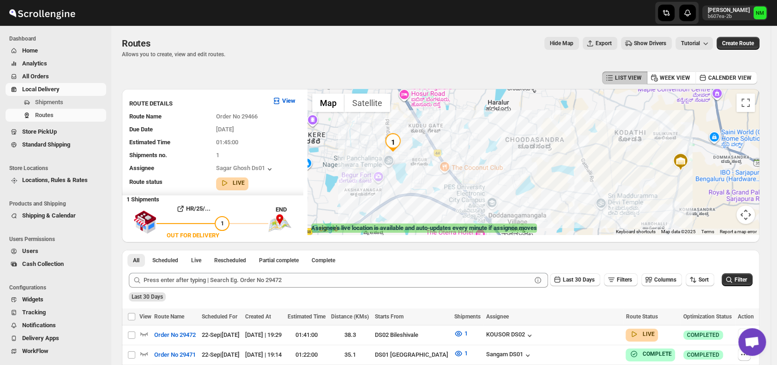
click at [53, 102] on span "Shipments" at bounding box center [49, 102] width 28 height 7
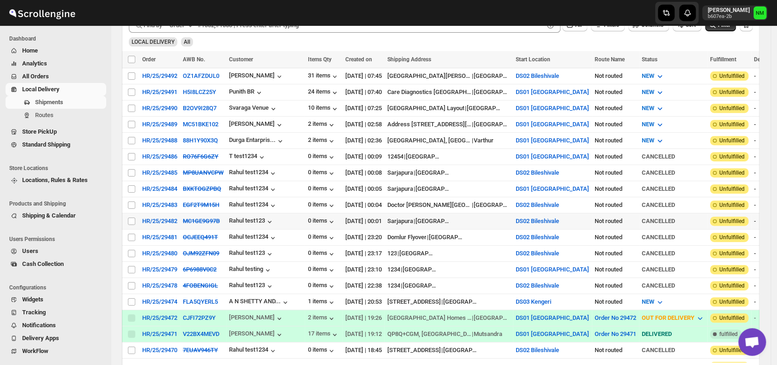
scroll to position [189, 0]
click at [132, 138] on input "Select shipment" at bounding box center [131, 140] width 7 height 7
checkbox input "true"
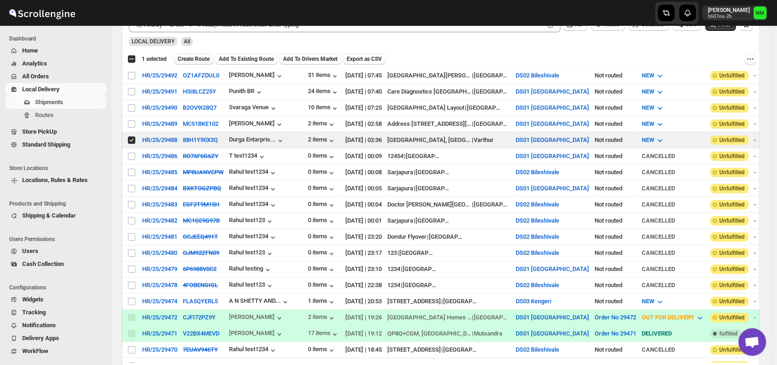
click at [188, 63] on button "Create Route" at bounding box center [193, 59] width 39 height 11
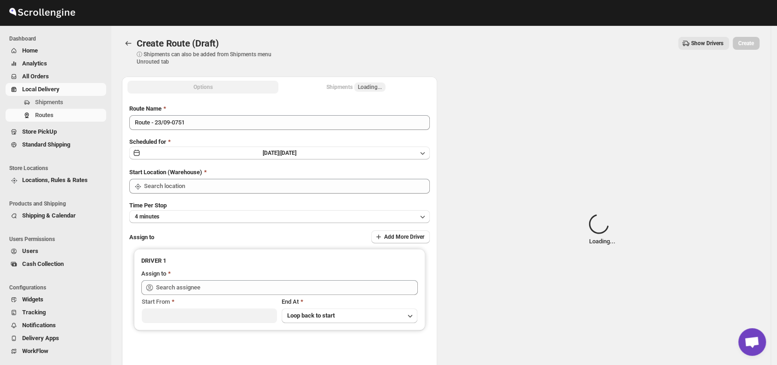
type input "DS01 [GEOGRAPHIC_DATA]"
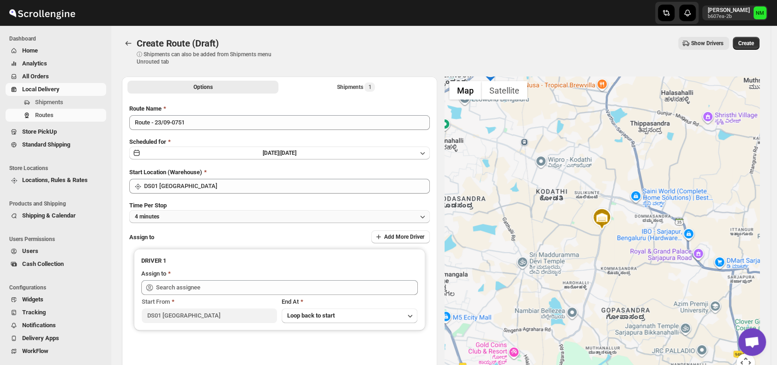
click at [180, 216] on button "4 minutes" at bounding box center [279, 216] width 300 height 13
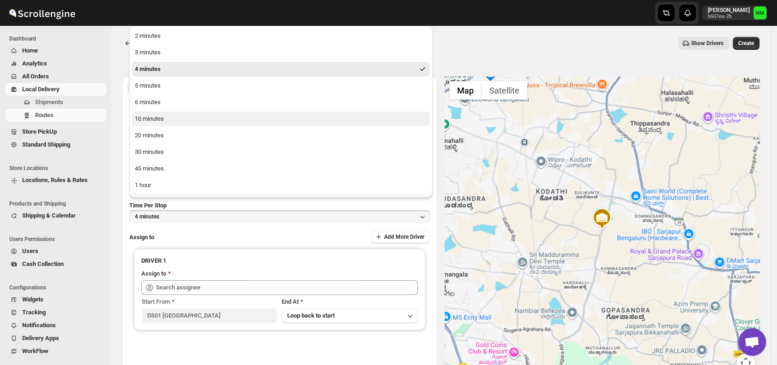
click at [161, 120] on div "10 minutes" at bounding box center [149, 118] width 29 height 9
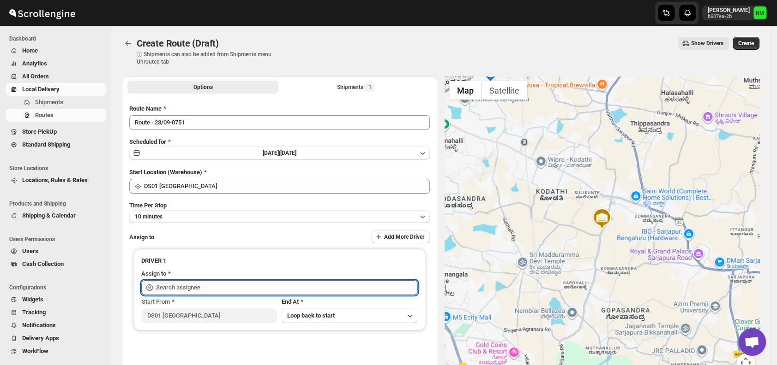
click at [206, 287] on input "text" at bounding box center [287, 288] width 262 height 15
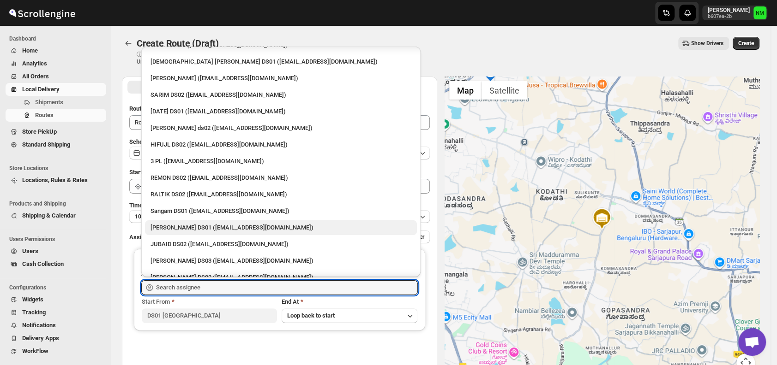
scroll to position [63, 0]
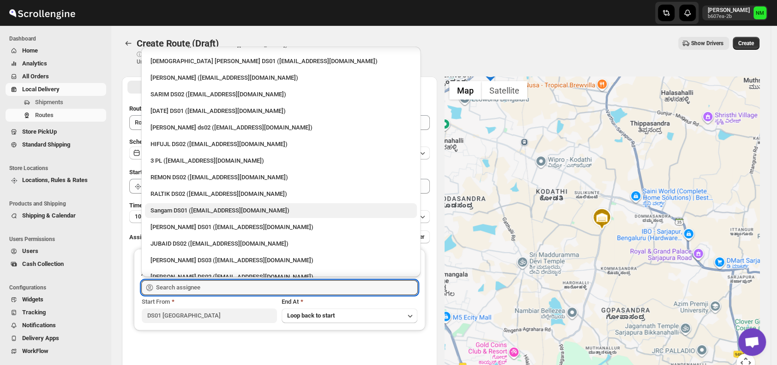
click at [181, 212] on div "Sangam DS01 (relov34542@lassora.com)" at bounding box center [280, 210] width 261 height 9
type input "Sangam DS01 (relov34542@lassora.com)"
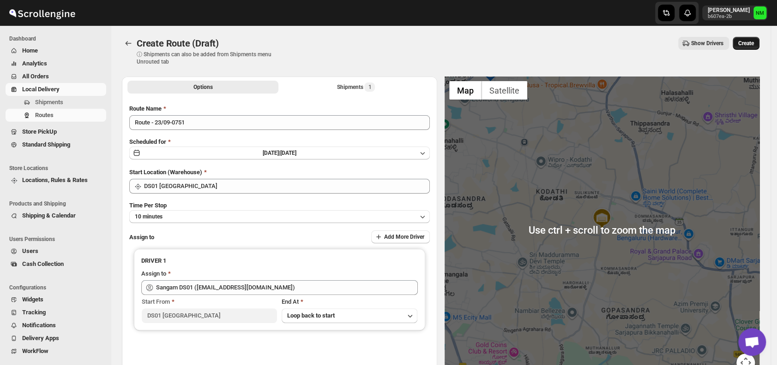
click at [753, 40] on span "Create" at bounding box center [746, 43] width 16 height 7
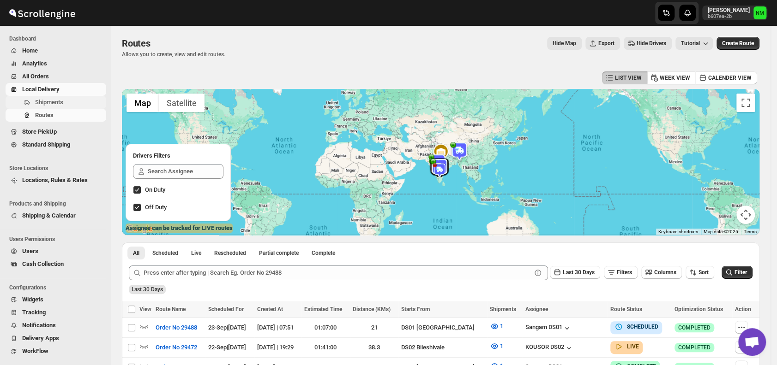
click at [55, 102] on span "Shipments" at bounding box center [49, 102] width 28 height 7
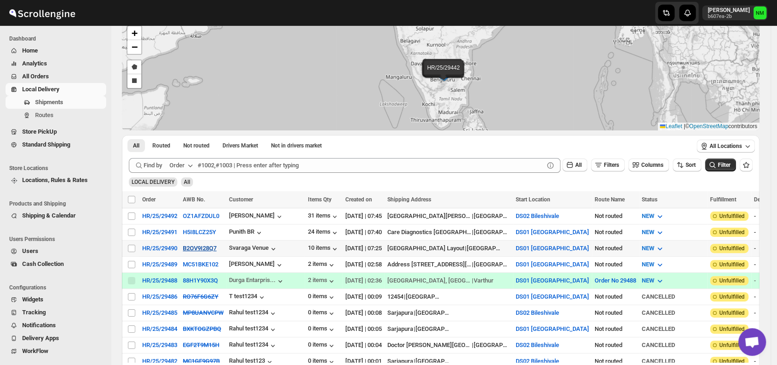
scroll to position [49, 0]
click at [132, 261] on input "Select shipment" at bounding box center [131, 264] width 7 height 7
checkbox input "true"
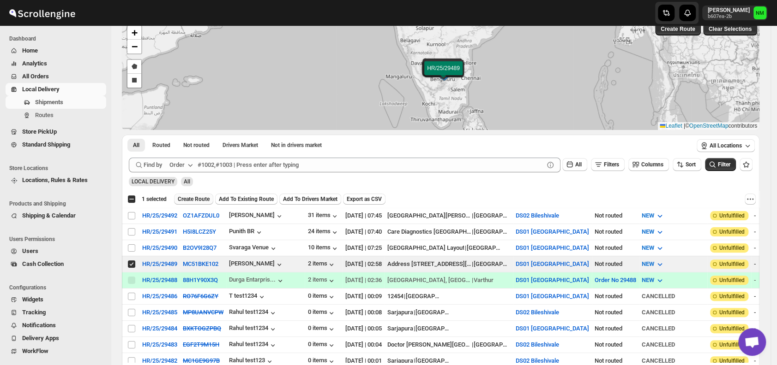
click at [191, 201] on span "Create Route" at bounding box center [194, 199] width 32 height 7
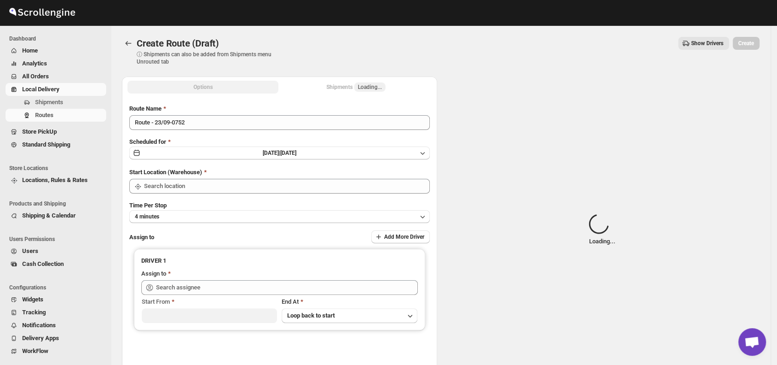
type input "DS01 [GEOGRAPHIC_DATA]"
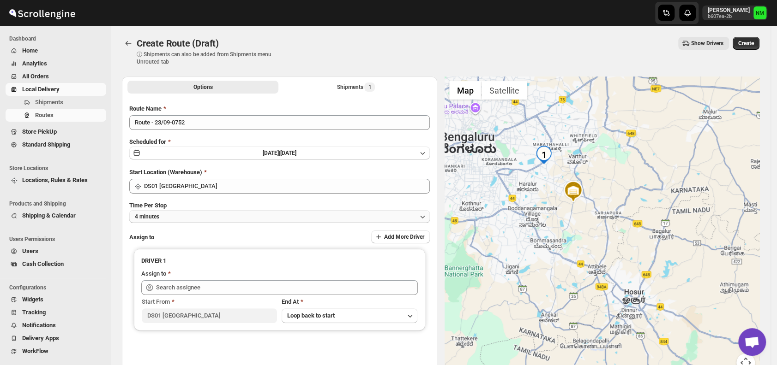
click at [208, 222] on button "4 minutes" at bounding box center [279, 216] width 300 height 13
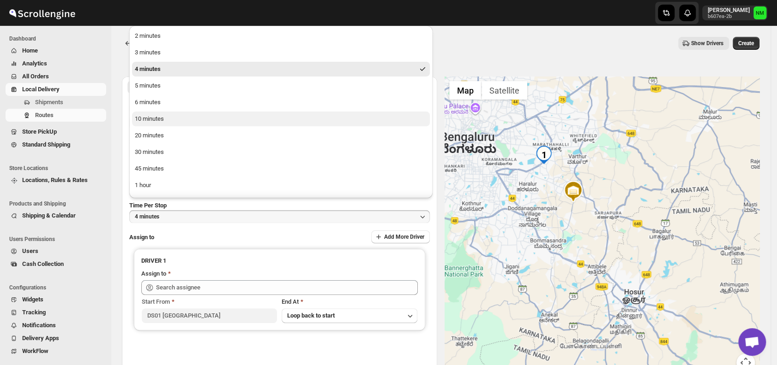
click at [156, 122] on div "10 minutes" at bounding box center [149, 118] width 29 height 9
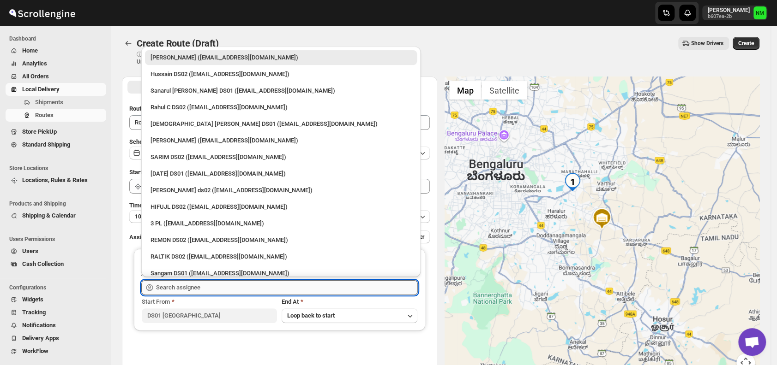
click at [210, 290] on input "text" at bounding box center [287, 288] width 262 height 15
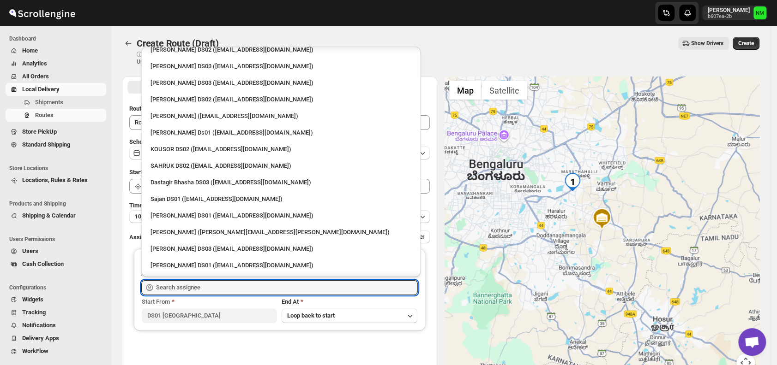
scroll to position [426, 0]
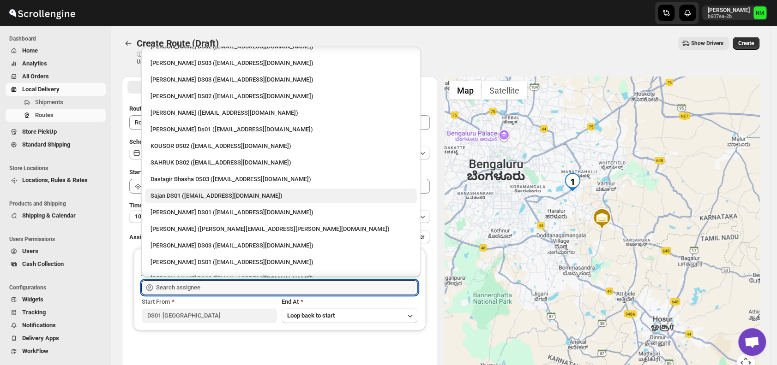
click at [160, 197] on div "Sajan DS01 (lofadat883@coderdir.com)" at bounding box center [280, 196] width 261 height 9
type input "Sajan DS01 (lofadat883@coderdir.com)"
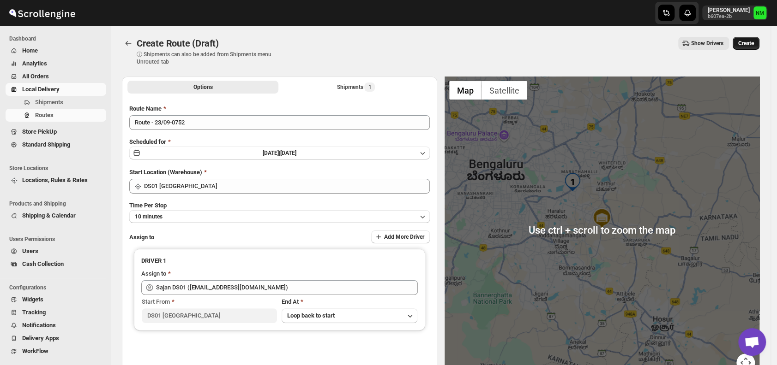
click at [744, 48] on button "Create" at bounding box center [745, 43] width 27 height 13
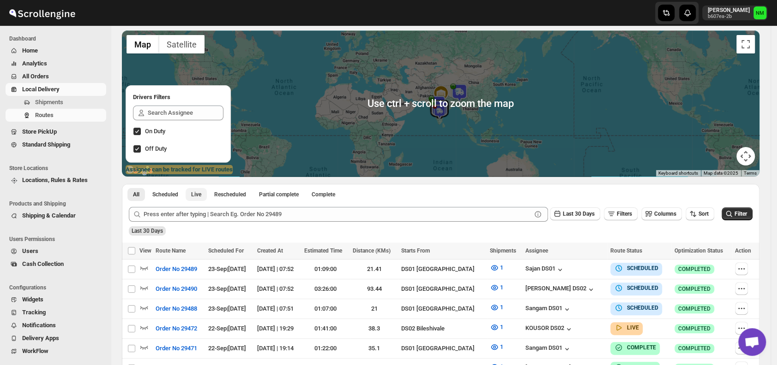
scroll to position [60, 0]
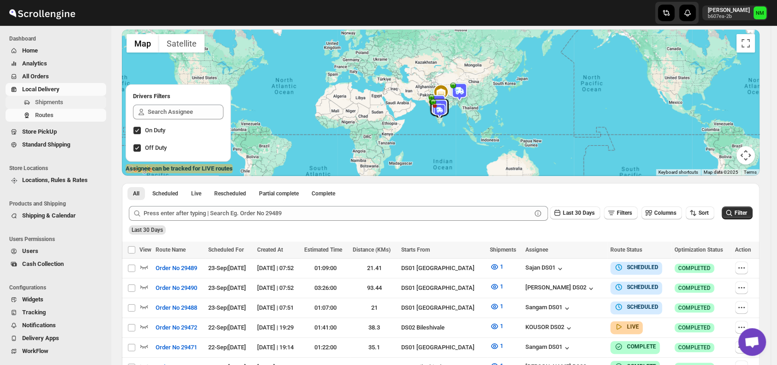
click at [66, 103] on span "Shipments" at bounding box center [69, 102] width 69 height 9
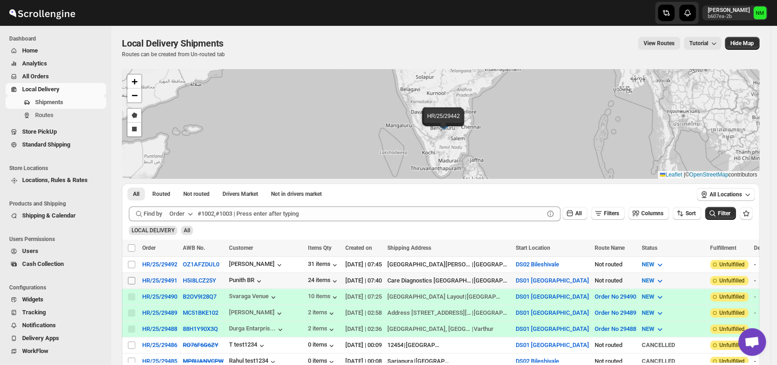
click at [128, 282] on input "Select shipment" at bounding box center [131, 280] width 7 height 7
checkbox input "true"
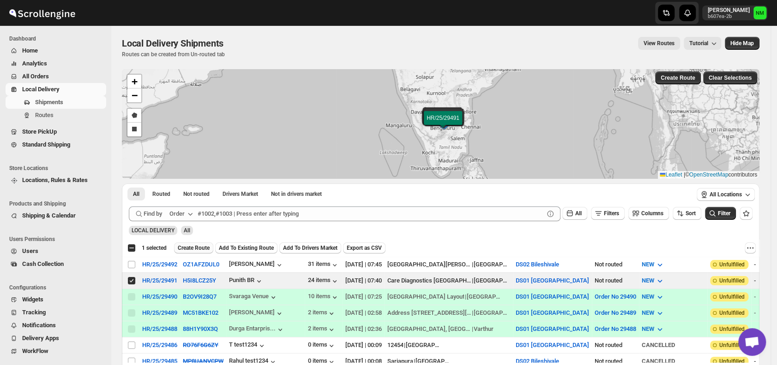
click at [193, 247] on span "Create Route" at bounding box center [194, 248] width 32 height 7
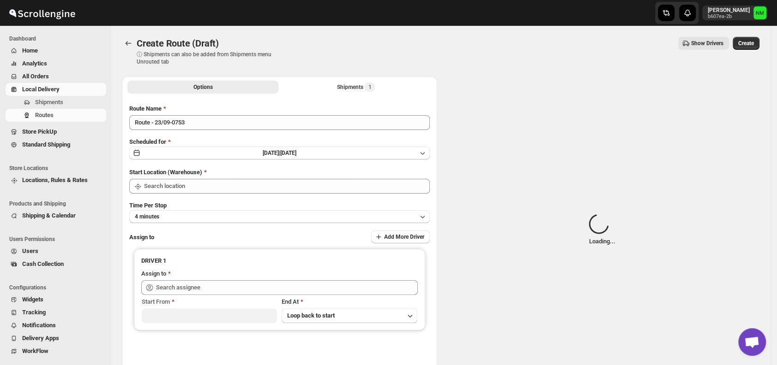
type input "DS01 [GEOGRAPHIC_DATA]"
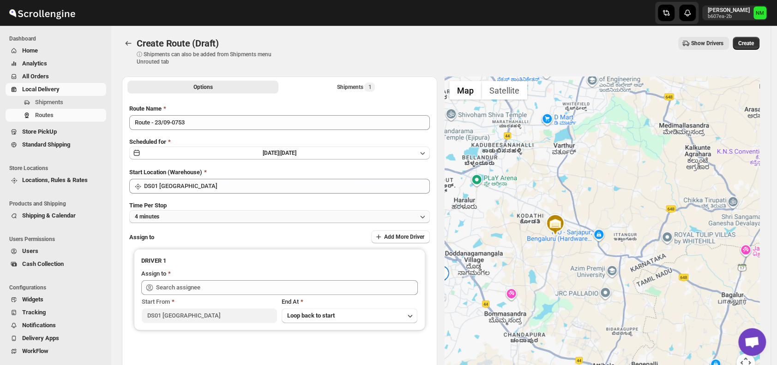
click at [217, 214] on button "4 minutes" at bounding box center [279, 216] width 300 height 13
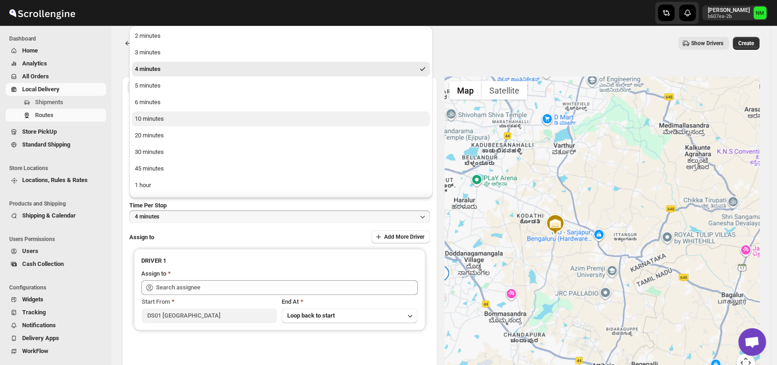
click at [155, 116] on div "10 minutes" at bounding box center [149, 118] width 29 height 9
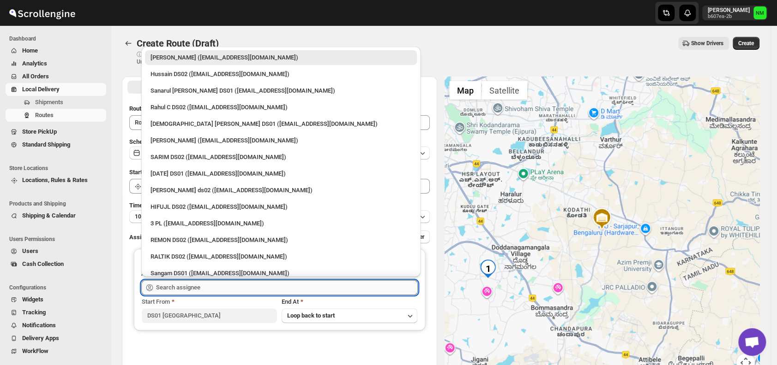
click at [216, 281] on input "text" at bounding box center [287, 288] width 262 height 15
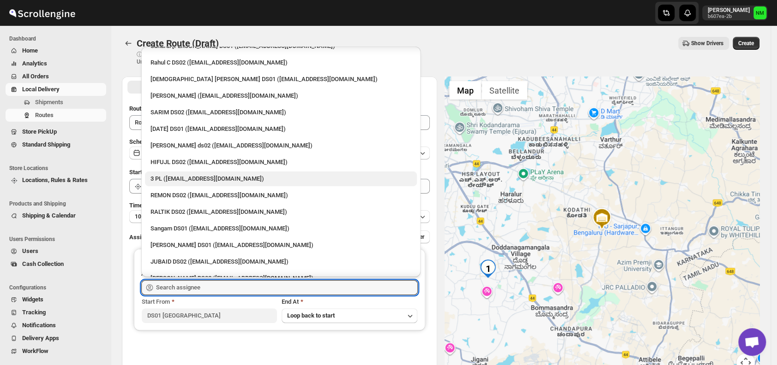
scroll to position [46, 0]
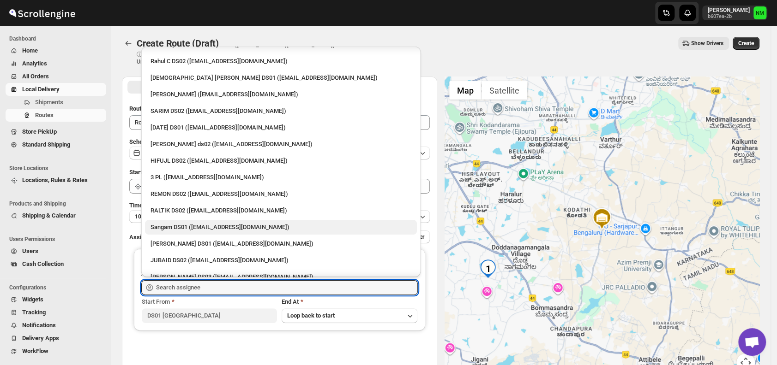
click at [186, 224] on div "Sangam DS01 ([EMAIL_ADDRESS][DOMAIN_NAME])" at bounding box center [280, 227] width 261 height 9
type input "Sangam DS01 ([EMAIL_ADDRESS][DOMAIN_NAME])"
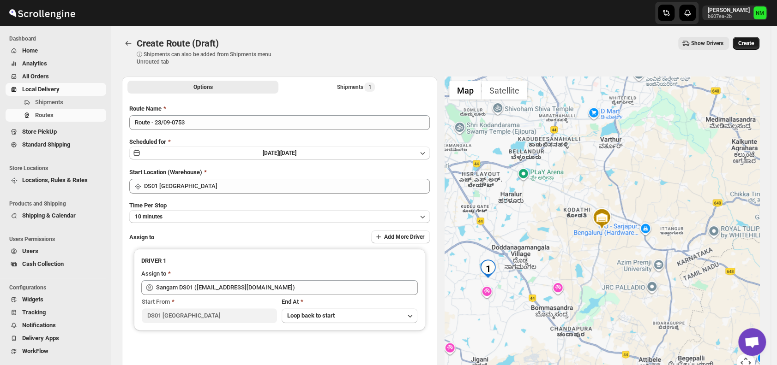
click at [755, 38] on button "Create" at bounding box center [745, 43] width 27 height 13
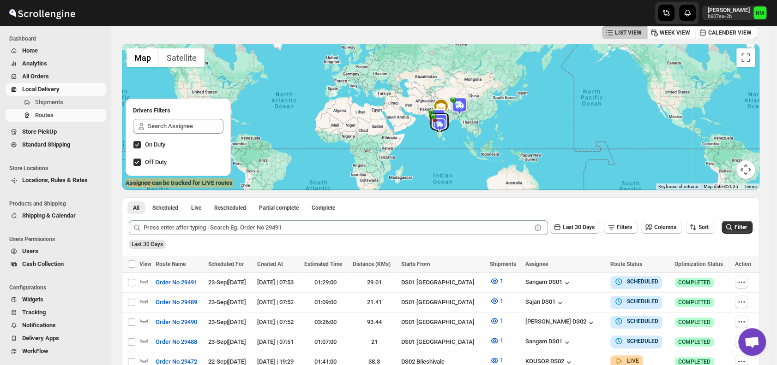
scroll to position [144, 0]
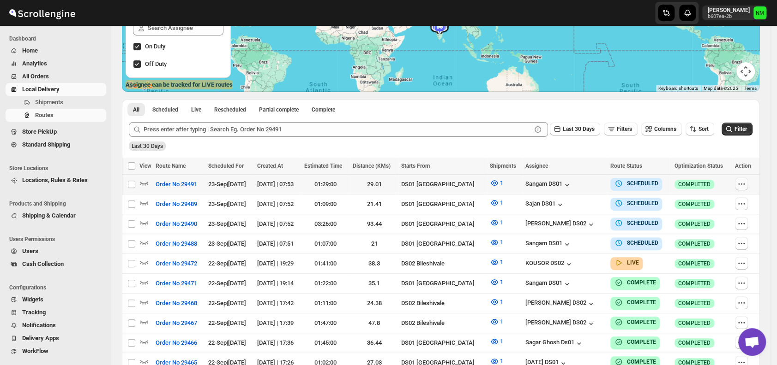
click at [746, 182] on icon "button" at bounding box center [741, 184] width 9 height 9
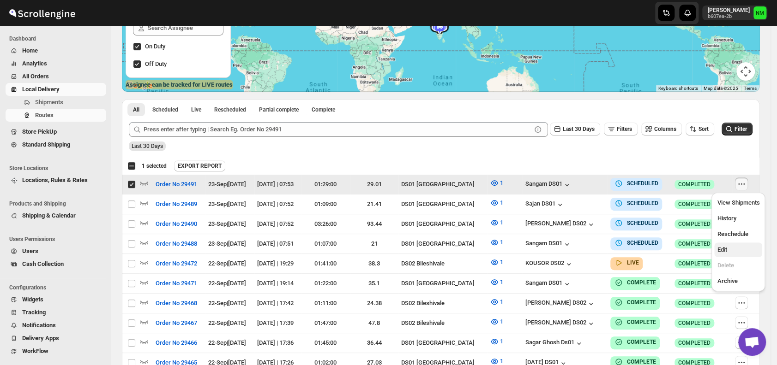
click at [738, 252] on span "Edit" at bounding box center [738, 250] width 42 height 9
checkbox input "false"
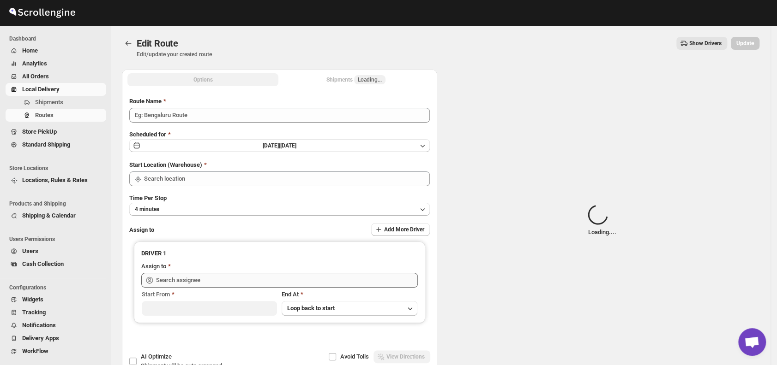
type input "Order No 29491"
type input "DS01 [GEOGRAPHIC_DATA]"
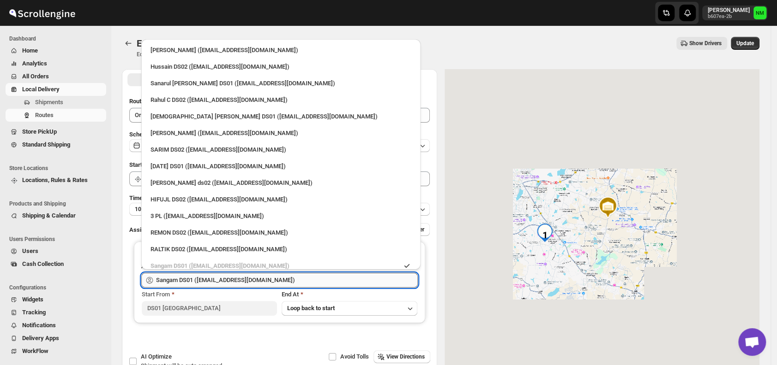
click at [299, 278] on input "Sangam DS01 ([EMAIL_ADDRESS][DOMAIN_NAME])" at bounding box center [287, 280] width 262 height 15
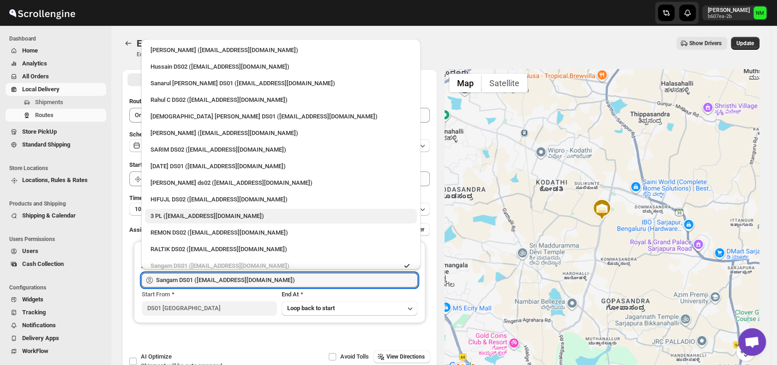
scroll to position [31, 0]
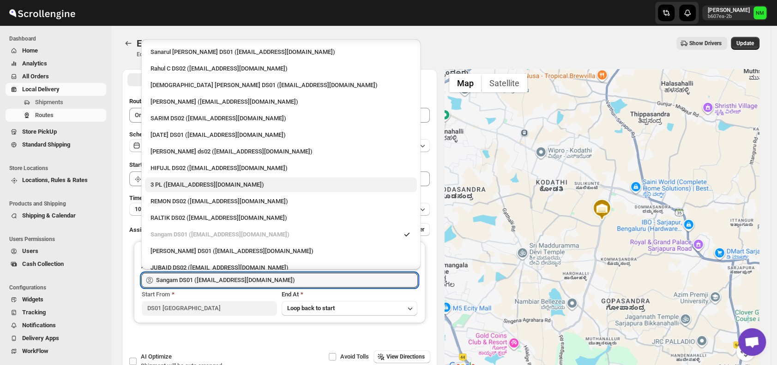
click at [173, 185] on div "3 PL ([EMAIL_ADDRESS][DOMAIN_NAME])" at bounding box center [280, 184] width 261 height 9
type input "3 PL ([EMAIL_ADDRESS][DOMAIN_NAME])"
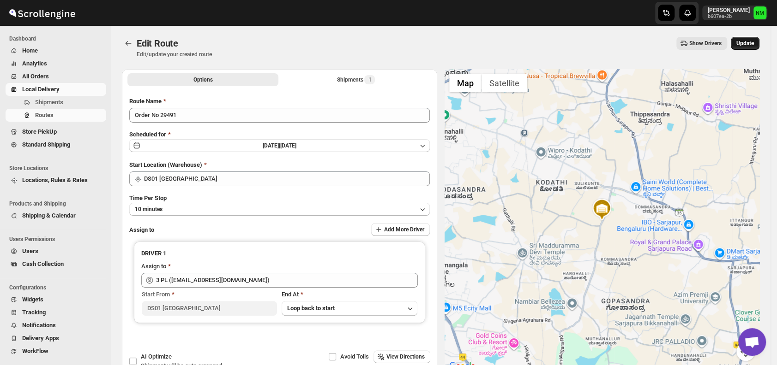
click at [752, 42] on span "Update" at bounding box center [745, 43] width 18 height 7
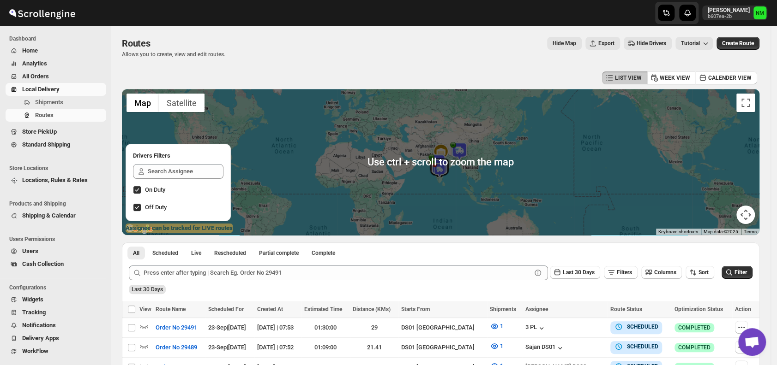
scroll to position [126, 0]
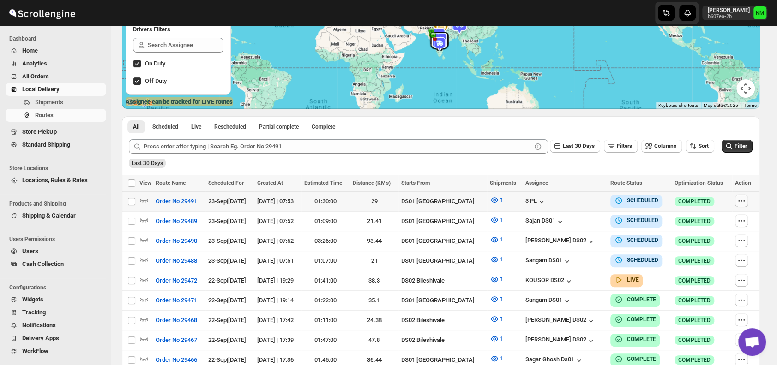
click at [743, 199] on icon "button" at bounding box center [741, 201] width 9 height 9
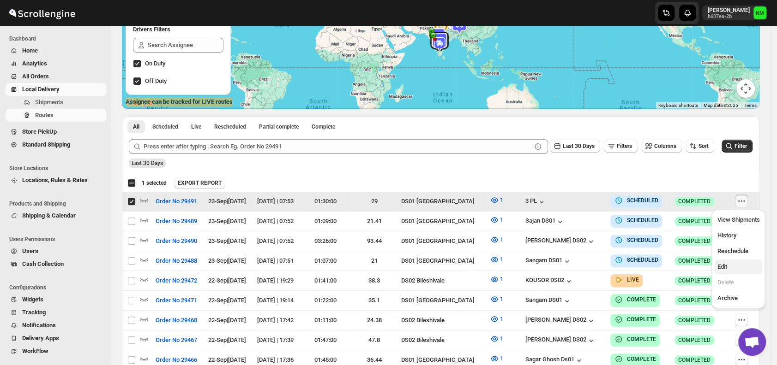
click at [724, 270] on span "Edit" at bounding box center [722, 267] width 10 height 7
checkbox input "false"
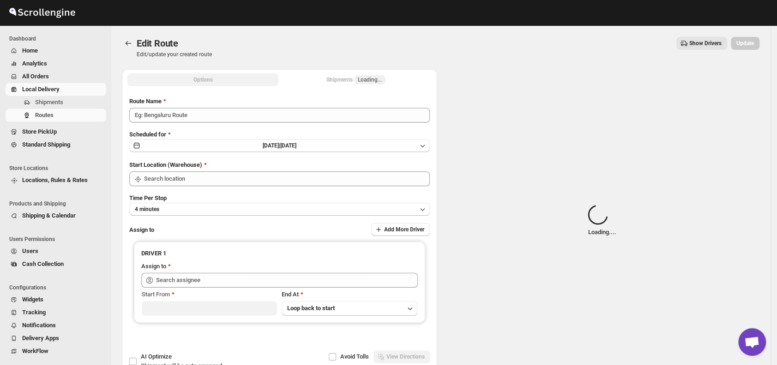
type input "Order No 29491"
type input "DS01 [GEOGRAPHIC_DATA]"
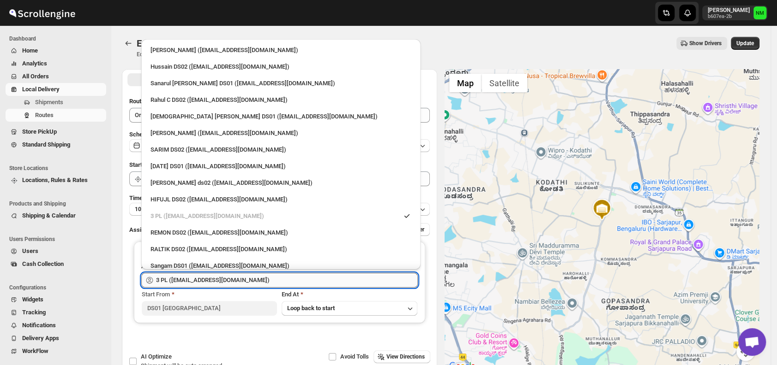
click at [269, 283] on input "3 PL (hello@home-run.co)" at bounding box center [287, 280] width 262 height 15
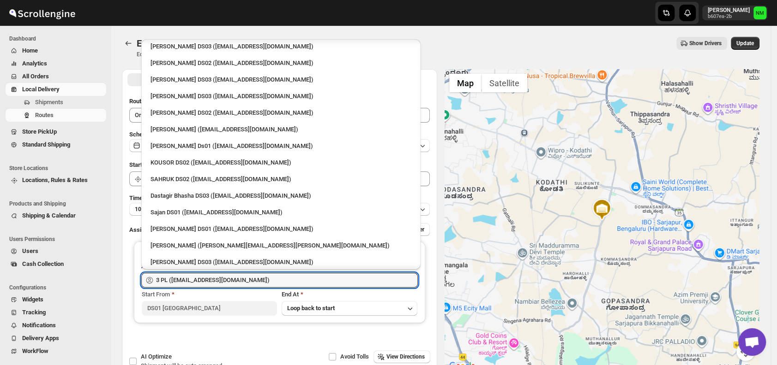
scroll to position [403, 0]
click at [192, 150] on div "Sourab Ghosh Ds01 (xadira4890@asimarif.com)" at bounding box center [280, 145] width 261 height 9
type input "Sourab Ghosh Ds01 (xadira4890@asimarif.com)"
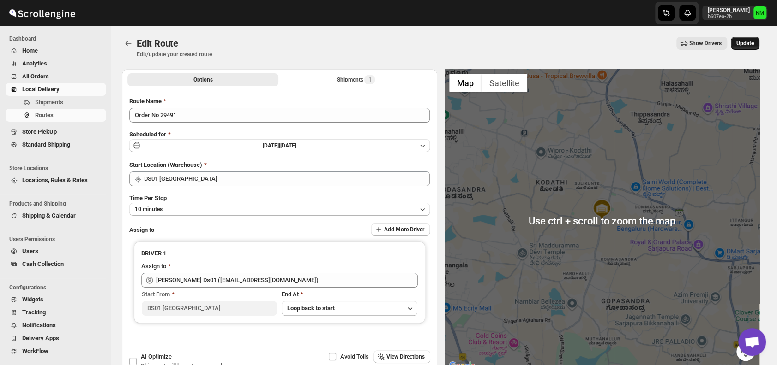
click at [751, 47] on button "Update" at bounding box center [745, 43] width 29 height 13
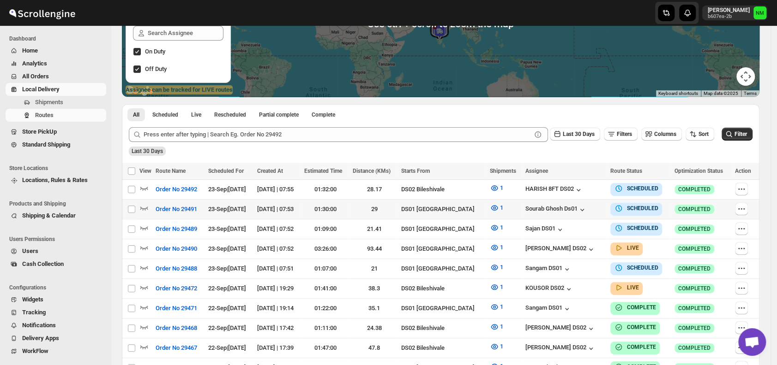
scroll to position [140, 0]
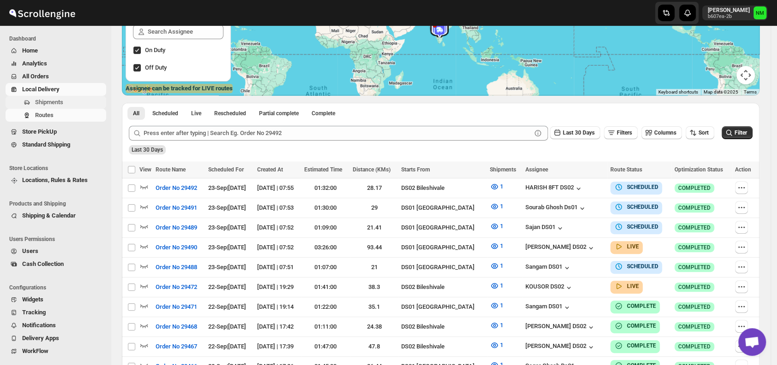
click at [56, 99] on span "Shipments" at bounding box center [49, 102] width 28 height 7
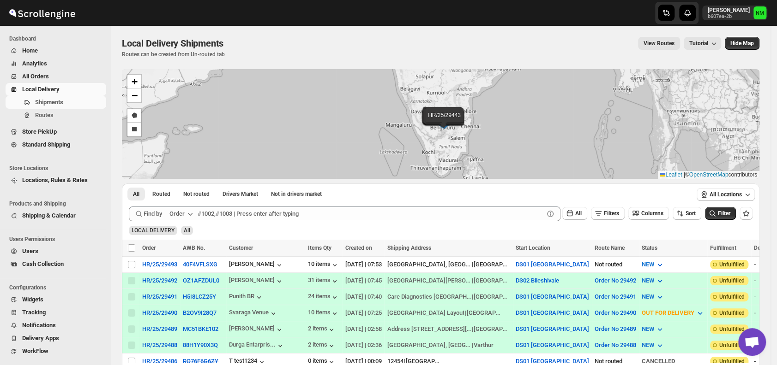
scroll to position [30, 0]
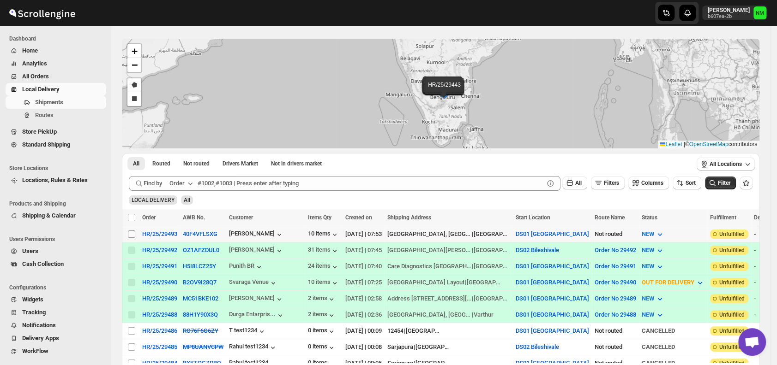
click at [132, 231] on input "Select shipment" at bounding box center [131, 234] width 7 height 7
checkbox input "true"
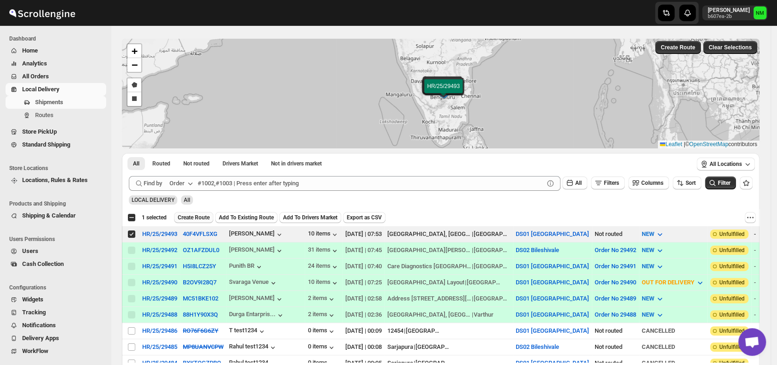
click at [183, 218] on span "Create Route" at bounding box center [194, 217] width 32 height 7
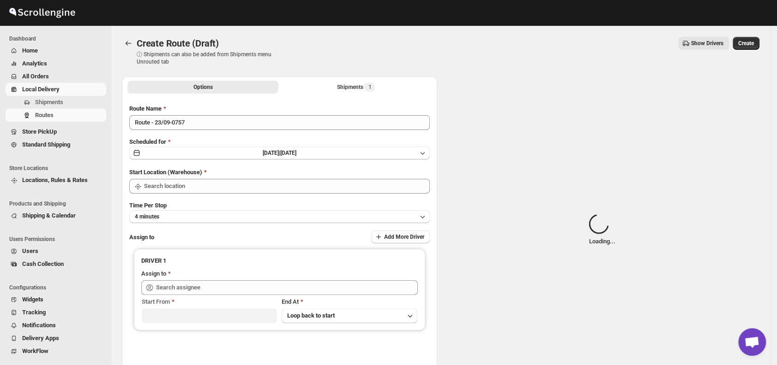
type input "DS01 [GEOGRAPHIC_DATA]"
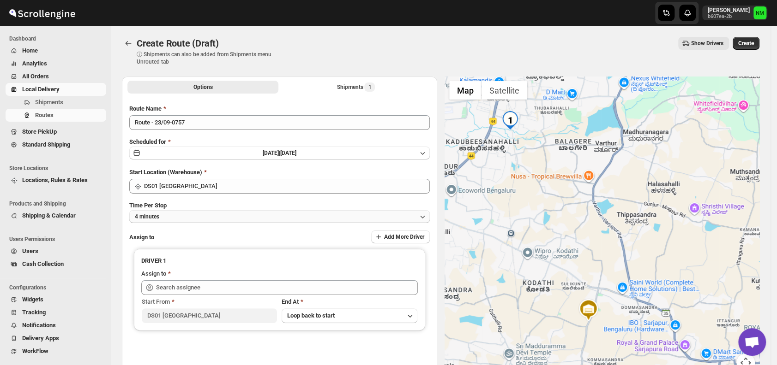
click at [221, 218] on button "4 minutes" at bounding box center [279, 216] width 300 height 13
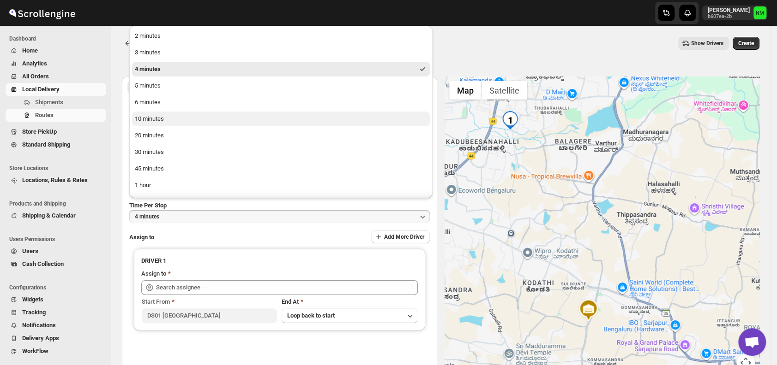
click at [164, 120] on button "10 minutes" at bounding box center [281, 119] width 298 height 15
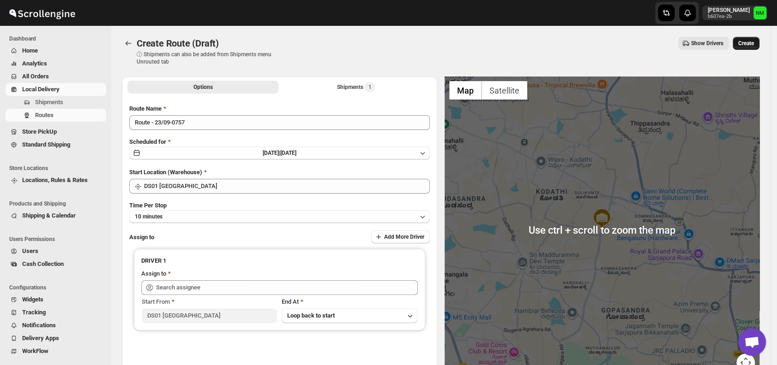
click at [753, 41] on span "Create" at bounding box center [746, 43] width 16 height 7
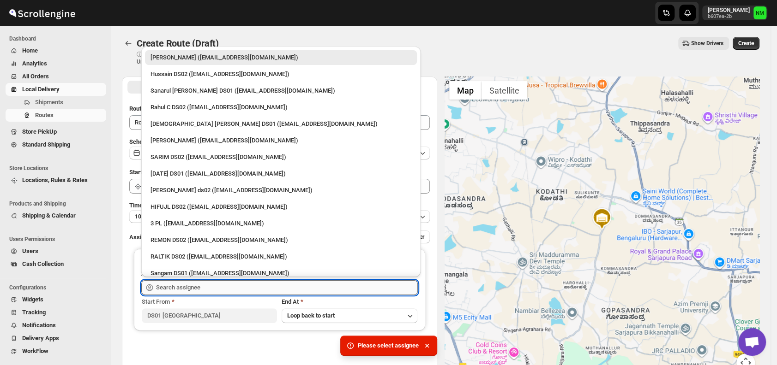
click at [220, 288] on input "text" at bounding box center [287, 288] width 262 height 15
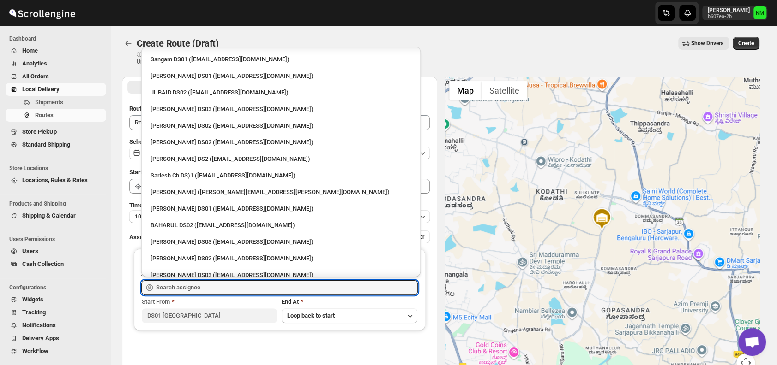
scroll to position [219, 0]
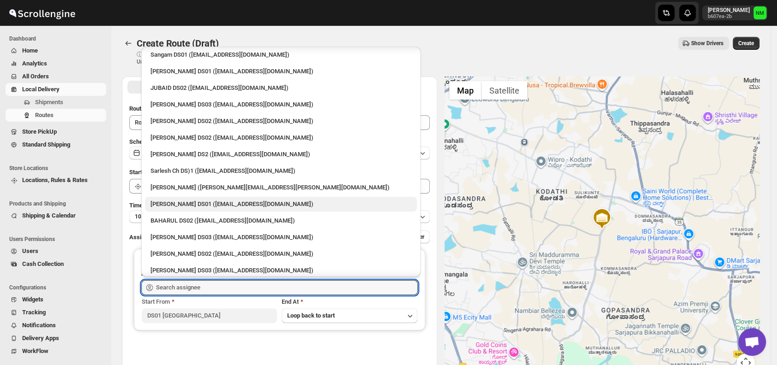
click at [216, 203] on div "[PERSON_NAME] DS01 ([EMAIL_ADDRESS][DOMAIN_NAME])" at bounding box center [280, 204] width 261 height 9
type input "[PERSON_NAME] DS01 ([EMAIL_ADDRESS][DOMAIN_NAME])"
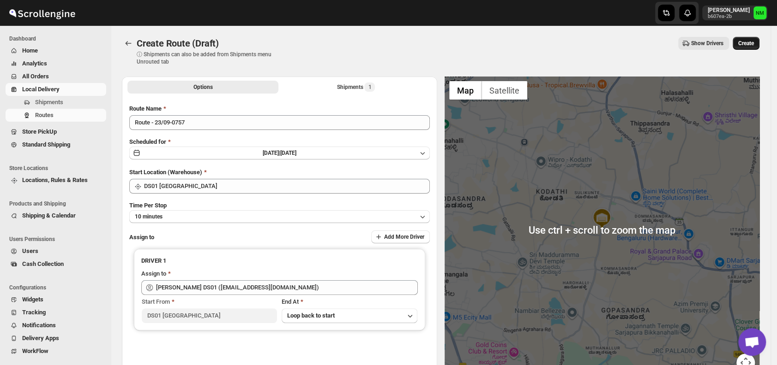
click at [748, 42] on span "Create" at bounding box center [746, 43] width 16 height 7
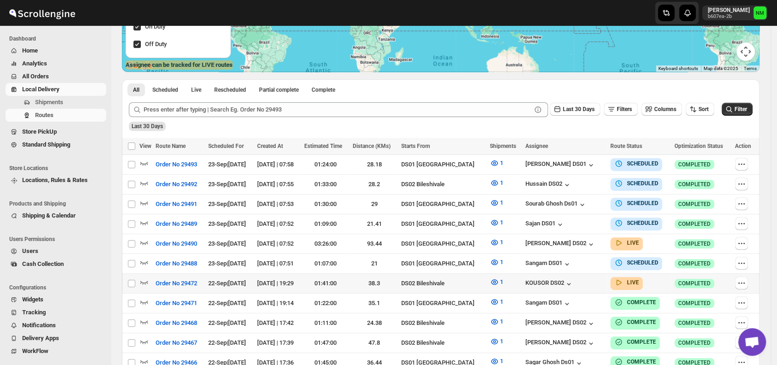
scroll to position [168, 0]
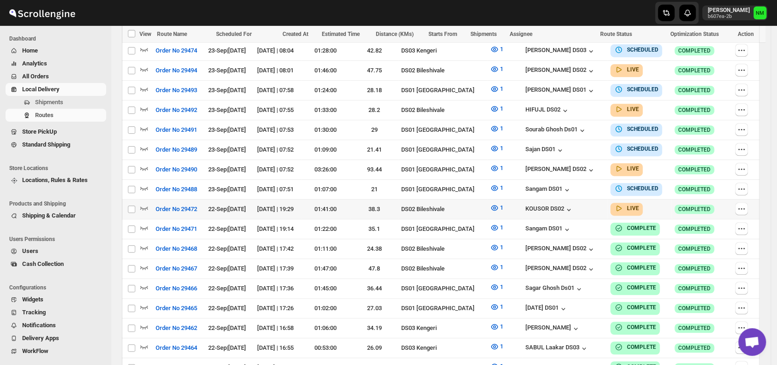
scroll to position [278, 0]
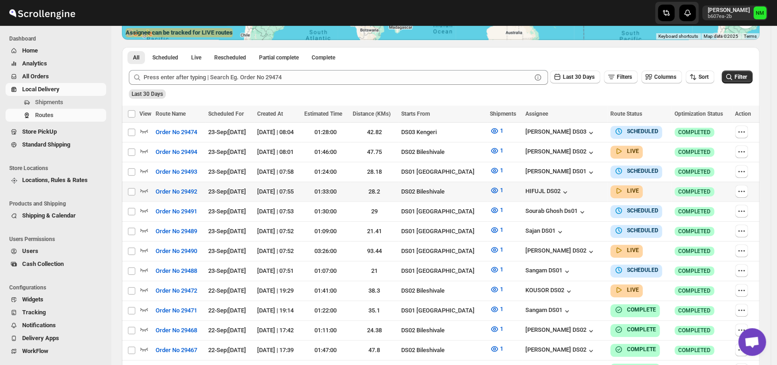
scroll to position [197, 0]
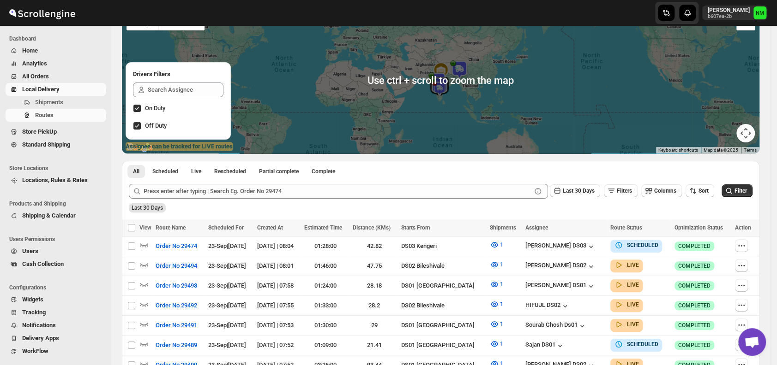
scroll to position [82, 0]
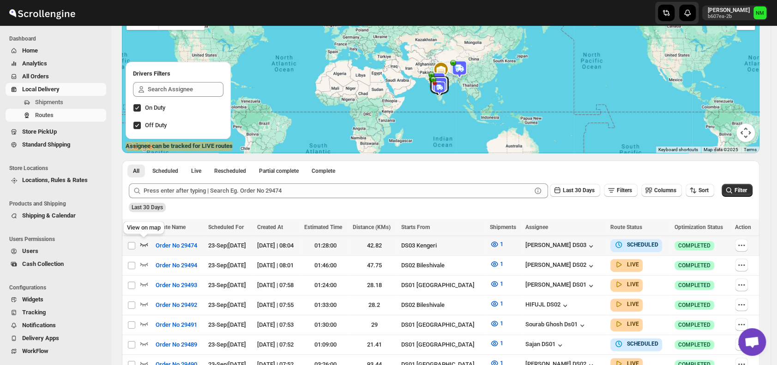
click at [142, 246] on icon "button" at bounding box center [143, 244] width 9 height 9
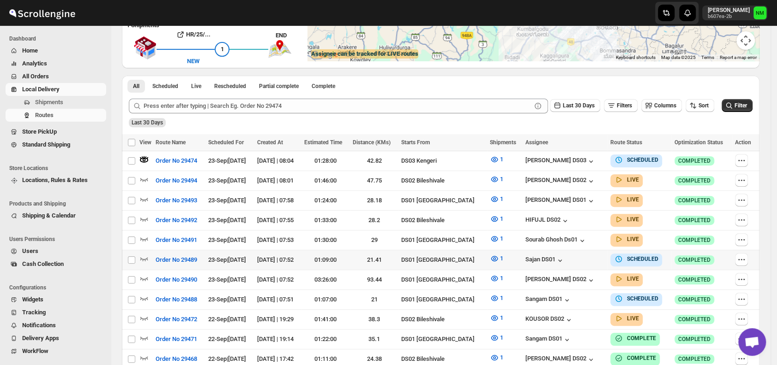
scroll to position [177, 0]
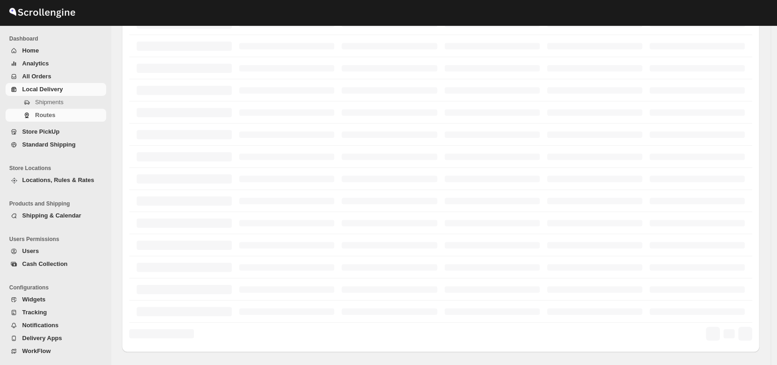
scroll to position [177, 0]
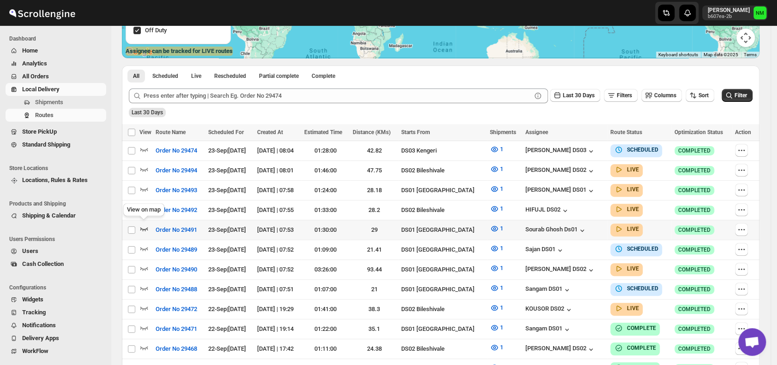
click at [144, 226] on icon "button" at bounding box center [143, 228] width 9 height 9
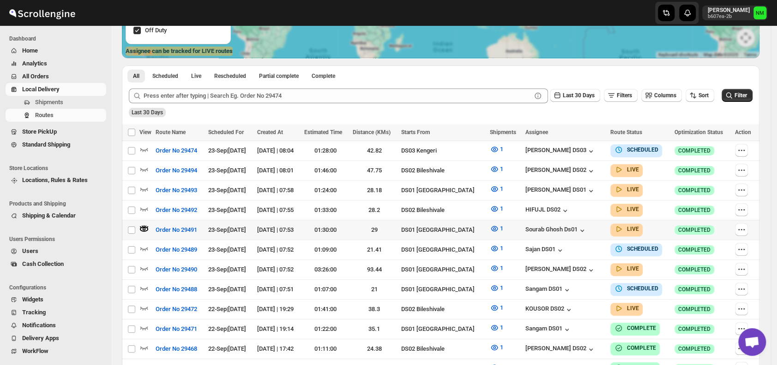
scroll to position [0, 0]
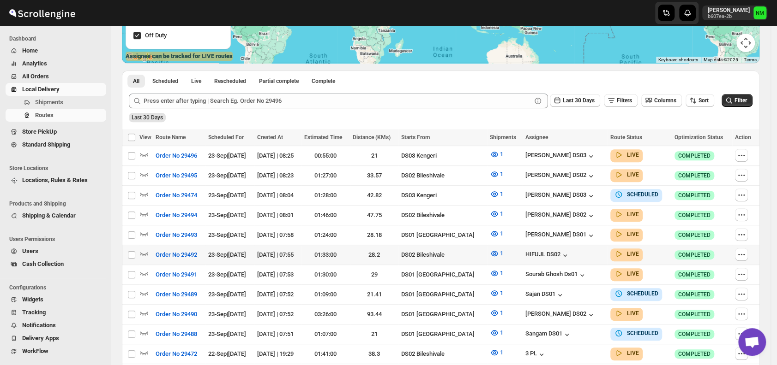
scroll to position [244, 0]
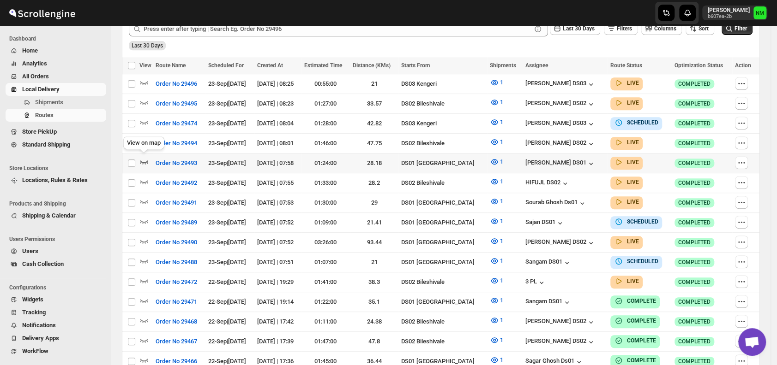
click at [148, 160] on icon "button" at bounding box center [143, 161] width 9 height 9
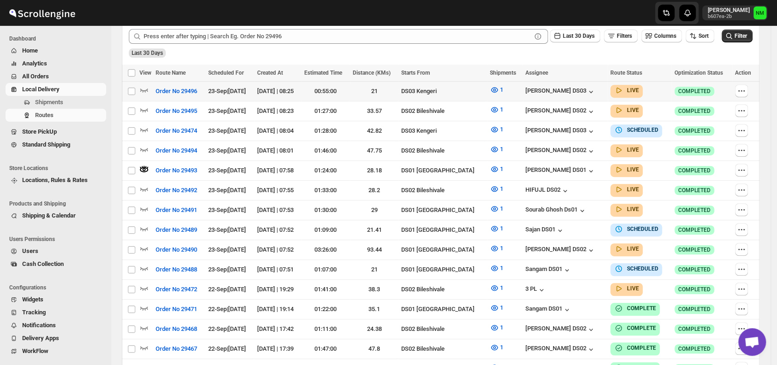
scroll to position [0, 0]
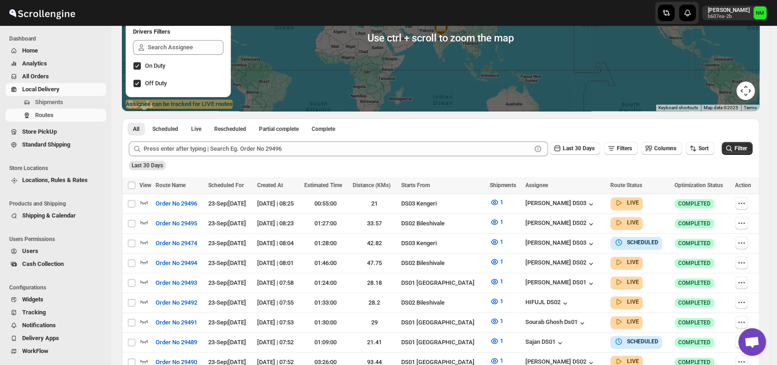
scroll to position [125, 0]
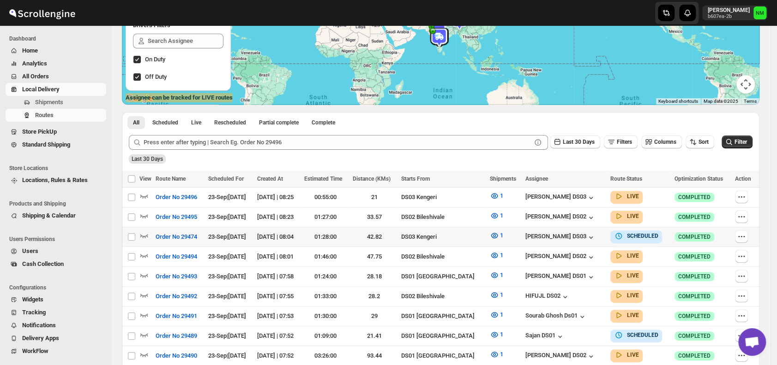
scroll to position [184, 0]
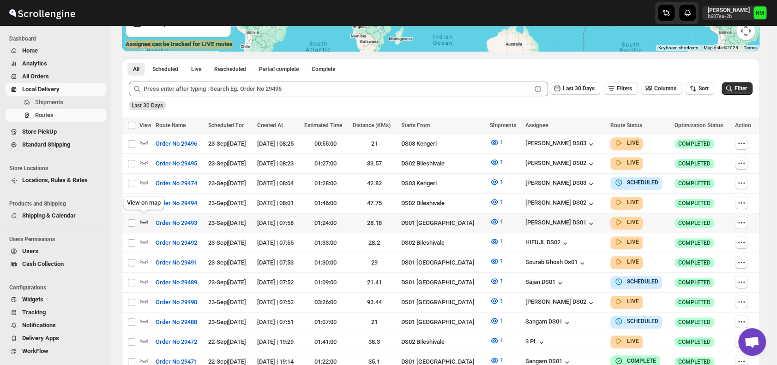
click at [144, 221] on icon "button" at bounding box center [144, 223] width 8 height 4
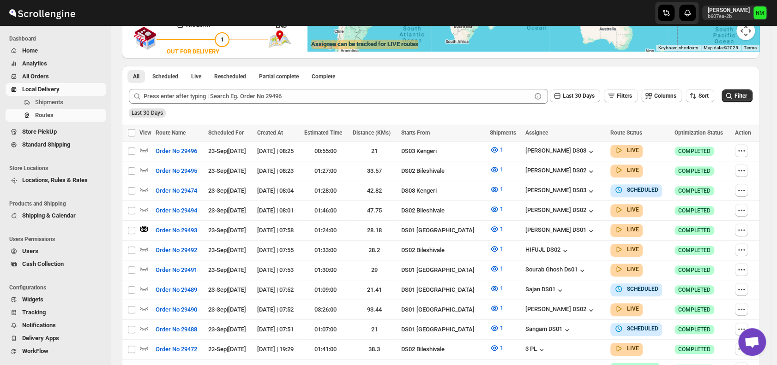
scroll to position [0, 0]
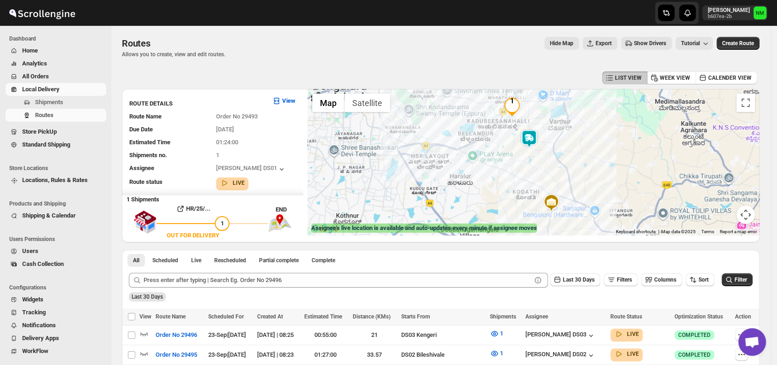
click at [538, 140] on img at bounding box center [529, 139] width 18 height 18
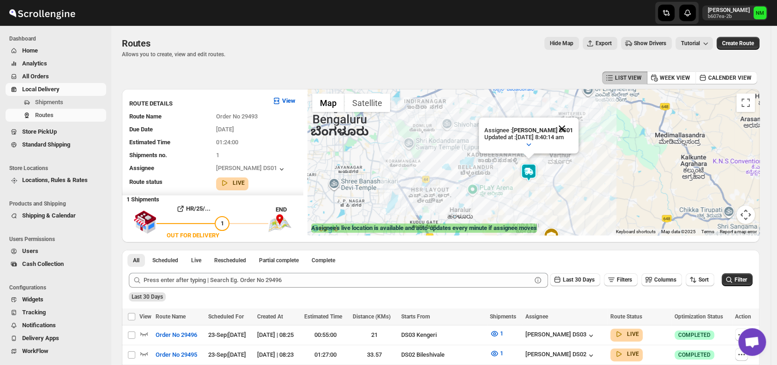
click at [573, 129] on button "Close" at bounding box center [562, 129] width 22 height 22
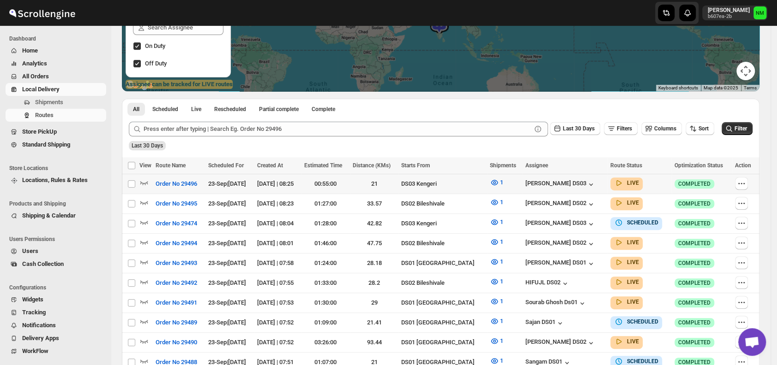
scroll to position [228, 0]
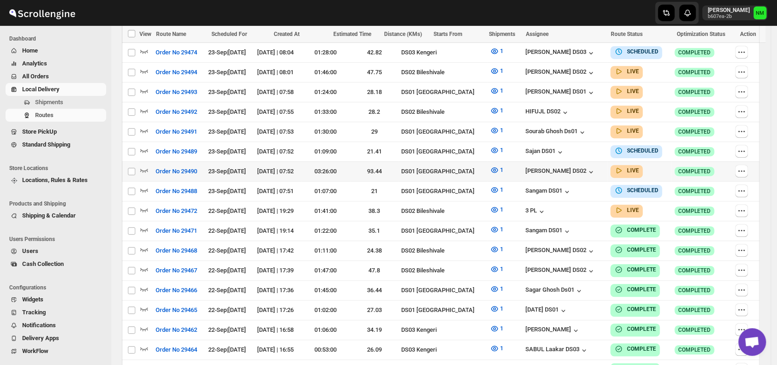
scroll to position [316, 0]
click at [745, 206] on icon "button" at bounding box center [741, 210] width 9 height 9
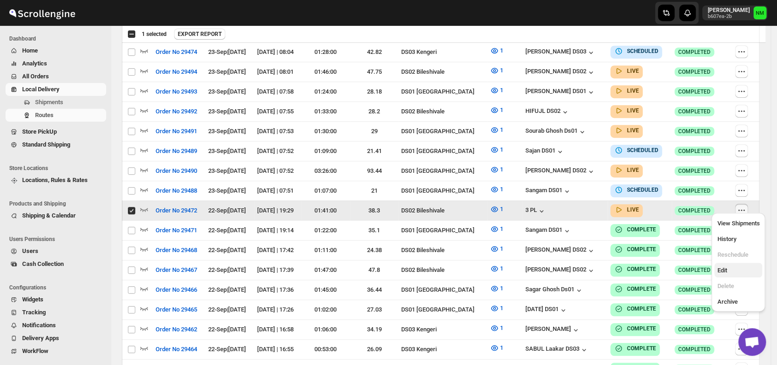
click at [730, 270] on span "Edit" at bounding box center [738, 270] width 42 height 9
checkbox input "false"
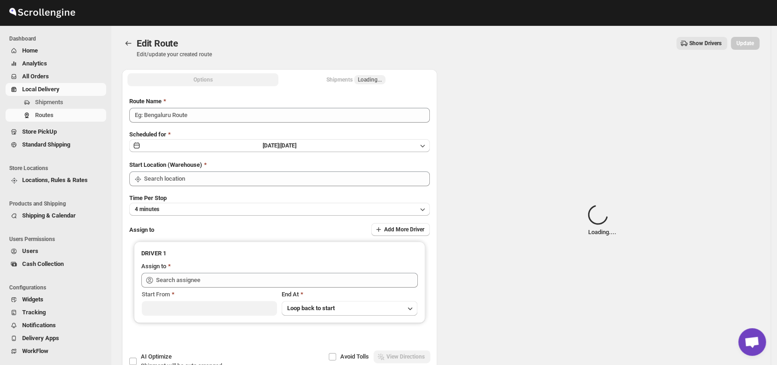
type input "Order No 29472"
type input "DS02 Bileshivale"
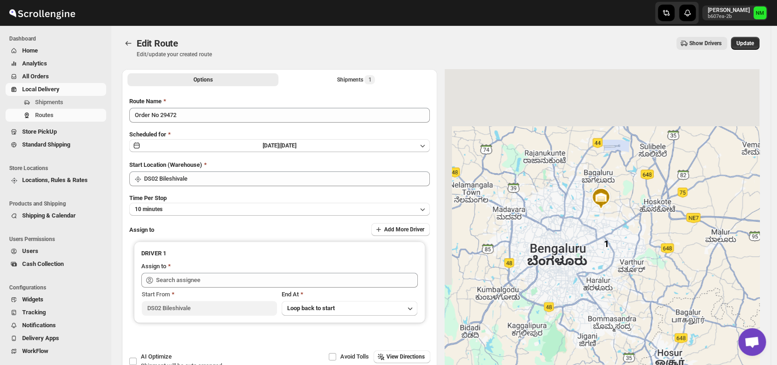
type input "3 PL ([EMAIL_ADDRESS][DOMAIN_NAME])"
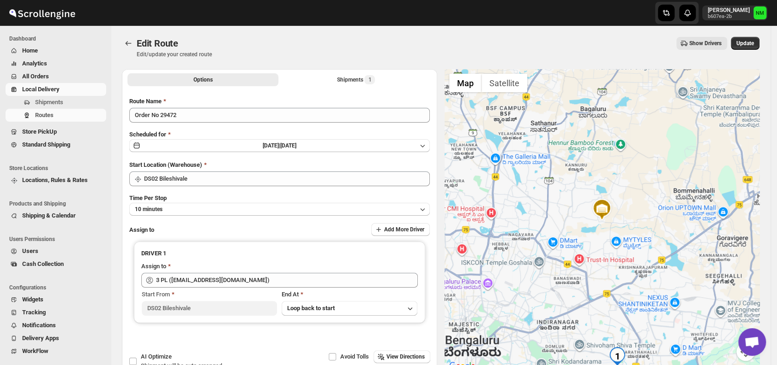
click at [259, 186] on div "Route Name Order No 29472 Scheduled for Mon Sep 22 2025 | Yesterday Start Locat…" at bounding box center [279, 227] width 300 height 261
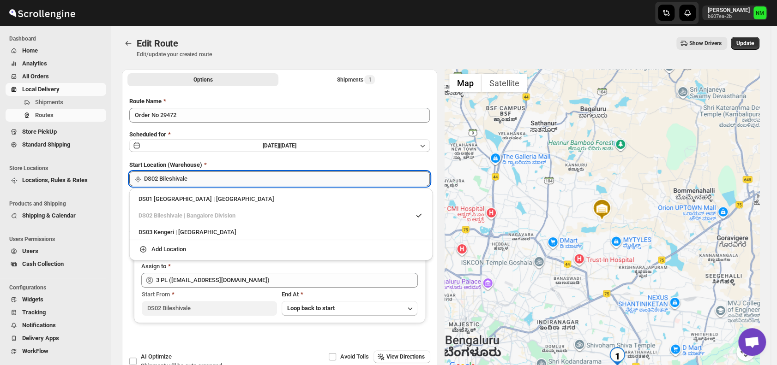
click at [252, 181] on input "DS02 Bileshivale" at bounding box center [287, 179] width 286 height 15
click at [158, 204] on div "DS01 Sarjapur | Bengaluru" at bounding box center [280, 199] width 285 height 9
type input "DS01 [GEOGRAPHIC_DATA]"
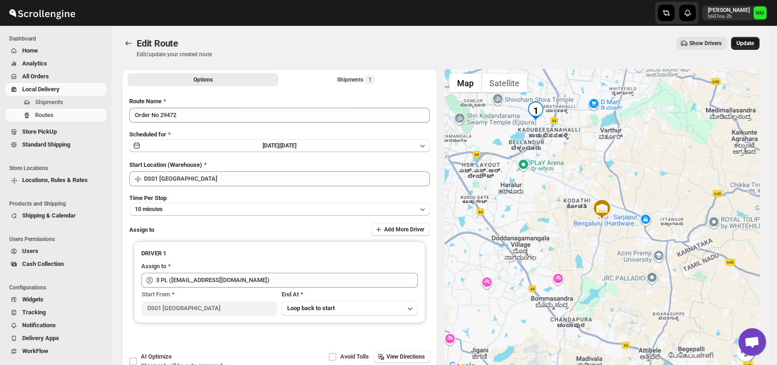
click at [752, 41] on span "Update" at bounding box center [745, 43] width 18 height 7
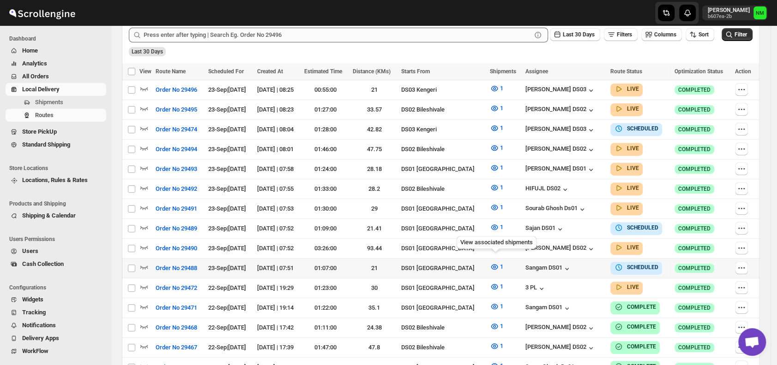
scroll to position [239, 0]
click at [61, 103] on span "Shipments" at bounding box center [49, 102] width 28 height 7
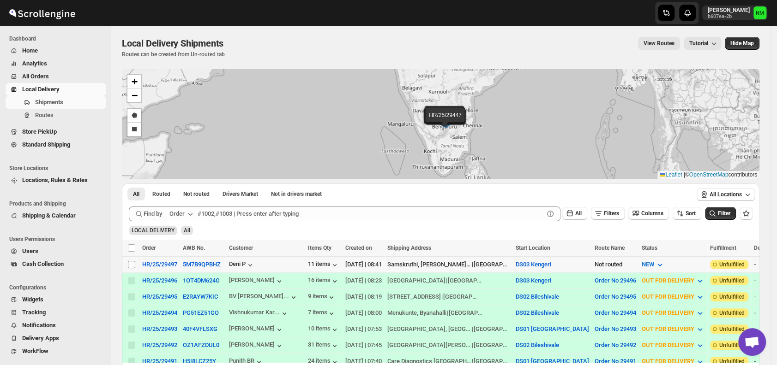
click at [130, 265] on input "Select shipment" at bounding box center [131, 264] width 7 height 7
checkbox input "true"
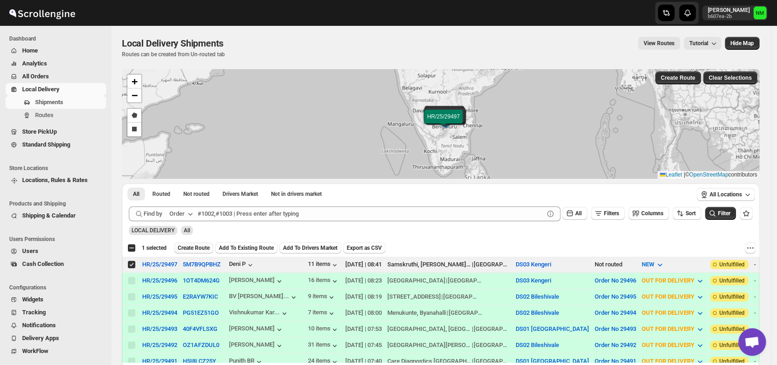
click at [187, 249] on span "Create Route" at bounding box center [194, 248] width 32 height 7
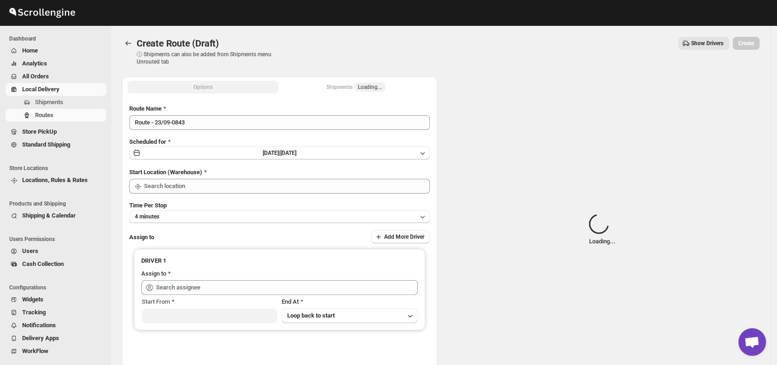
type input "DS03 Kengeri"
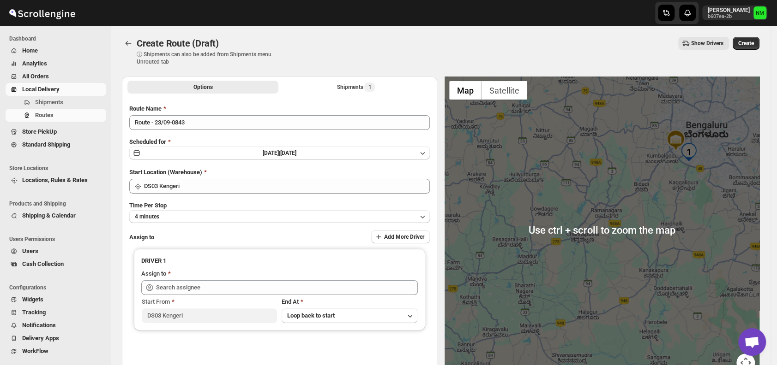
click at [570, 175] on div at bounding box center [601, 230] width 315 height 307
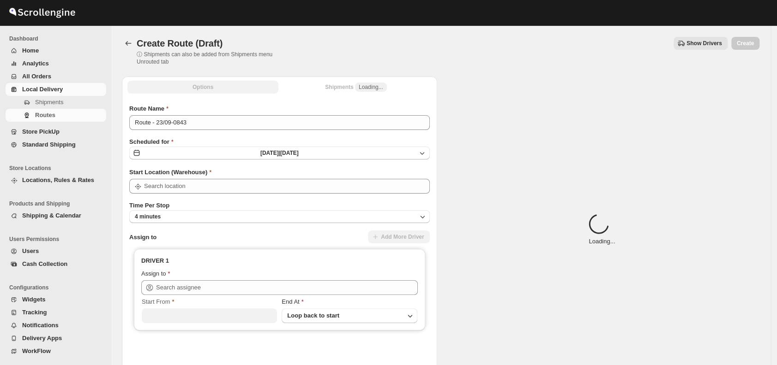
type input "DS03 Kengeri"
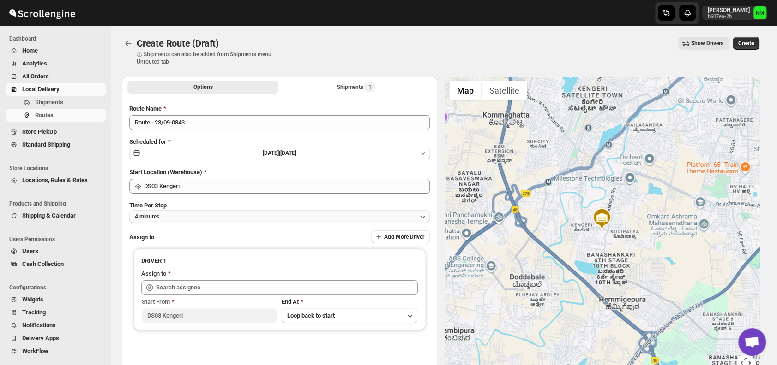
click at [202, 219] on button "4 minutes" at bounding box center [279, 216] width 300 height 13
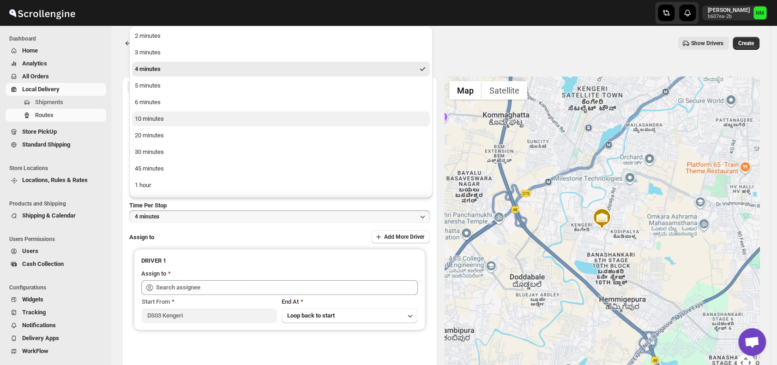
click at [156, 121] on div "10 minutes" at bounding box center [149, 118] width 29 height 9
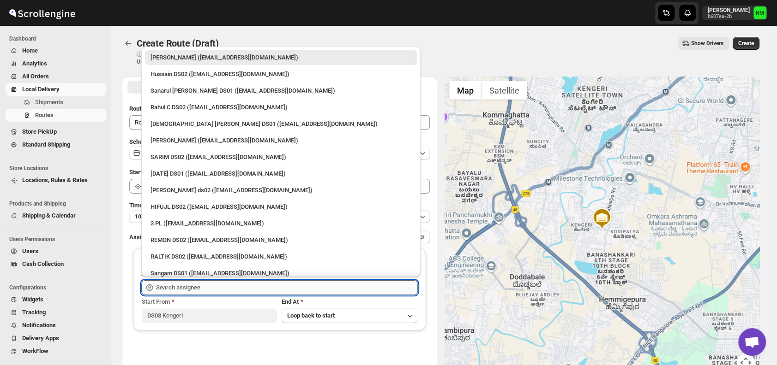
click at [210, 282] on input "text" at bounding box center [287, 288] width 262 height 15
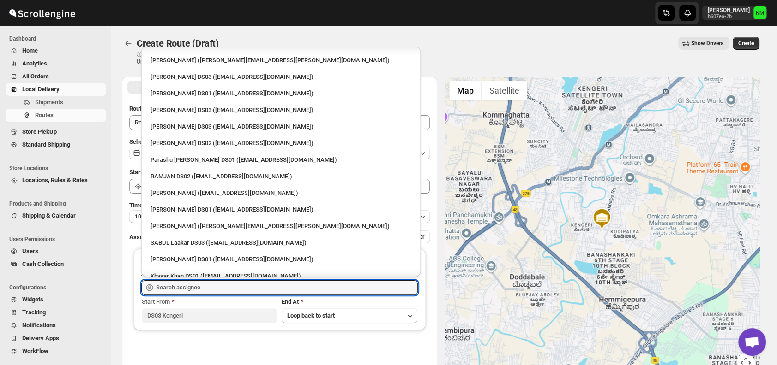
scroll to position [592, 0]
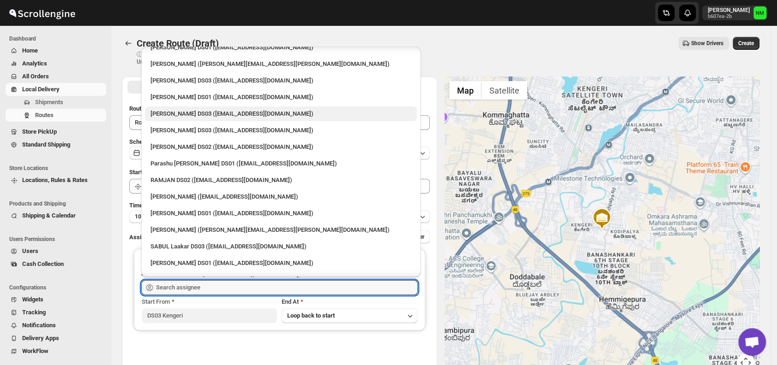
click at [161, 118] on div "[PERSON_NAME] DS03 ([EMAIL_ADDRESS][DOMAIN_NAME])" at bounding box center [280, 113] width 261 height 9
type input "[PERSON_NAME] DS03 ([EMAIL_ADDRESS][DOMAIN_NAME])"
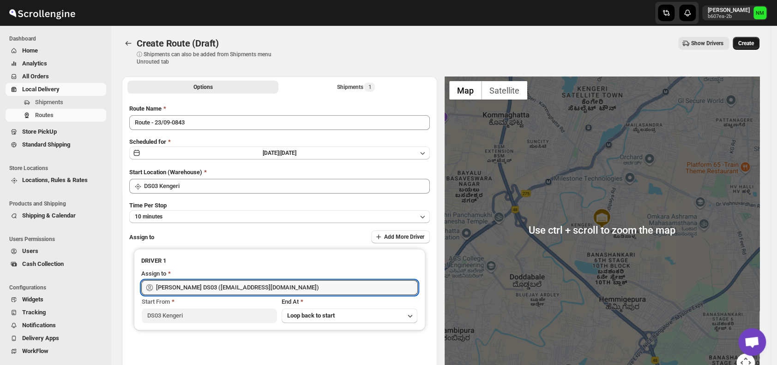
click at [751, 44] on span "Create" at bounding box center [746, 43] width 16 height 7
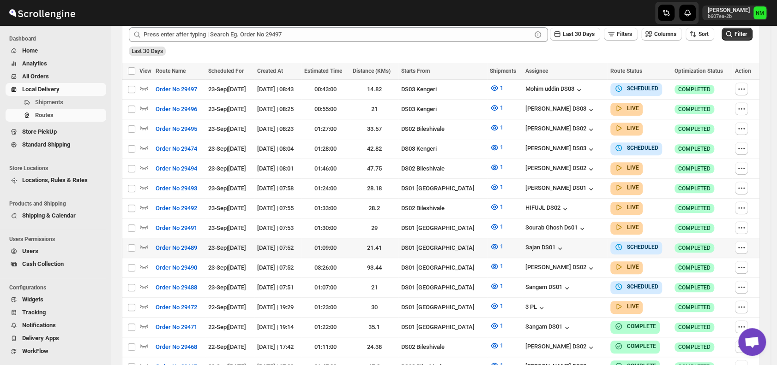
scroll to position [240, 0]
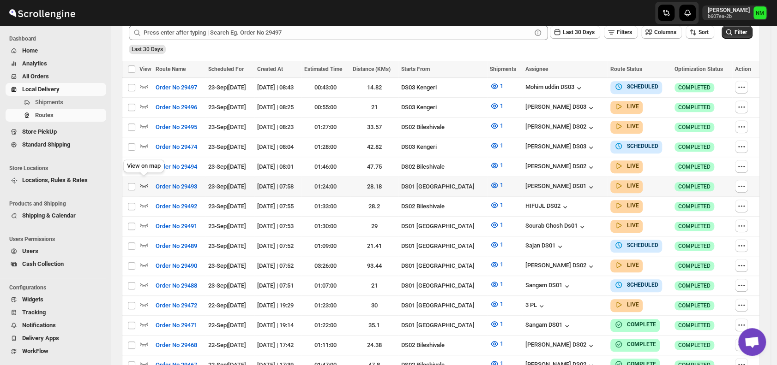
click at [142, 181] on icon "button" at bounding box center [143, 185] width 9 height 9
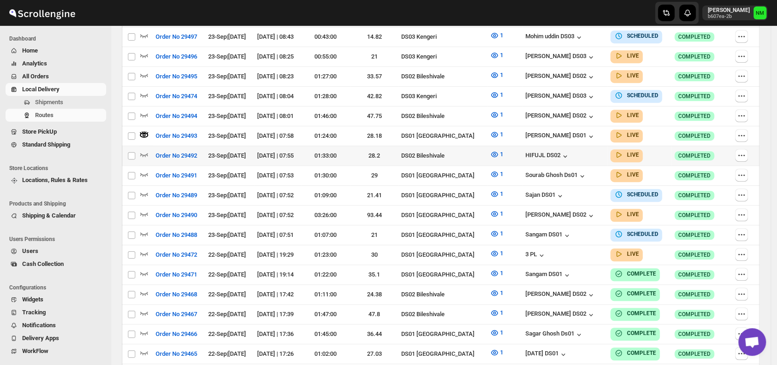
scroll to position [280, 0]
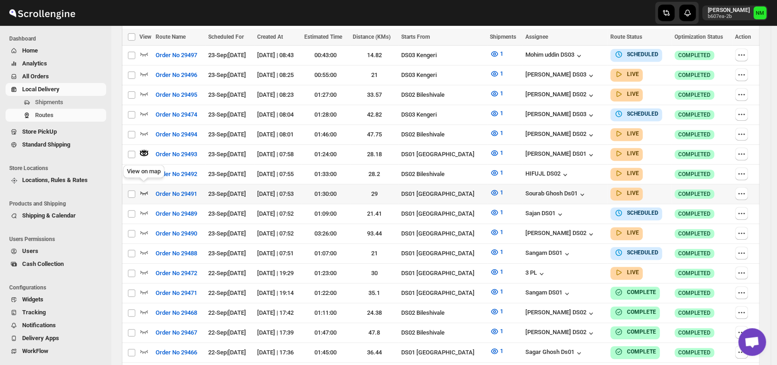
click at [146, 188] on icon "button" at bounding box center [143, 192] width 9 height 9
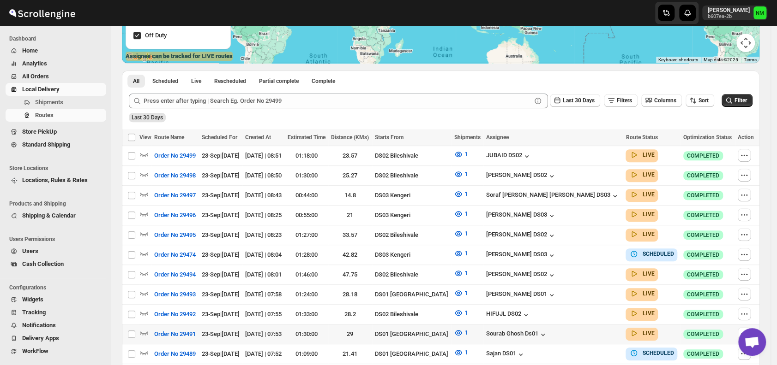
scroll to position [249, 0]
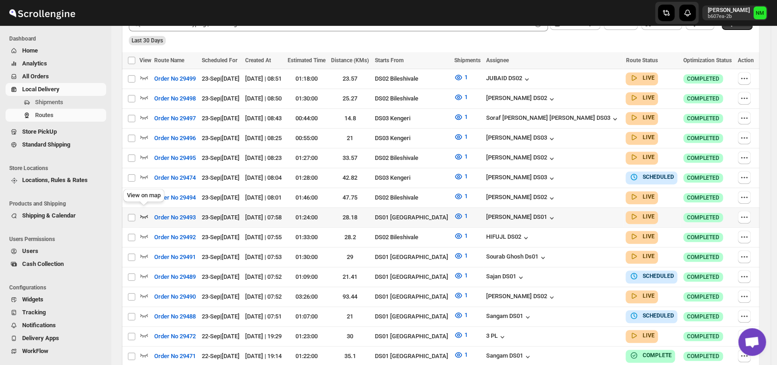
click at [144, 212] on icon "button" at bounding box center [143, 216] width 9 height 9
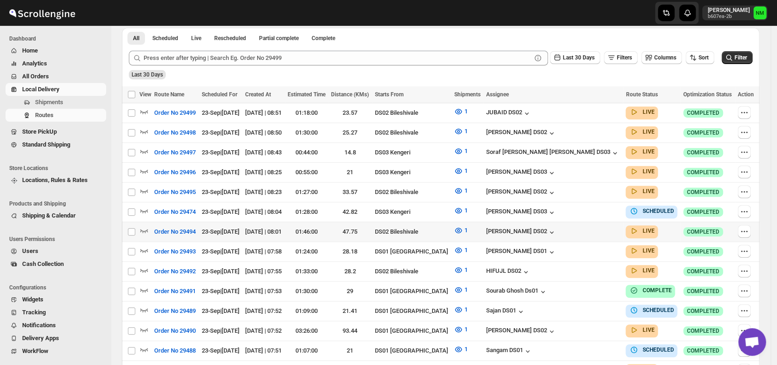
scroll to position [216, 0]
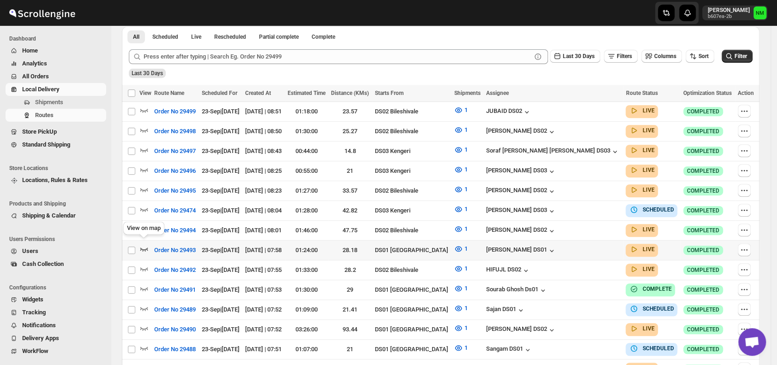
click at [141, 247] on icon "button" at bounding box center [143, 249] width 9 height 9
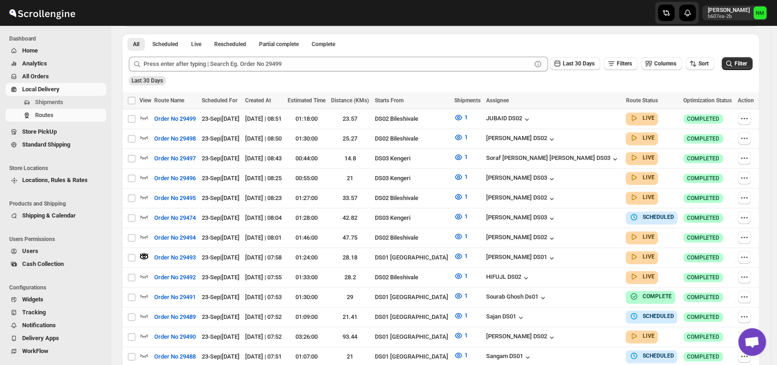
scroll to position [0, 0]
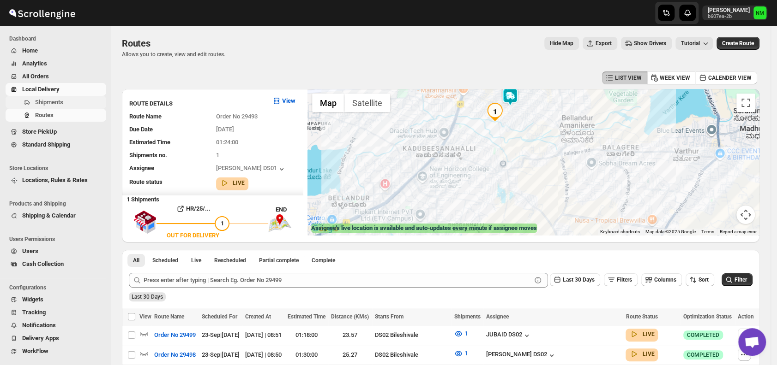
click at [70, 100] on span "Shipments" at bounding box center [69, 102] width 69 height 9
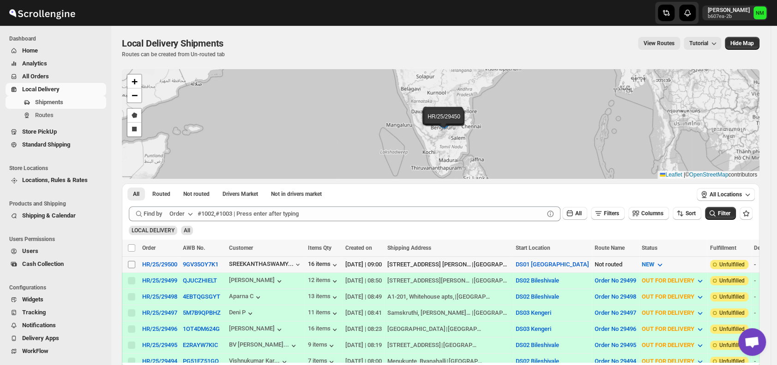
click at [132, 263] on input "Select shipment" at bounding box center [131, 264] width 7 height 7
checkbox input "true"
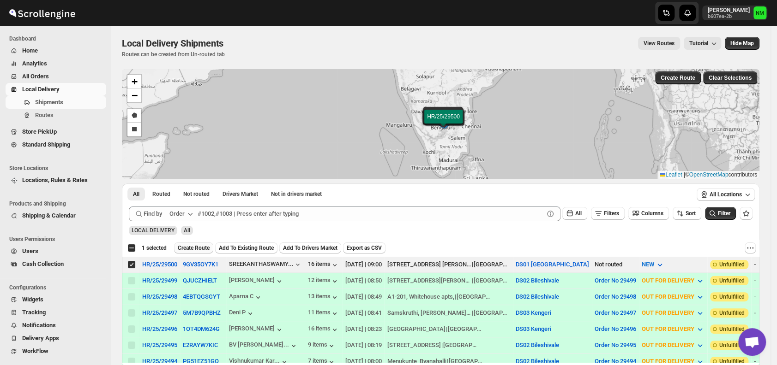
click at [192, 247] on span "Create Route" at bounding box center [194, 248] width 32 height 7
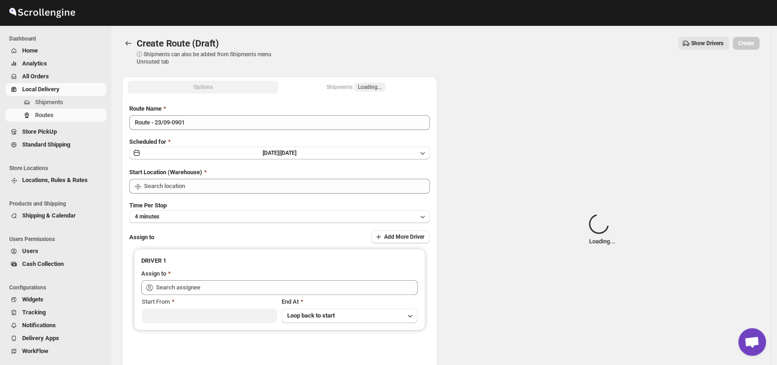
type input "DS01 [GEOGRAPHIC_DATA]"
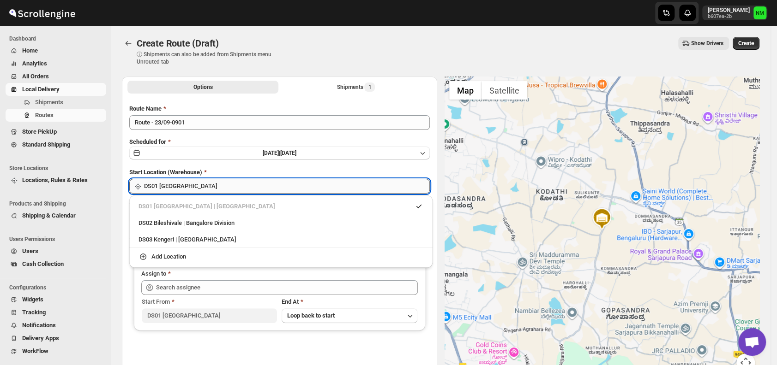
click at [262, 188] on input "DS01 [GEOGRAPHIC_DATA]" at bounding box center [287, 186] width 286 height 15
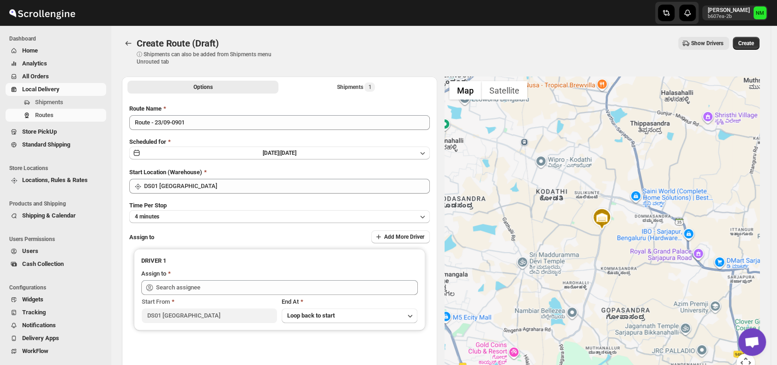
click at [494, 177] on div at bounding box center [601, 230] width 315 height 307
click at [233, 218] on button "4 minutes" at bounding box center [279, 216] width 300 height 13
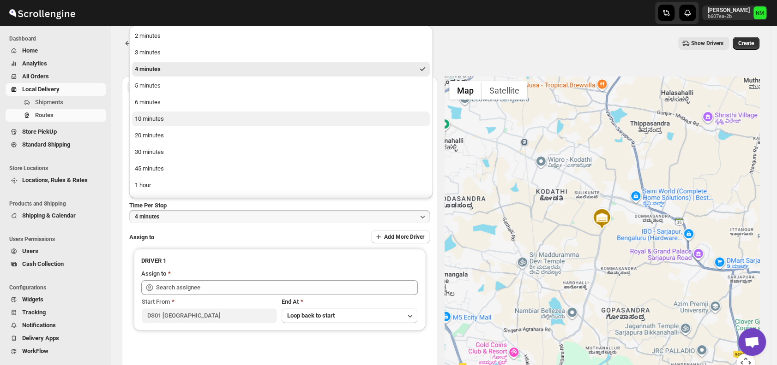
click at [159, 124] on button "10 minutes" at bounding box center [281, 119] width 298 height 15
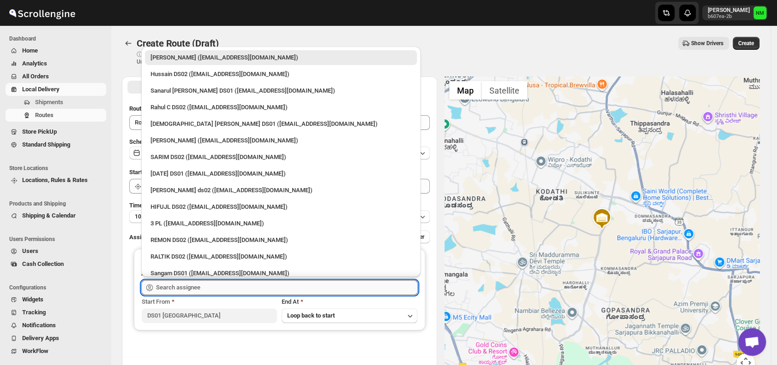
click at [197, 289] on input "text" at bounding box center [287, 288] width 262 height 15
click at [187, 144] on div "Vikas Rathod (lolegiy458@nalwan.com)" at bounding box center [280, 140] width 261 height 9
type input "Vikas Rathod (lolegiy458@nalwan.com)"
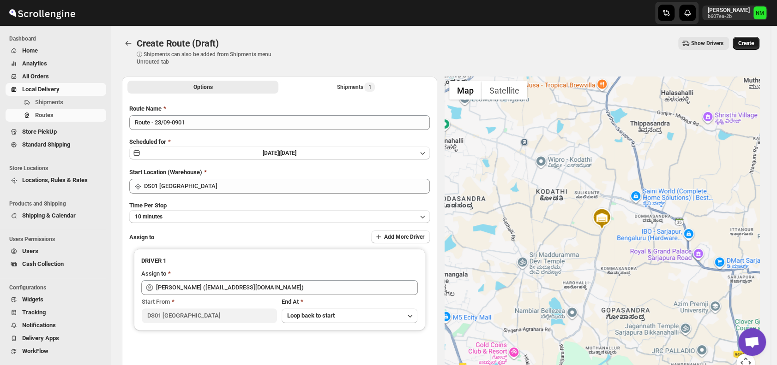
click at [754, 43] on span "Create" at bounding box center [746, 43] width 16 height 7
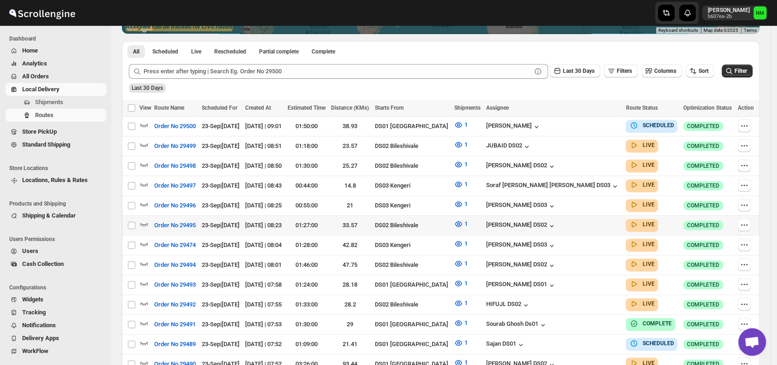
scroll to position [335, 0]
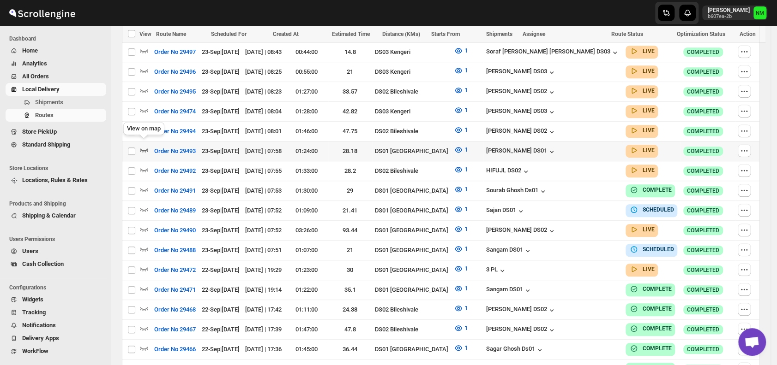
click at [145, 145] on icon "button" at bounding box center [143, 149] width 9 height 9
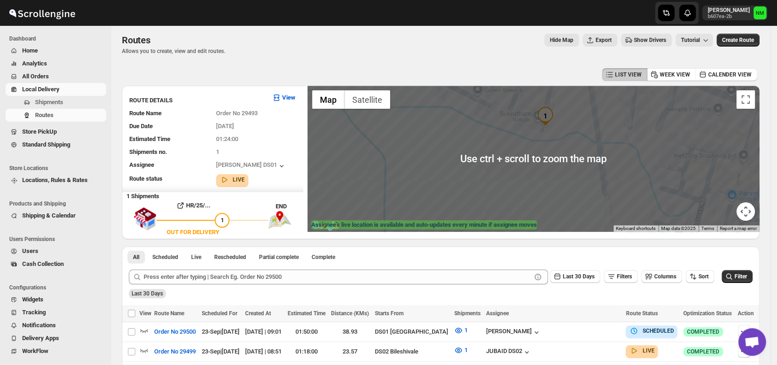
scroll to position [4, 0]
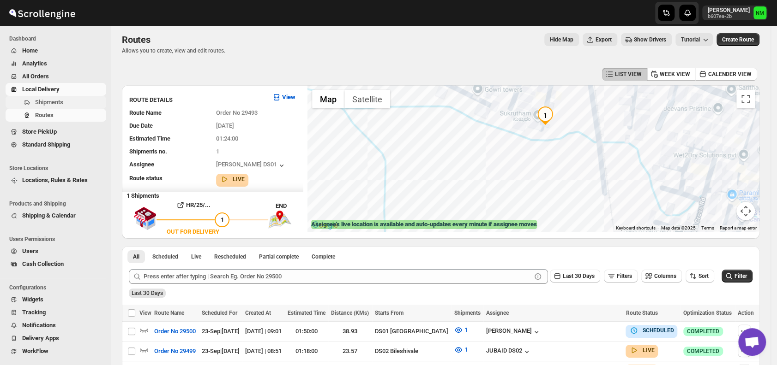
click at [52, 100] on span "Shipments" at bounding box center [49, 102] width 28 height 7
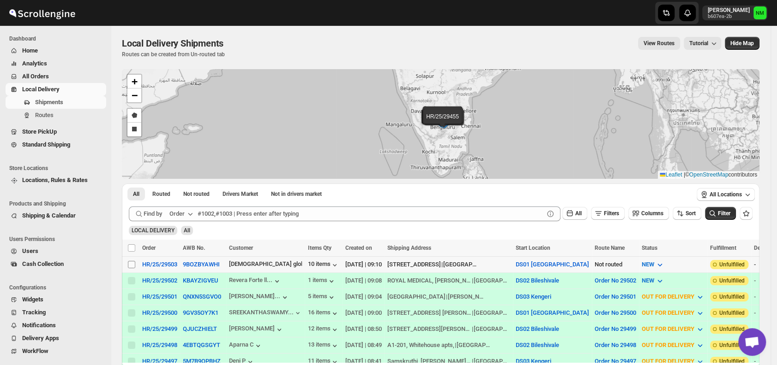
click at [129, 263] on input "Select shipment" at bounding box center [131, 264] width 7 height 7
checkbox input "true"
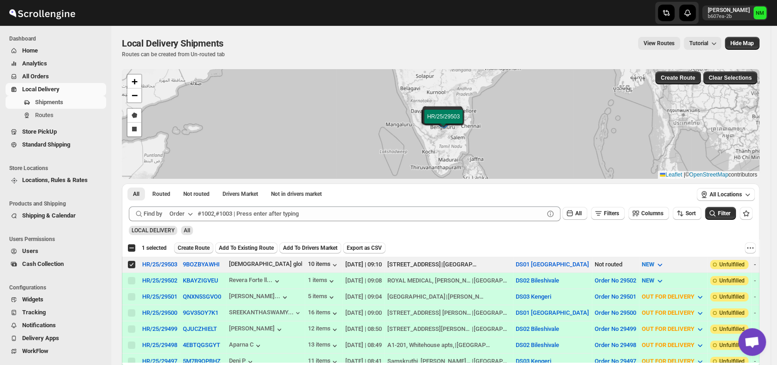
click at [181, 250] on span "Create Route" at bounding box center [194, 248] width 32 height 7
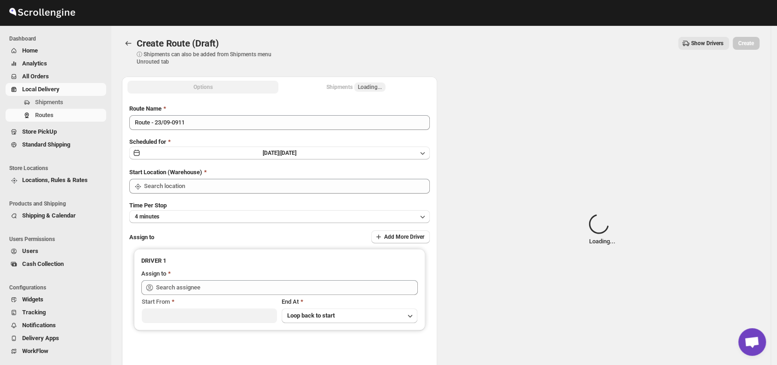
type input "DS01 [GEOGRAPHIC_DATA]"
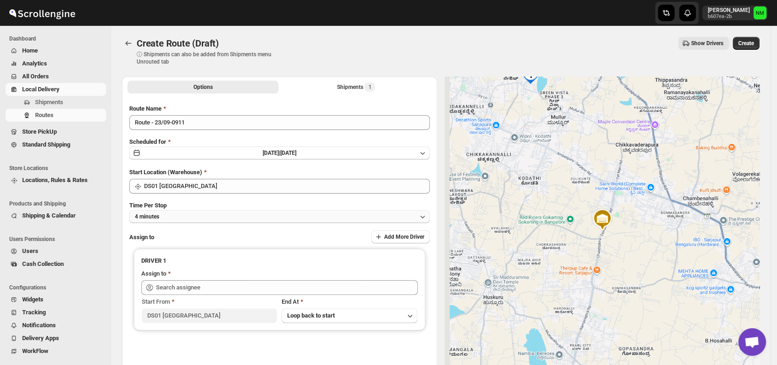
click at [192, 215] on button "4 minutes" at bounding box center [279, 216] width 300 height 13
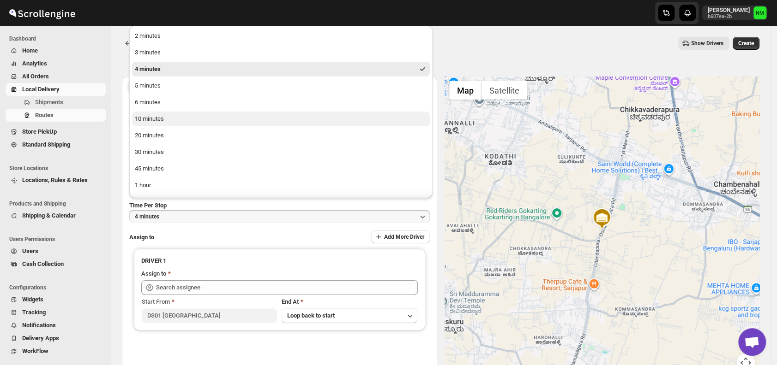
click at [174, 117] on button "10 minutes" at bounding box center [281, 119] width 298 height 15
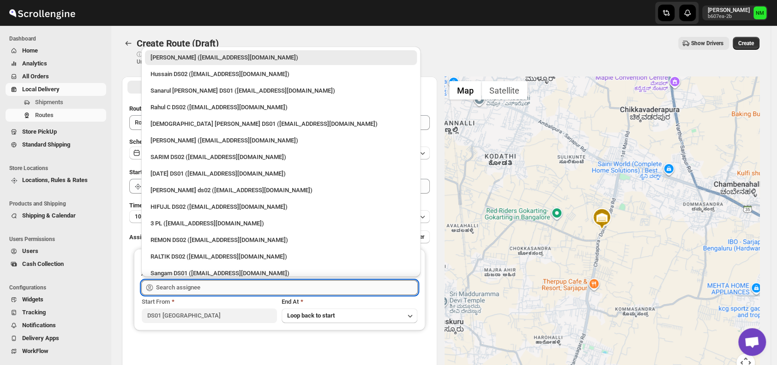
click at [217, 286] on input "text" at bounding box center [287, 288] width 262 height 15
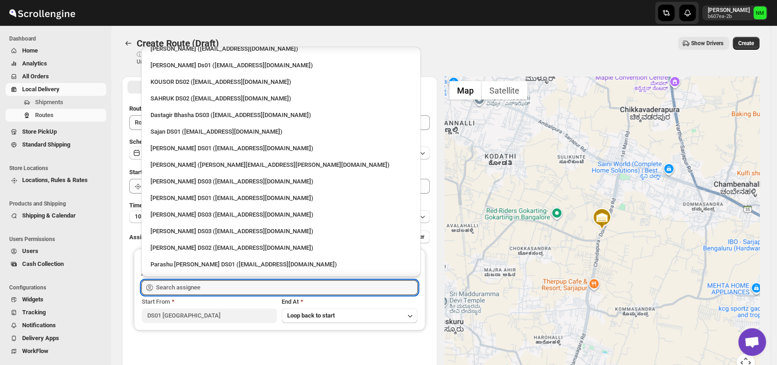
scroll to position [493, 0]
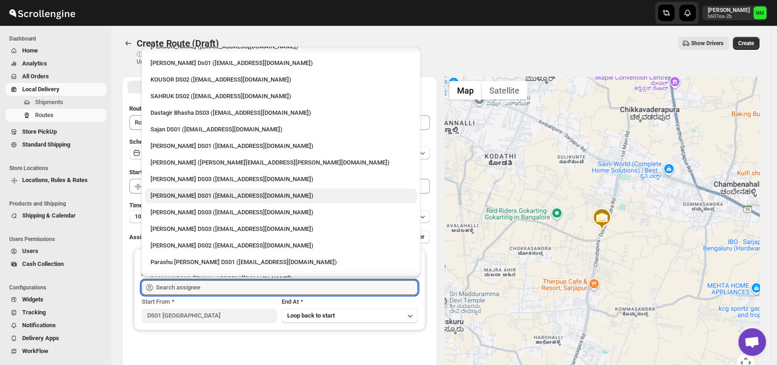
click at [211, 192] on div "Ashraf Ali DS01 (yoyovey222@0tires.com)" at bounding box center [280, 196] width 261 height 9
type input "Ashraf Ali DS01 (yoyovey222@0tires.com)"
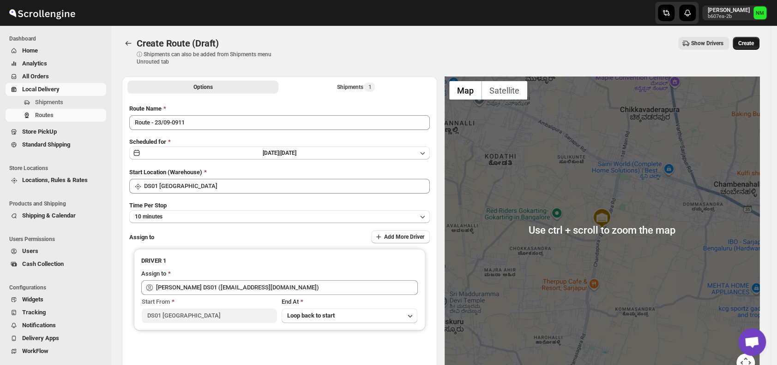
click at [745, 45] on span "Create" at bounding box center [746, 43] width 16 height 7
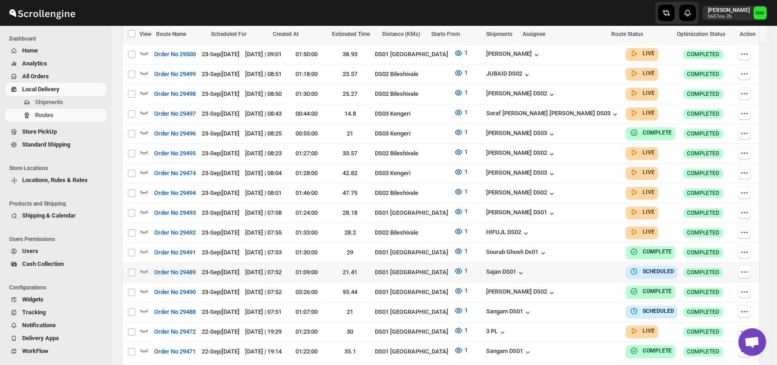
scroll to position [334, 0]
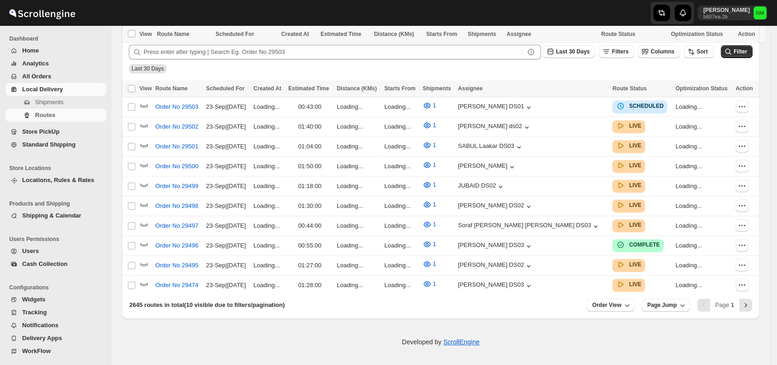
scroll to position [215, 0]
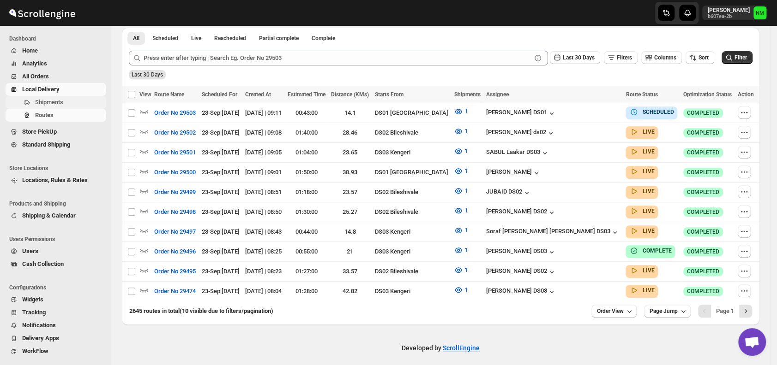
click at [61, 104] on span "Shipments" at bounding box center [49, 102] width 28 height 7
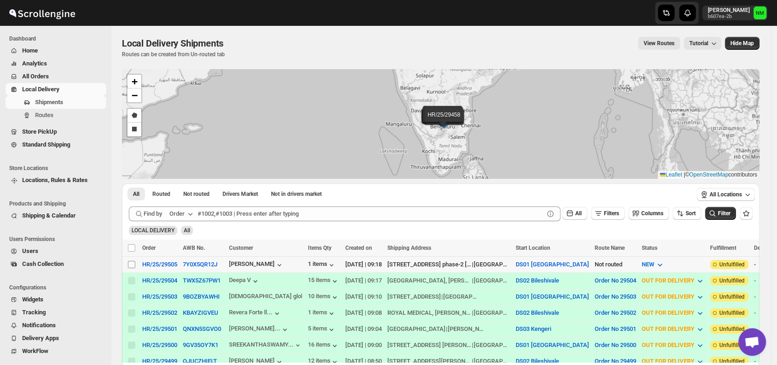
click at [131, 261] on input "Select shipment" at bounding box center [131, 264] width 7 height 7
checkbox input "true"
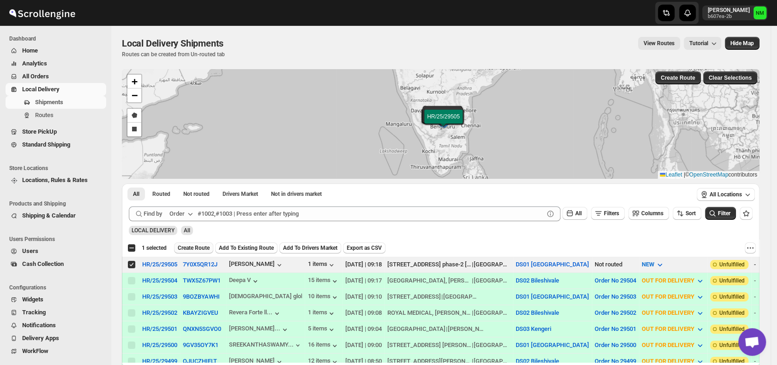
click at [188, 247] on span "Create Route" at bounding box center [194, 248] width 32 height 7
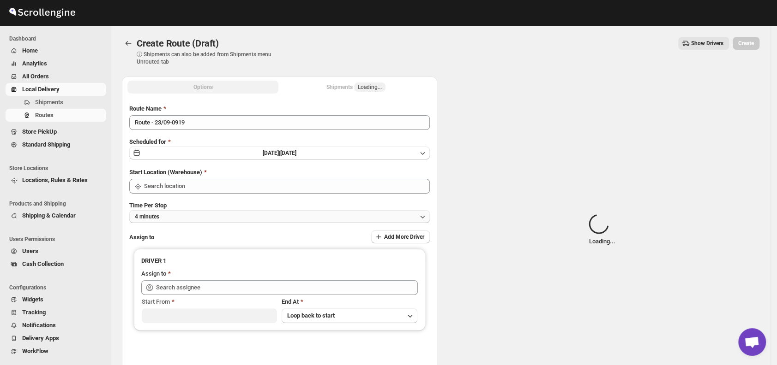
type input "DS01 [GEOGRAPHIC_DATA]"
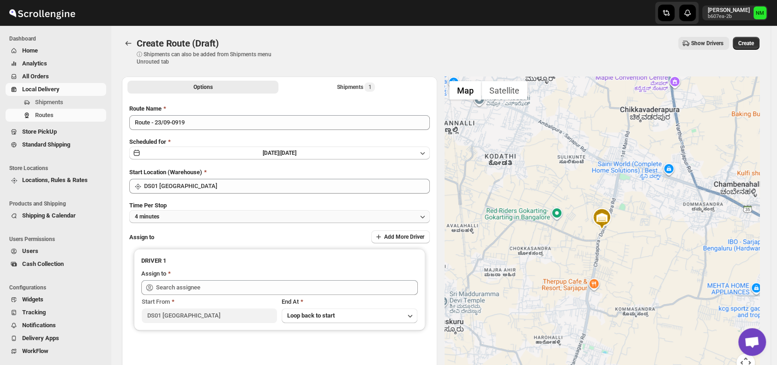
click at [237, 217] on button "4 minutes" at bounding box center [279, 216] width 300 height 13
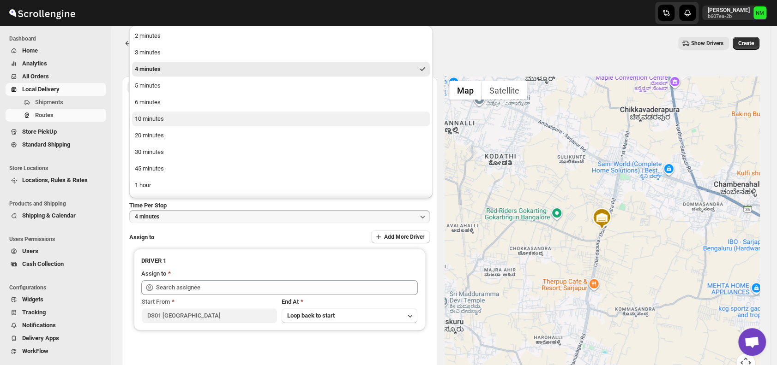
click at [176, 124] on button "10 minutes" at bounding box center [281, 119] width 298 height 15
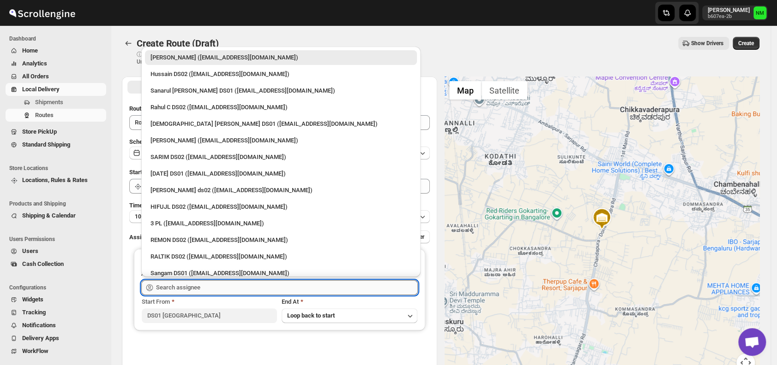
click at [228, 290] on input "text" at bounding box center [287, 288] width 262 height 15
click at [173, 171] on div "Raja DS01 (gasecig398@owlny.com)" at bounding box center [280, 173] width 261 height 9
type input "Raja DS01 (gasecig398@owlny.com)"
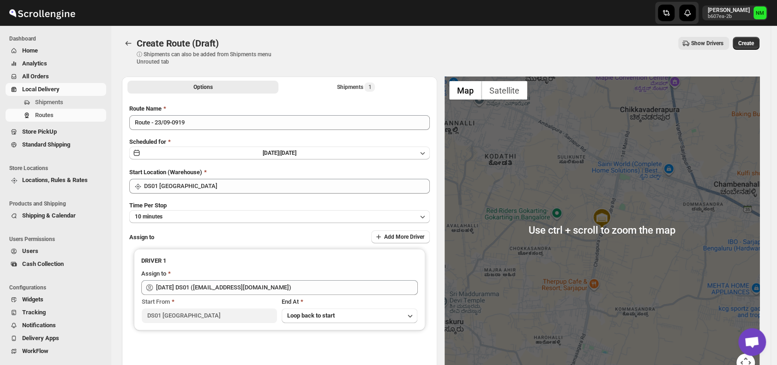
click at [753, 35] on div "Create Route (Draft). This page is ready Create Route (Draft) ⓘ Shipments can a…" at bounding box center [440, 51] width 637 height 51
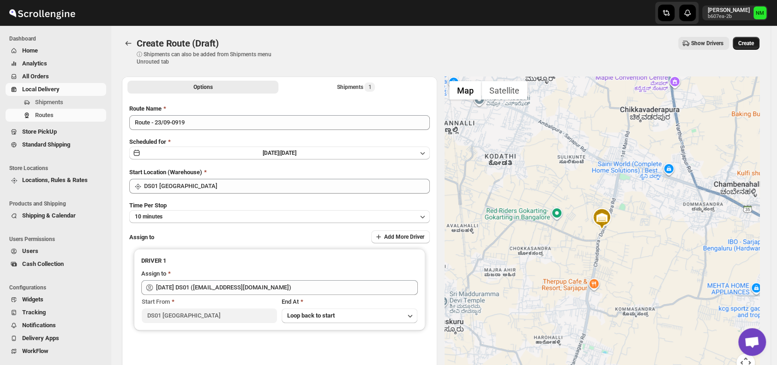
click at [752, 39] on button "Create" at bounding box center [745, 43] width 27 height 13
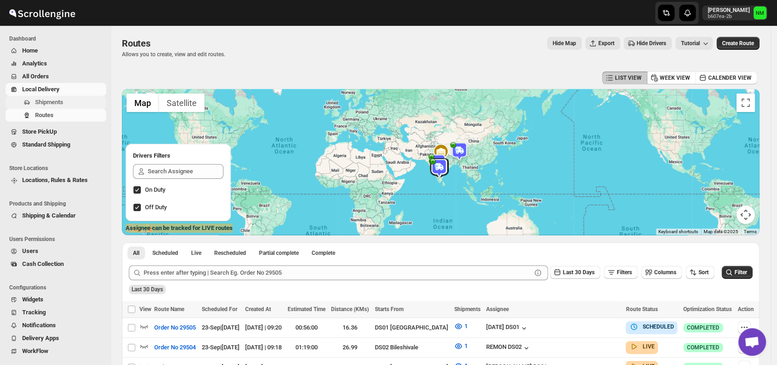
click at [66, 100] on span "Shipments" at bounding box center [69, 102] width 69 height 9
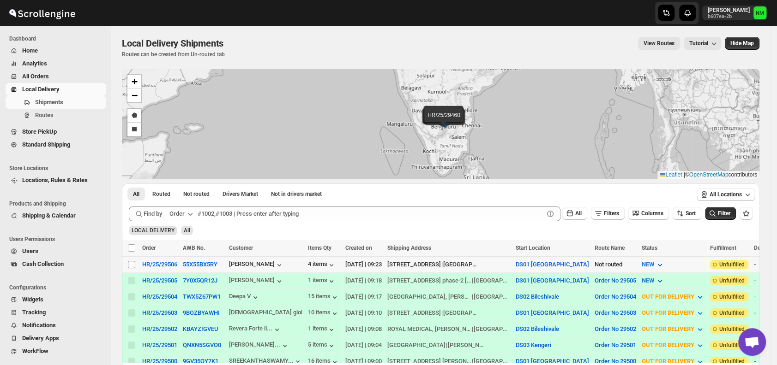
click at [131, 264] on input "Select shipment" at bounding box center [131, 264] width 7 height 7
checkbox input "true"
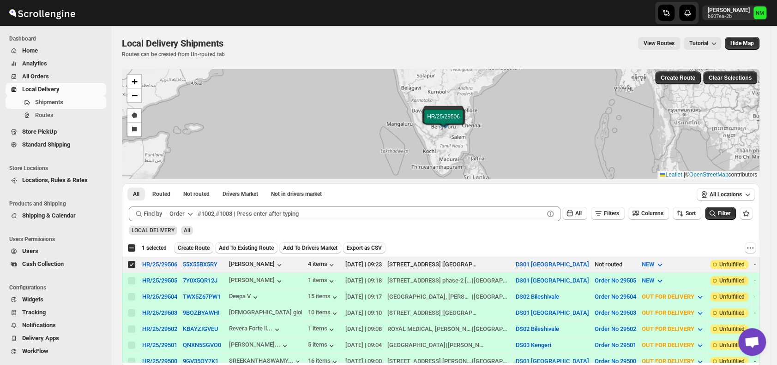
click at [190, 249] on span "Create Route" at bounding box center [194, 248] width 32 height 7
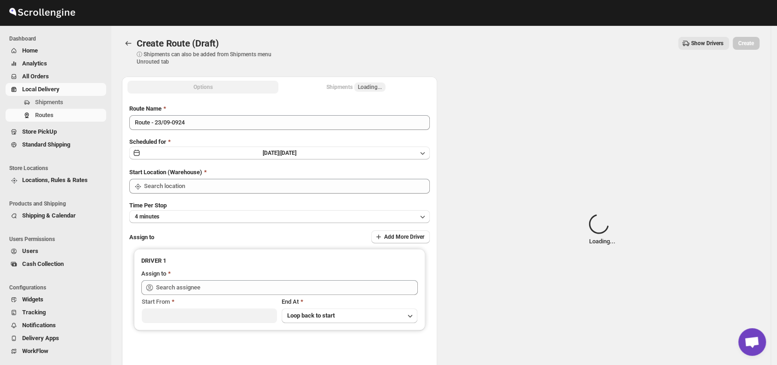
type input "DS01 [GEOGRAPHIC_DATA]"
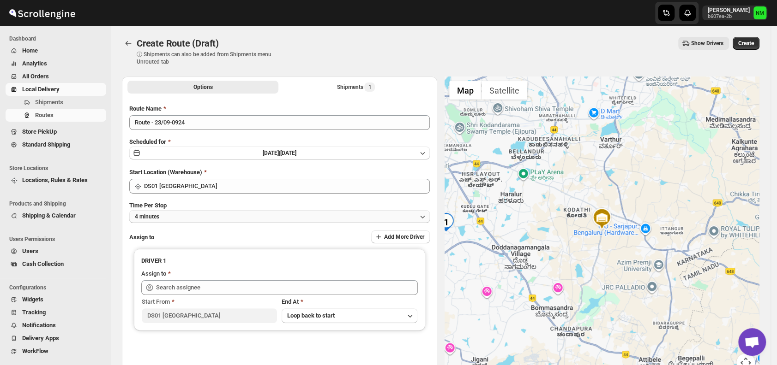
click at [225, 216] on button "4 minutes" at bounding box center [279, 216] width 300 height 13
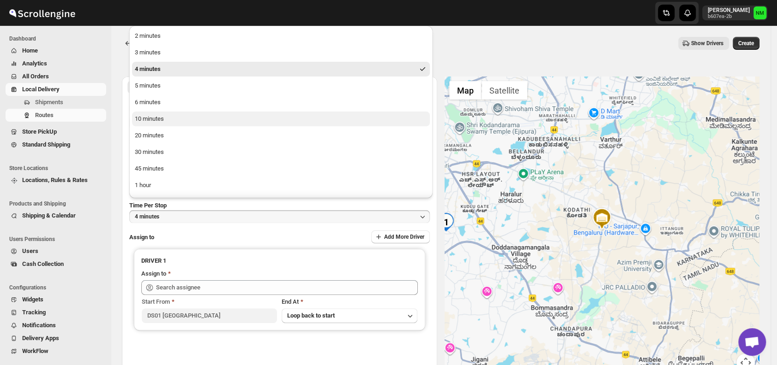
click at [165, 117] on button "10 minutes" at bounding box center [281, 119] width 298 height 15
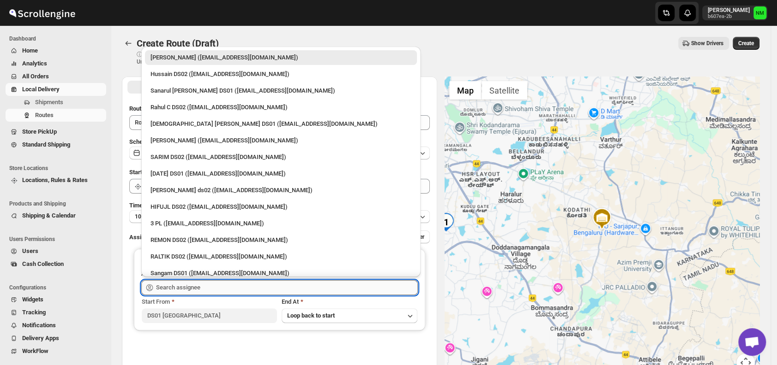
click at [233, 290] on input "text" at bounding box center [287, 288] width 262 height 15
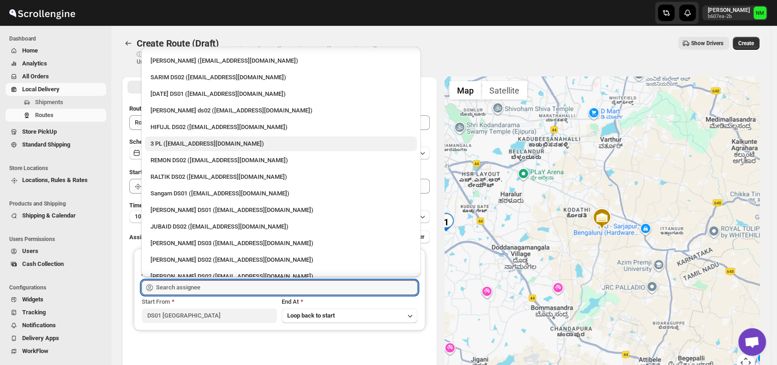
scroll to position [81, 0]
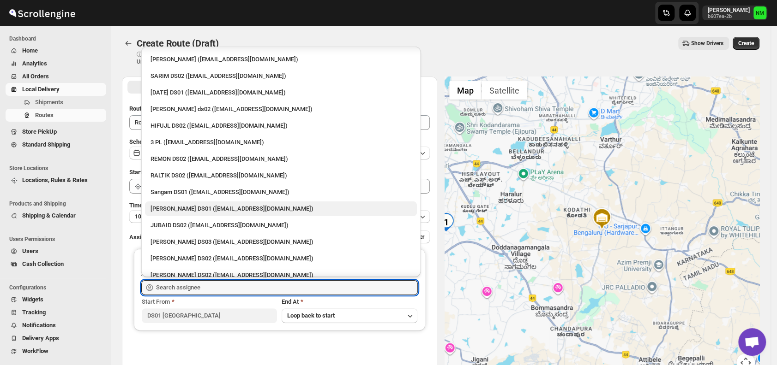
click at [173, 210] on div "[PERSON_NAME] DS01 ([EMAIL_ADDRESS][DOMAIN_NAME])" at bounding box center [280, 208] width 261 height 9
type input "[PERSON_NAME] DS01 ([EMAIL_ADDRESS][DOMAIN_NAME])"
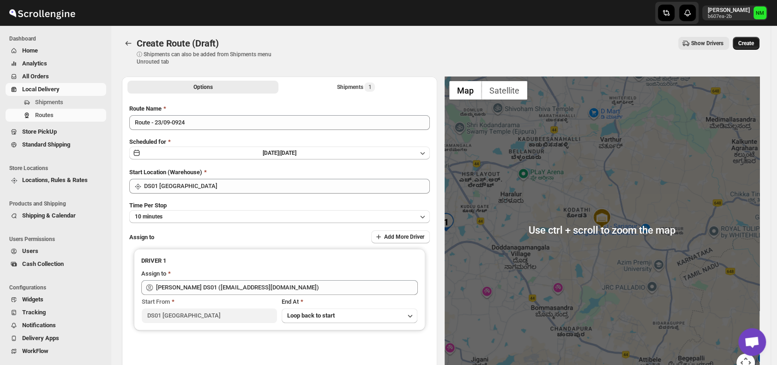
click at [754, 45] on span "Create" at bounding box center [746, 43] width 16 height 7
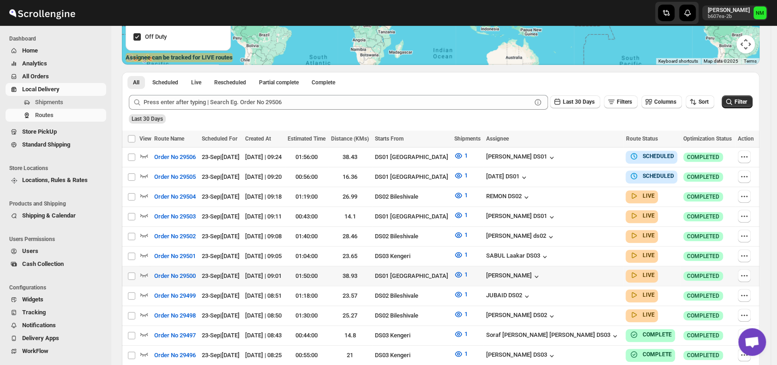
scroll to position [202, 0]
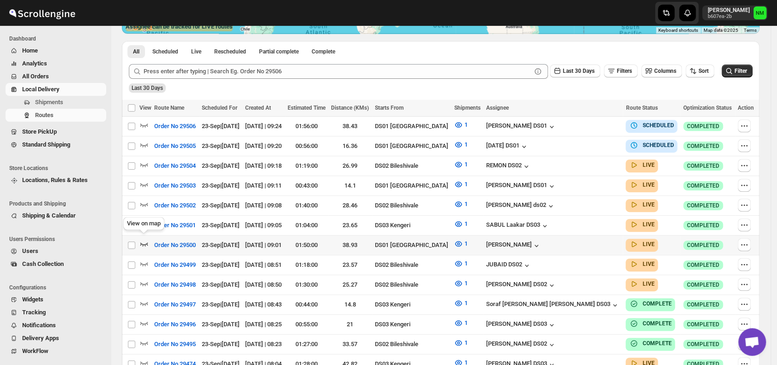
click at [145, 243] on icon "button" at bounding box center [144, 245] width 8 height 4
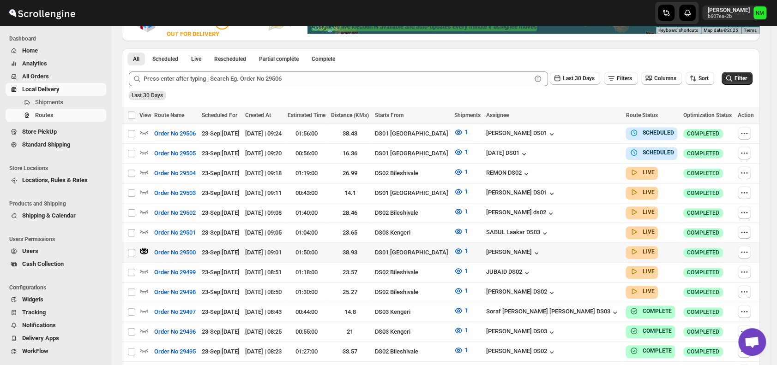
scroll to position [0, 0]
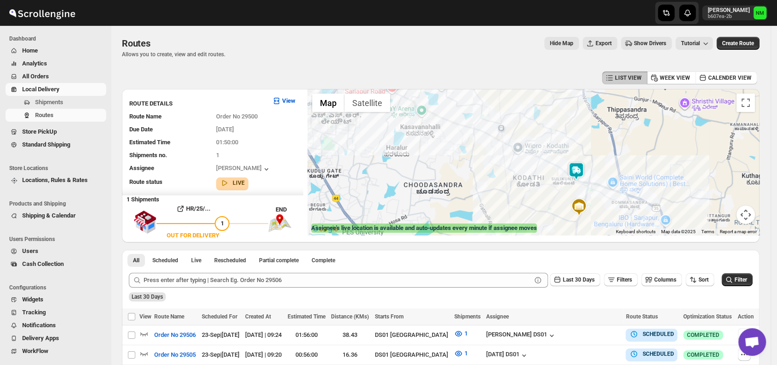
click at [585, 170] on img at bounding box center [576, 171] width 18 height 18
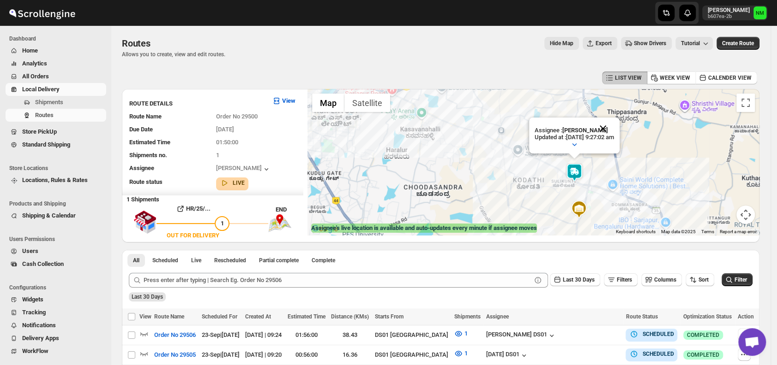
click at [614, 127] on button "Close" at bounding box center [603, 129] width 22 height 22
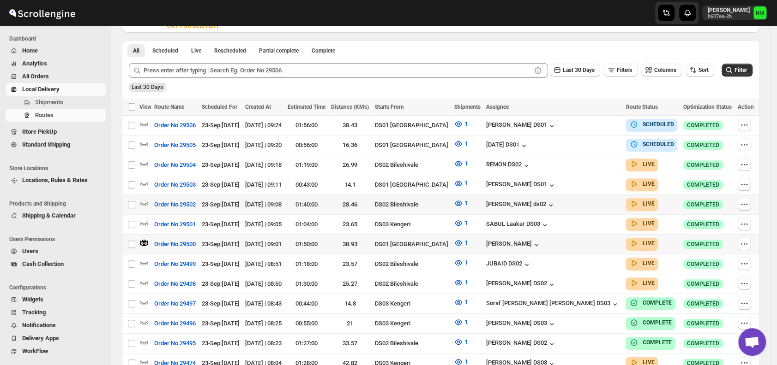
scroll to position [210, 0]
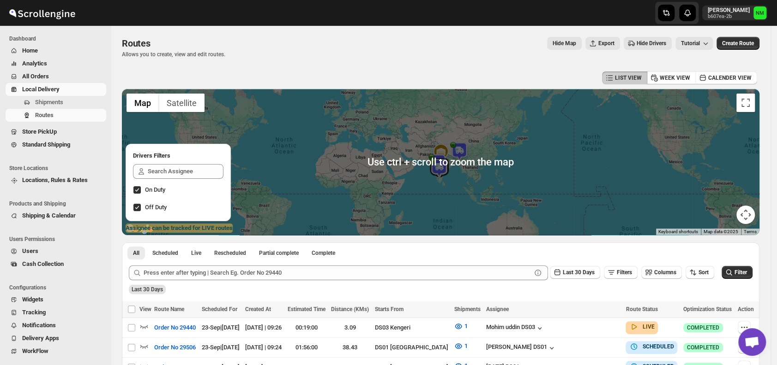
scroll to position [119, 0]
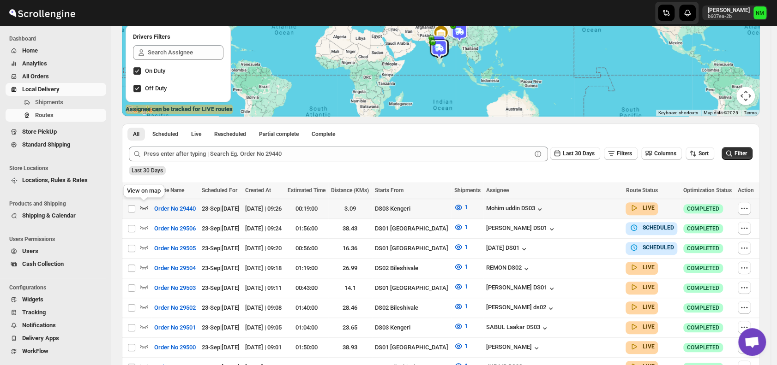
click at [141, 209] on icon "button" at bounding box center [143, 207] width 9 height 9
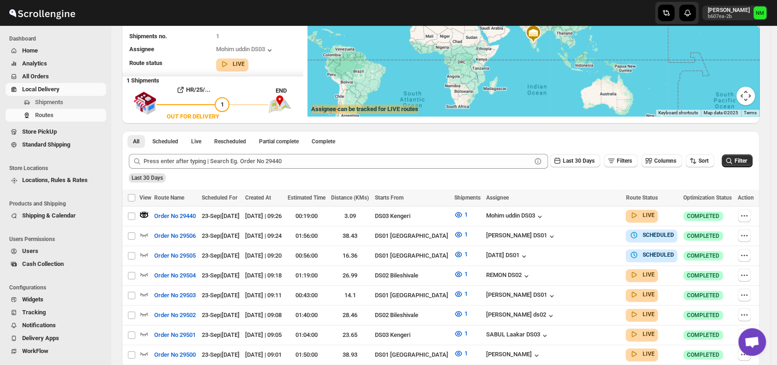
scroll to position [0, 0]
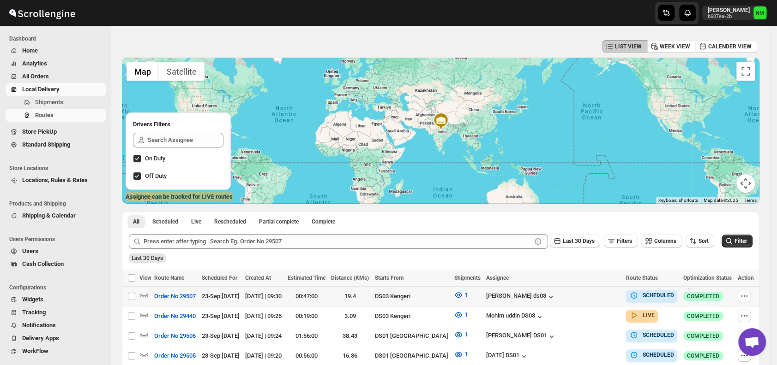
scroll to position [52, 0]
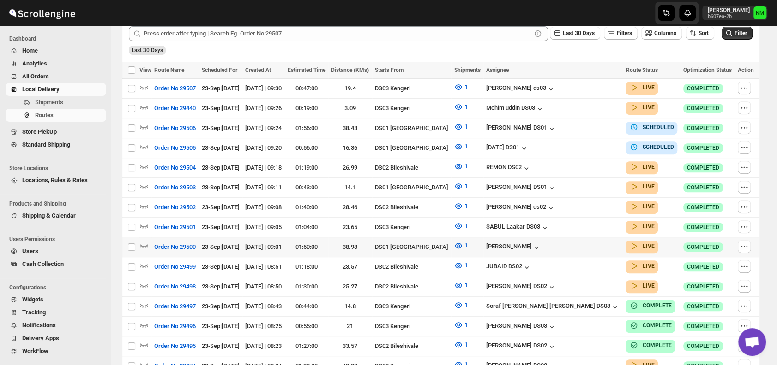
scroll to position [243, 0]
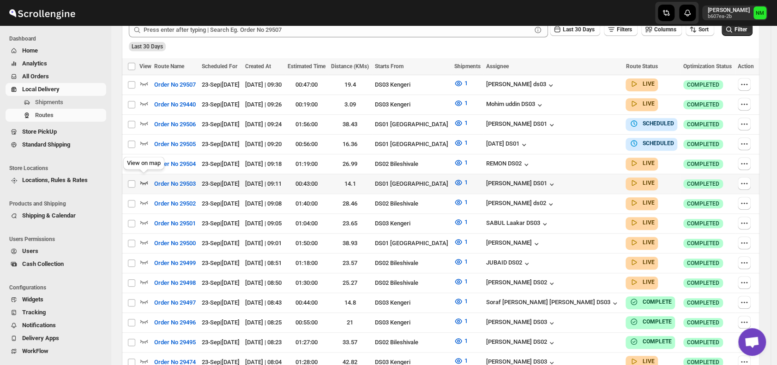
click at [145, 181] on icon "button" at bounding box center [144, 183] width 8 height 4
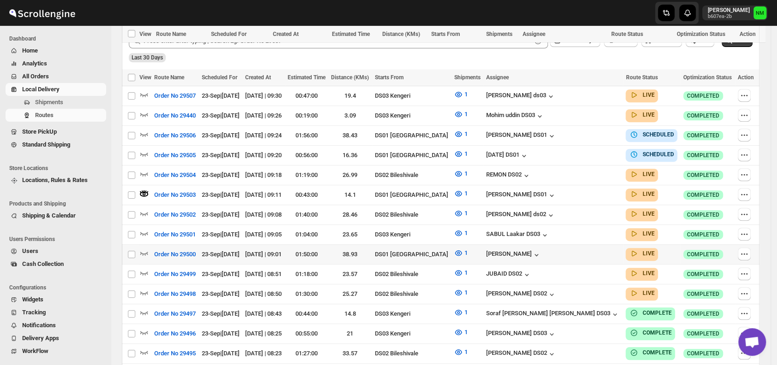
scroll to position [300, 0]
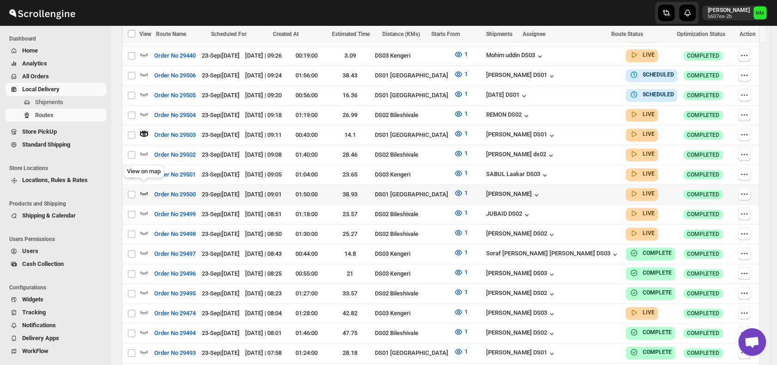
click at [142, 189] on icon "button" at bounding box center [143, 193] width 9 height 9
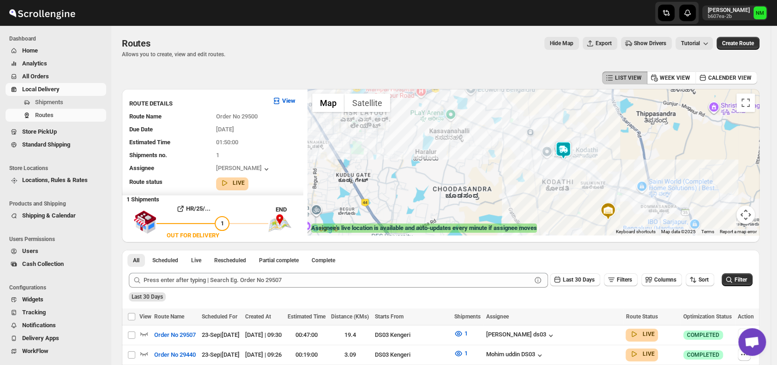
click at [567, 157] on img at bounding box center [563, 150] width 18 height 18
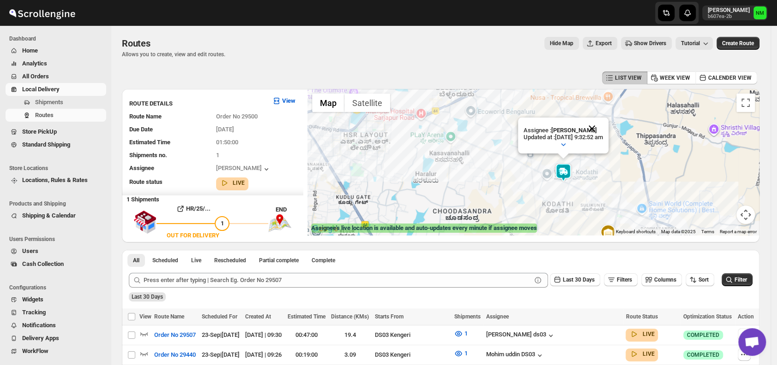
click at [603, 127] on button "Close" at bounding box center [592, 129] width 22 height 22
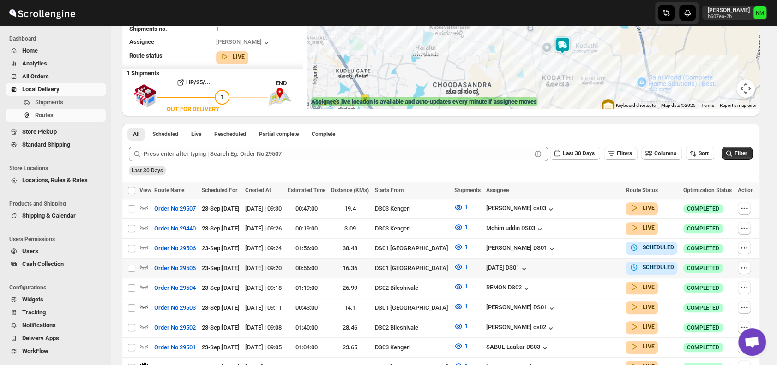
scroll to position [149, 0]
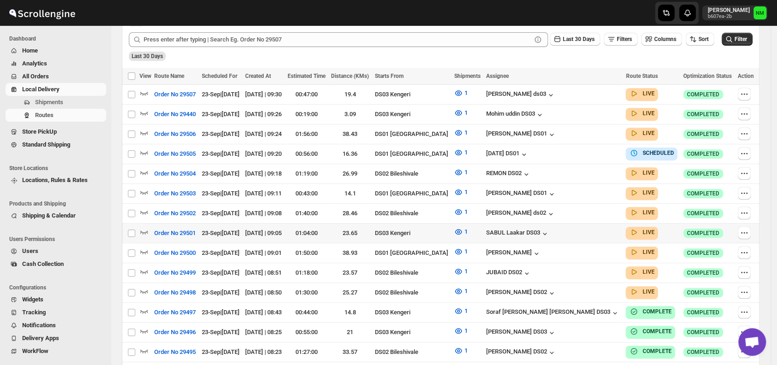
scroll to position [235, 0]
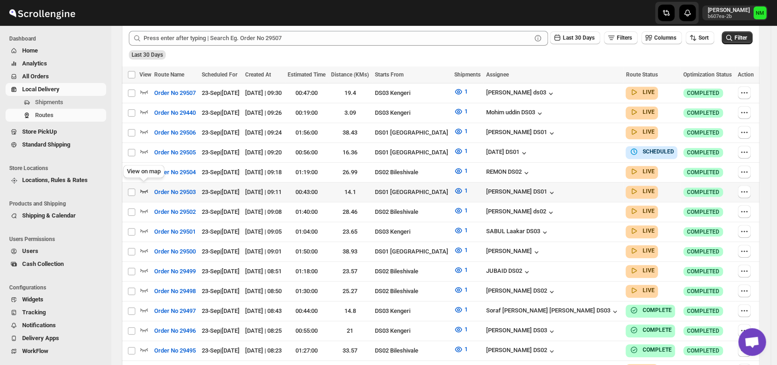
click at [145, 190] on icon "button" at bounding box center [143, 190] width 9 height 9
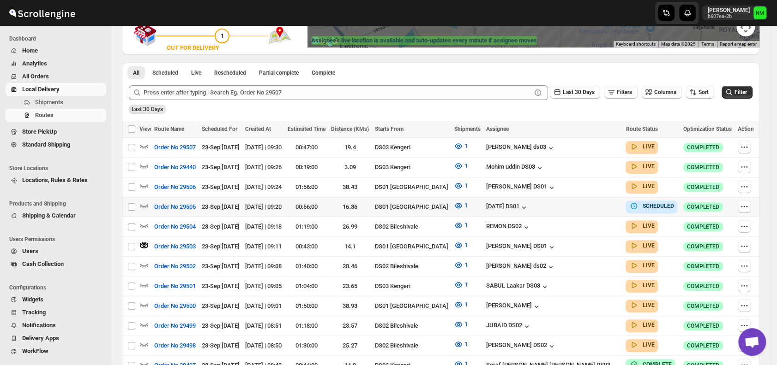
scroll to position [188, 0]
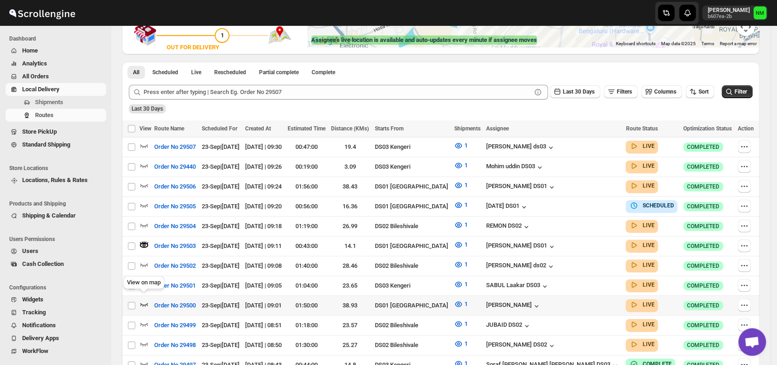
click at [143, 300] on icon "button" at bounding box center [143, 304] width 9 height 9
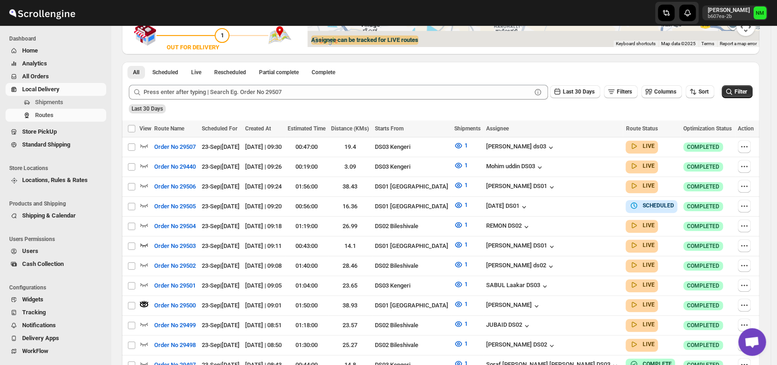
scroll to position [0, 0]
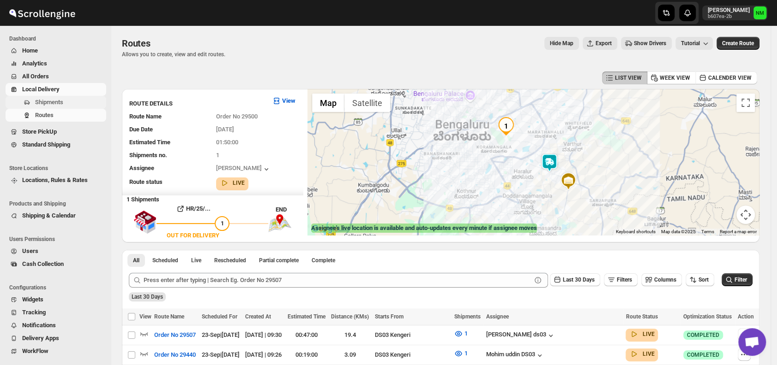
click at [53, 102] on span "Shipments" at bounding box center [49, 102] width 28 height 7
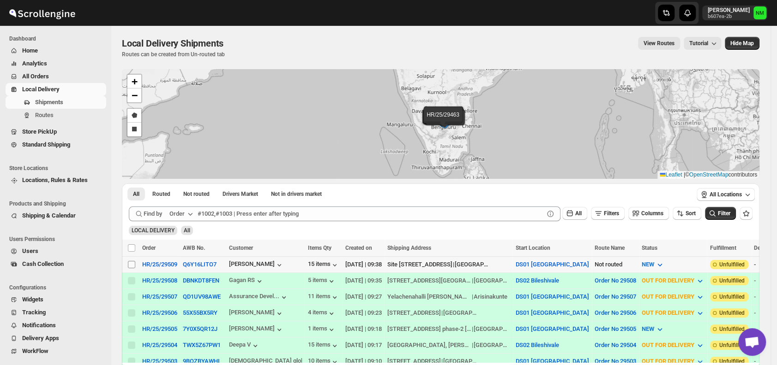
click at [129, 265] on input "Select shipment" at bounding box center [131, 264] width 7 height 7
checkbox input "true"
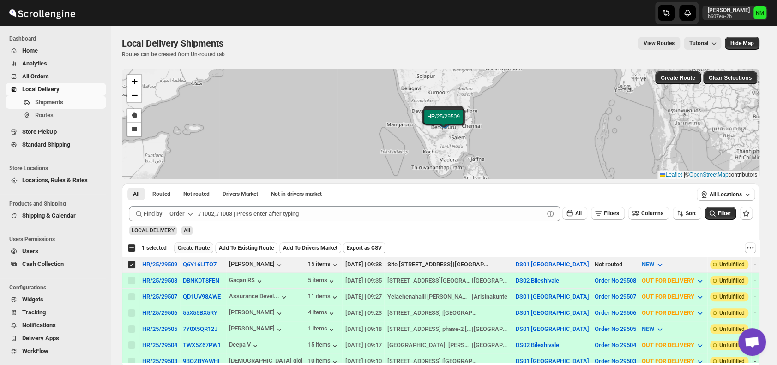
click at [197, 247] on span "Create Route" at bounding box center [194, 248] width 32 height 7
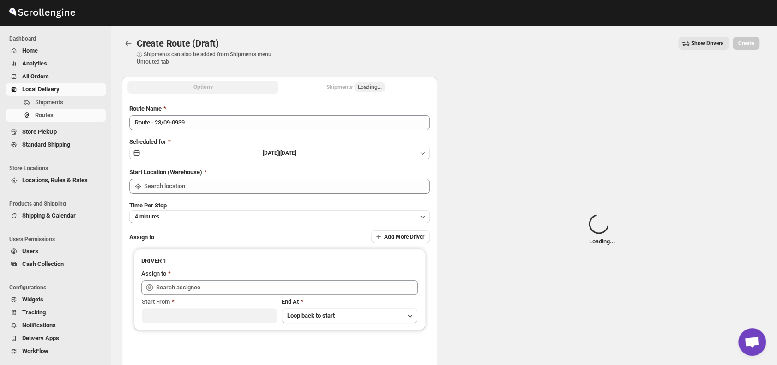
type input "DS01 [GEOGRAPHIC_DATA]"
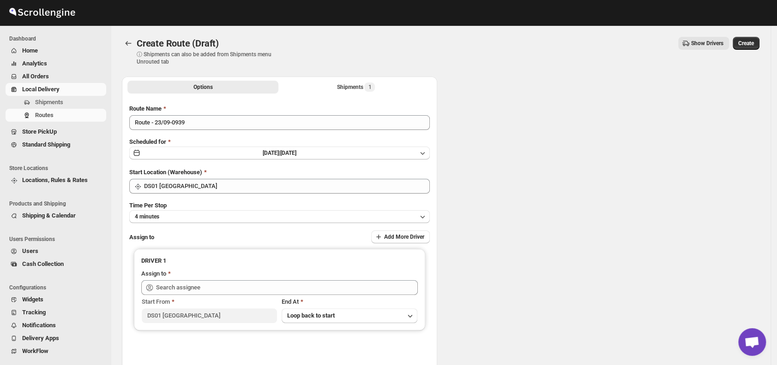
type input "DS01 [GEOGRAPHIC_DATA]"
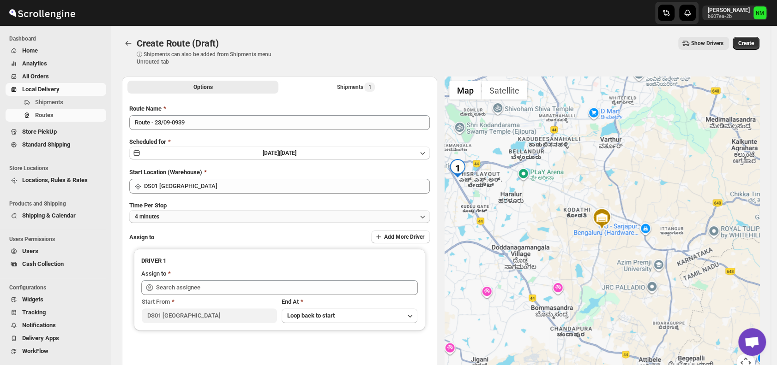
click at [188, 218] on button "4 minutes" at bounding box center [279, 216] width 300 height 13
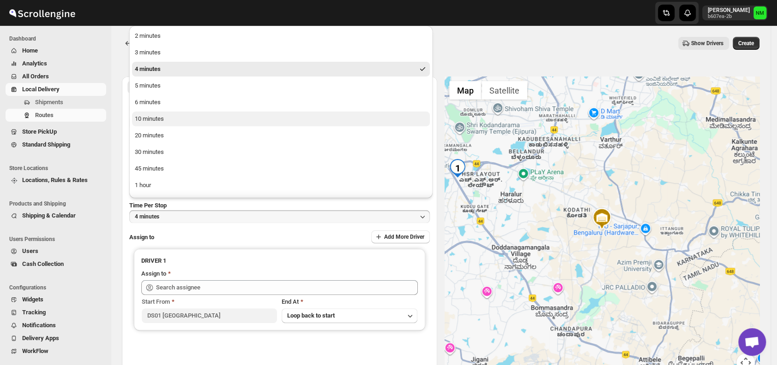
click at [168, 125] on button "10 minutes" at bounding box center [281, 119] width 298 height 15
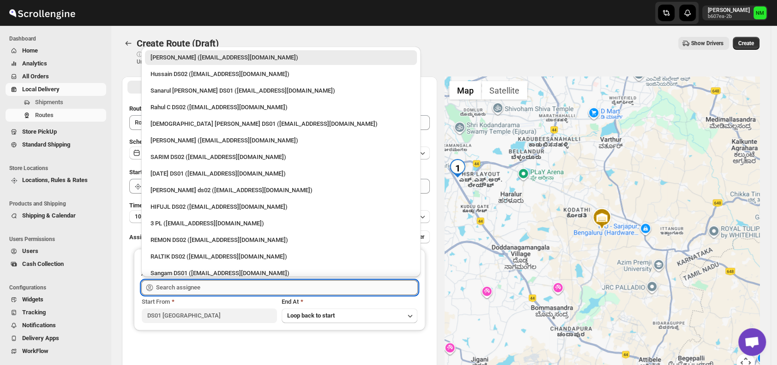
click at [214, 292] on input "text" at bounding box center [287, 288] width 262 height 15
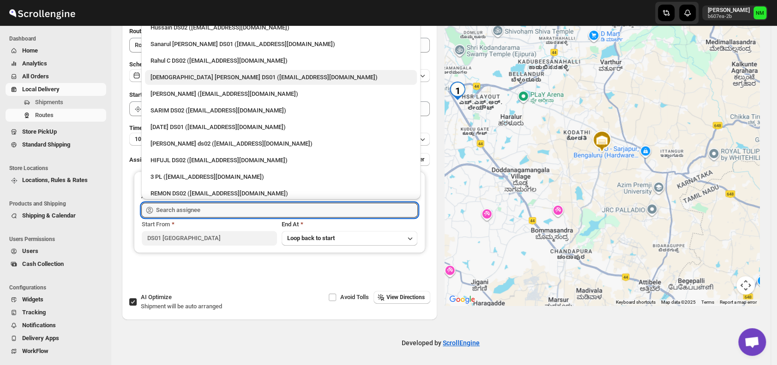
click at [170, 78] on div "[DEMOGRAPHIC_DATA] [PERSON_NAME] DS01 ([EMAIL_ADDRESS][DOMAIN_NAME])" at bounding box center [280, 77] width 261 height 9
type input "[DEMOGRAPHIC_DATA] [PERSON_NAME] DS01 ([EMAIL_ADDRESS][DOMAIN_NAME])"
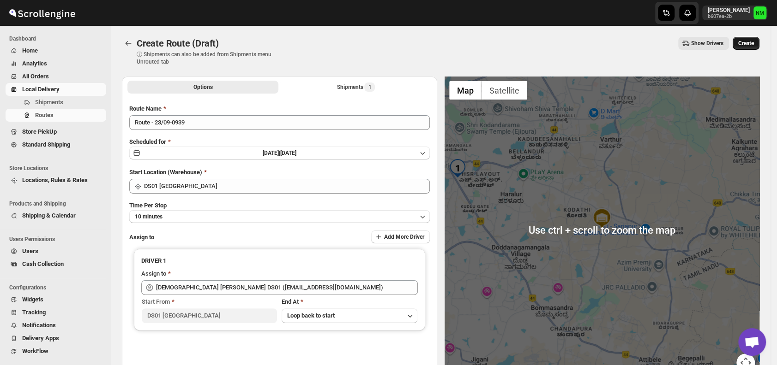
click at [750, 42] on span "Create" at bounding box center [746, 43] width 16 height 7
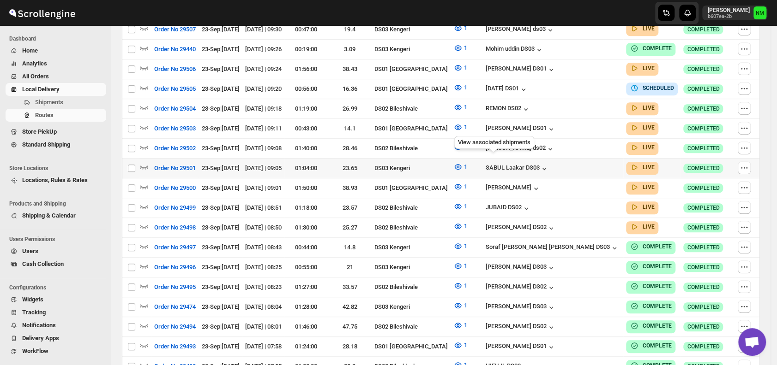
scroll to position [268, 0]
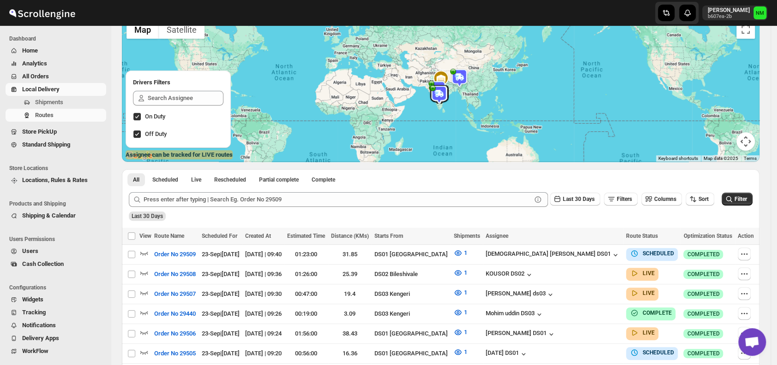
scroll to position [73, 0]
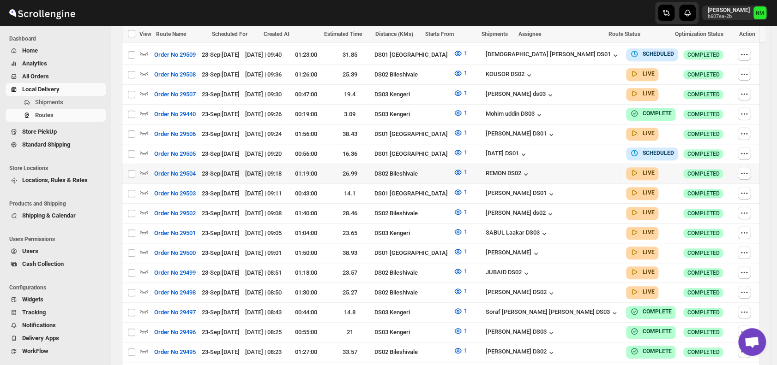
scroll to position [294, 0]
click at [144, 129] on icon "button" at bounding box center [143, 132] width 9 height 9
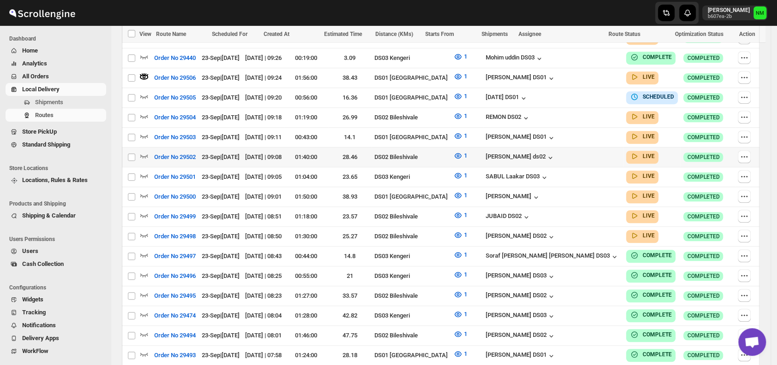
scroll to position [358, 0]
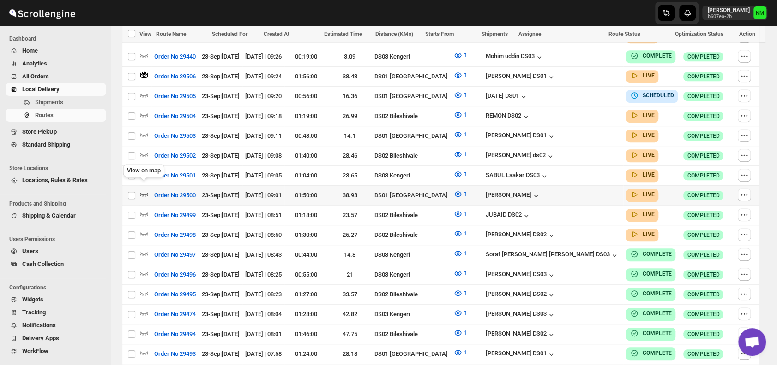
click at [145, 193] on icon "button" at bounding box center [144, 195] width 8 height 4
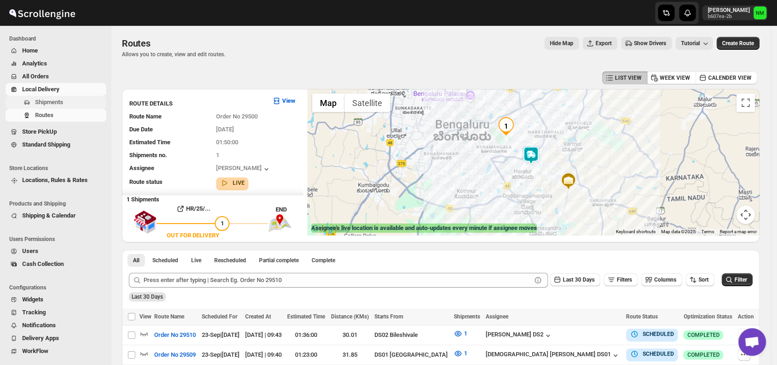
click at [48, 102] on span "Shipments" at bounding box center [49, 102] width 28 height 7
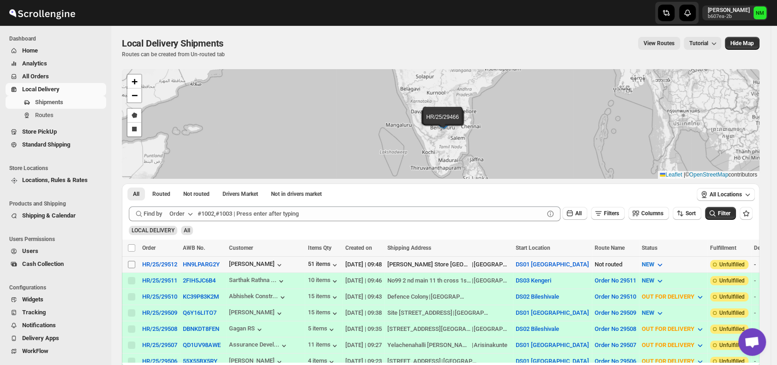
click at [133, 265] on input "Select shipment" at bounding box center [131, 264] width 7 height 7
checkbox input "true"
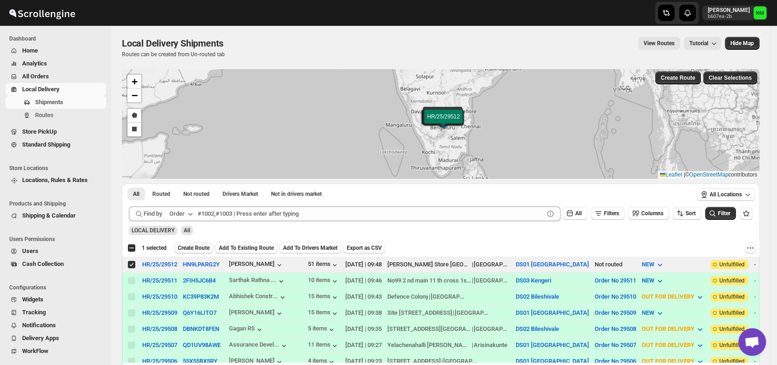
click at [184, 247] on span "Create Route" at bounding box center [194, 248] width 32 height 7
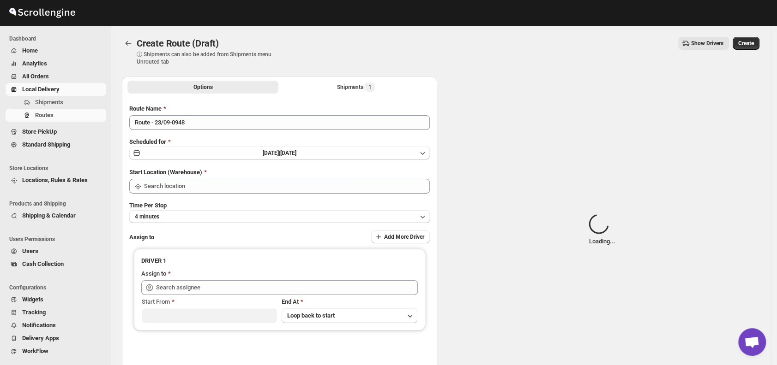
type input "DS01 [GEOGRAPHIC_DATA]"
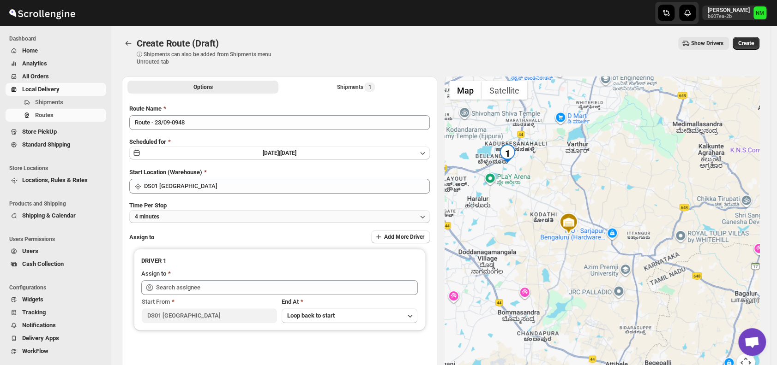
click at [198, 210] on button "4 minutes" at bounding box center [279, 216] width 300 height 13
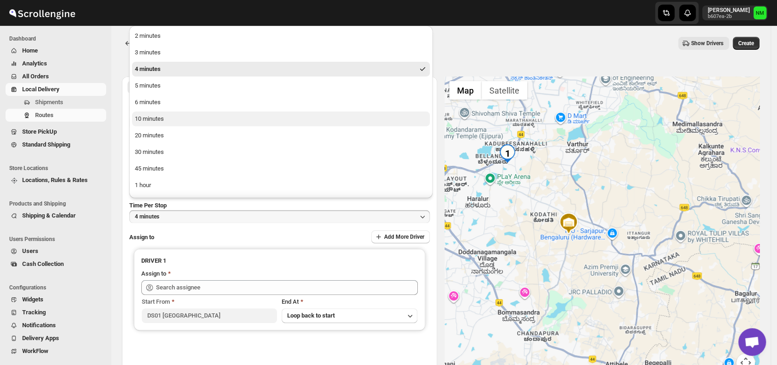
click at [157, 120] on div "10 minutes" at bounding box center [149, 118] width 29 height 9
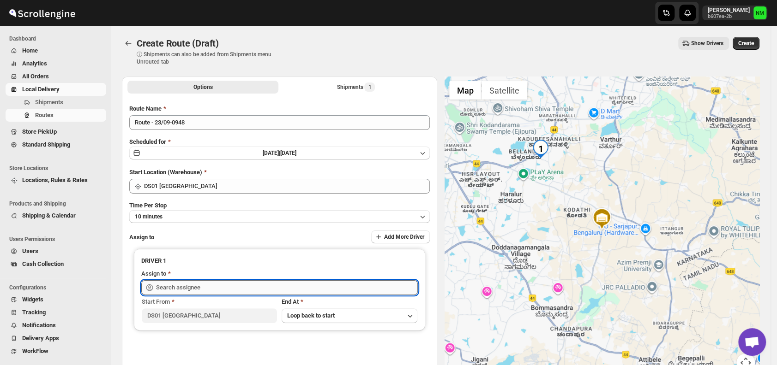
click at [247, 292] on input "text" at bounding box center [287, 288] width 262 height 15
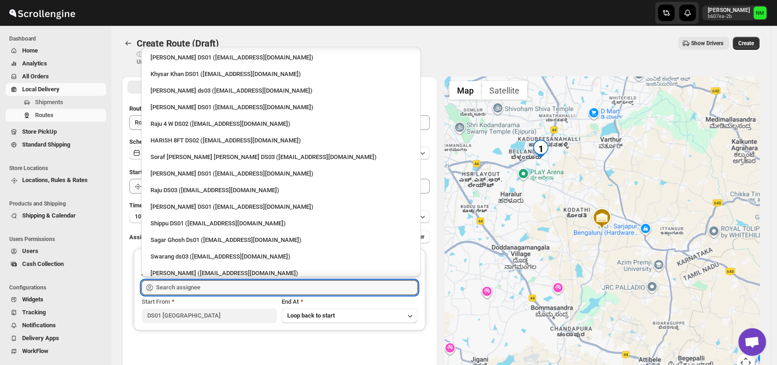
scroll to position [796, 0]
drag, startPoint x: 240, startPoint y: 218, endPoint x: 166, endPoint y: 173, distance: 87.0
click at [166, 173] on div "[PERSON_NAME] DS01 ([EMAIL_ADDRESS][DOMAIN_NAME])" at bounding box center [280, 175] width 261 height 9
type input "[PERSON_NAME] DS01 ([EMAIL_ADDRESS][DOMAIN_NAME])"
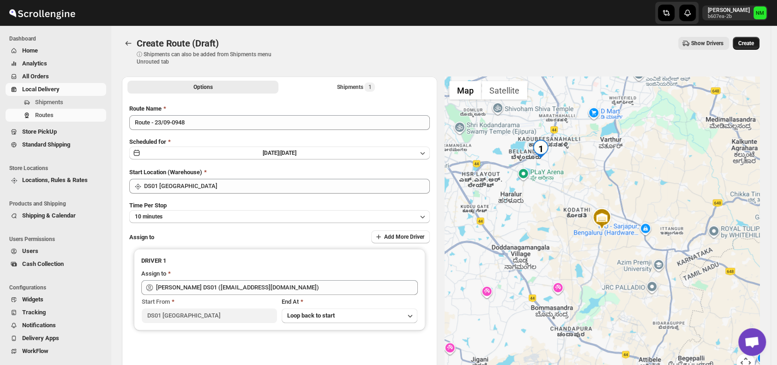
click at [753, 41] on span "Create" at bounding box center [746, 43] width 16 height 7
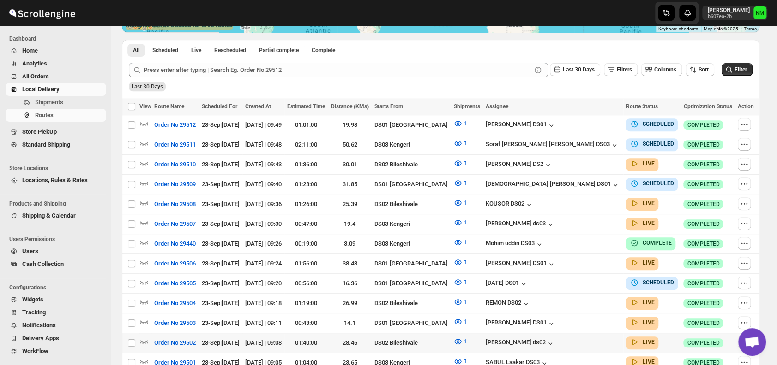
scroll to position [204, 0]
click at [146, 261] on icon "button" at bounding box center [144, 263] width 8 height 4
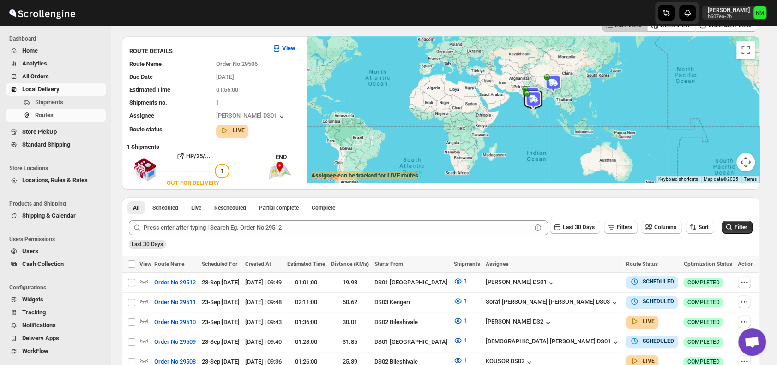
scroll to position [0, 0]
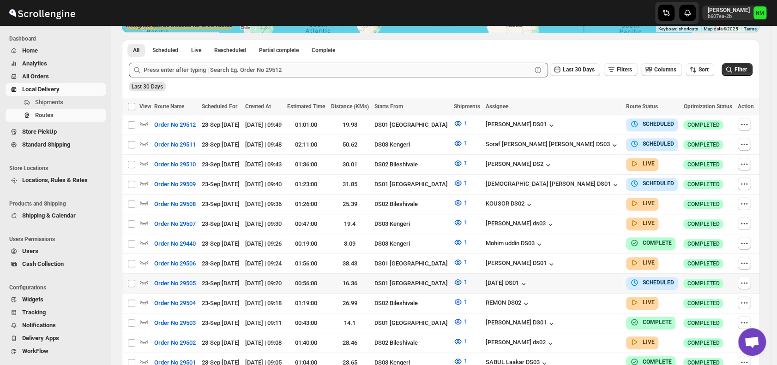
scroll to position [204, 0]
click at [145, 258] on icon "button" at bounding box center [143, 262] width 9 height 9
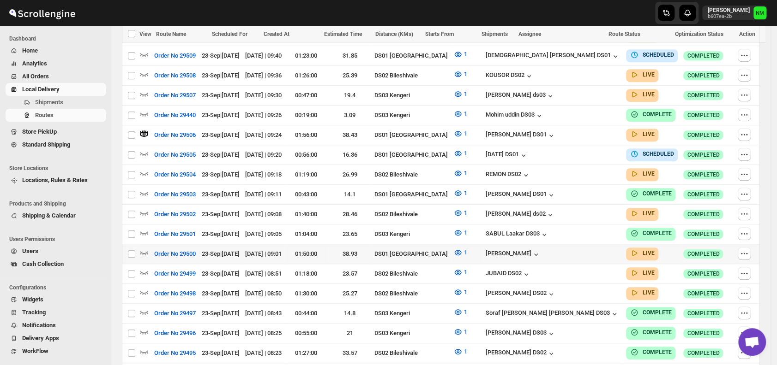
scroll to position [341, 0]
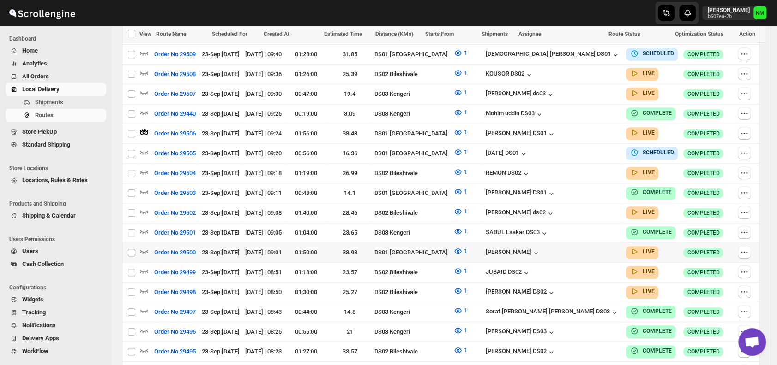
click at [139, 244] on td "Select route" at bounding box center [131, 253] width 18 height 20
checkbox input "true"
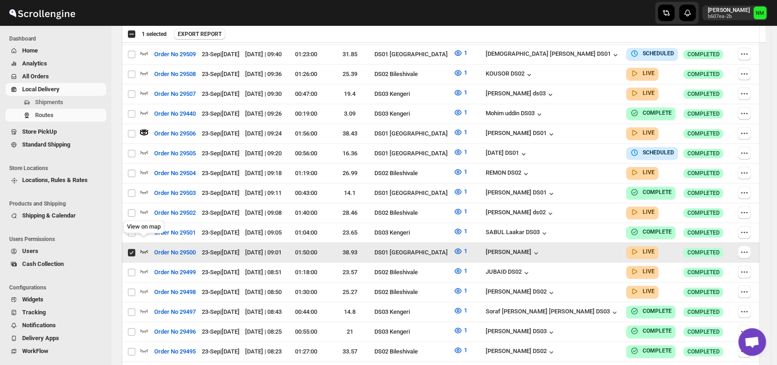
click at [146, 247] on icon "button" at bounding box center [143, 251] width 9 height 9
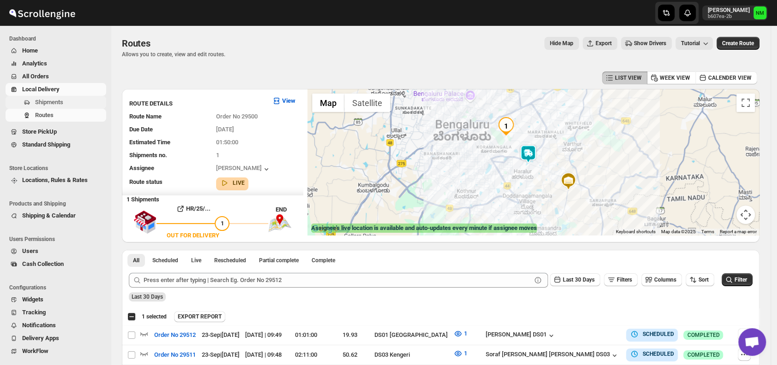
click at [40, 104] on span "Shipments" at bounding box center [49, 102] width 28 height 7
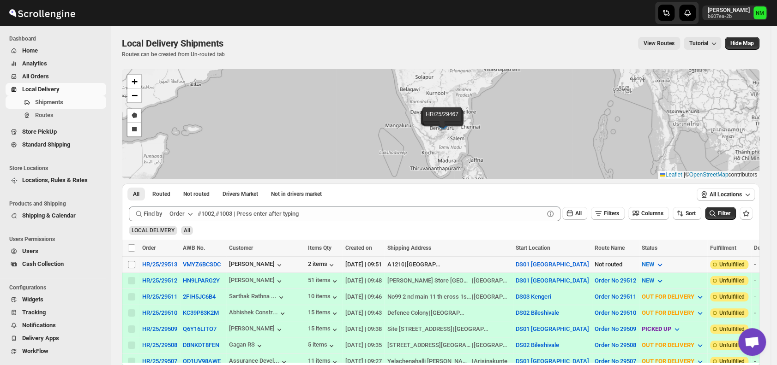
click at [135, 262] on span at bounding box center [131, 265] width 8 height 8
click at [135, 262] on input "Select shipment" at bounding box center [131, 264] width 7 height 7
click at [131, 264] on input "Select shipment" at bounding box center [131, 264] width 7 height 7
checkbox input "true"
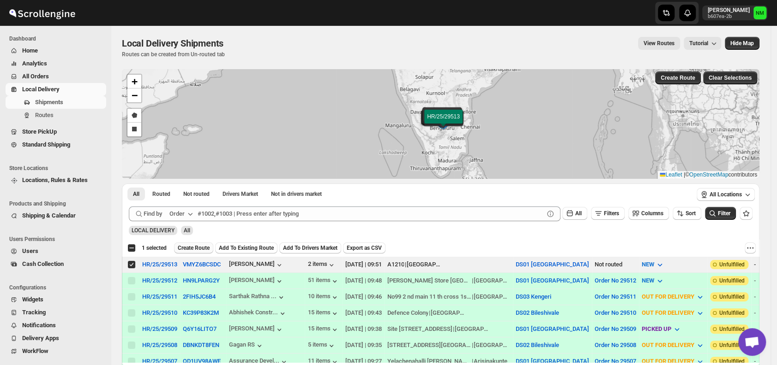
click at [196, 246] on span "Create Route" at bounding box center [194, 248] width 32 height 7
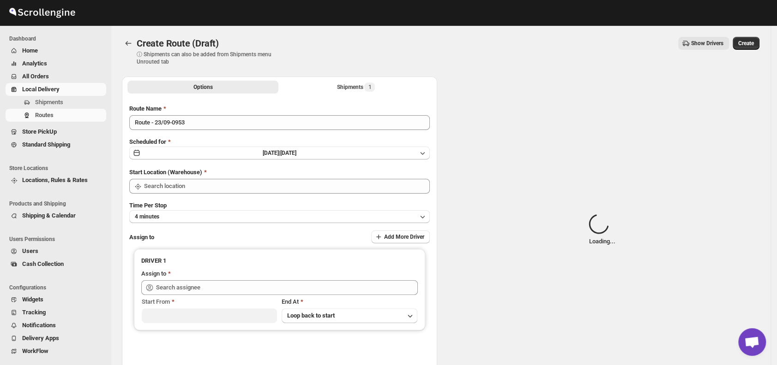
type input "DS01 [GEOGRAPHIC_DATA]"
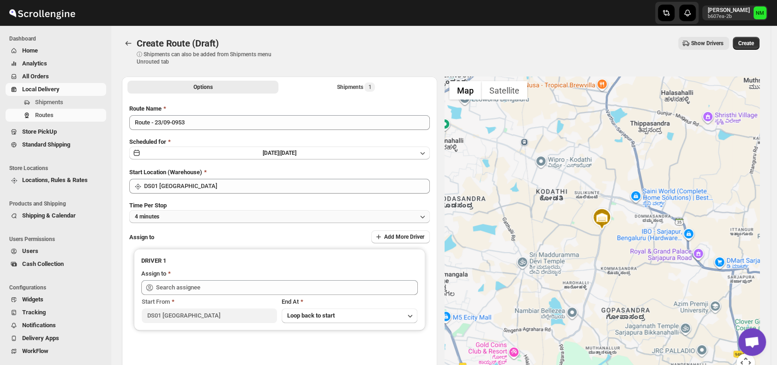
click at [217, 218] on button "4 minutes" at bounding box center [279, 216] width 300 height 13
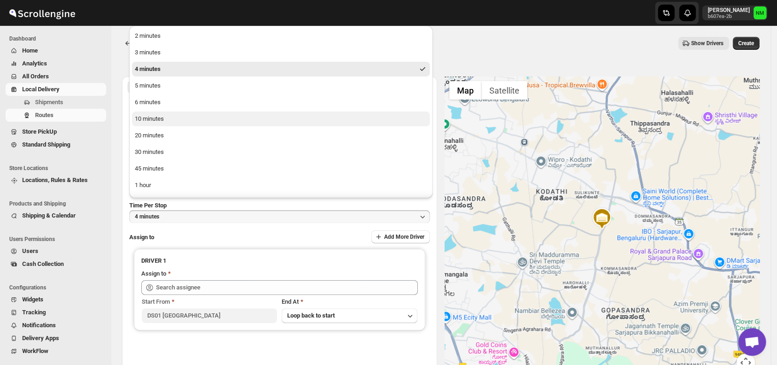
click at [166, 121] on button "10 minutes" at bounding box center [281, 119] width 298 height 15
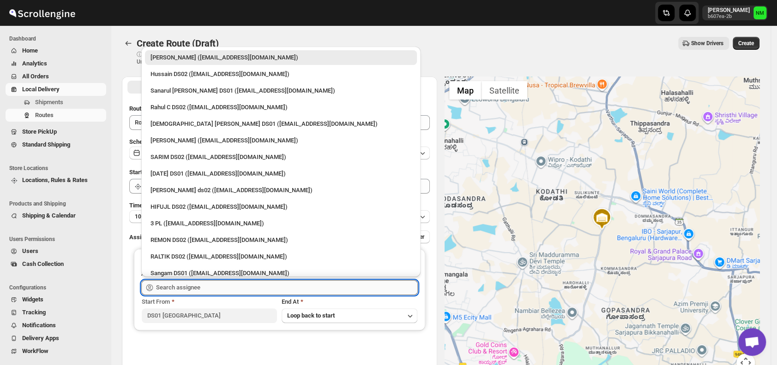
click at [206, 288] on input "text" at bounding box center [287, 288] width 262 height 15
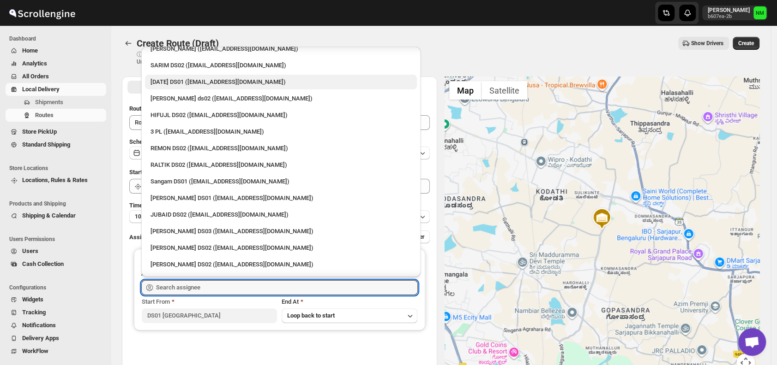
scroll to position [92, 0]
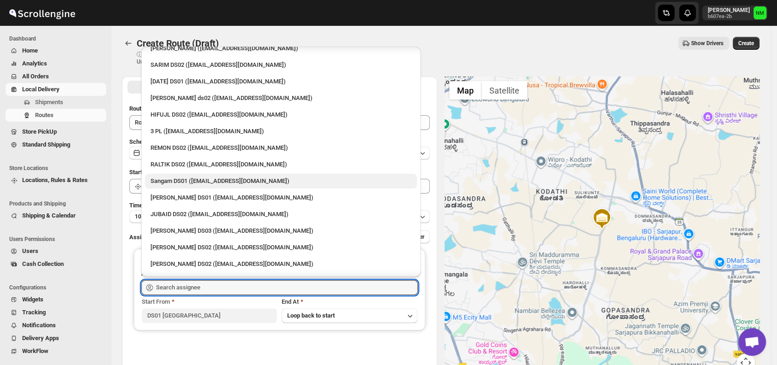
click at [206, 185] on div "Sangam DS01 (relov34542@lassora.com)" at bounding box center [280, 181] width 261 height 9
type input "Sangam DS01 (relov34542@lassora.com)"
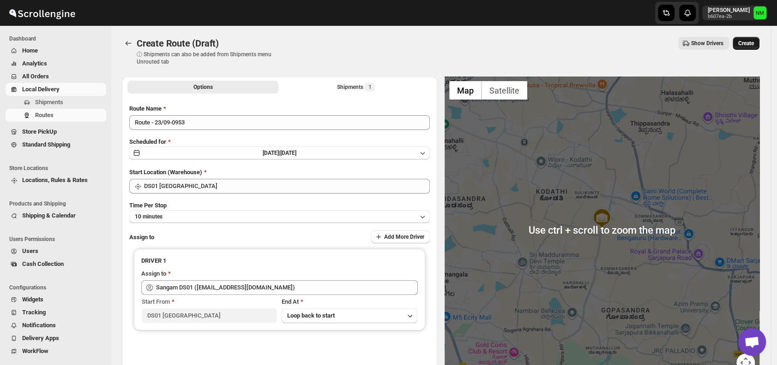
click at [749, 47] on span "Create" at bounding box center [746, 43] width 16 height 7
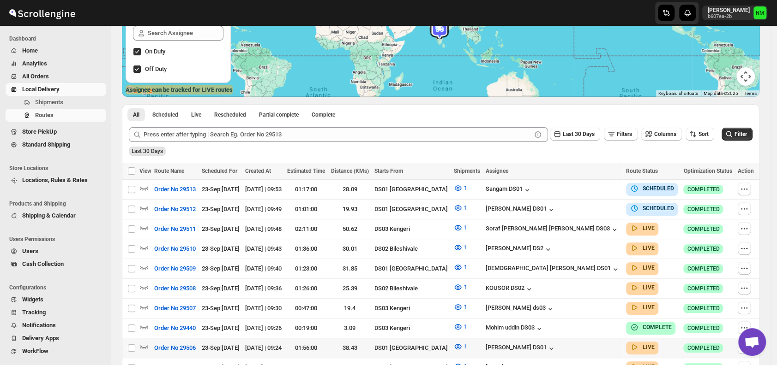
scroll to position [139, 0]
click at [144, 226] on icon "button" at bounding box center [143, 227] width 9 height 9
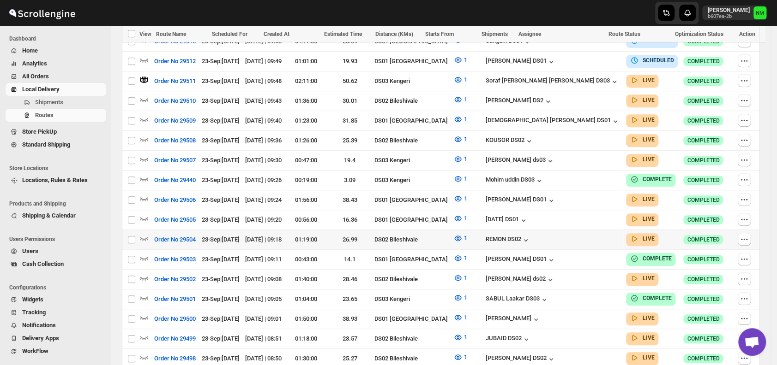
scroll to position [228, 0]
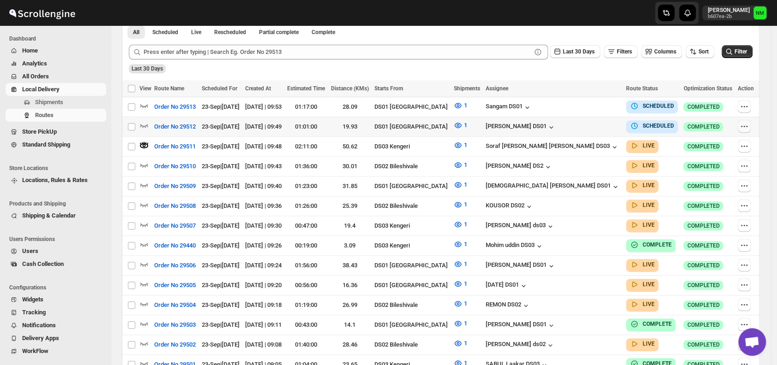
click at [743, 122] on icon "button" at bounding box center [743, 126] width 9 height 9
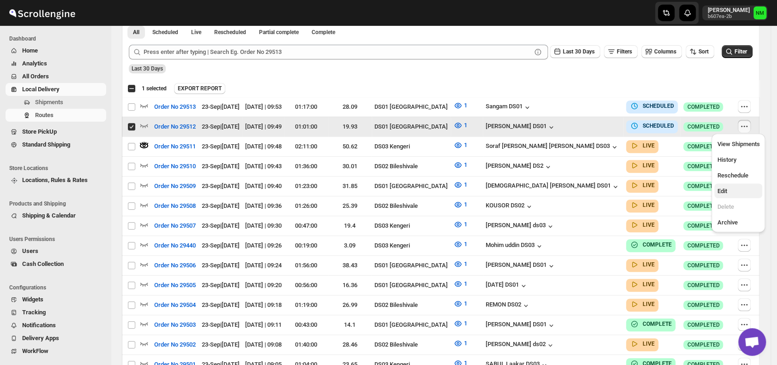
click at [730, 193] on span "Edit" at bounding box center [738, 191] width 42 height 9
checkbox input "false"
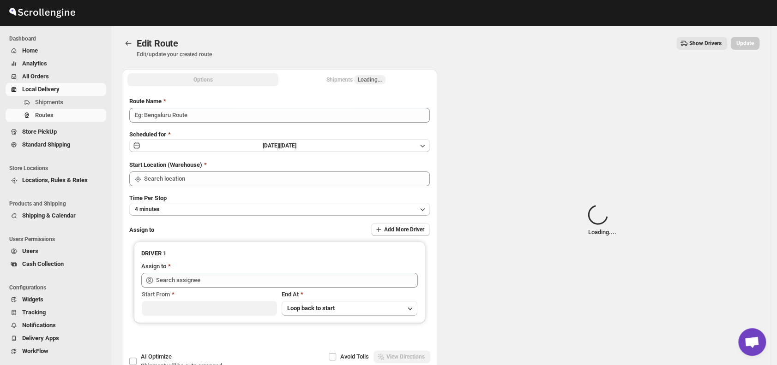
type input "Order No 29512"
type input "DS01 [GEOGRAPHIC_DATA]"
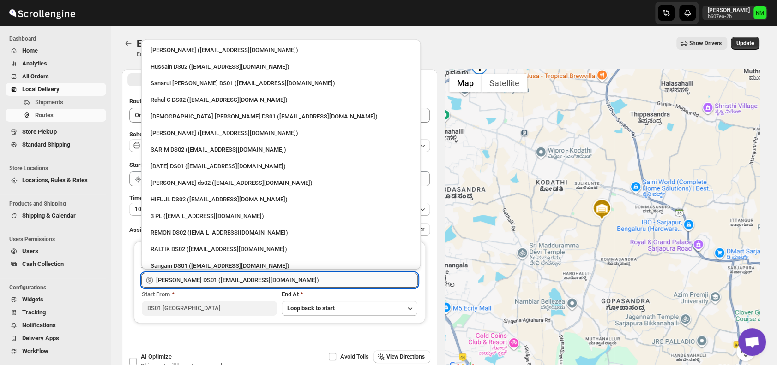
click at [276, 281] on input "Faijal Khan DS01 (tadij98822@cspaus.com)" at bounding box center [287, 280] width 262 height 15
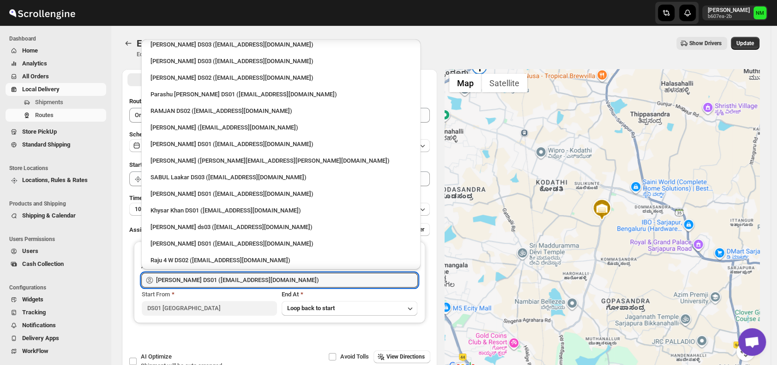
scroll to position [654, 0]
click at [199, 194] on div "Kousar Khan DS01 (kifikak673@cspaus.com)" at bounding box center [280, 193] width 261 height 9
type input "Kousar Khan DS01 (kifikak673@cspaus.com)"
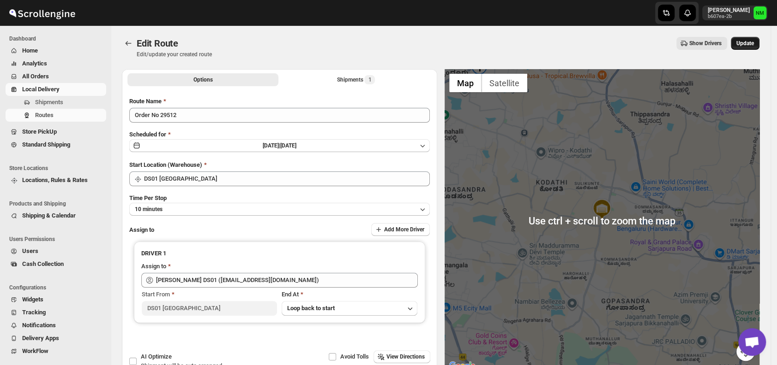
click at [748, 42] on span "Update" at bounding box center [745, 43] width 18 height 7
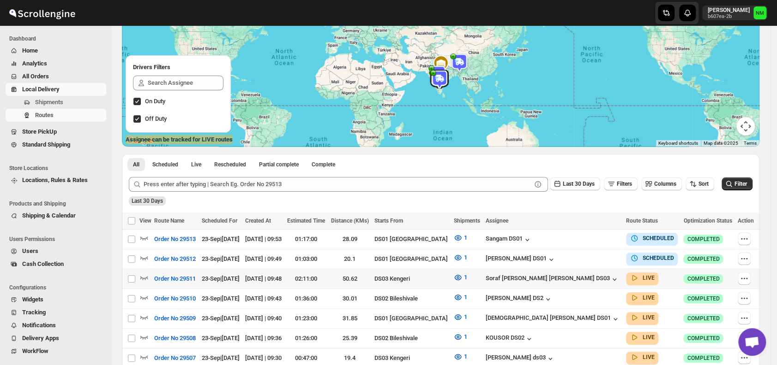
scroll to position [89, 0]
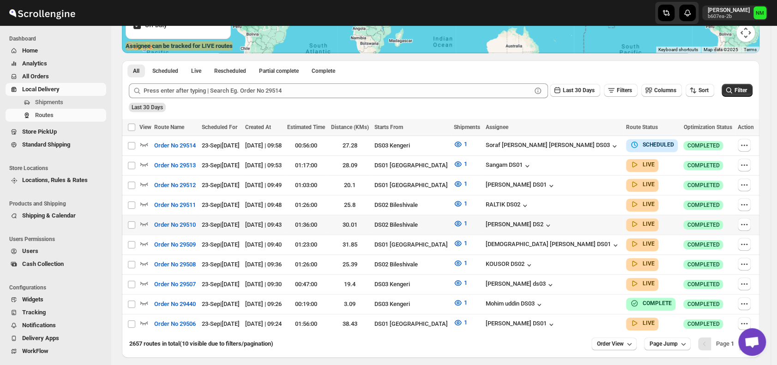
scroll to position [215, 0]
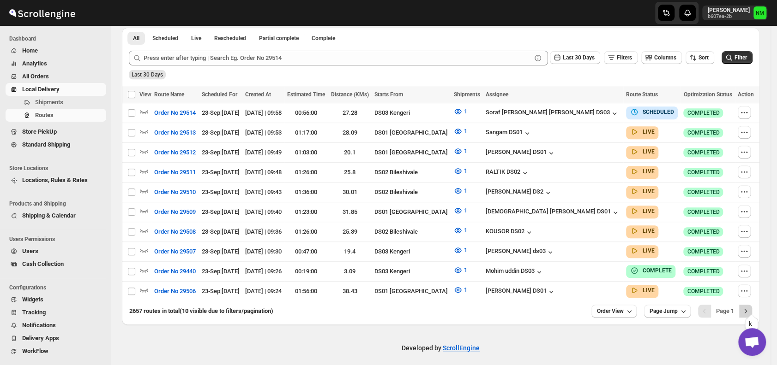
click at [750, 307] on icon "Next" at bounding box center [745, 311] width 9 height 9
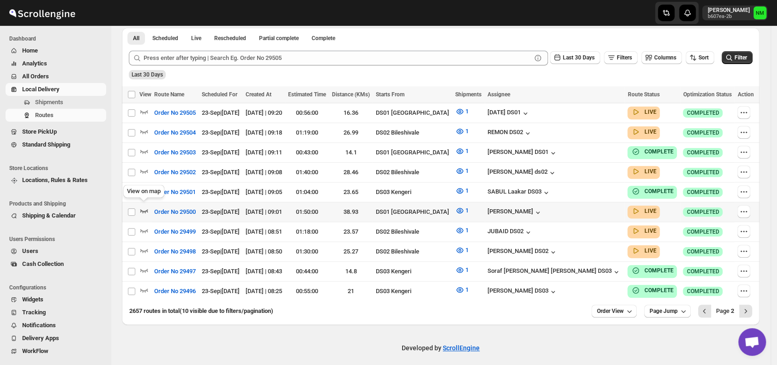
click at [144, 207] on icon "button" at bounding box center [143, 210] width 9 height 9
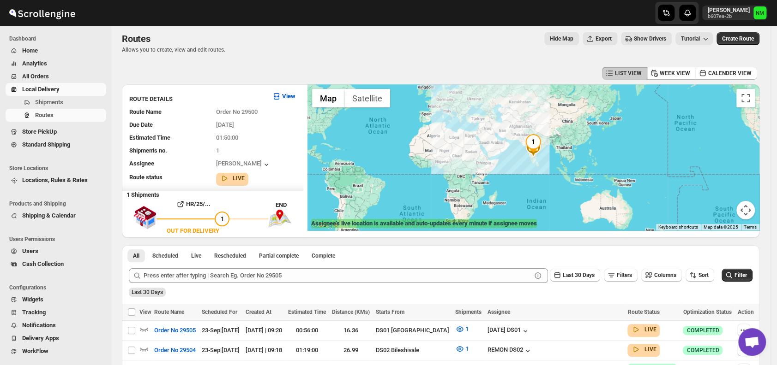
scroll to position [0, 0]
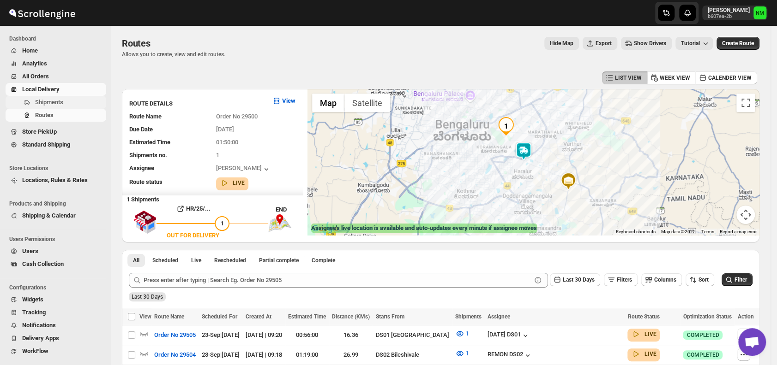
click at [50, 101] on span "Shipments" at bounding box center [49, 102] width 28 height 7
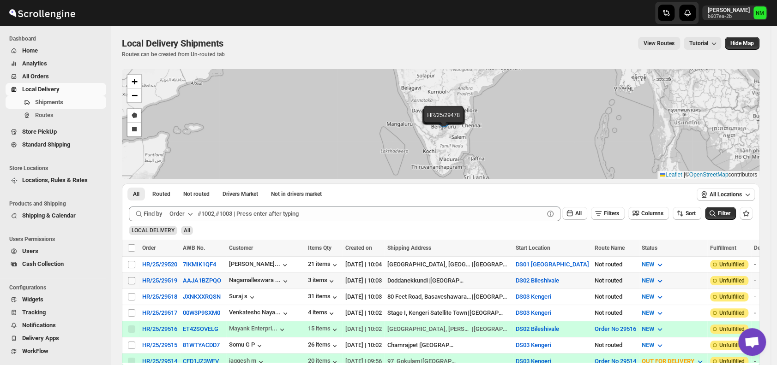
click at [133, 279] on input "Select shipment" at bounding box center [131, 280] width 7 height 7
checkbox input "true"
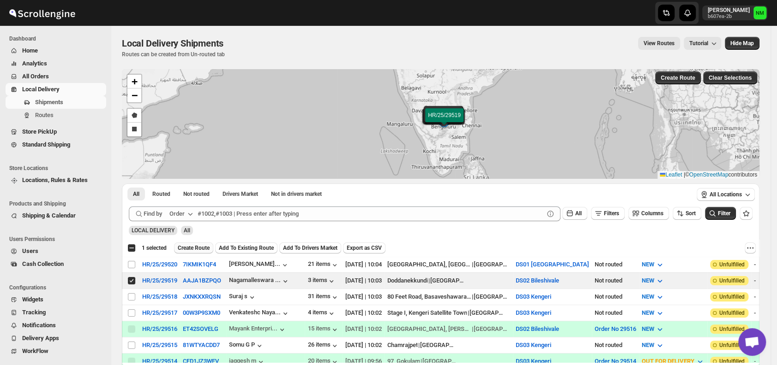
click at [185, 251] on span "Create Route" at bounding box center [194, 248] width 32 height 7
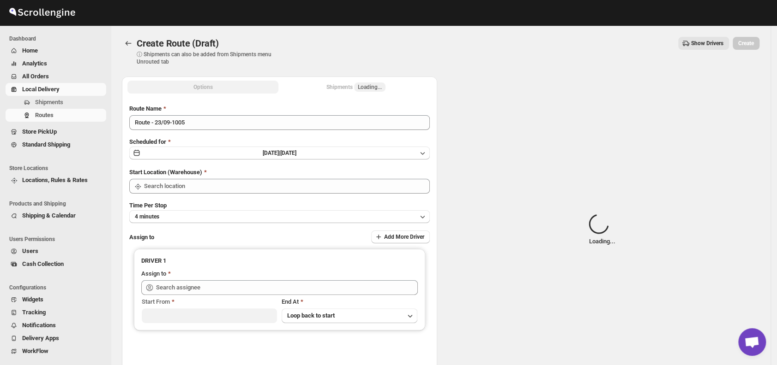
type input "DS02 Bileshivale"
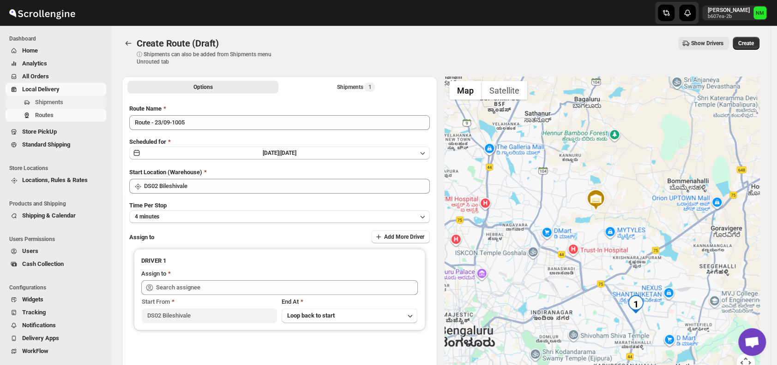
click at [60, 106] on span "Shipments" at bounding box center [49, 102] width 28 height 7
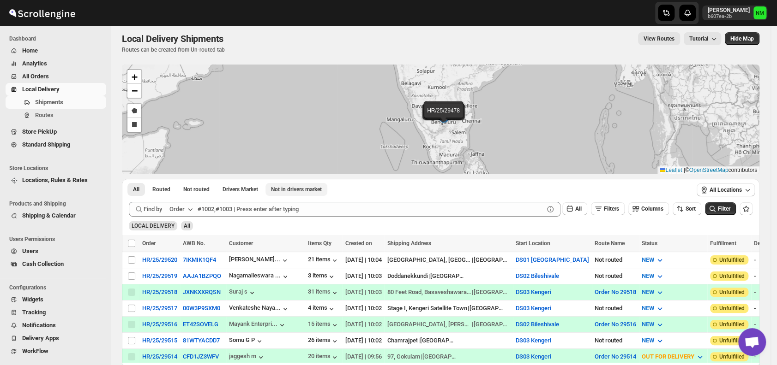
scroll to position [15, 0]
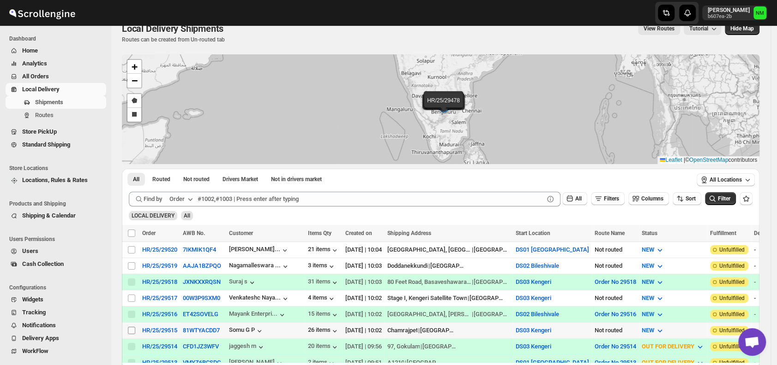
click at [130, 327] on input "Select shipment" at bounding box center [131, 330] width 7 height 7
checkbox input "true"
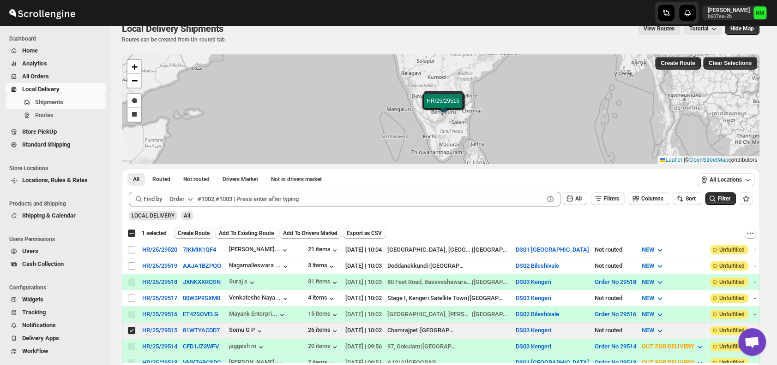
click at [186, 236] on span "Create Route" at bounding box center [194, 233] width 32 height 7
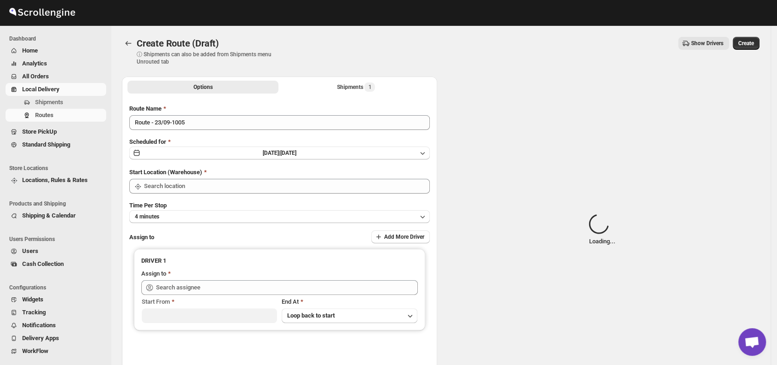
type input "DS03 Kengeri"
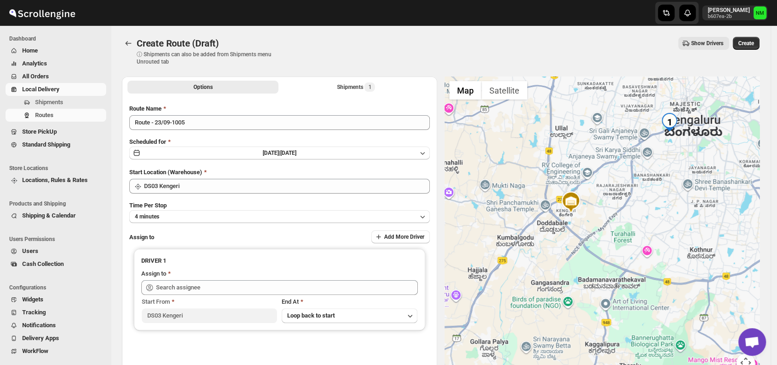
scroll to position [78, 0]
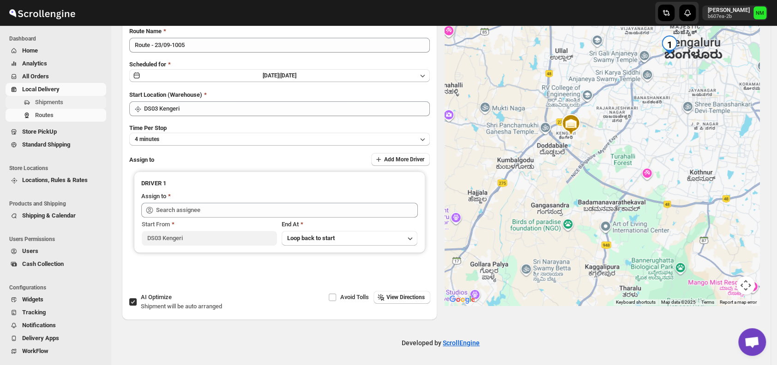
click at [78, 103] on span "Shipments" at bounding box center [69, 102] width 69 height 9
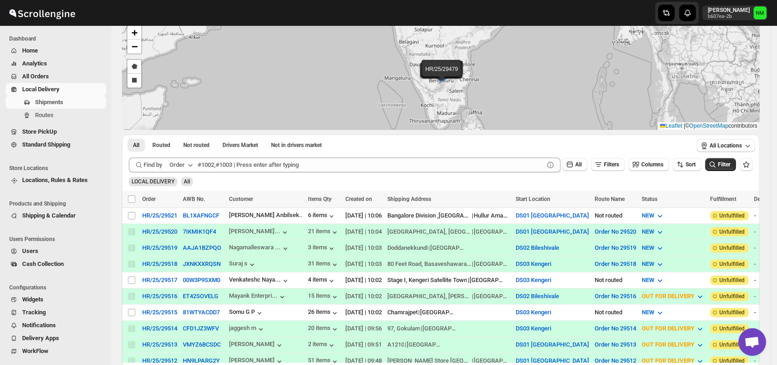
scroll to position [60, 0]
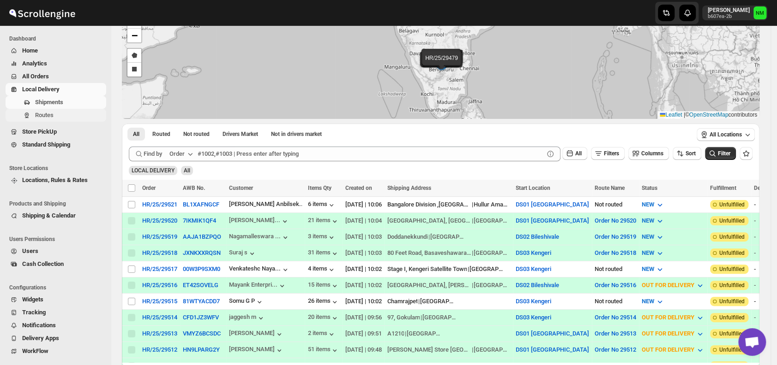
click at [48, 116] on span "Routes" at bounding box center [44, 115] width 18 height 7
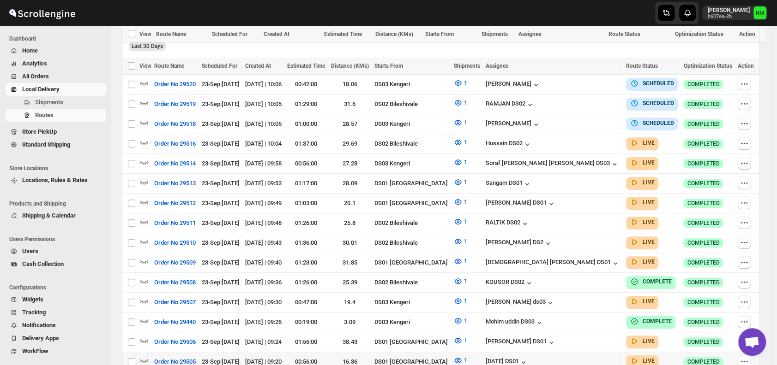
scroll to position [292, 0]
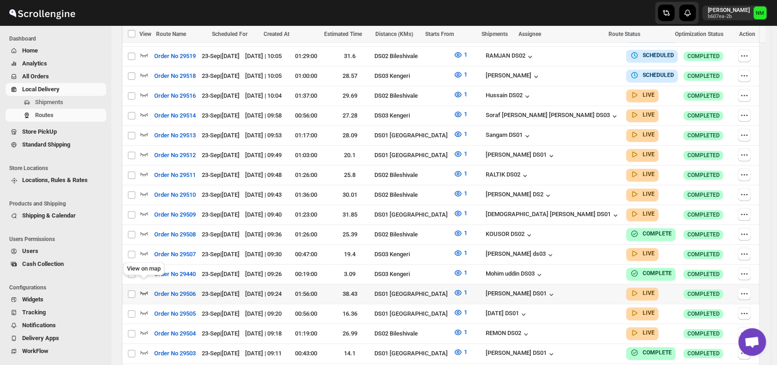
click at [146, 288] on icon "button" at bounding box center [143, 292] width 9 height 9
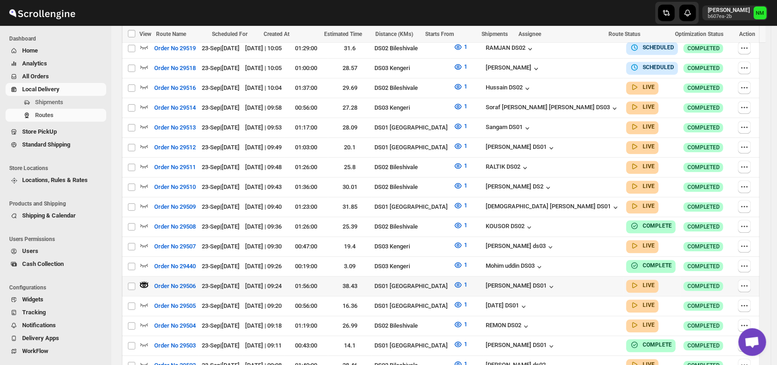
scroll to position [311, 0]
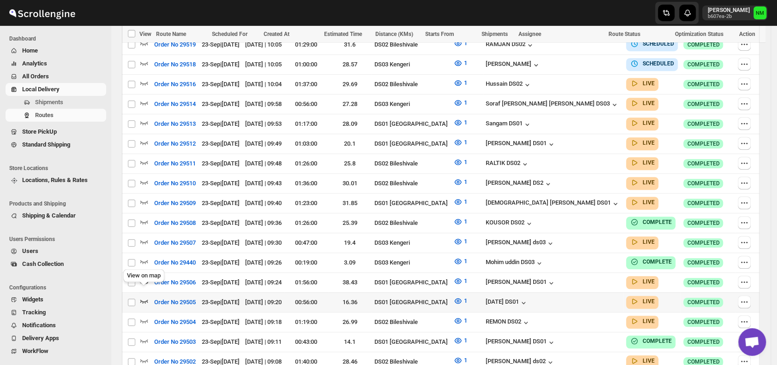
click at [145, 300] on icon "button" at bounding box center [144, 302] width 8 height 4
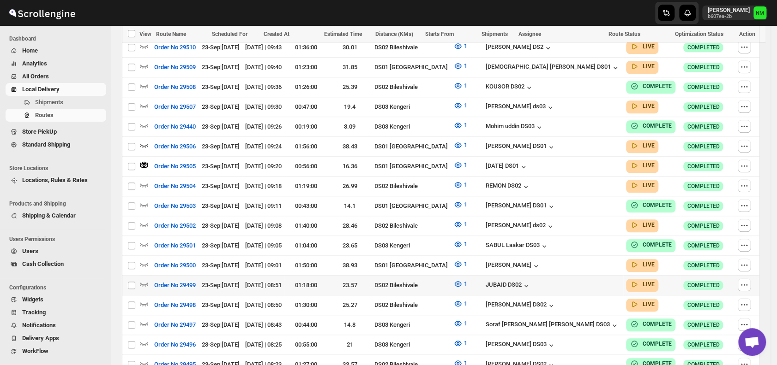
scroll to position [447, 0]
click at [148, 259] on icon "button" at bounding box center [143, 263] width 9 height 9
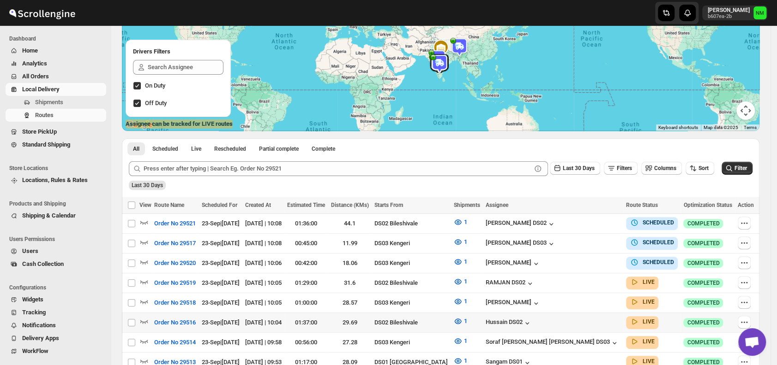
scroll to position [133, 0]
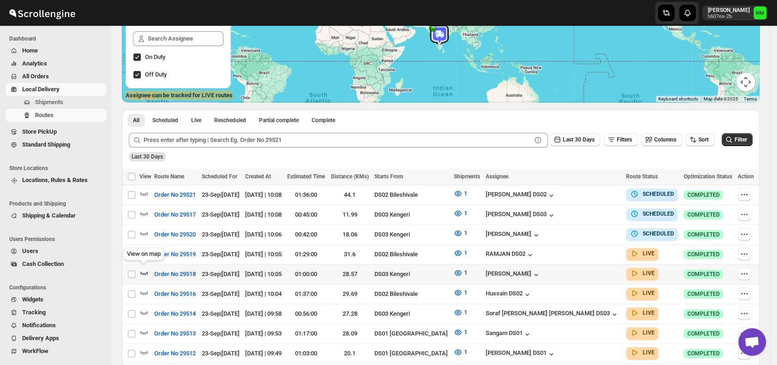
click at [143, 269] on icon "button" at bounding box center [143, 273] width 9 height 9
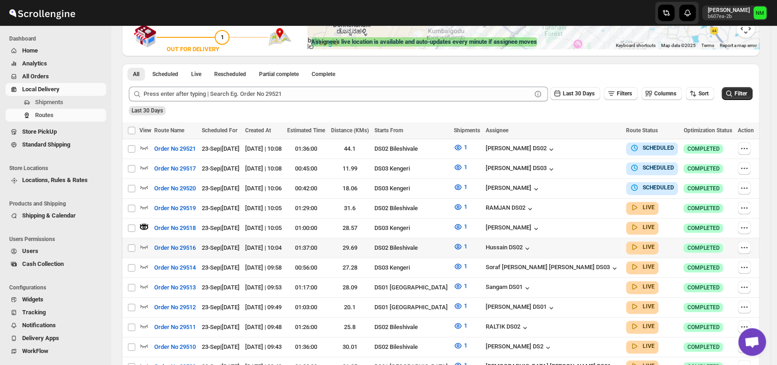
scroll to position [189, 0]
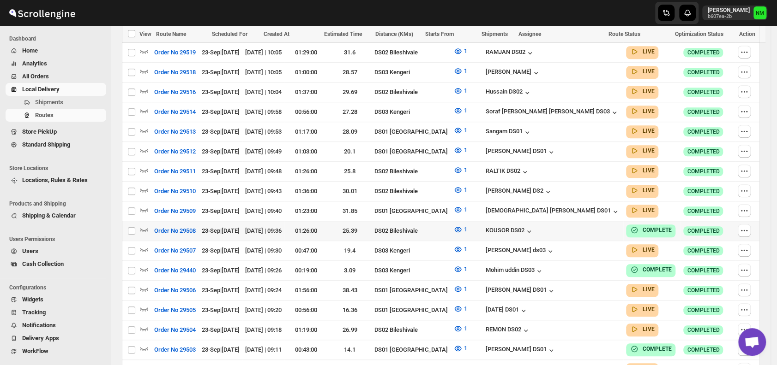
scroll to position [373, 0]
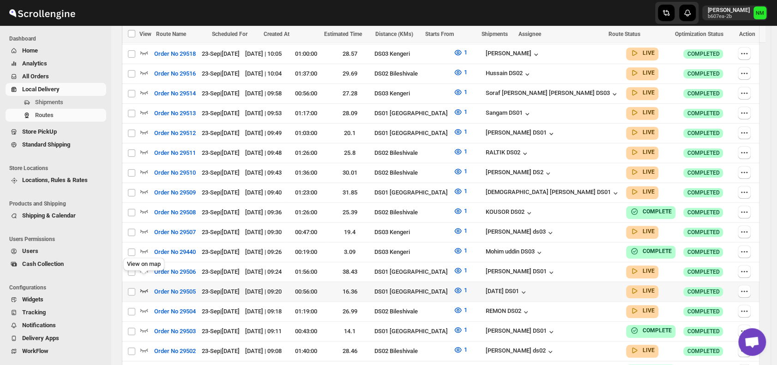
click at [145, 286] on icon "button" at bounding box center [143, 290] width 9 height 9
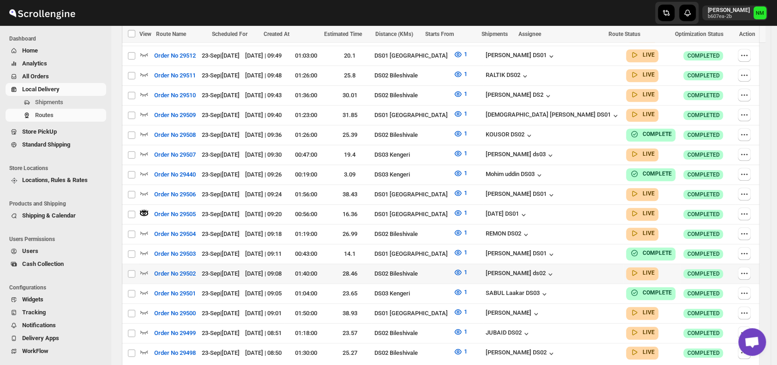
scroll to position [459, 0]
click at [148, 307] on icon "button" at bounding box center [143, 311] width 9 height 9
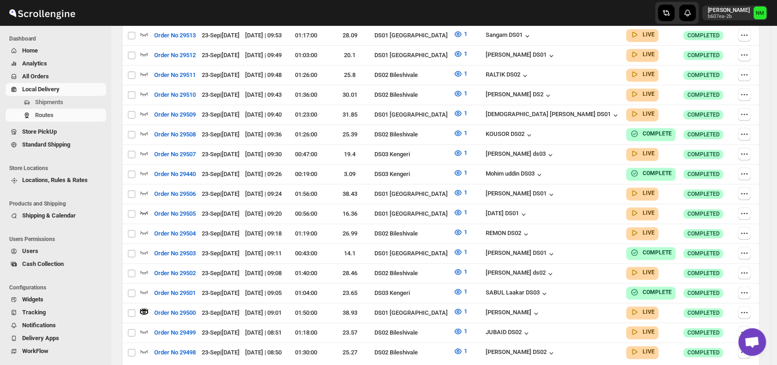
scroll to position [0, 0]
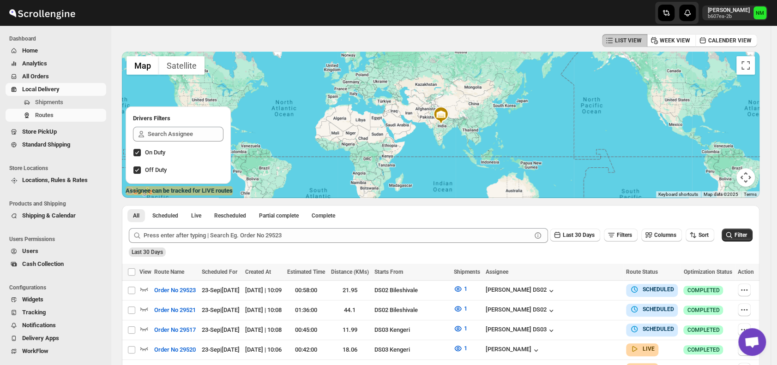
scroll to position [70, 0]
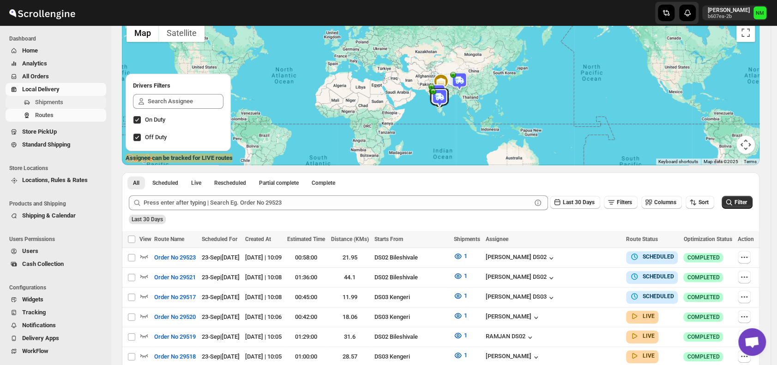
click at [59, 102] on span "Shipments" at bounding box center [49, 102] width 28 height 7
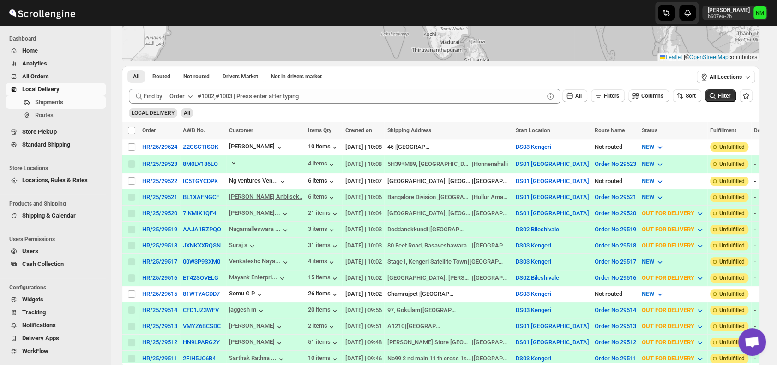
scroll to position [181, 0]
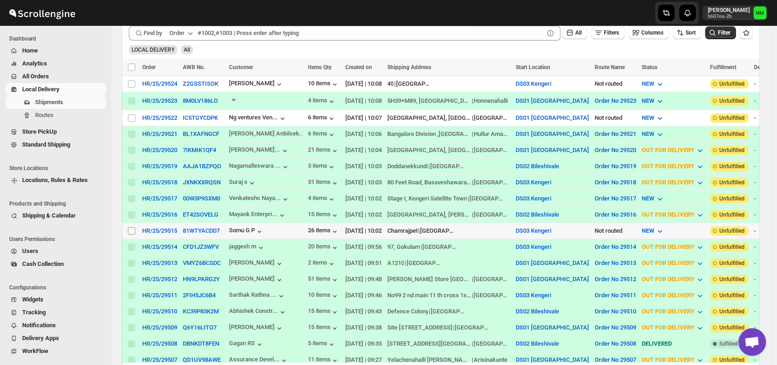
click at [127, 227] on span at bounding box center [131, 231] width 8 height 8
click at [128, 228] on input "Select shipment" at bounding box center [131, 231] width 7 height 7
click at [133, 228] on input "Select shipment" at bounding box center [131, 231] width 7 height 7
checkbox input "true"
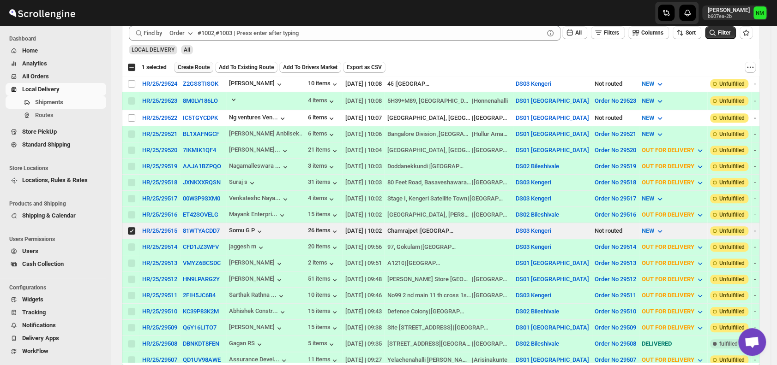
click at [199, 68] on span "Create Route" at bounding box center [194, 67] width 32 height 7
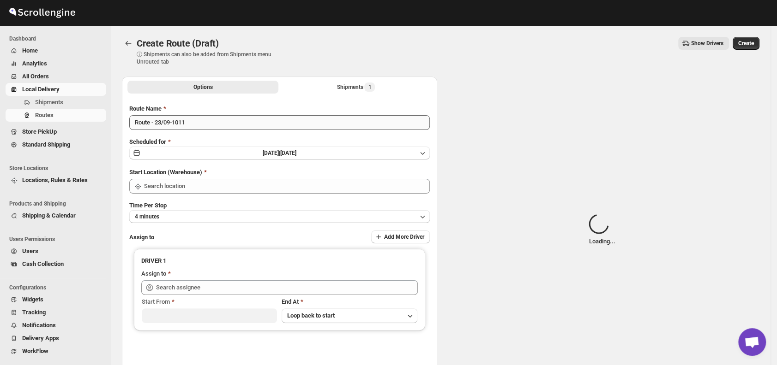
type input "DS03 Kengeri"
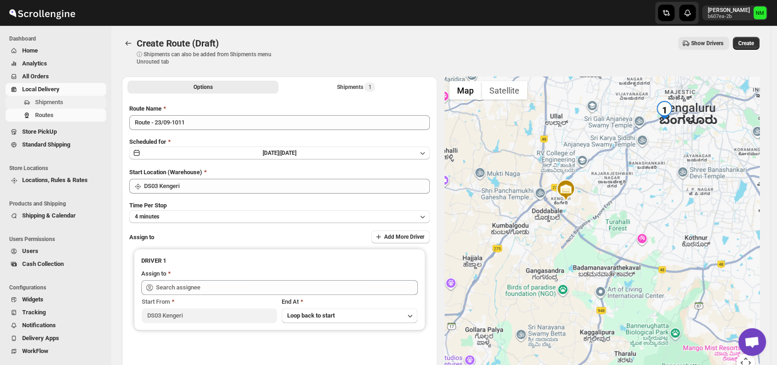
click at [68, 103] on span "Shipments" at bounding box center [69, 102] width 69 height 9
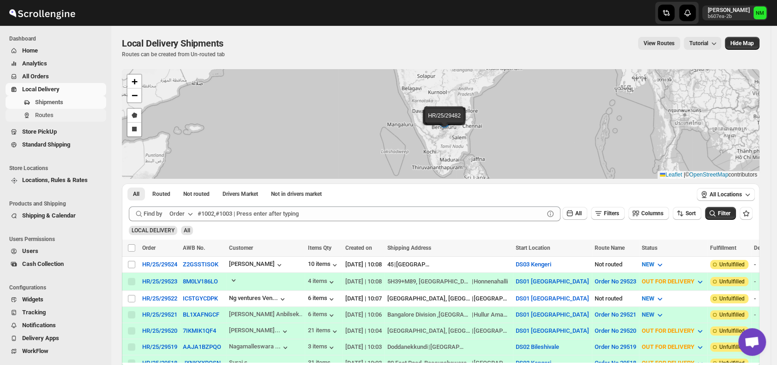
click at [56, 115] on span "Routes" at bounding box center [69, 115] width 69 height 9
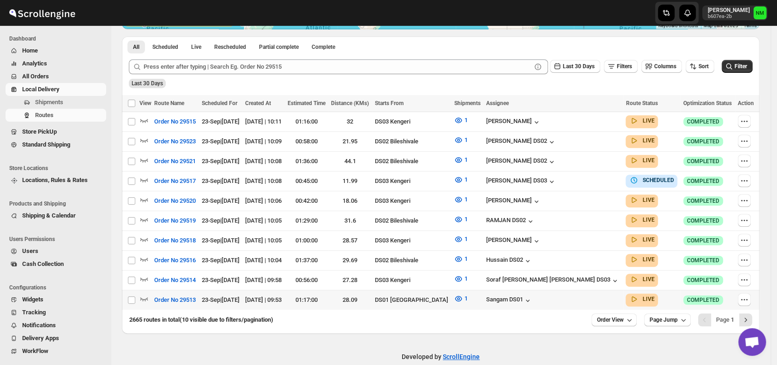
scroll to position [207, 0]
click at [140, 294] on icon "button" at bounding box center [143, 298] width 9 height 9
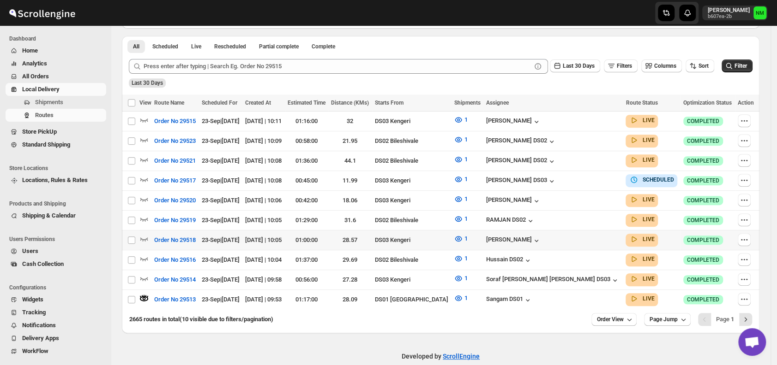
scroll to position [222, 0]
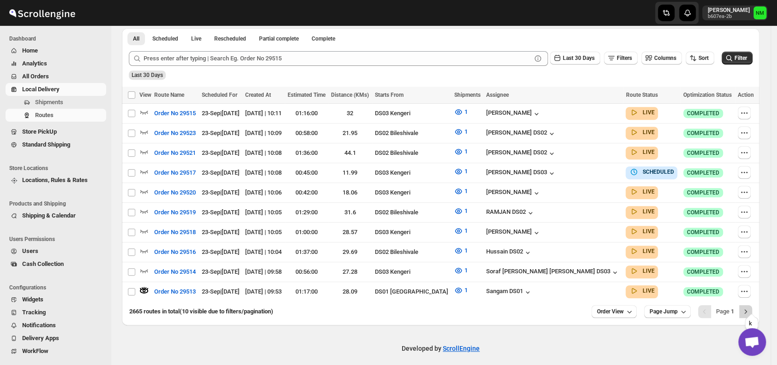
click at [746, 306] on button "Next" at bounding box center [745, 312] width 13 height 13
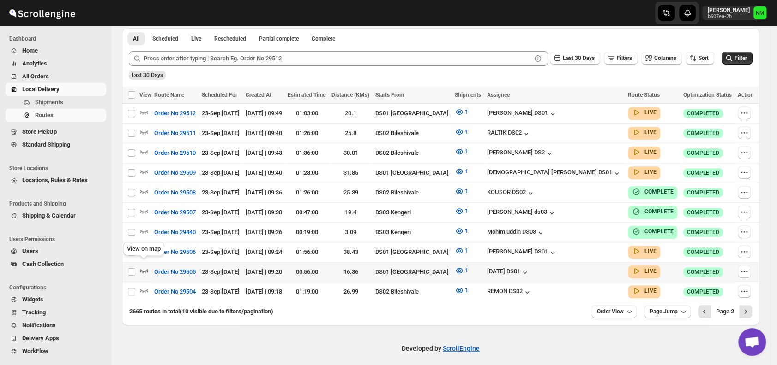
click at [144, 270] on icon "button" at bounding box center [144, 272] width 8 height 4
click at [144, 246] on icon "button" at bounding box center [143, 250] width 9 height 9
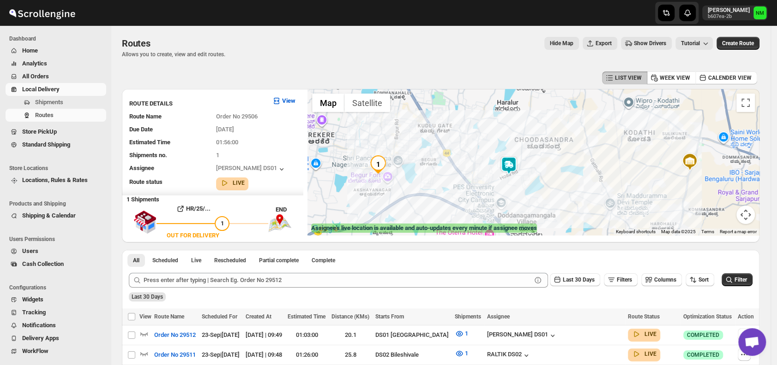
click at [512, 164] on img at bounding box center [508, 165] width 18 height 18
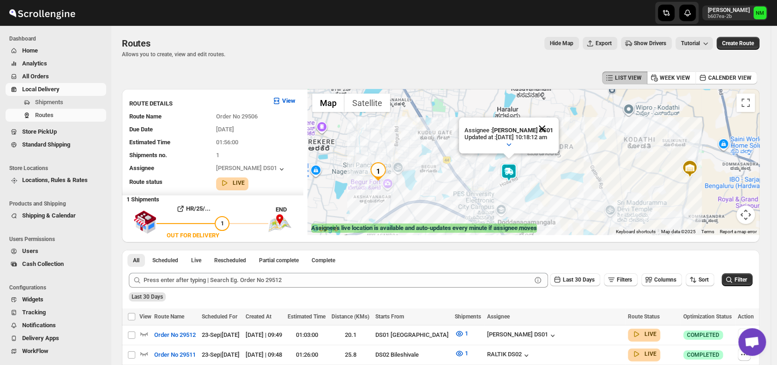
click at [552, 130] on button "Close" at bounding box center [542, 129] width 22 height 22
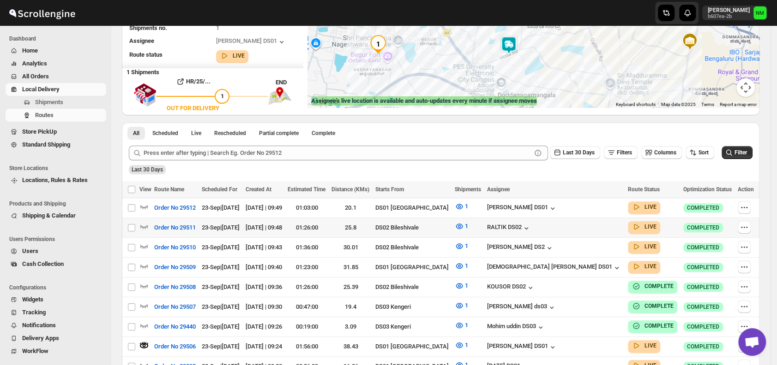
scroll to position [128, 0]
click at [143, 203] on icon "button" at bounding box center [143, 206] width 9 height 9
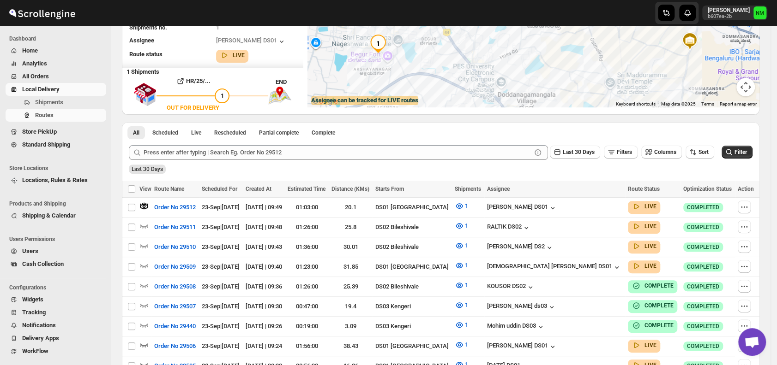
scroll to position [0, 0]
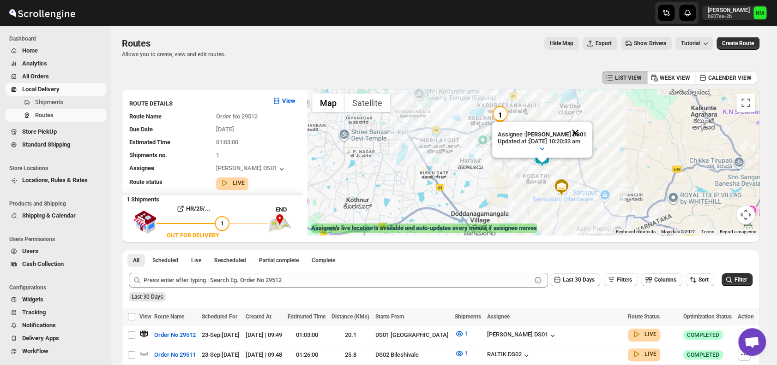
click at [586, 131] on button "Close" at bounding box center [575, 133] width 22 height 22
click at [78, 102] on span "Shipments" at bounding box center [69, 102] width 69 height 9
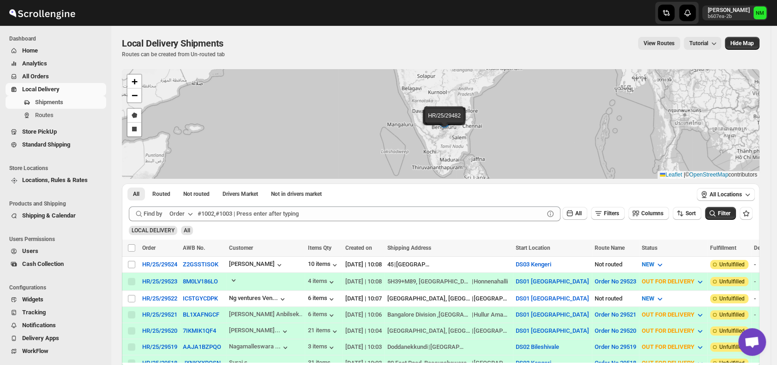
scroll to position [85, 0]
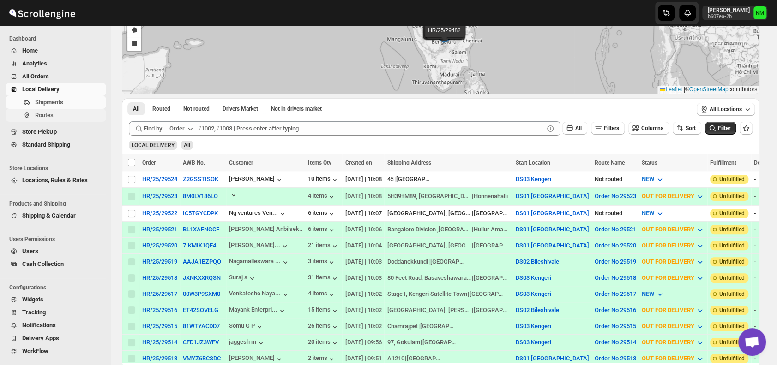
click at [52, 114] on span "Routes" at bounding box center [44, 115] width 18 height 7
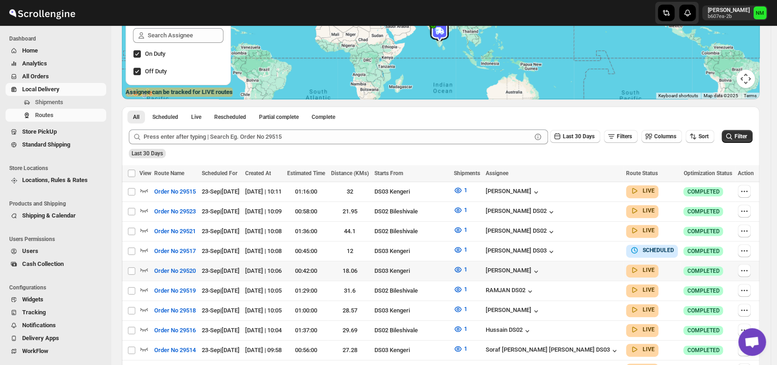
scroll to position [137, 0]
click at [144, 249] on icon "button" at bounding box center [144, 250] width 8 height 4
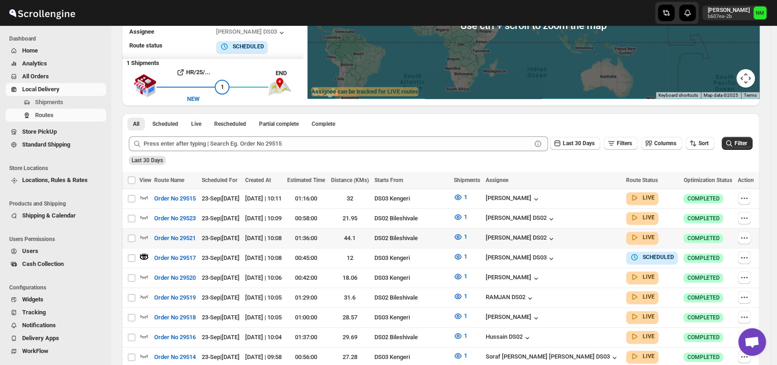
scroll to position [0, 0]
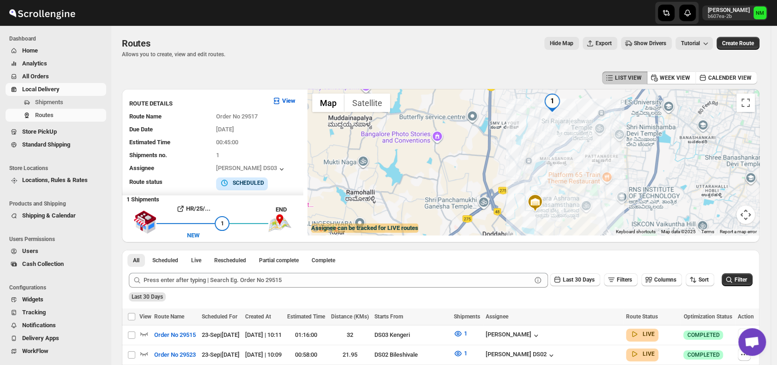
click at [619, 148] on div at bounding box center [533, 162] width 452 height 146
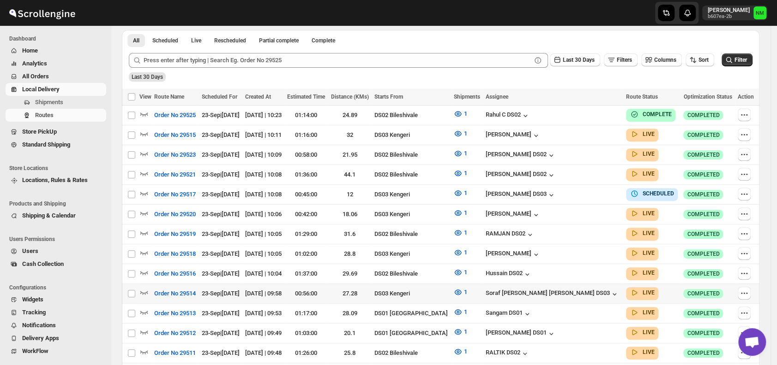
scroll to position [214, 0]
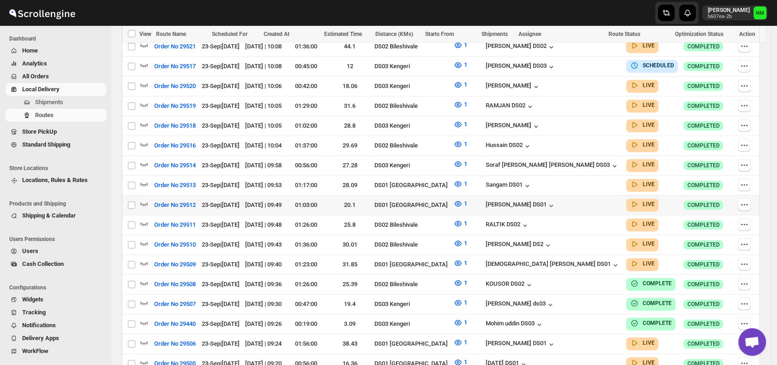
scroll to position [420, 0]
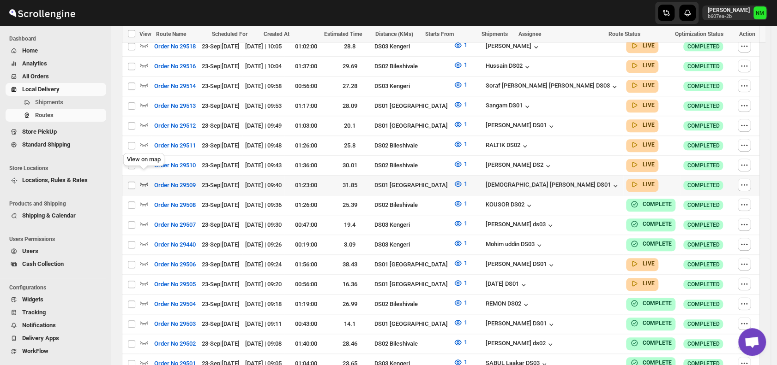
click at [144, 180] on icon "button" at bounding box center [143, 184] width 9 height 9
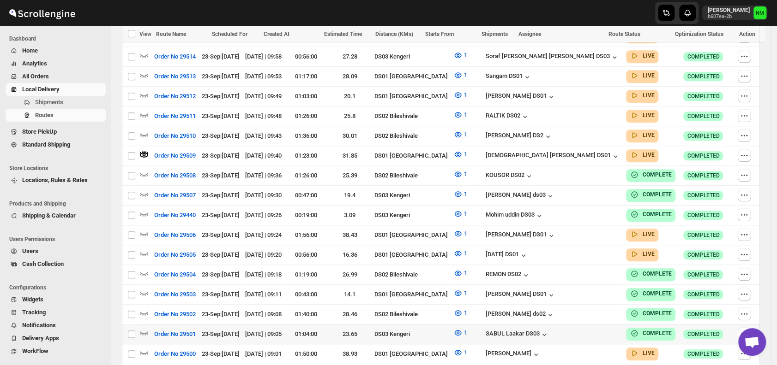
scroll to position [511, 0]
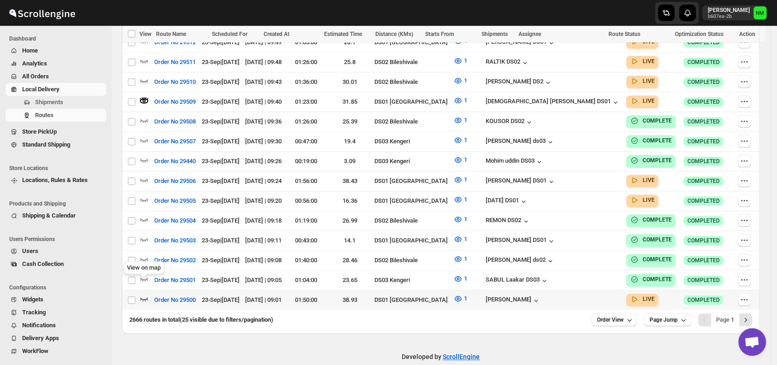
click at [144, 298] on icon "button" at bounding box center [144, 300] width 8 height 4
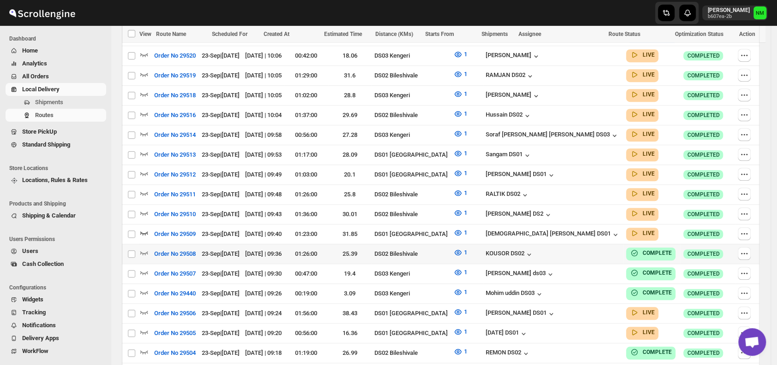
scroll to position [380, 0]
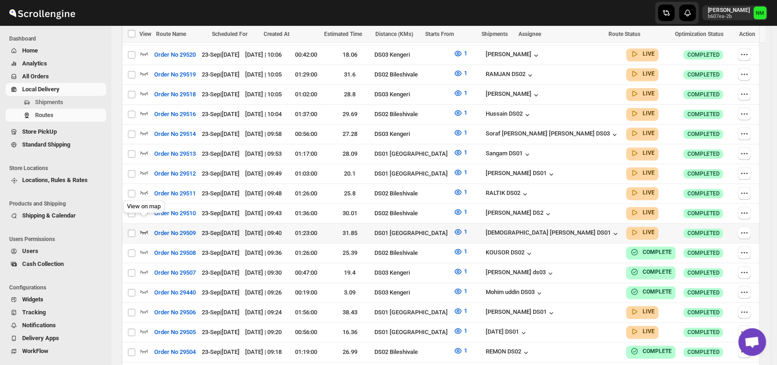
click at [144, 228] on icon "button" at bounding box center [143, 232] width 9 height 9
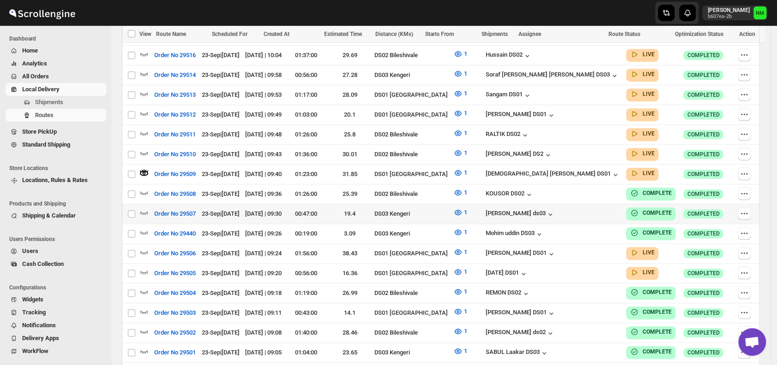
scroll to position [511, 0]
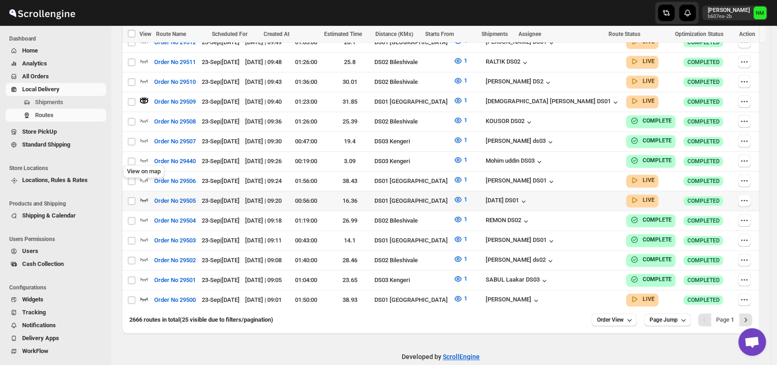
click at [141, 198] on icon "button" at bounding box center [144, 200] width 8 height 4
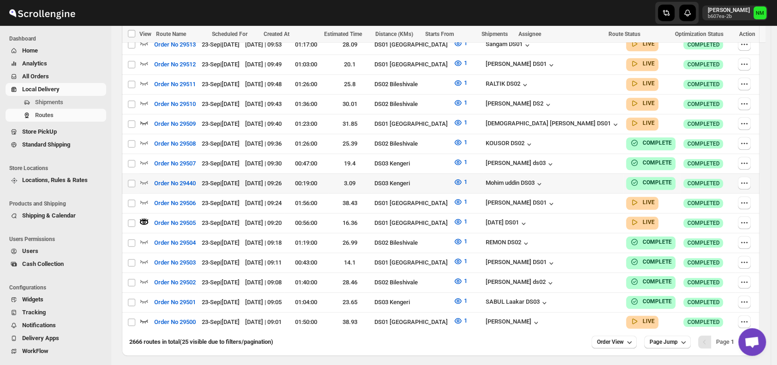
scroll to position [491, 0]
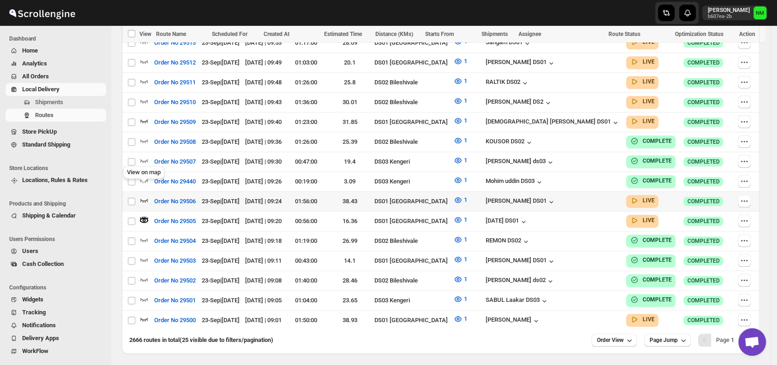
click at [142, 196] on icon "button" at bounding box center [143, 200] width 9 height 9
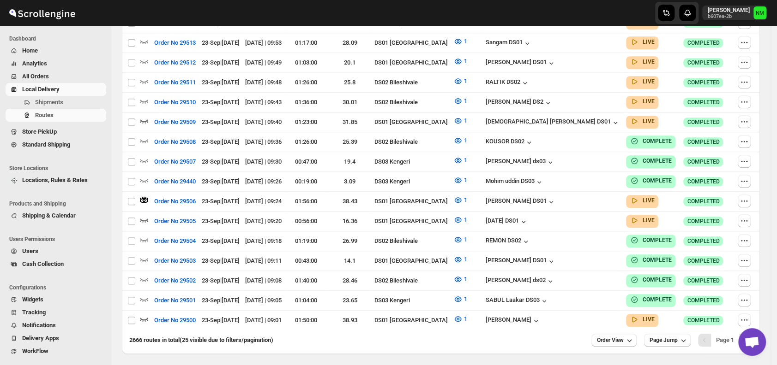
scroll to position [0, 0]
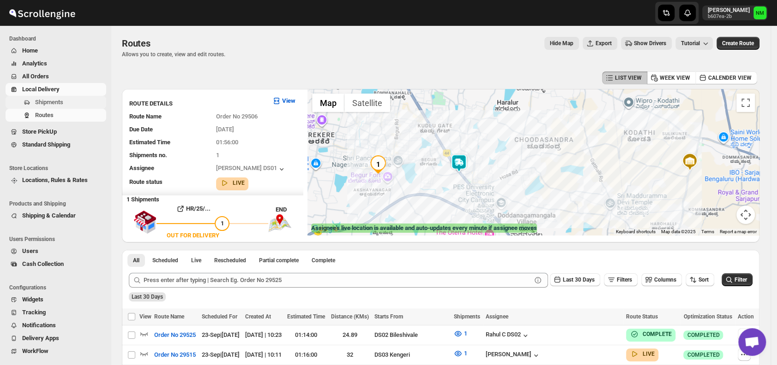
click at [60, 102] on span "Shipments" at bounding box center [49, 102] width 28 height 7
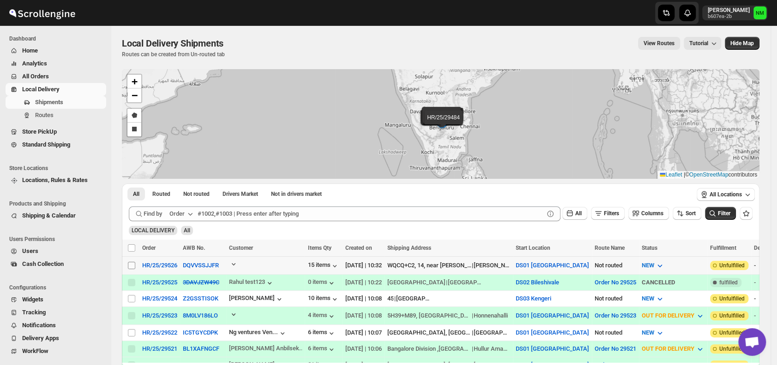
click at [131, 266] on input "Select shipment" at bounding box center [131, 265] width 7 height 7
checkbox input "true"
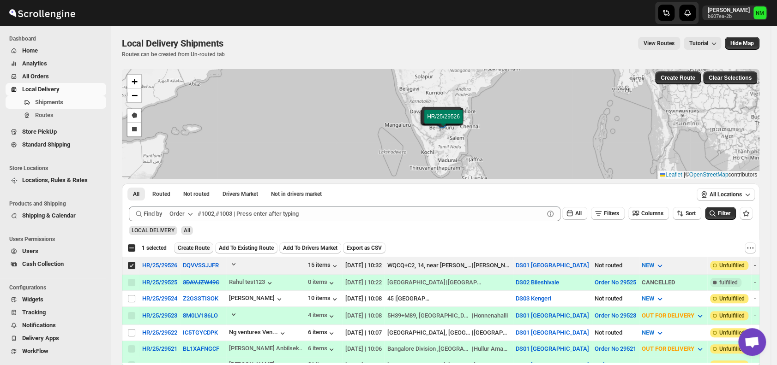
click at [187, 245] on span "Create Route" at bounding box center [194, 248] width 32 height 7
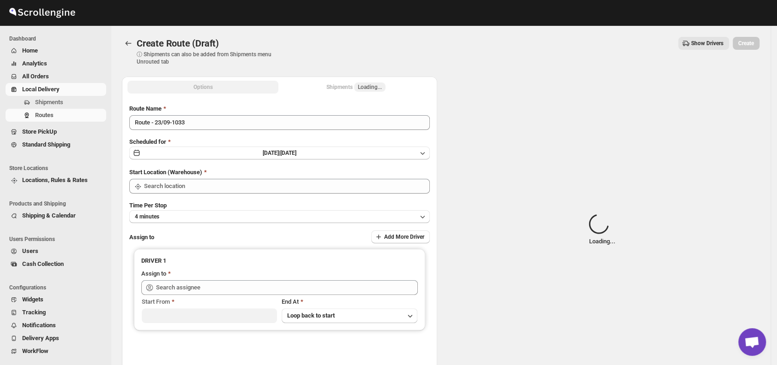
type input "DS01 [GEOGRAPHIC_DATA]"
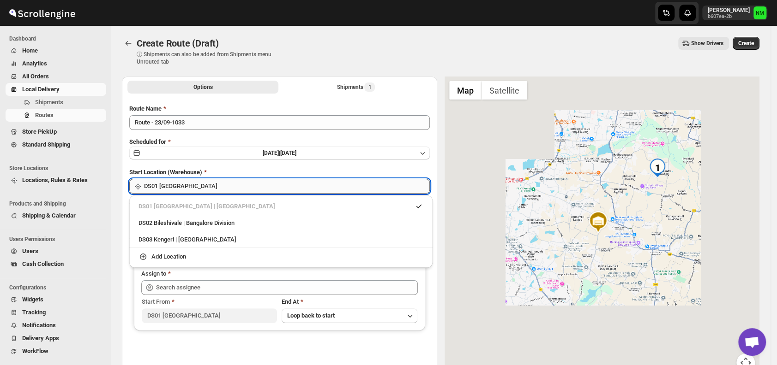
click at [212, 191] on input "DS01 [GEOGRAPHIC_DATA]" at bounding box center [287, 186] width 286 height 15
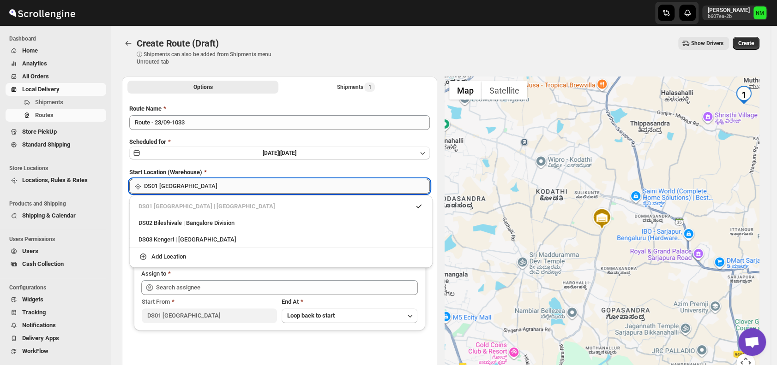
click at [212, 191] on input "DS01 [GEOGRAPHIC_DATA]" at bounding box center [287, 186] width 286 height 15
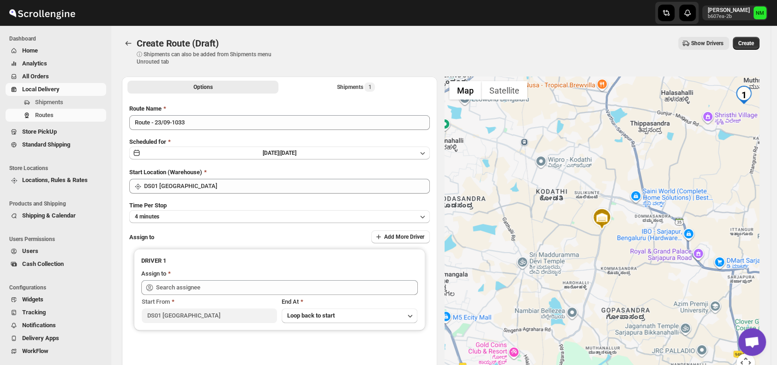
click at [508, 178] on div at bounding box center [601, 230] width 315 height 307
click at [230, 219] on button "4 minutes" at bounding box center [279, 216] width 300 height 13
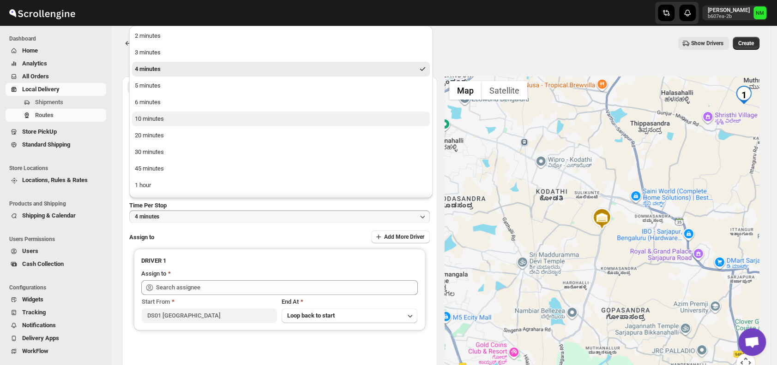
click at [168, 117] on button "10 minutes" at bounding box center [281, 119] width 298 height 15
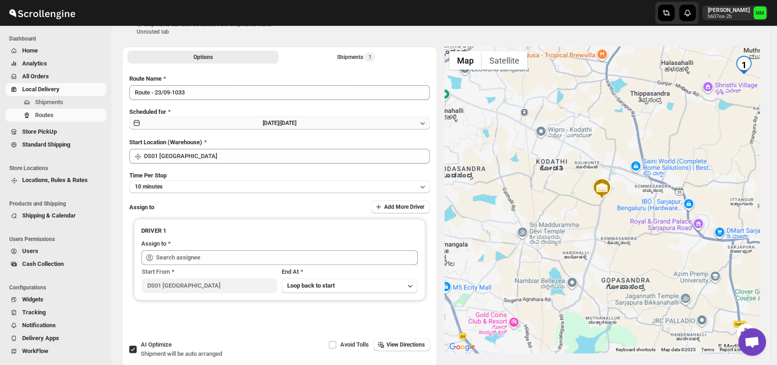
scroll to position [32, 0]
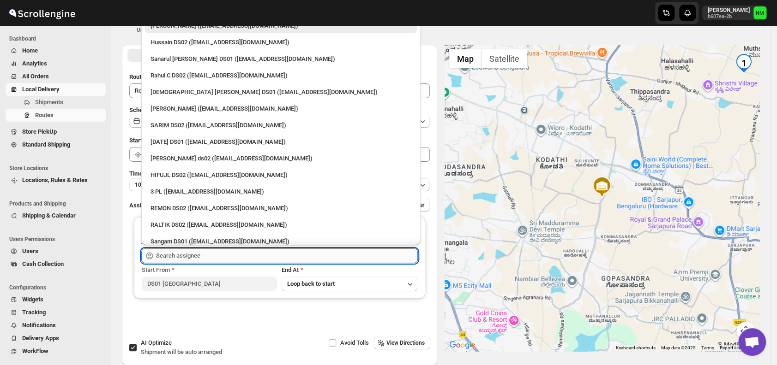
click at [194, 255] on input "text" at bounding box center [287, 256] width 262 height 15
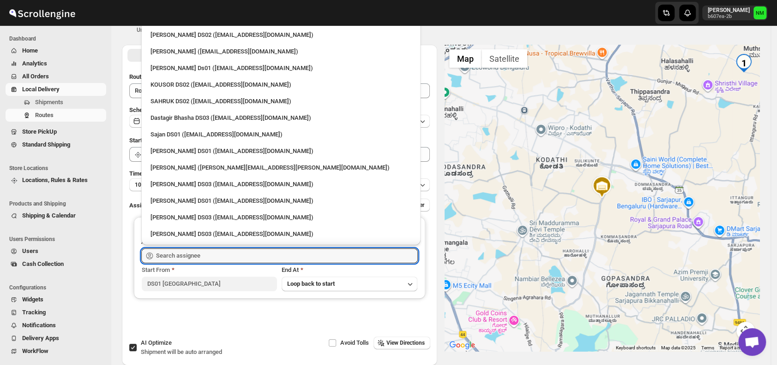
scroll to position [456, 0]
click at [183, 199] on div "Ashraf Ali DS01 (yoyovey222@0tires.com)" at bounding box center [280, 200] width 261 height 9
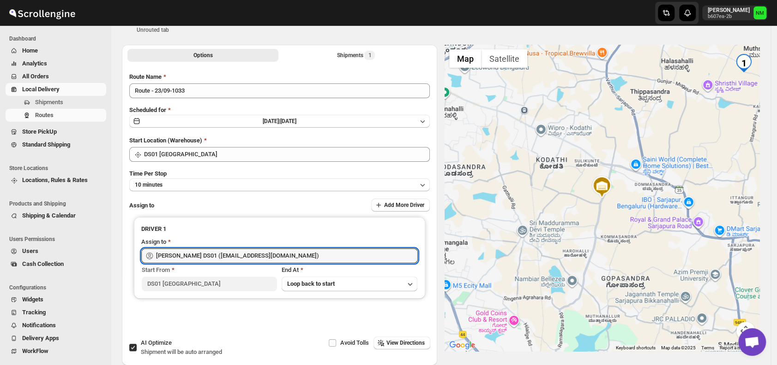
type input "Ashraf Ali DS01 (yoyovey222@0tires.com)"
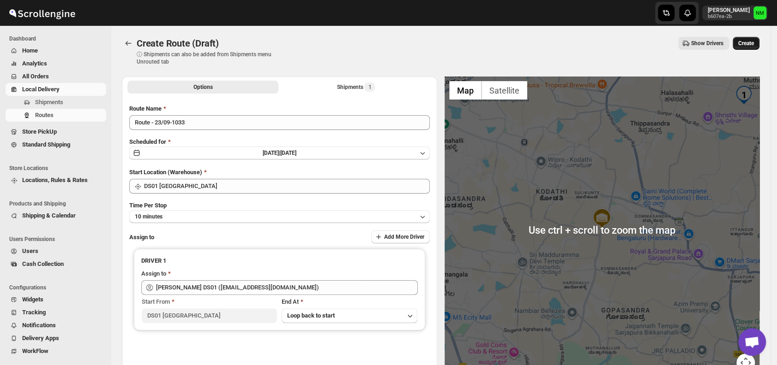
click at [759, 43] on button "Create" at bounding box center [745, 43] width 27 height 13
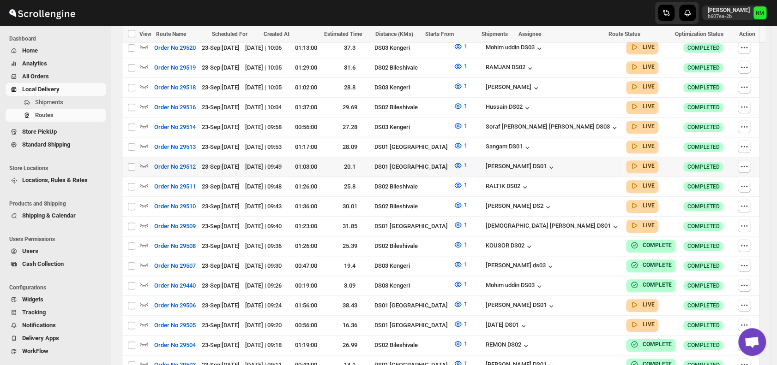
scroll to position [429, 0]
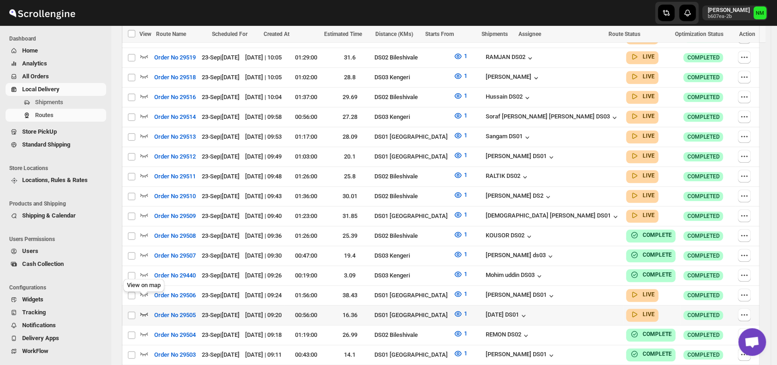
click at [147, 310] on icon "button" at bounding box center [143, 314] width 9 height 9
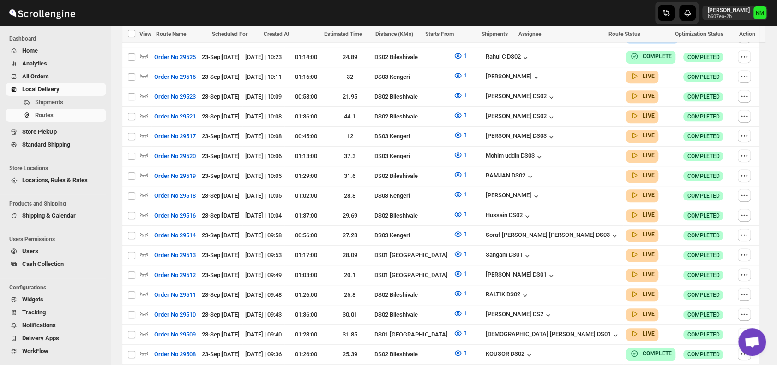
scroll to position [511, 0]
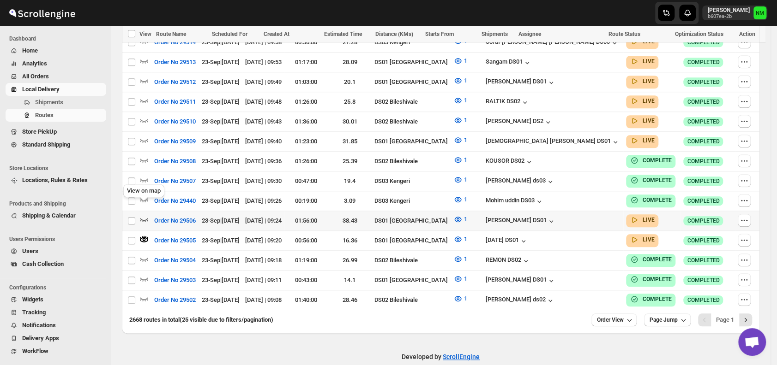
click at [145, 218] on icon "button" at bounding box center [144, 220] width 8 height 4
click at [750, 316] on icon "Next" at bounding box center [745, 320] width 9 height 9
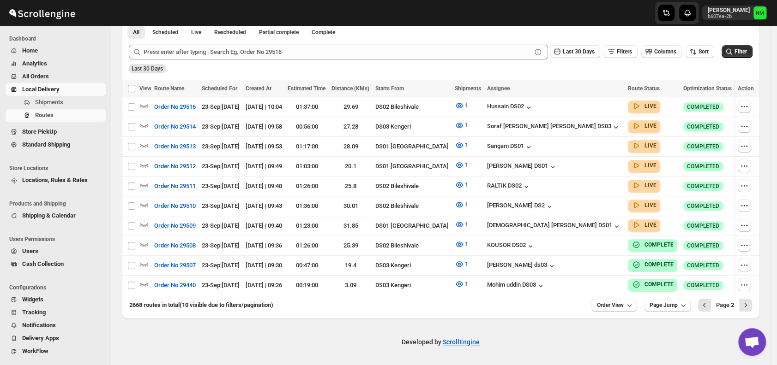
scroll to position [222, 0]
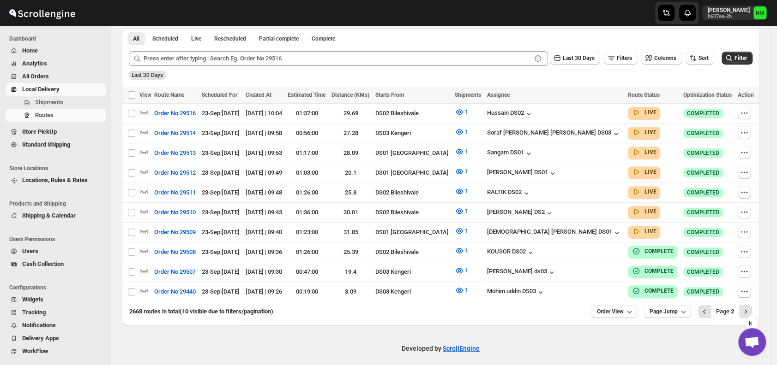
click at [750, 308] on icon "Next" at bounding box center [745, 311] width 9 height 9
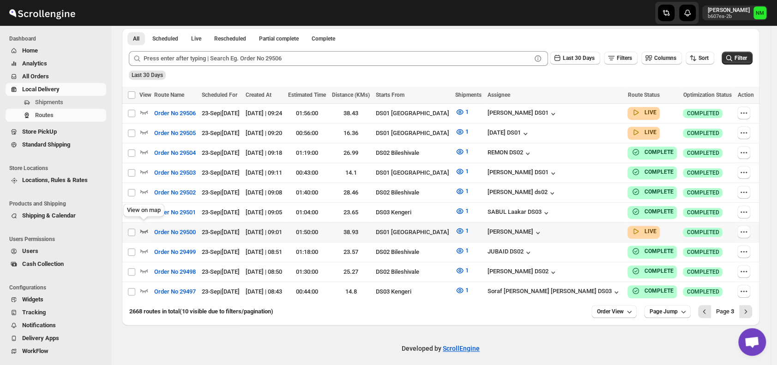
click at [144, 230] on icon "button" at bounding box center [144, 232] width 8 height 4
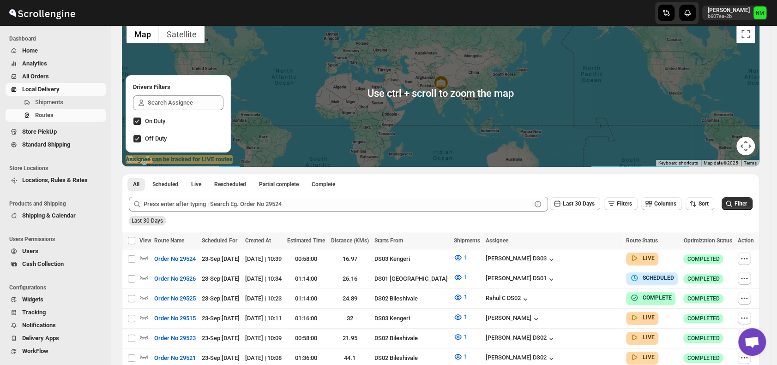
scroll to position [70, 0]
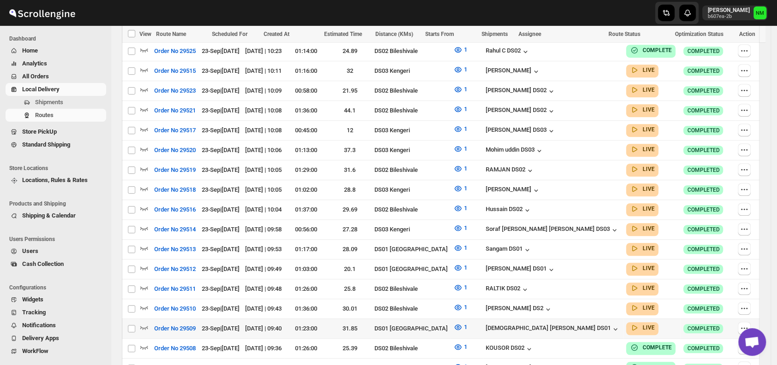
scroll to position [367, 0]
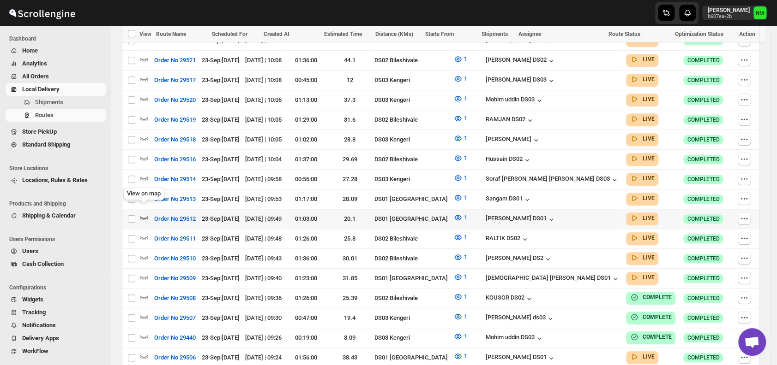
click at [144, 213] on icon "button" at bounding box center [143, 217] width 9 height 9
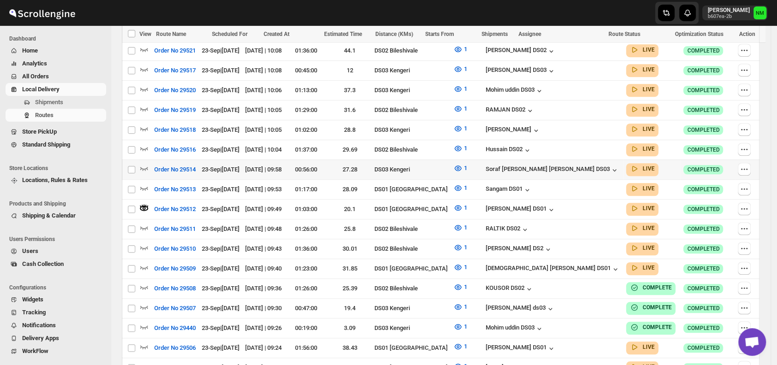
scroll to position [319, 0]
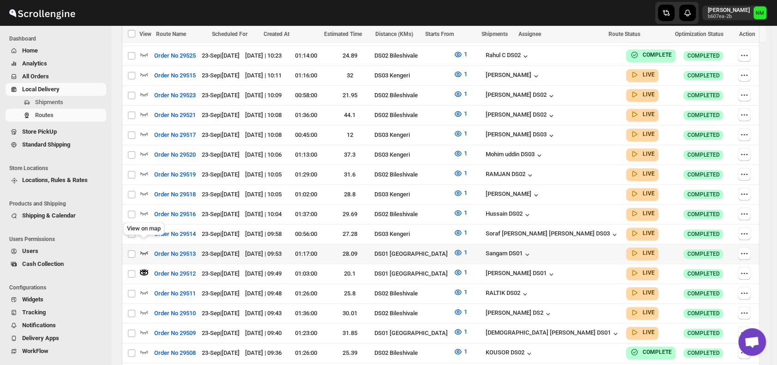
click at [140, 248] on icon "button" at bounding box center [143, 252] width 9 height 9
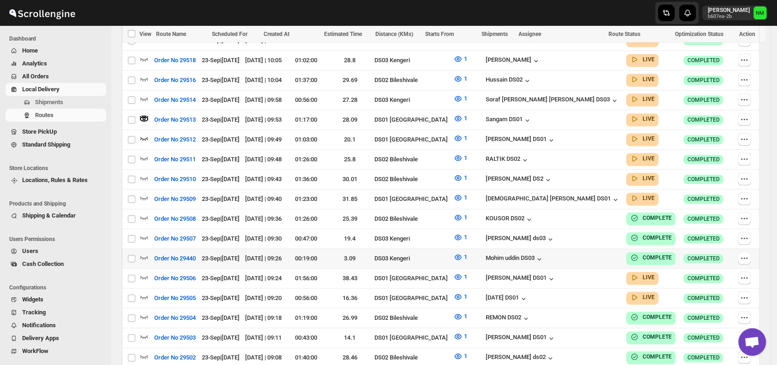
scroll to position [455, 0]
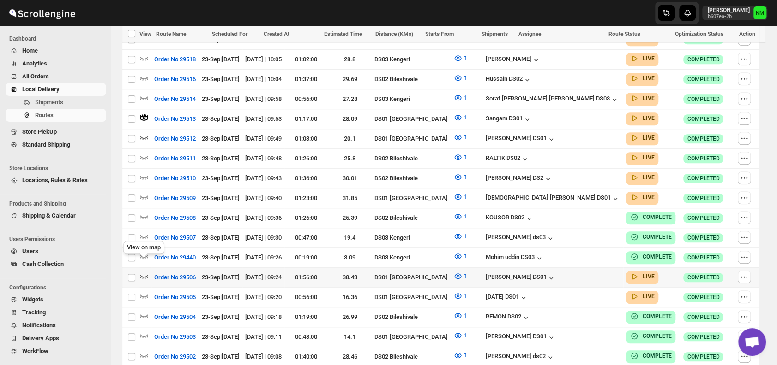
click at [144, 272] on icon "button" at bounding box center [143, 276] width 9 height 9
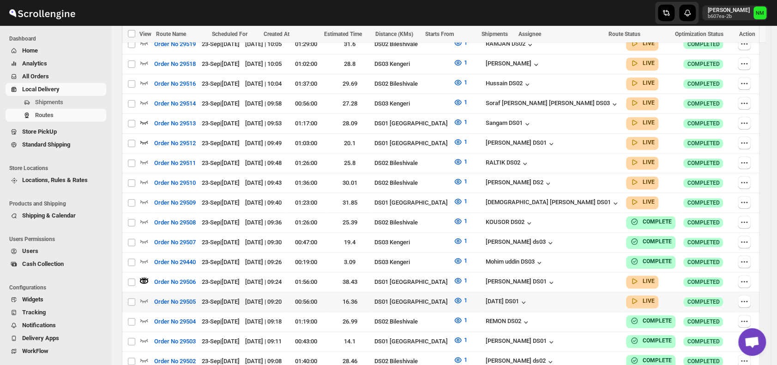
scroll to position [499, 0]
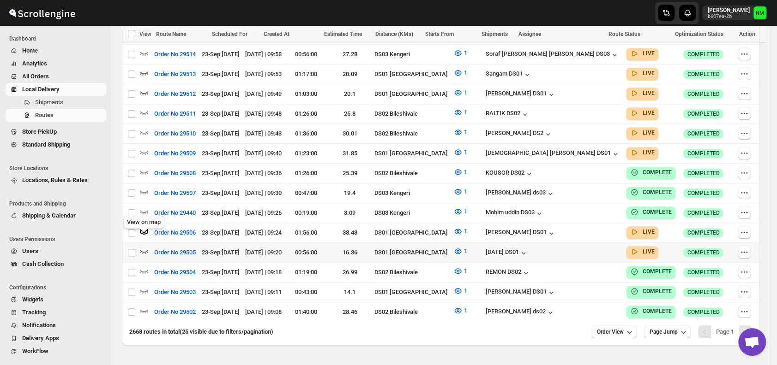
click at [140, 250] on icon "button" at bounding box center [144, 252] width 8 height 4
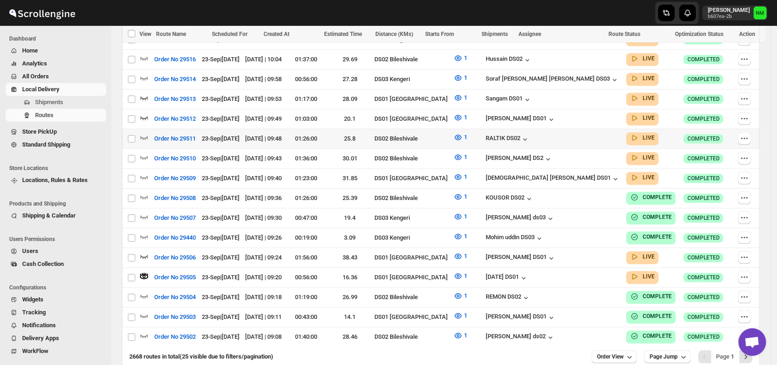
scroll to position [511, 0]
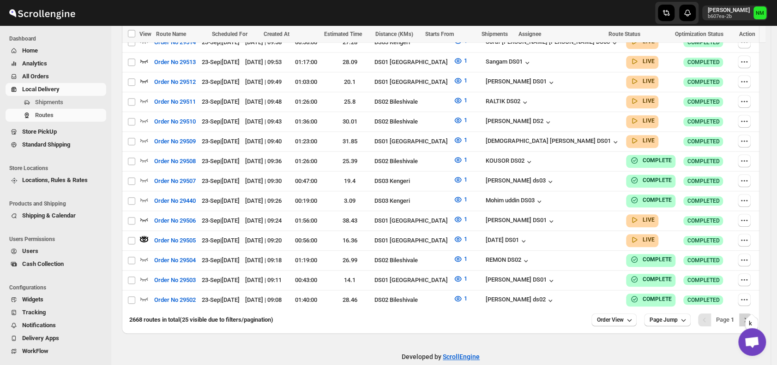
click at [748, 316] on icon "Next" at bounding box center [745, 320] width 9 height 9
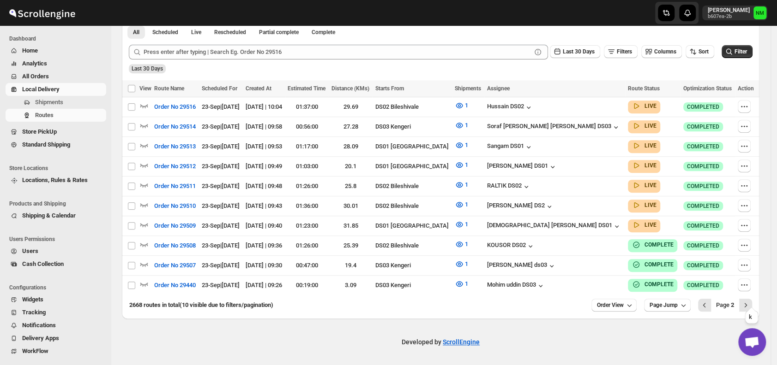
scroll to position [222, 0]
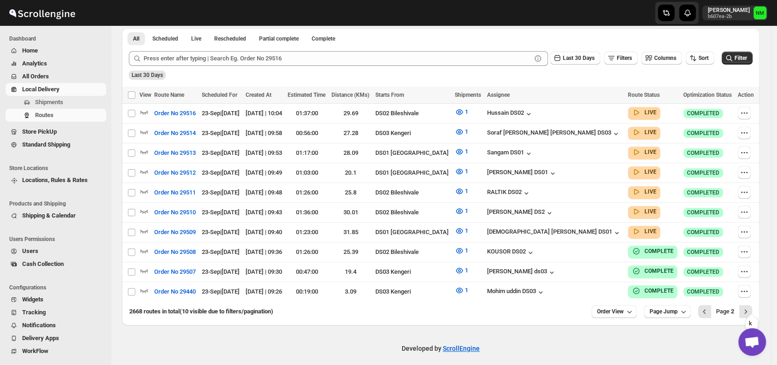
click at [748, 307] on icon "Next" at bounding box center [745, 311] width 9 height 9
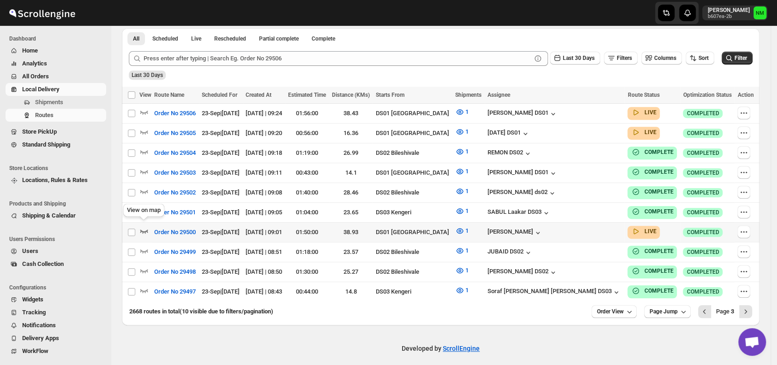
click at [146, 227] on icon "button" at bounding box center [143, 231] width 9 height 9
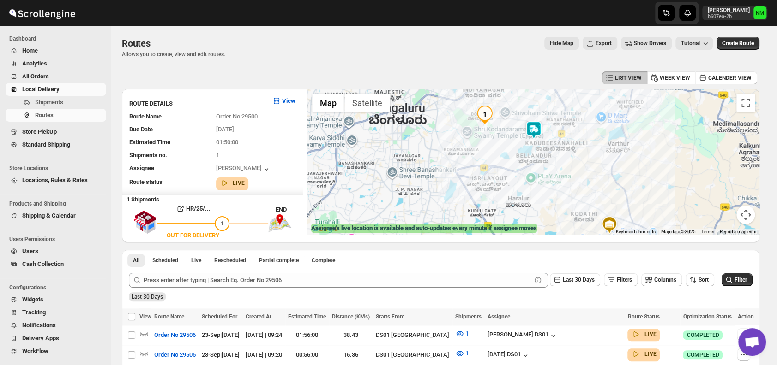
click at [543, 135] on img at bounding box center [533, 130] width 18 height 18
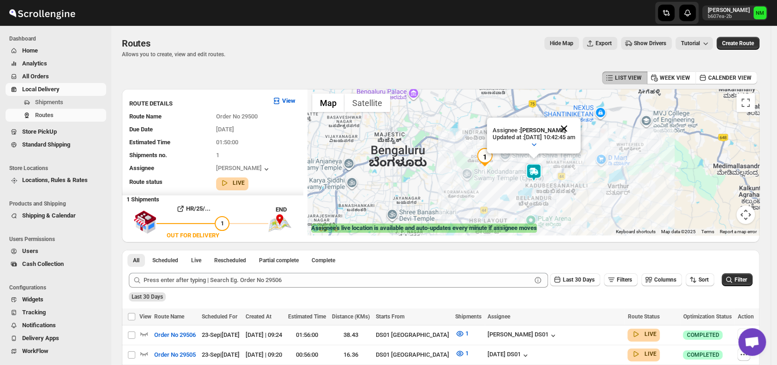
click at [575, 126] on button "Close" at bounding box center [564, 129] width 22 height 22
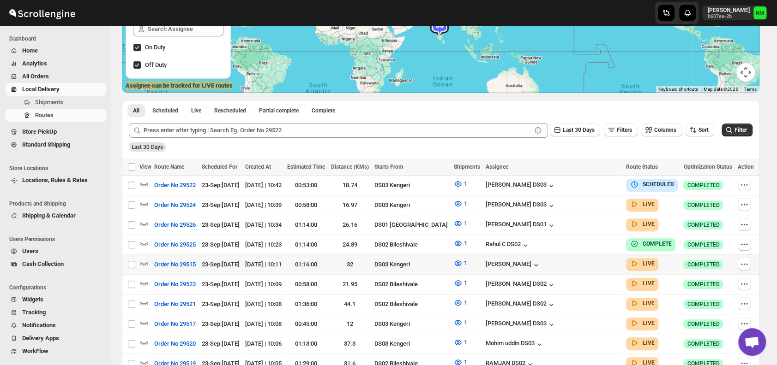
scroll to position [144, 0]
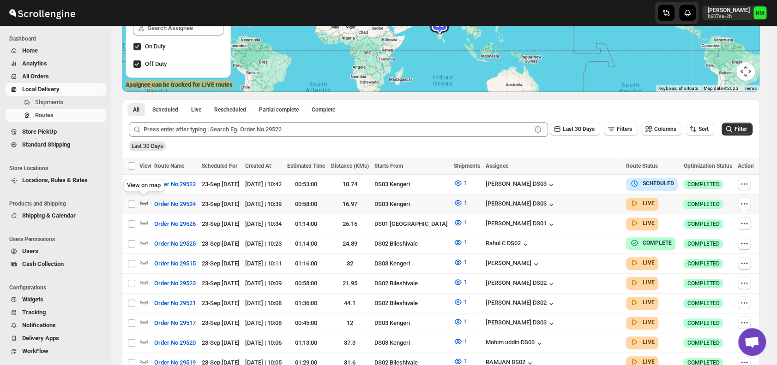
click at [145, 201] on icon "button" at bounding box center [143, 202] width 9 height 9
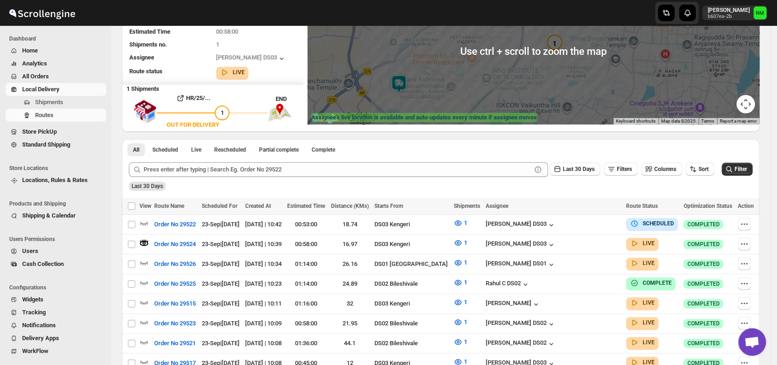
scroll to position [117, 0]
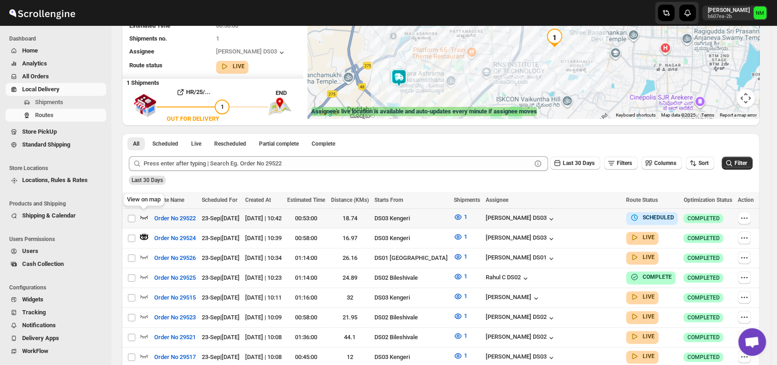
click at [144, 216] on icon "button" at bounding box center [143, 217] width 9 height 9
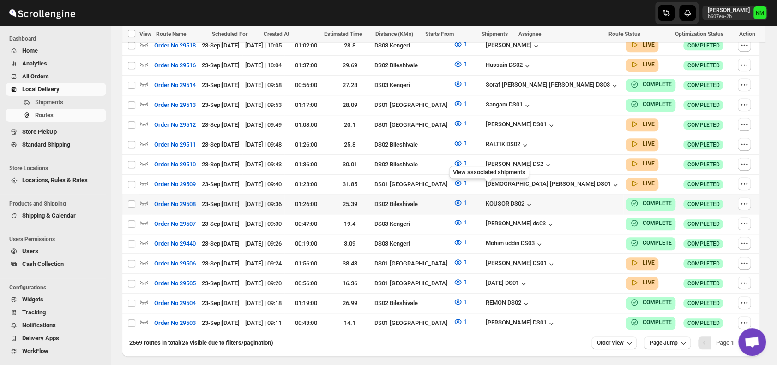
scroll to position [489, 0]
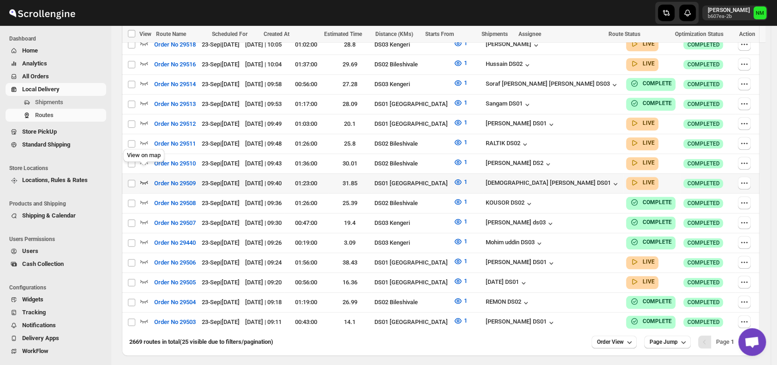
click at [144, 178] on icon "button" at bounding box center [143, 182] width 9 height 9
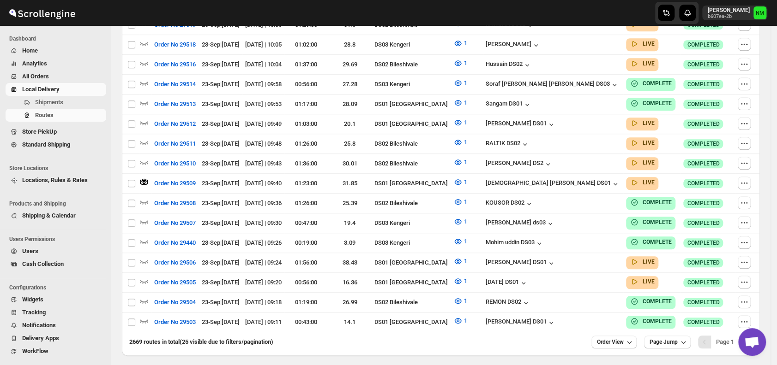
scroll to position [0, 0]
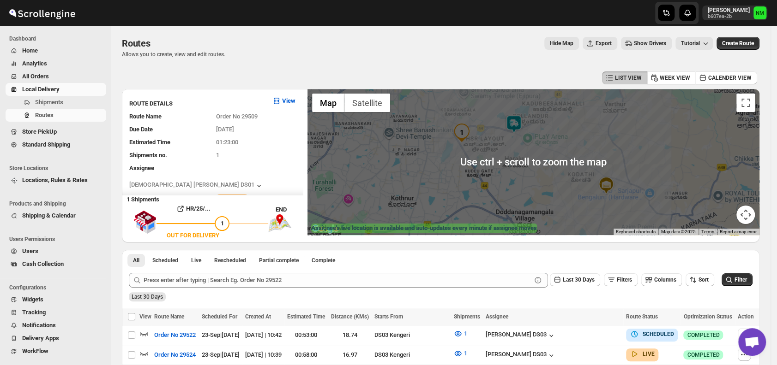
click at [521, 133] on div at bounding box center [533, 162] width 452 height 146
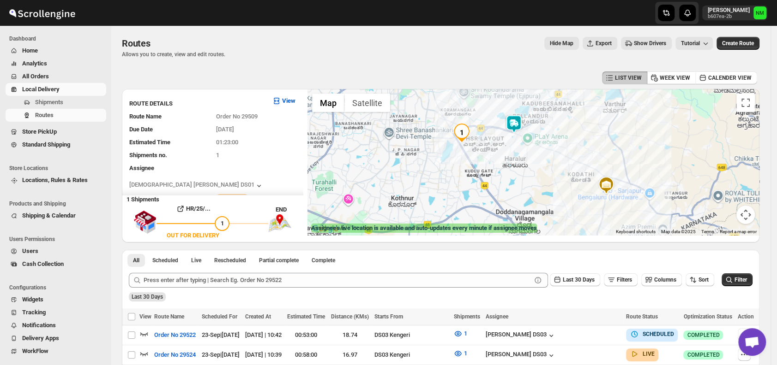
click at [518, 129] on img at bounding box center [513, 124] width 18 height 18
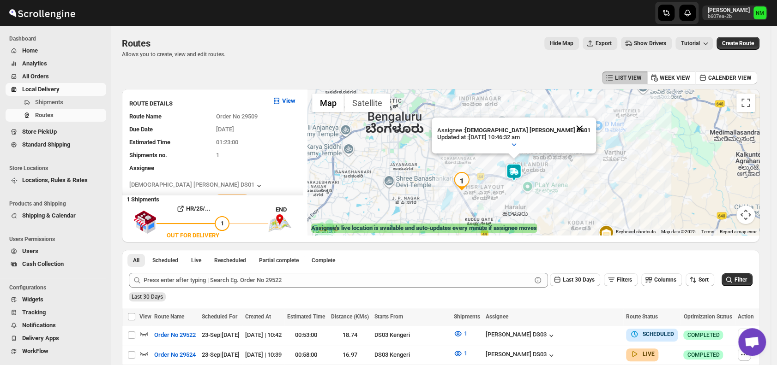
click at [568, 127] on button "Close" at bounding box center [579, 129] width 22 height 22
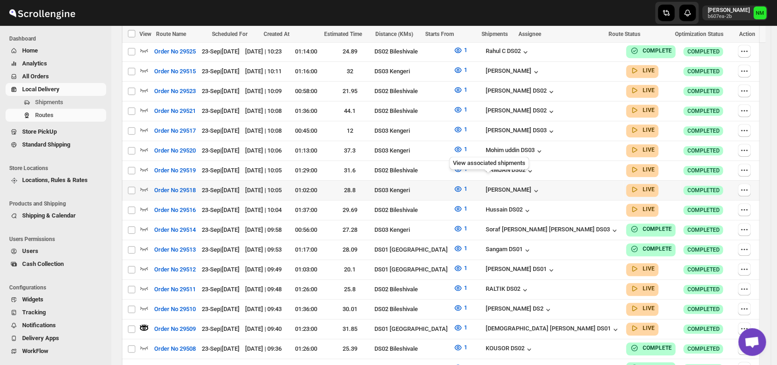
scroll to position [511, 0]
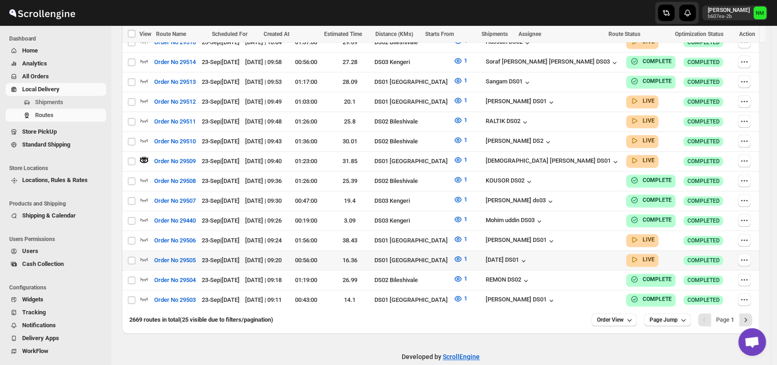
click at [149, 255] on div at bounding box center [145, 261] width 12 height 12
click at [144, 255] on icon "button" at bounding box center [143, 259] width 9 height 9
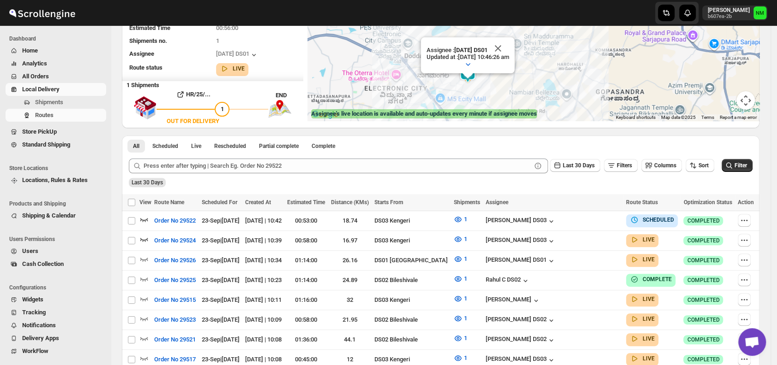
scroll to position [0, 0]
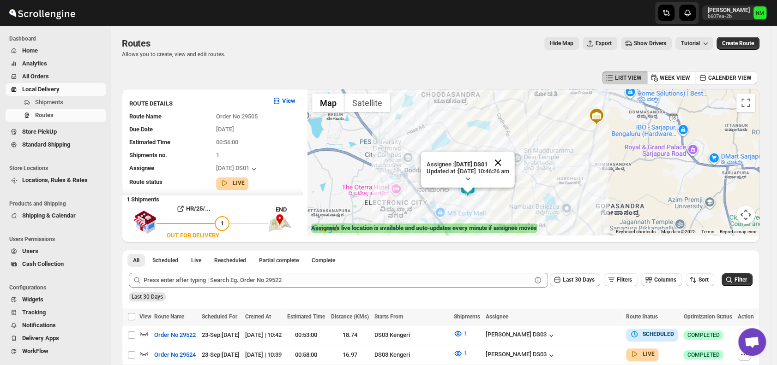
click at [509, 159] on button "Close" at bounding box center [498, 163] width 22 height 22
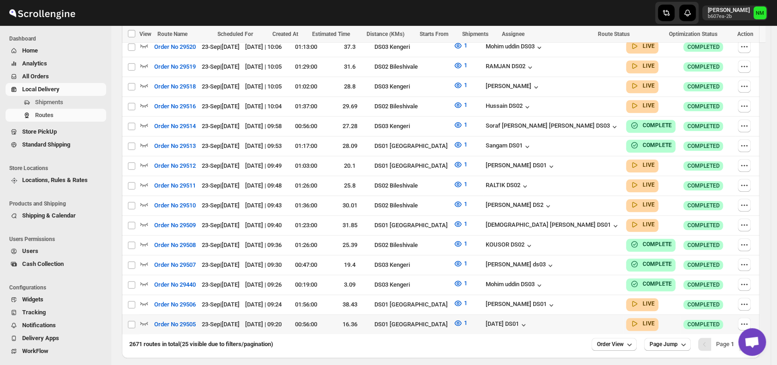
scroll to position [480, 0]
click at [146, 299] on icon "button" at bounding box center [143, 303] width 9 height 9
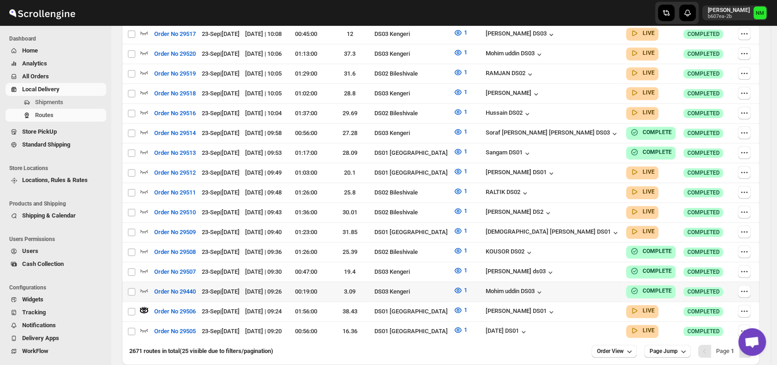
scroll to position [0, 0]
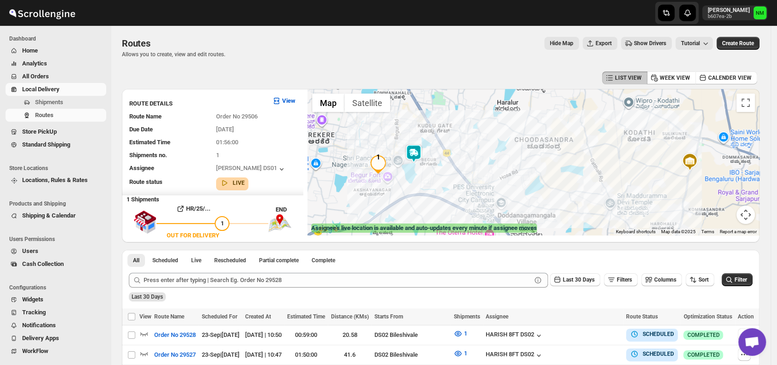
click at [414, 159] on img at bounding box center [413, 153] width 18 height 18
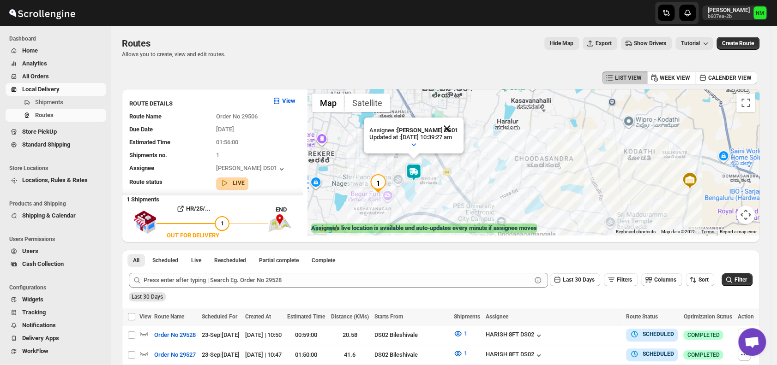
click at [455, 127] on button "Close" at bounding box center [447, 129] width 22 height 22
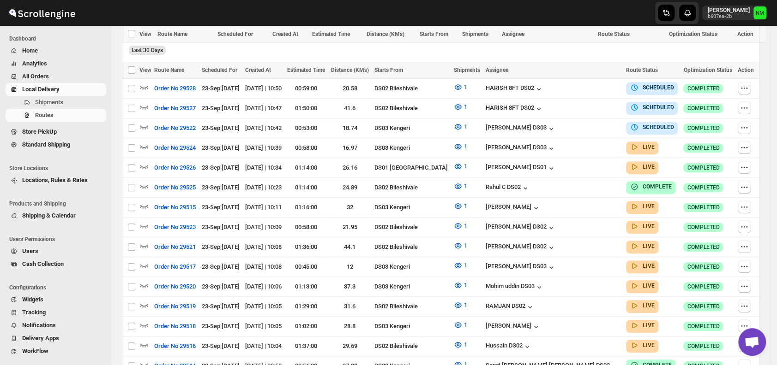
scroll to position [511, 0]
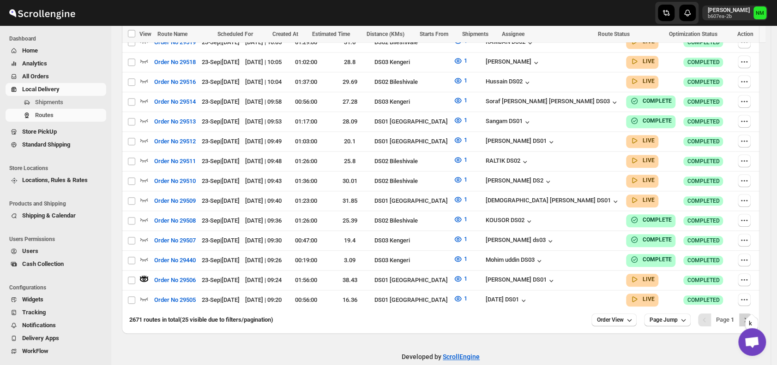
click at [750, 316] on icon "Next" at bounding box center [745, 320] width 9 height 9
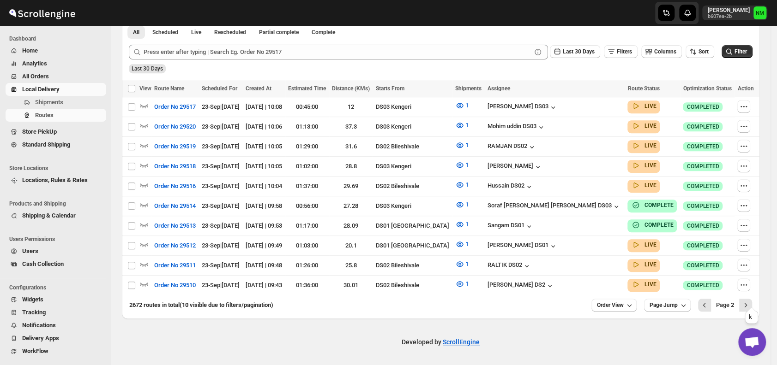
scroll to position [222, 0]
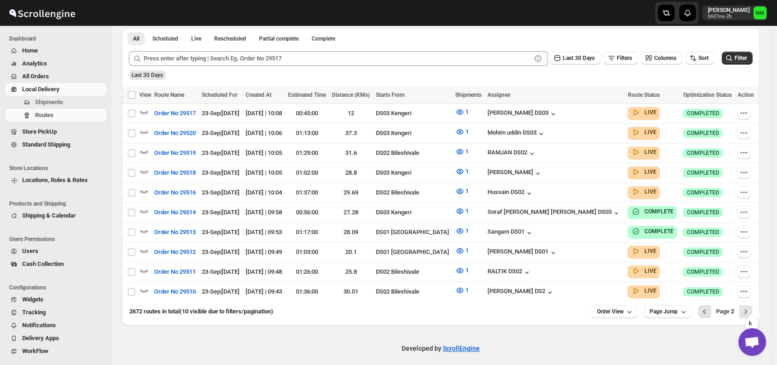
click at [750, 307] on icon "Next" at bounding box center [745, 311] width 9 height 9
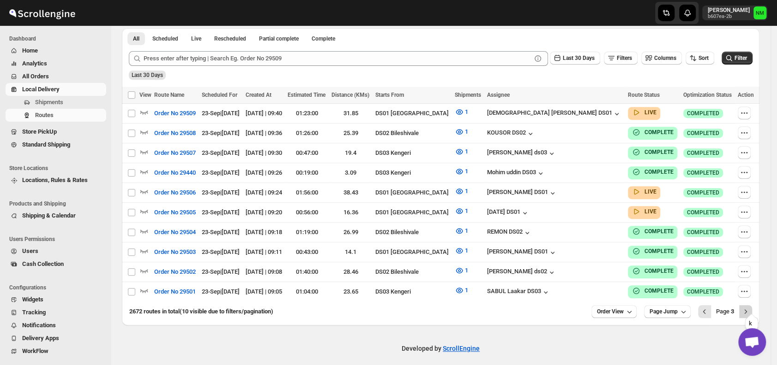
click at [748, 307] on icon "Next" at bounding box center [745, 311] width 9 height 9
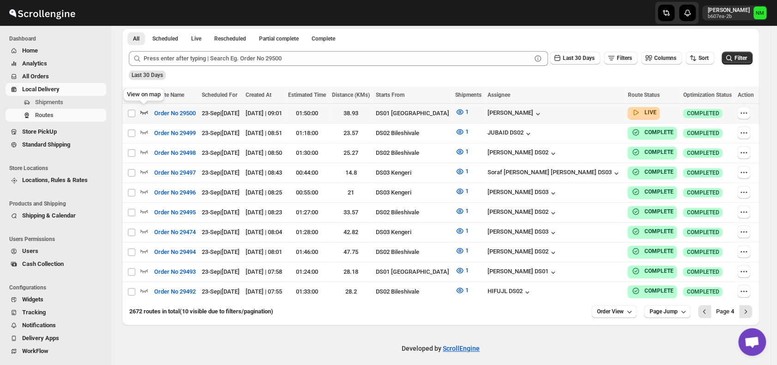
click at [143, 112] on icon "button" at bounding box center [144, 113] width 8 height 4
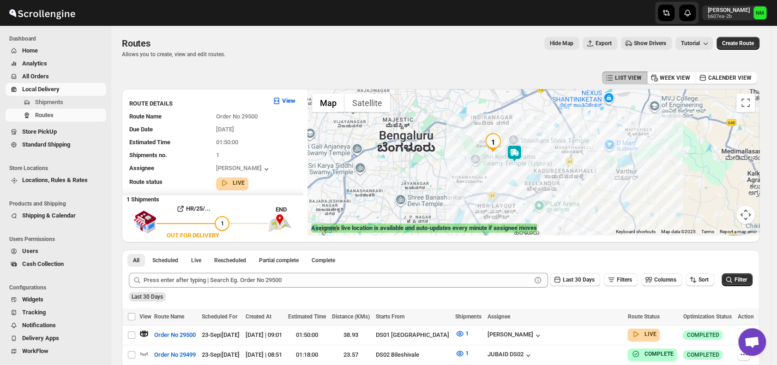
click at [512, 152] on img at bounding box center [514, 153] width 18 height 18
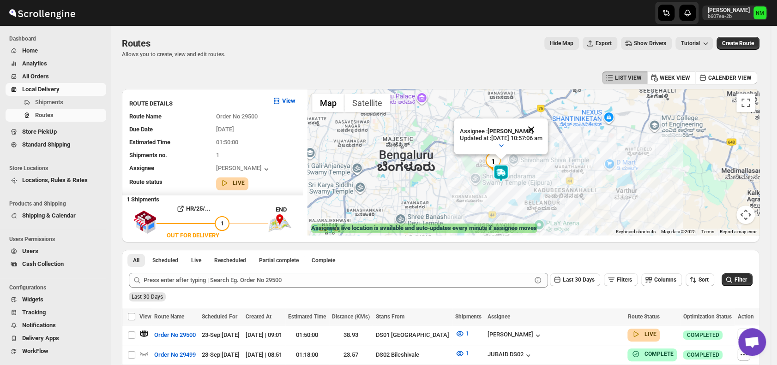
click at [542, 132] on button "Close" at bounding box center [531, 130] width 22 height 22
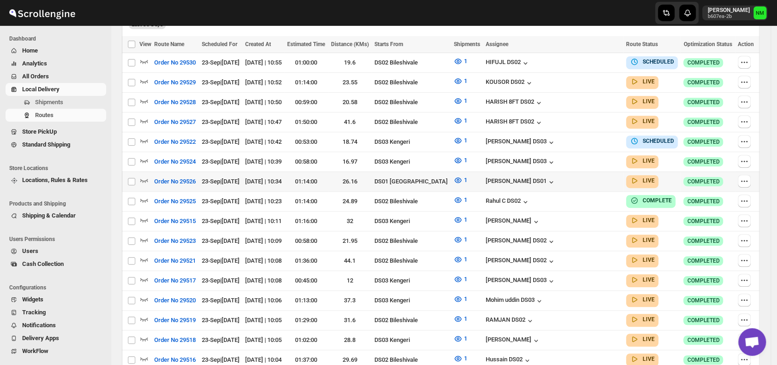
scroll to position [266, 0]
click at [145, 176] on icon "button" at bounding box center [143, 179] width 9 height 9
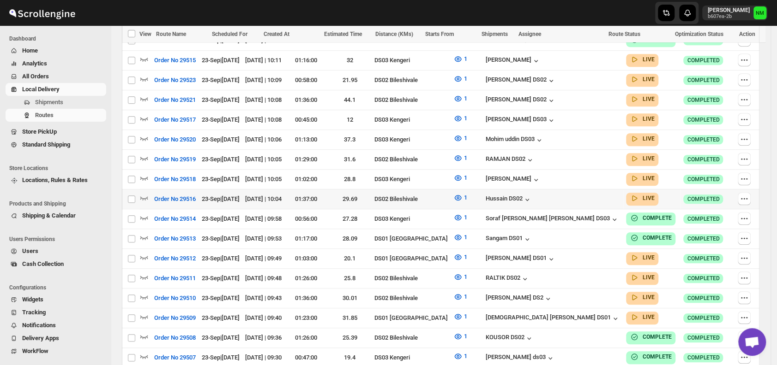
scroll to position [434, 0]
click at [73, 101] on span "Shipments" at bounding box center [69, 102] width 69 height 9
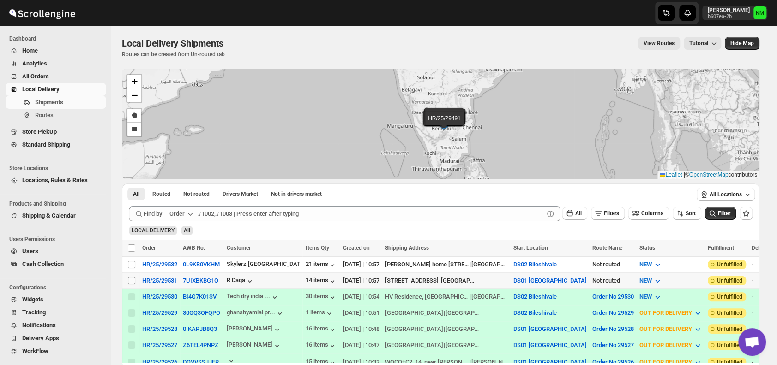
click at [131, 281] on input "Select shipment" at bounding box center [131, 280] width 7 height 7
checkbox input "true"
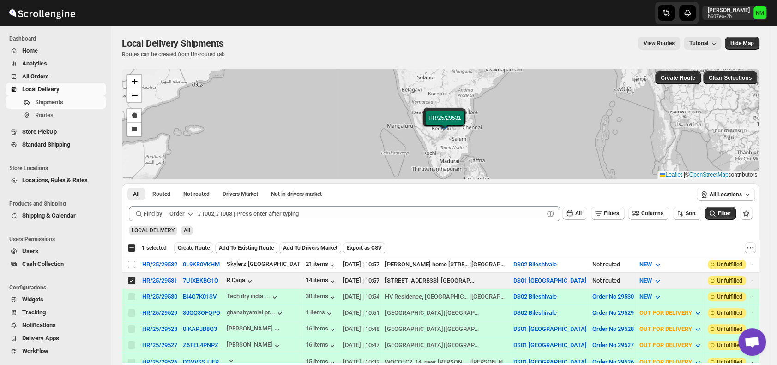
click at [192, 246] on span "Create Route" at bounding box center [194, 248] width 32 height 7
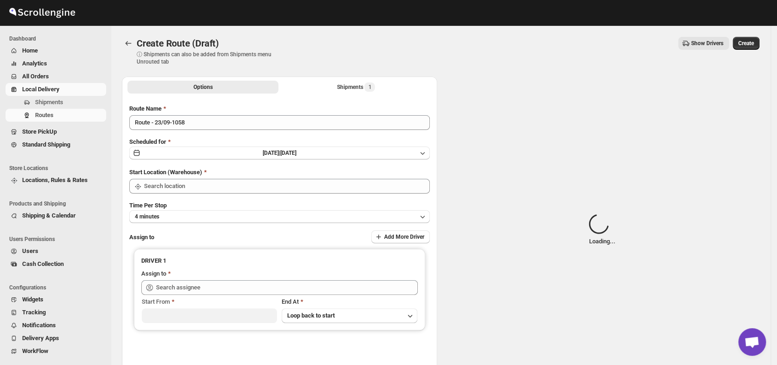
type input "DS01 [GEOGRAPHIC_DATA]"
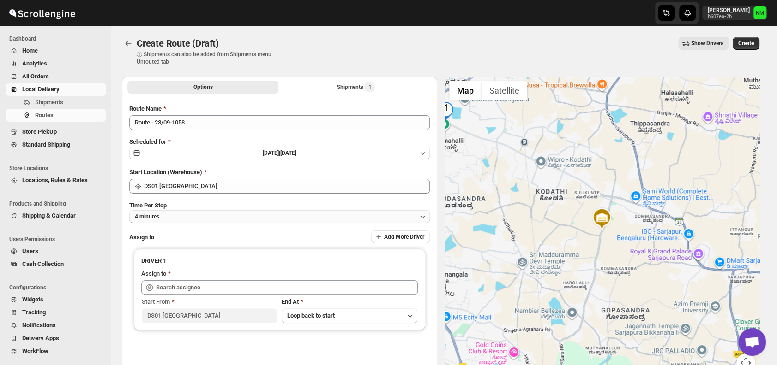
click at [203, 215] on button "4 minutes" at bounding box center [279, 216] width 300 height 13
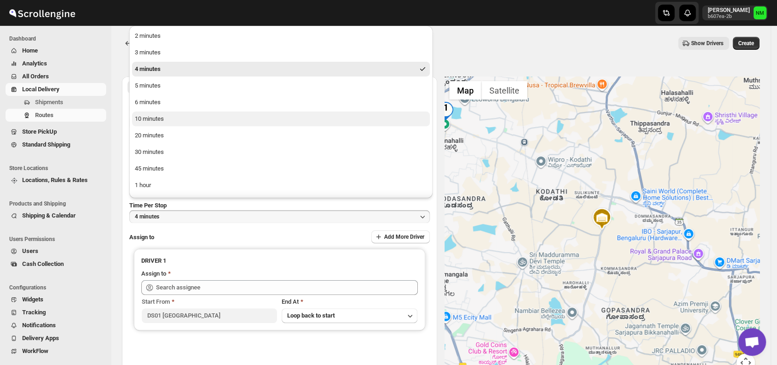
click at [181, 117] on button "10 minutes" at bounding box center [281, 119] width 298 height 15
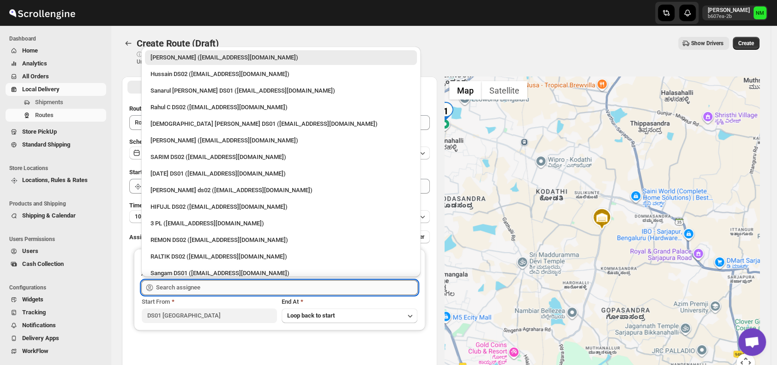
click at [230, 285] on input "text" at bounding box center [287, 288] width 262 height 15
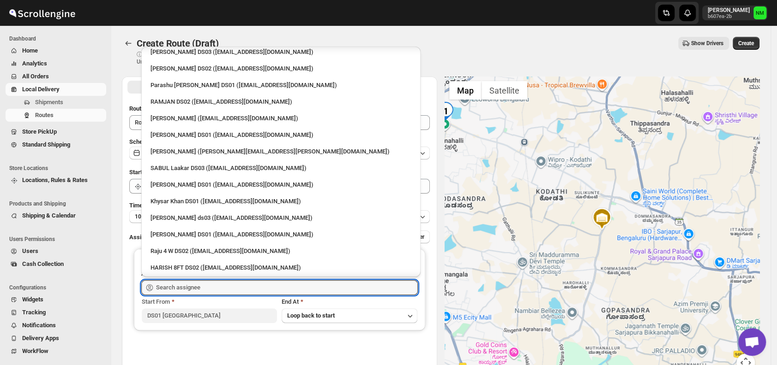
scroll to position [854, 0]
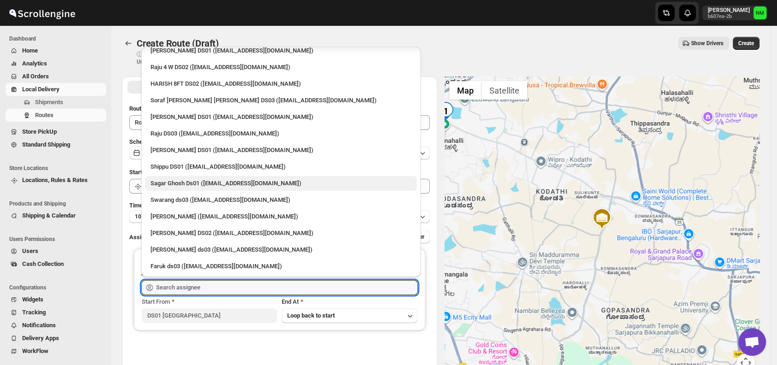
click at [178, 181] on div "Sagar Ghosh Ds01 (nenages934@ekuali.com)" at bounding box center [280, 183] width 261 height 9
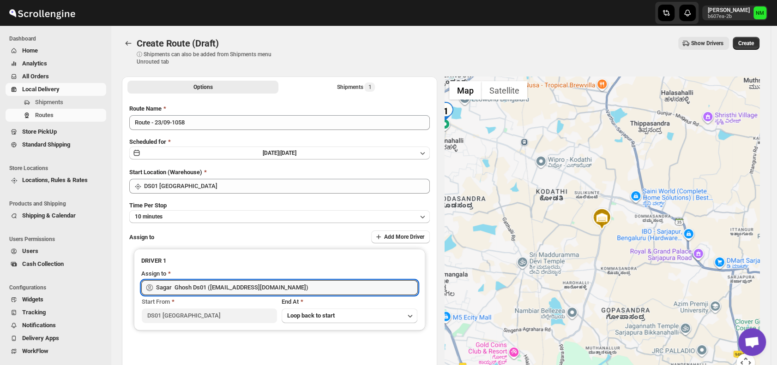
type input "Sagar Ghosh Ds01 (nenages934@ekuali.com)"
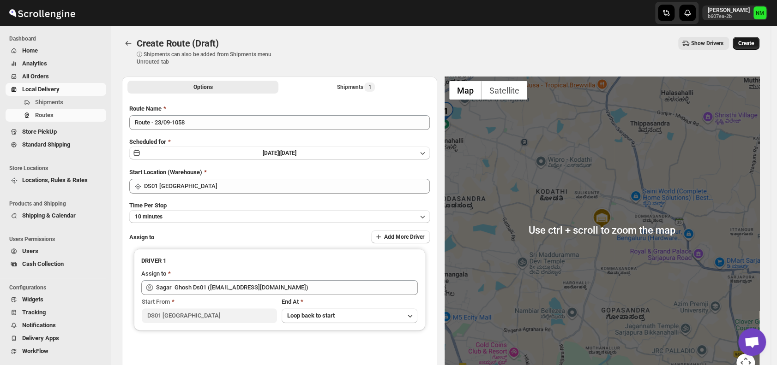
click at [754, 46] on span "Create" at bounding box center [746, 43] width 16 height 7
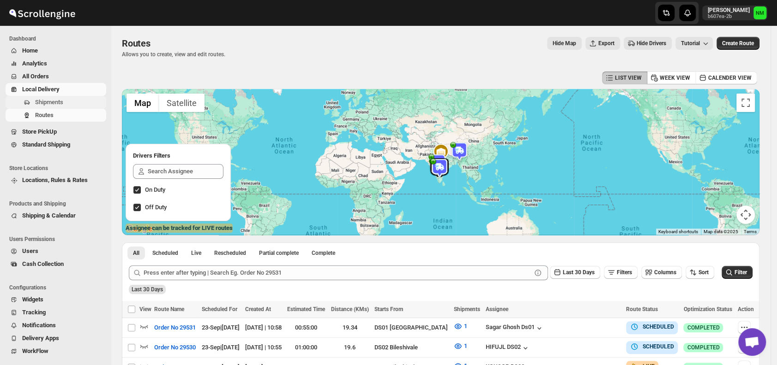
click at [67, 103] on span "Shipments" at bounding box center [69, 102] width 69 height 9
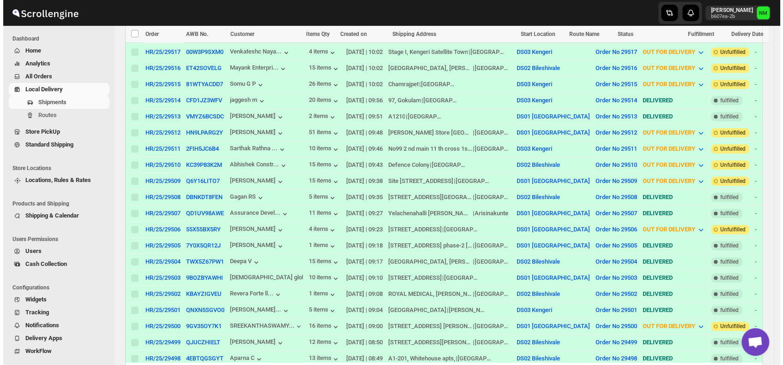
scroll to position [476, 0]
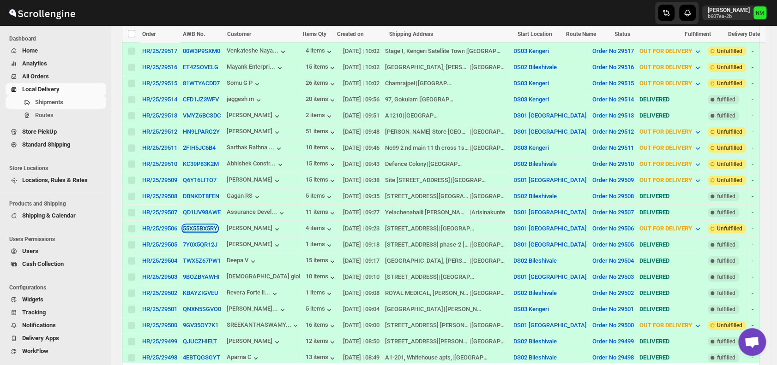
click at [190, 225] on button "55X55BX5RY" at bounding box center [200, 228] width 35 height 7
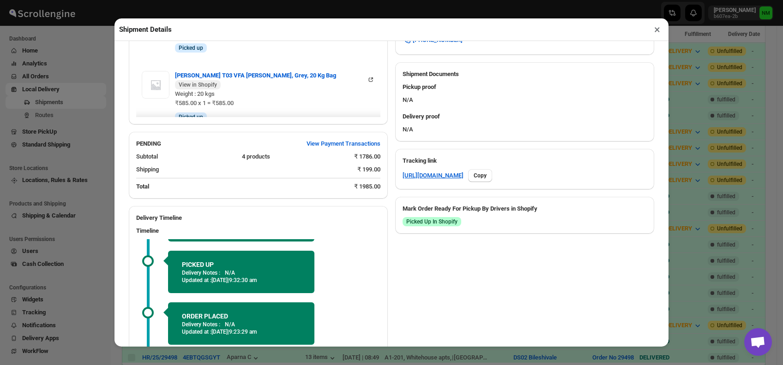
scroll to position [468, 0]
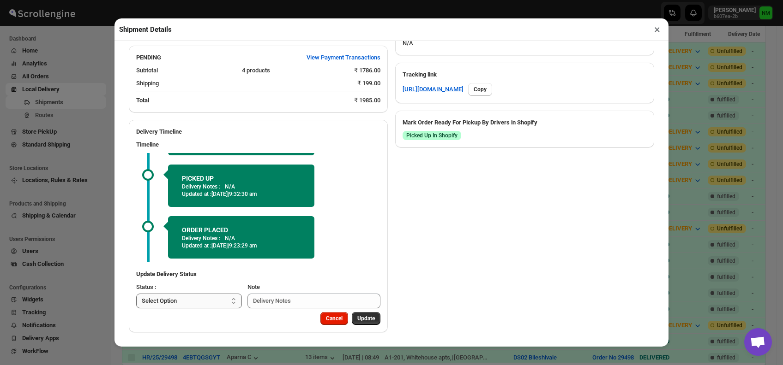
click at [212, 299] on select "Select Option PICKED UP OUT FOR DELIVERY RESCHEDULE DELIVERED CANCELLED" at bounding box center [189, 301] width 106 height 15
select select "DELIVERED"
click at [136, 294] on select "Select Option PICKED UP OUT FOR DELIVERY RESCHEDULE DELIVERED CANCELLED" at bounding box center [189, 301] width 106 height 15
click at [357, 320] on span "Update" at bounding box center [366, 318] width 18 height 7
select select
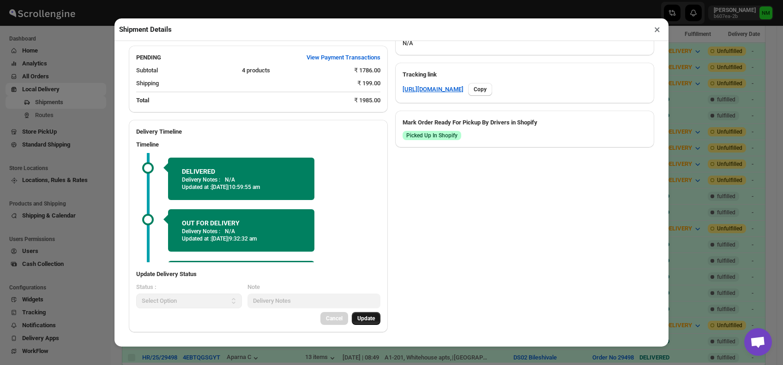
click at [654, 35] on button "×" at bounding box center [656, 29] width 13 height 13
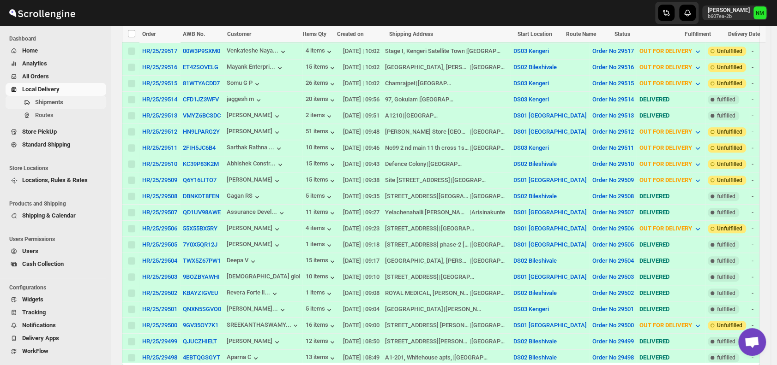
click at [53, 108] on button "Shipments" at bounding box center [56, 102] width 101 height 13
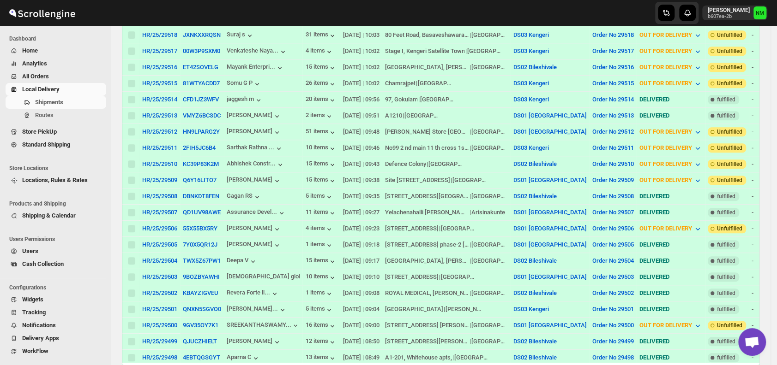
scroll to position [0, 0]
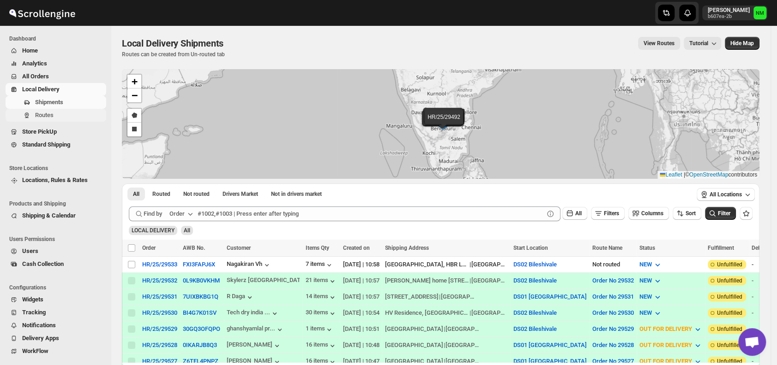
click at [61, 115] on span "Routes" at bounding box center [69, 115] width 69 height 9
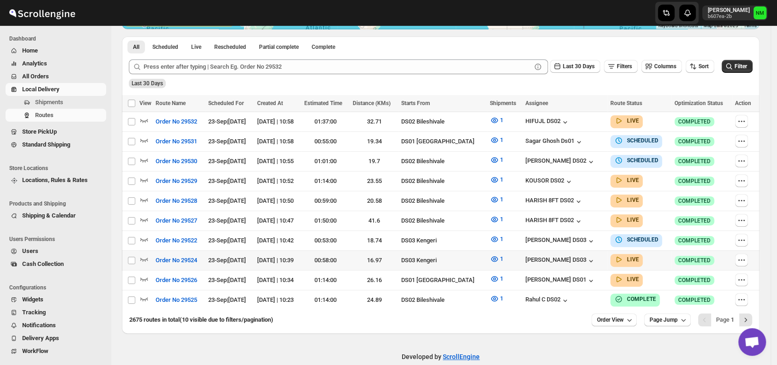
scroll to position [215, 0]
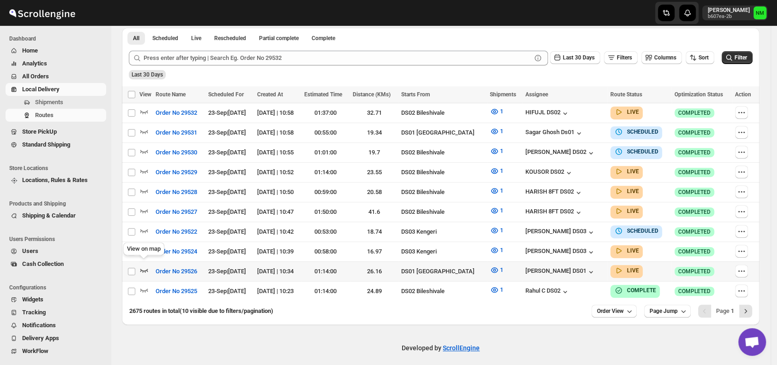
click at [144, 266] on icon "button" at bounding box center [143, 270] width 9 height 9
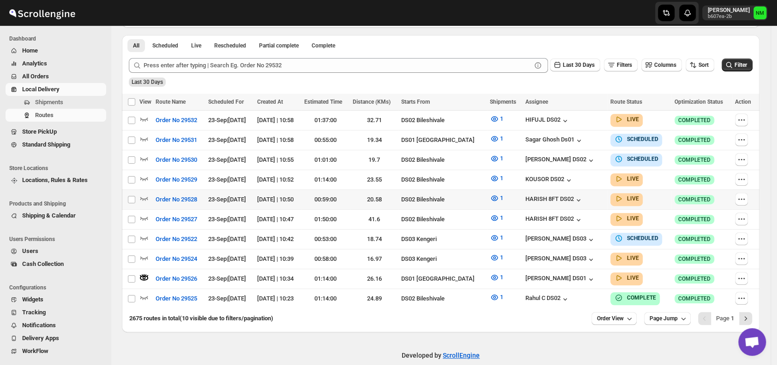
scroll to position [0, 0]
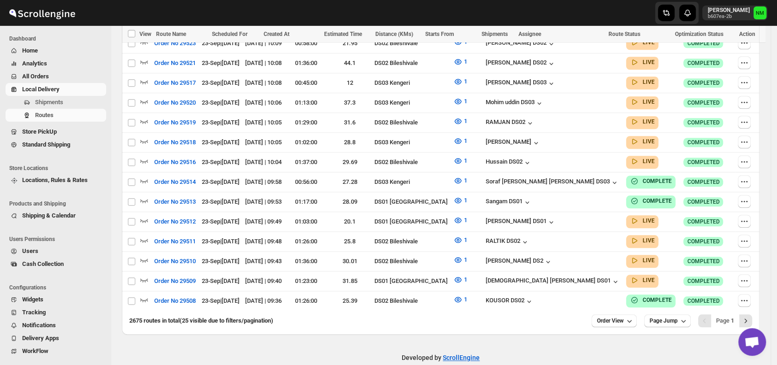
scroll to position [504, 0]
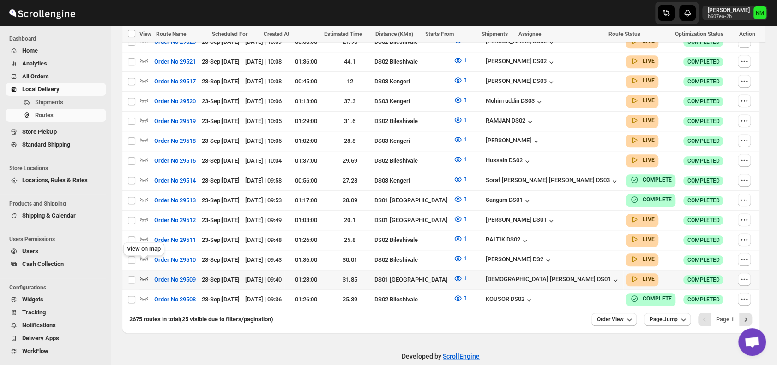
click at [145, 277] on icon "button" at bounding box center [144, 279] width 8 height 4
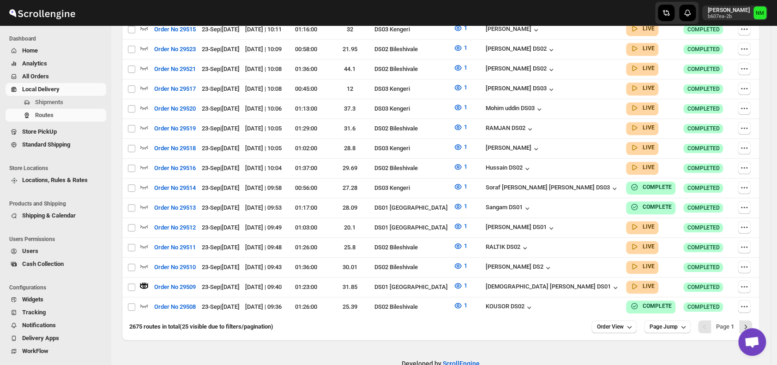
scroll to position [0, 0]
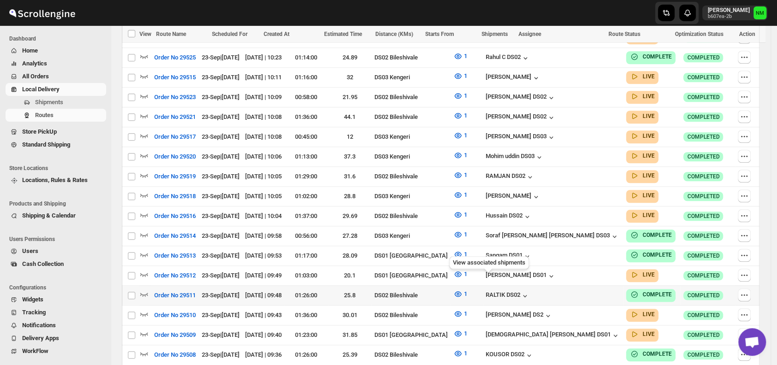
scroll to position [452, 0]
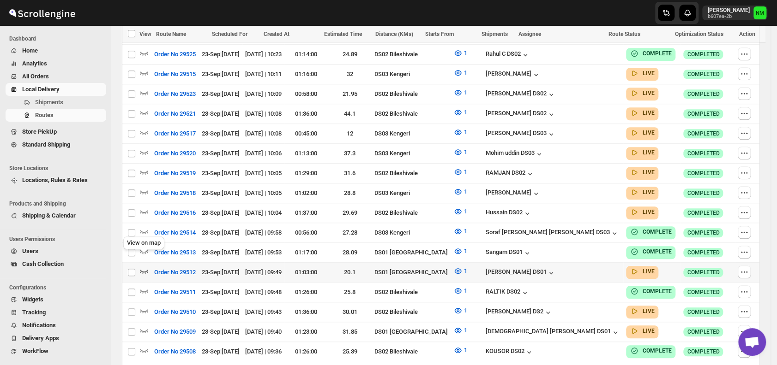
click at [144, 270] on icon "button" at bounding box center [144, 272] width 8 height 4
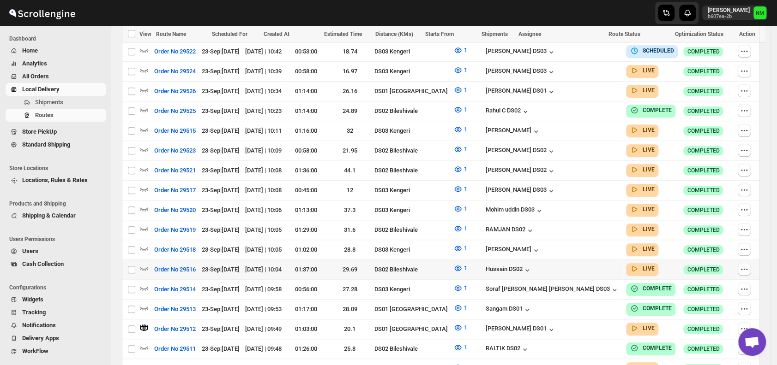
scroll to position [511, 0]
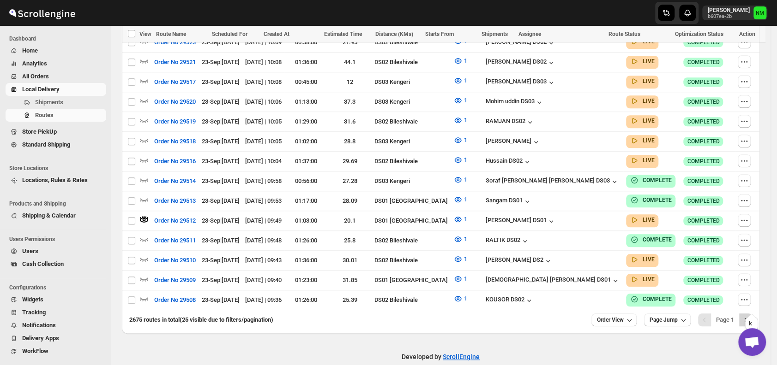
click at [748, 316] on icon "Next" at bounding box center [745, 320] width 9 height 9
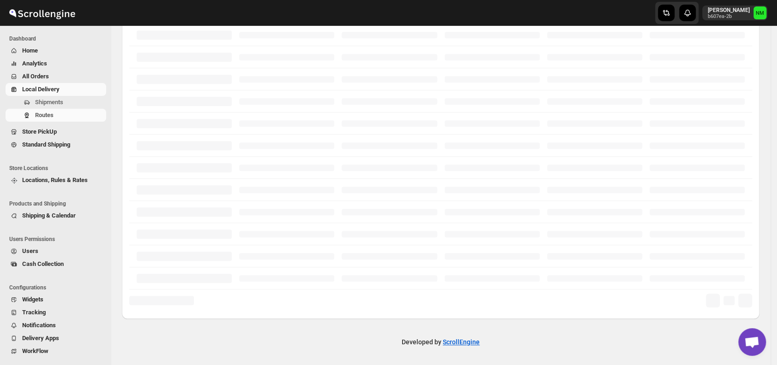
scroll to position [222, 0]
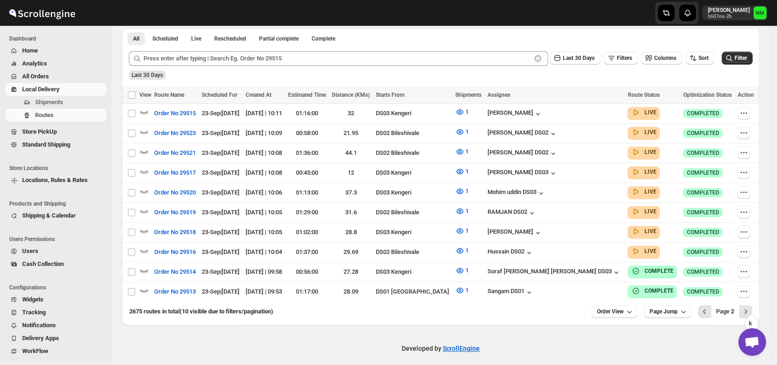
click at [748, 307] on icon "Next" at bounding box center [745, 311] width 9 height 9
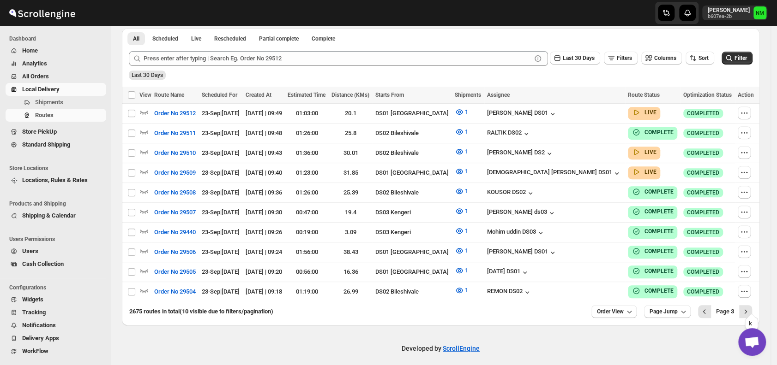
click at [748, 307] on icon "Next" at bounding box center [745, 311] width 9 height 9
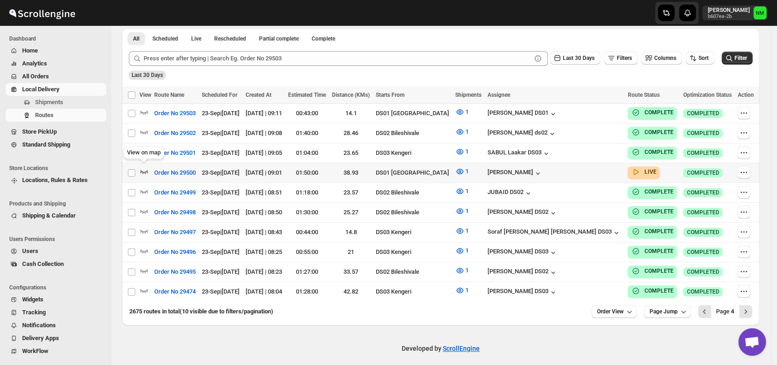
click at [147, 170] on icon "button" at bounding box center [144, 172] width 8 height 4
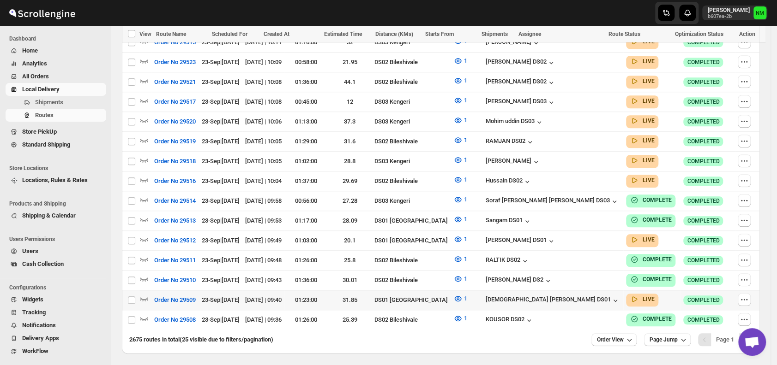
scroll to position [504, 0]
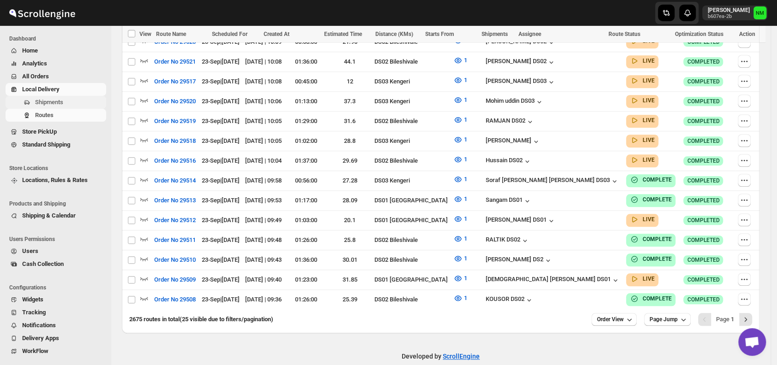
click at [68, 106] on span "Shipments" at bounding box center [69, 102] width 69 height 9
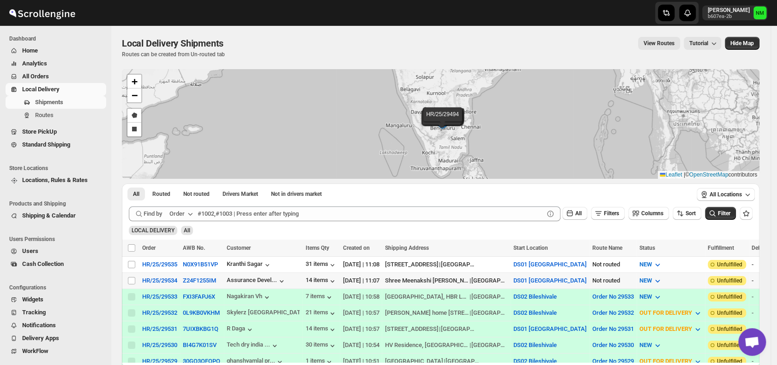
click at [131, 284] on td "Select shipment" at bounding box center [131, 281] width 18 height 16
checkbox input "true"
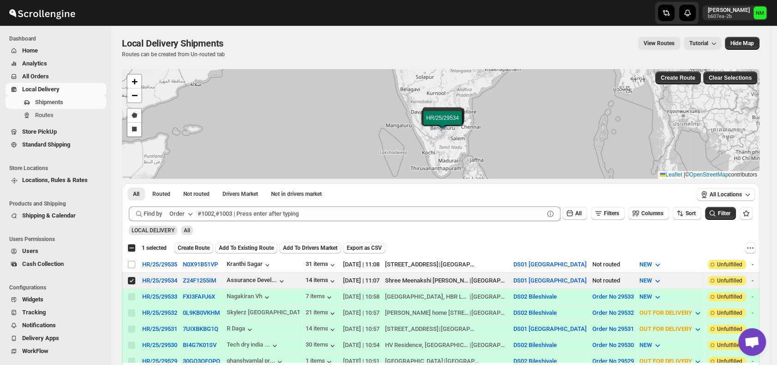
click at [187, 252] on button "Create Route" at bounding box center [193, 248] width 39 height 11
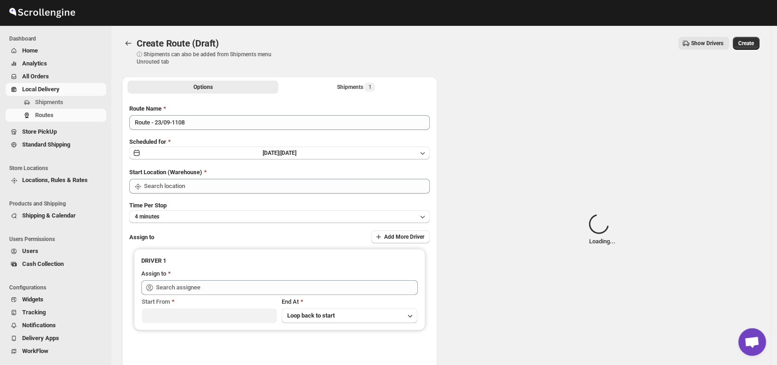
type input "DS01 [GEOGRAPHIC_DATA]"
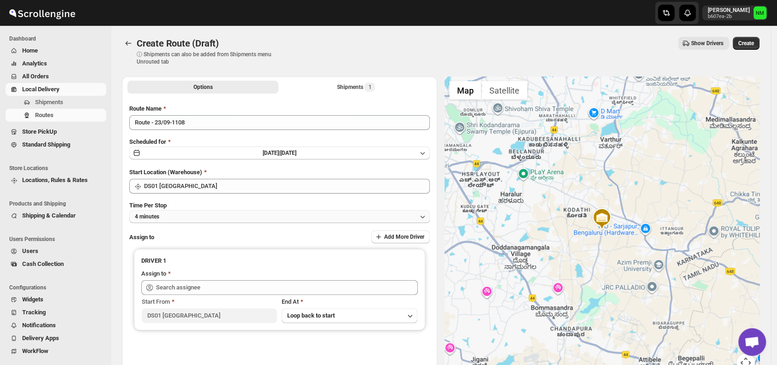
click at [226, 217] on button "4 minutes" at bounding box center [279, 216] width 300 height 13
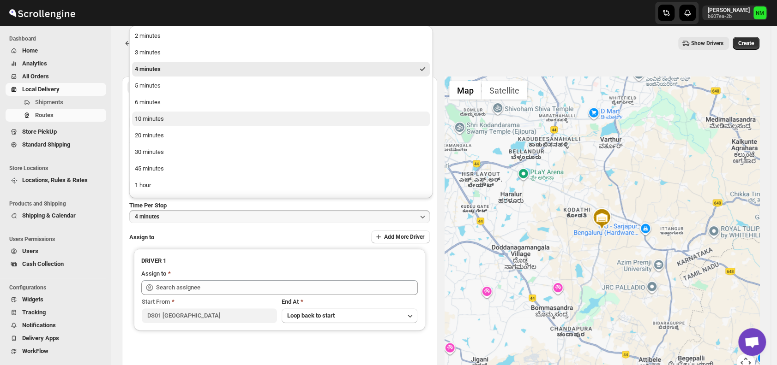
click at [158, 120] on div "10 minutes" at bounding box center [149, 118] width 29 height 9
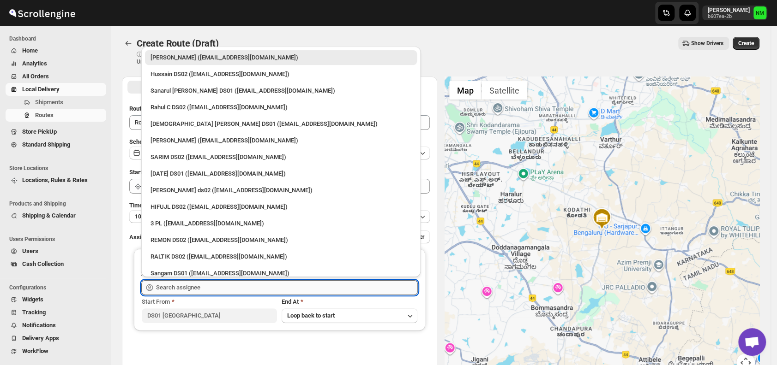
click at [202, 281] on input "text" at bounding box center [287, 288] width 262 height 15
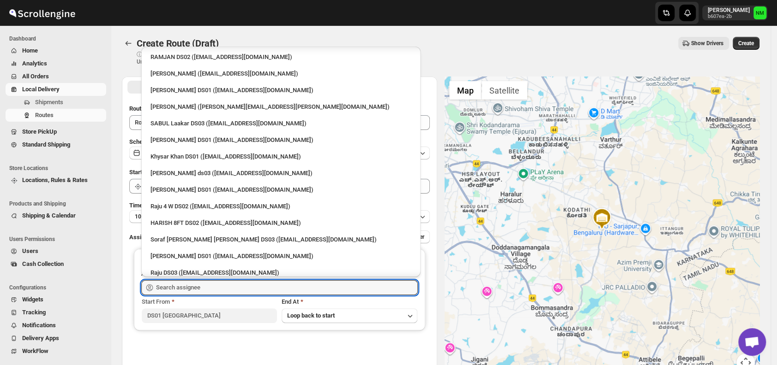
scroll to position [854, 0]
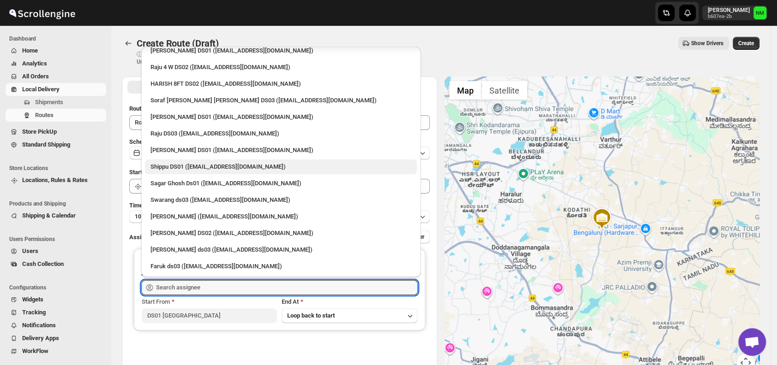
click at [185, 165] on div "Shippu DS01 (lahaye5487@certve.com)" at bounding box center [280, 166] width 261 height 9
type input "Shippu DS01 (lahaye5487@certve.com)"
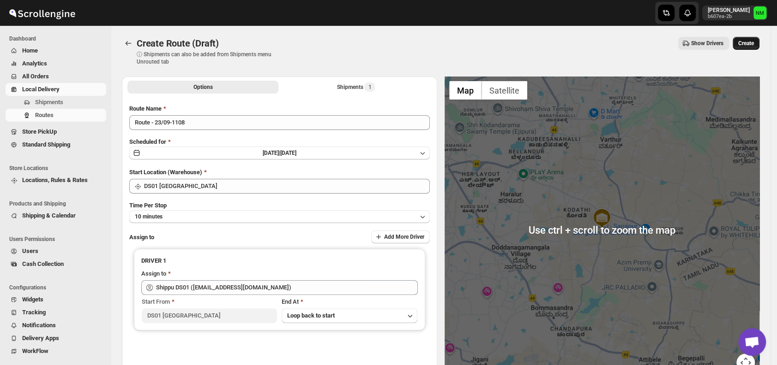
click at [751, 43] on span "Create" at bounding box center [746, 43] width 16 height 7
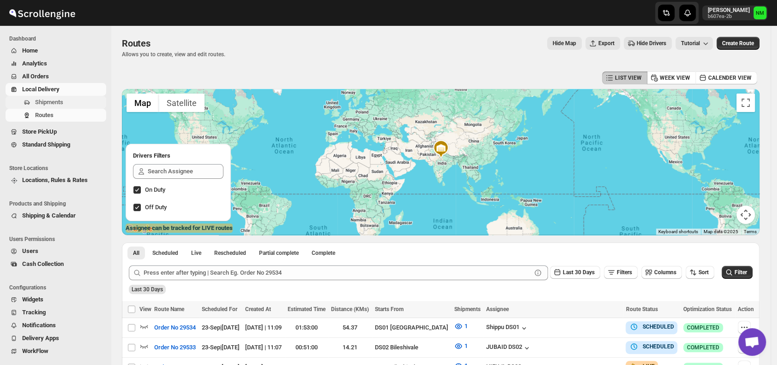
click at [62, 103] on span "Shipments" at bounding box center [49, 102] width 28 height 7
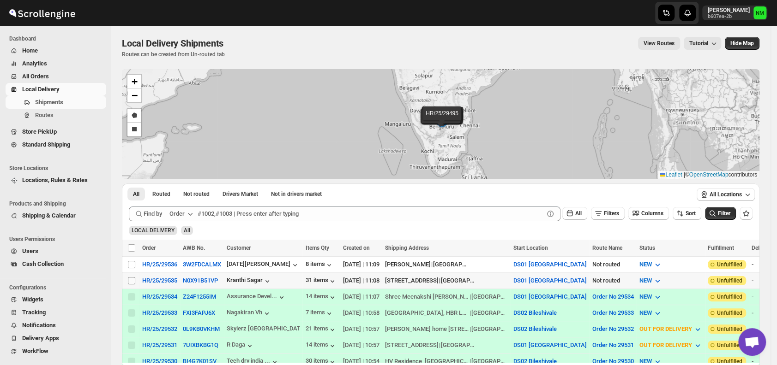
click at [130, 278] on input "Select shipment" at bounding box center [131, 280] width 7 height 7
checkbox input "true"
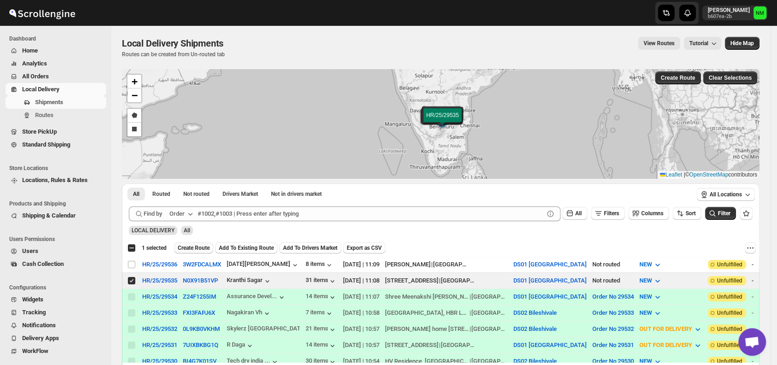
click at [188, 247] on span "Create Route" at bounding box center [194, 248] width 32 height 7
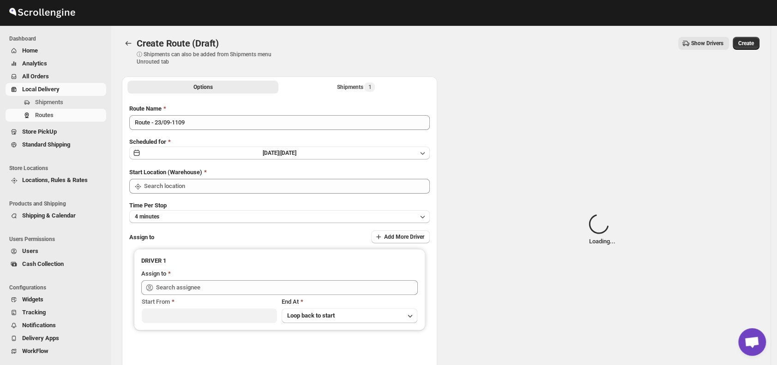
type input "DS01 [GEOGRAPHIC_DATA]"
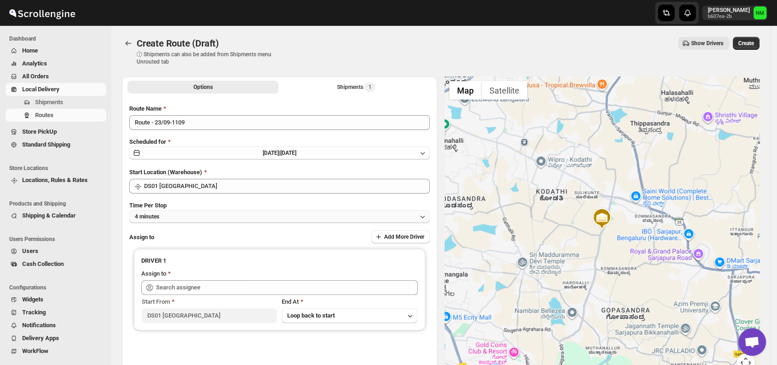
click at [231, 218] on button "4 minutes" at bounding box center [279, 216] width 300 height 13
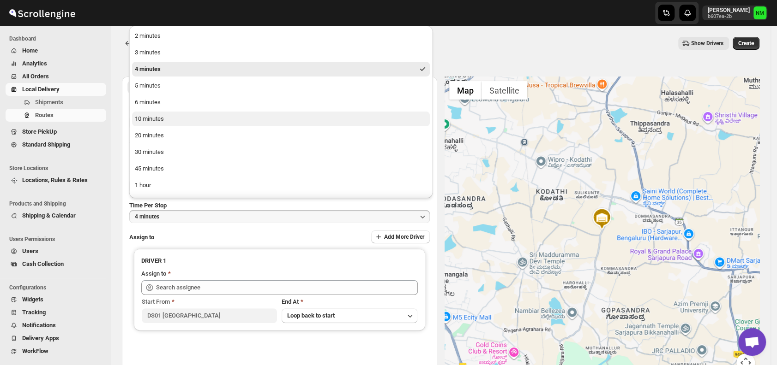
click at [177, 121] on button "10 minutes" at bounding box center [281, 119] width 298 height 15
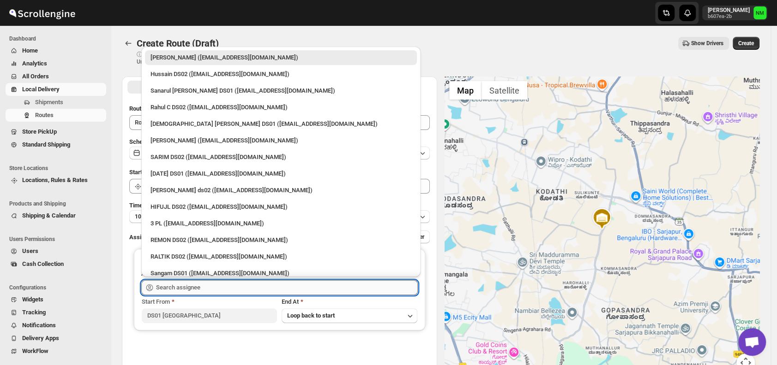
click at [268, 284] on input "text" at bounding box center [287, 288] width 262 height 15
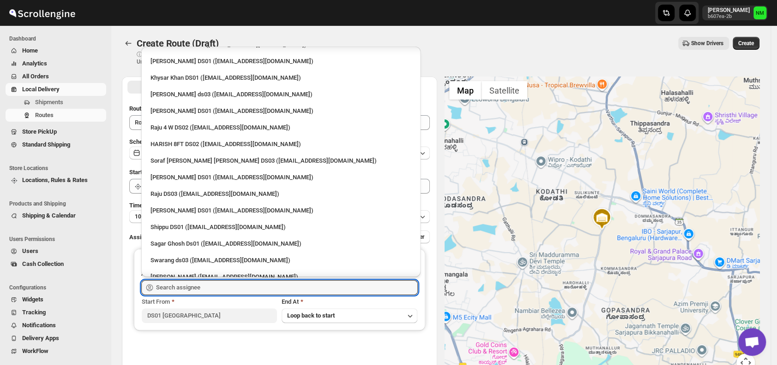
scroll to position [793, 0]
click at [169, 171] on div "Faijal Khan DS01 (tadij98822@cspaus.com)" at bounding box center [281, 178] width 272 height 15
type input "Faijal Khan DS01 (tadij98822@cspaus.com)"
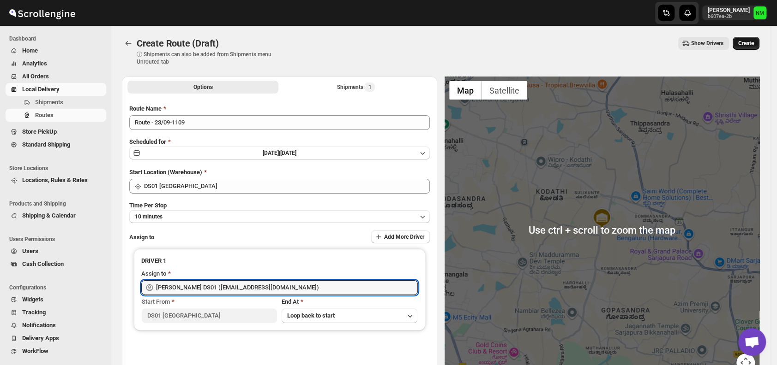
click at [749, 44] on span "Create" at bounding box center [746, 43] width 16 height 7
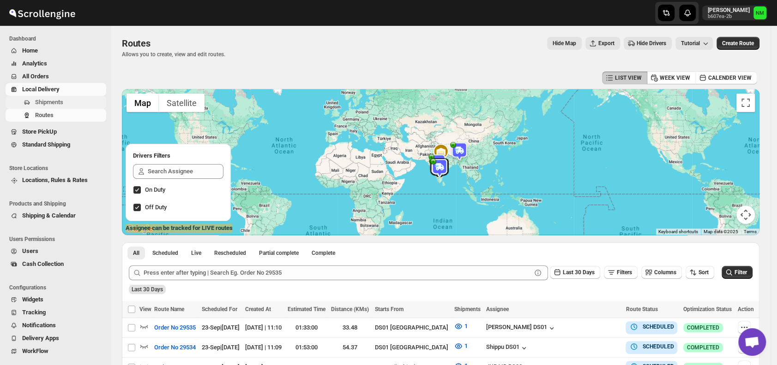
click at [69, 102] on span "Shipments" at bounding box center [69, 102] width 69 height 9
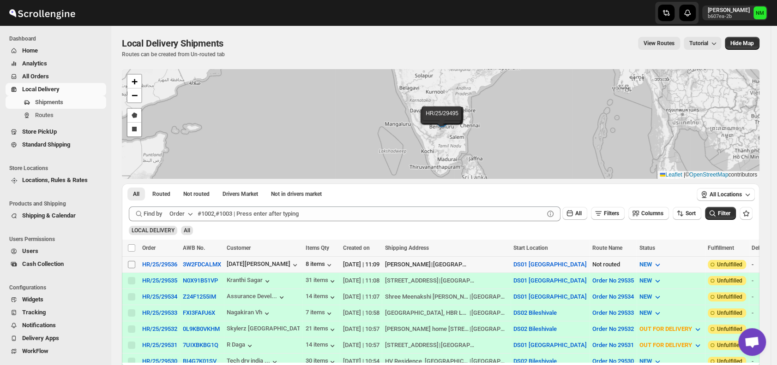
click at [129, 262] on input "Select shipment" at bounding box center [131, 264] width 7 height 7
checkbox input "true"
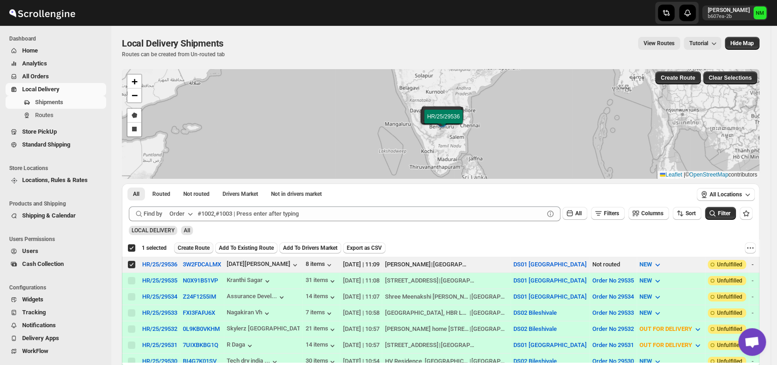
click at [197, 245] on span "Create Route" at bounding box center [194, 248] width 32 height 7
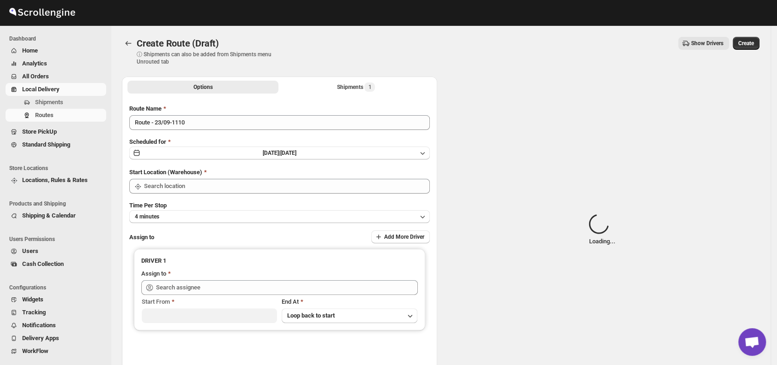
type input "DS01 [GEOGRAPHIC_DATA]"
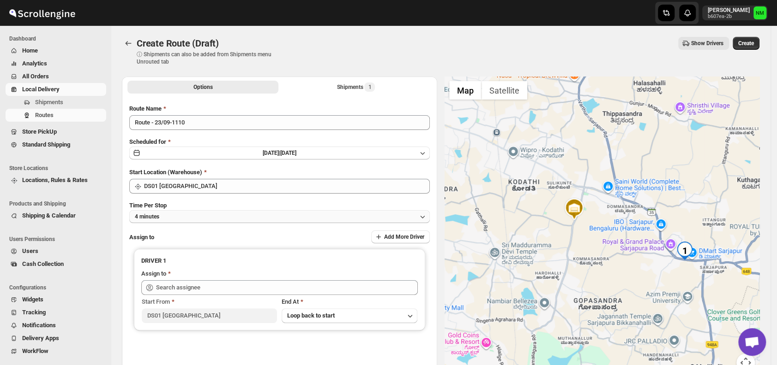
click at [200, 219] on button "4 minutes" at bounding box center [279, 216] width 300 height 13
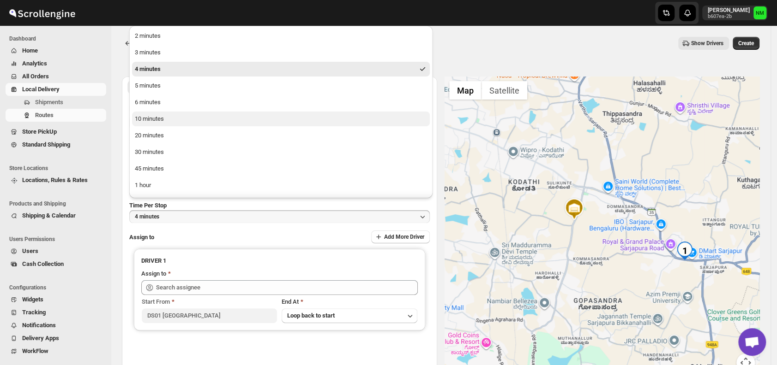
click at [153, 122] on div "10 minutes" at bounding box center [149, 118] width 29 height 9
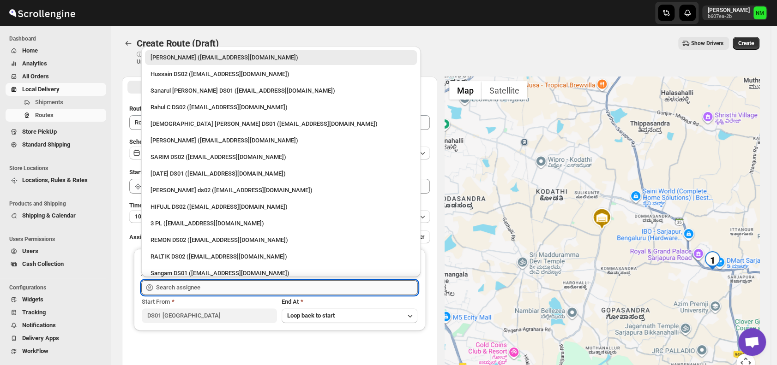
click at [233, 282] on input "text" at bounding box center [287, 288] width 262 height 15
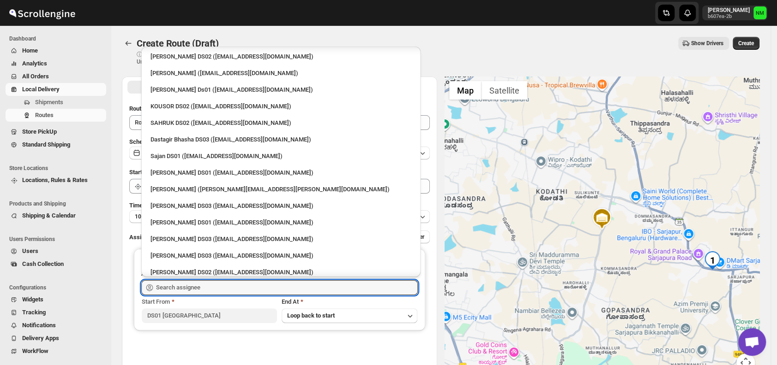
scroll to position [467, 0]
click at [183, 166] on div "[PERSON_NAME] DS01 ([EMAIL_ADDRESS][DOMAIN_NAME])" at bounding box center [281, 172] width 272 height 15
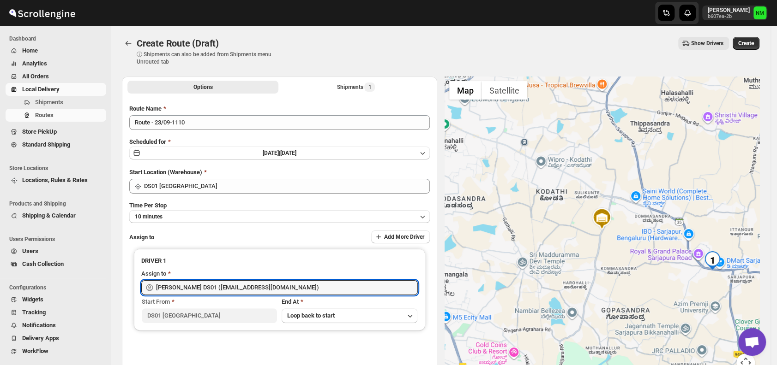
type input "[PERSON_NAME] DS01 ([EMAIL_ADDRESS][DOMAIN_NAME])"
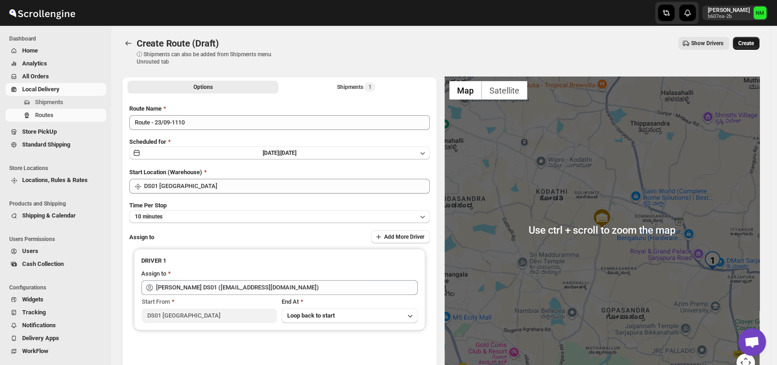
click at [753, 44] on span "Create" at bounding box center [746, 43] width 16 height 7
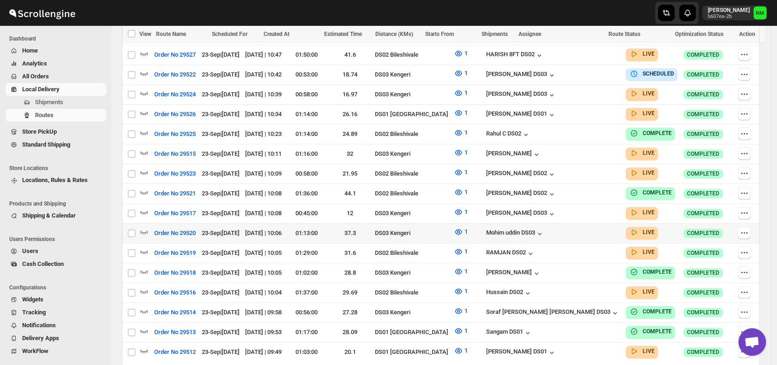
scroll to position [504, 0]
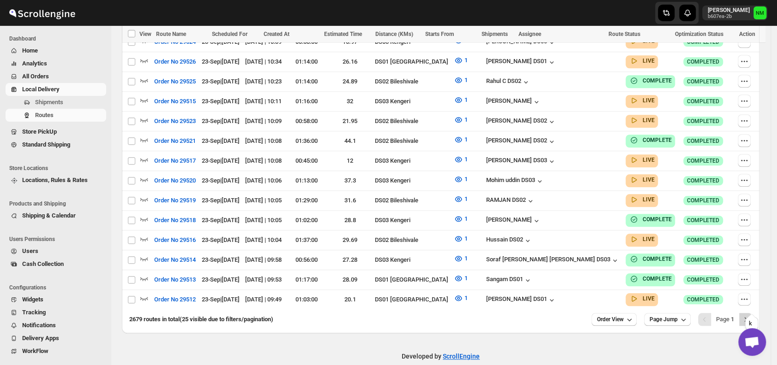
click at [747, 317] on icon "Next" at bounding box center [745, 319] width 2 height 4
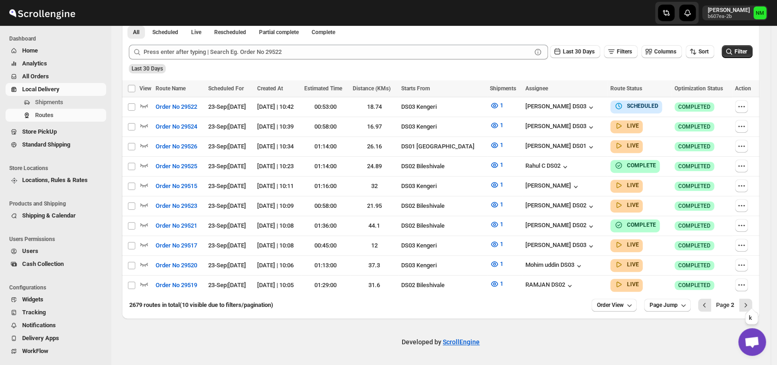
scroll to position [215, 0]
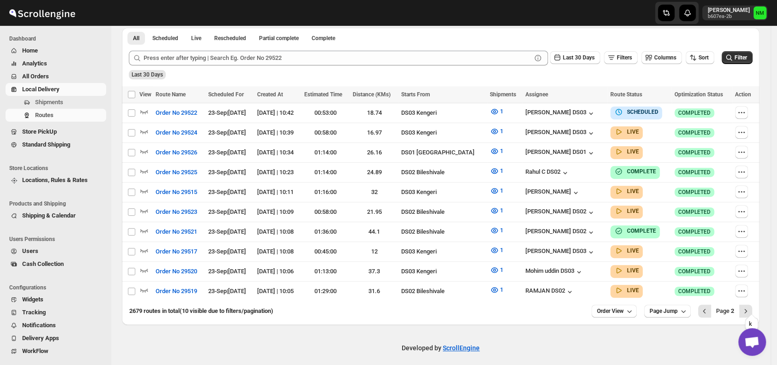
click at [747, 309] on icon "Next" at bounding box center [745, 311] width 2 height 4
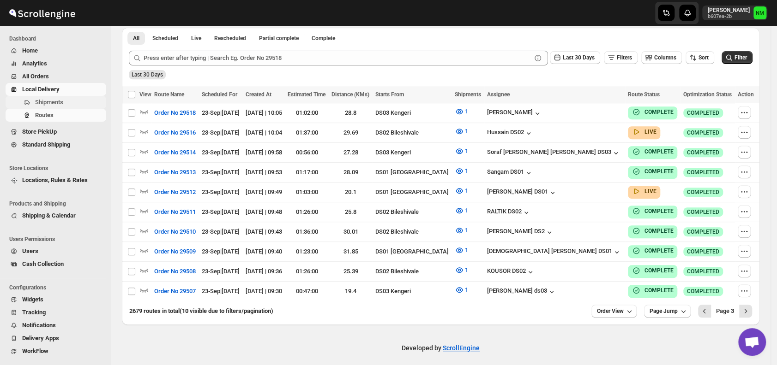
click at [47, 102] on span "Shipments" at bounding box center [49, 102] width 28 height 7
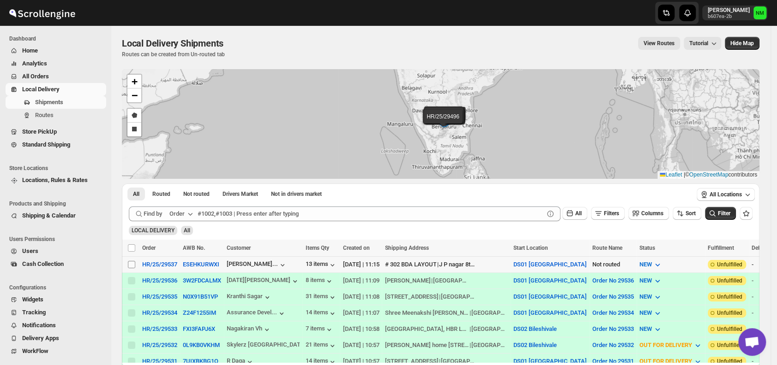
click at [132, 263] on input "Select shipment" at bounding box center [131, 264] width 7 height 7
checkbox input "true"
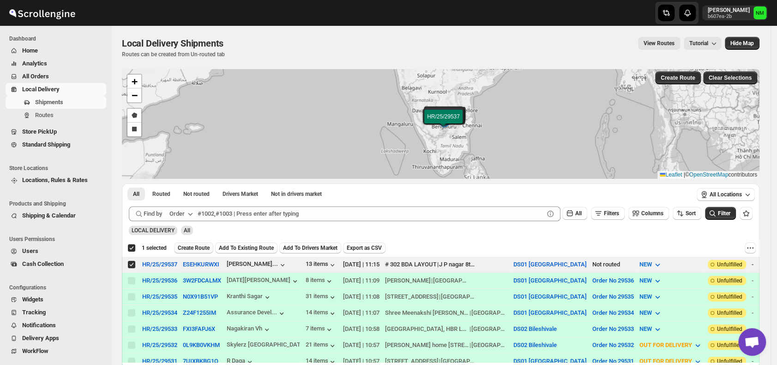
click at [187, 249] on span "Create Route" at bounding box center [194, 248] width 32 height 7
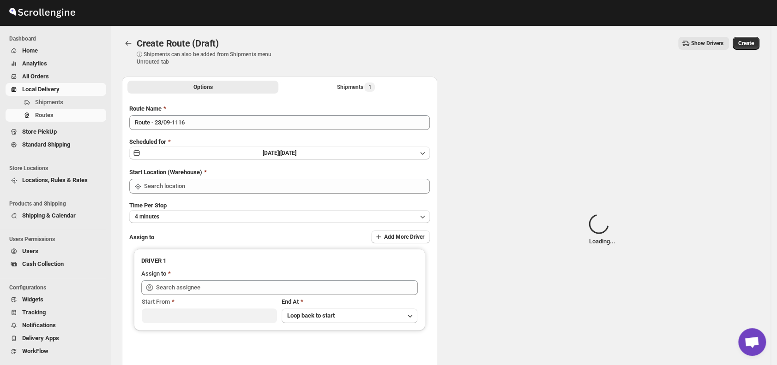
type input "DS01 [GEOGRAPHIC_DATA]"
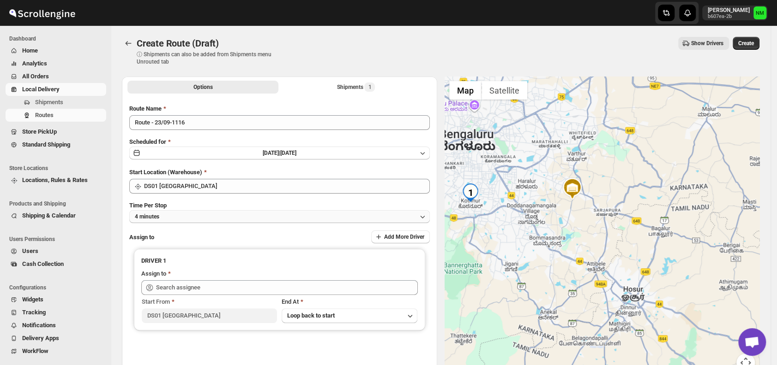
click at [202, 220] on button "4 minutes" at bounding box center [279, 216] width 300 height 13
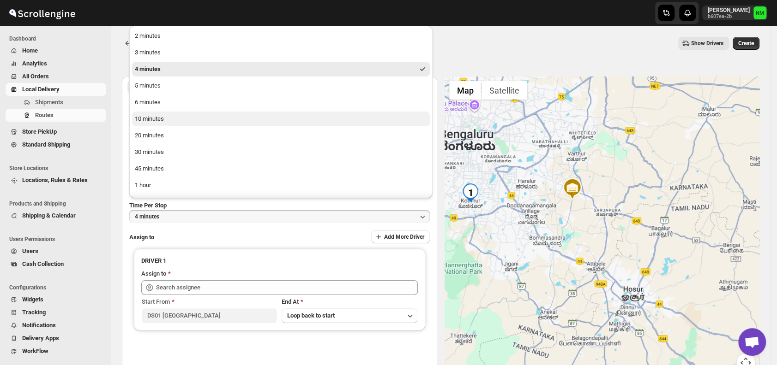
click at [177, 120] on button "10 minutes" at bounding box center [281, 119] width 298 height 15
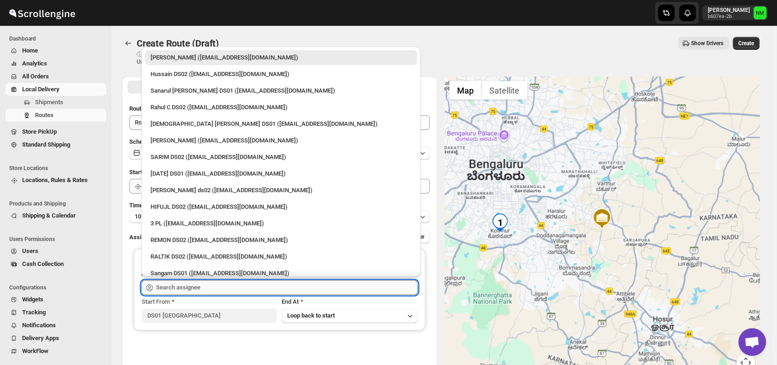
click at [214, 290] on input "text" at bounding box center [287, 288] width 262 height 15
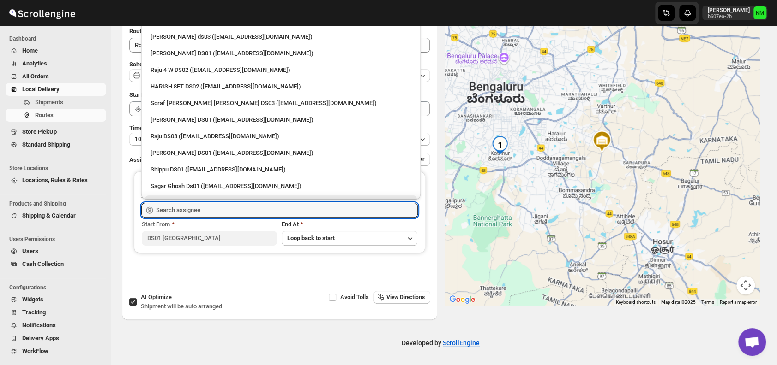
scroll to position [886, 0]
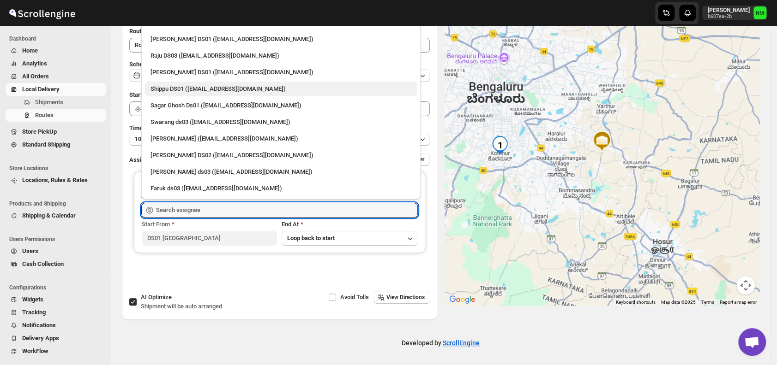
click at [192, 90] on div "Shippu DS01 (lahaye5487@certve.com)" at bounding box center [280, 88] width 261 height 9
type input "Shippu DS01 (lahaye5487@certve.com)"
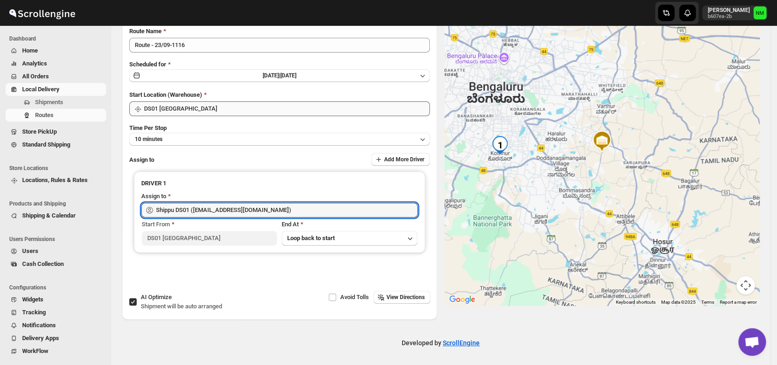
scroll to position [0, 0]
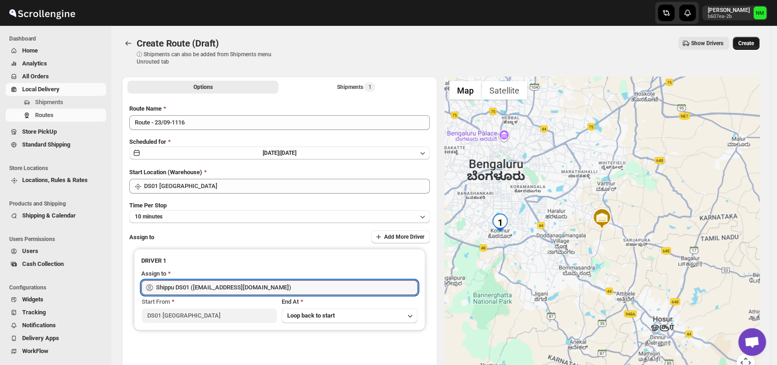
click at [752, 45] on span "Create" at bounding box center [746, 43] width 16 height 7
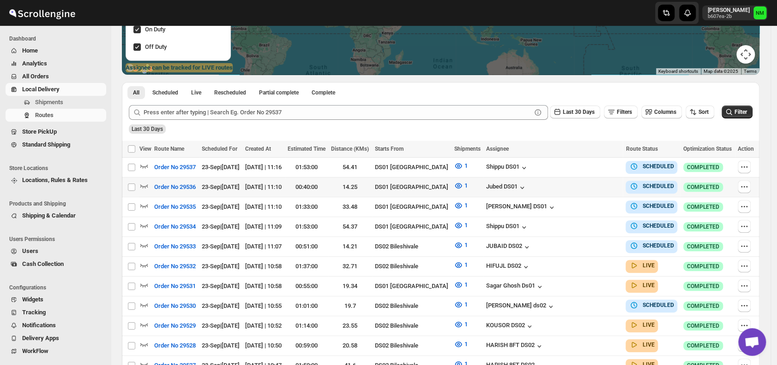
scroll to position [167, 0]
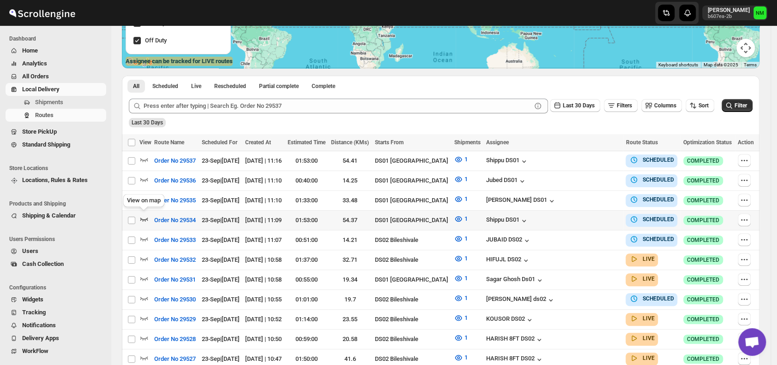
click at [146, 218] on icon "button" at bounding box center [143, 219] width 9 height 9
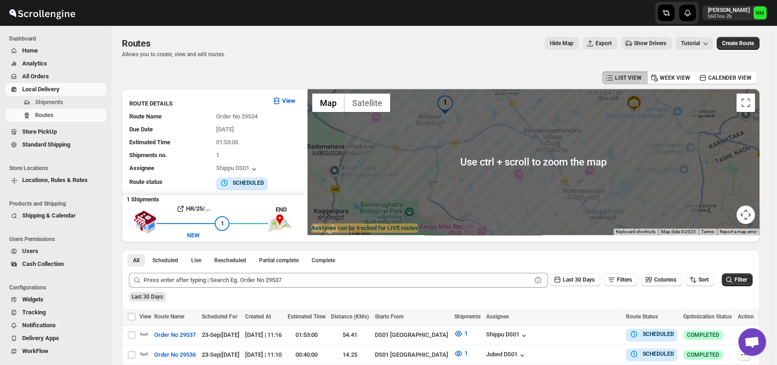
scroll to position [93, 0]
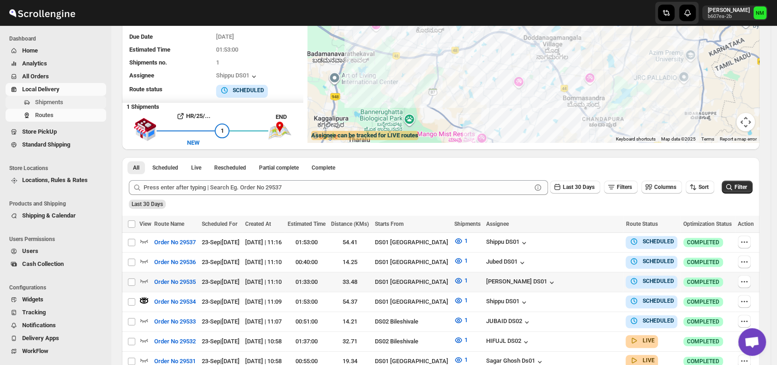
click at [62, 103] on span "Shipments" at bounding box center [49, 102] width 28 height 7
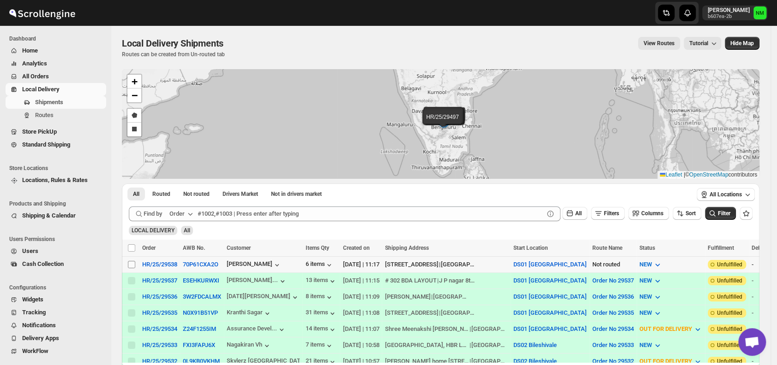
click at [130, 264] on input "Select shipment" at bounding box center [131, 264] width 7 height 7
checkbox input "true"
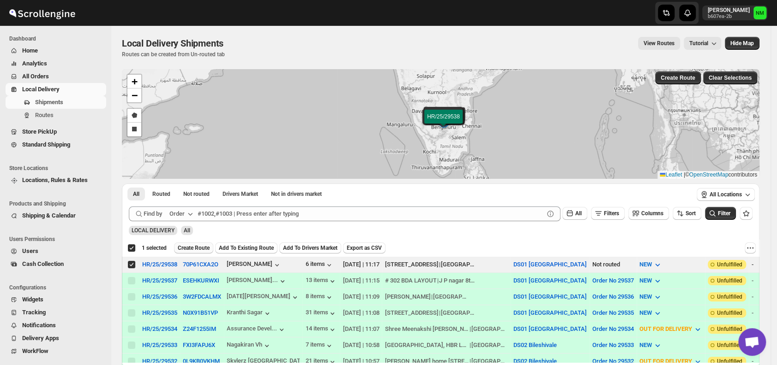
click at [192, 243] on button "Create Route" at bounding box center [193, 248] width 39 height 11
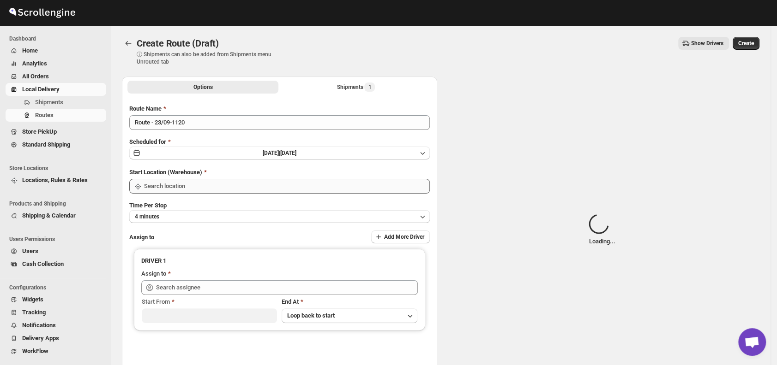
type input "DS01 [GEOGRAPHIC_DATA]"
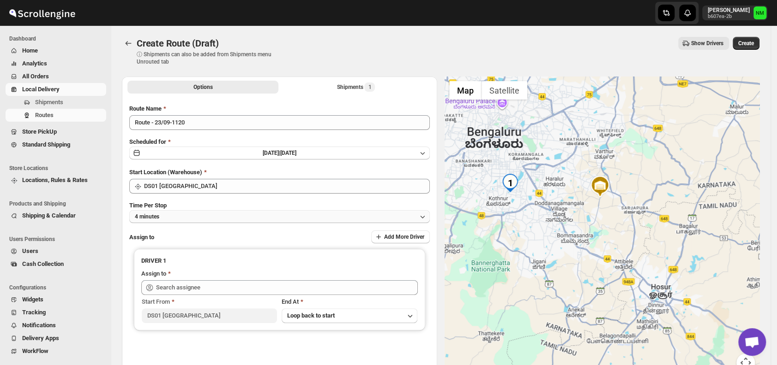
click at [214, 220] on button "4 minutes" at bounding box center [279, 216] width 300 height 13
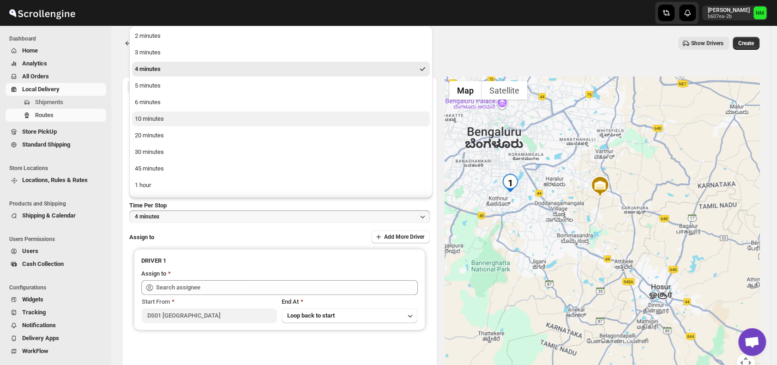
click at [181, 121] on button "10 minutes" at bounding box center [281, 119] width 298 height 15
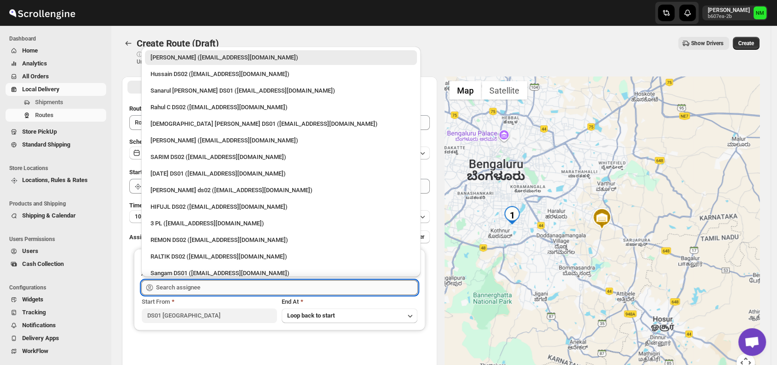
click at [210, 284] on input "text" at bounding box center [287, 288] width 262 height 15
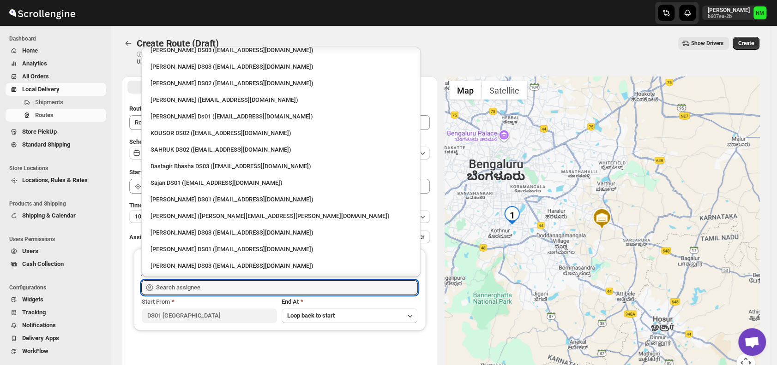
scroll to position [854, 0]
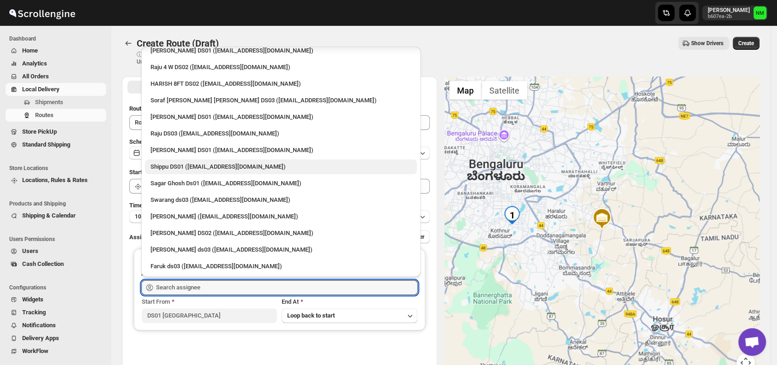
click at [181, 167] on div "Shippu DS01 ([EMAIL_ADDRESS][DOMAIN_NAME])" at bounding box center [280, 166] width 261 height 9
type input "Shippu DS01 ([EMAIL_ADDRESS][DOMAIN_NAME])"
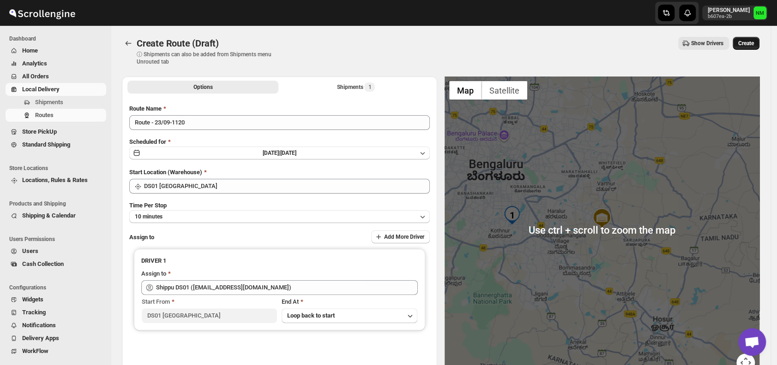
click at [758, 48] on button "Create" at bounding box center [745, 43] width 27 height 13
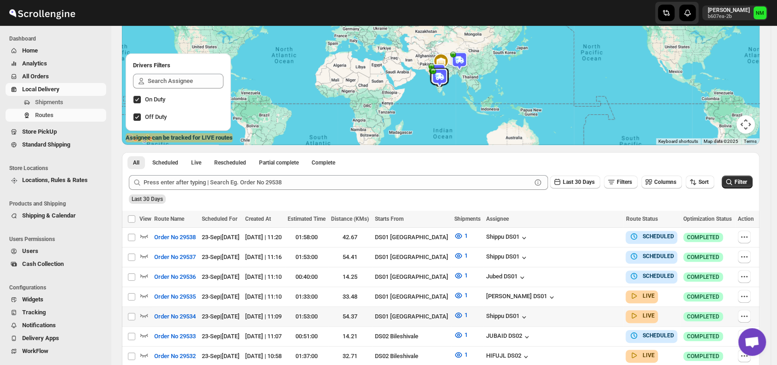
scroll to position [92, 0]
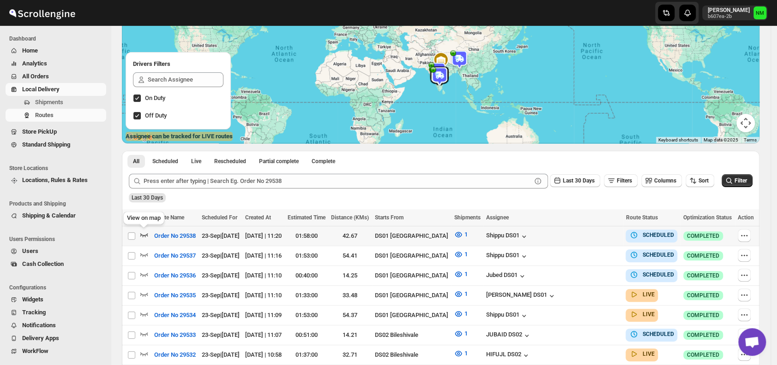
click at [144, 233] on icon "button" at bounding box center [143, 234] width 9 height 9
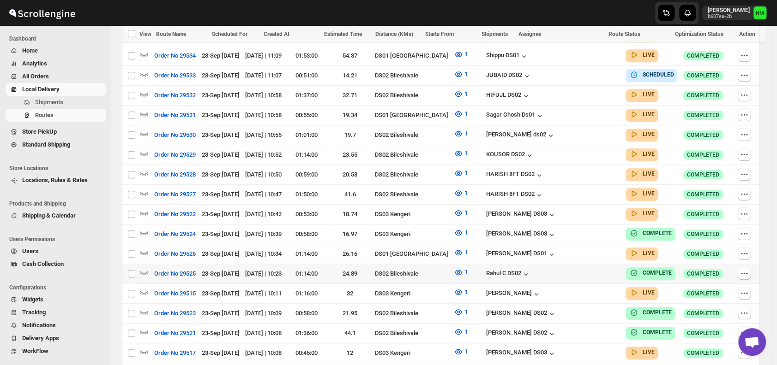
scroll to position [360, 0]
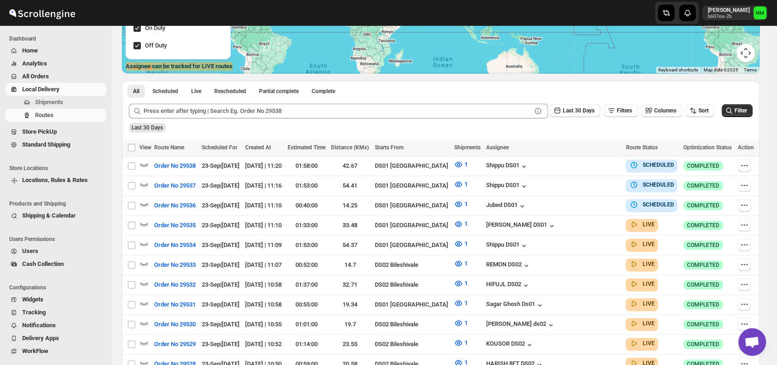
scroll to position [127, 0]
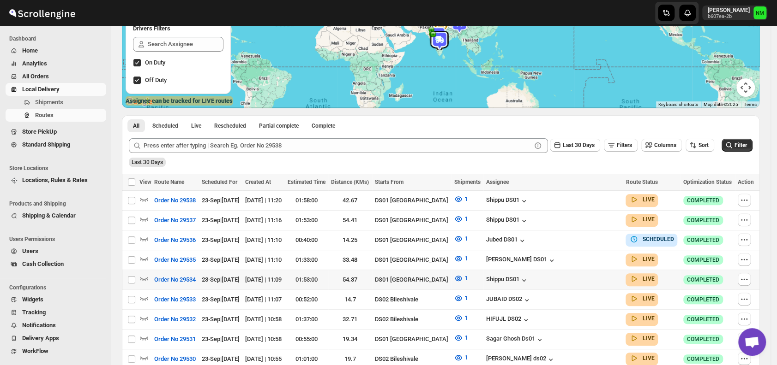
scroll to position [179, 0]
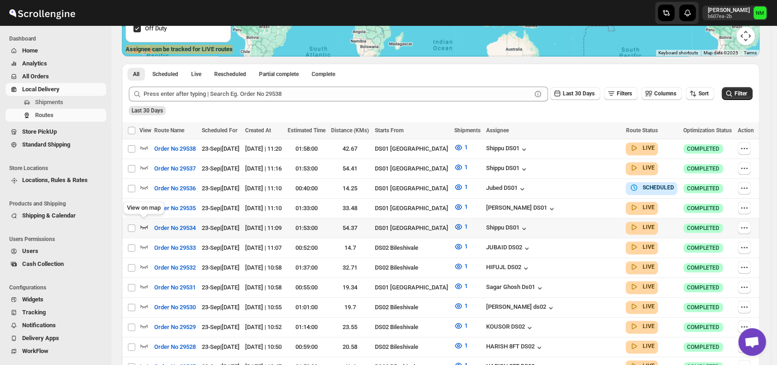
click at [146, 224] on icon "button" at bounding box center [143, 226] width 9 height 9
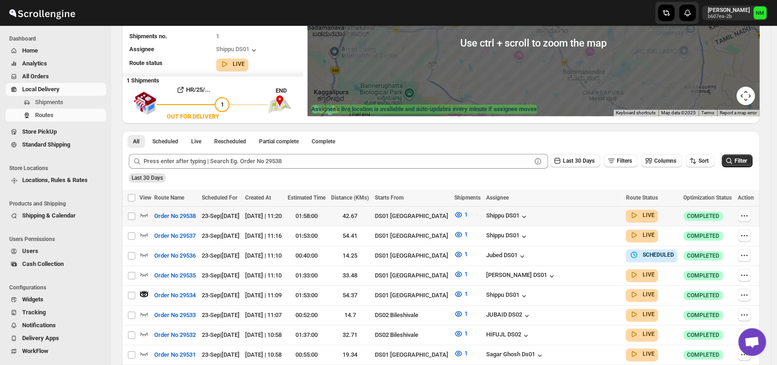
scroll to position [120, 0]
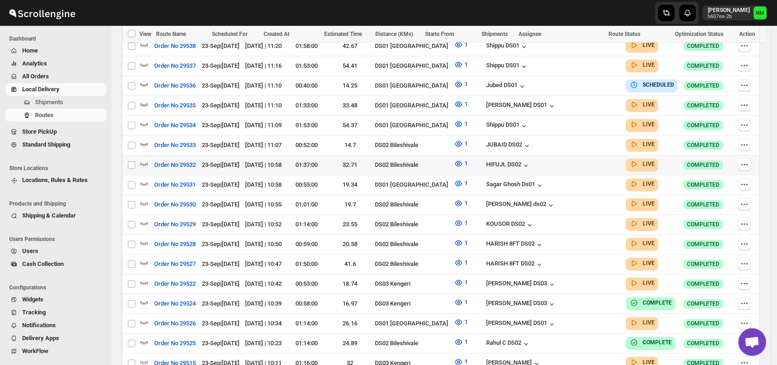
scroll to position [288, 0]
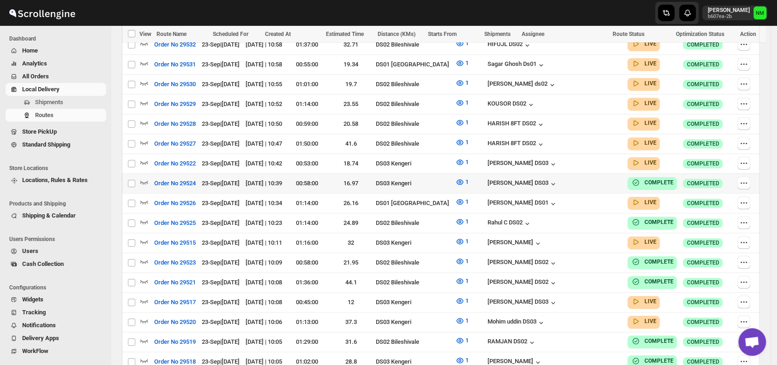
scroll to position [402, 0]
click at [141, 198] on icon "button" at bounding box center [143, 202] width 9 height 9
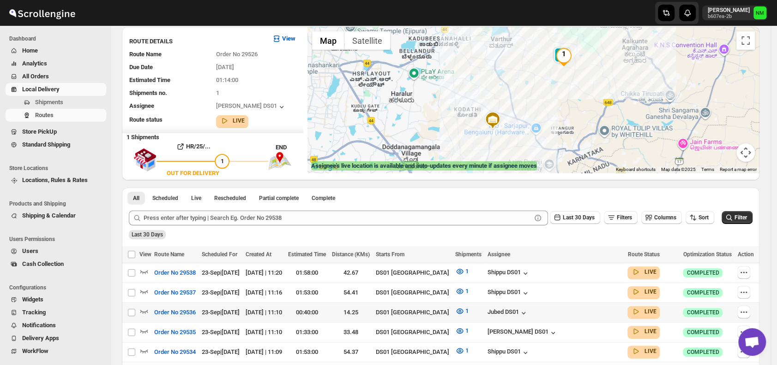
scroll to position [0, 0]
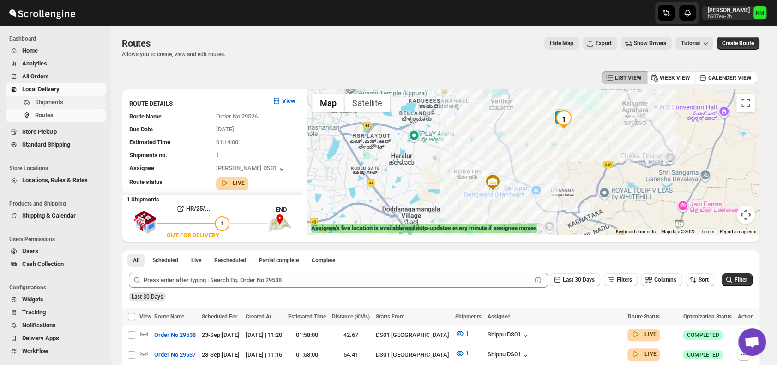
click at [58, 104] on span "Shipments" at bounding box center [49, 102] width 28 height 7
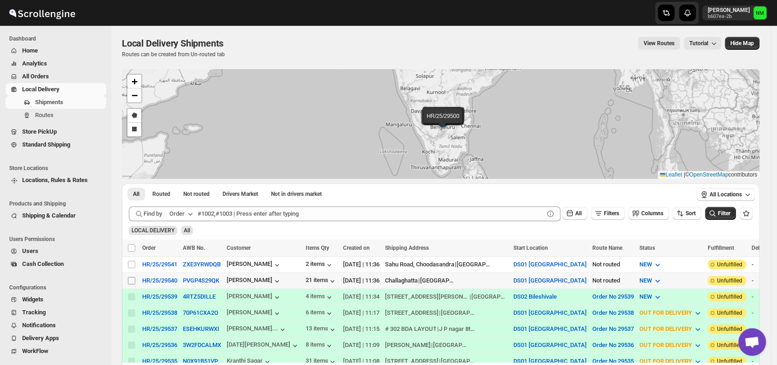
click at [132, 277] on input "Select shipment" at bounding box center [131, 280] width 7 height 7
checkbox input "true"
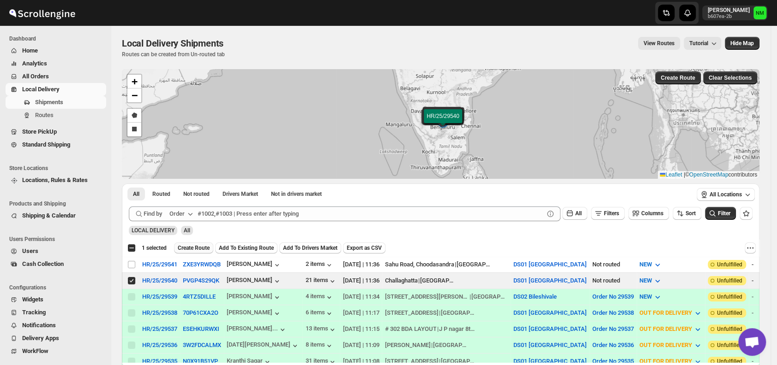
click at [198, 248] on span "Create Route" at bounding box center [194, 248] width 32 height 7
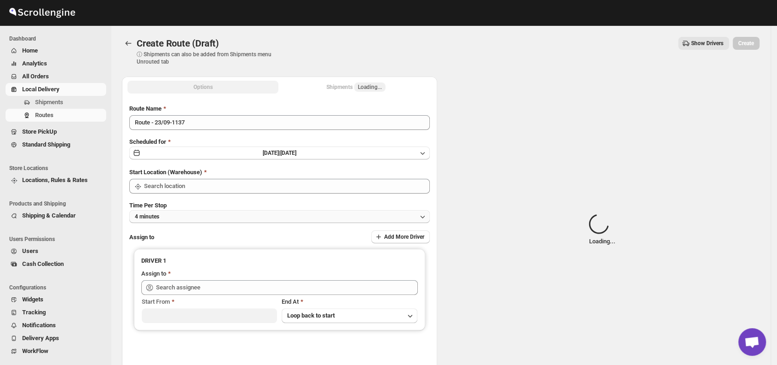
type input "DS01 [GEOGRAPHIC_DATA]"
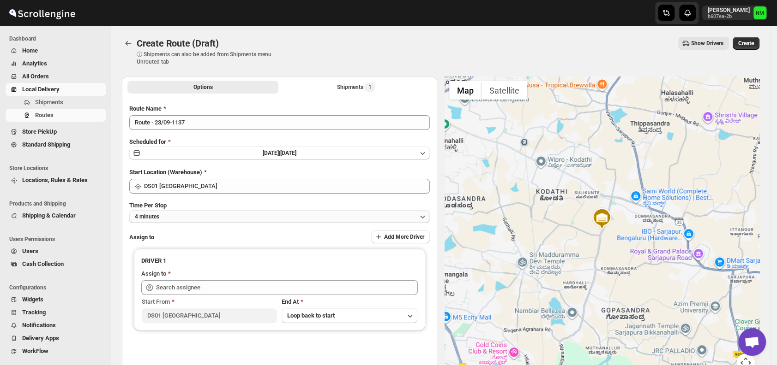
click at [178, 213] on button "4 minutes" at bounding box center [279, 216] width 300 height 13
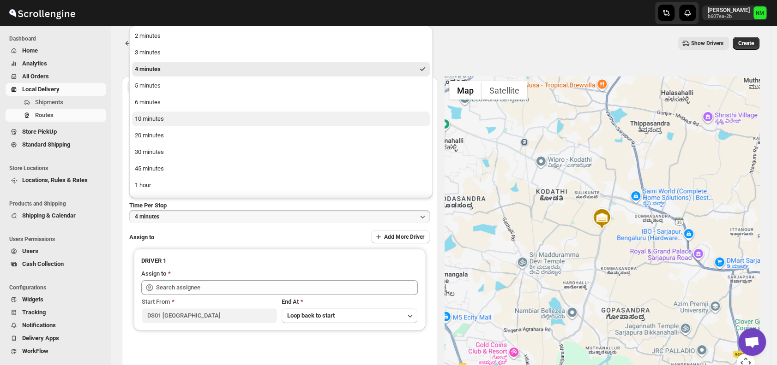
click at [153, 121] on div "10 minutes" at bounding box center [149, 118] width 29 height 9
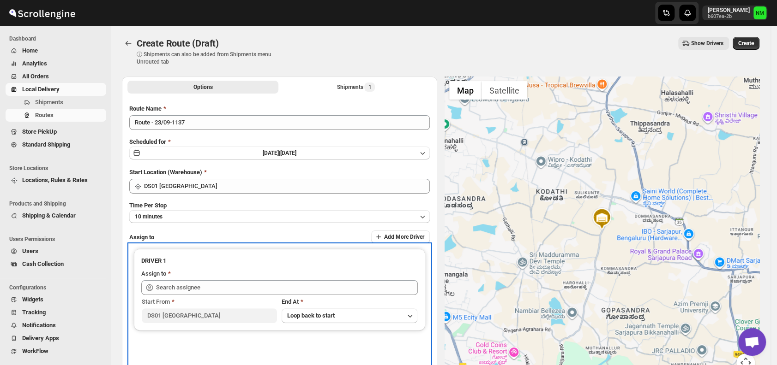
click at [215, 296] on div "Start From DS01 Sarjapur End At Loop back to start" at bounding box center [279, 309] width 276 height 28
click at [222, 277] on div "Assign to" at bounding box center [279, 275] width 276 height 11
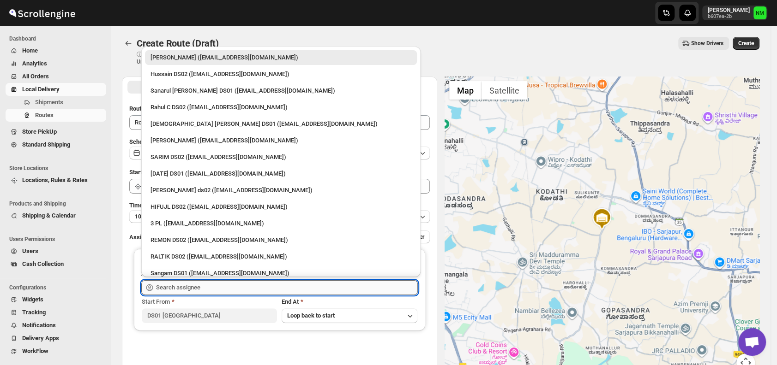
click at [218, 290] on input "text" at bounding box center [287, 288] width 262 height 15
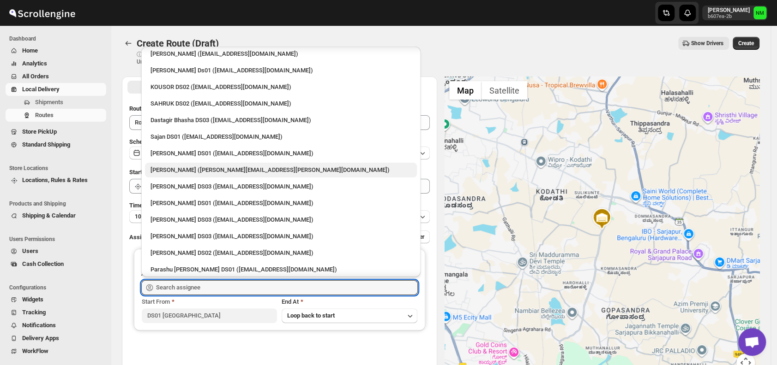
scroll to position [486, 0]
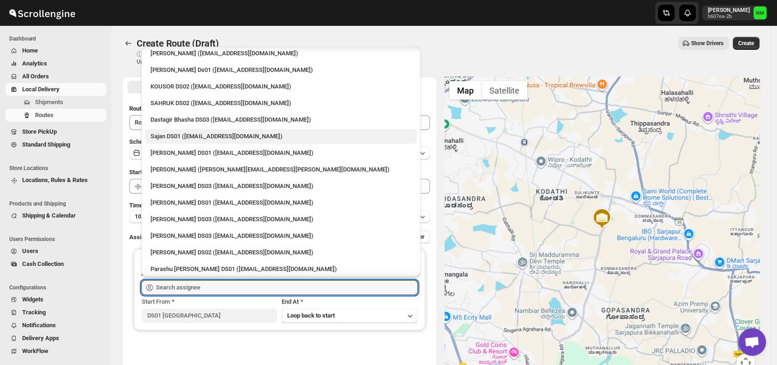
click at [180, 135] on div "Sajan DS01 (lofadat883@coderdir.com)" at bounding box center [280, 136] width 261 height 9
type input "Sajan DS01 (lofadat883@coderdir.com)"
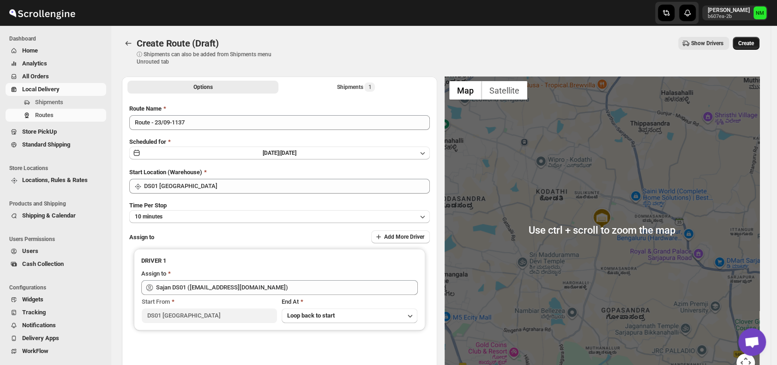
click at [750, 44] on span "Create" at bounding box center [746, 43] width 16 height 7
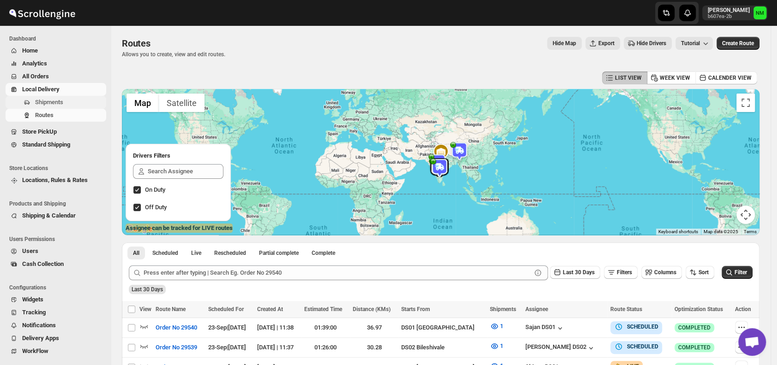
click at [67, 104] on span "Shipments" at bounding box center [69, 102] width 69 height 9
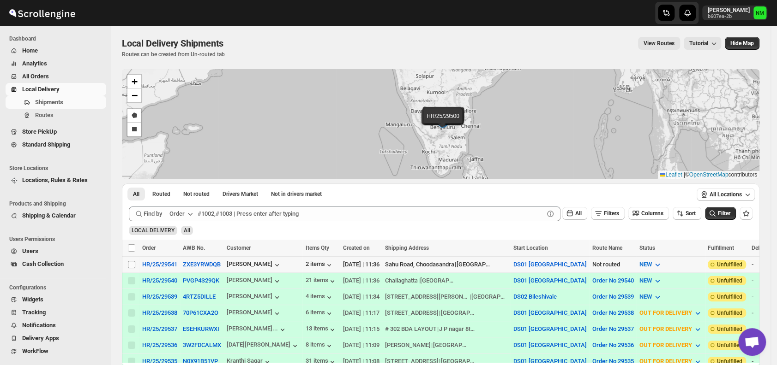
click at [131, 264] on input "Select shipment" at bounding box center [131, 264] width 7 height 7
checkbox input "true"
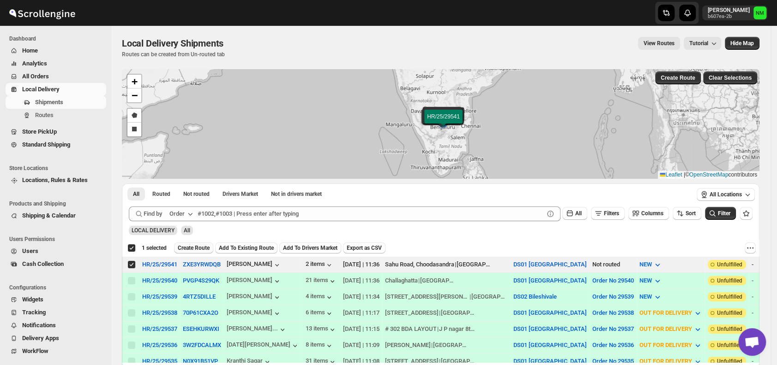
click at [188, 247] on span "Create Route" at bounding box center [194, 248] width 32 height 7
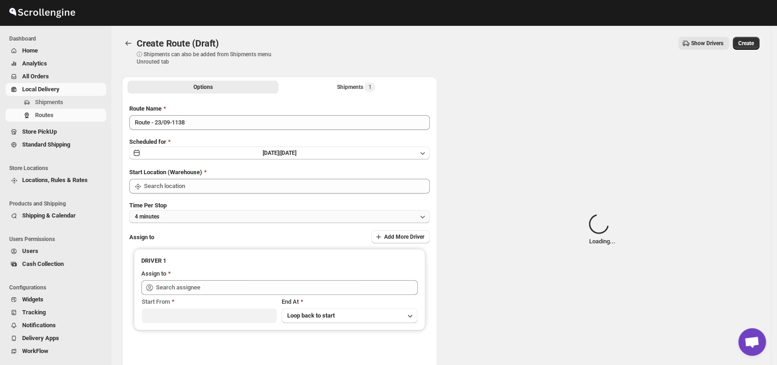
type input "DS01 [GEOGRAPHIC_DATA]"
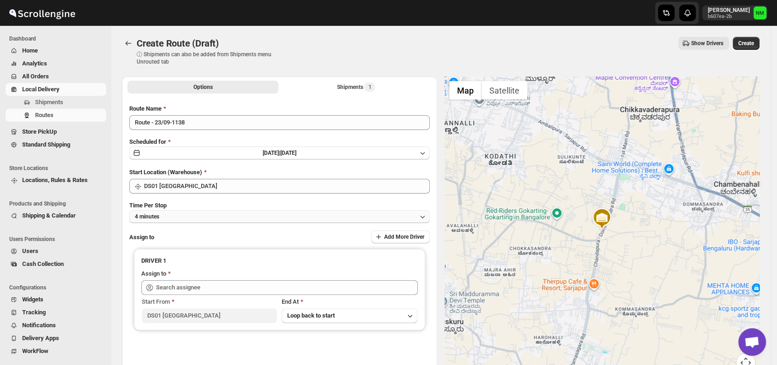
click at [199, 216] on button "4 minutes" at bounding box center [279, 216] width 300 height 13
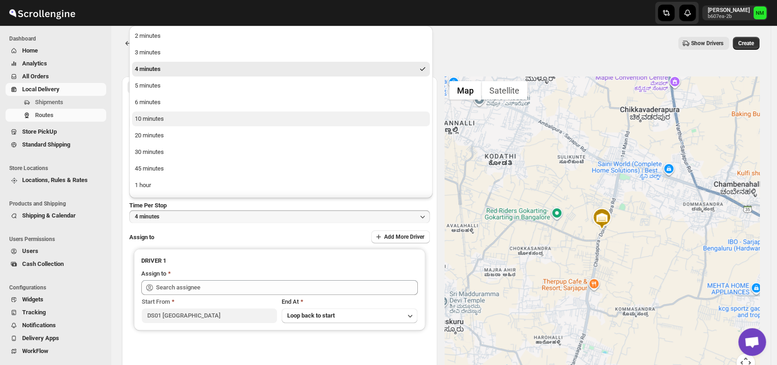
click at [167, 121] on button "10 minutes" at bounding box center [281, 119] width 298 height 15
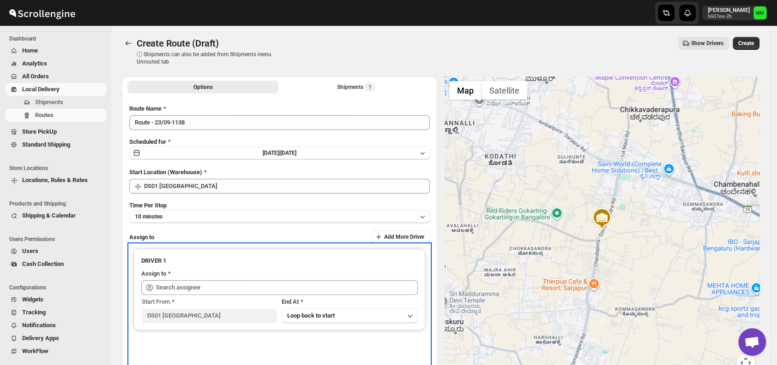
click at [252, 279] on div "Assign to" at bounding box center [279, 275] width 276 height 11
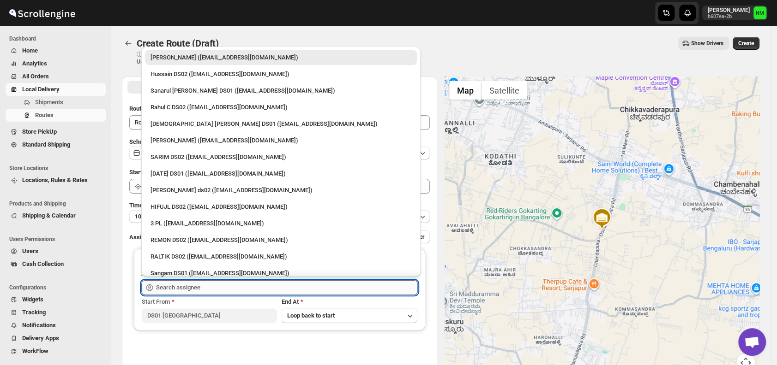
click at [247, 284] on input "text" at bounding box center [287, 288] width 262 height 15
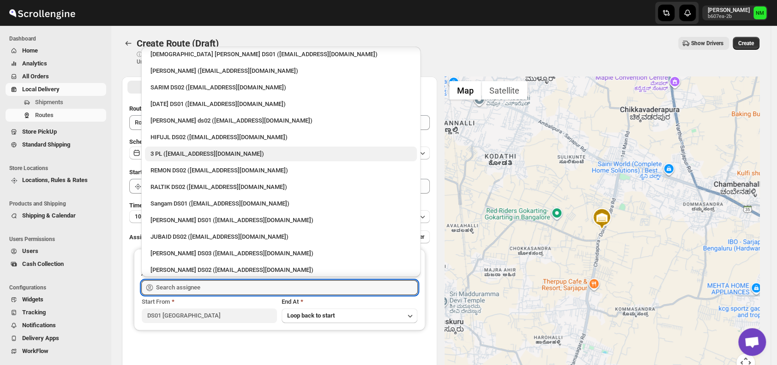
scroll to position [72, 0]
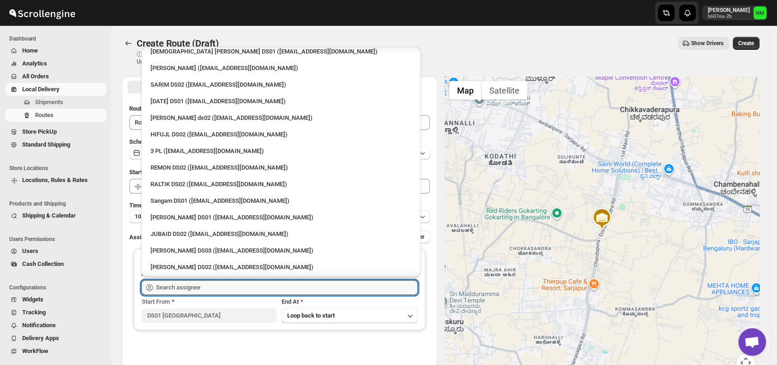
click at [197, 198] on div "Sangam DS01 (relov34542@lassora.com)" at bounding box center [281, 201] width 272 height 15
type input "Sangam DS01 (relov34542@lassora.com)"
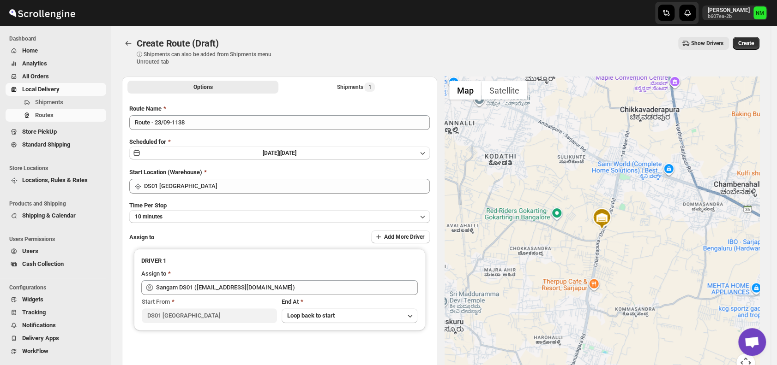
click at [197, 198] on div "Route Name Route - 23/09-1138 Scheduled for Tue Sep 23 2025 | Today Start Locat…" at bounding box center [279, 234] width 300 height 261
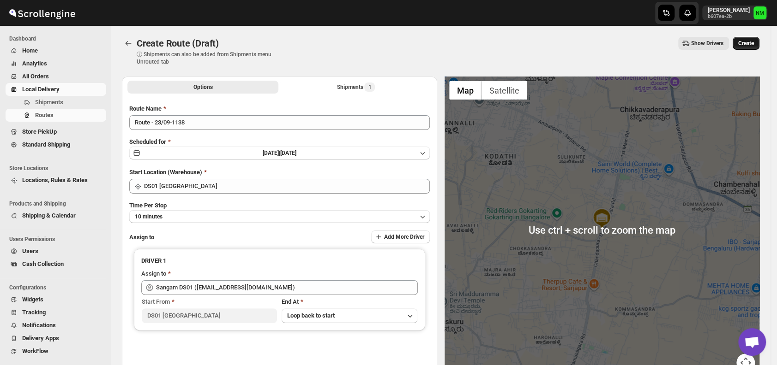
click at [754, 42] on span "Create" at bounding box center [746, 43] width 16 height 7
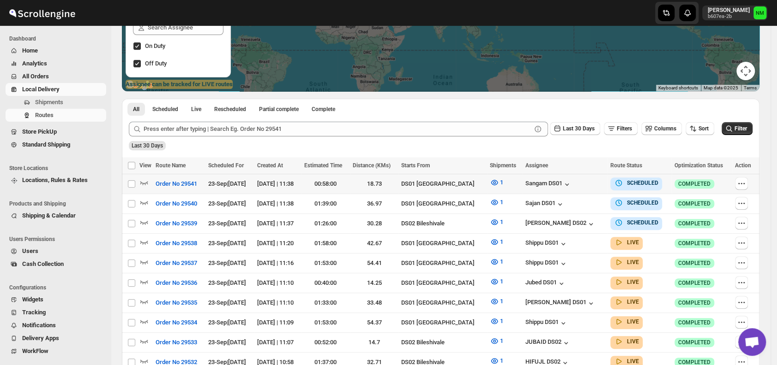
scroll to position [145, 0]
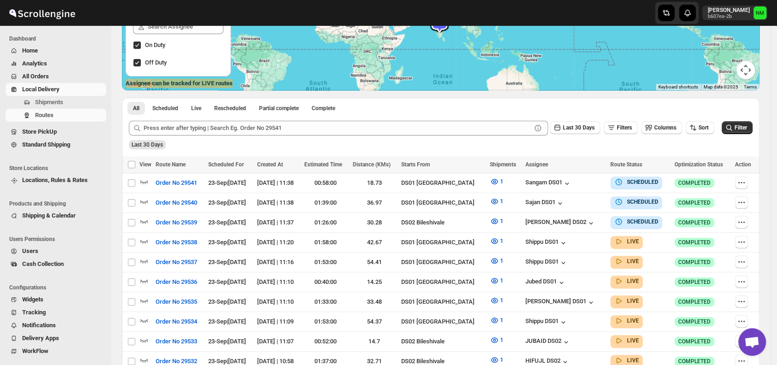
click at [144, 117] on div "All Scheduled Live Rescheduled Partial complete Complete More views All Schedul…" at bounding box center [251, 108] width 258 height 20
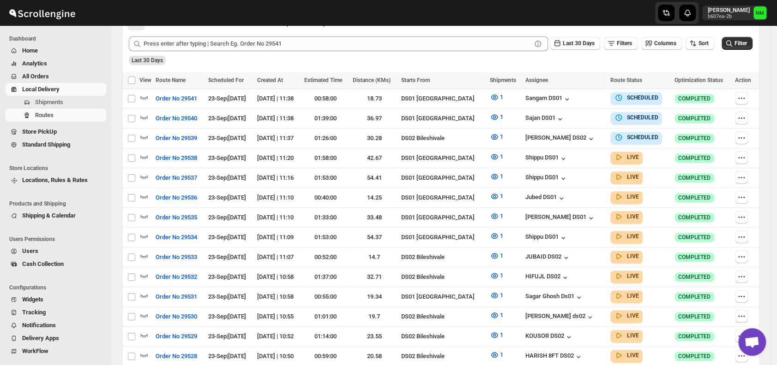
scroll to position [233, 0]
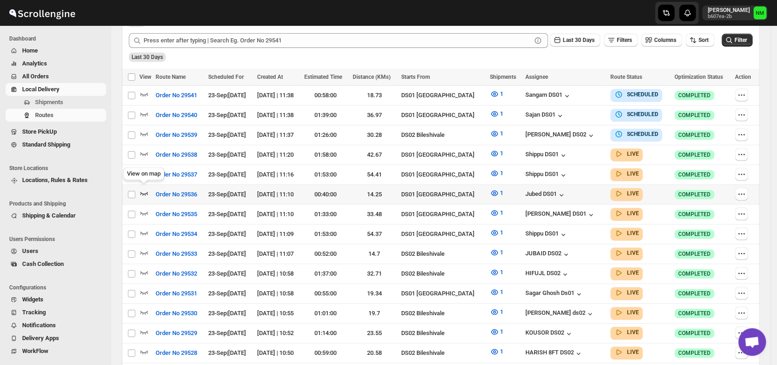
click at [142, 192] on icon "button" at bounding box center [144, 194] width 8 height 4
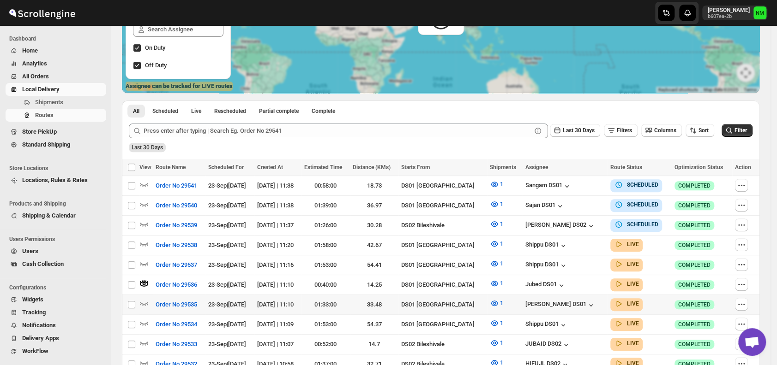
scroll to position [0, 0]
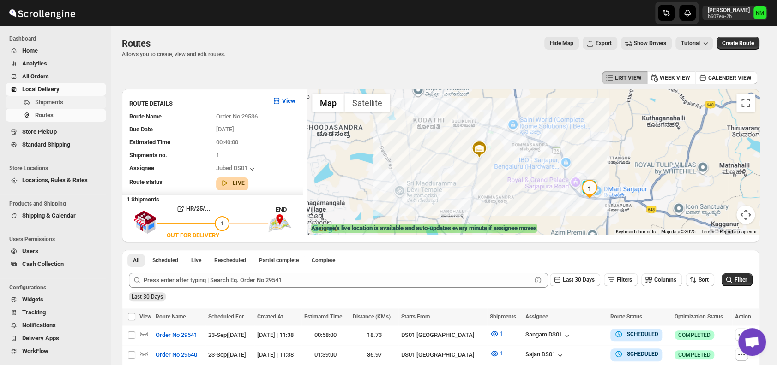
click at [70, 102] on span "Shipments" at bounding box center [69, 102] width 69 height 9
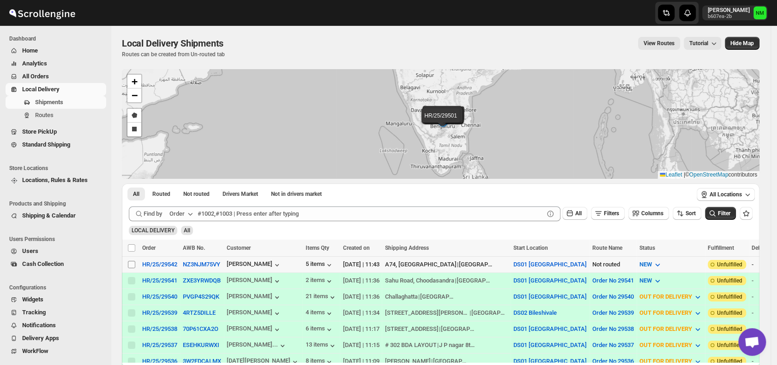
click at [127, 265] on span at bounding box center [131, 265] width 8 height 8
click at [128, 265] on input "Select shipment" at bounding box center [131, 264] width 7 height 7
checkbox input "false"
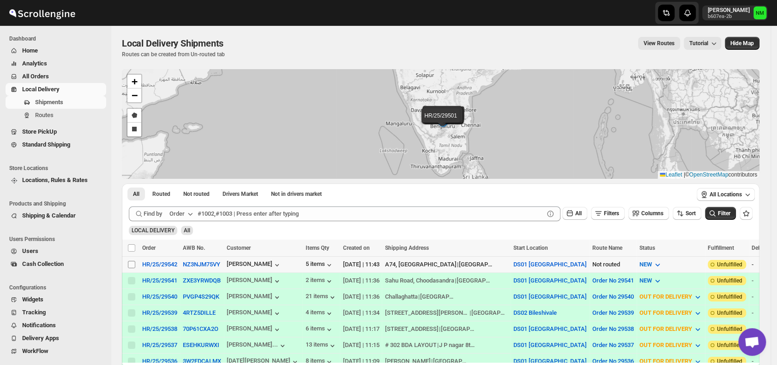
checkbox input "false"
click at [133, 264] on input "Select shipment" at bounding box center [131, 264] width 7 height 7
checkbox input "true"
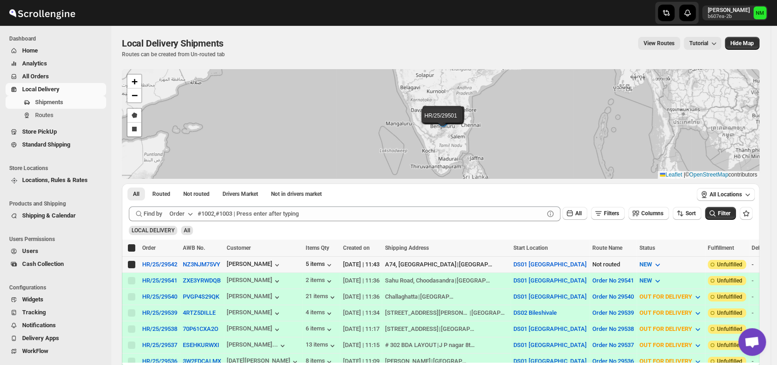
checkbox input "true"
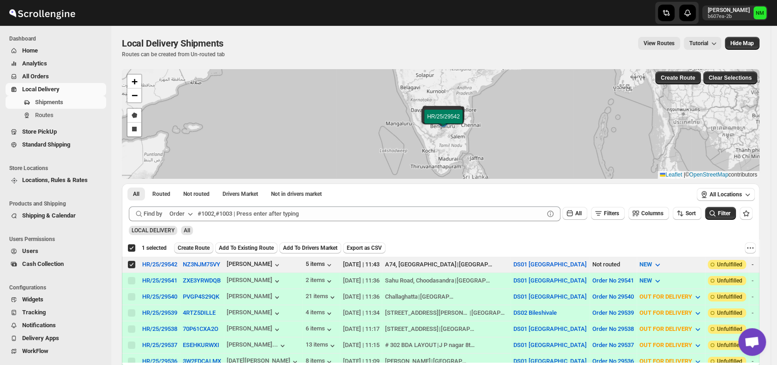
click at [192, 244] on button "Create Route" at bounding box center [193, 248] width 39 height 11
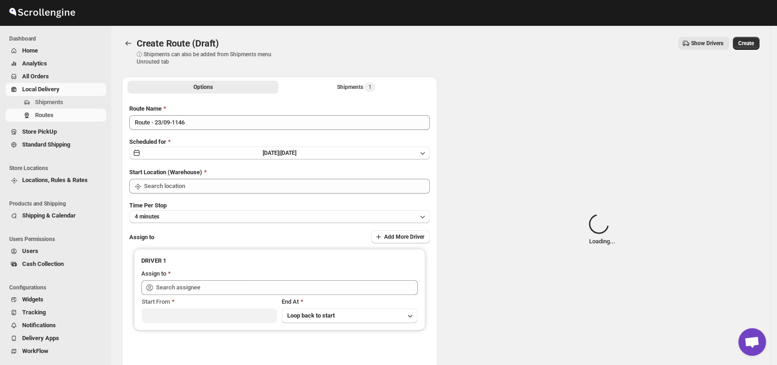
type input "DS01 [GEOGRAPHIC_DATA]"
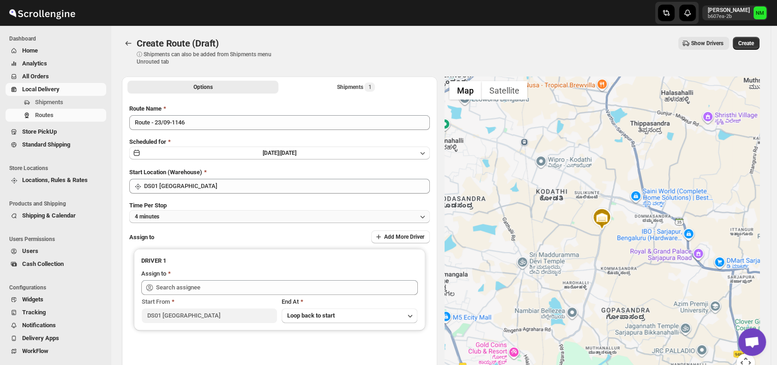
click at [207, 221] on button "4 minutes" at bounding box center [279, 216] width 300 height 13
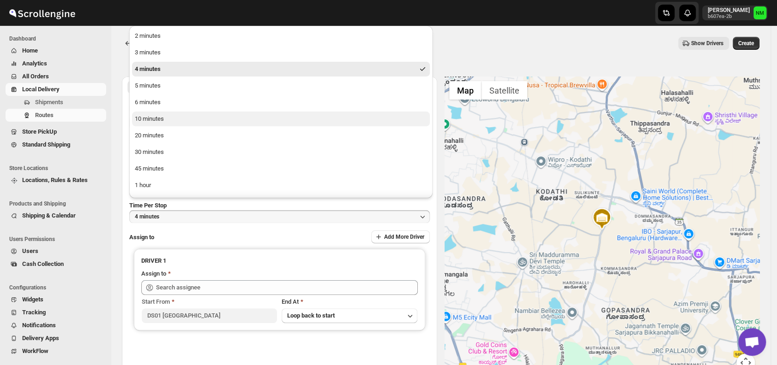
click at [159, 124] on button "10 minutes" at bounding box center [281, 119] width 298 height 15
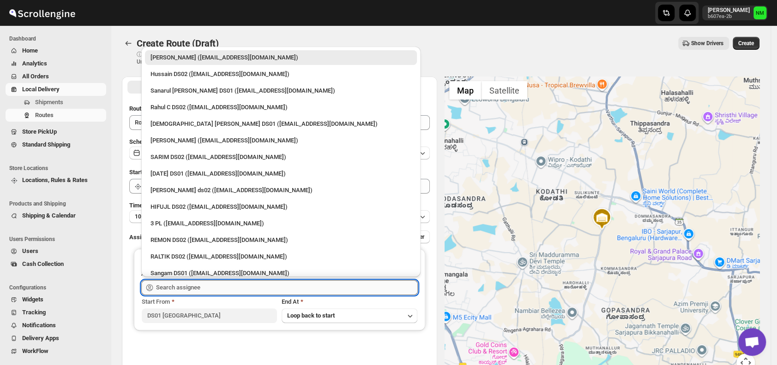
click at [218, 288] on input "text" at bounding box center [287, 288] width 262 height 15
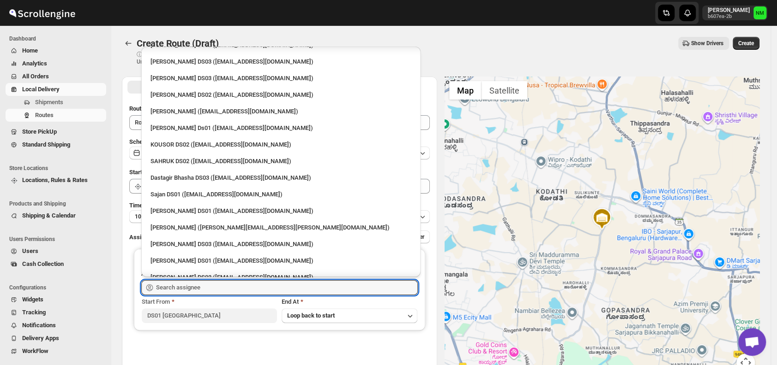
scroll to position [370, 0]
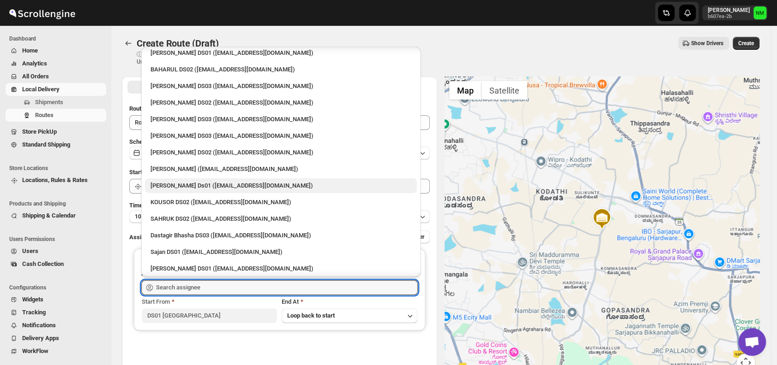
click at [212, 184] on div "[PERSON_NAME] Ds01 ([EMAIL_ADDRESS][DOMAIN_NAME])" at bounding box center [280, 185] width 261 height 9
type input "[PERSON_NAME] Ds01 ([EMAIL_ADDRESS][DOMAIN_NAME])"
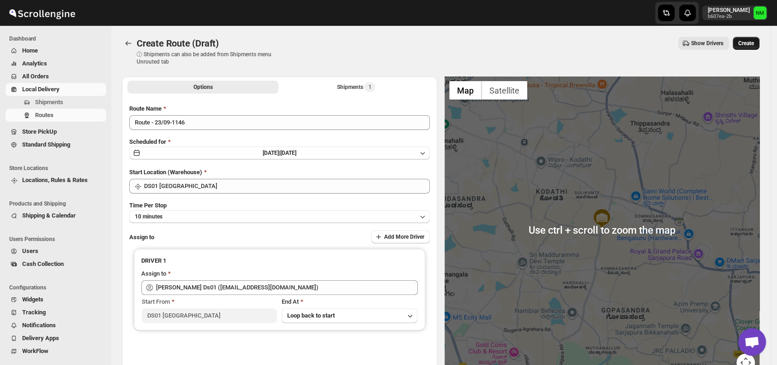
click at [754, 41] on span "Create" at bounding box center [746, 43] width 16 height 7
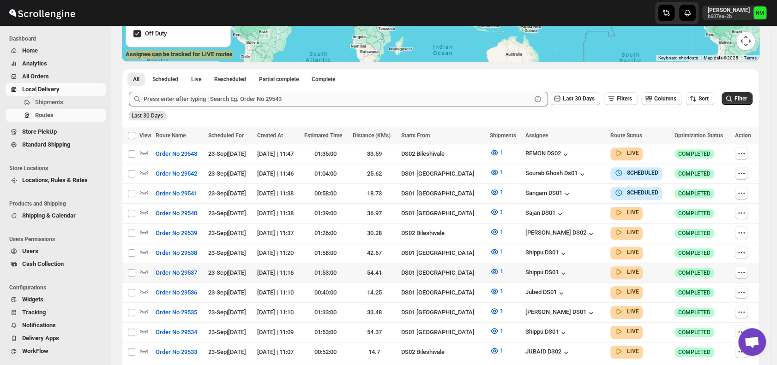
scroll to position [174, 0]
click at [148, 210] on icon "button" at bounding box center [143, 211] width 9 height 9
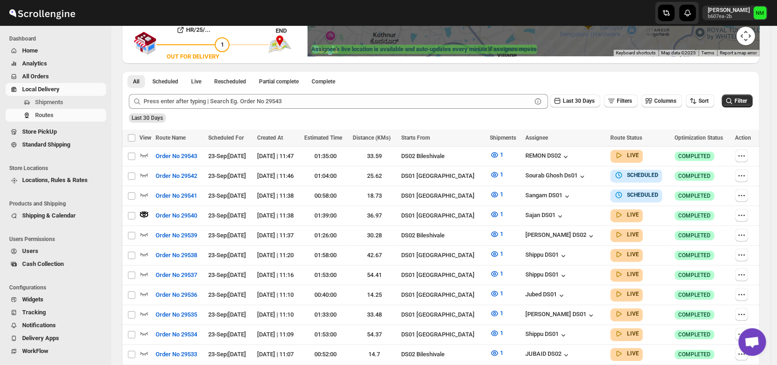
scroll to position [0, 0]
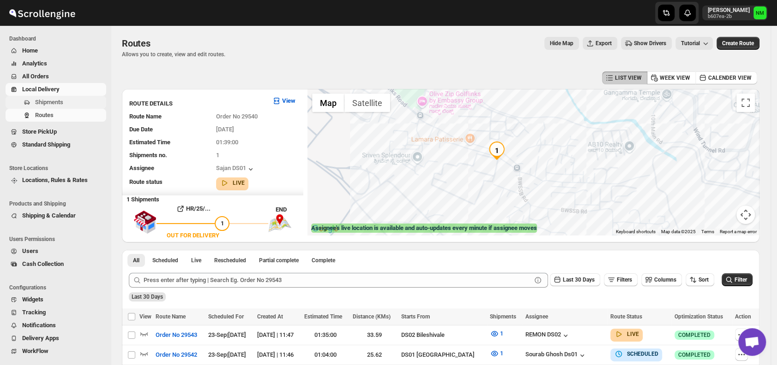
click at [52, 102] on span "Shipments" at bounding box center [49, 102] width 28 height 7
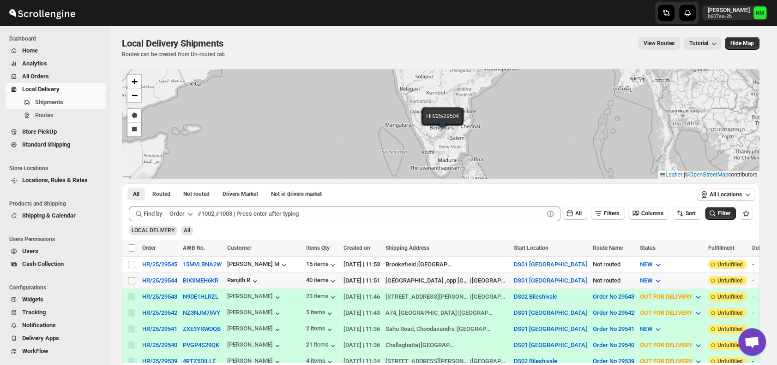
click at [132, 279] on input "Select shipment" at bounding box center [131, 280] width 7 height 7
checkbox input "true"
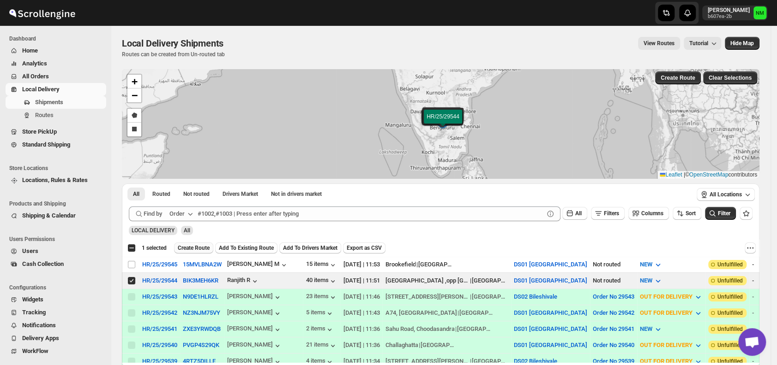
click at [185, 248] on span "Create Route" at bounding box center [194, 248] width 32 height 7
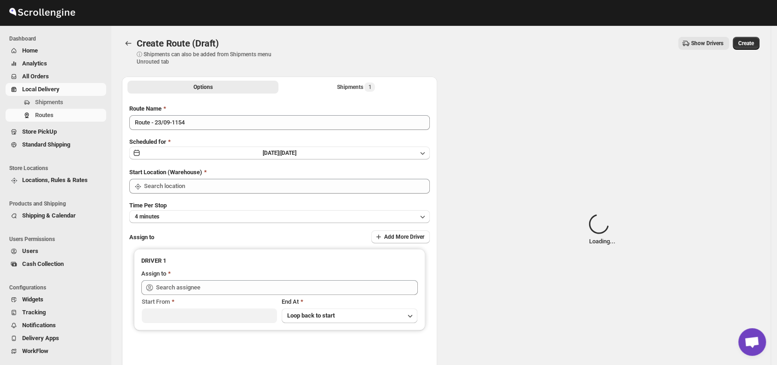
type input "DS01 [GEOGRAPHIC_DATA]"
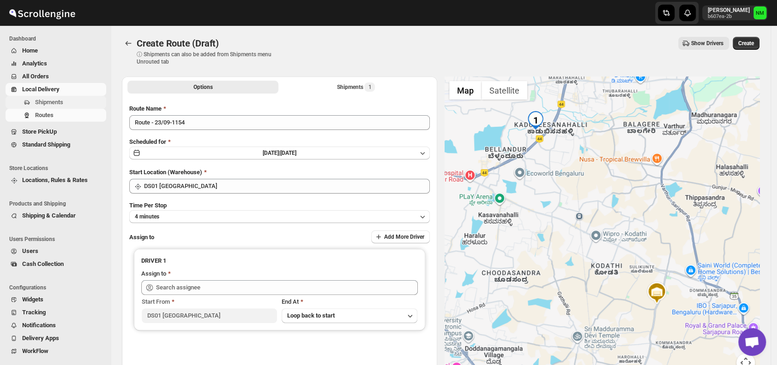
click at [66, 101] on span "Shipments" at bounding box center [69, 102] width 69 height 9
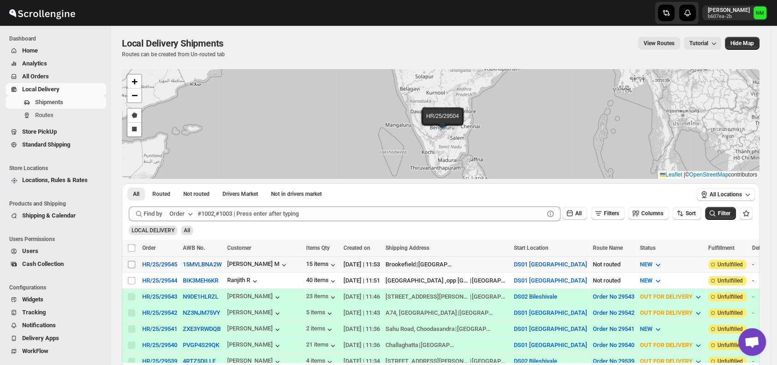
click at [134, 263] on input "Select shipment" at bounding box center [131, 264] width 7 height 7
checkbox input "true"
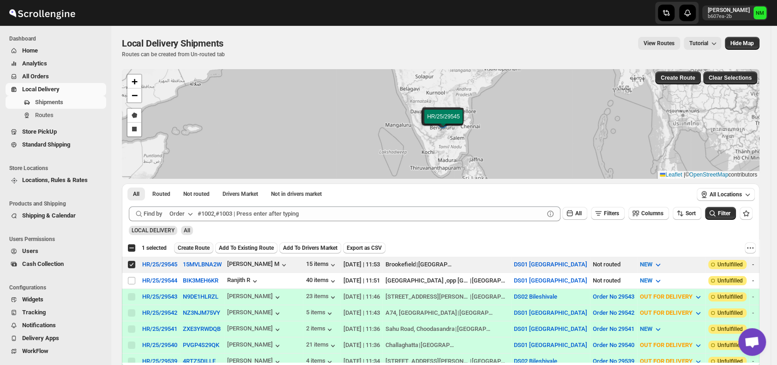
click at [199, 246] on span "Create Route" at bounding box center [194, 248] width 32 height 7
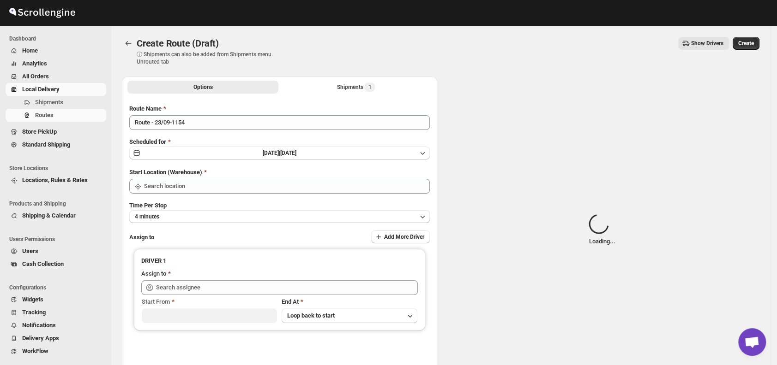
type input "DS01 [GEOGRAPHIC_DATA]"
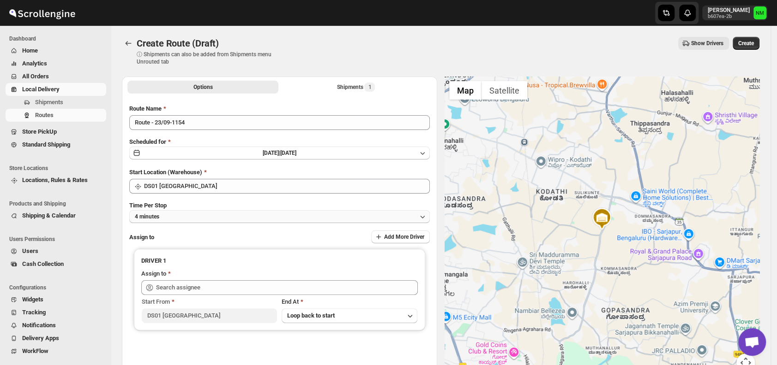
click at [212, 218] on button "4 minutes" at bounding box center [279, 216] width 300 height 13
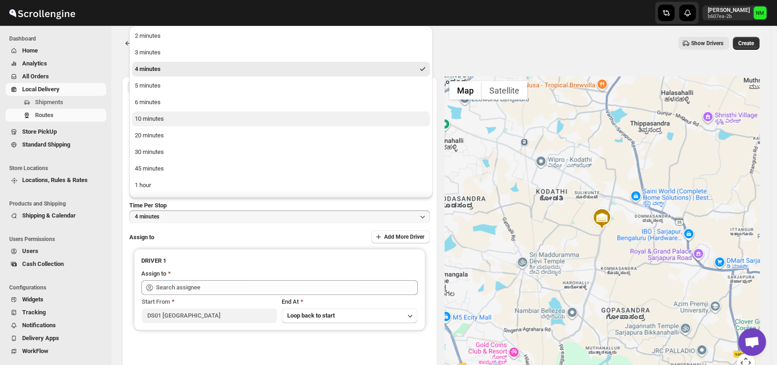
click at [171, 118] on button "10 minutes" at bounding box center [281, 119] width 298 height 15
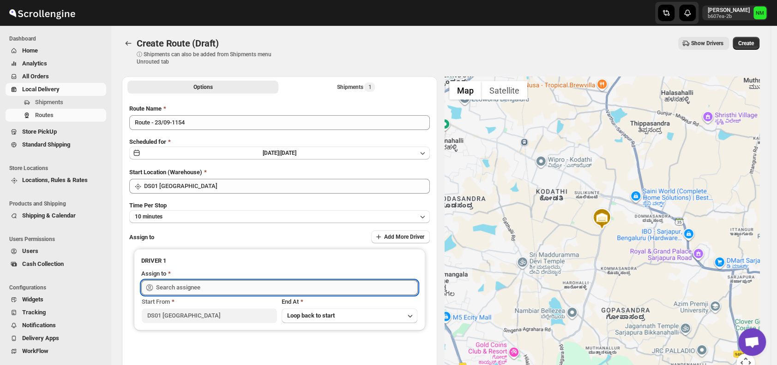
click at [221, 288] on input "text" at bounding box center [287, 288] width 262 height 15
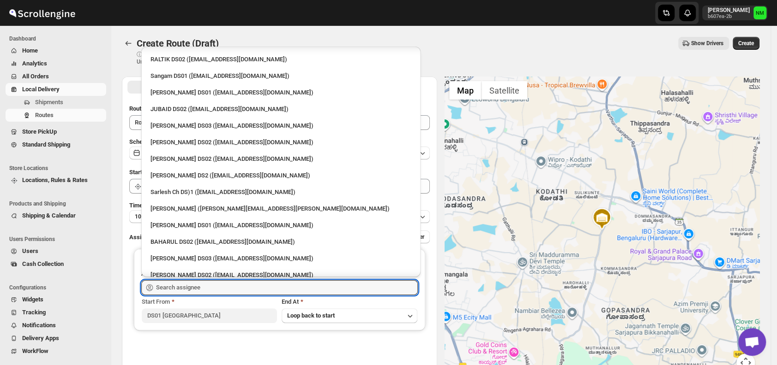
scroll to position [198, 0]
click at [207, 226] on div "Siraj Uddin DS01 (sopom53870@leabro.com)" at bounding box center [280, 225] width 261 height 9
type input "Siraj Uddin DS01 (sopom53870@leabro.com)"
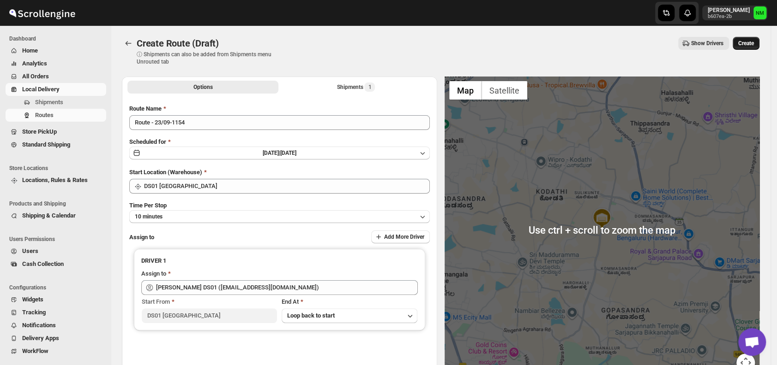
click at [749, 41] on span "Create" at bounding box center [746, 43] width 16 height 7
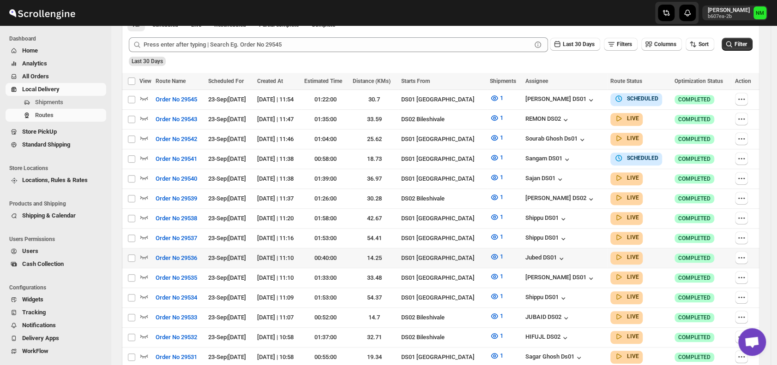
scroll to position [229, 0]
click at [48, 103] on span "Shipments" at bounding box center [49, 102] width 28 height 7
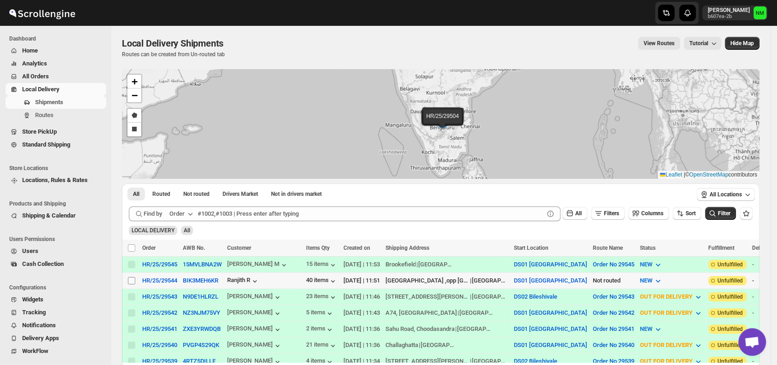
click at [130, 282] on input "Select shipment" at bounding box center [131, 280] width 7 height 7
checkbox input "true"
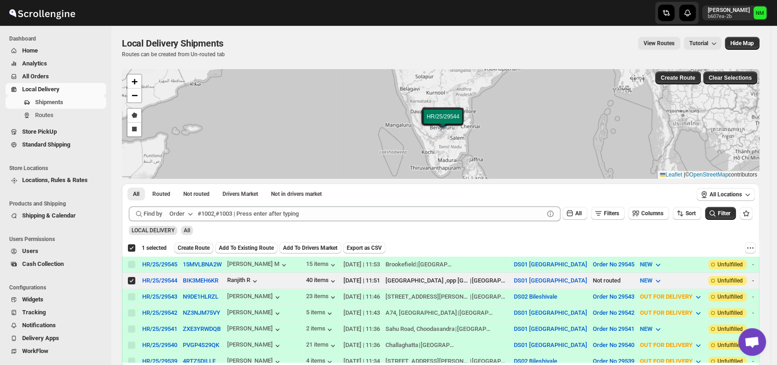
click at [196, 248] on span "Create Route" at bounding box center [194, 248] width 32 height 7
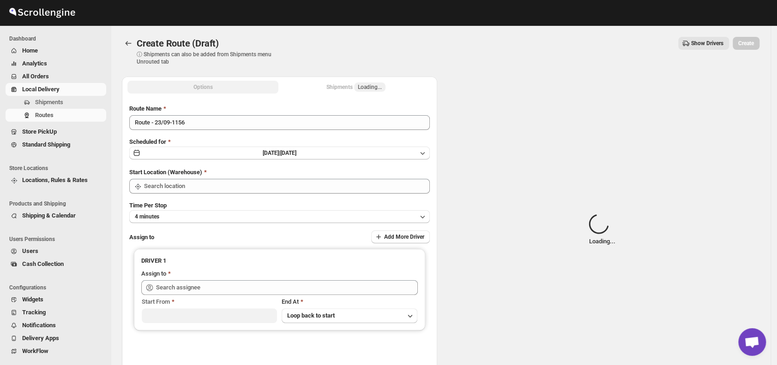
type input "DS01 [GEOGRAPHIC_DATA]"
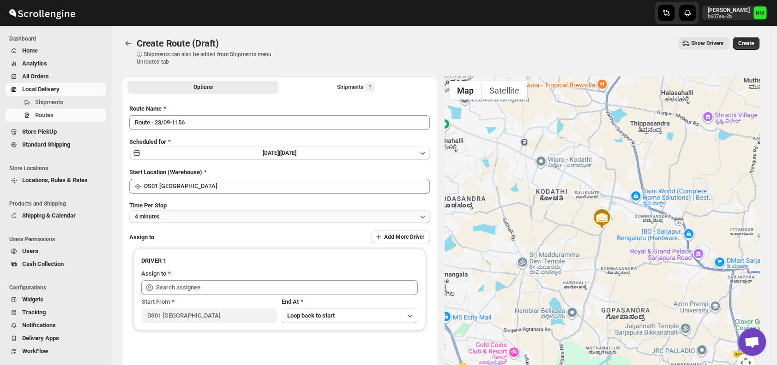
click at [247, 216] on button "4 minutes" at bounding box center [279, 216] width 300 height 13
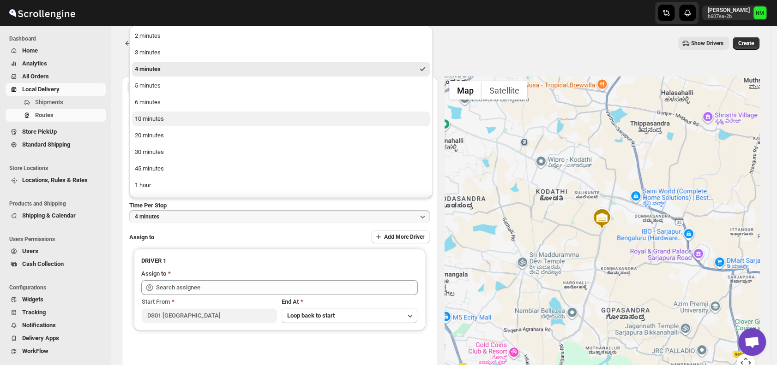
click at [166, 119] on button "10 minutes" at bounding box center [281, 119] width 298 height 15
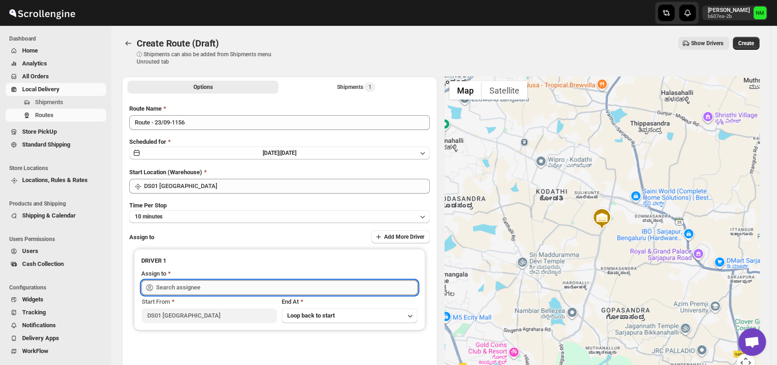
click at [223, 282] on input "text" at bounding box center [287, 288] width 262 height 15
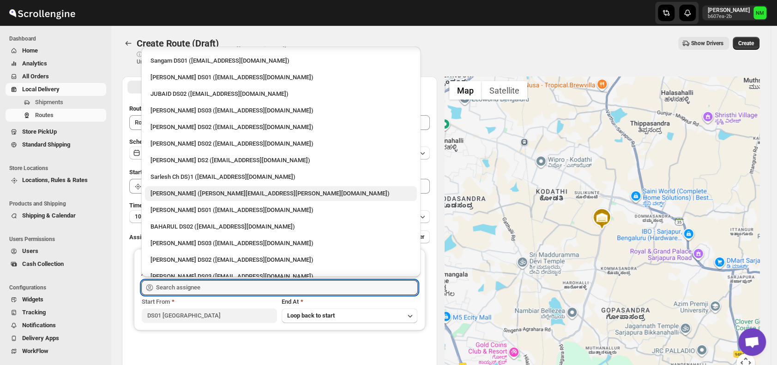
scroll to position [215, 0]
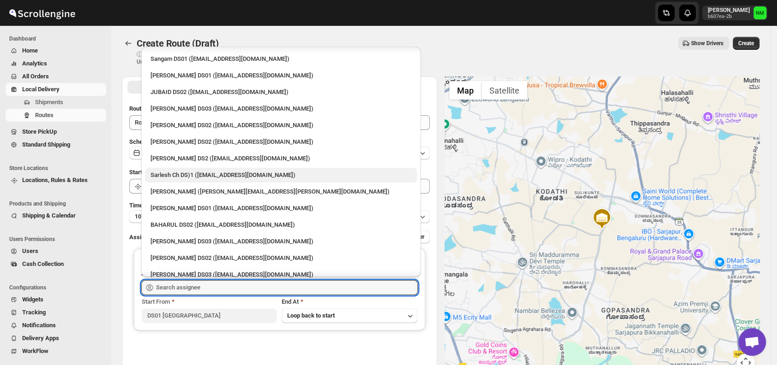
click at [174, 174] on div "Sarlesh Ch DS)1 (vinapi9521@jazipo.com)" at bounding box center [280, 175] width 261 height 9
type input "Sarlesh Ch DS)1 (vinapi9521@jazipo.com)"
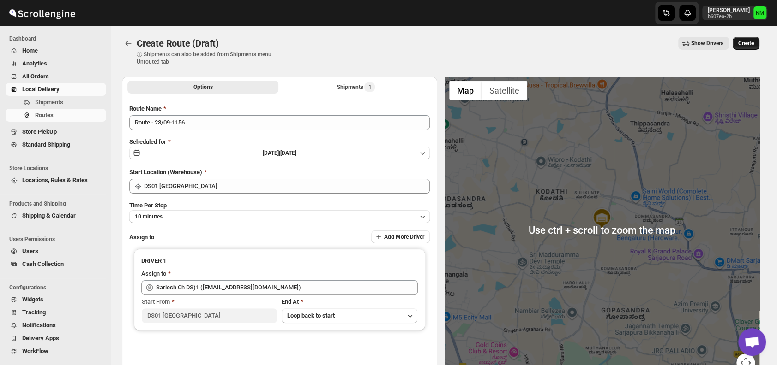
click at [754, 44] on span "Create" at bounding box center [746, 43] width 16 height 7
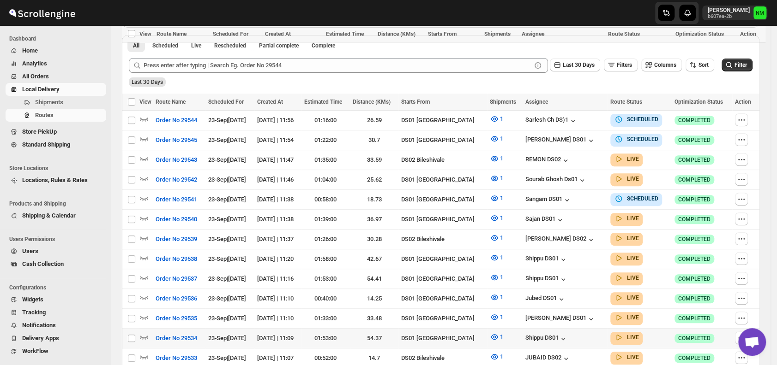
scroll to position [306, 0]
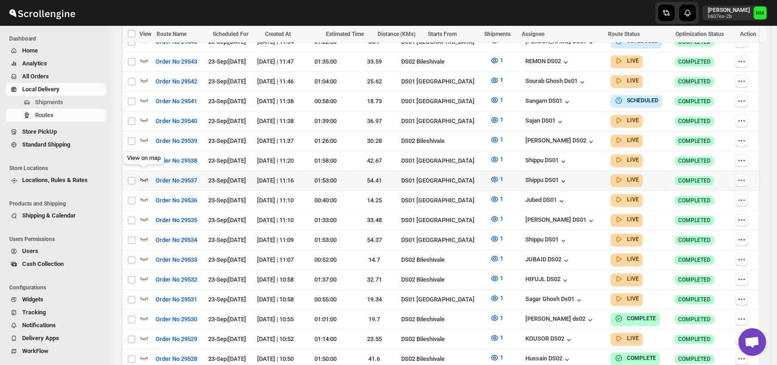
click at [148, 175] on icon "button" at bounding box center [143, 179] width 9 height 9
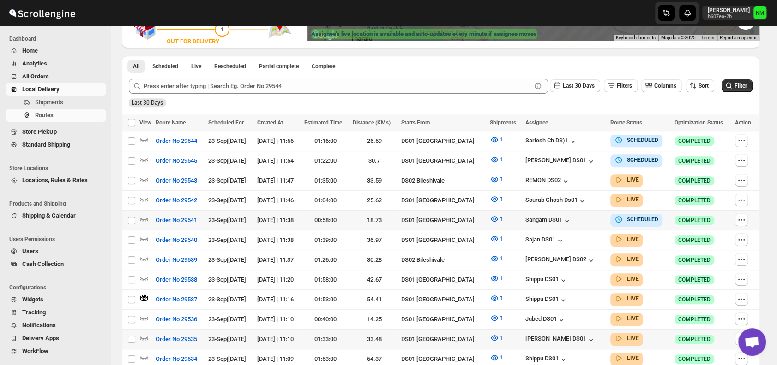
scroll to position [195, 0]
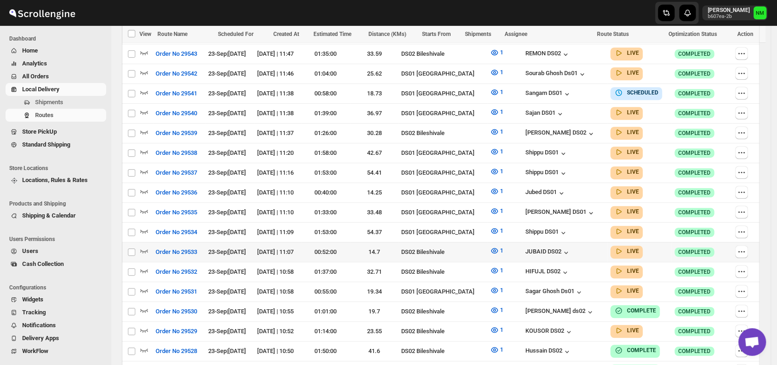
scroll to position [314, 0]
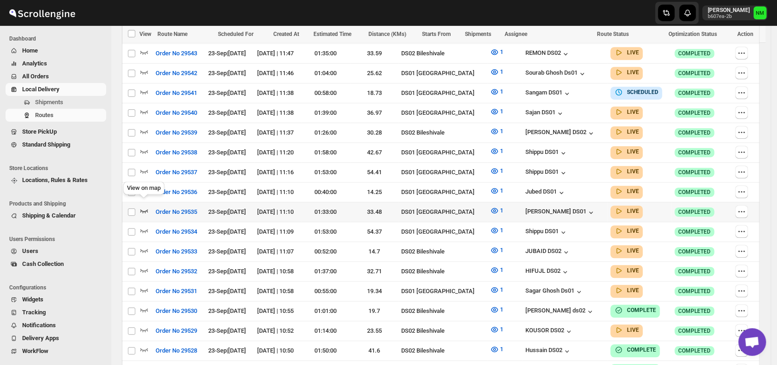
click at [144, 210] on icon "button" at bounding box center [144, 212] width 8 height 4
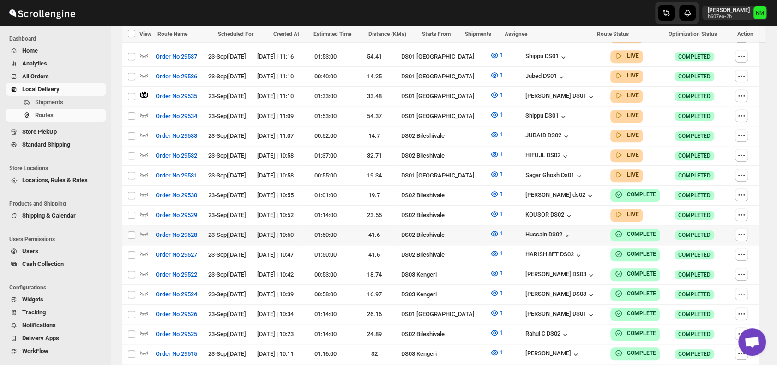
scroll to position [467, 0]
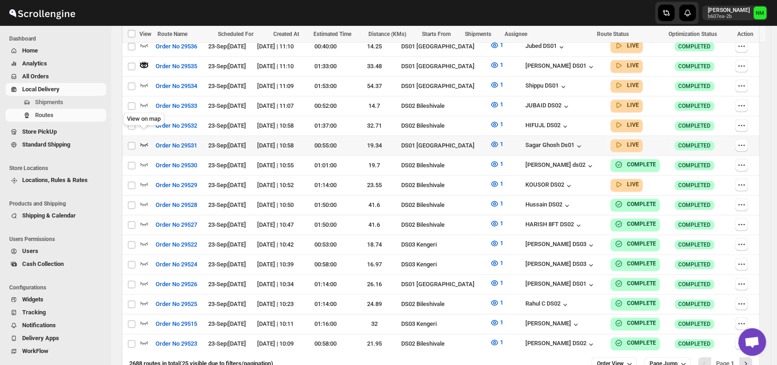
click at [147, 143] on icon "button" at bounding box center [144, 145] width 8 height 4
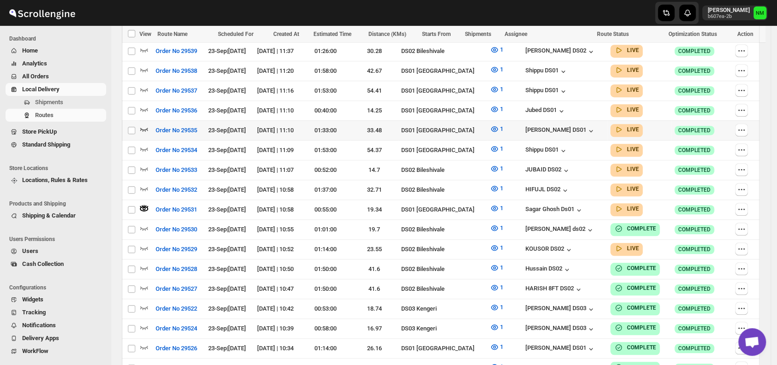
scroll to position [404, 0]
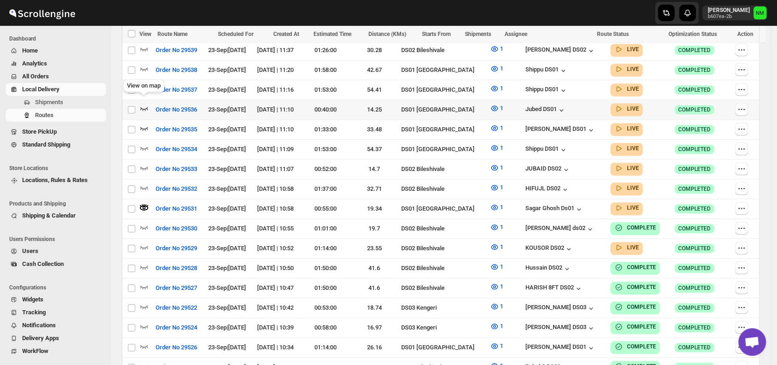
click at [144, 107] on icon "button" at bounding box center [144, 109] width 8 height 4
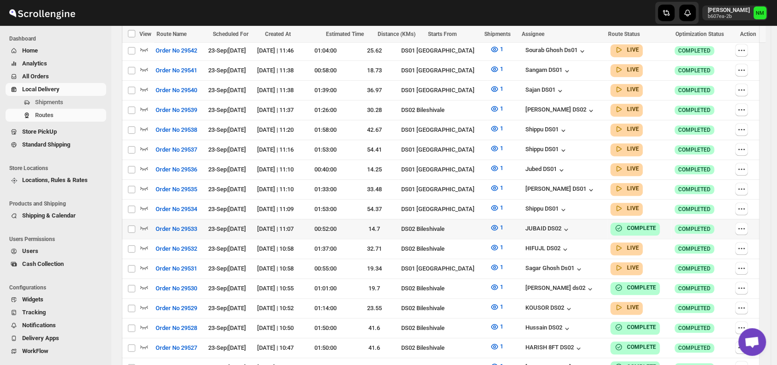
scroll to position [338, 0]
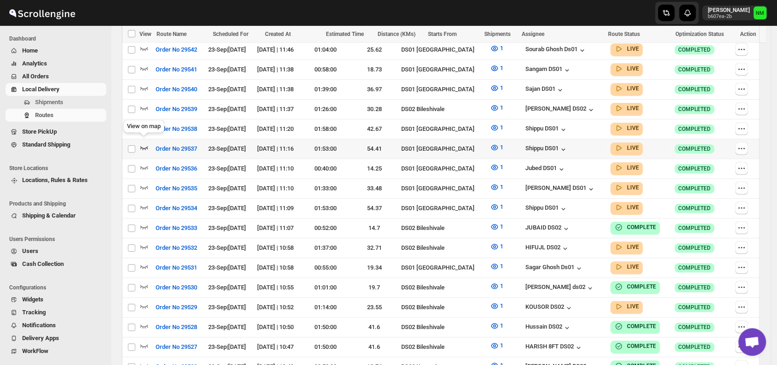
click at [146, 143] on icon "button" at bounding box center [143, 147] width 9 height 9
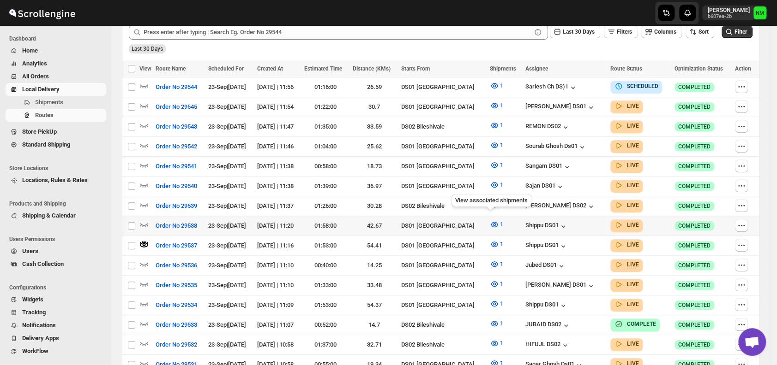
scroll to position [248, 0]
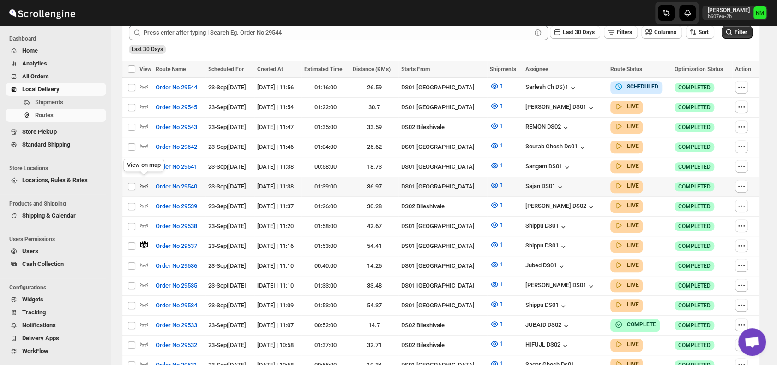
click at [144, 181] on icon "button" at bounding box center [143, 185] width 9 height 9
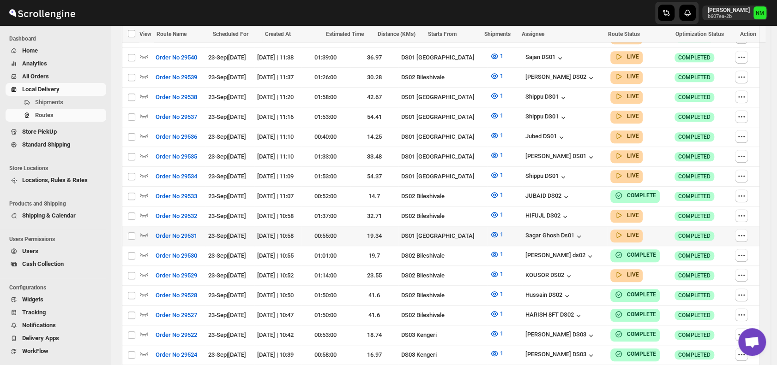
scroll to position [377, 0]
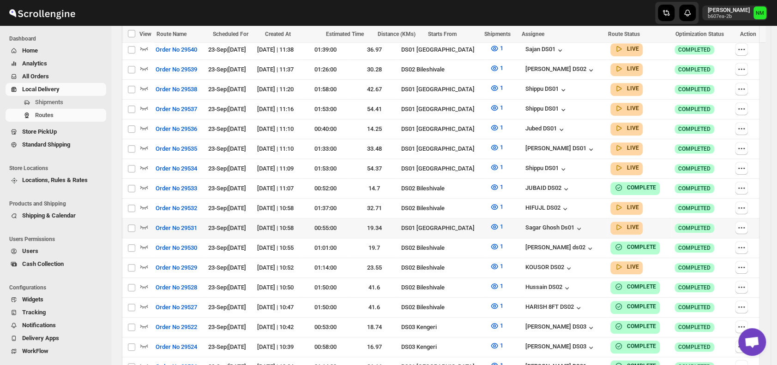
click at [149, 222] on div at bounding box center [145, 228] width 13 height 12
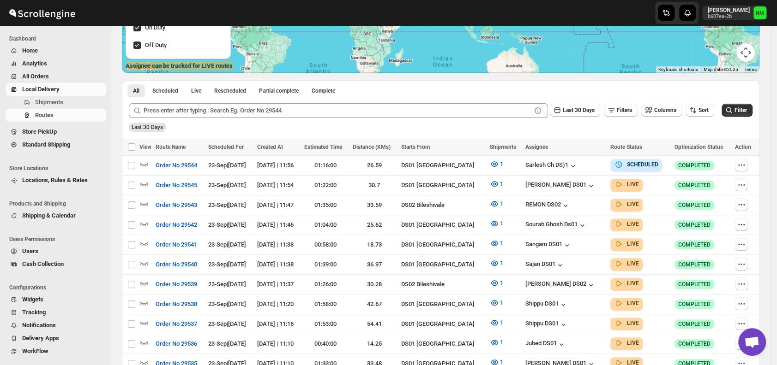
scroll to position [161, 0]
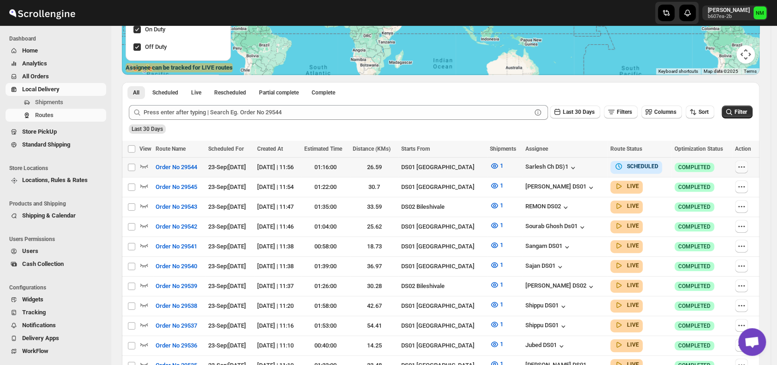
click at [745, 168] on icon "button" at bounding box center [741, 166] width 9 height 9
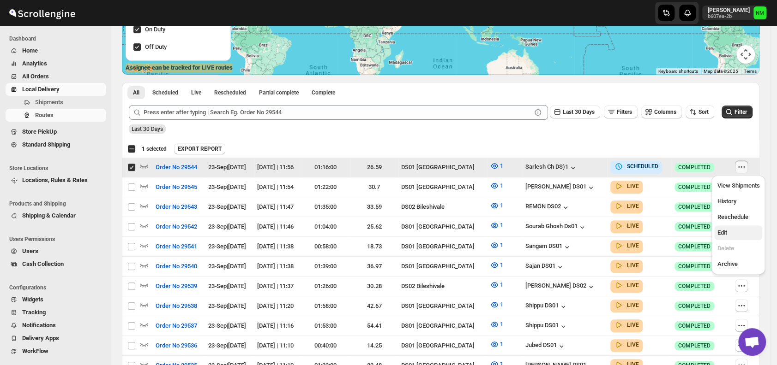
click at [734, 234] on span "Edit" at bounding box center [738, 232] width 42 height 9
checkbox input "false"
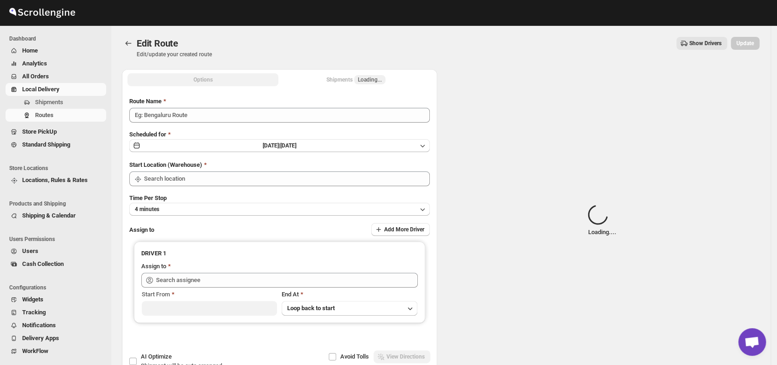
type input "Order No 29544"
type input "DS01 [GEOGRAPHIC_DATA]"
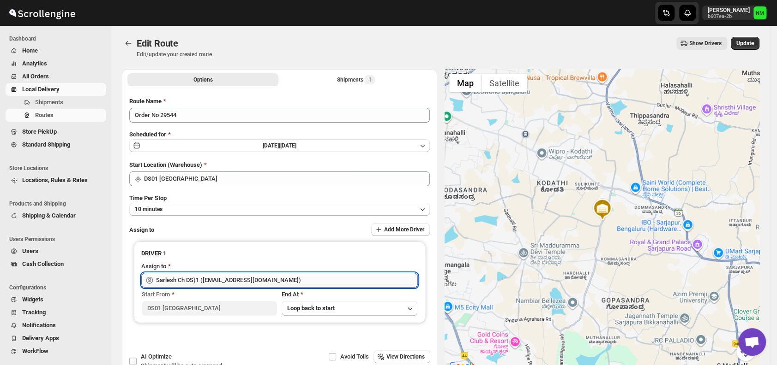
click at [277, 281] on input "Sarlesh Ch DS)1 ([EMAIL_ADDRESS][DOMAIN_NAME])" at bounding box center [287, 280] width 262 height 15
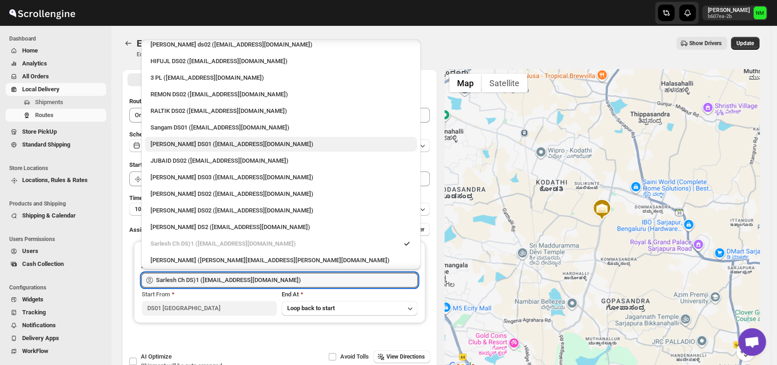
scroll to position [139, 0]
click at [170, 144] on div "[PERSON_NAME] DS01 ([EMAIL_ADDRESS][DOMAIN_NAME])" at bounding box center [280, 143] width 261 height 9
type input "[PERSON_NAME] DS01 ([EMAIL_ADDRESS][DOMAIN_NAME])"
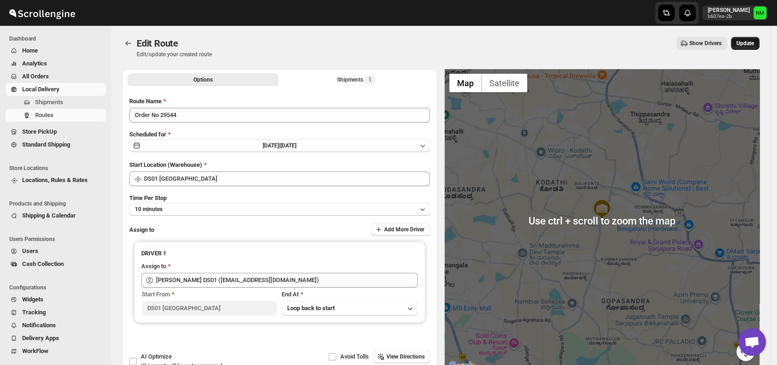
click at [746, 43] on span "Update" at bounding box center [745, 43] width 18 height 7
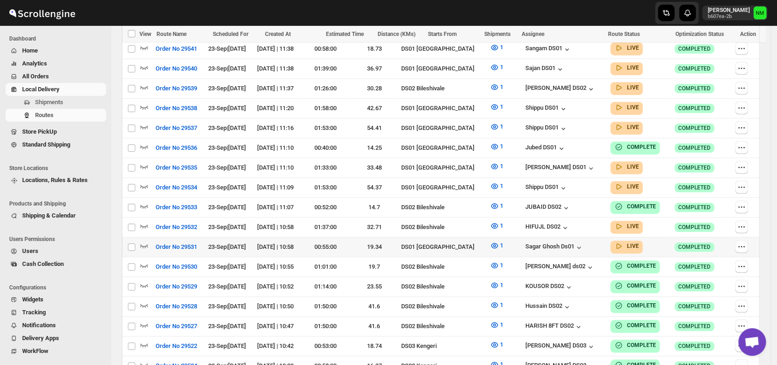
scroll to position [383, 0]
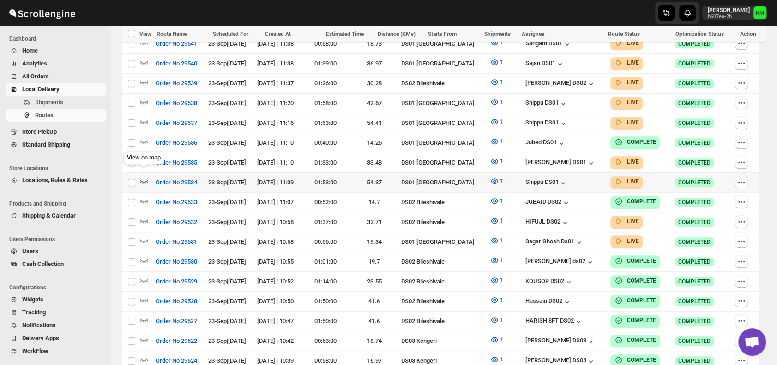
click at [145, 177] on icon "button" at bounding box center [143, 181] width 9 height 9
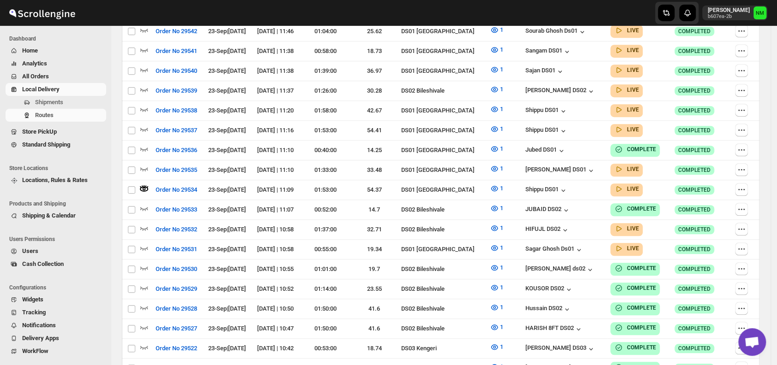
scroll to position [0, 0]
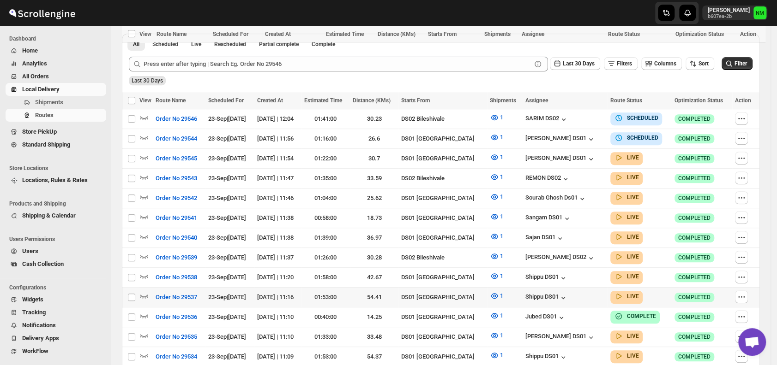
scroll to position [300, 0]
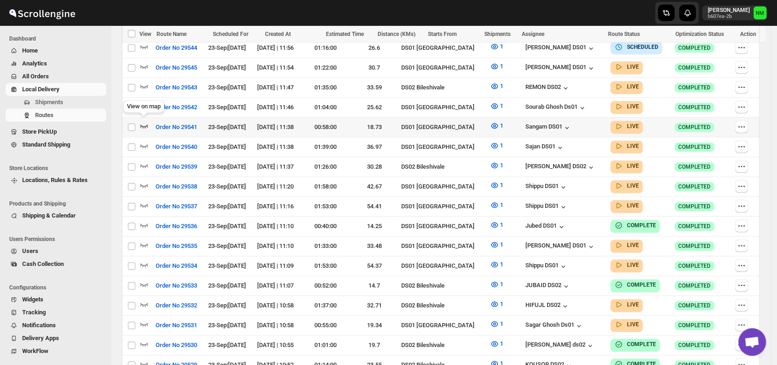
click at [144, 121] on icon "button" at bounding box center [143, 125] width 9 height 9
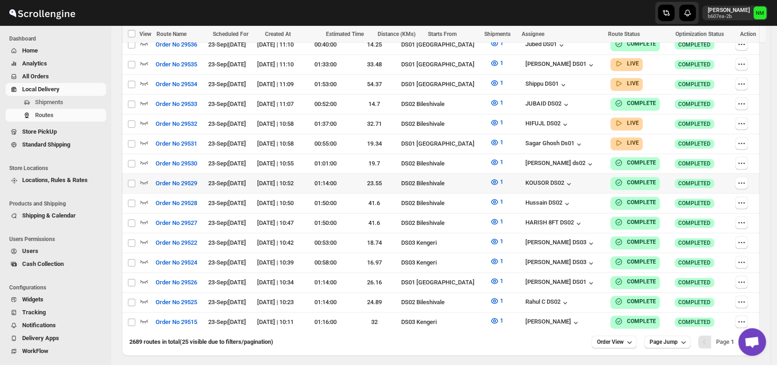
scroll to position [490, 0]
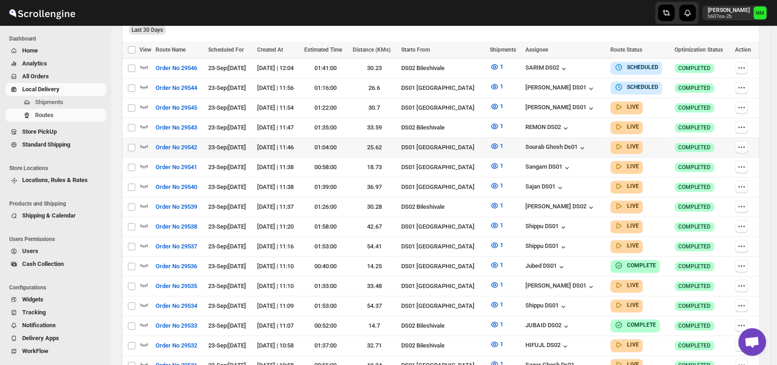
scroll to position [258, 0]
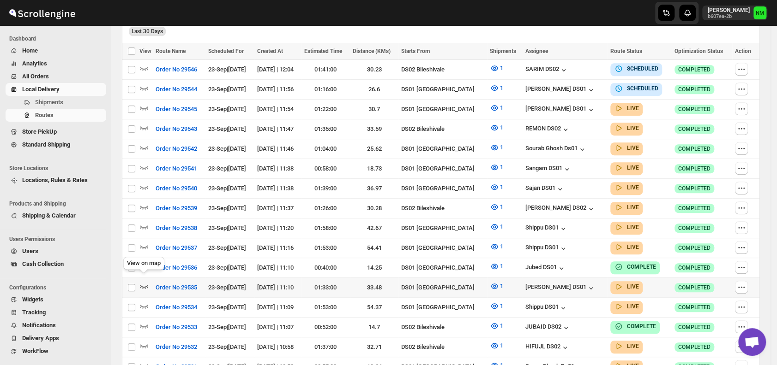
click at [143, 282] on icon "button" at bounding box center [143, 286] width 9 height 9
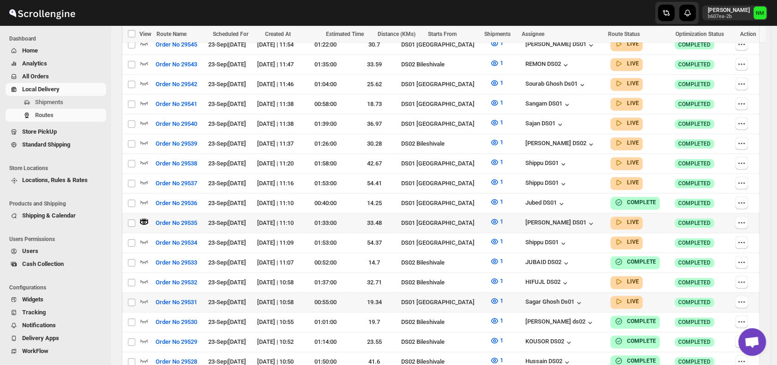
scroll to position [331, 0]
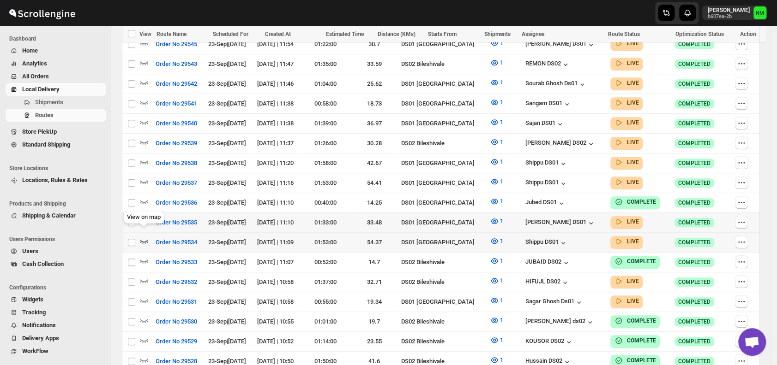
click at [145, 237] on icon "button" at bounding box center [143, 241] width 9 height 9
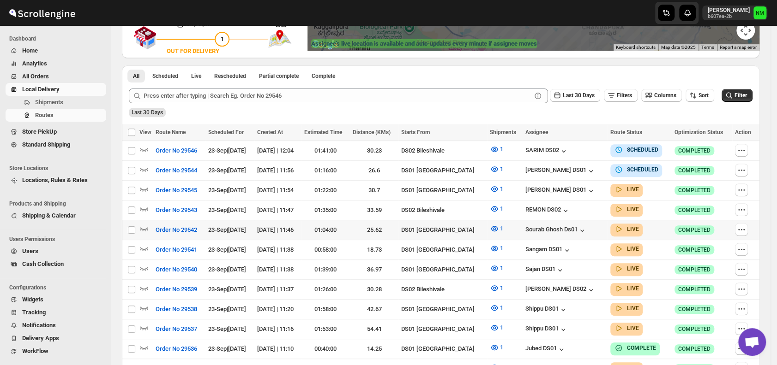
scroll to position [186, 0]
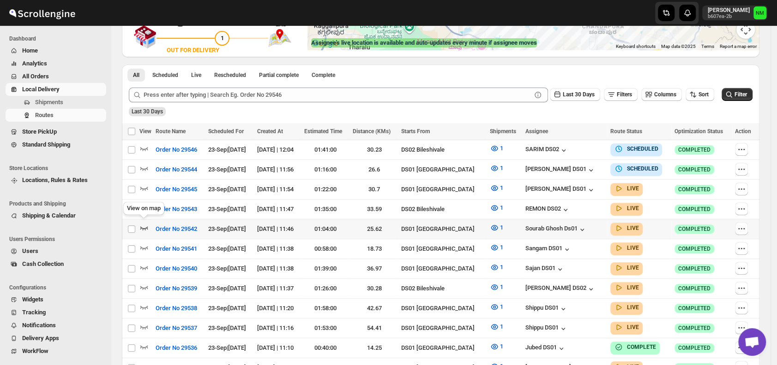
click at [146, 224] on icon "button" at bounding box center [143, 227] width 9 height 9
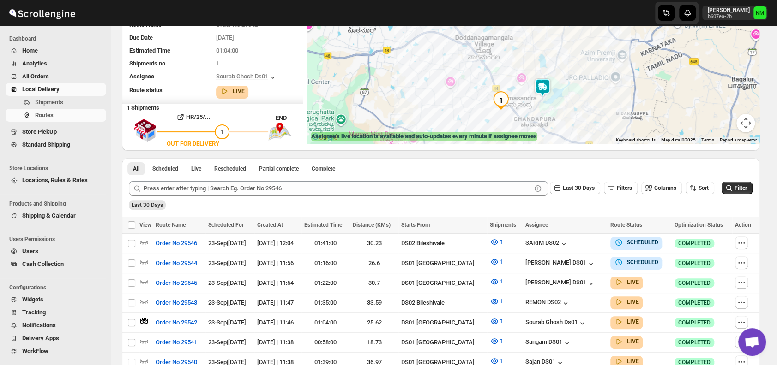
scroll to position [101, 0]
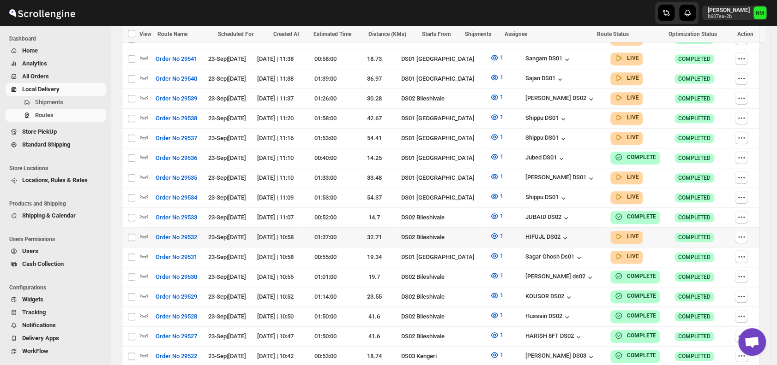
scroll to position [395, 0]
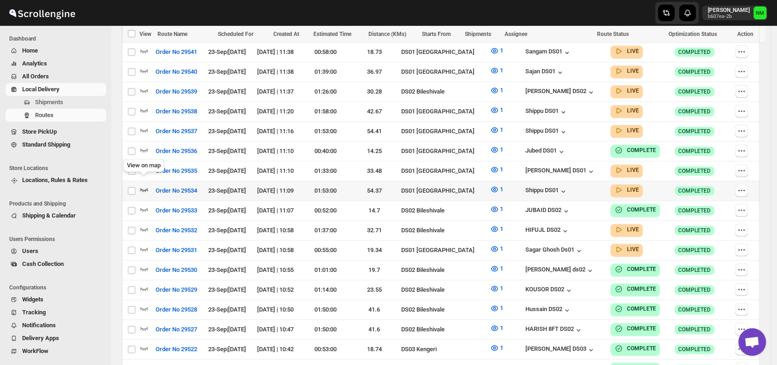
click at [144, 185] on icon "button" at bounding box center [143, 189] width 9 height 9
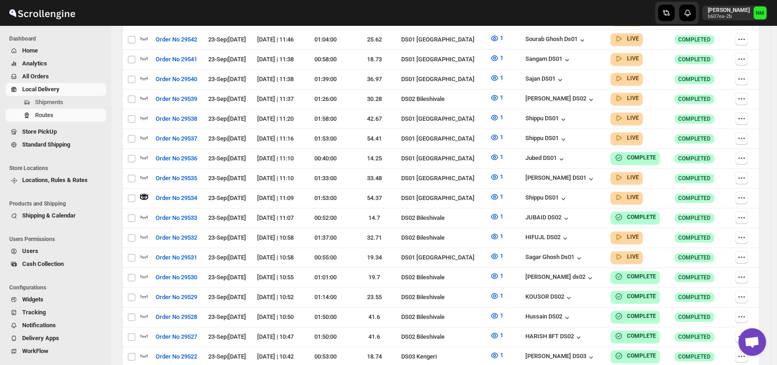
scroll to position [0, 0]
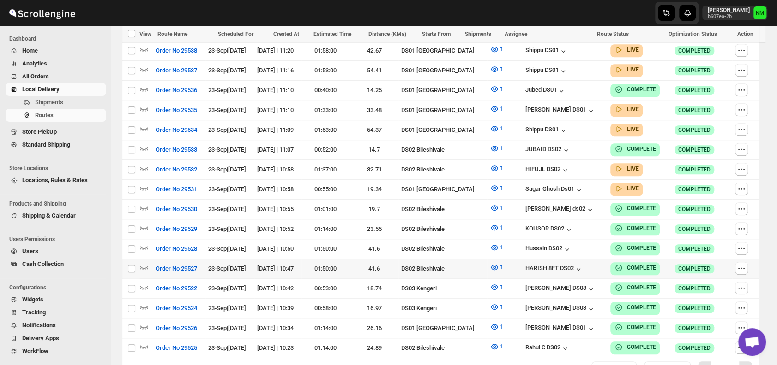
scroll to position [456, 0]
click at [142, 186] on icon "button" at bounding box center [144, 188] width 8 height 4
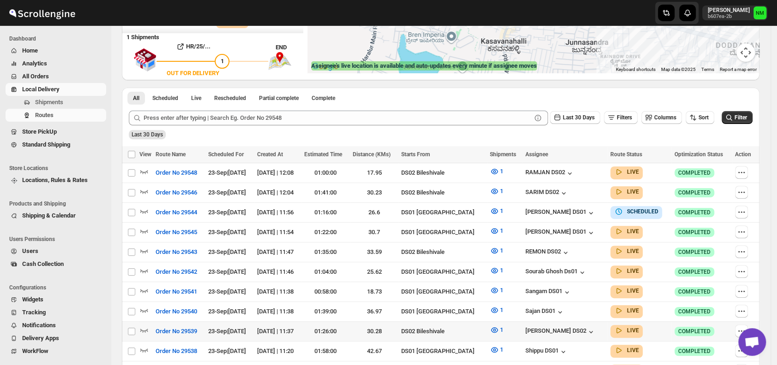
scroll to position [191, 0]
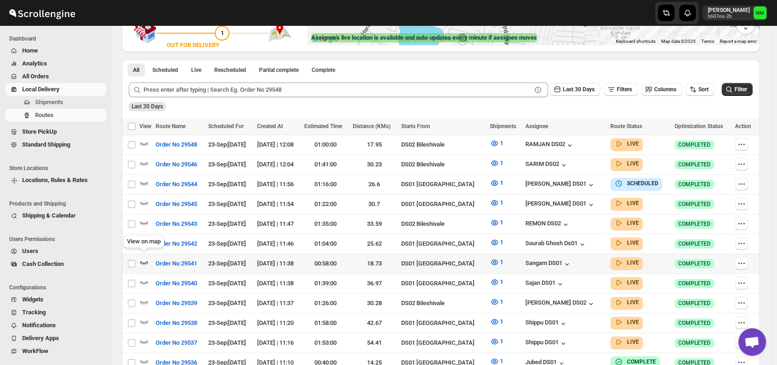
click at [143, 258] on icon "button" at bounding box center [143, 262] width 9 height 9
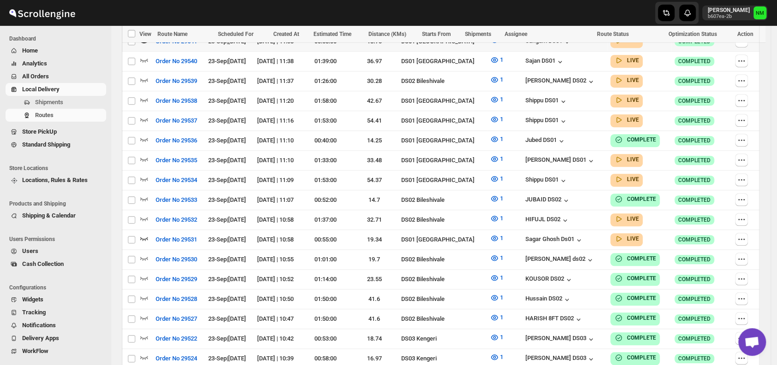
scroll to position [294, 0]
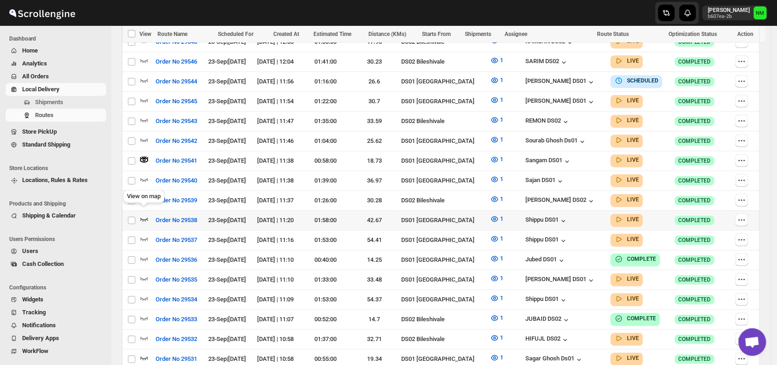
click at [148, 215] on icon "button" at bounding box center [143, 219] width 9 height 9
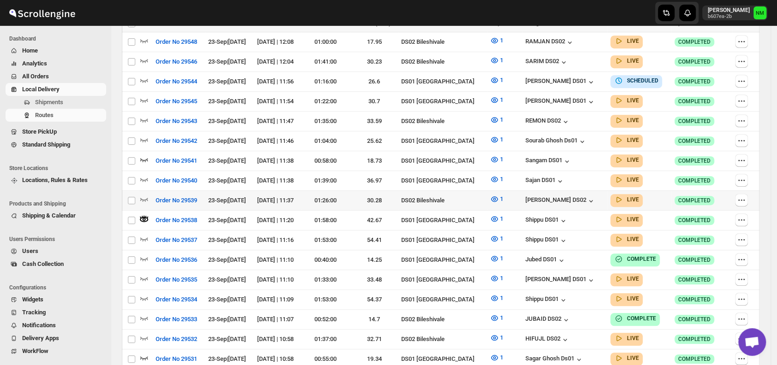
scroll to position [0, 0]
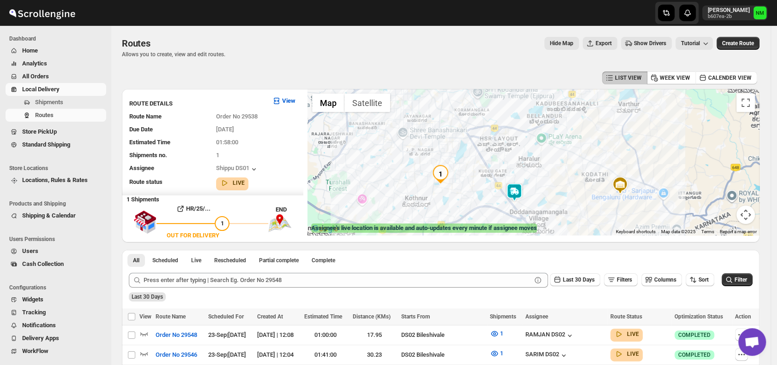
click at [513, 193] on img at bounding box center [514, 192] width 18 height 18
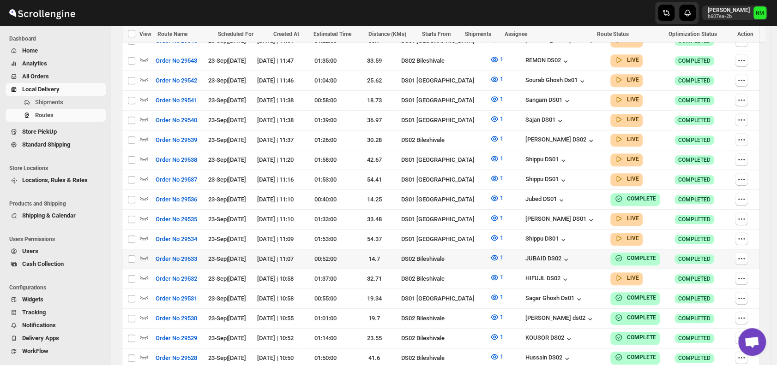
scroll to position [350, 0]
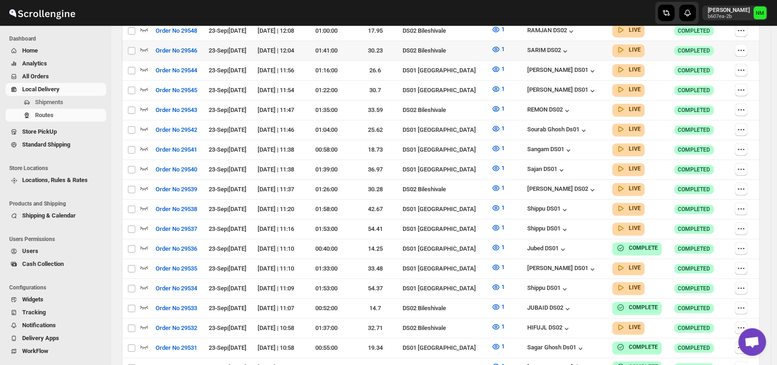
scroll to position [188, 0]
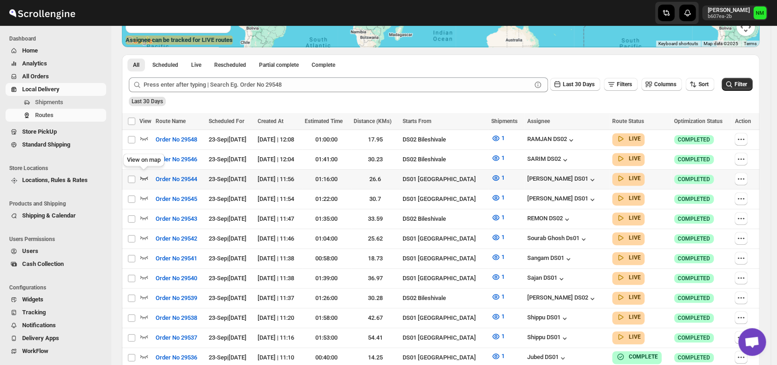
click at [144, 175] on icon "button" at bounding box center [143, 178] width 9 height 9
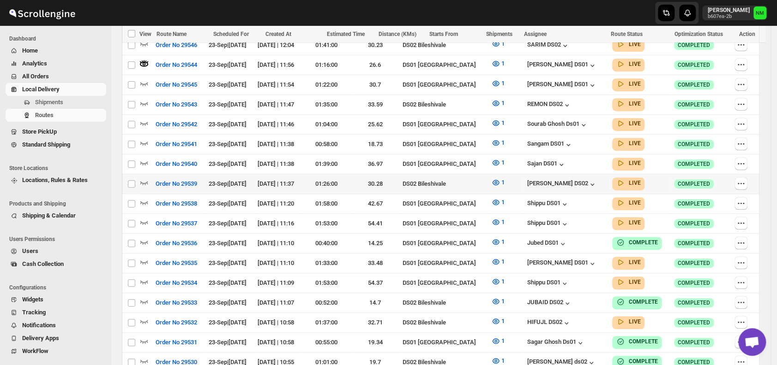
scroll to position [311, 0]
click at [147, 221] on icon "button" at bounding box center [144, 223] width 8 height 4
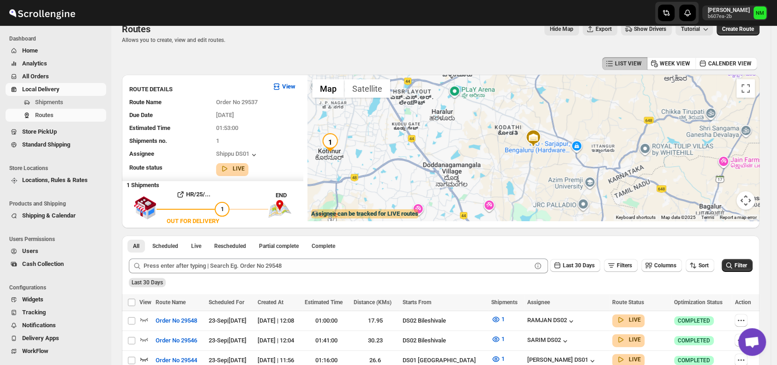
scroll to position [0, 0]
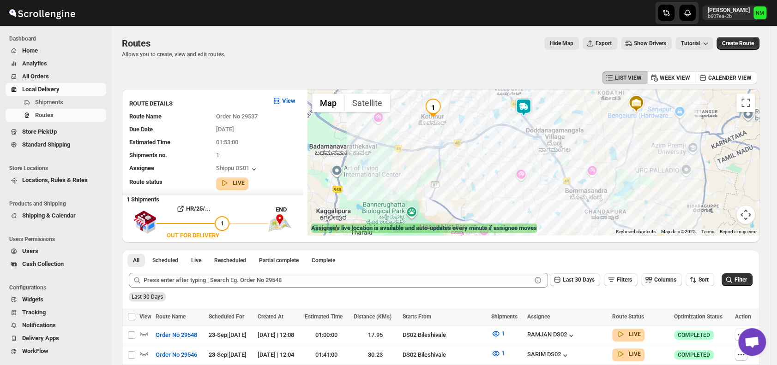
click at [527, 107] on img at bounding box center [523, 107] width 18 height 18
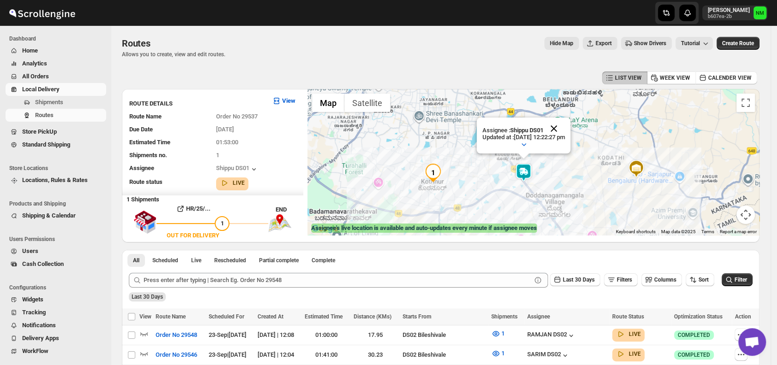
click at [565, 126] on button "Close" at bounding box center [554, 129] width 22 height 22
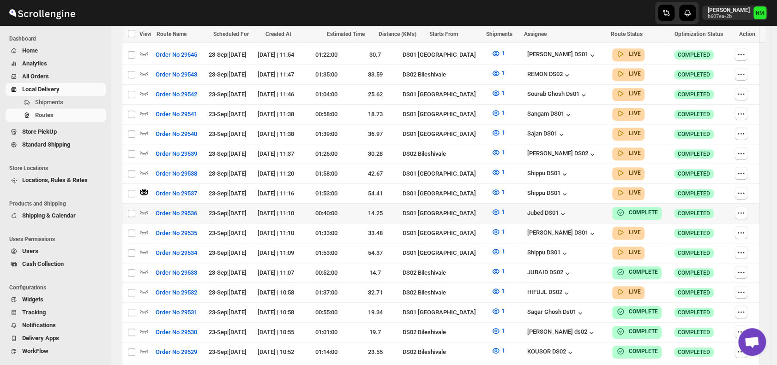
scroll to position [343, 0]
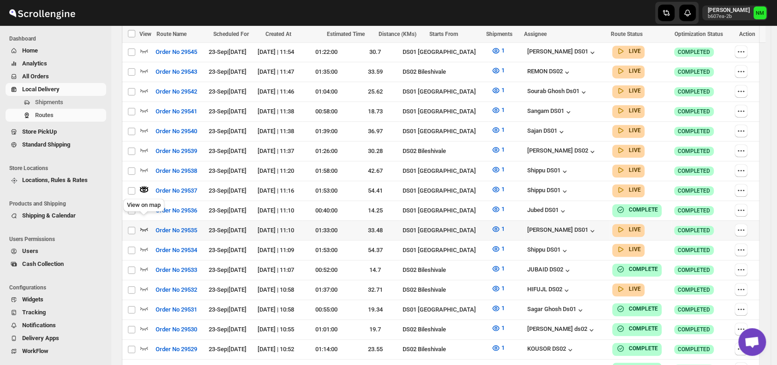
click at [145, 225] on icon "button" at bounding box center [143, 229] width 9 height 9
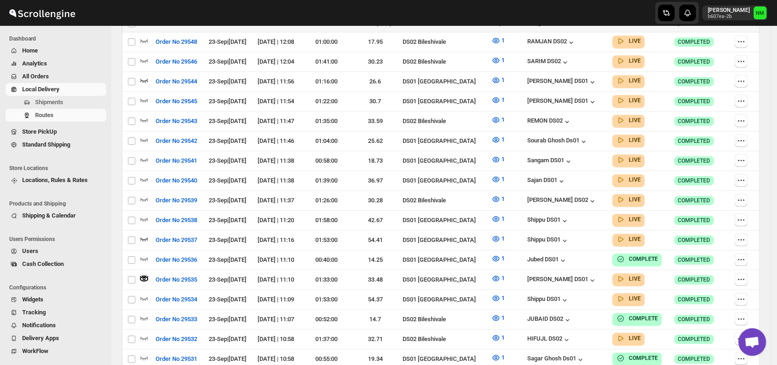
scroll to position [0, 0]
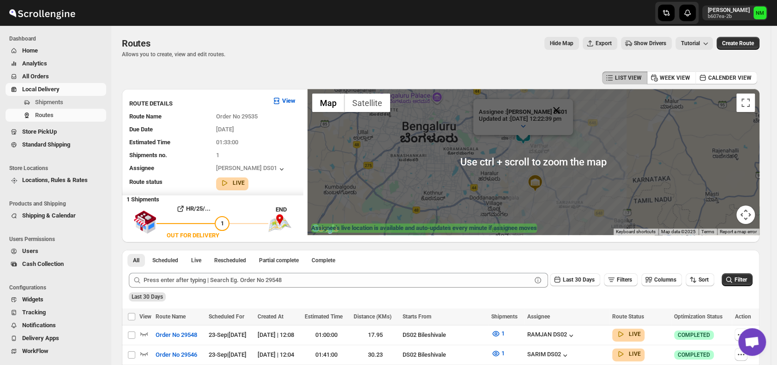
click at [567, 117] on button "Close" at bounding box center [556, 110] width 22 height 22
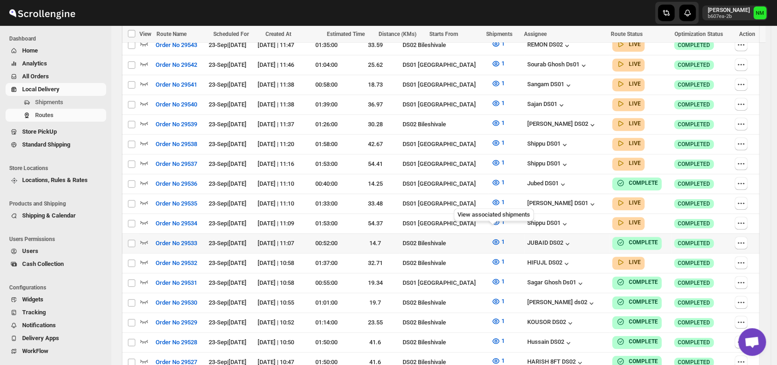
scroll to position [363, 0]
click at [144, 221] on icon "button" at bounding box center [144, 223] width 8 height 4
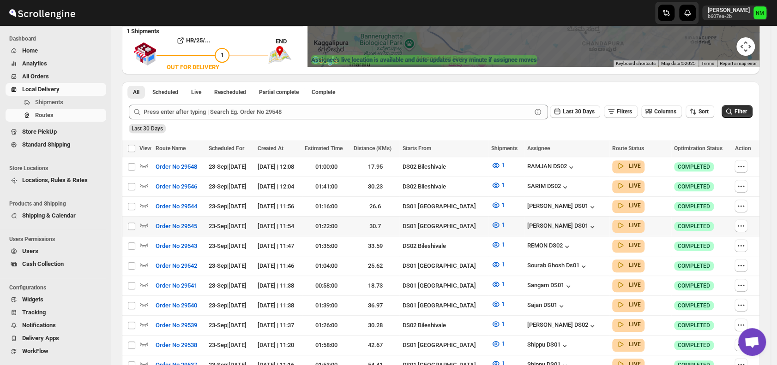
scroll to position [191, 0]
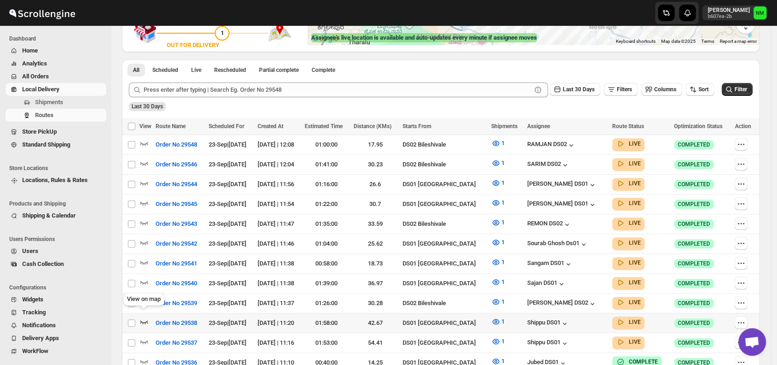
click at [146, 317] on icon "button" at bounding box center [143, 321] width 9 height 9
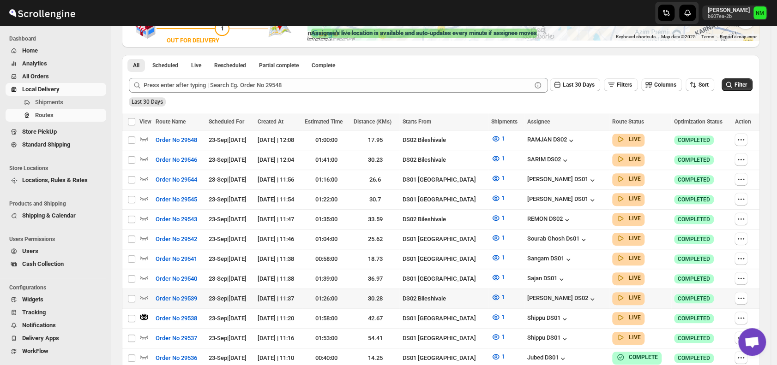
scroll to position [199, 0]
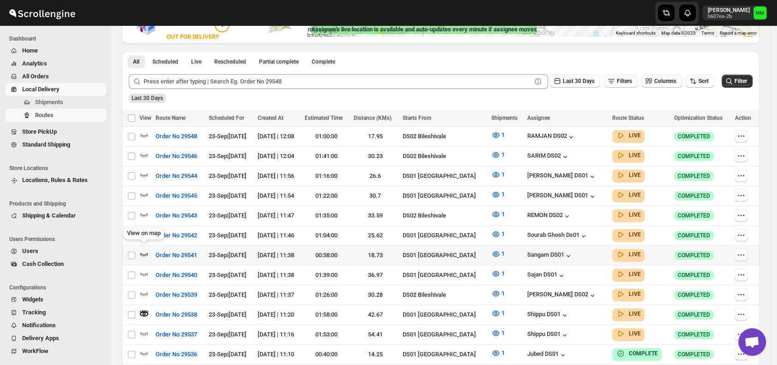
click at [142, 252] on icon "button" at bounding box center [143, 254] width 9 height 9
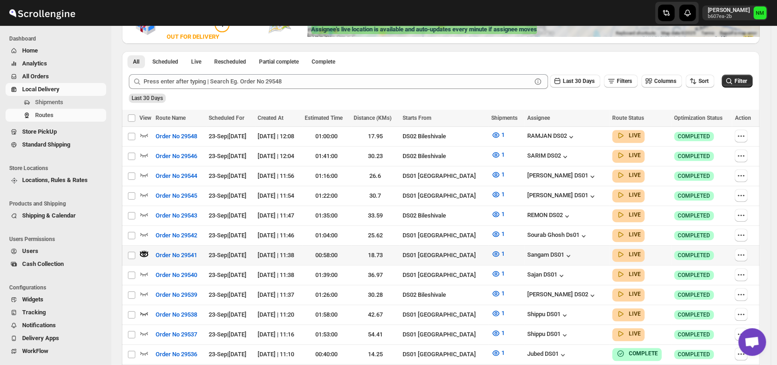
scroll to position [0, 0]
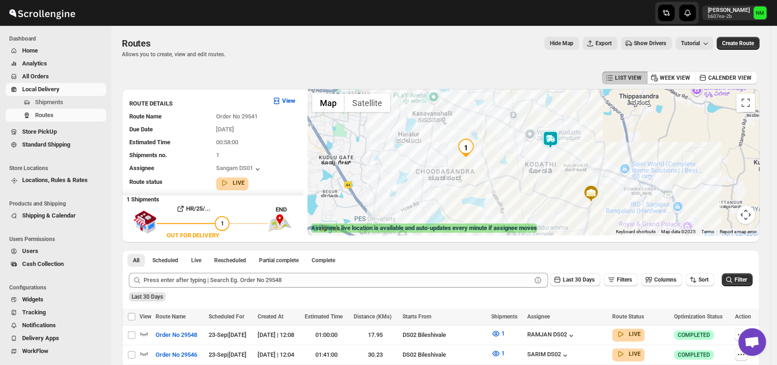
click at [558, 147] on img at bounding box center [550, 140] width 18 height 18
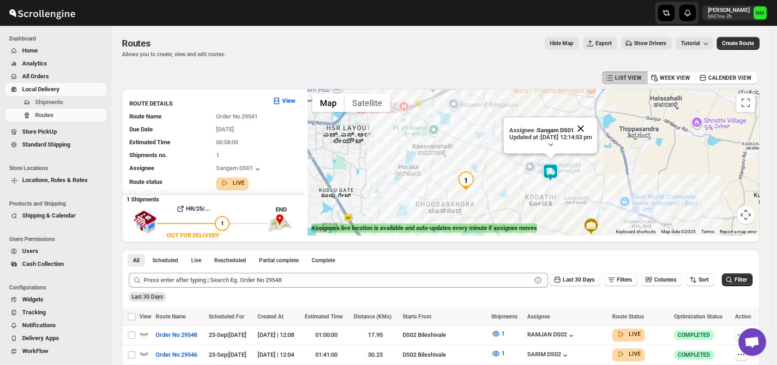
click at [592, 124] on button "Close" at bounding box center [580, 129] width 22 height 22
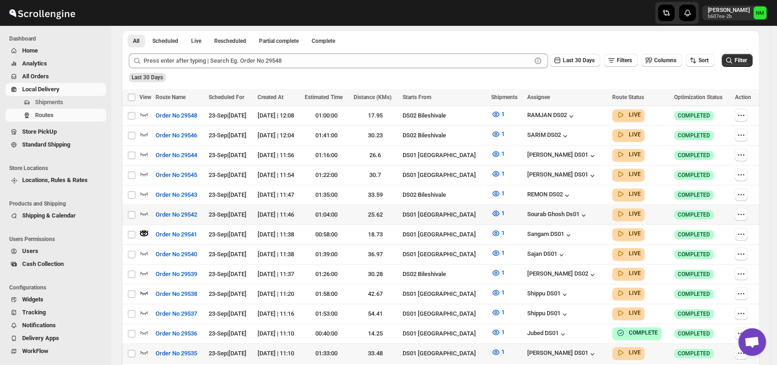
scroll to position [220, 0]
click at [144, 171] on icon "button" at bounding box center [143, 173] width 9 height 9
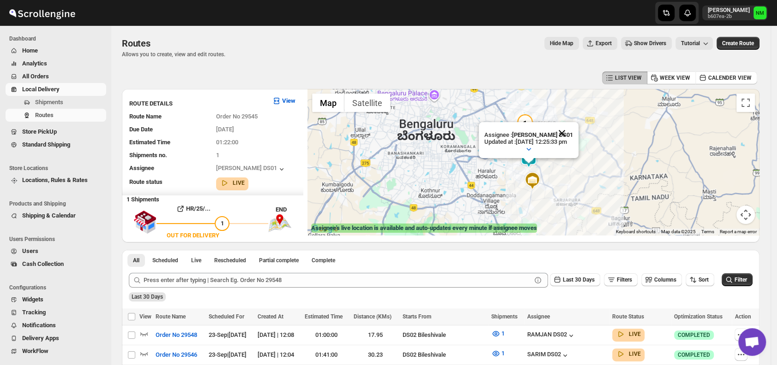
click at [573, 132] on button "Close" at bounding box center [562, 133] width 22 height 22
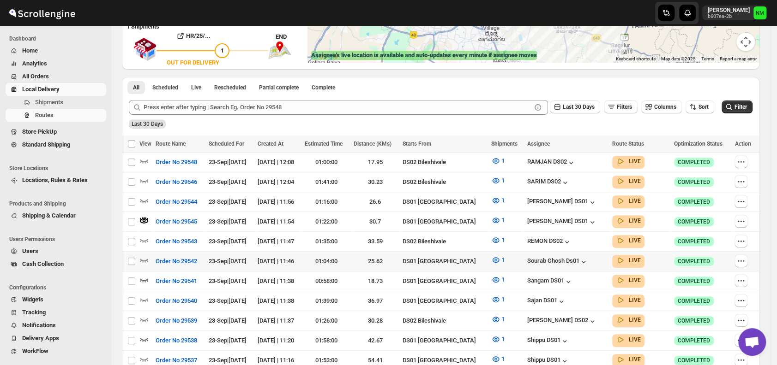
scroll to position [202, 0]
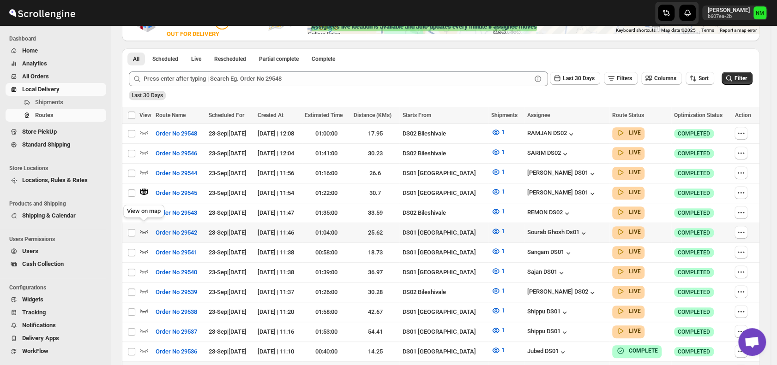
click at [142, 227] on icon "button" at bounding box center [143, 231] width 9 height 9
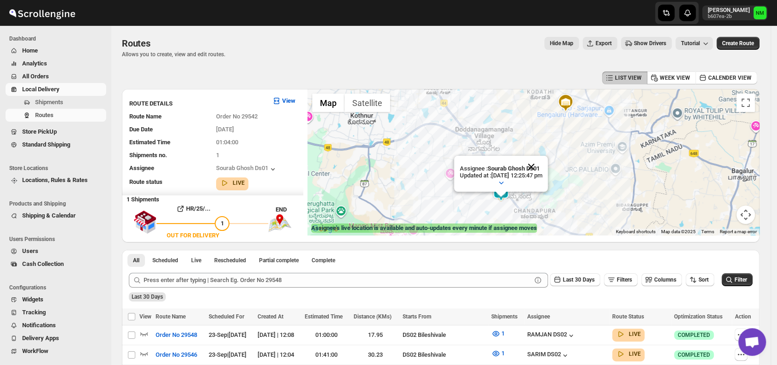
click at [542, 164] on button "Close" at bounding box center [531, 167] width 22 height 22
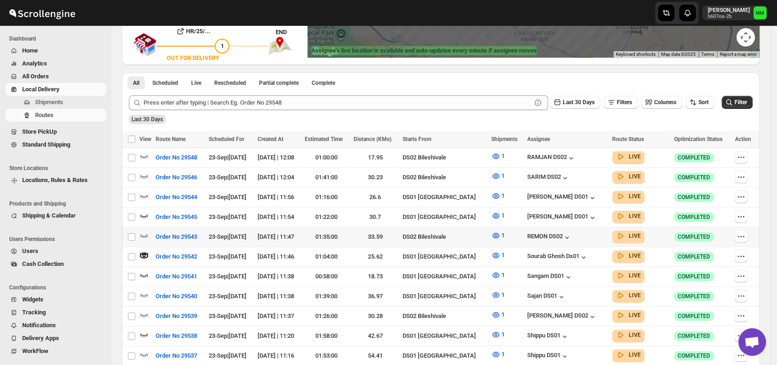
scroll to position [183, 0]
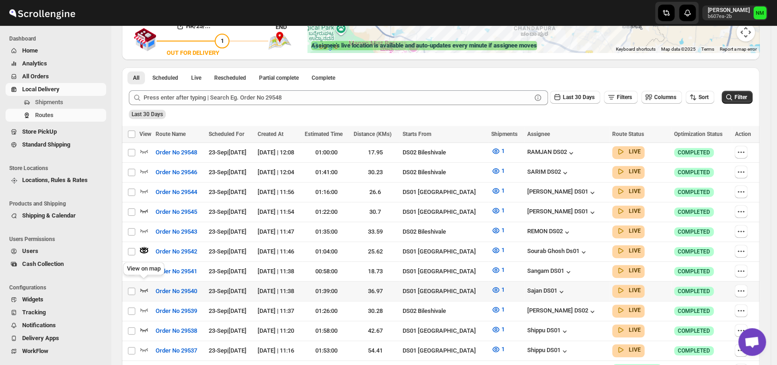
click at [139, 286] on icon "button" at bounding box center [143, 290] width 9 height 9
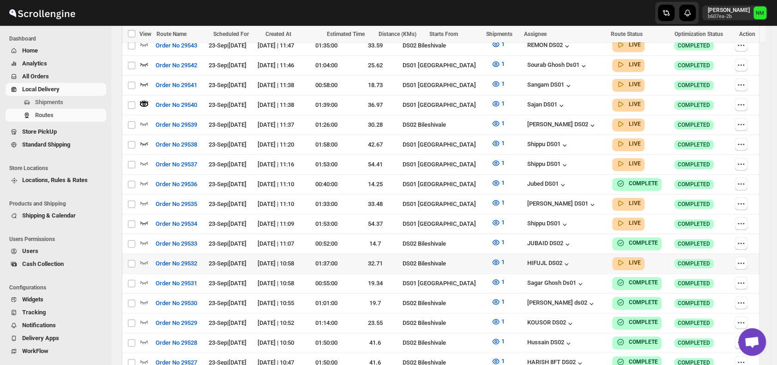
scroll to position [370, 0]
click at [58, 101] on span "Shipments" at bounding box center [49, 102] width 28 height 7
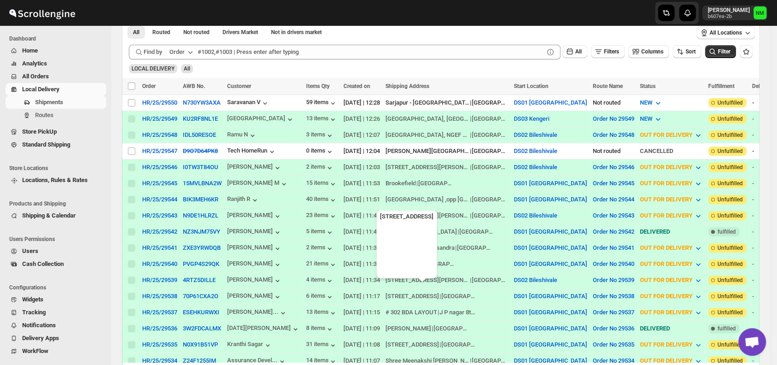
scroll to position [162, 0]
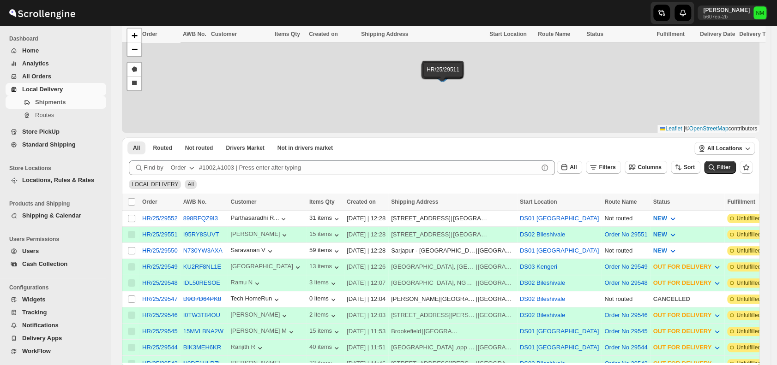
scroll to position [170, 0]
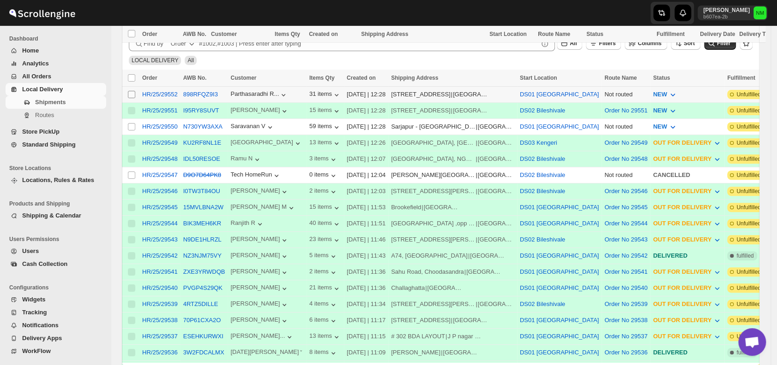
click at [133, 92] on input "Select shipment" at bounding box center [131, 94] width 7 height 7
checkbox input "true"
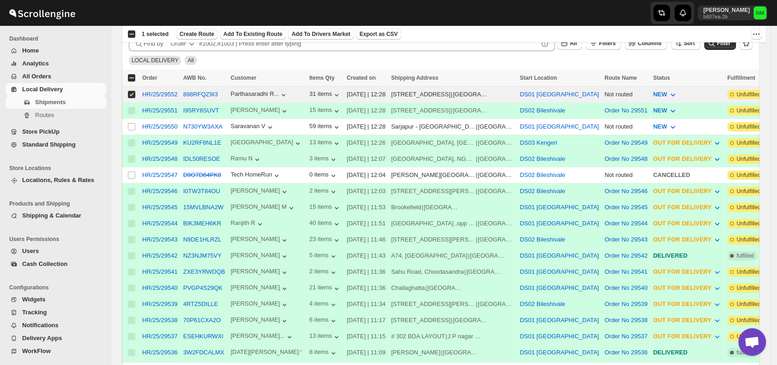
click at [198, 32] on span "Create Route" at bounding box center [197, 33] width 35 height 7
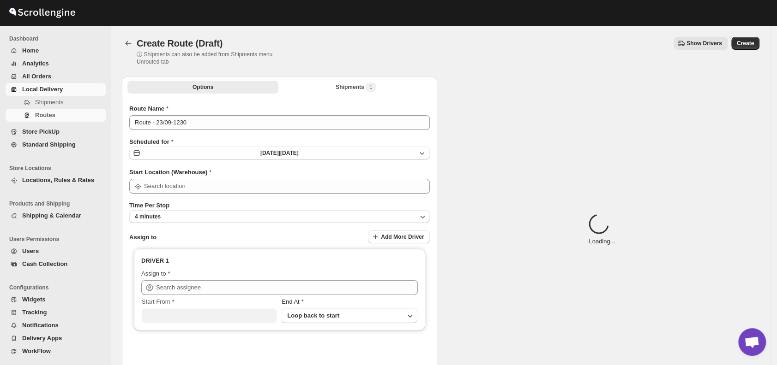
type input "DS01 [GEOGRAPHIC_DATA]"
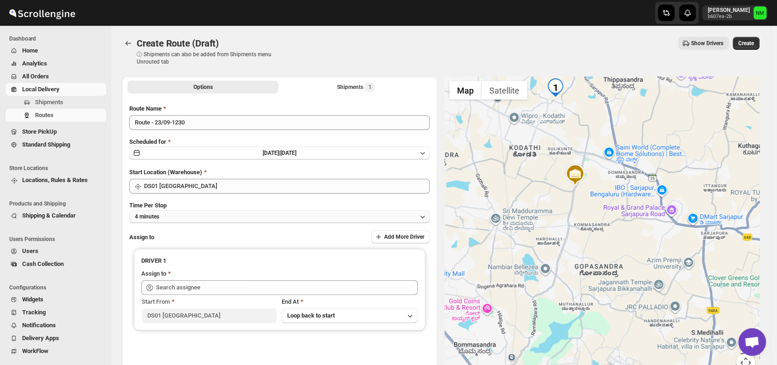
click at [183, 220] on button "4 minutes" at bounding box center [279, 216] width 300 height 13
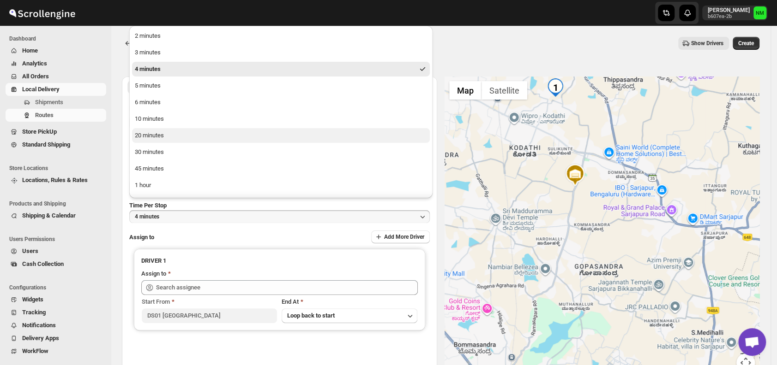
click at [162, 136] on div "20 minutes" at bounding box center [149, 135] width 29 height 9
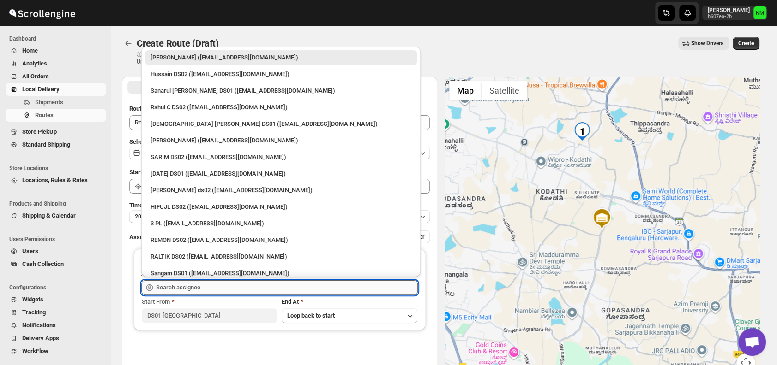
click at [229, 286] on input "text" at bounding box center [287, 288] width 262 height 15
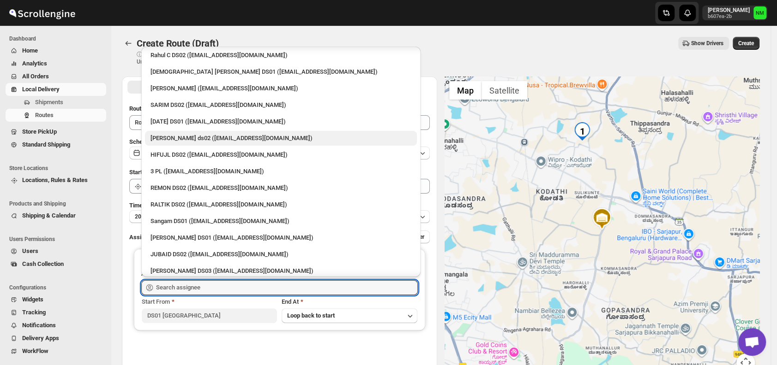
scroll to position [35, 0]
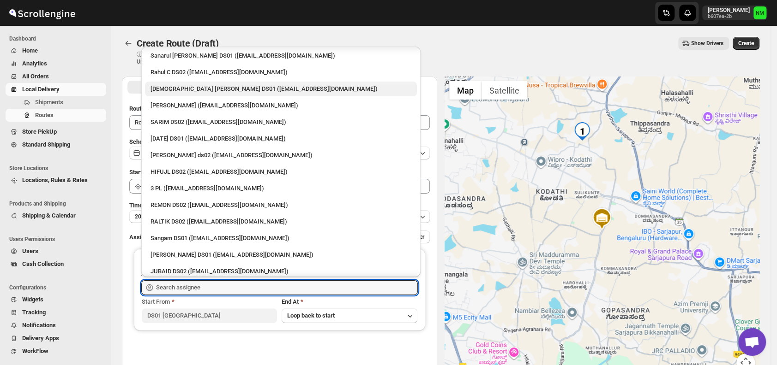
click at [161, 88] on div "Islam Laskar DS01 (vixib74172@ikowat.com)" at bounding box center [280, 88] width 261 height 9
type input "Islam Laskar DS01 (vixib74172@ikowat.com)"
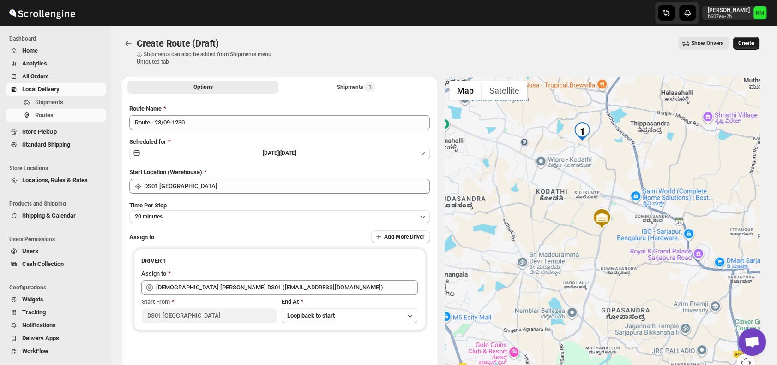
click at [747, 47] on span "Create" at bounding box center [746, 43] width 16 height 7
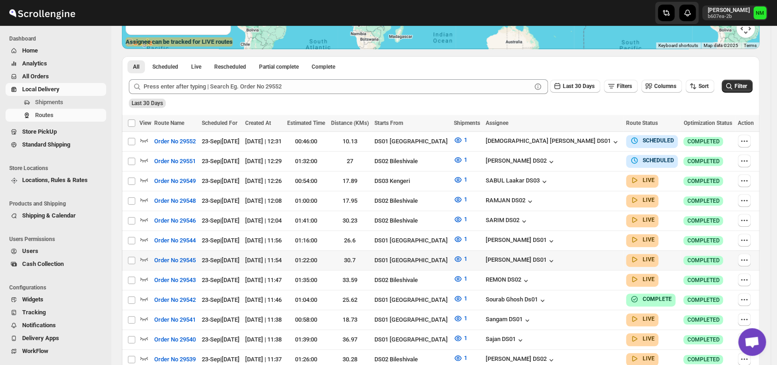
scroll to position [189, 0]
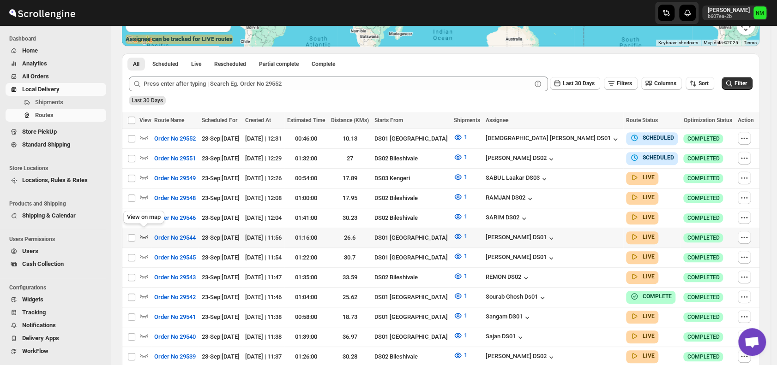
click at [146, 233] on icon "button" at bounding box center [143, 236] width 9 height 9
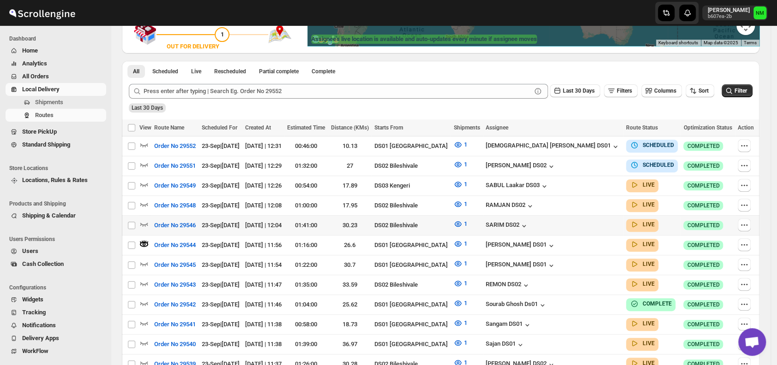
scroll to position [0, 0]
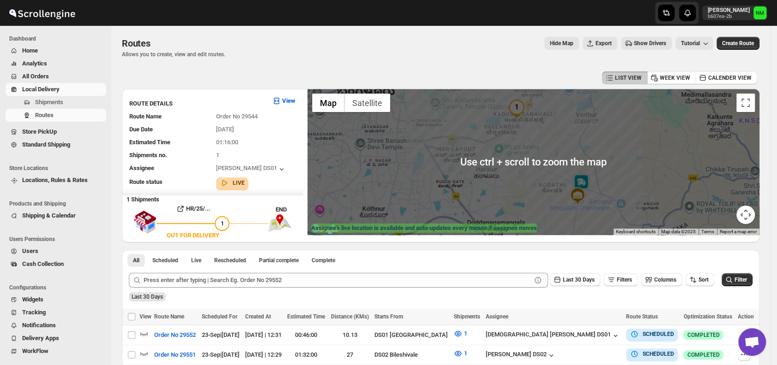
click at [587, 181] on img at bounding box center [581, 183] width 18 height 18
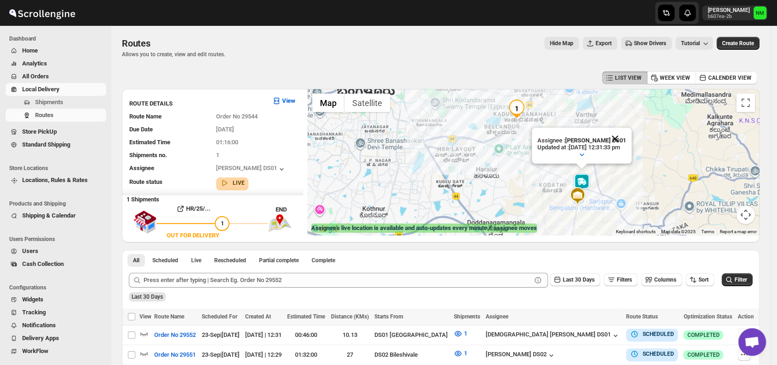
click at [626, 138] on button "Close" at bounding box center [615, 139] width 22 height 22
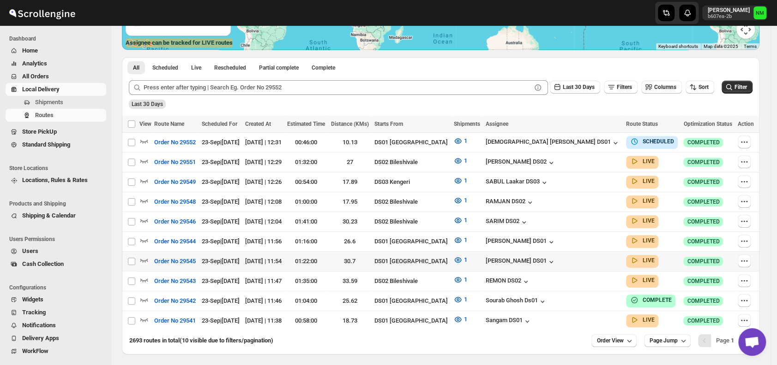
scroll to position [215, 0]
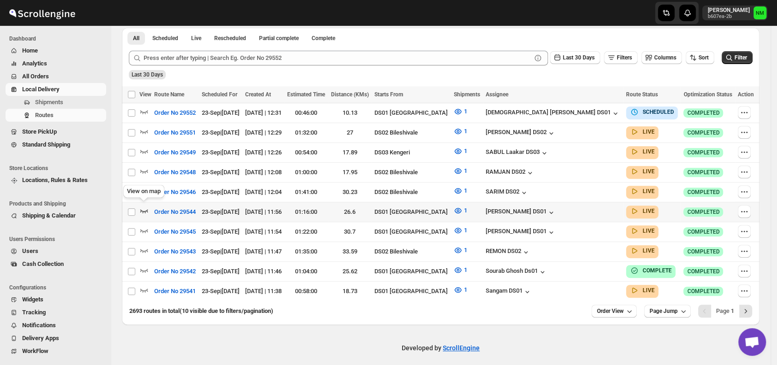
click at [142, 206] on icon "button" at bounding box center [143, 210] width 9 height 9
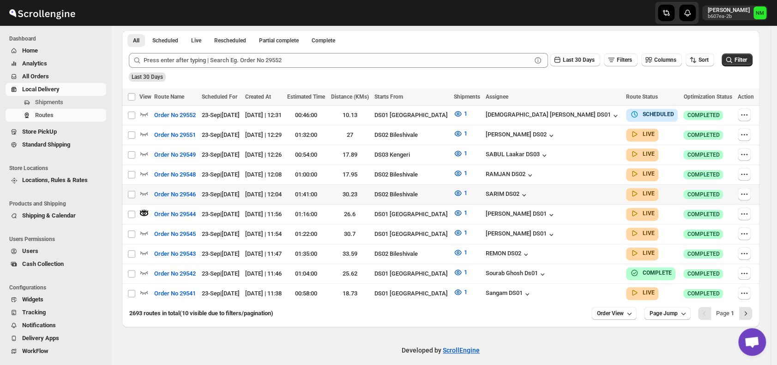
scroll to position [222, 0]
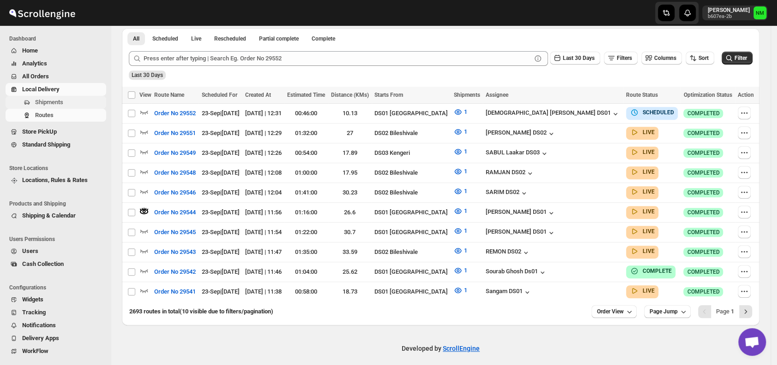
click at [63, 100] on span "Shipments" at bounding box center [49, 102] width 28 height 7
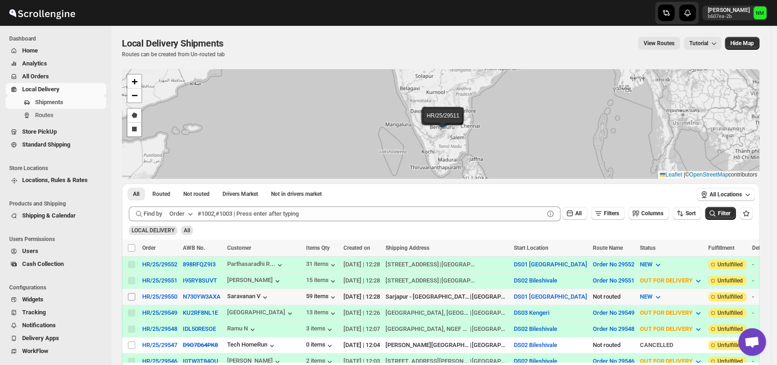
click at [132, 294] on input "Select shipment" at bounding box center [131, 297] width 7 height 7
checkbox input "true"
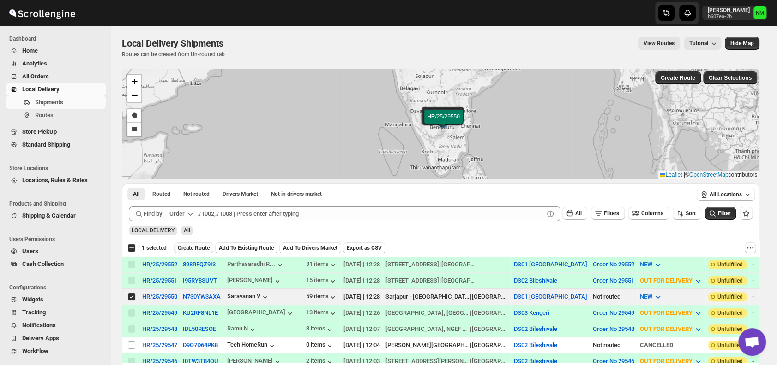
click at [188, 250] on span "Create Route" at bounding box center [194, 248] width 32 height 7
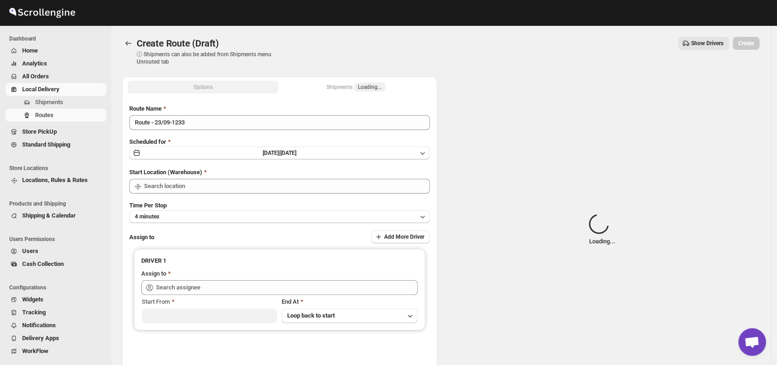
type input "DS01 [GEOGRAPHIC_DATA]"
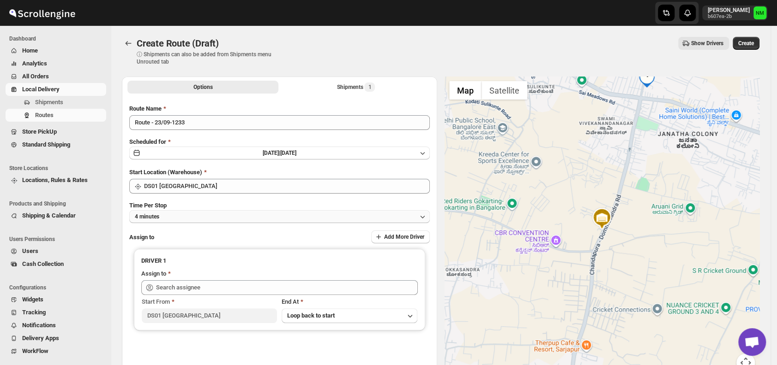
click at [192, 217] on button "4 minutes" at bounding box center [279, 216] width 300 height 13
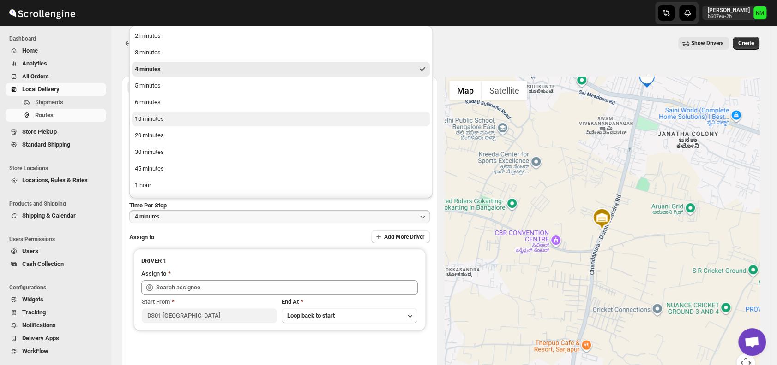
click at [158, 120] on div "10 minutes" at bounding box center [149, 118] width 29 height 9
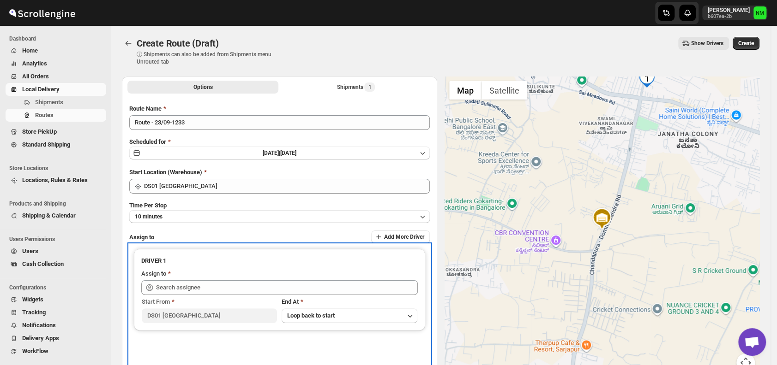
click at [216, 295] on div "Start From [GEOGRAPHIC_DATA] At Loop back to start" at bounding box center [279, 309] width 276 height 28
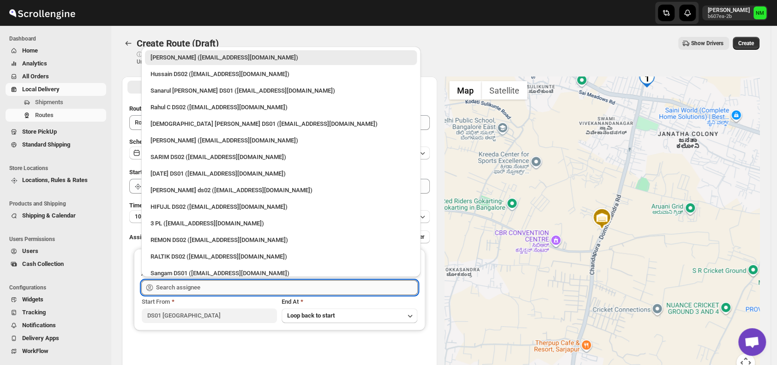
click at [214, 289] on input "text" at bounding box center [287, 288] width 262 height 15
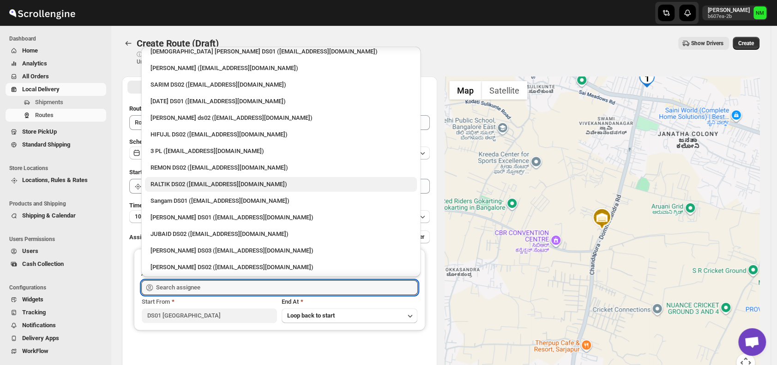
scroll to position [73, 0]
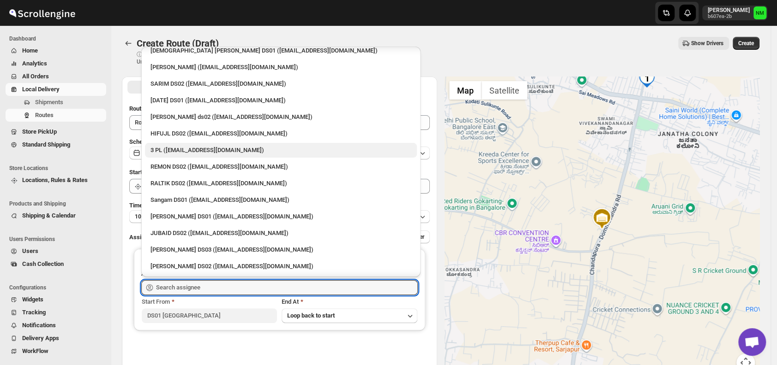
click at [177, 149] on div "3 PL ([EMAIL_ADDRESS][DOMAIN_NAME])" at bounding box center [280, 150] width 261 height 9
type input "3 PL ([EMAIL_ADDRESS][DOMAIN_NAME])"
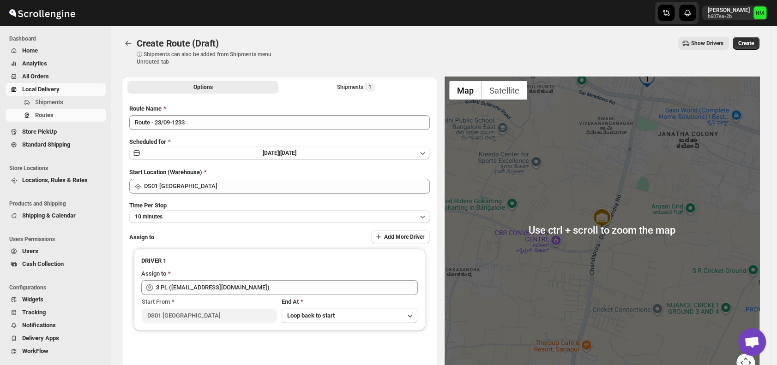
click at [756, 52] on div "Create Route (Draft) ⓘ Shipments can also be added from Shipments menu Unrouted…" at bounding box center [440, 51] width 637 height 29
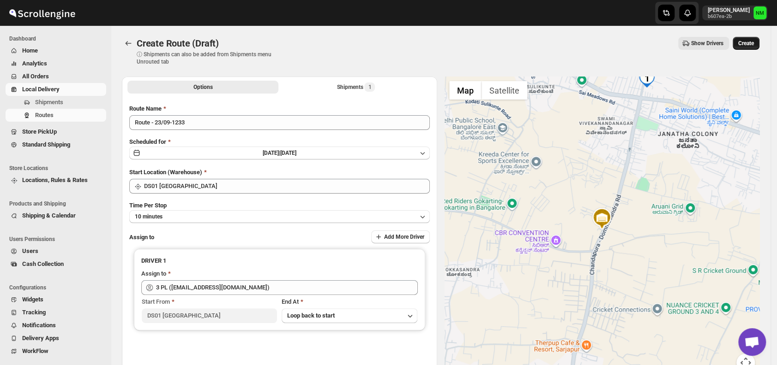
click at [754, 45] on span "Create" at bounding box center [746, 43] width 16 height 7
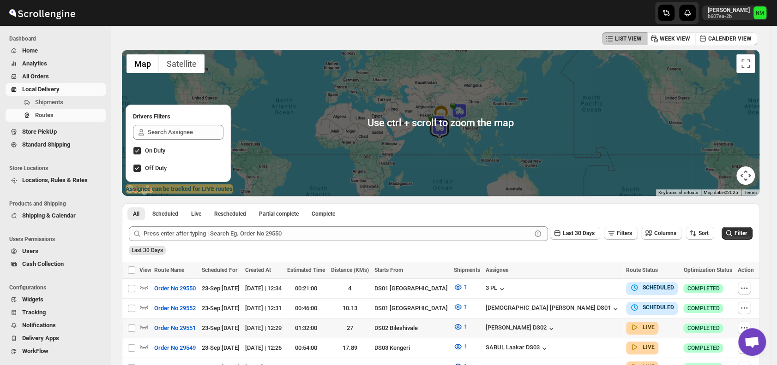
scroll to position [166, 0]
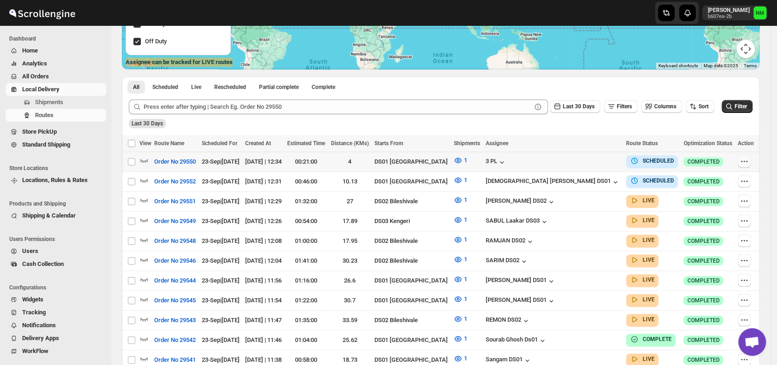
click at [742, 162] on icon "button" at bounding box center [741, 161] width 1 height 1
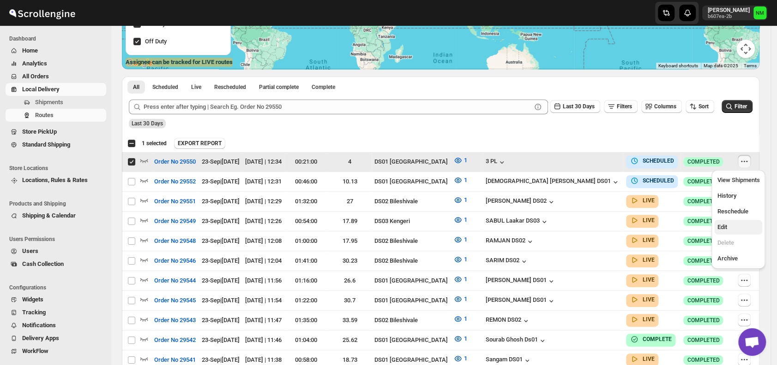
click at [722, 224] on span "Edit" at bounding box center [722, 227] width 10 height 7
checkbox input "false"
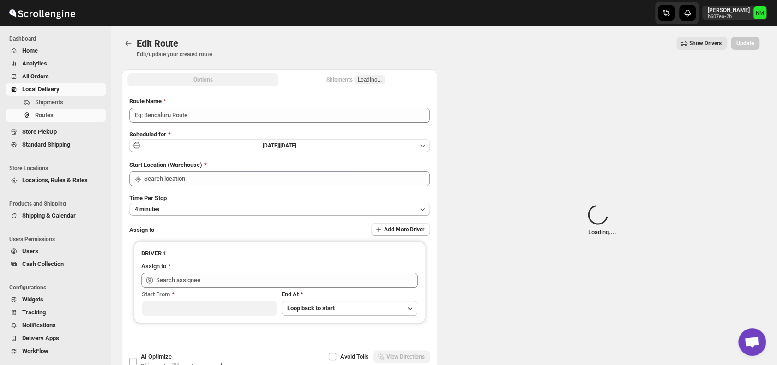
type input "Order No 29550"
type input "DS01 [GEOGRAPHIC_DATA]"
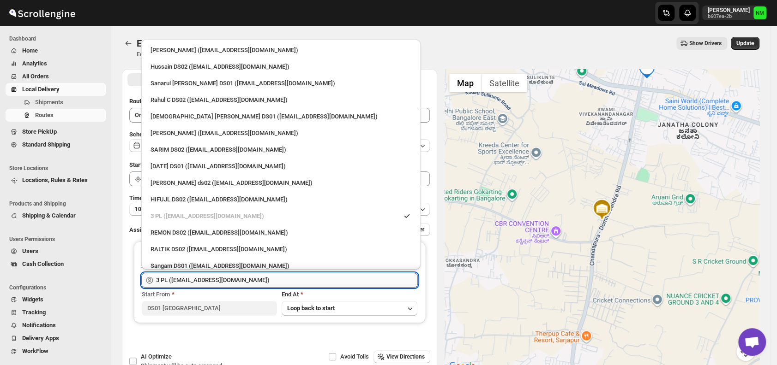
click at [259, 280] on input "3 PL ([EMAIL_ADDRESS][DOMAIN_NAME])" at bounding box center [287, 280] width 262 height 15
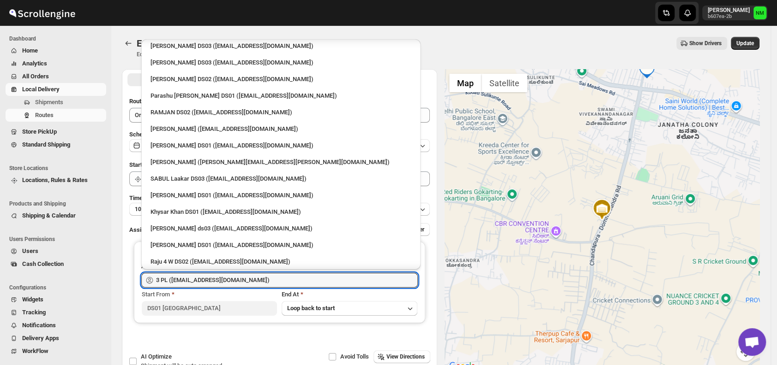
scroll to position [653, 0]
click at [195, 194] on div "[PERSON_NAME] DS01 ([EMAIL_ADDRESS][DOMAIN_NAME])" at bounding box center [280, 194] width 261 height 9
type input "Kousar Khan DS01 (kifikak673@cspaus.com)"
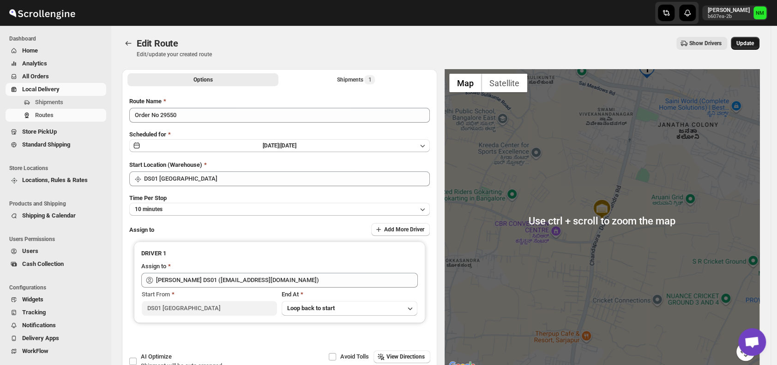
click at [747, 49] on button "Update" at bounding box center [745, 43] width 29 height 13
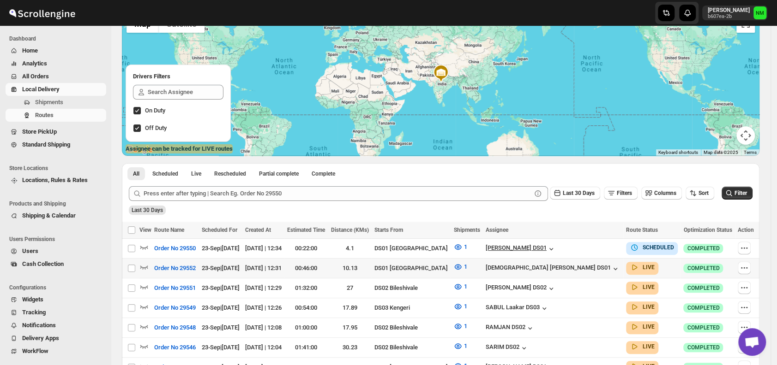
scroll to position [82, 0]
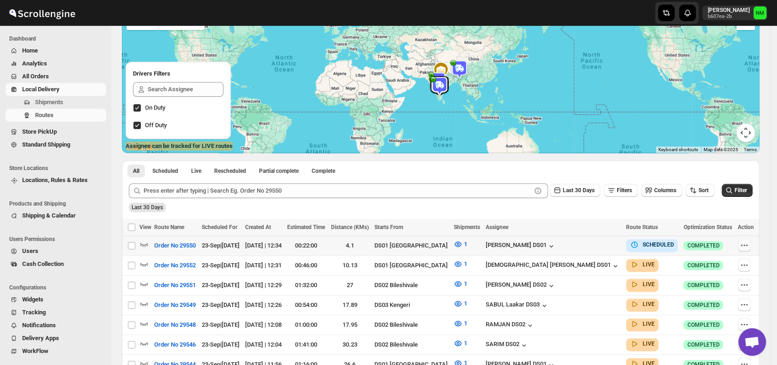
click at [745, 243] on icon "button" at bounding box center [743, 245] width 9 height 9
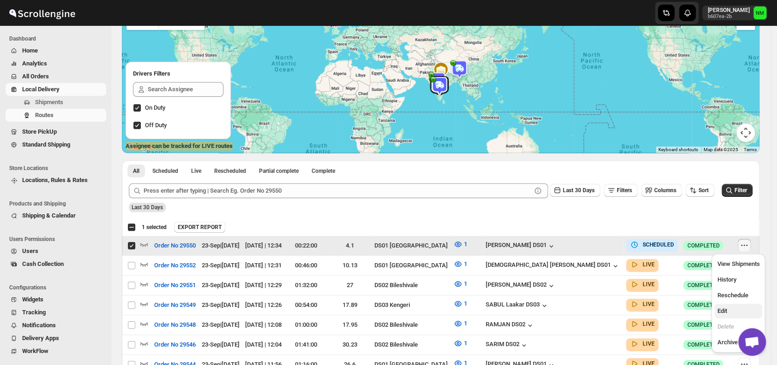
click at [723, 308] on span "Edit" at bounding box center [722, 311] width 10 height 7
checkbox input "false"
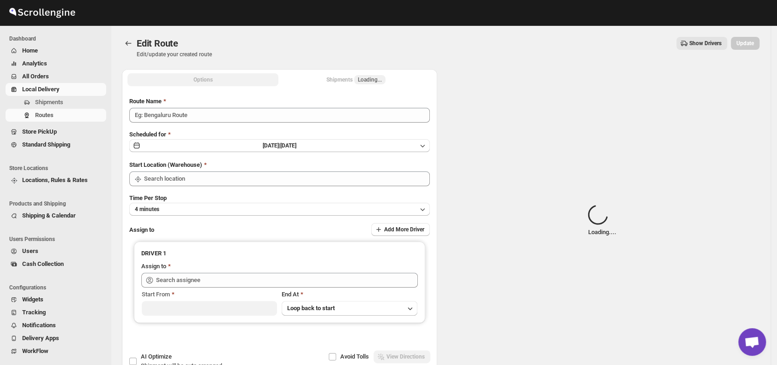
type input "Order No 29550"
type input "DS01 [GEOGRAPHIC_DATA]"
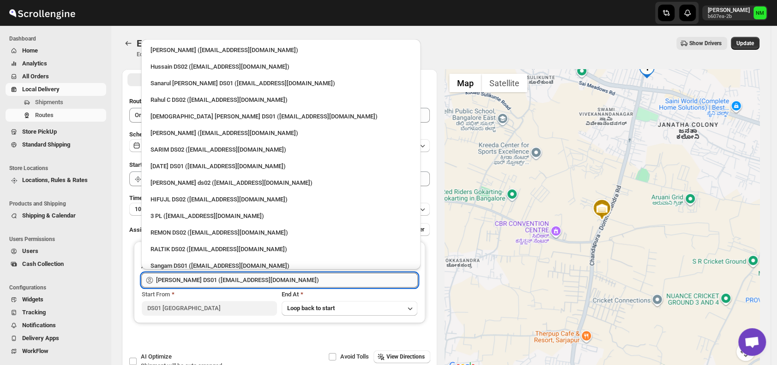
click at [307, 278] on input "[PERSON_NAME] DS01 ([EMAIL_ADDRESS][DOMAIN_NAME])" at bounding box center [287, 280] width 262 height 15
click at [219, 216] on div "3 PL ([EMAIL_ADDRESS][DOMAIN_NAME])" at bounding box center [280, 216] width 261 height 9
type input "3 PL ([EMAIL_ADDRESS][DOMAIN_NAME])"
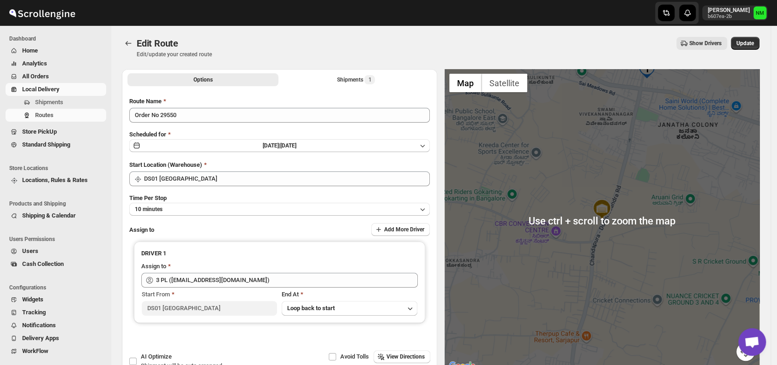
click at [752, 50] on div "Edit Route Edit/update your created route Show Drivers More actions Show Driver…" at bounding box center [440, 47] width 637 height 21
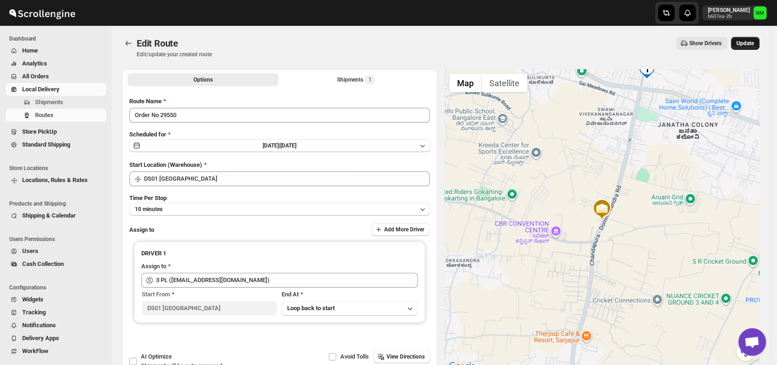
click at [750, 43] on span "Update" at bounding box center [745, 43] width 18 height 7
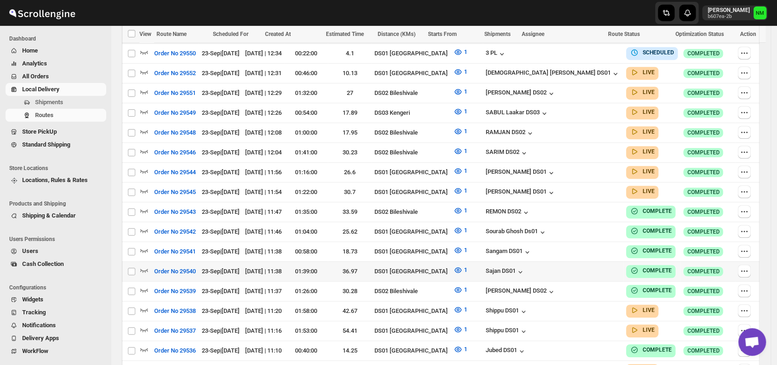
scroll to position [326, 0]
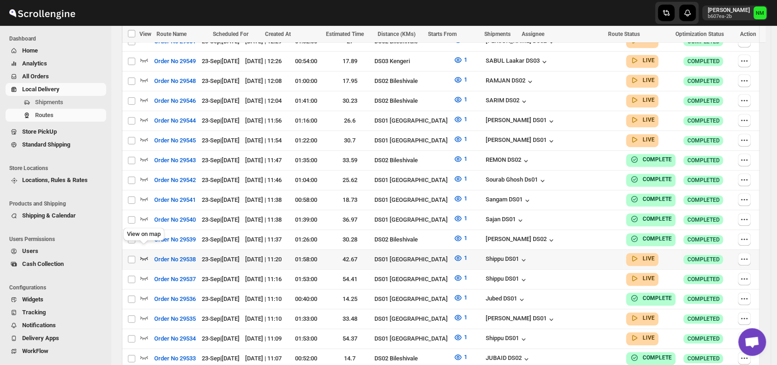
click at [144, 254] on icon "button" at bounding box center [143, 258] width 9 height 9
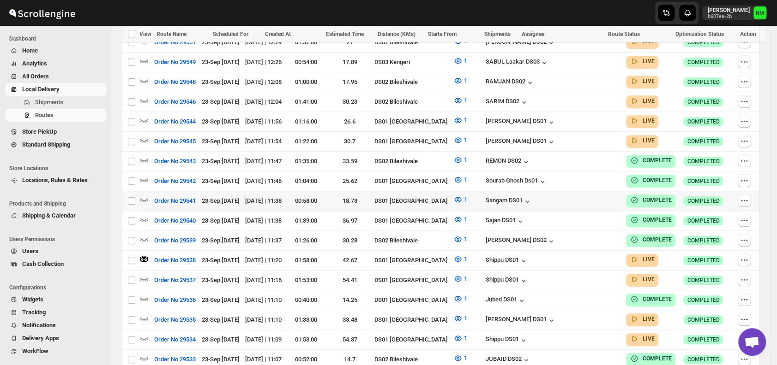
scroll to position [0, 0]
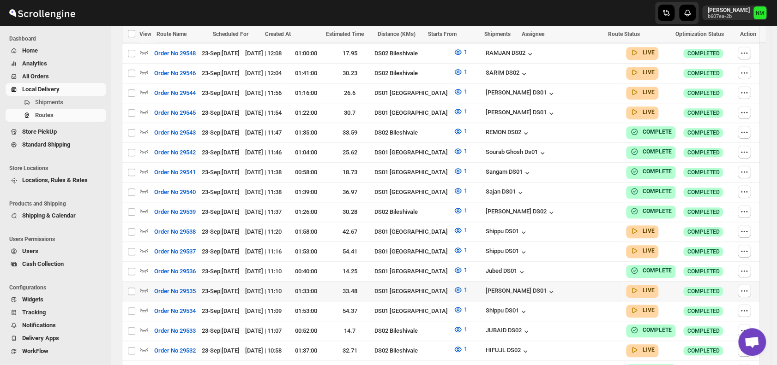
scroll to position [355, 0]
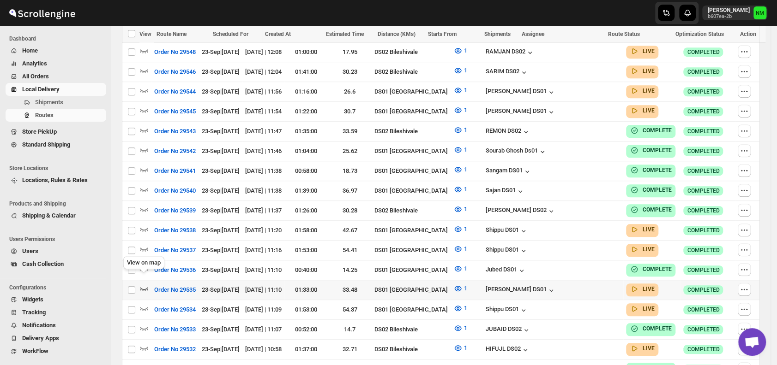
click at [146, 288] on icon "button" at bounding box center [144, 290] width 8 height 4
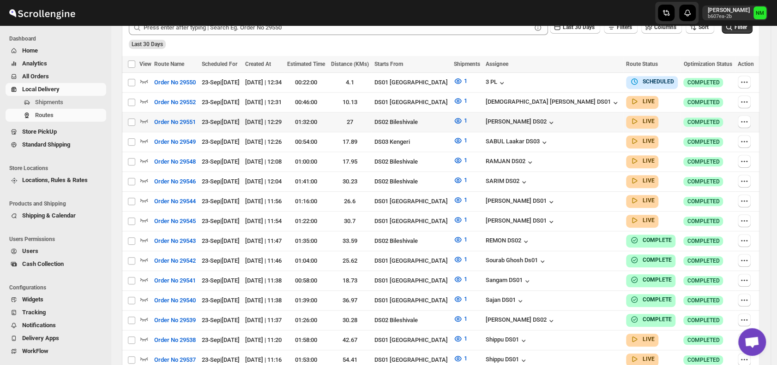
scroll to position [253, 0]
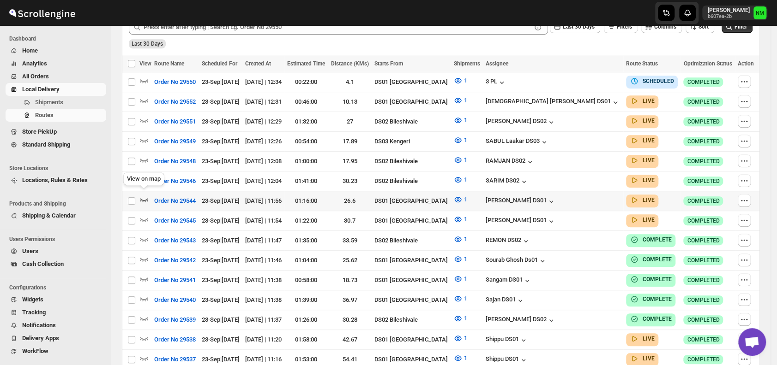
click at [146, 195] on icon "button" at bounding box center [143, 199] width 9 height 9
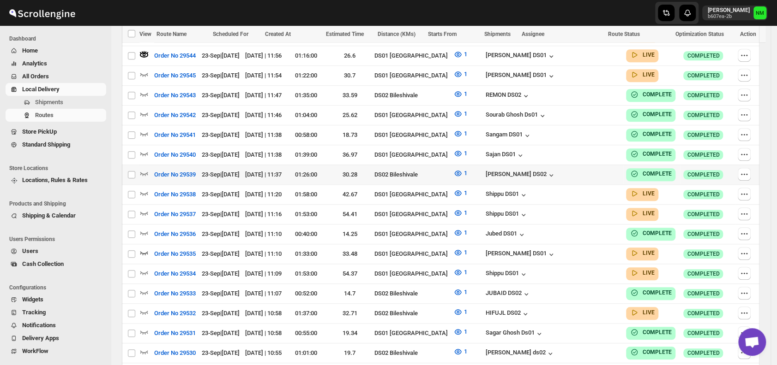
scroll to position [399, 0]
click at [141, 211] on icon "button" at bounding box center [144, 213] width 8 height 4
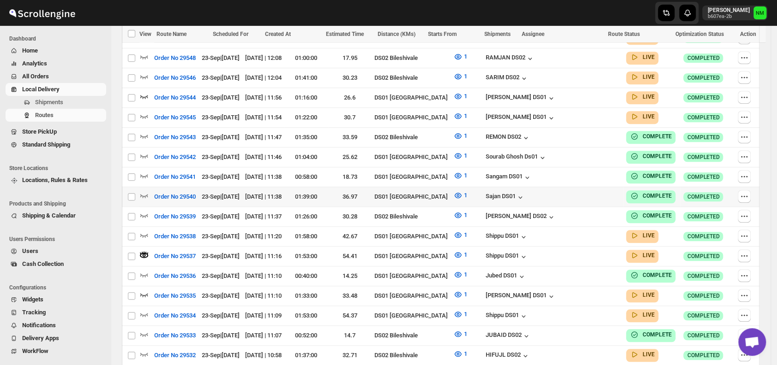
scroll to position [361, 0]
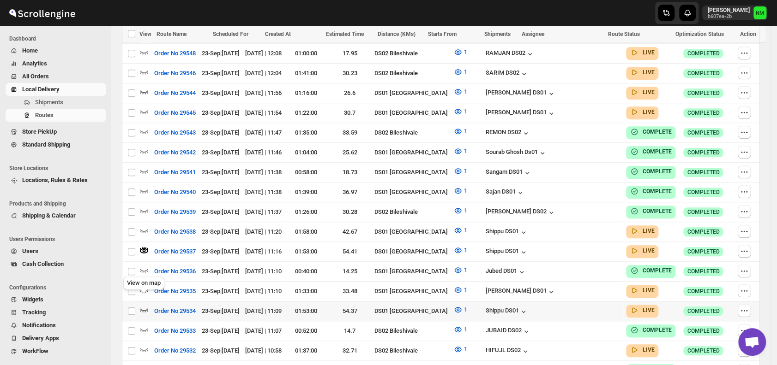
click at [145, 306] on icon "button" at bounding box center [143, 310] width 9 height 9
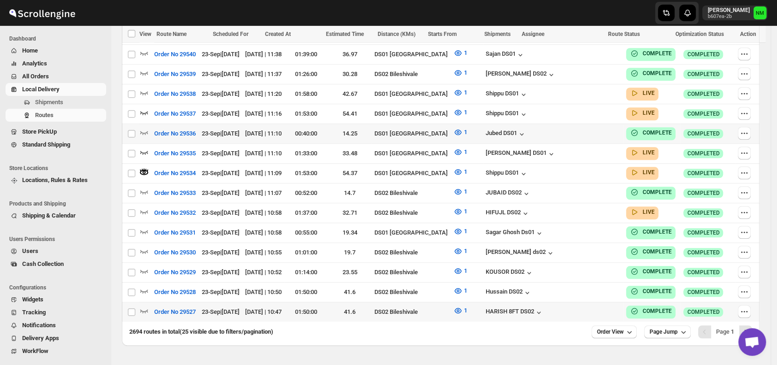
scroll to position [511, 0]
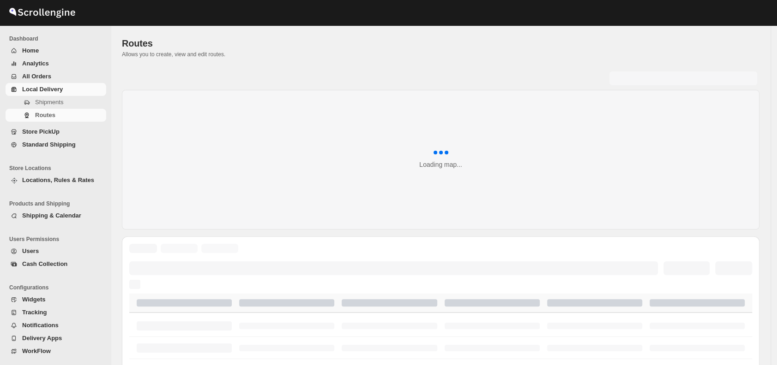
scroll to position [358, 0]
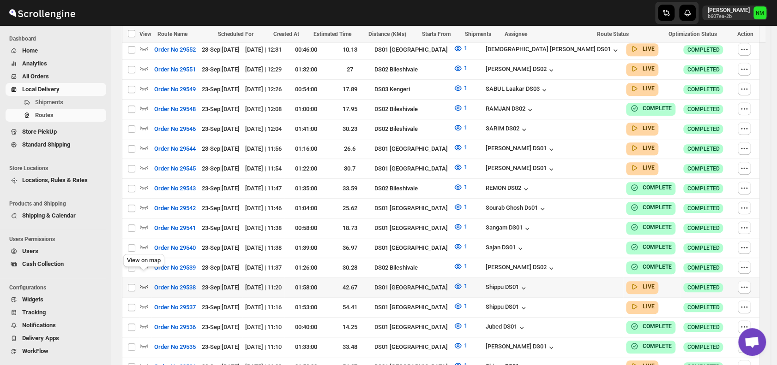
click at [144, 282] on icon "button" at bounding box center [143, 286] width 9 height 9
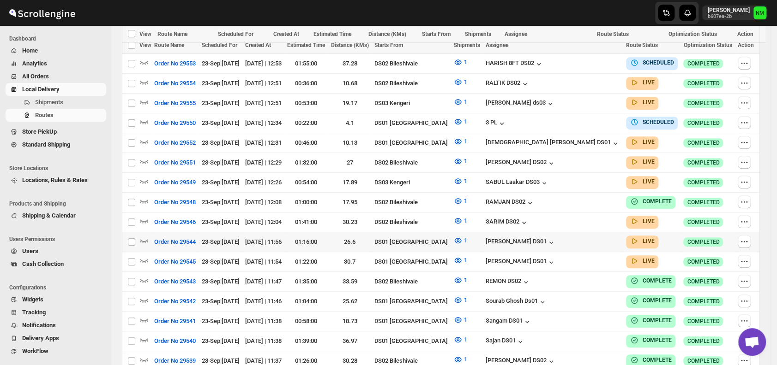
scroll to position [292, 0]
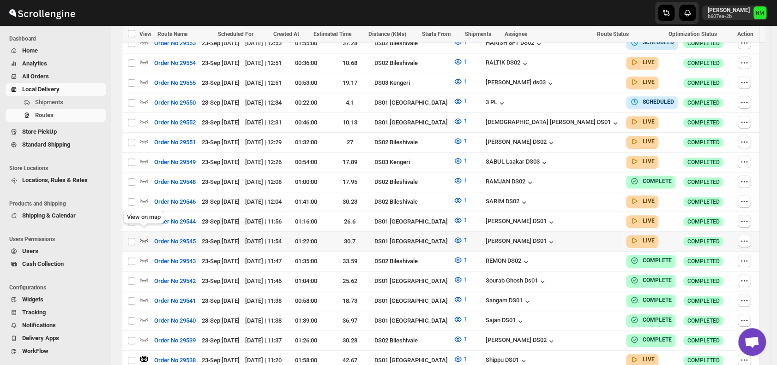
click at [145, 236] on icon "button" at bounding box center [143, 240] width 9 height 9
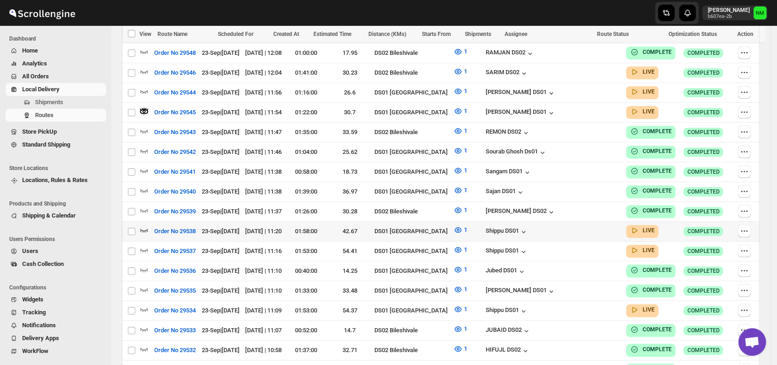
scroll to position [422, 0]
click at [140, 248] on icon "button" at bounding box center [144, 250] width 8 height 4
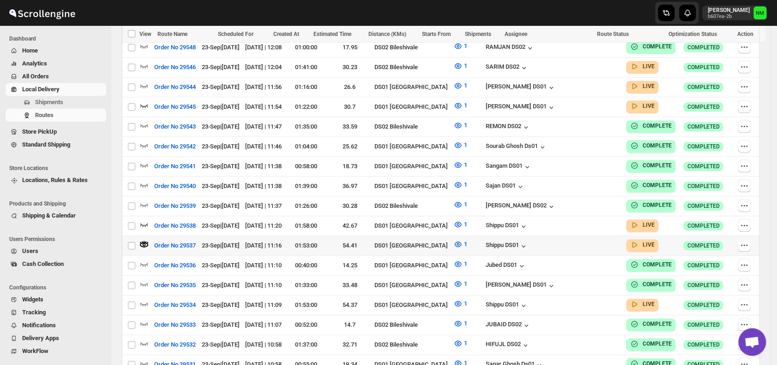
scroll to position [437, 0]
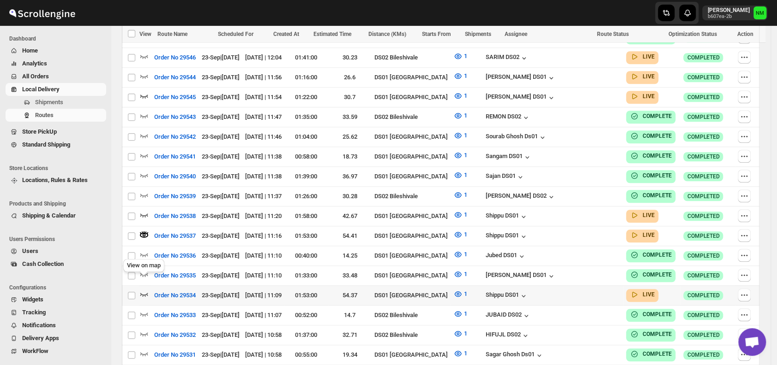
click at [146, 290] on icon "button" at bounding box center [143, 294] width 9 height 9
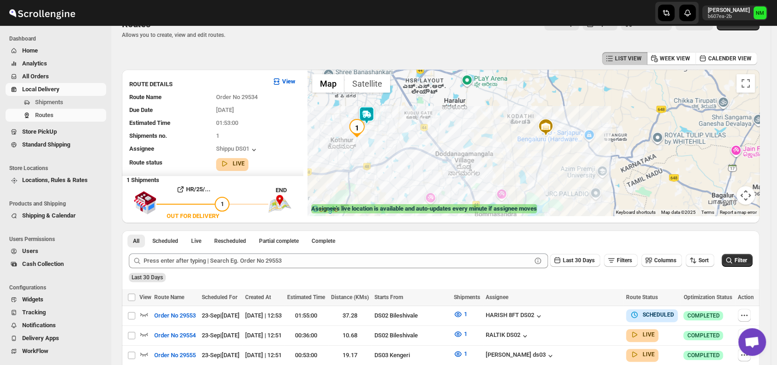
scroll to position [0, 0]
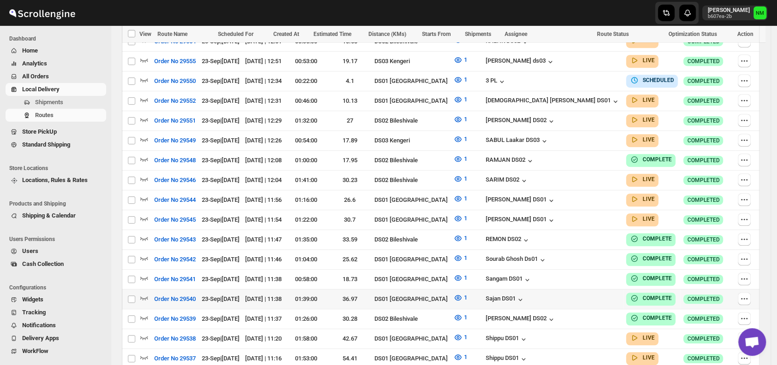
scroll to position [307, 0]
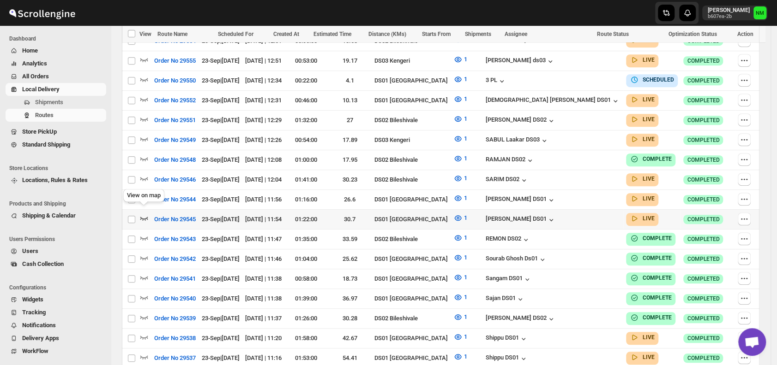
click at [146, 214] on icon "button" at bounding box center [143, 218] width 9 height 9
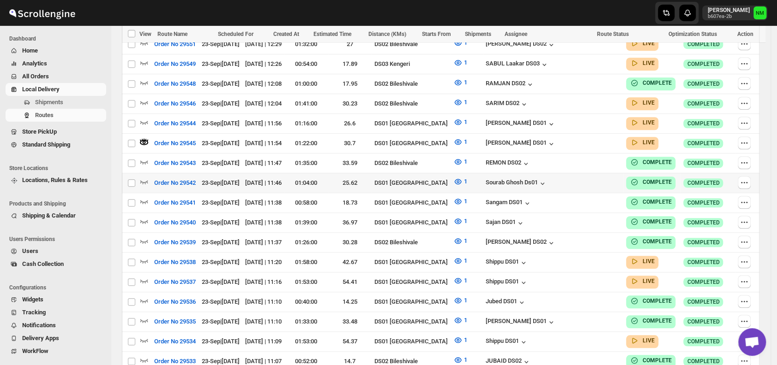
scroll to position [389, 0]
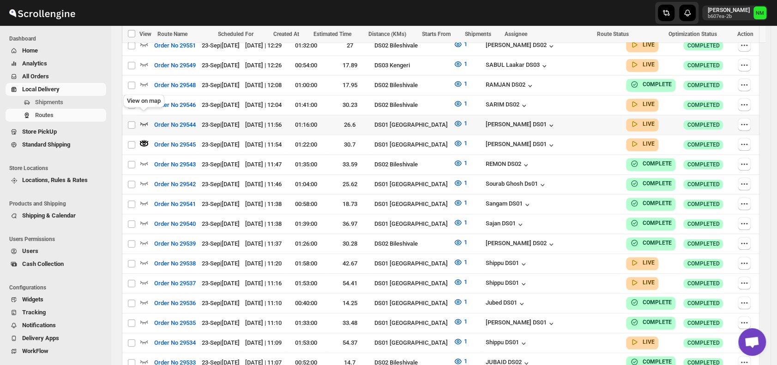
click at [146, 119] on icon "button" at bounding box center [143, 123] width 9 height 9
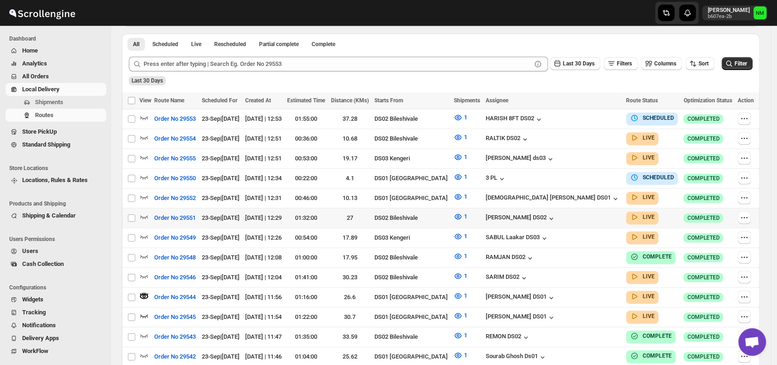
scroll to position [217, 0]
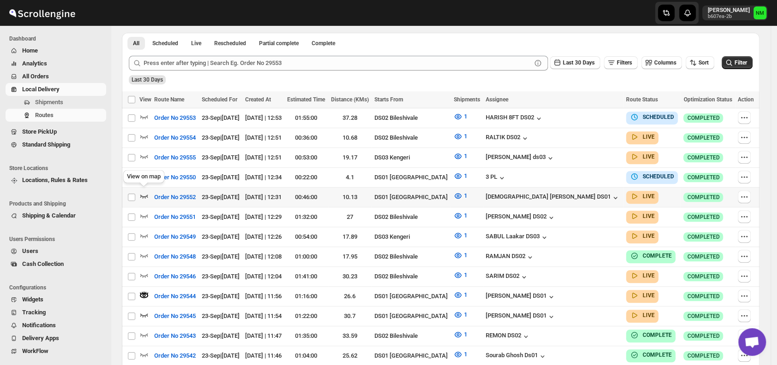
click at [142, 194] on icon "button" at bounding box center [143, 196] width 9 height 9
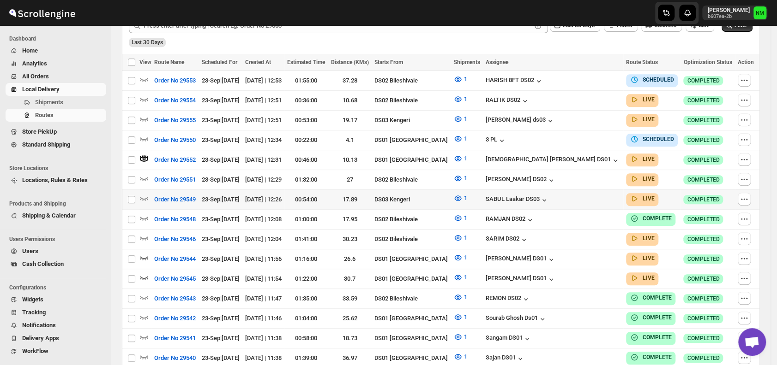
scroll to position [271, 0]
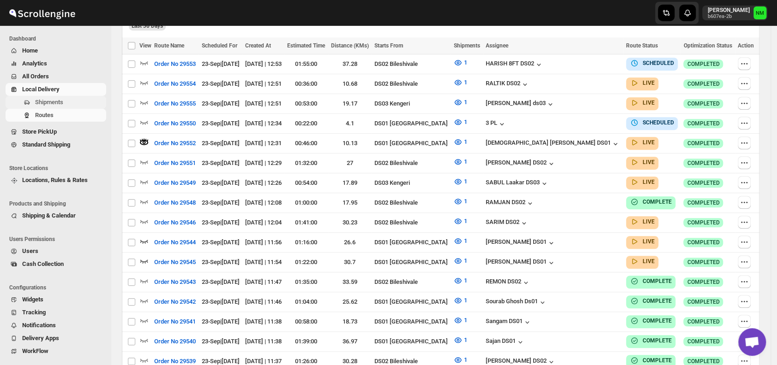
click at [66, 104] on span "Shipments" at bounding box center [69, 102] width 69 height 9
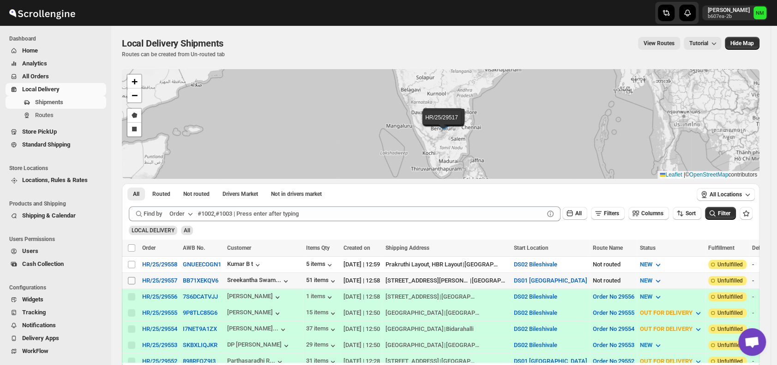
click at [133, 277] on input "Select shipment" at bounding box center [131, 280] width 7 height 7
checkbox input "true"
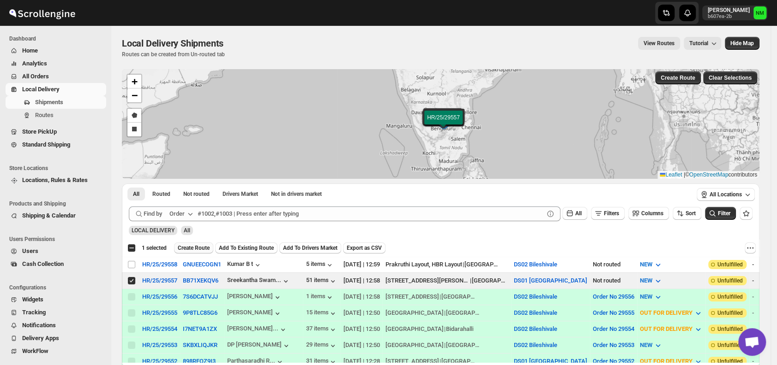
click at [190, 248] on span "Create Route" at bounding box center [194, 248] width 32 height 7
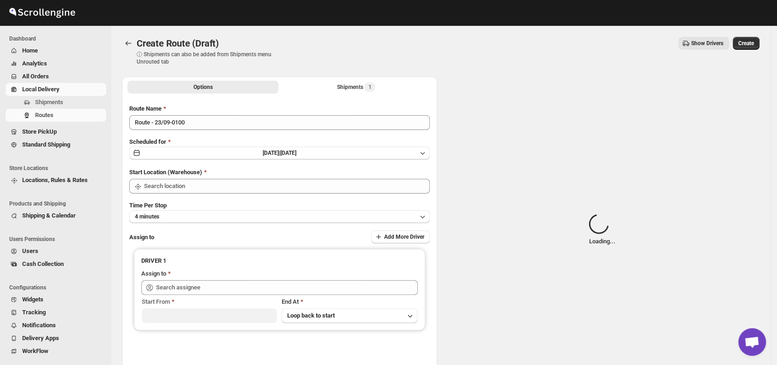
type input "DS01 [GEOGRAPHIC_DATA]"
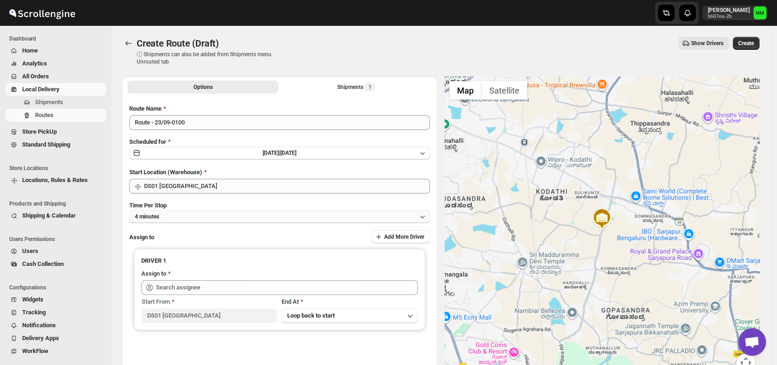
click at [208, 216] on button "4 minutes" at bounding box center [279, 216] width 300 height 13
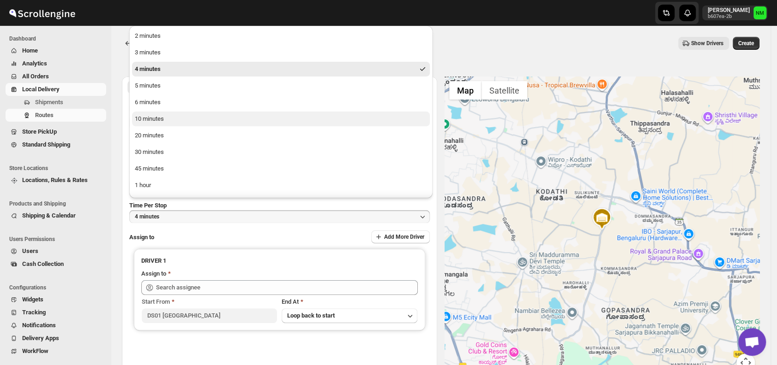
click at [155, 121] on div "10 minutes" at bounding box center [149, 118] width 29 height 9
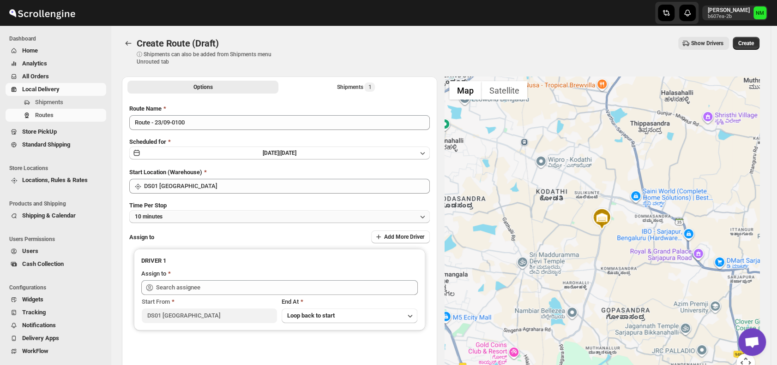
click at [198, 214] on button "10 minutes" at bounding box center [279, 216] width 300 height 13
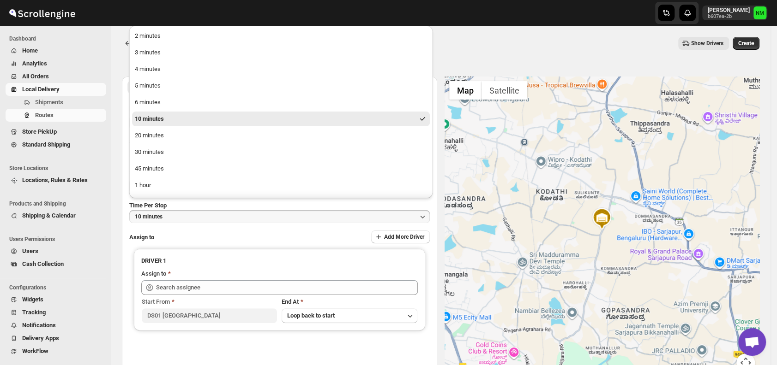
click at [183, 121] on button "10 minutes" at bounding box center [281, 119] width 298 height 15
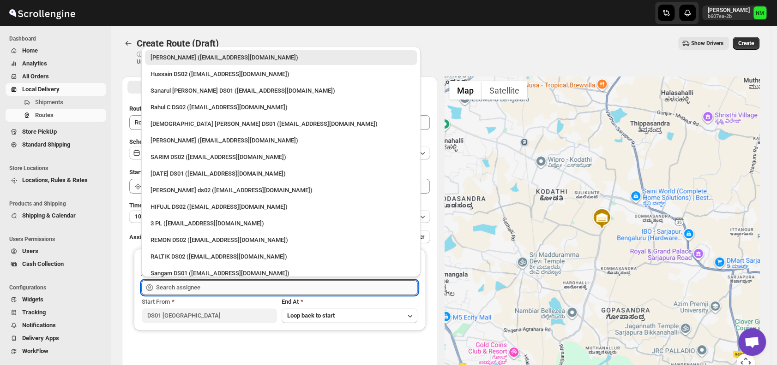
click at [203, 289] on input "text" at bounding box center [287, 288] width 262 height 15
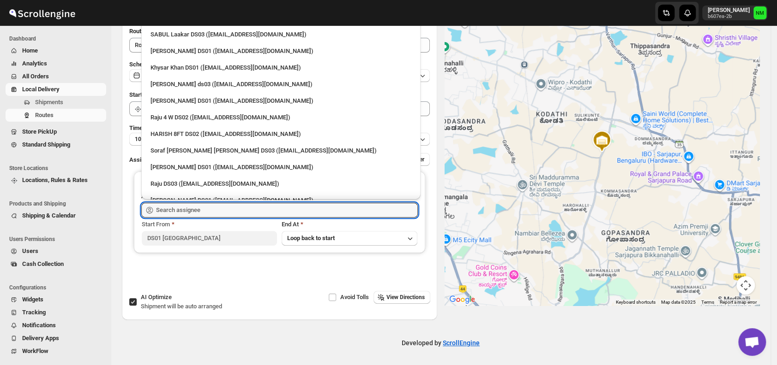
scroll to position [756, 0]
click at [174, 54] on div "[PERSON_NAME] DS01 ([EMAIL_ADDRESS][DOMAIN_NAME])" at bounding box center [280, 52] width 261 height 9
type input "[PERSON_NAME] DS01 ([EMAIL_ADDRESS][DOMAIN_NAME])"
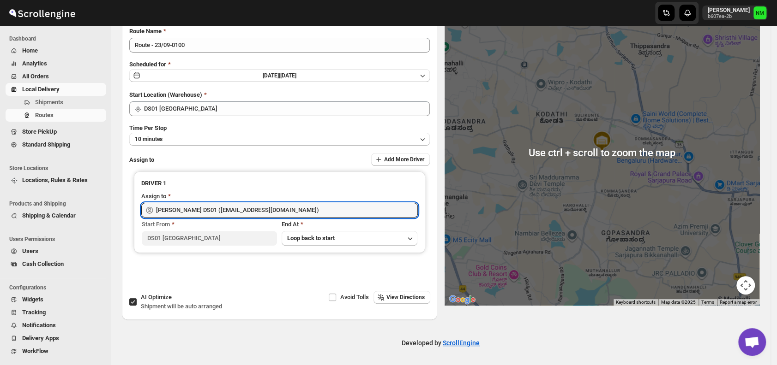
scroll to position [0, 0]
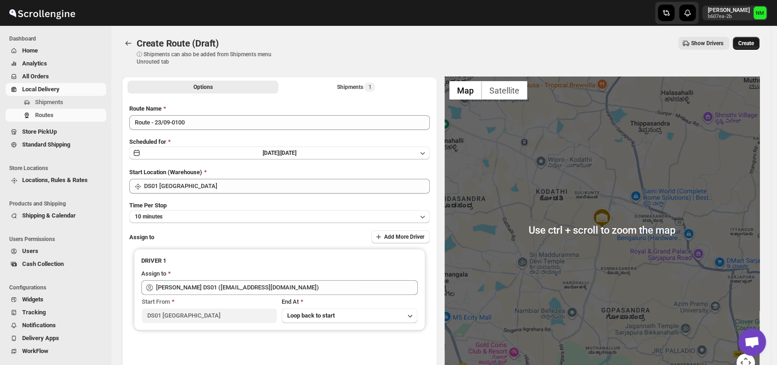
click at [745, 42] on span "Create" at bounding box center [746, 43] width 16 height 7
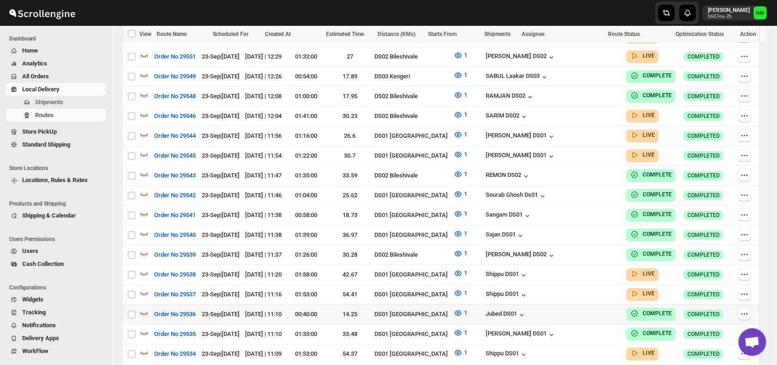
scroll to position [411, 0]
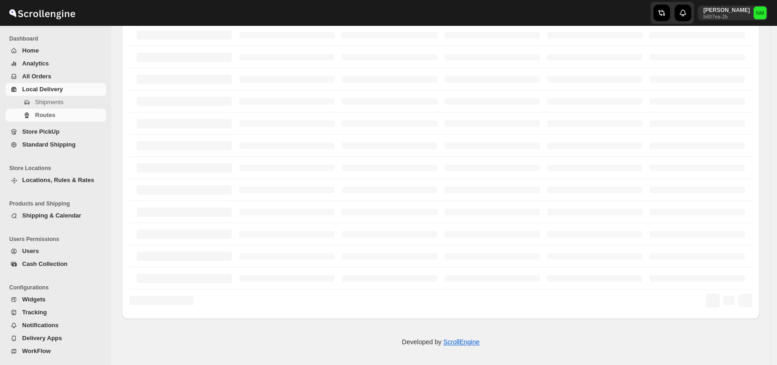
scroll to position [215, 0]
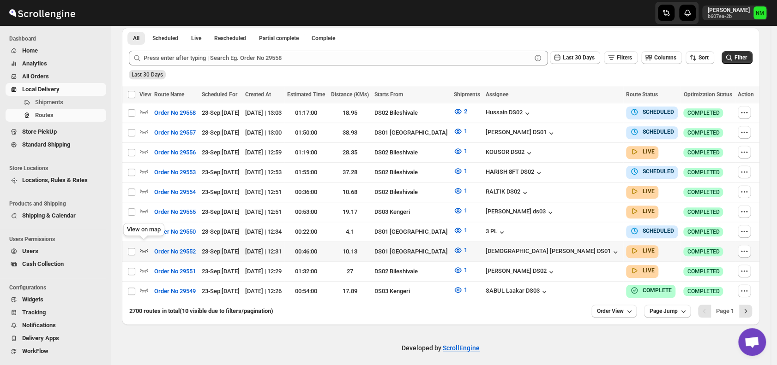
click at [147, 249] on icon "button" at bounding box center [144, 251] width 8 height 4
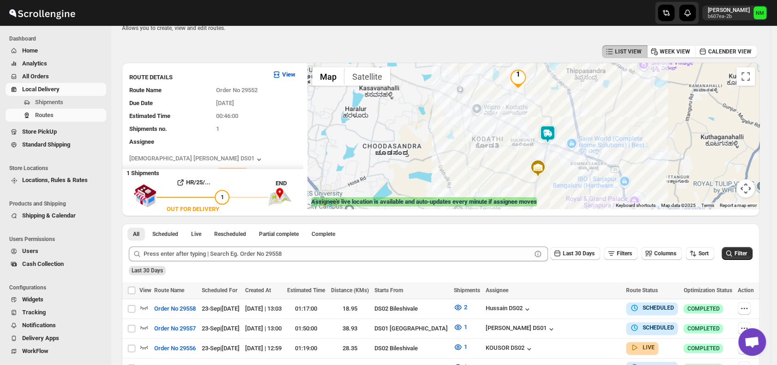
scroll to position [0, 0]
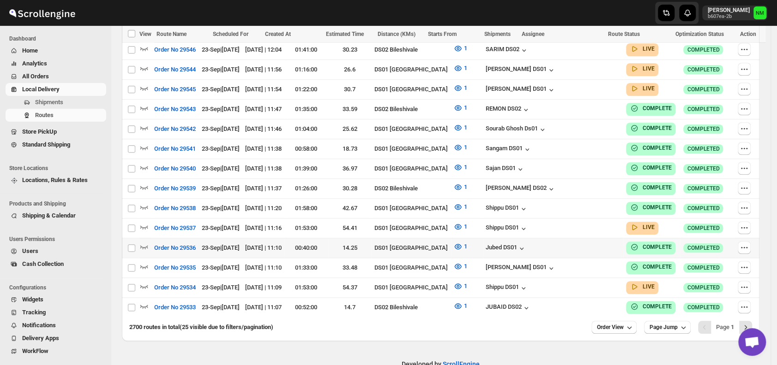
scroll to position [504, 0]
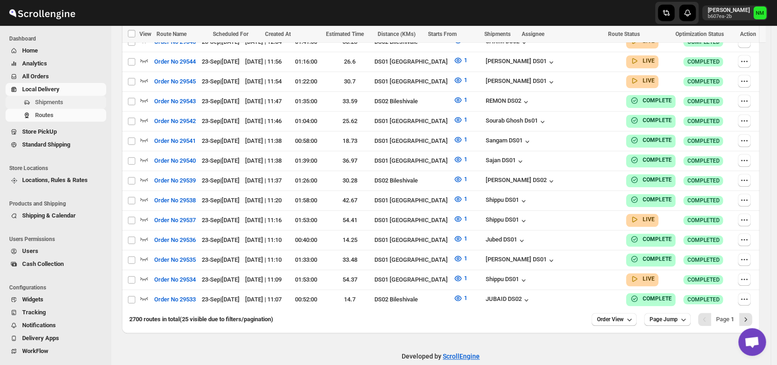
click at [66, 102] on span "Shipments" at bounding box center [69, 102] width 69 height 9
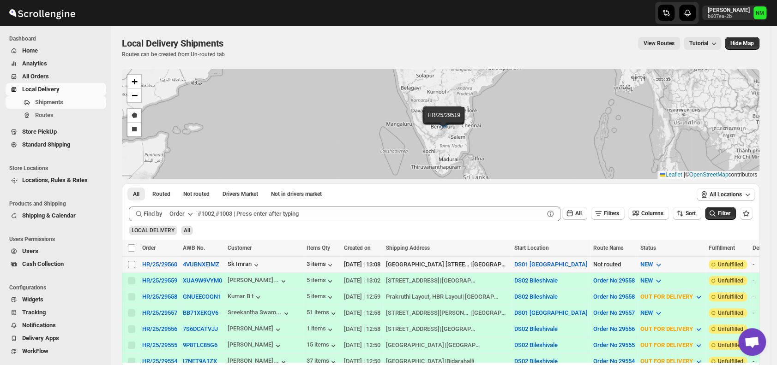
click at [132, 263] on input "Select shipment" at bounding box center [131, 264] width 7 height 7
checkbox input "true"
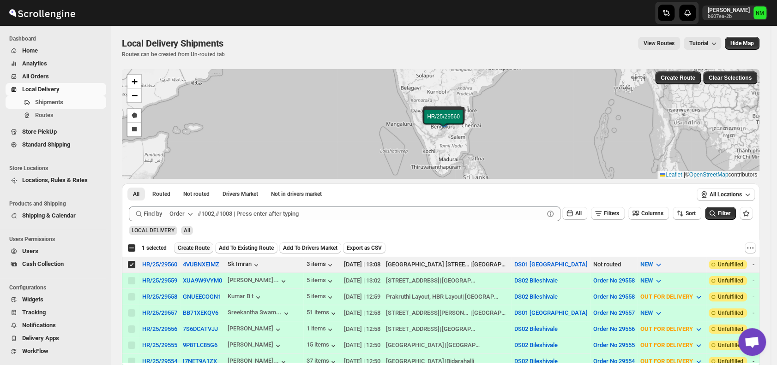
click at [186, 246] on span "Create Route" at bounding box center [194, 248] width 32 height 7
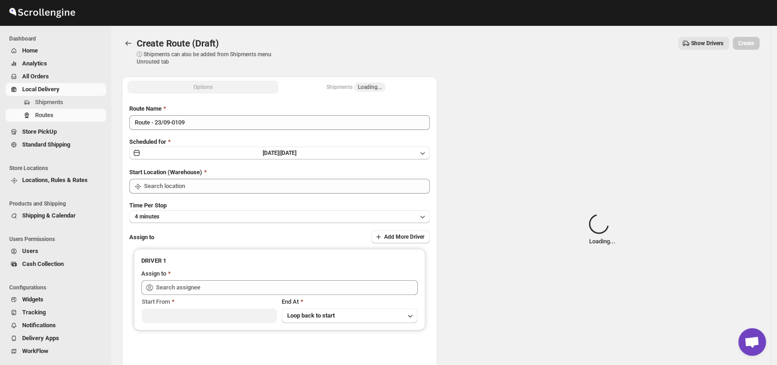
type input "DS01 [GEOGRAPHIC_DATA]"
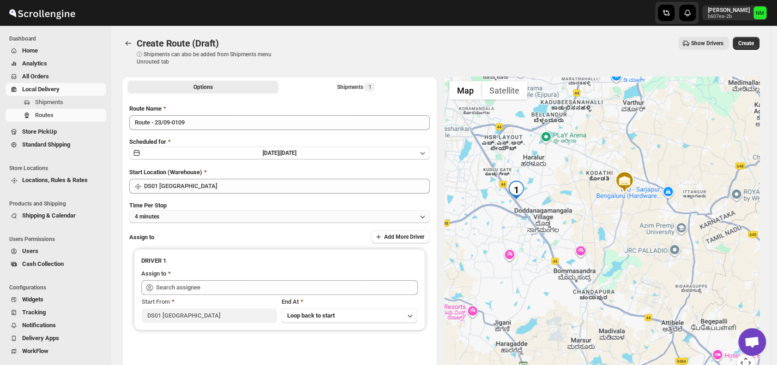
click at [274, 218] on button "4 minutes" at bounding box center [279, 216] width 300 height 13
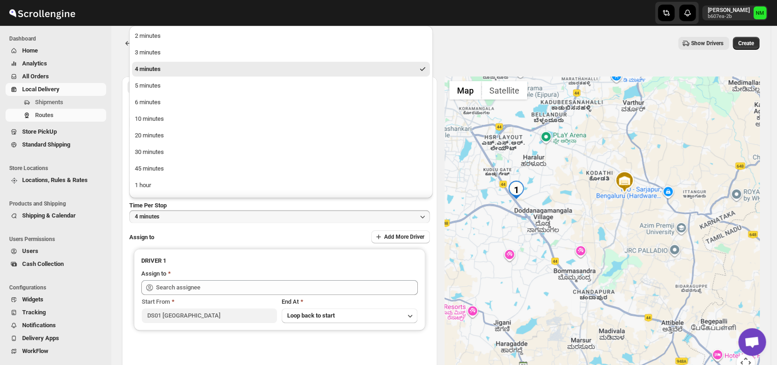
click at [274, 218] on button "4 minutes" at bounding box center [279, 216] width 300 height 13
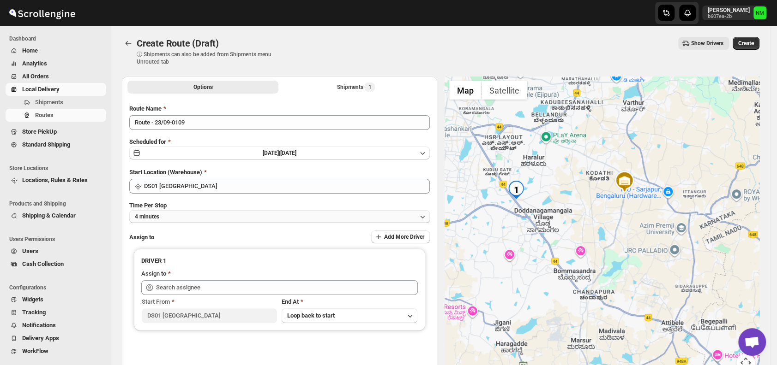
click at [207, 217] on button "4 minutes" at bounding box center [279, 216] width 300 height 13
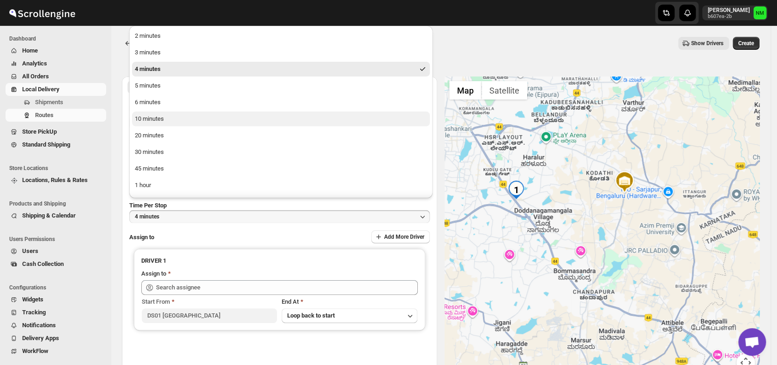
click at [164, 118] on button "10 minutes" at bounding box center [281, 119] width 298 height 15
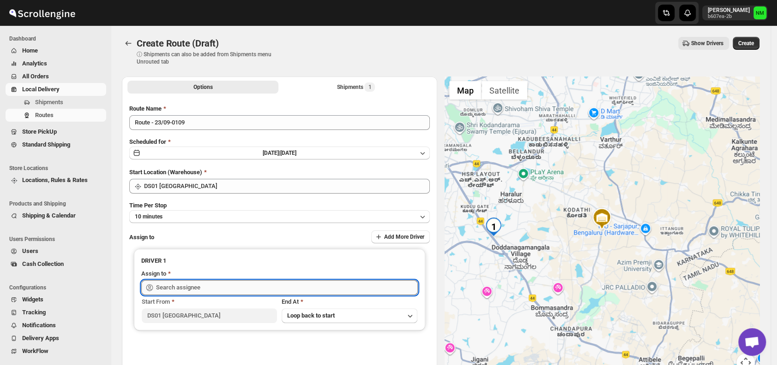
click at [211, 283] on input "text" at bounding box center [287, 288] width 262 height 15
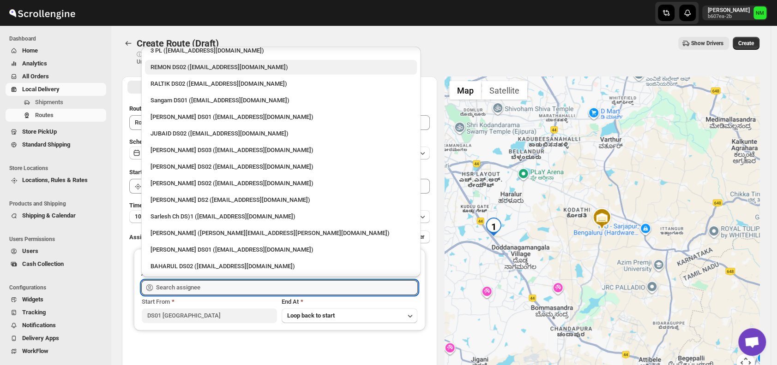
scroll to position [175, 0]
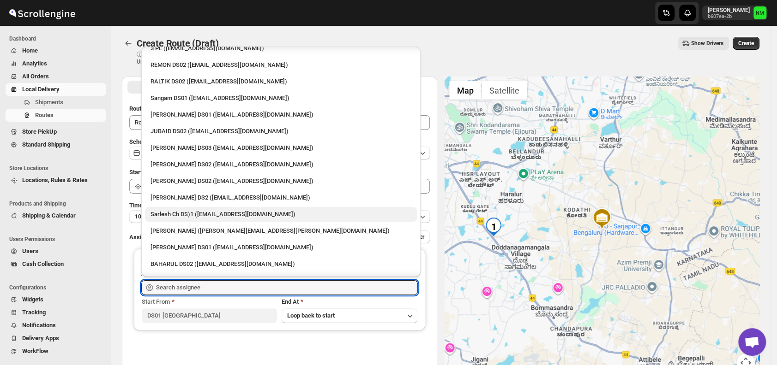
click at [183, 212] on div "Sarlesh Ch DS)1 ([EMAIL_ADDRESS][DOMAIN_NAME])" at bounding box center [280, 214] width 261 height 9
type input "Sarlesh Ch DS)1 (vinapi9521@jazipo.com)"
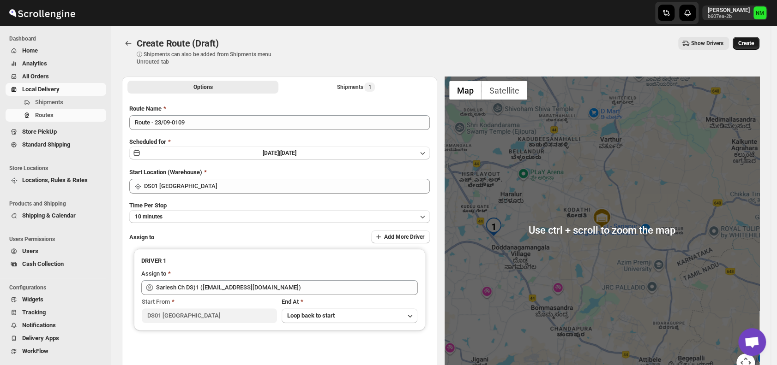
click at [759, 46] on button "Create" at bounding box center [745, 43] width 27 height 13
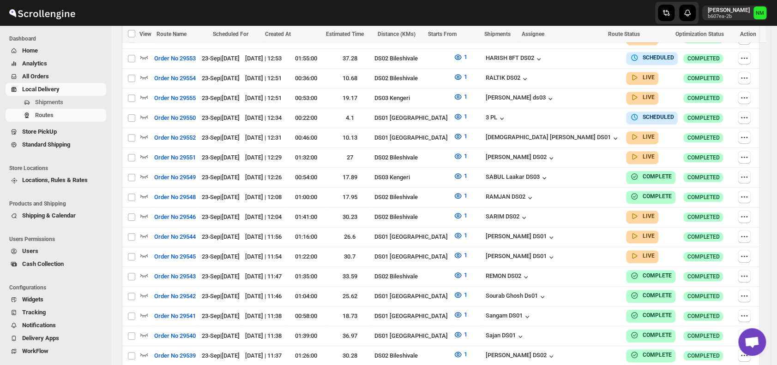
scroll to position [504, 0]
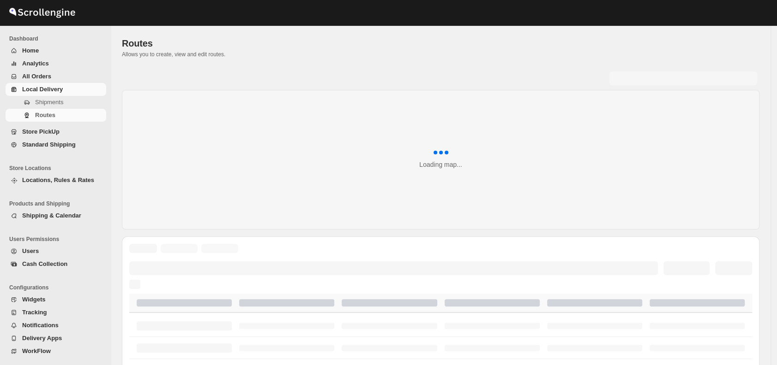
scroll to position [358, 0]
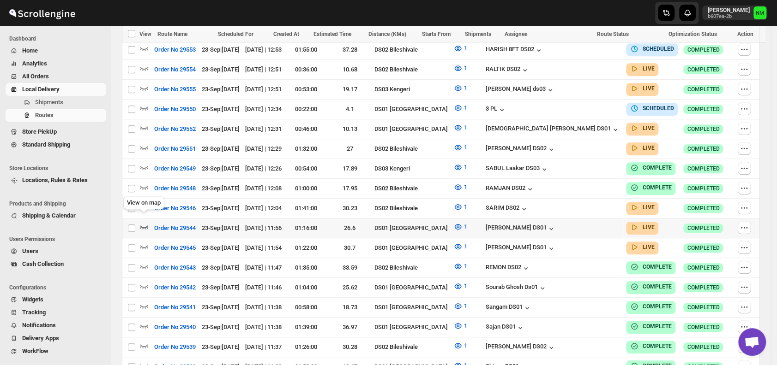
click at [145, 222] on icon "button" at bounding box center [143, 226] width 9 height 9
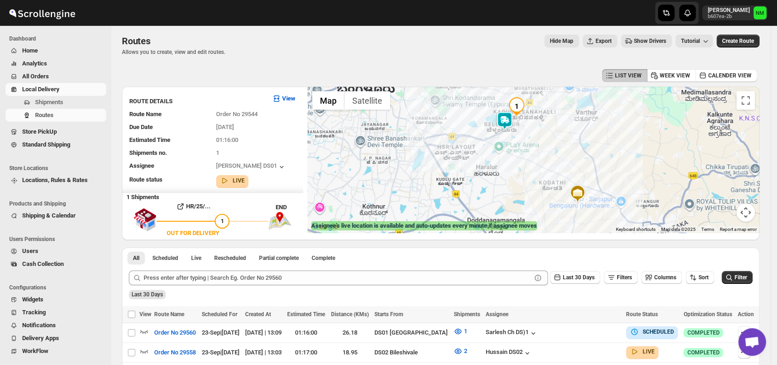
scroll to position [0, 0]
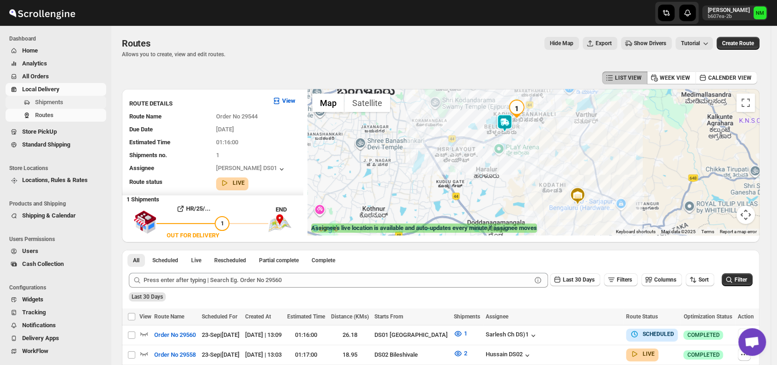
click at [65, 100] on span "Shipments" at bounding box center [69, 102] width 69 height 9
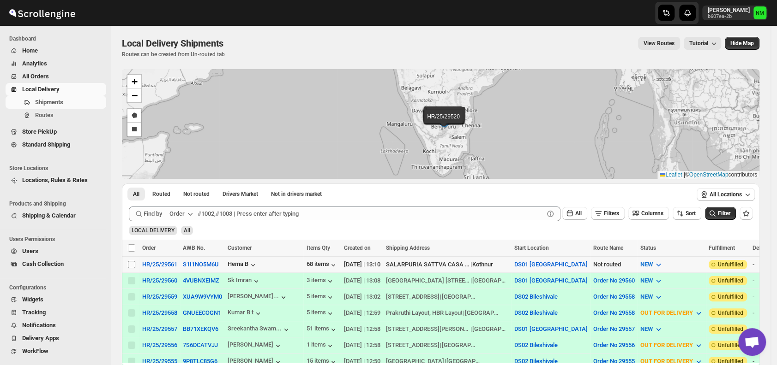
click at [128, 262] on input "Select shipment" at bounding box center [131, 264] width 7 height 7
checkbox input "true"
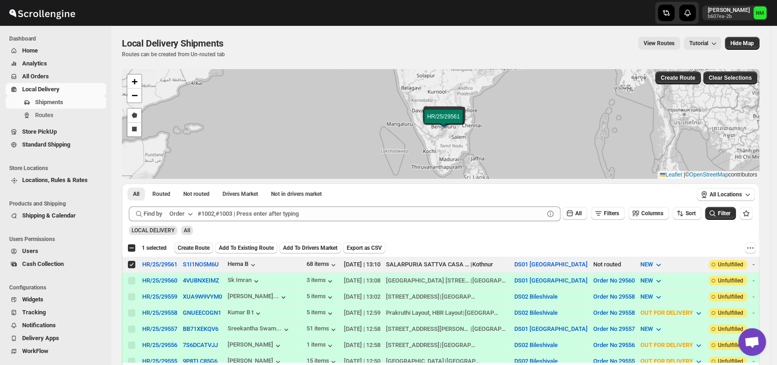
click at [181, 247] on span "Create Route" at bounding box center [194, 248] width 32 height 7
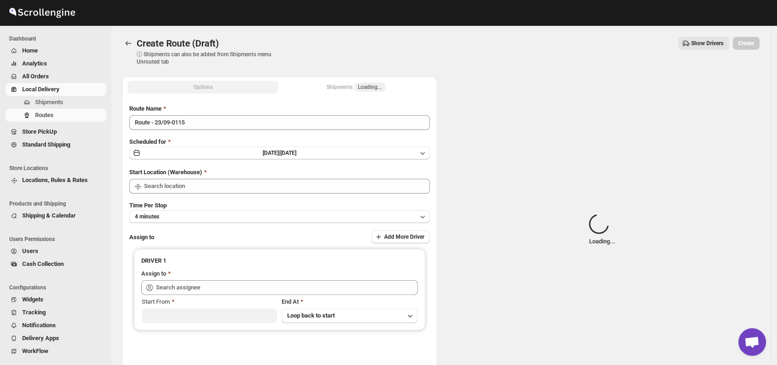
type input "DS01 [GEOGRAPHIC_DATA]"
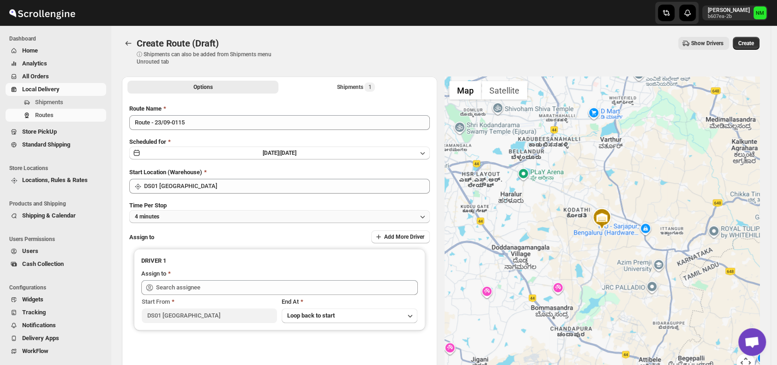
click at [236, 218] on button "4 minutes" at bounding box center [279, 216] width 300 height 13
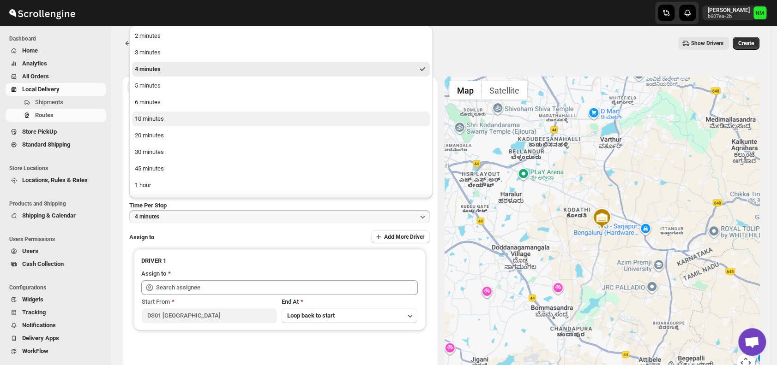
click at [161, 121] on div "10 minutes" at bounding box center [149, 118] width 29 height 9
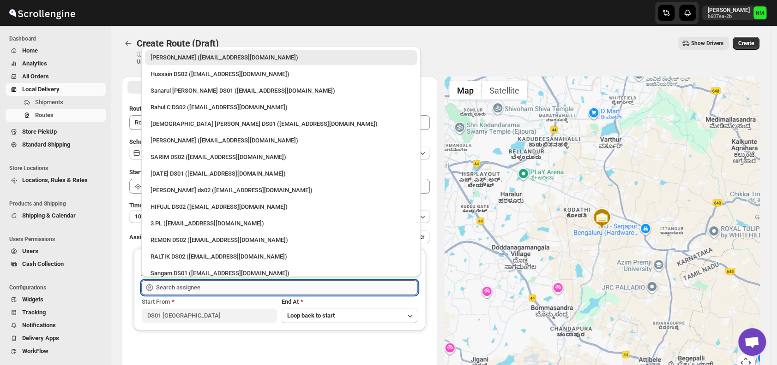
click at [222, 288] on input "text" at bounding box center [287, 288] width 262 height 15
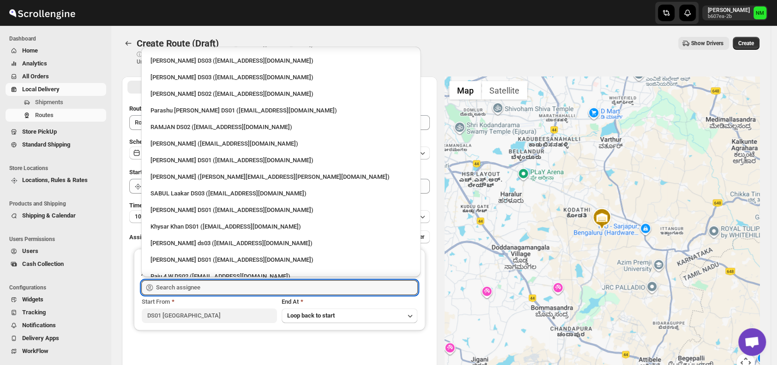
scroll to position [854, 0]
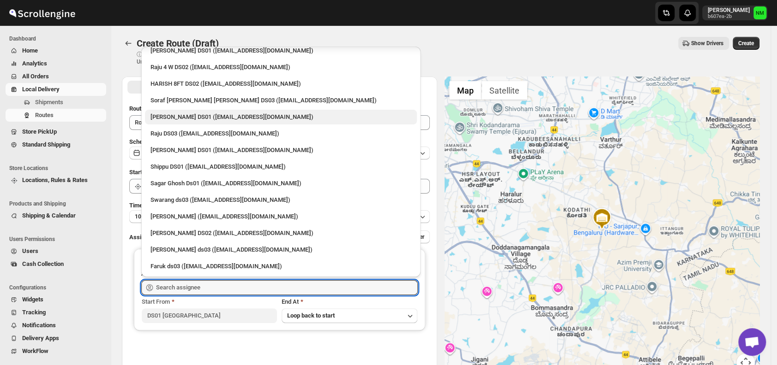
click at [174, 118] on div "[PERSON_NAME] DS01 ([EMAIL_ADDRESS][DOMAIN_NAME])" at bounding box center [280, 117] width 261 height 9
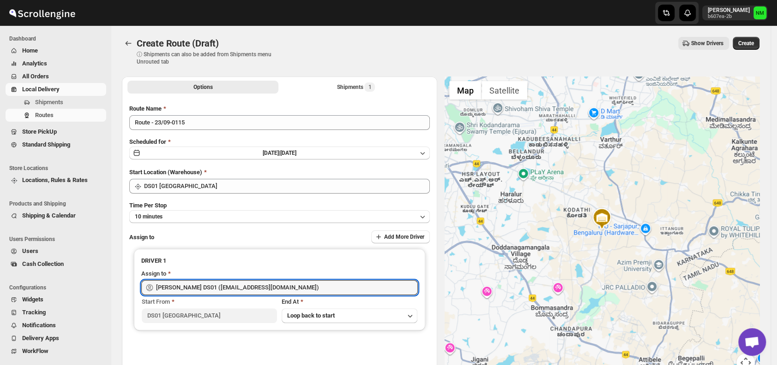
type input "[PERSON_NAME] DS01 ([EMAIL_ADDRESS][DOMAIN_NAME])"
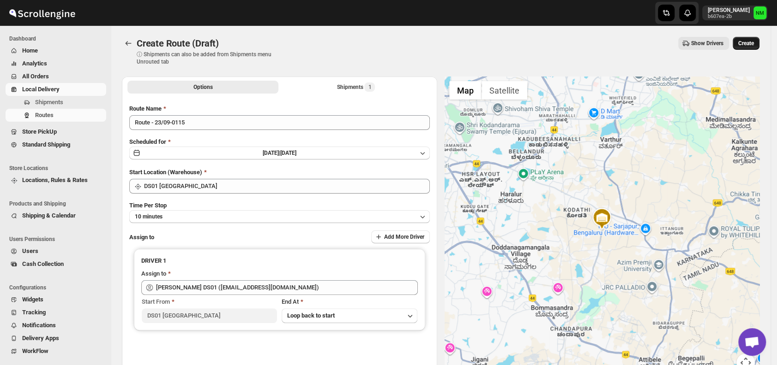
click at [747, 44] on span "Create" at bounding box center [746, 43] width 16 height 7
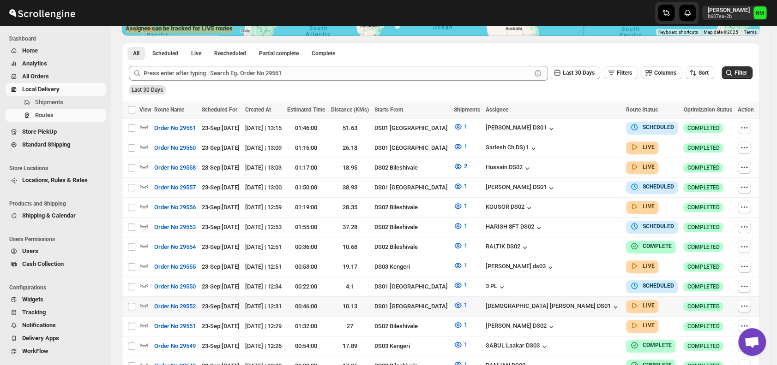
scroll to position [242, 0]
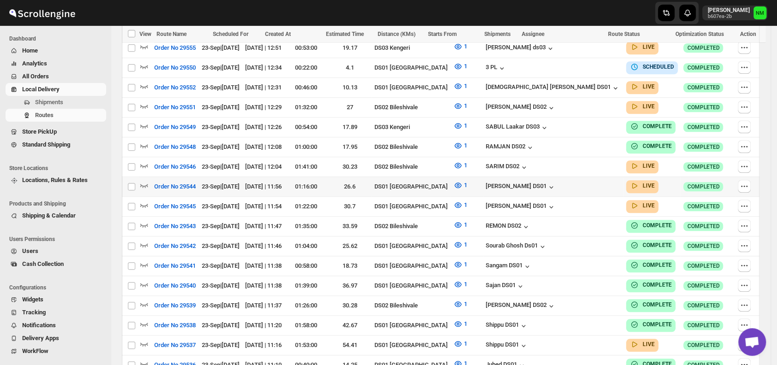
scroll to position [434, 0]
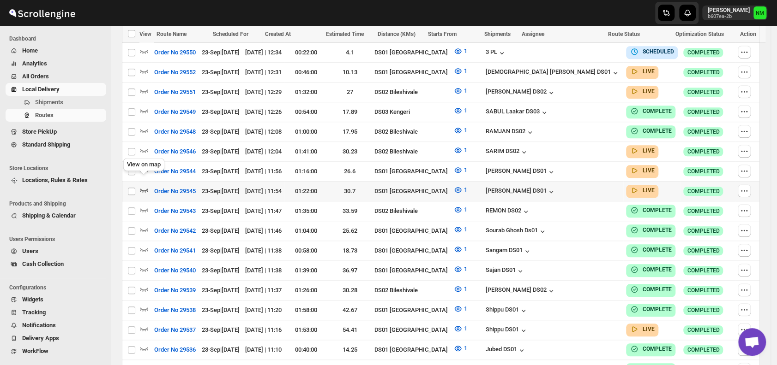
click at [144, 186] on icon "button" at bounding box center [143, 190] width 9 height 9
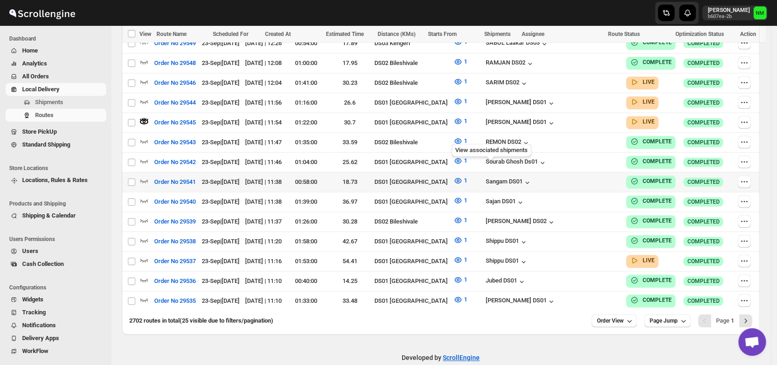
scroll to position [511, 0]
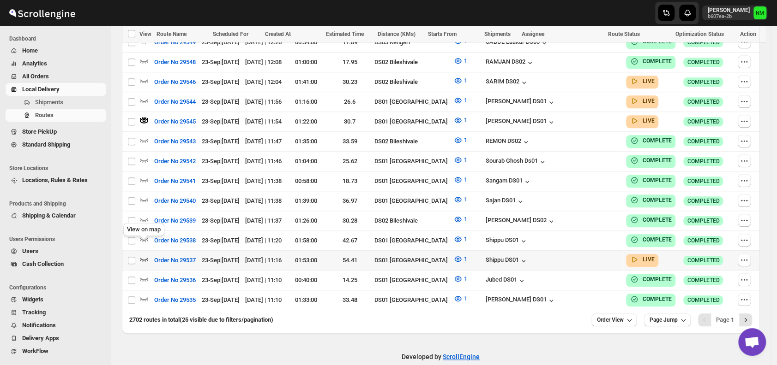
click at [144, 255] on icon "button" at bounding box center [143, 259] width 9 height 9
click at [749, 316] on icon "Next" at bounding box center [745, 320] width 9 height 9
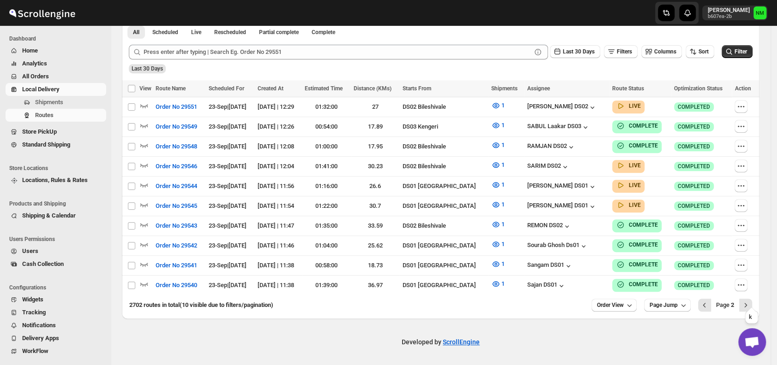
scroll to position [222, 0]
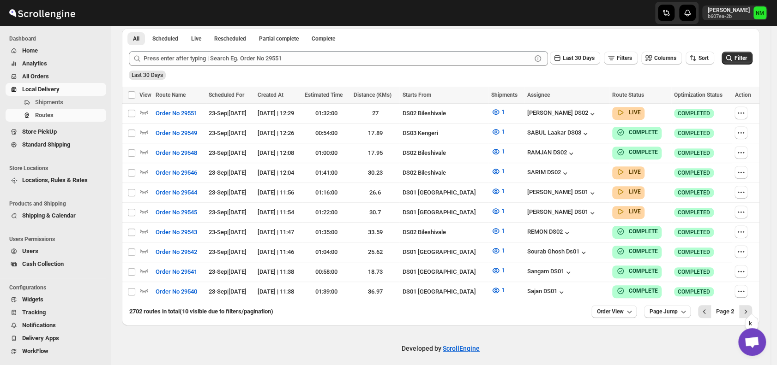
click at [749, 307] on icon "Next" at bounding box center [745, 311] width 9 height 9
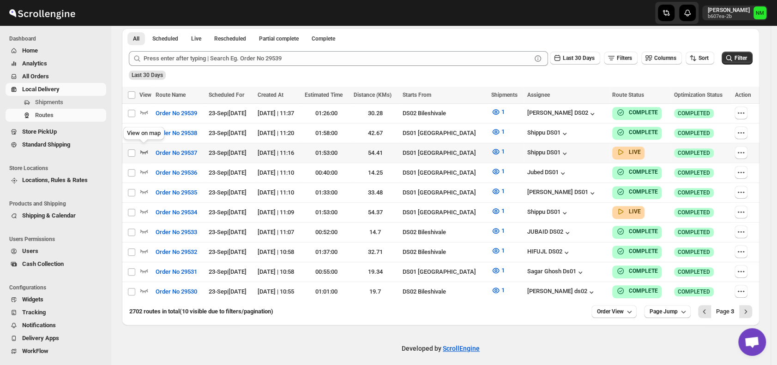
click at [143, 152] on icon "button" at bounding box center [143, 151] width 9 height 9
click at [144, 207] on icon "button" at bounding box center [143, 211] width 9 height 9
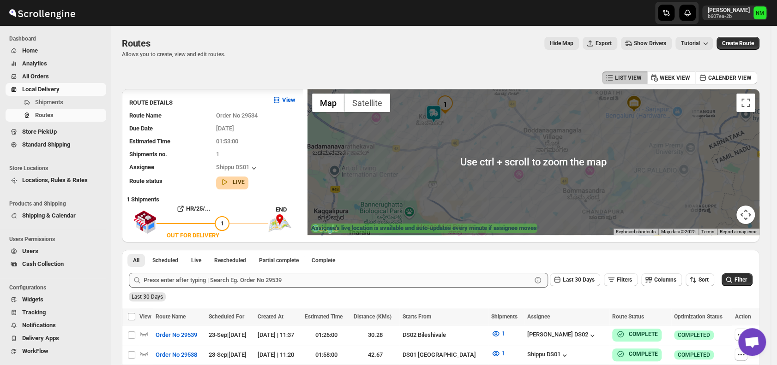
scroll to position [190, 0]
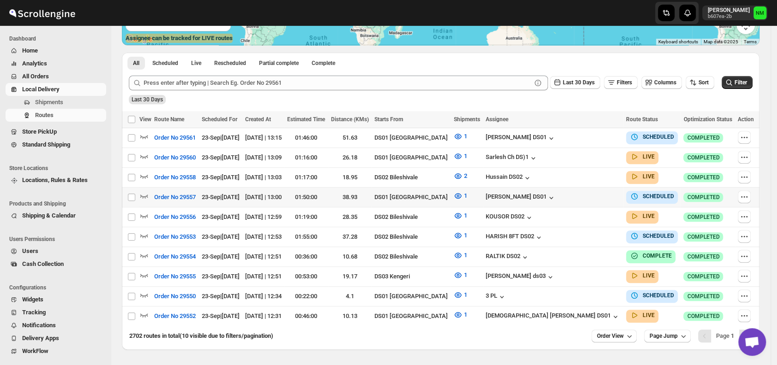
scroll to position [215, 0]
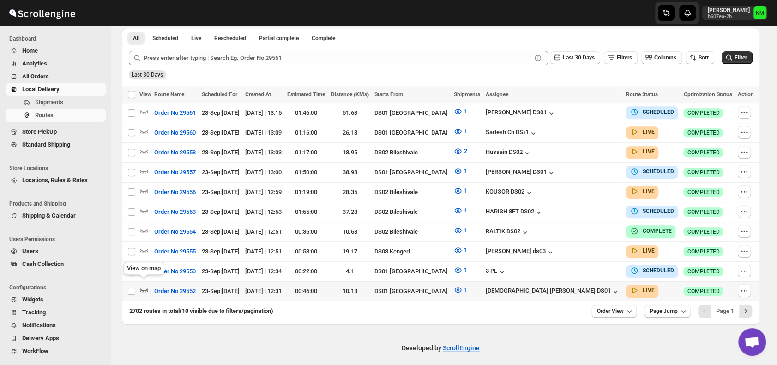
click at [145, 286] on icon "button" at bounding box center [143, 290] width 9 height 9
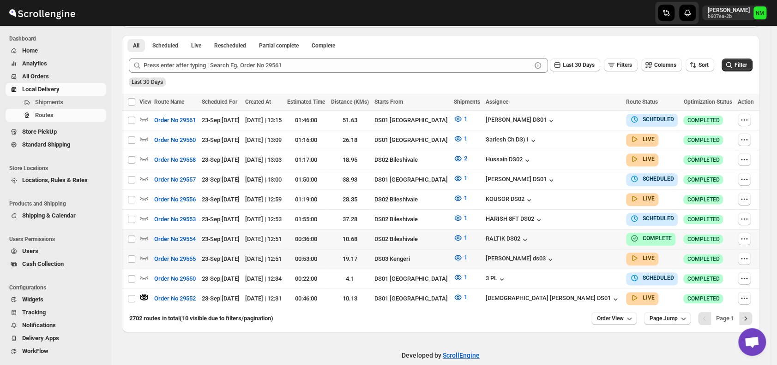
scroll to position [0, 0]
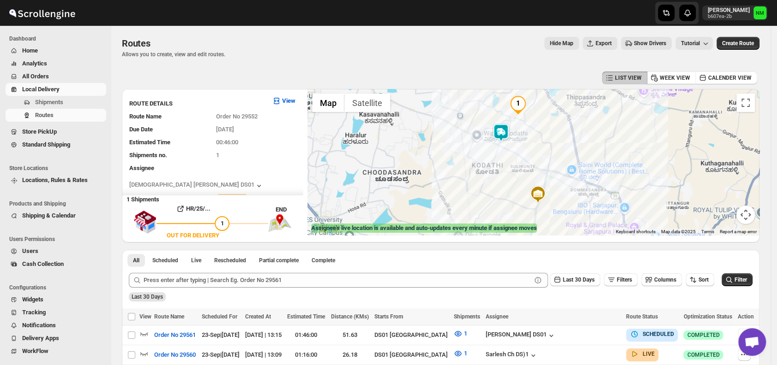
click at [503, 138] on img at bounding box center [500, 133] width 18 height 18
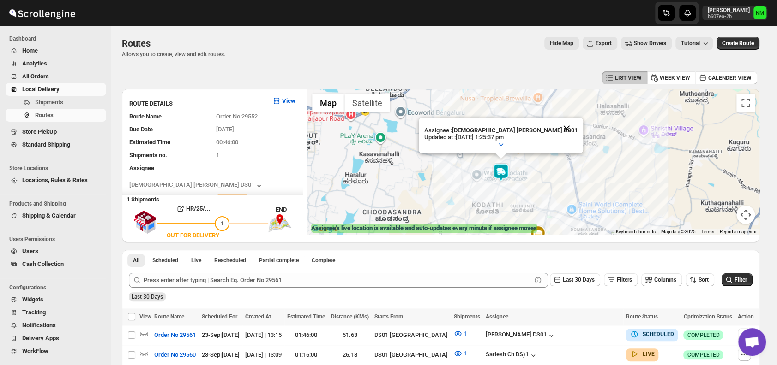
click at [555, 126] on button "Close" at bounding box center [566, 129] width 22 height 22
click at [58, 102] on span "Shipments" at bounding box center [49, 102] width 28 height 7
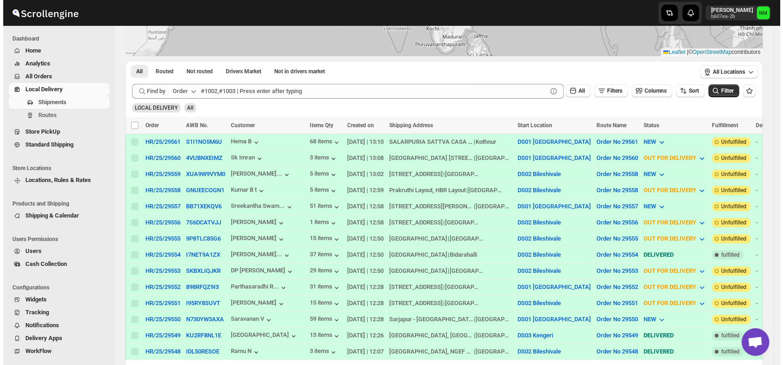
scroll to position [221, 0]
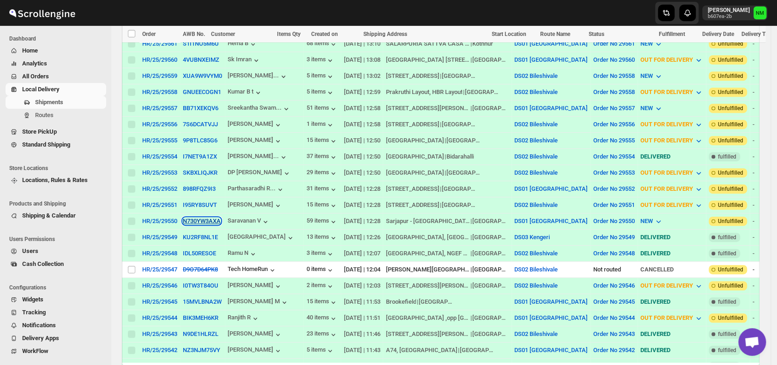
click at [203, 218] on button "N730YW3AXA" at bounding box center [202, 221] width 38 height 7
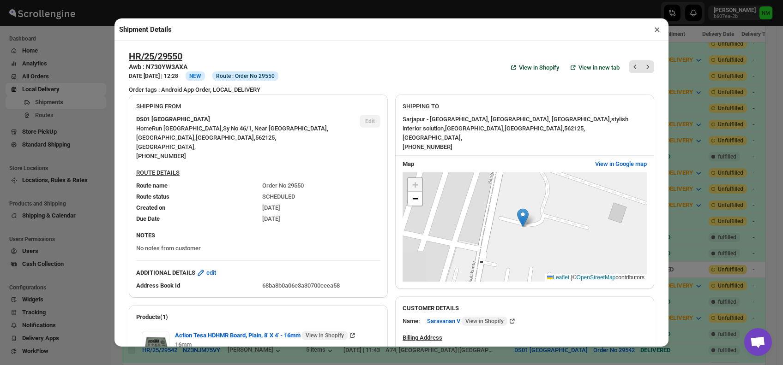
scroll to position [289, 0]
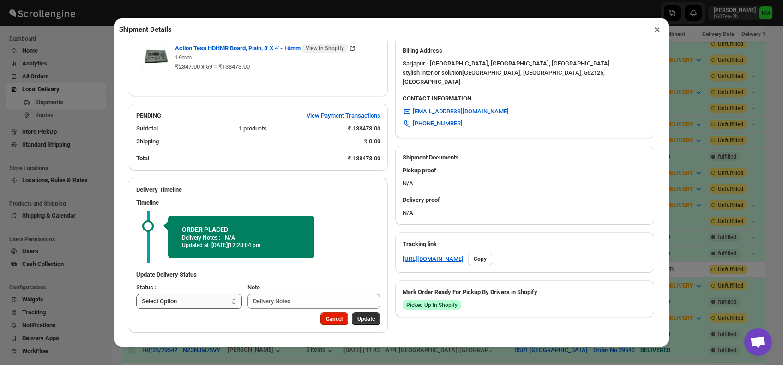
click at [192, 301] on select "Select Option PICKED UP OUT FOR DELIVERY RESCHEDULE DELIVERED CANCELLED" at bounding box center [189, 301] width 106 height 15
select select "PICKED_UP"
click at [136, 294] on select "Select Option PICKED UP OUT FOR DELIVERY RESCHEDULE DELIVERED CANCELLED" at bounding box center [189, 301] width 106 height 15
click at [348, 318] on span "Pick Products" at bounding box center [357, 319] width 35 height 7
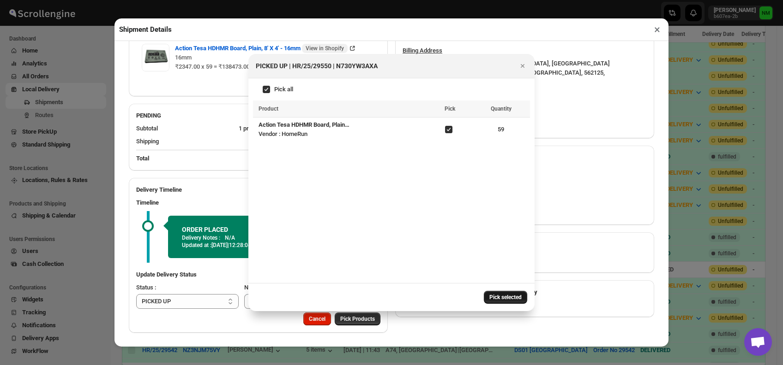
click at [495, 296] on span "Pick selected" at bounding box center [505, 297] width 32 height 7
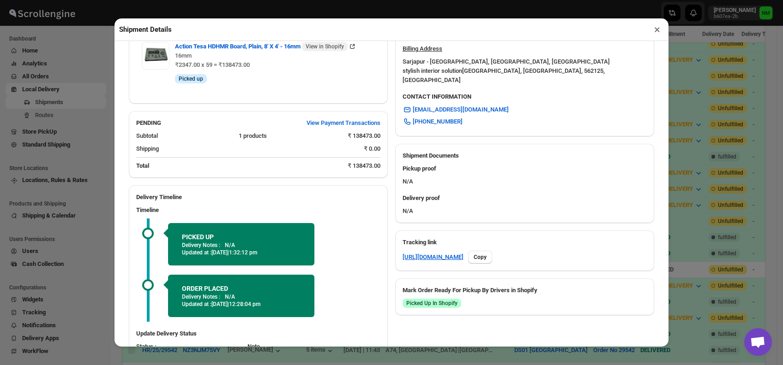
scroll to position [350, 0]
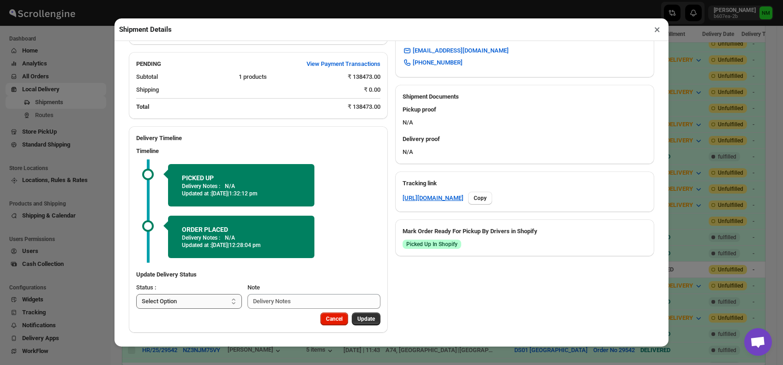
click at [197, 303] on select "Select Option PICKED UP OUT FOR DELIVERY RESCHEDULE DELIVERED CANCELLED" at bounding box center [189, 301] width 106 height 15
select select "OUT_FOR_DELIVERY"
click at [136, 294] on select "Select Option PICKED UP OUT FOR DELIVERY RESCHEDULE DELIVERED CANCELLED" at bounding box center [189, 301] width 106 height 15
click at [360, 321] on span "Update" at bounding box center [366, 319] width 18 height 7
select select
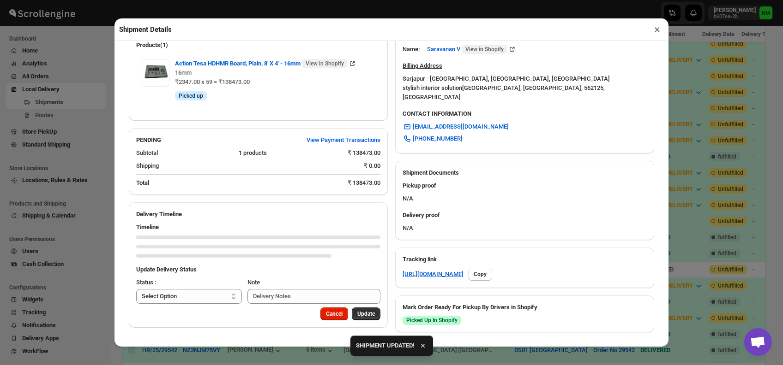
scroll to position [269, 0]
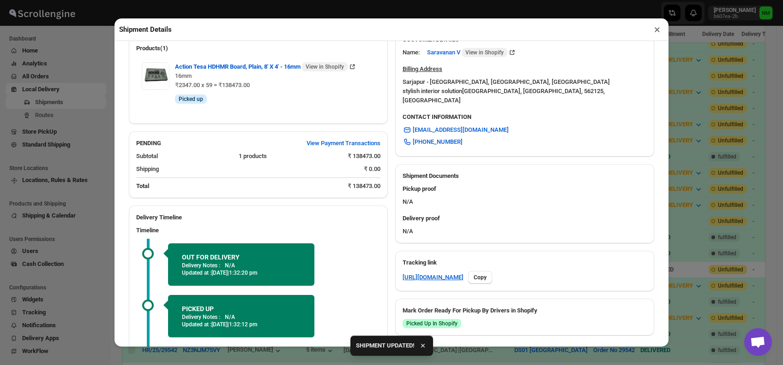
click at [655, 32] on button "×" at bounding box center [656, 29] width 13 height 13
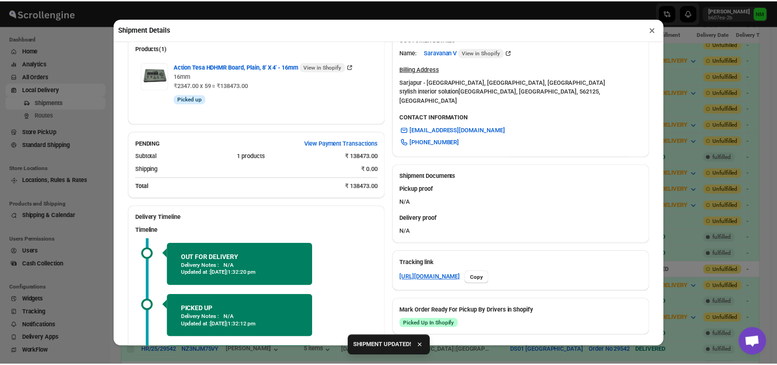
scroll to position [0, 0]
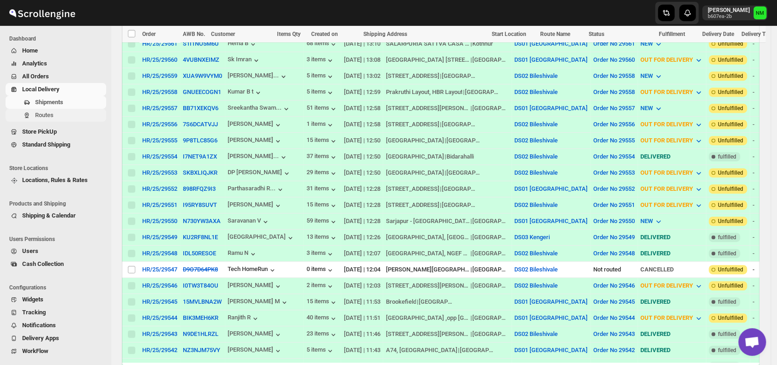
click at [64, 116] on span "Routes" at bounding box center [69, 115] width 69 height 9
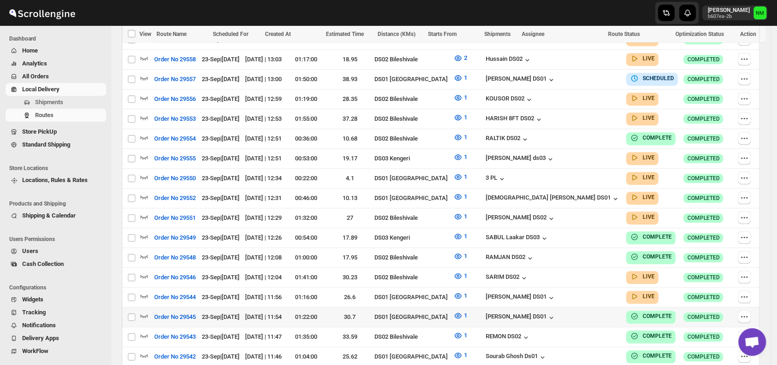
scroll to position [338, 0]
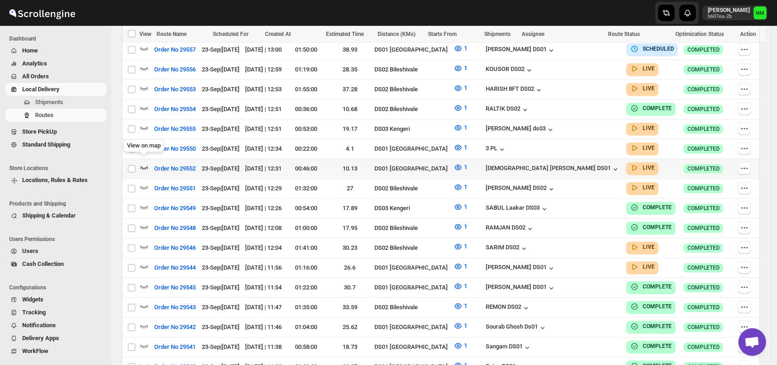
click at [144, 163] on icon "button" at bounding box center [143, 167] width 9 height 9
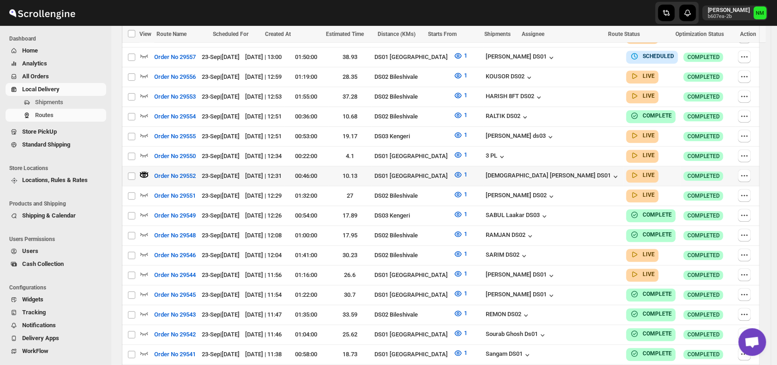
scroll to position [0, 0]
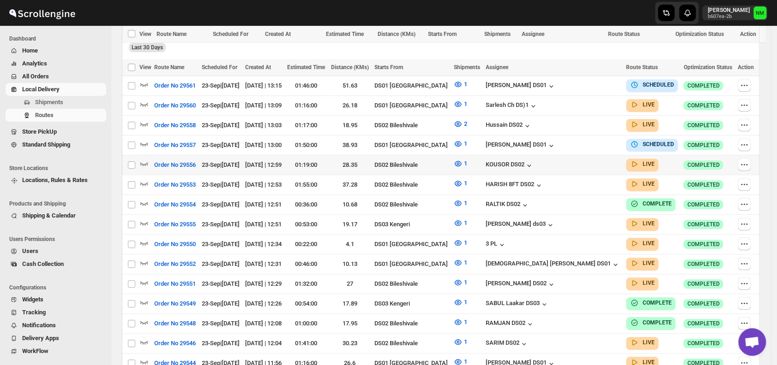
scroll to position [504, 0]
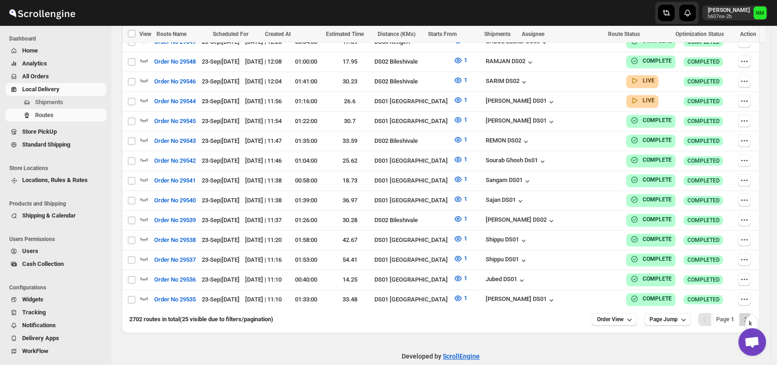
click at [750, 315] on icon "Next" at bounding box center [745, 319] width 9 height 9
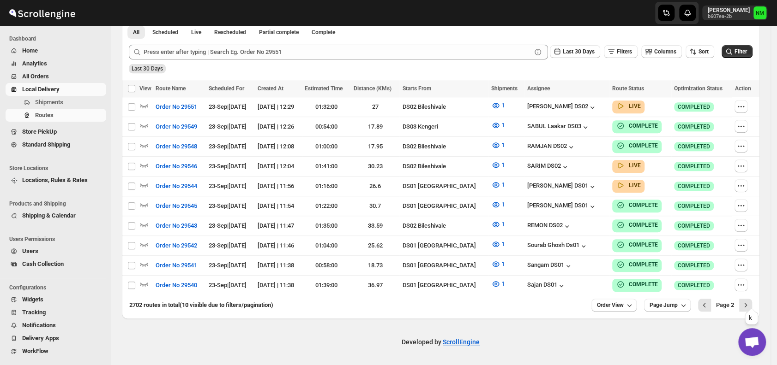
scroll to position [215, 0]
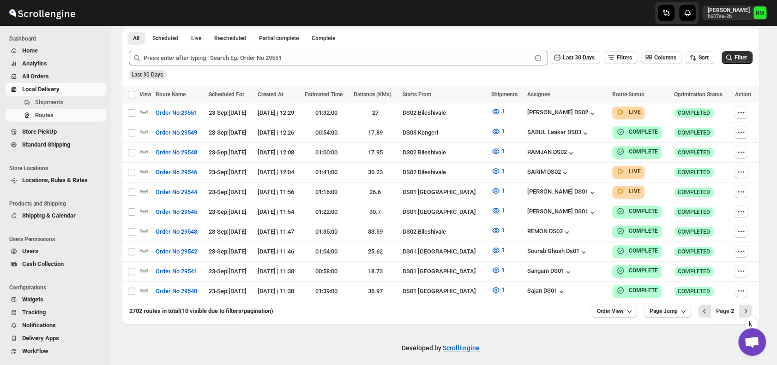
click at [750, 307] on icon "Next" at bounding box center [745, 311] width 9 height 9
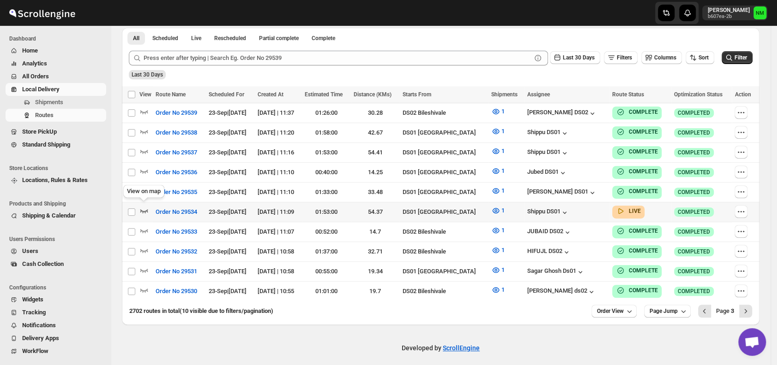
click at [145, 210] on icon "button" at bounding box center [144, 212] width 8 height 4
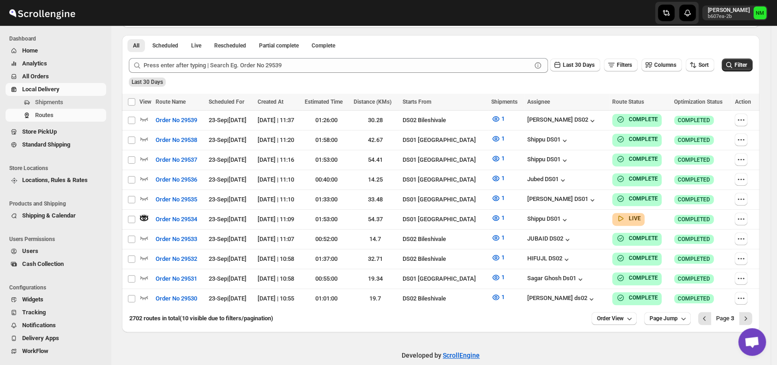
scroll to position [0, 0]
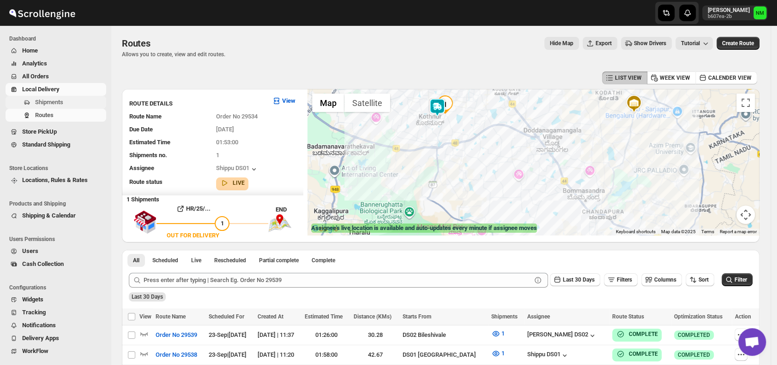
click at [64, 100] on span "Shipments" at bounding box center [69, 102] width 69 height 9
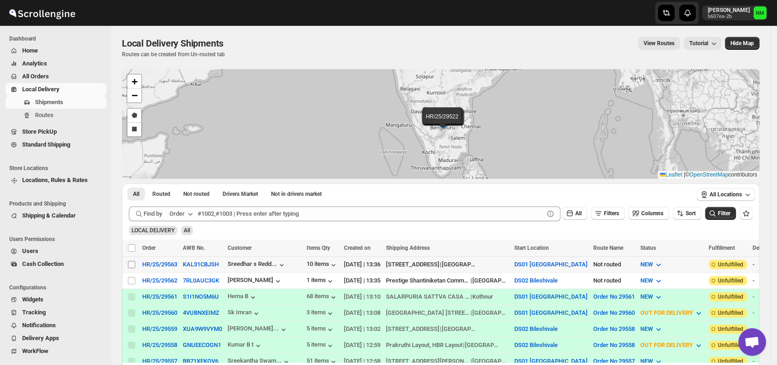
click at [133, 262] on input "Select shipment" at bounding box center [131, 264] width 7 height 7
checkbox input "true"
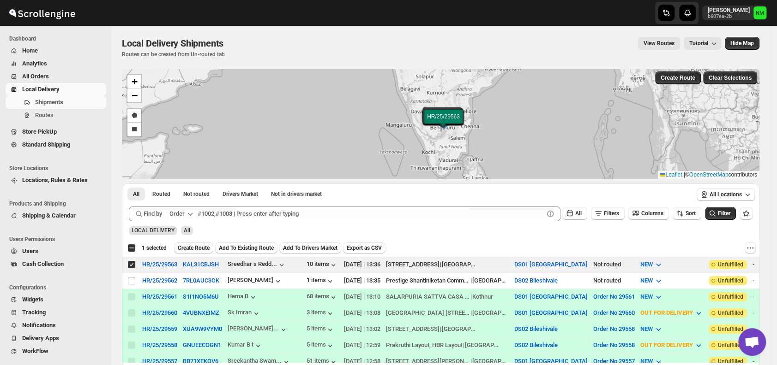
click at [188, 248] on span "Create Route" at bounding box center [194, 248] width 32 height 7
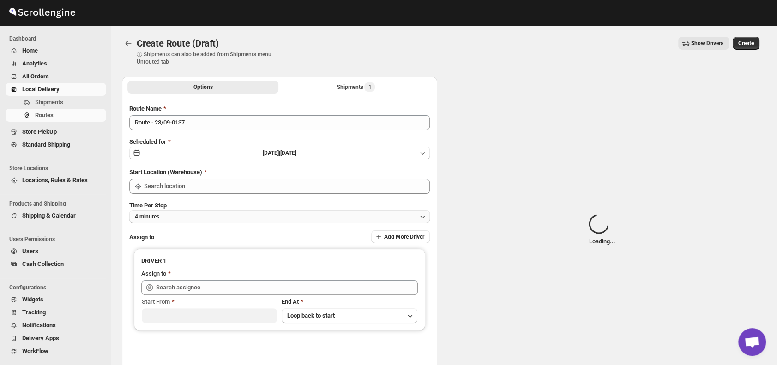
type input "DS01 [GEOGRAPHIC_DATA]"
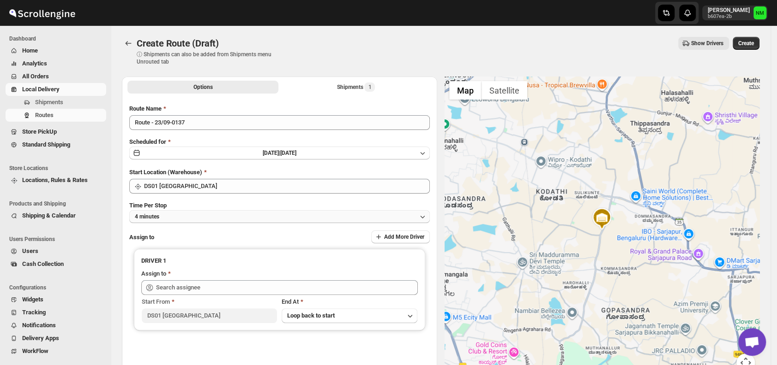
click at [222, 218] on button "4 minutes" at bounding box center [279, 216] width 300 height 13
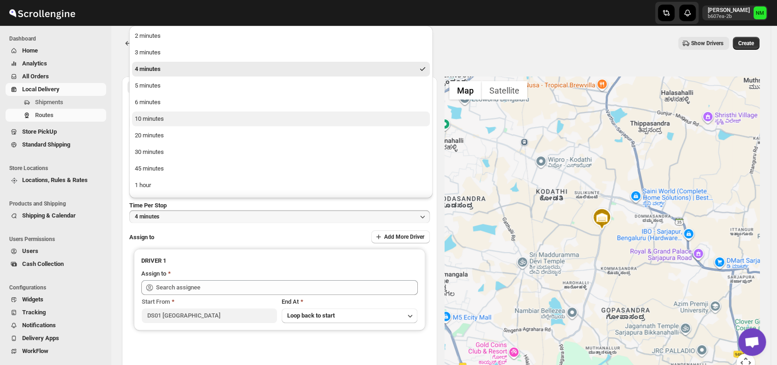
click at [176, 118] on button "10 minutes" at bounding box center [281, 119] width 298 height 15
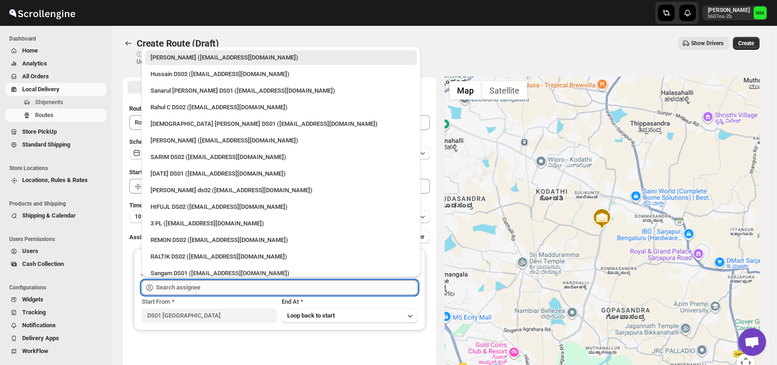
click at [207, 285] on input "text" at bounding box center [287, 288] width 262 height 15
click at [160, 140] on div "Vikas Rathod (lolegiy458@nalwan.com)" at bounding box center [280, 140] width 261 height 9
type input "Vikas Rathod (lolegiy458@nalwan.com)"
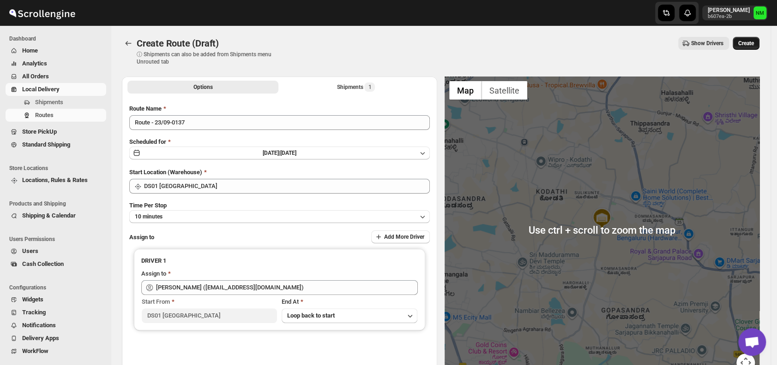
click at [748, 45] on span "Create" at bounding box center [746, 43] width 16 height 7
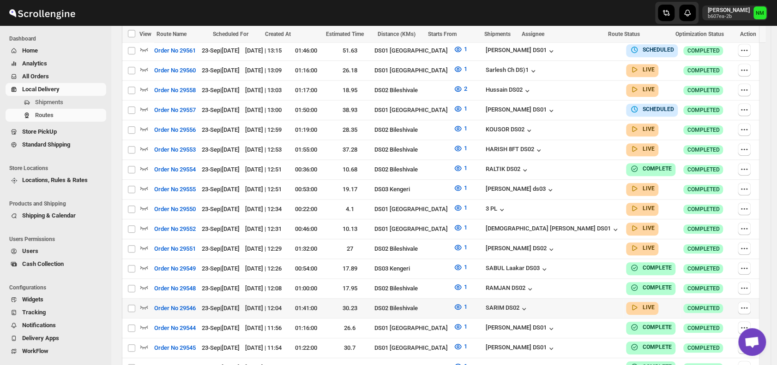
scroll to position [321, 0]
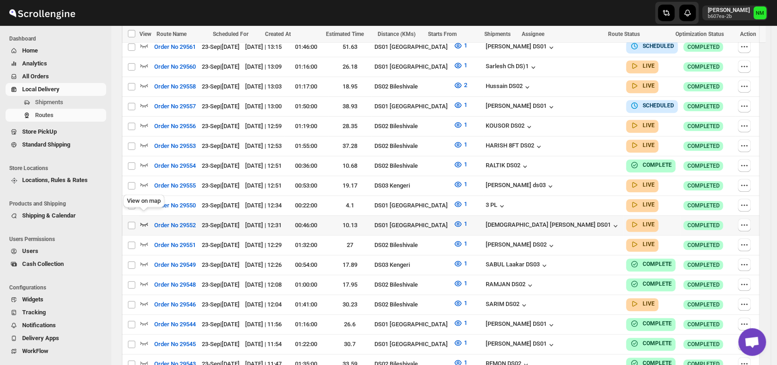
click at [143, 220] on icon "button" at bounding box center [143, 224] width 9 height 9
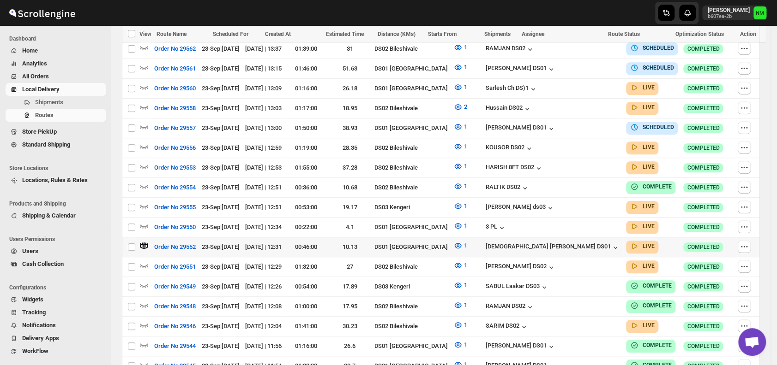
scroll to position [307, 0]
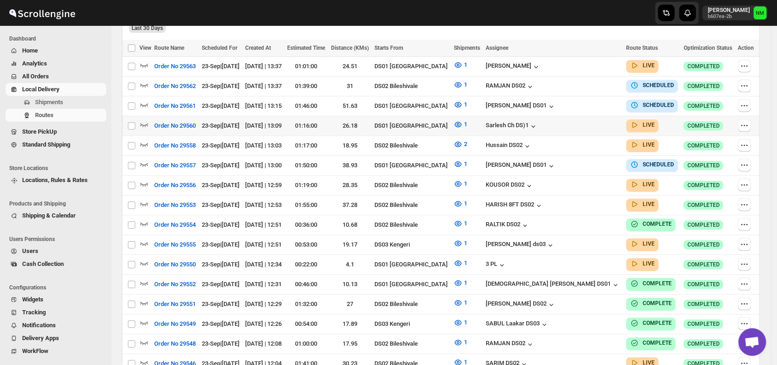
scroll to position [267, 0]
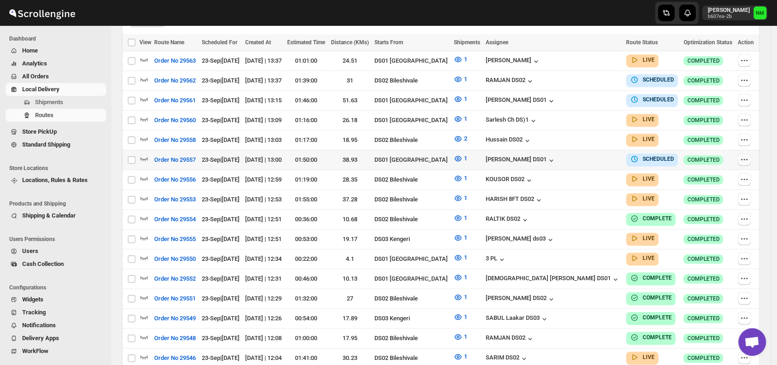
click at [740, 157] on button "button" at bounding box center [743, 159] width 13 height 13
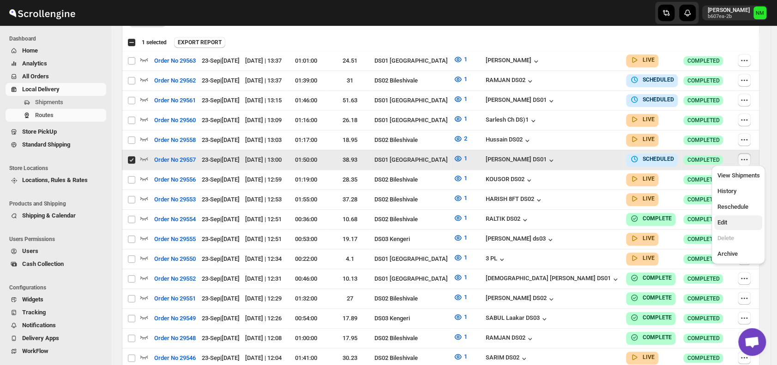
click at [726, 223] on span "Edit" at bounding box center [722, 222] width 10 height 7
checkbox input "false"
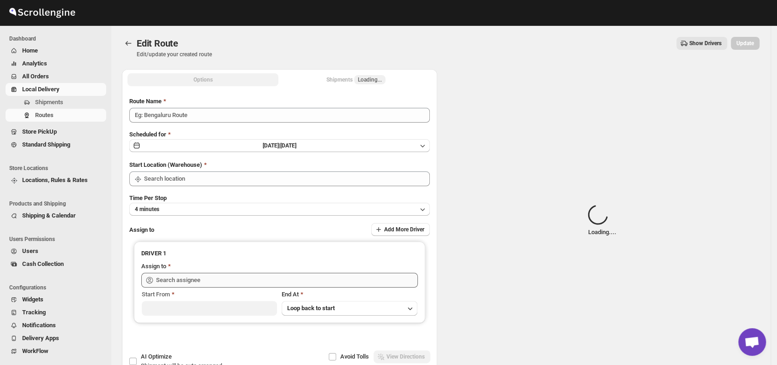
type input "Order No 29557"
type input "DS01 [GEOGRAPHIC_DATA]"
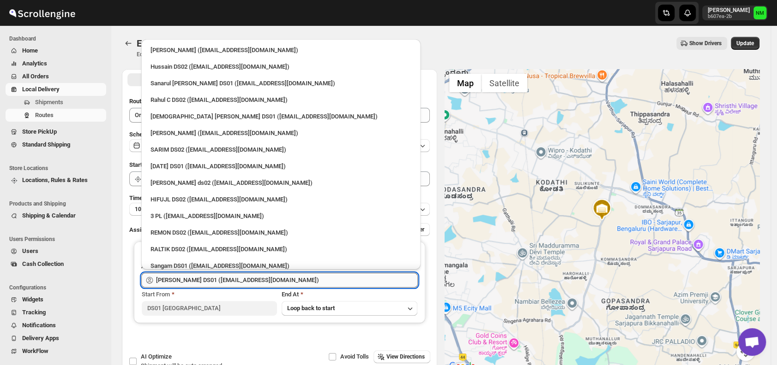
click at [251, 277] on input "Kousar Khan DS01 (kifikak673@cspaus.com)" at bounding box center [287, 280] width 262 height 15
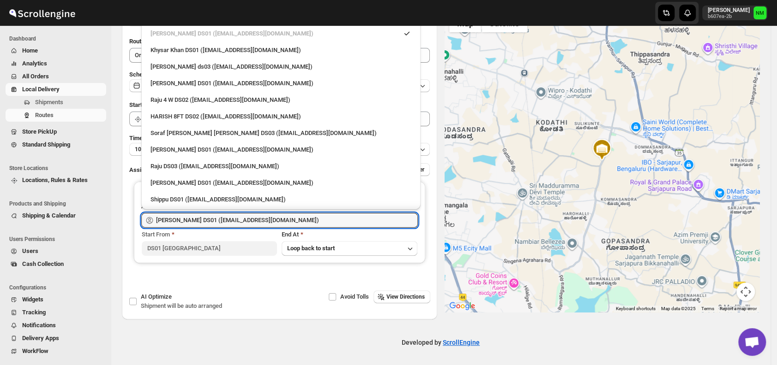
scroll to position [774, 0]
click at [192, 145] on div "[PERSON_NAME] DS01 ([EMAIL_ADDRESS][DOMAIN_NAME])" at bounding box center [281, 151] width 272 height 15
type input "[PERSON_NAME] DS01 ([EMAIL_ADDRESS][DOMAIN_NAME])"
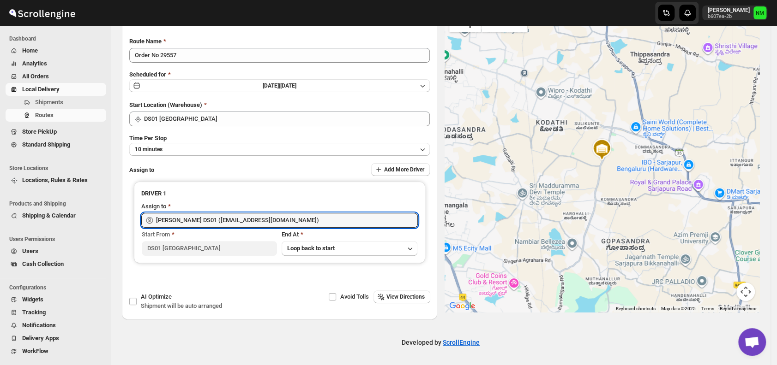
scroll to position [0, 0]
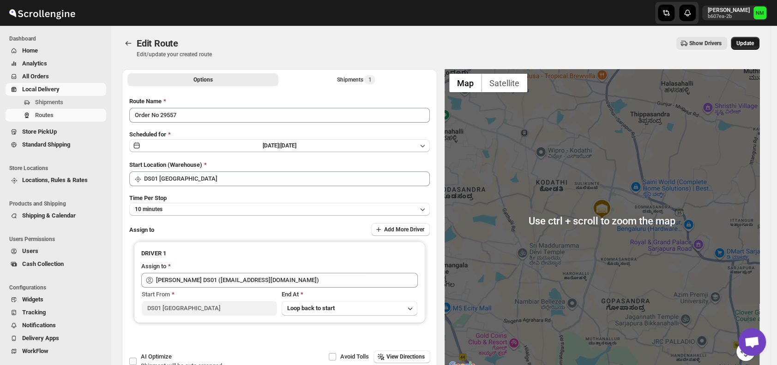
click at [745, 44] on span "Update" at bounding box center [745, 43] width 18 height 7
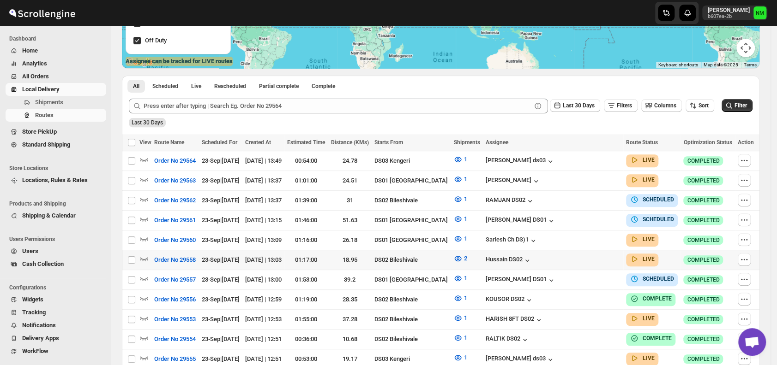
scroll to position [172, 0]
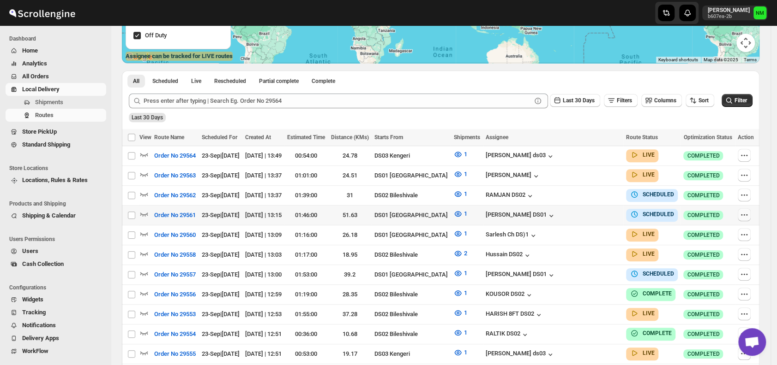
click at [742, 214] on icon "button" at bounding box center [743, 214] width 9 height 9
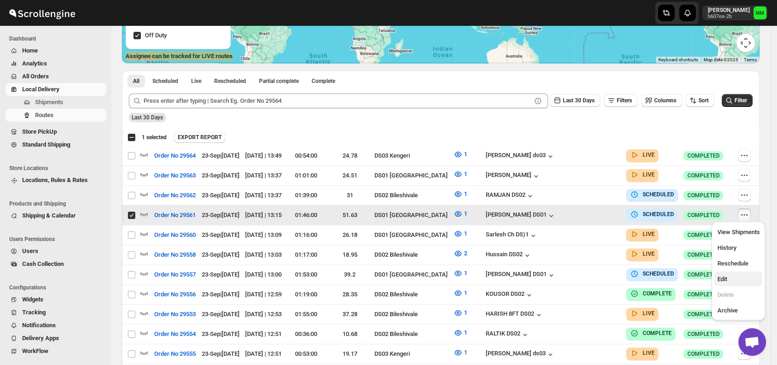
click at [730, 279] on span "Edit" at bounding box center [738, 279] width 42 height 9
checkbox input "false"
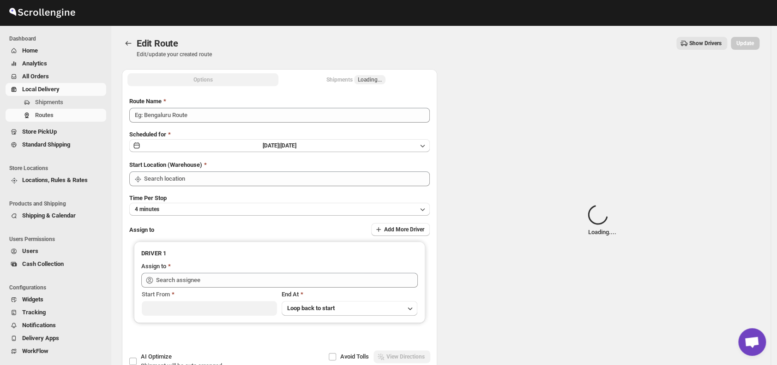
type input "Order No 29561"
type input "DS01 [GEOGRAPHIC_DATA]"
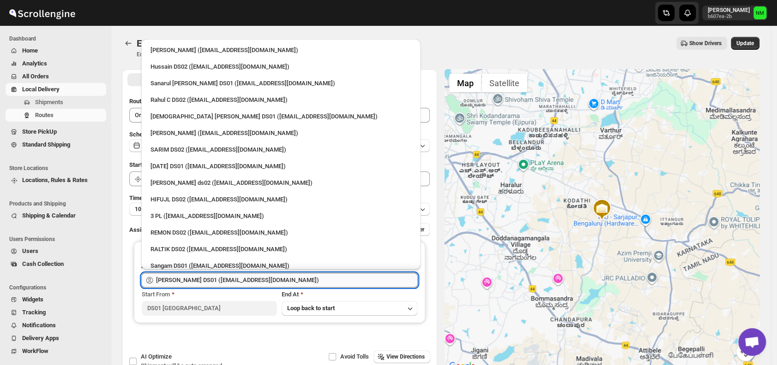
click at [301, 278] on input "Faijal Khan DS01 (tadij98822@cspaus.com)" at bounding box center [287, 280] width 262 height 15
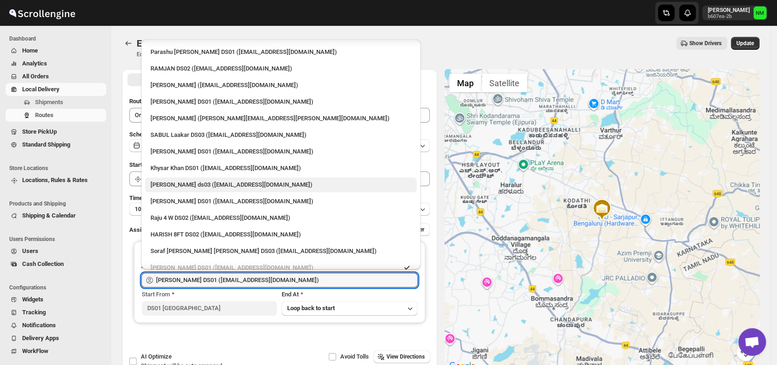
scroll to position [699, 0]
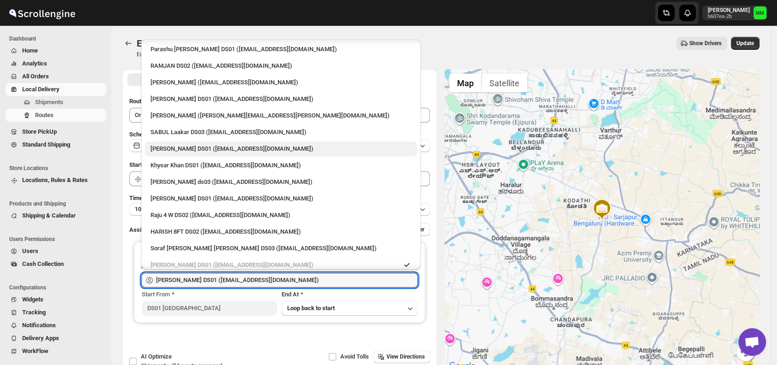
click at [190, 145] on div "Kousar Khan DS01 (kifikak673@cspaus.com)" at bounding box center [280, 148] width 261 height 9
type input "Kousar Khan DS01 (kifikak673@cspaus.com)"
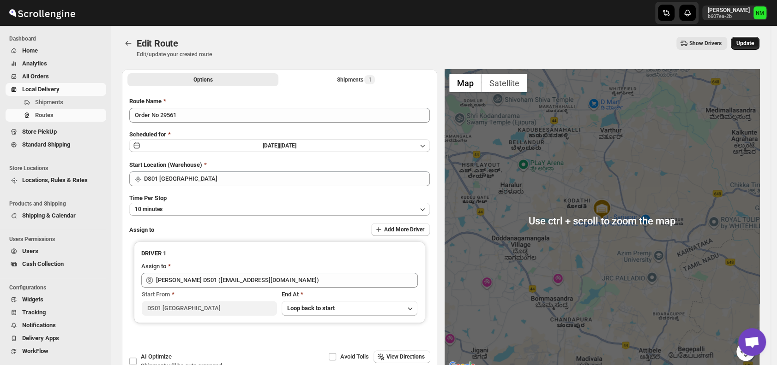
click at [754, 43] on span "Update" at bounding box center [745, 43] width 18 height 7
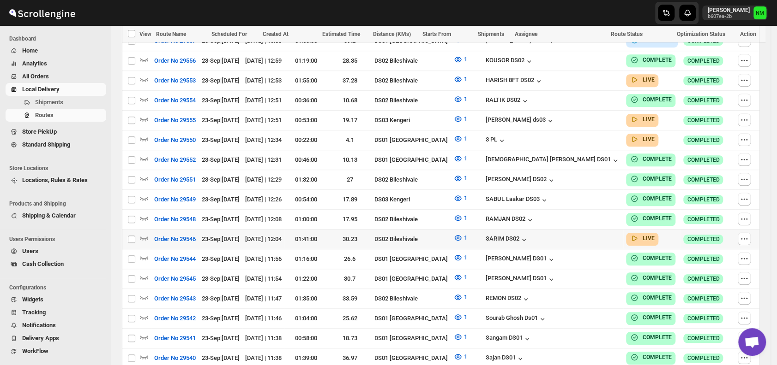
scroll to position [407, 0]
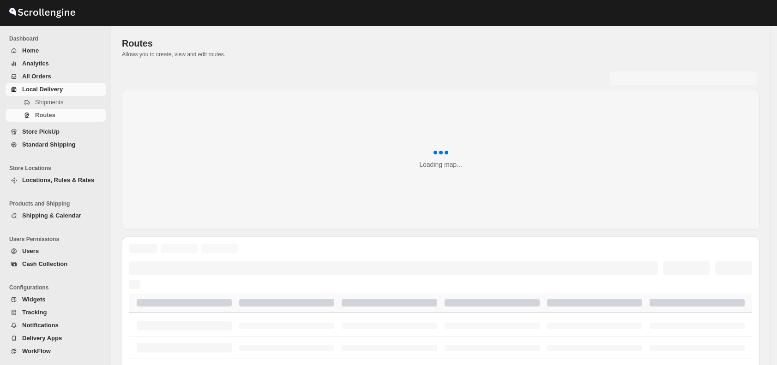
scroll to position [358, 0]
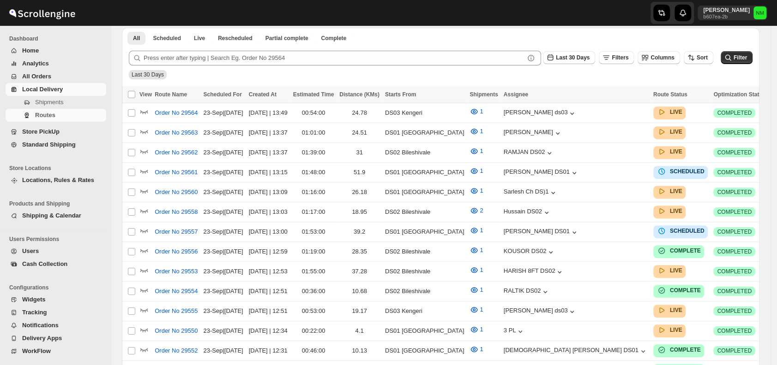
scroll to position [358, 0]
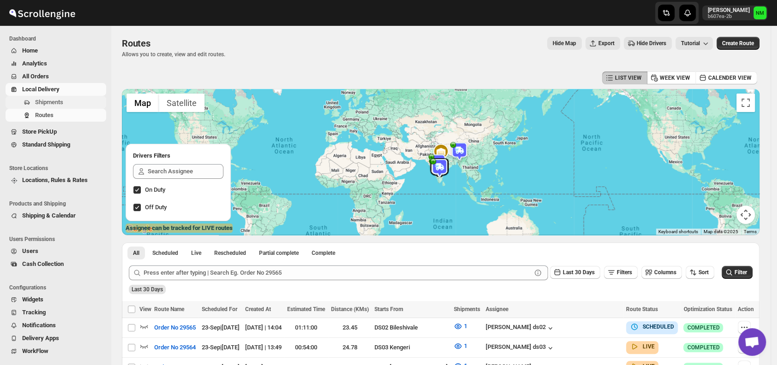
click at [60, 105] on span "Shipments" at bounding box center [49, 102] width 28 height 7
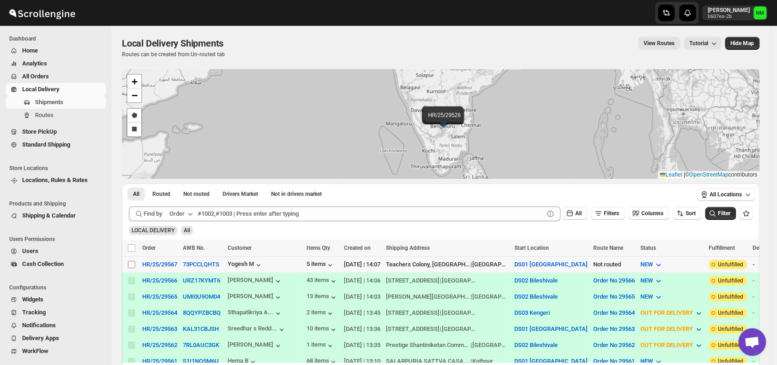
click at [132, 266] on input "Select shipment" at bounding box center [131, 264] width 7 height 7
checkbox input "true"
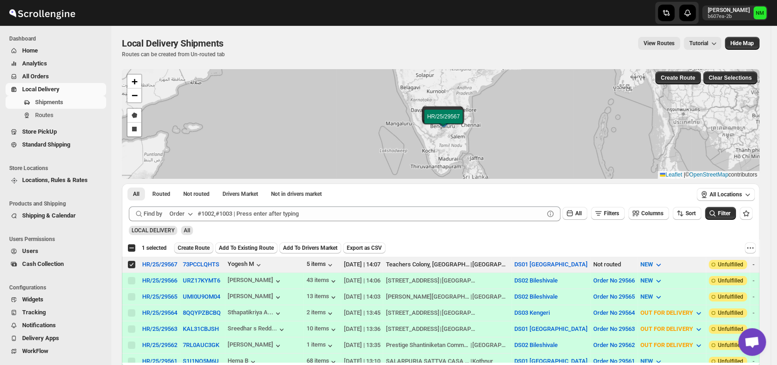
click at [186, 249] on span "Create Route" at bounding box center [194, 248] width 32 height 7
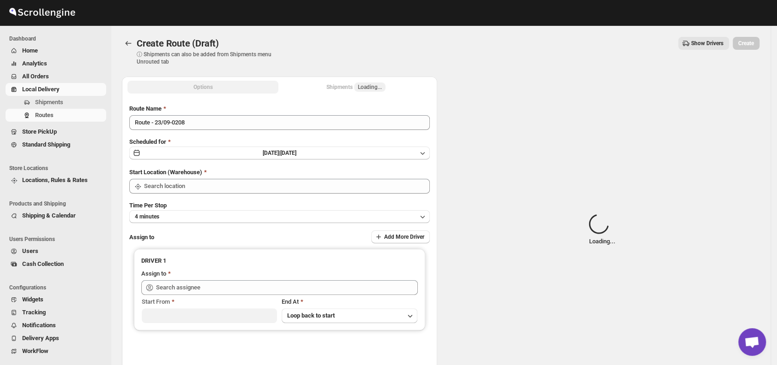
type input "DS01 [GEOGRAPHIC_DATA]"
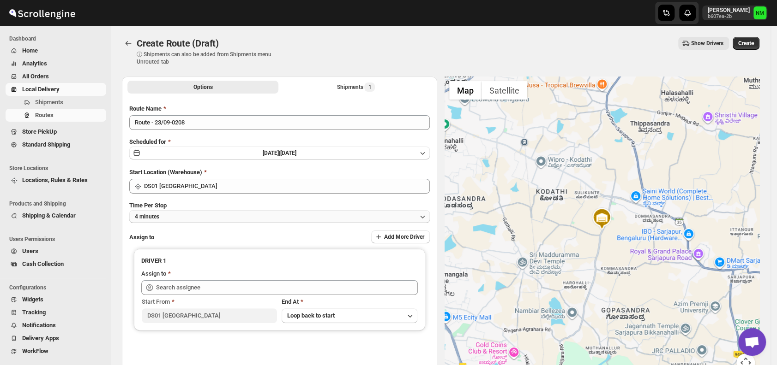
click at [198, 216] on button "4 minutes" at bounding box center [279, 216] width 300 height 13
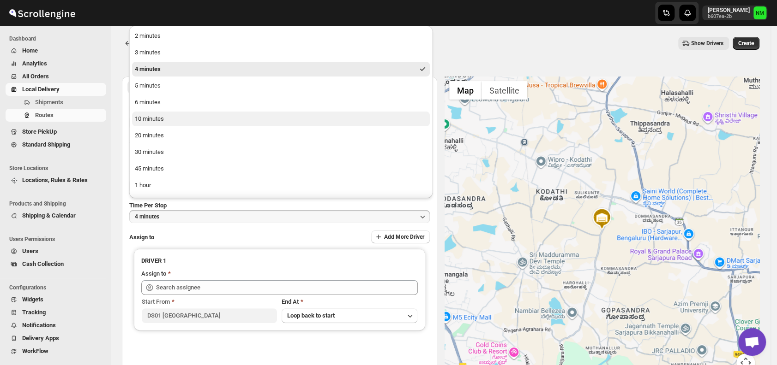
click at [167, 122] on button "10 minutes" at bounding box center [281, 119] width 298 height 15
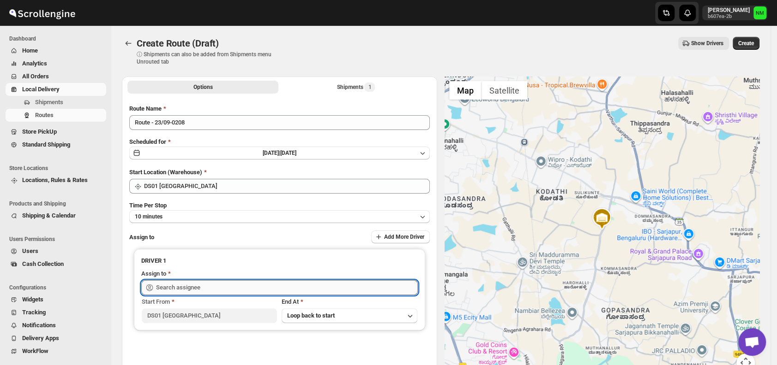
click at [189, 288] on input "text" at bounding box center [287, 288] width 262 height 15
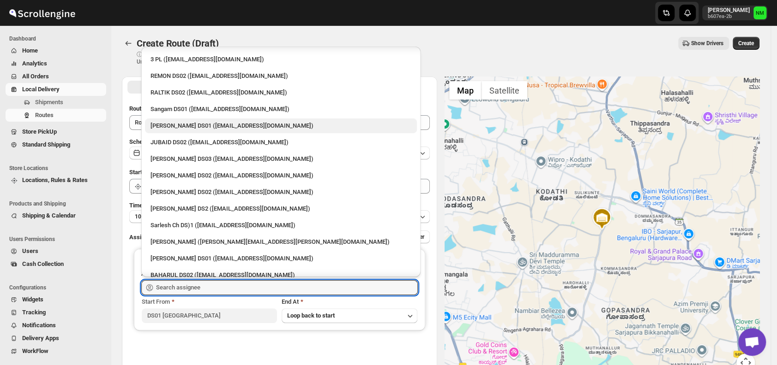
scroll to position [172, 0]
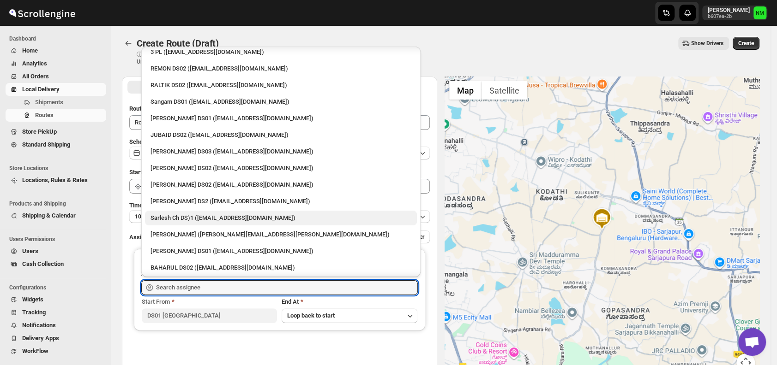
click at [168, 219] on div "Sarlesh Ch DS)1 (vinapi9521@jazipo.com)" at bounding box center [280, 218] width 261 height 9
type input "Sarlesh Ch DS)1 (vinapi9521@jazipo.com)"
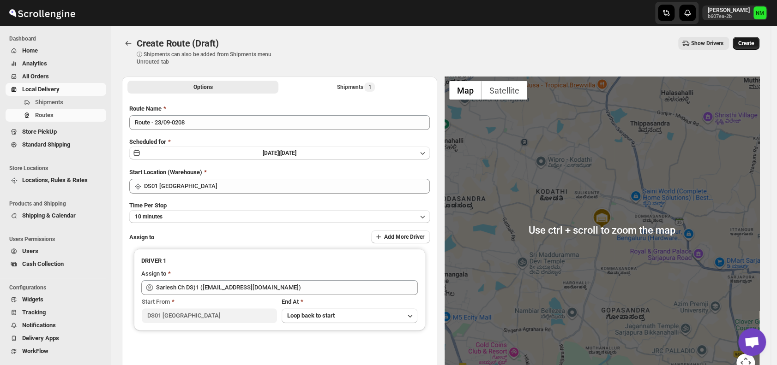
click at [753, 42] on span "Create" at bounding box center [746, 43] width 16 height 7
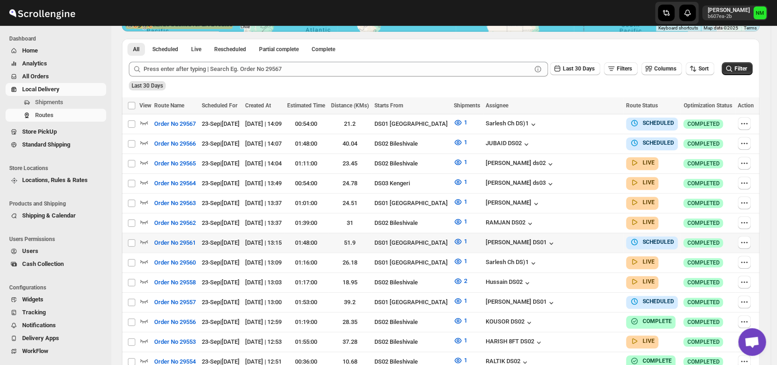
scroll to position [205, 0]
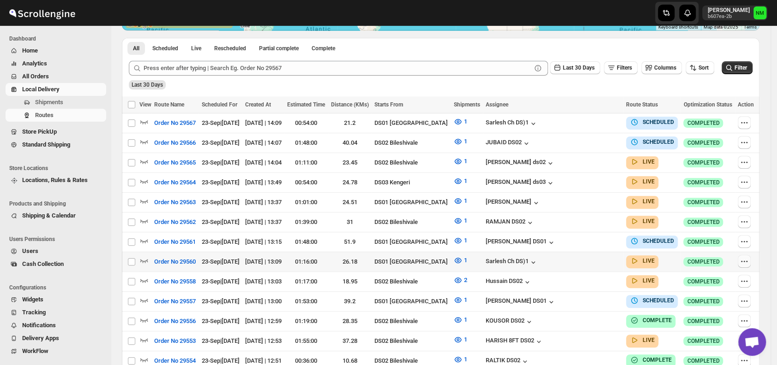
click at [747, 257] on icon "button" at bounding box center [743, 261] width 9 height 9
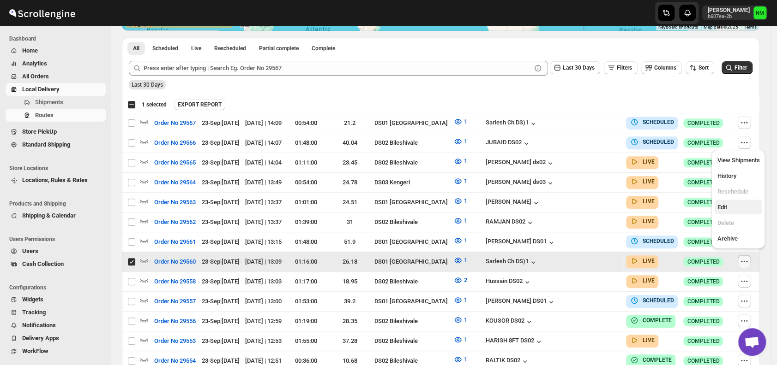
click at [726, 211] on span "Edit" at bounding box center [738, 207] width 42 height 9
checkbox input "false"
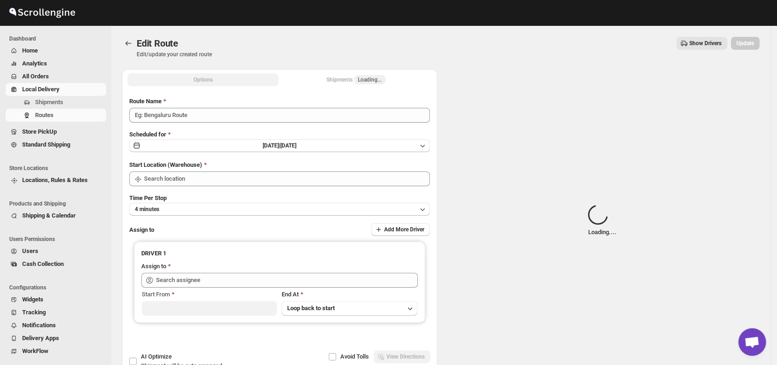
type input "Order No 29560"
type input "DS01 [GEOGRAPHIC_DATA]"
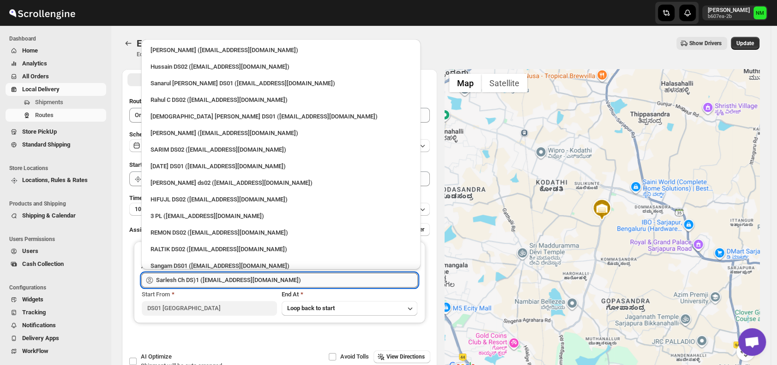
click at [325, 280] on input "Sarlesh Ch DS)1 (vinapi9521@jazipo.com)" at bounding box center [287, 280] width 262 height 15
click at [222, 215] on div "3 PL (hello@home-run.co)" at bounding box center [280, 216] width 261 height 9
type input "3 PL (hello@home-run.co)"
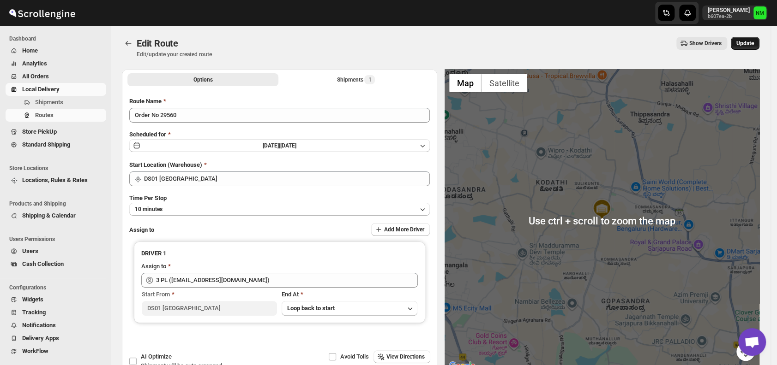
click at [754, 40] on span "Update" at bounding box center [745, 43] width 18 height 7
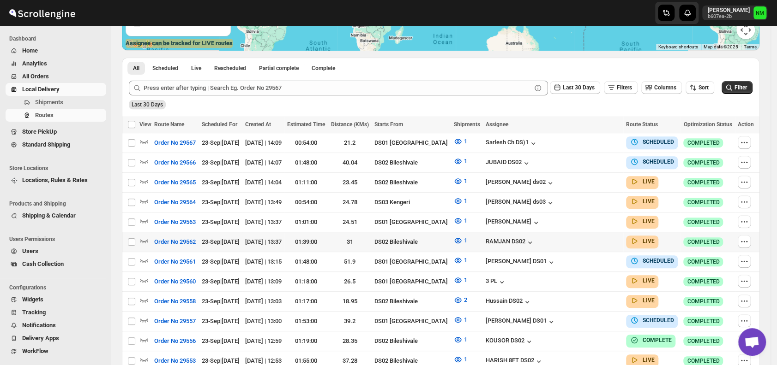
scroll to position [188, 0]
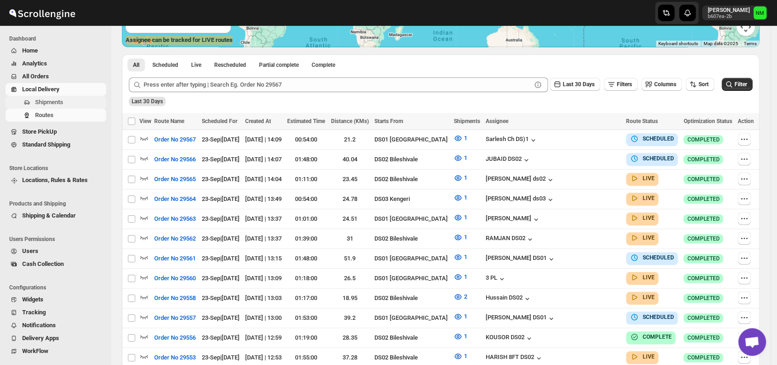
click at [76, 101] on span "Shipments" at bounding box center [69, 102] width 69 height 9
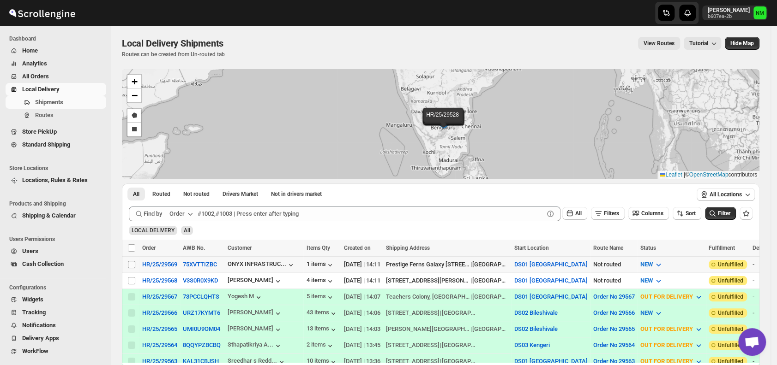
click at [130, 265] on input "Select shipment" at bounding box center [131, 264] width 7 height 7
checkbox input "true"
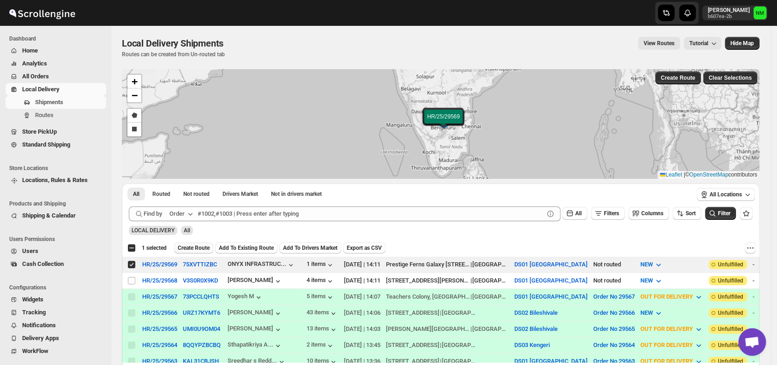
click at [197, 247] on span "Create Route" at bounding box center [194, 248] width 32 height 7
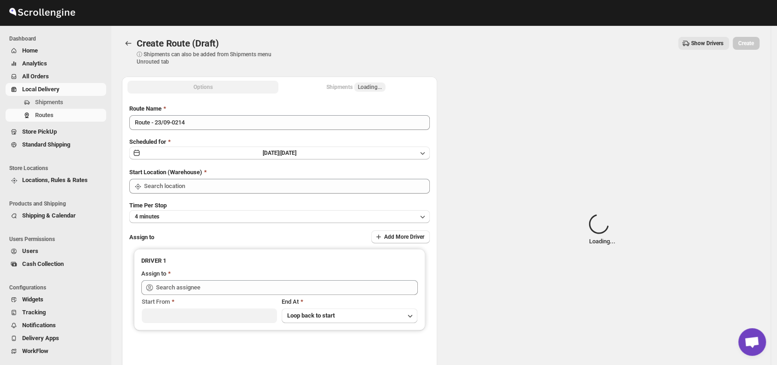
type input "DS01 Sarjapur"
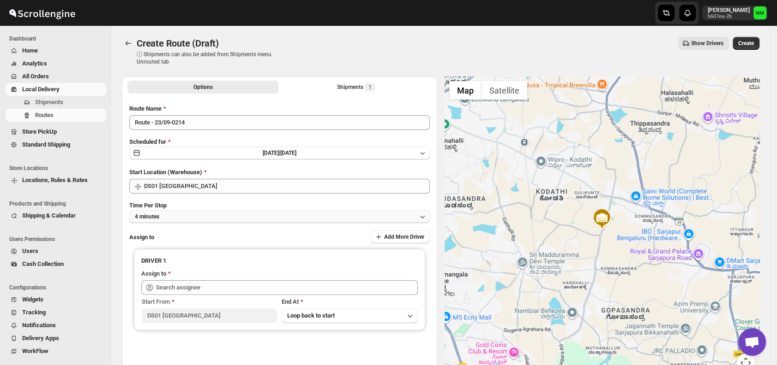
click at [223, 218] on button "4 minutes" at bounding box center [279, 216] width 300 height 13
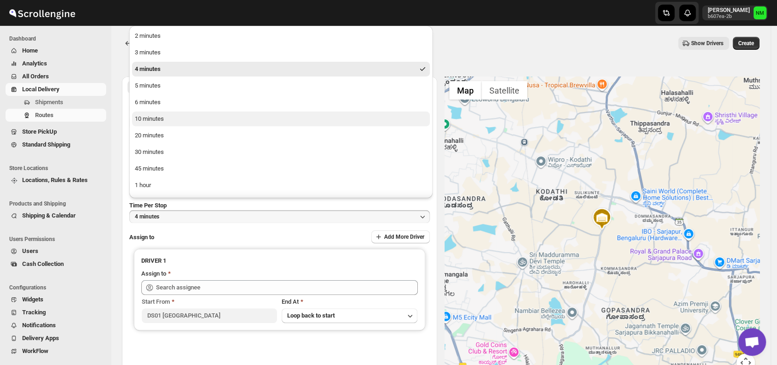
click at [166, 119] on button "10 minutes" at bounding box center [281, 119] width 298 height 15
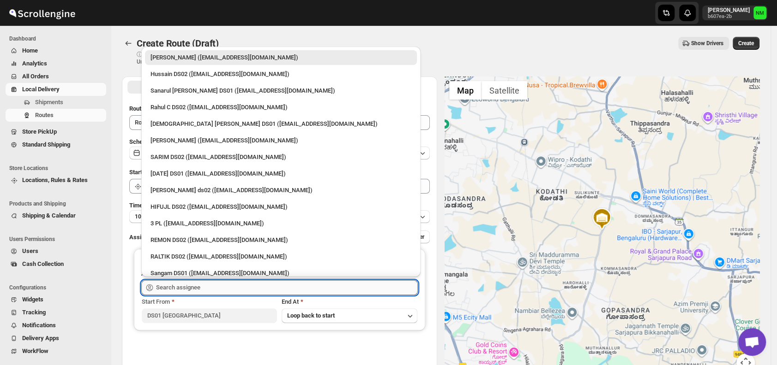
click at [240, 285] on input "text" at bounding box center [287, 288] width 262 height 15
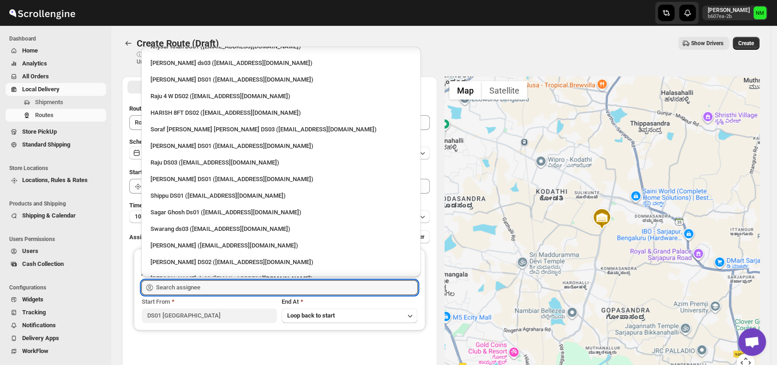
scroll to position [854, 0]
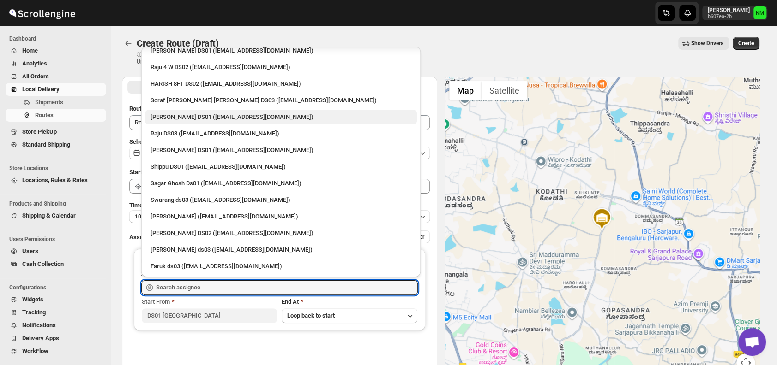
click at [193, 114] on div "Faijal Khan DS01 (tadij98822@cspaus.com)" at bounding box center [280, 117] width 261 height 9
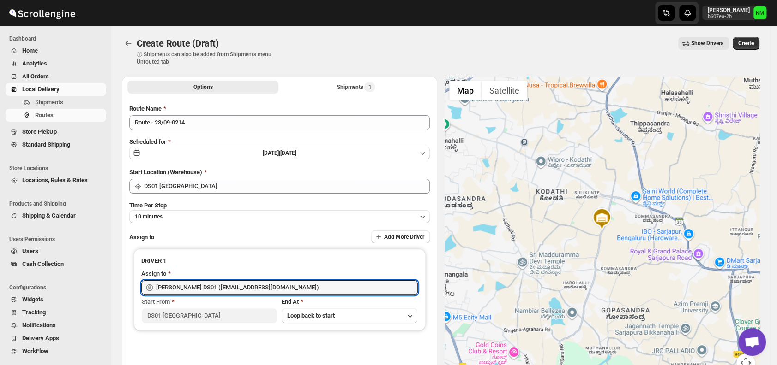
type input "Faijal Khan DS01 (tadij98822@cspaus.com)"
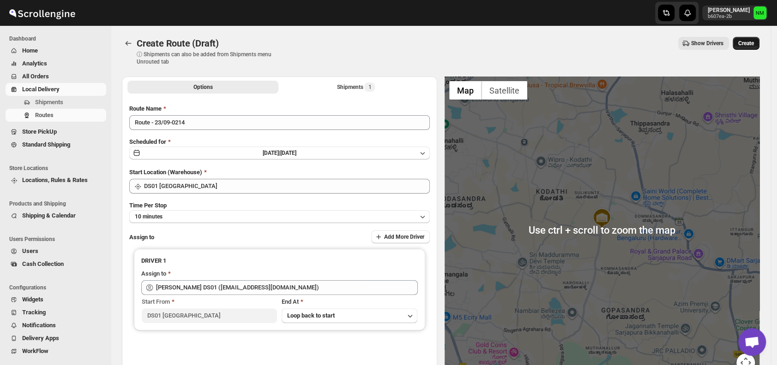
click at [743, 46] on button "Create" at bounding box center [745, 43] width 27 height 13
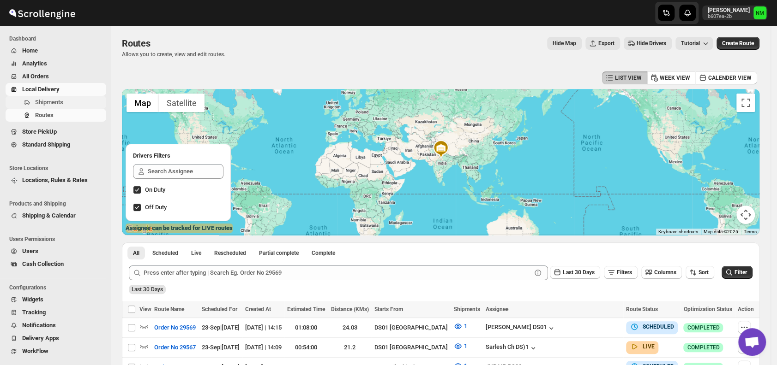
click at [70, 104] on span "Shipments" at bounding box center [69, 102] width 69 height 9
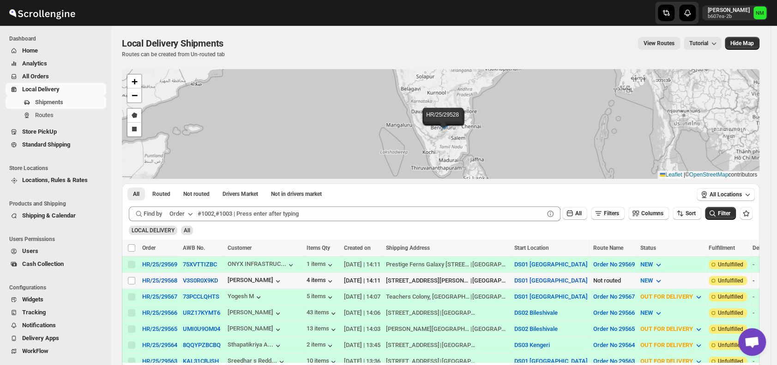
click at [136, 274] on td "Select shipment" at bounding box center [131, 281] width 18 height 16
checkbox input "true"
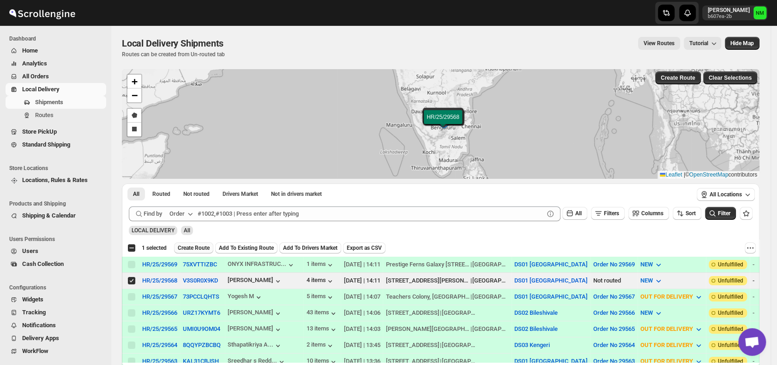
click at [201, 247] on span "Create Route" at bounding box center [194, 248] width 32 height 7
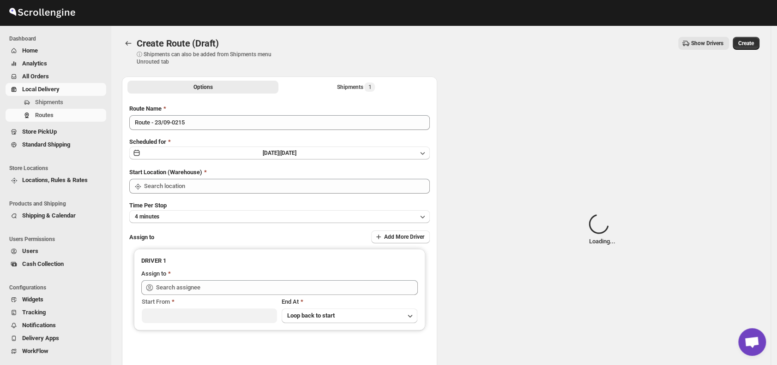
type input "DS01 [GEOGRAPHIC_DATA]"
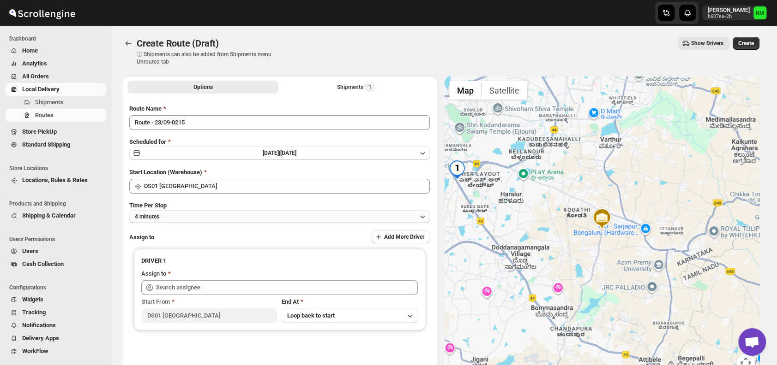
click at [187, 222] on button "4 minutes" at bounding box center [279, 216] width 300 height 13
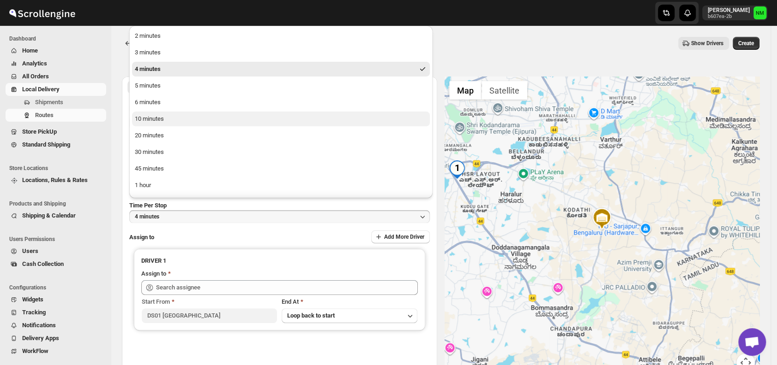
click at [155, 122] on div "10 minutes" at bounding box center [149, 118] width 29 height 9
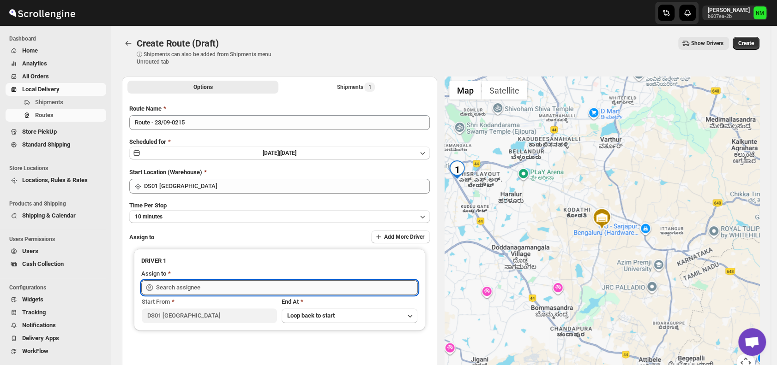
click at [219, 286] on input "text" at bounding box center [287, 288] width 262 height 15
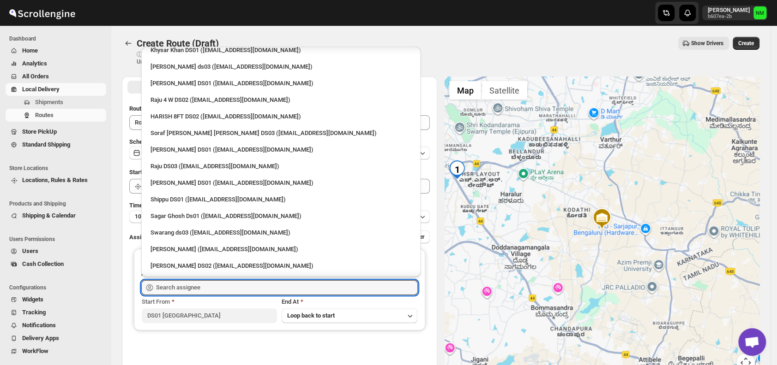
scroll to position [854, 0]
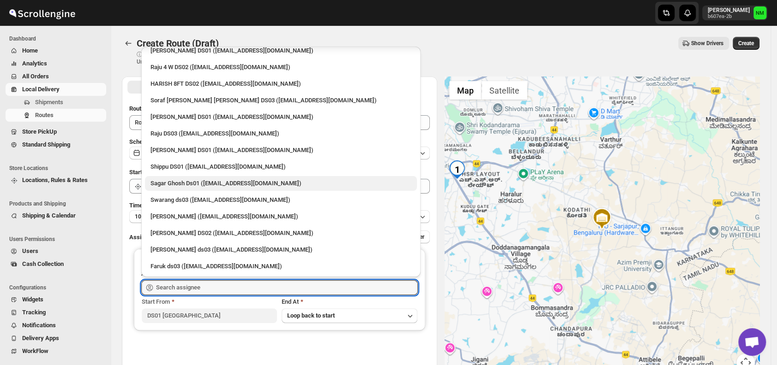
click at [189, 181] on div "Sagar Ghosh Ds01 (nenages934@ekuali.com)" at bounding box center [280, 183] width 261 height 9
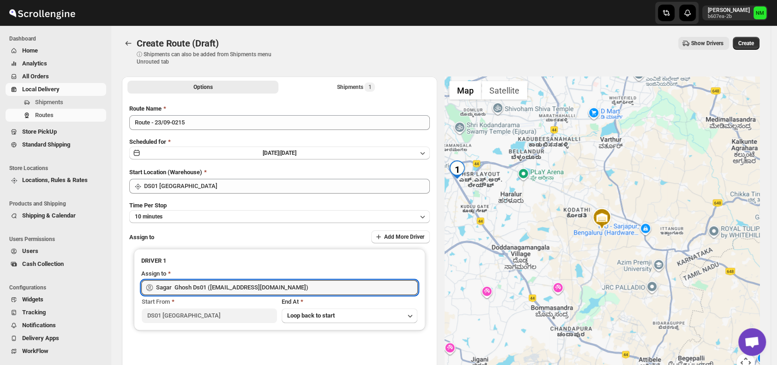
type input "Sagar Ghosh Ds01 (nenages934@ekuali.com)"
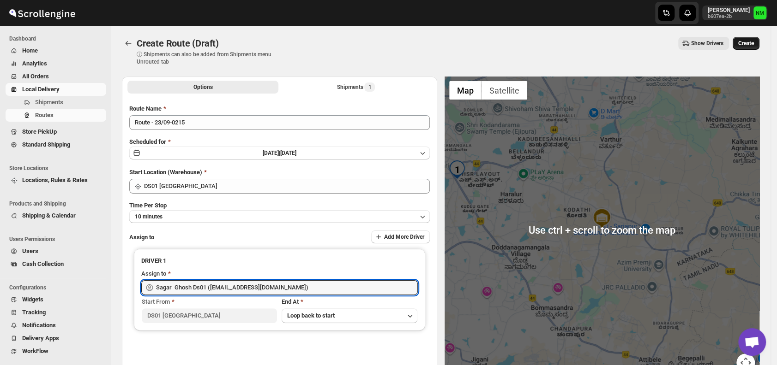
click at [753, 40] on span "Create" at bounding box center [746, 43] width 16 height 7
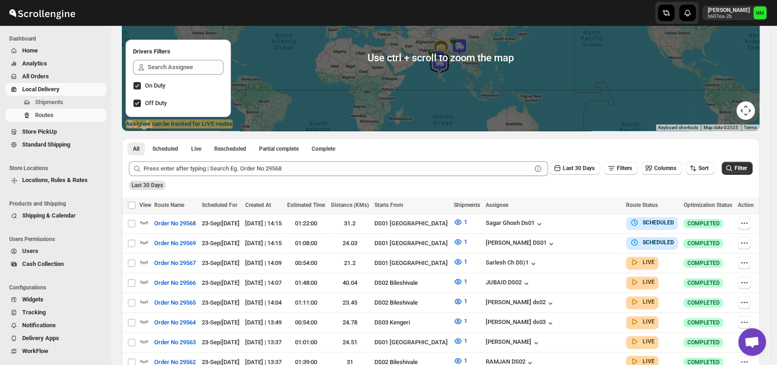
scroll to position [108, 0]
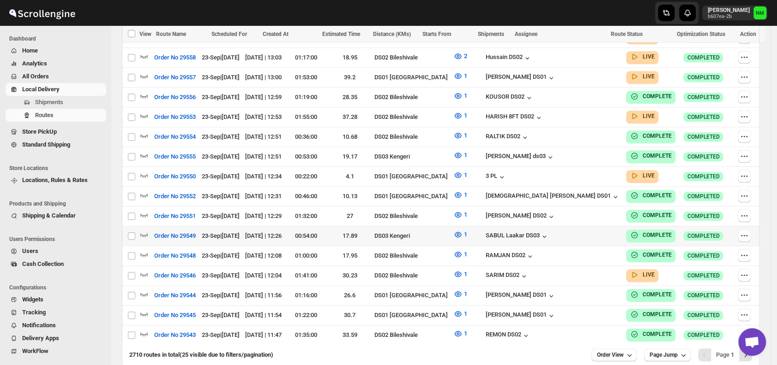
scroll to position [473, 0]
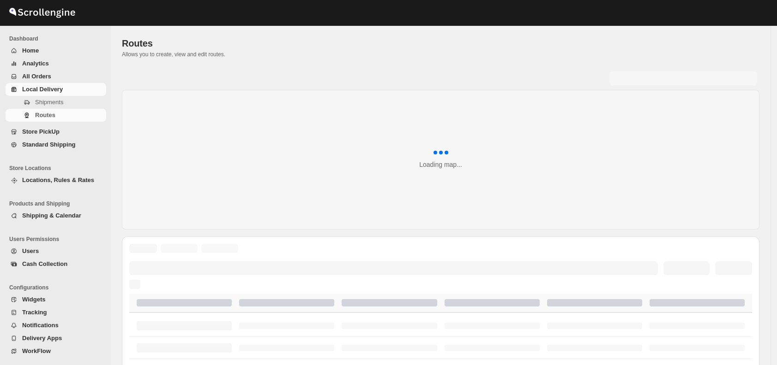
scroll to position [358, 0]
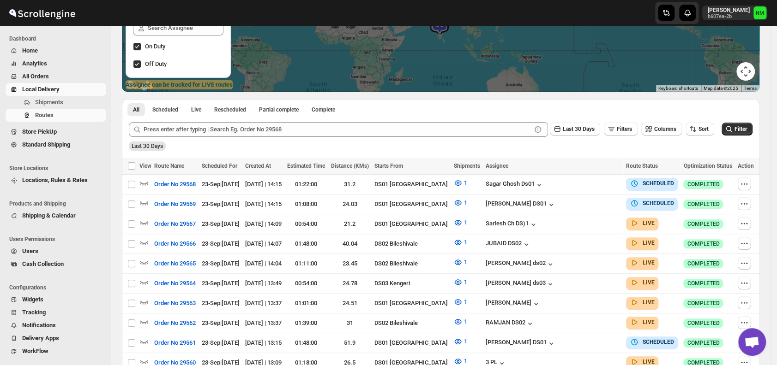
scroll to position [145, 0]
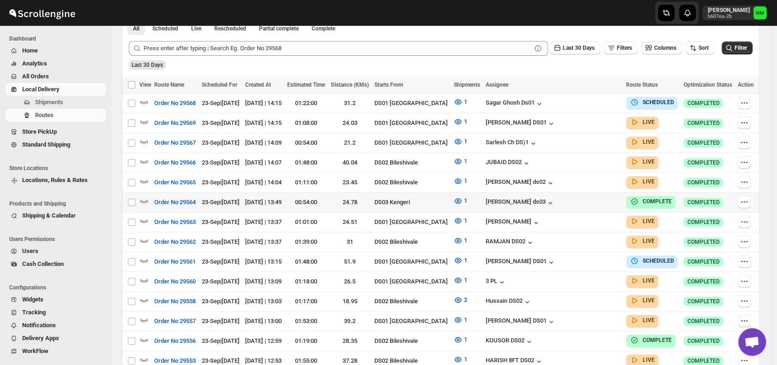
scroll to position [228, 0]
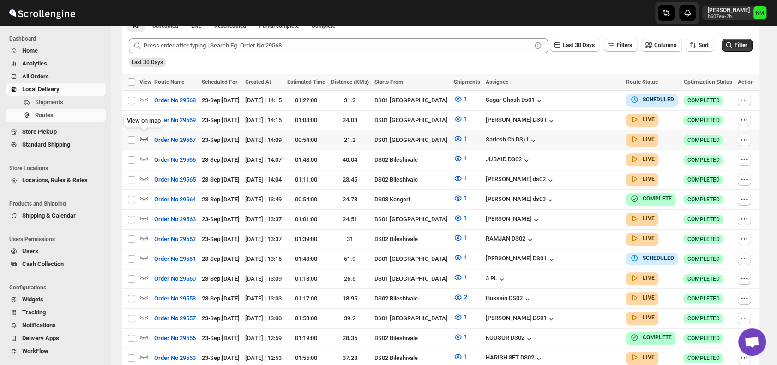
click at [144, 138] on icon "button" at bounding box center [144, 140] width 8 height 4
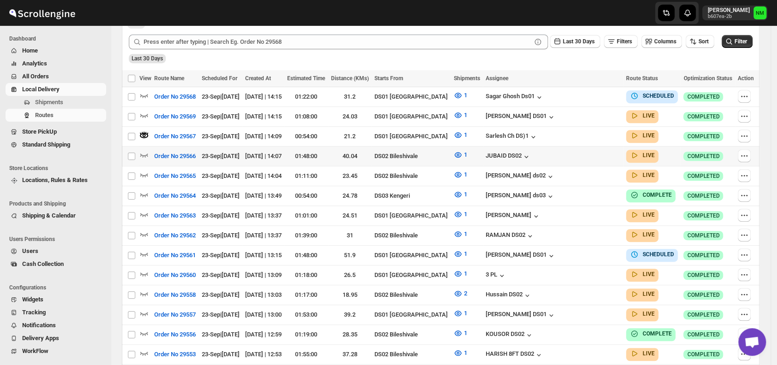
scroll to position [232, 0]
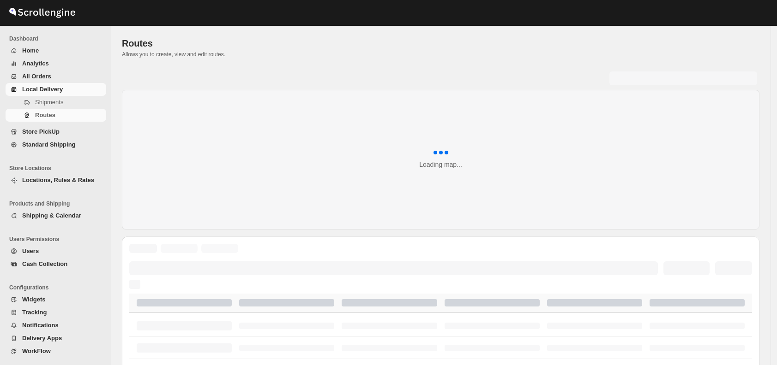
scroll to position [232, 0]
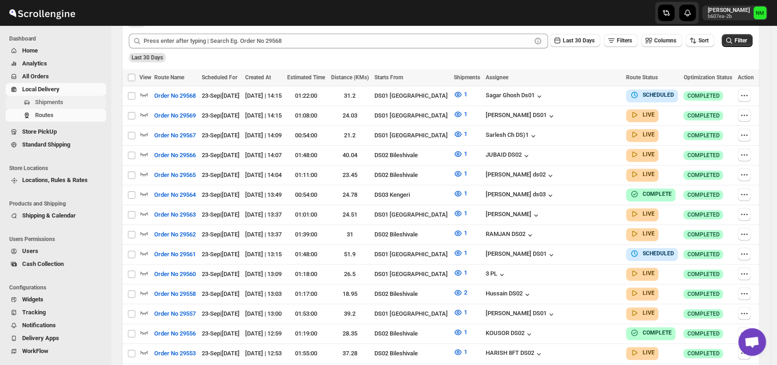
click at [66, 99] on span "Shipments" at bounding box center [69, 102] width 69 height 9
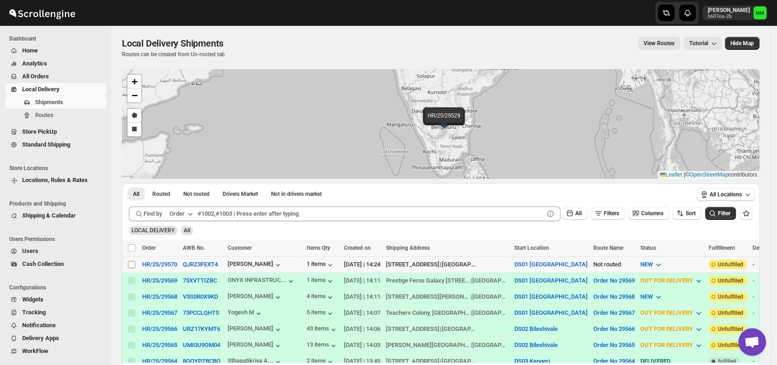
click at [133, 264] on input "Select shipment" at bounding box center [131, 264] width 7 height 7
checkbox input "true"
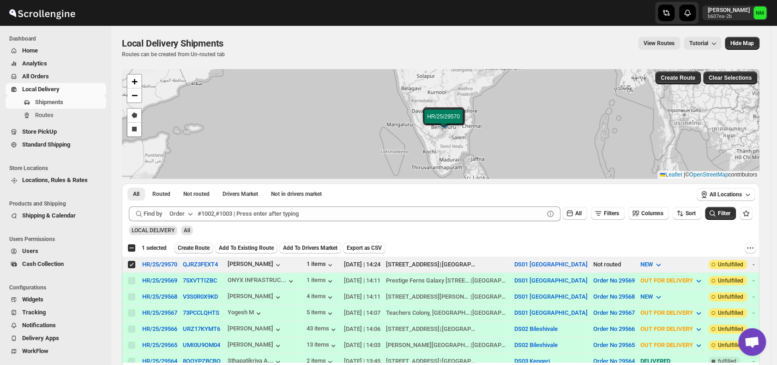
click at [188, 247] on span "Create Route" at bounding box center [194, 248] width 32 height 7
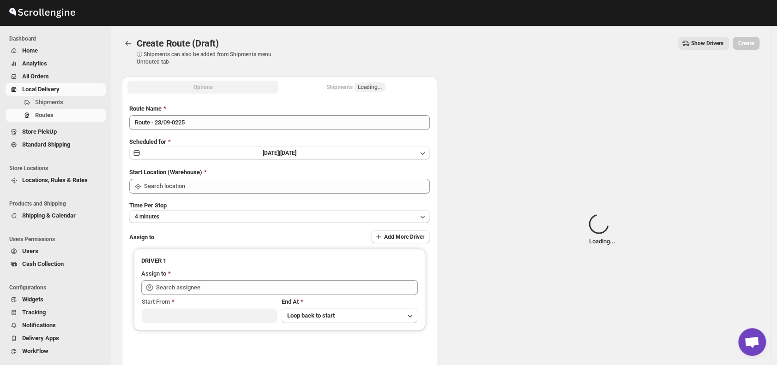
type input "DS01 [GEOGRAPHIC_DATA]"
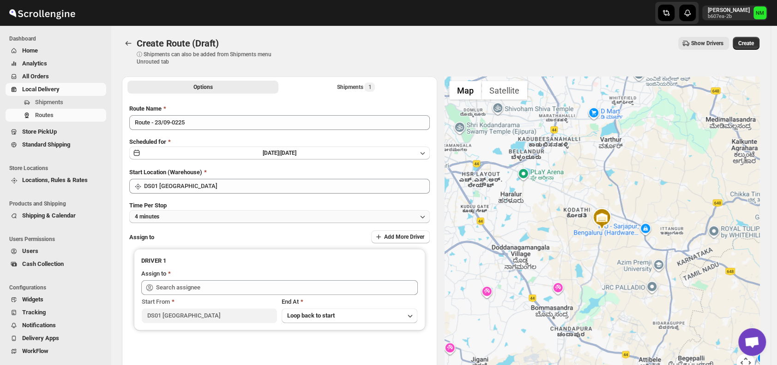
click at [214, 217] on button "4 minutes" at bounding box center [279, 216] width 300 height 13
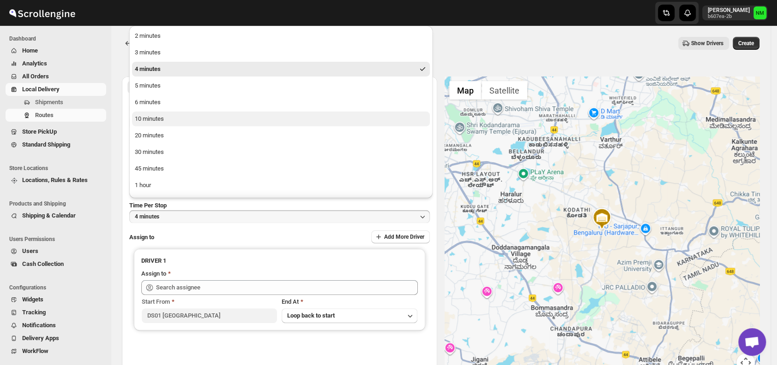
click at [174, 118] on button "10 minutes" at bounding box center [281, 119] width 298 height 15
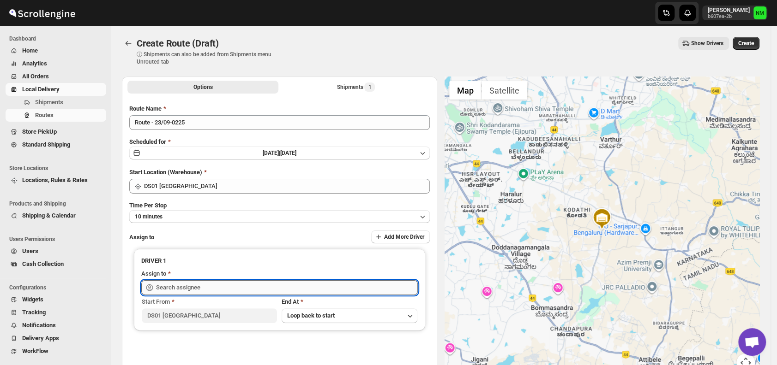
click at [199, 284] on input "text" at bounding box center [287, 288] width 262 height 15
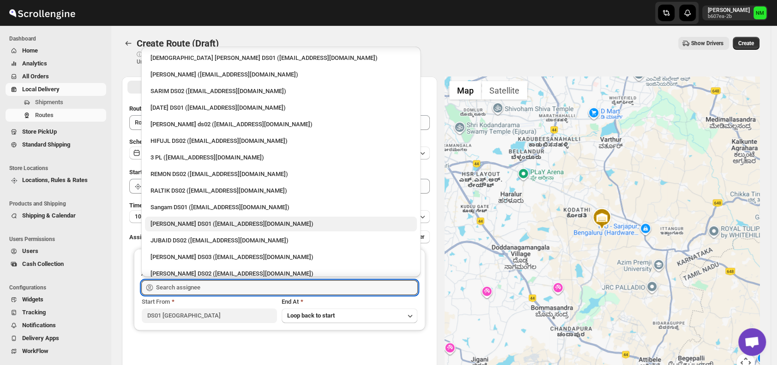
scroll to position [66, 0]
click at [172, 205] on div "Sangam DS01 (relov34542@lassora.com)" at bounding box center [280, 207] width 261 height 9
type input "Sangam DS01 (relov34542@lassora.com)"
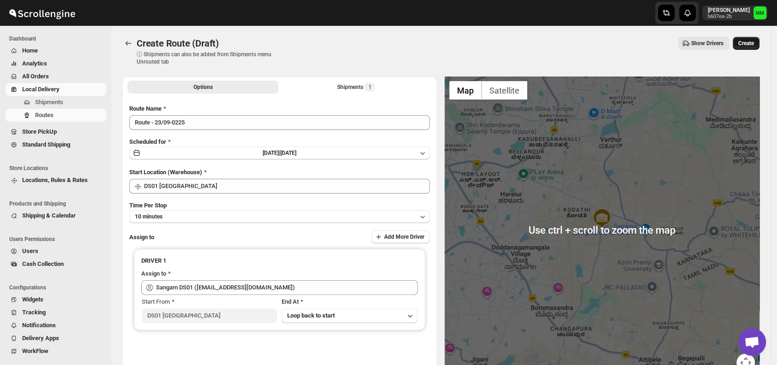
click at [749, 40] on span "Create" at bounding box center [746, 43] width 16 height 7
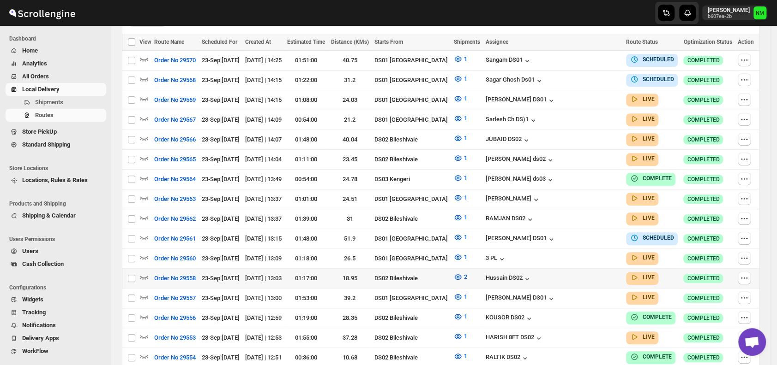
scroll to position [268, 0]
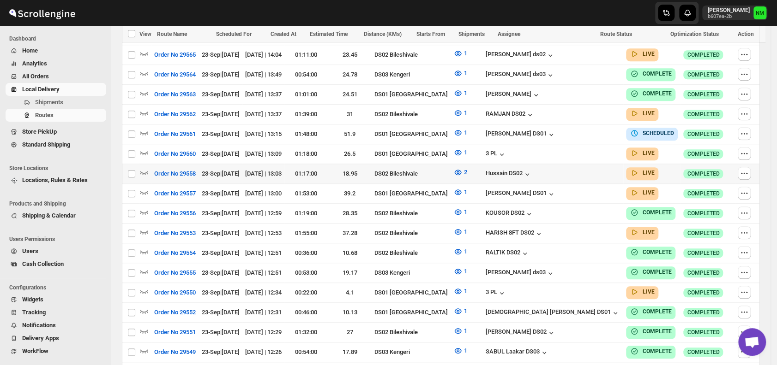
scroll to position [393, 0]
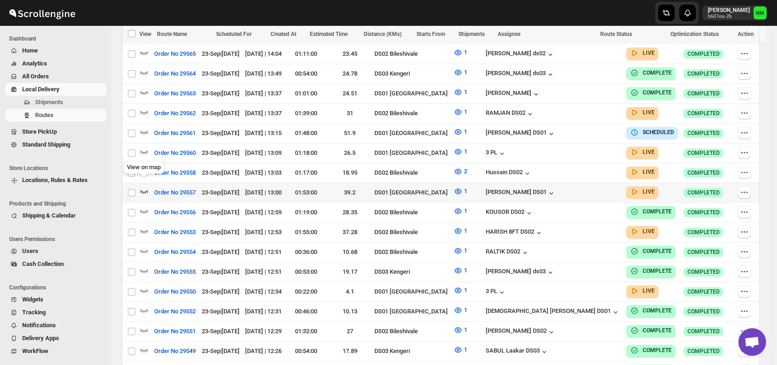
click at [142, 190] on icon "button" at bounding box center [144, 192] width 8 height 4
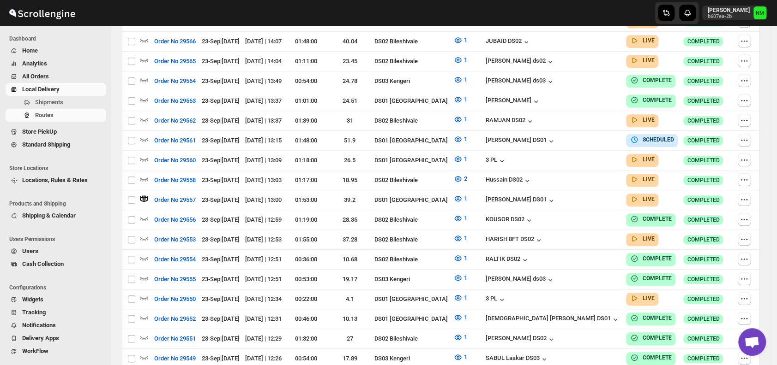
scroll to position [0, 0]
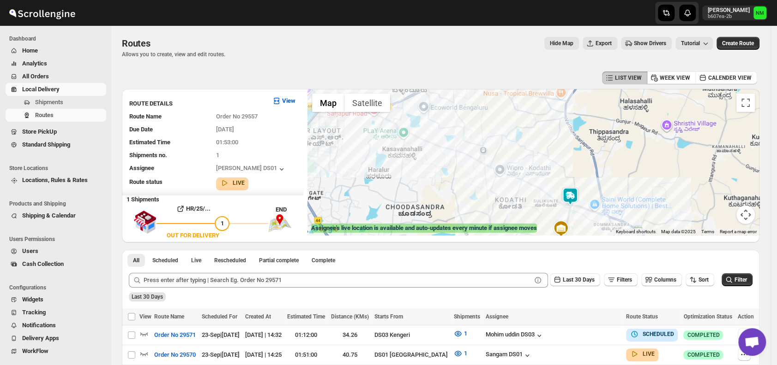
click at [575, 192] on img at bounding box center [570, 196] width 18 height 18
click at [614, 153] on button "Close" at bounding box center [603, 153] width 22 height 22
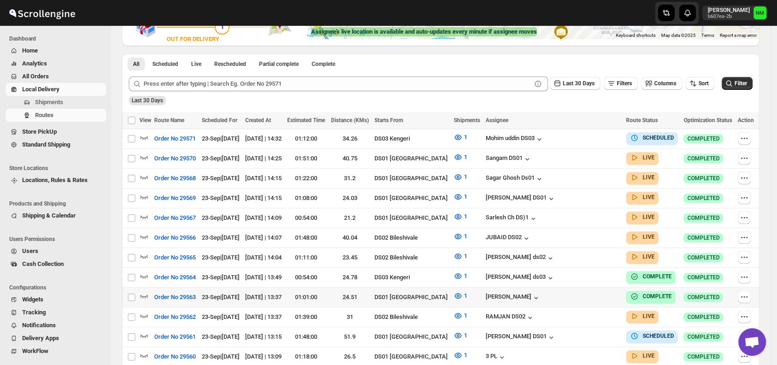
scroll to position [198, 0]
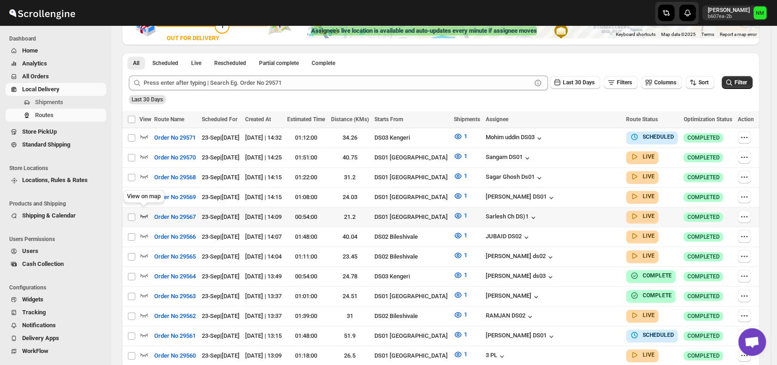
click at [145, 215] on icon "button" at bounding box center [144, 217] width 8 height 4
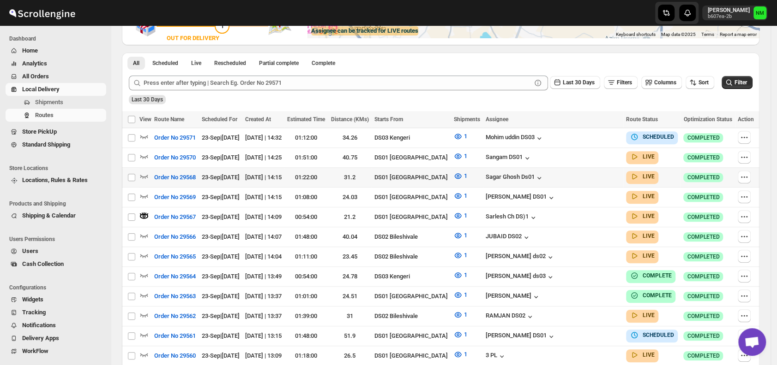
scroll to position [0, 0]
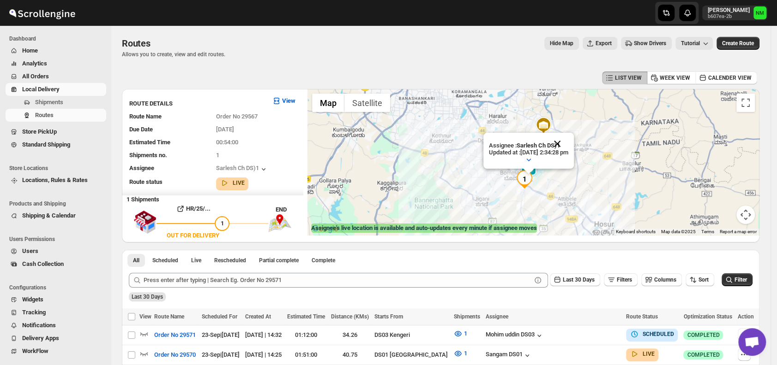
click at [568, 141] on button "Close" at bounding box center [557, 144] width 22 height 22
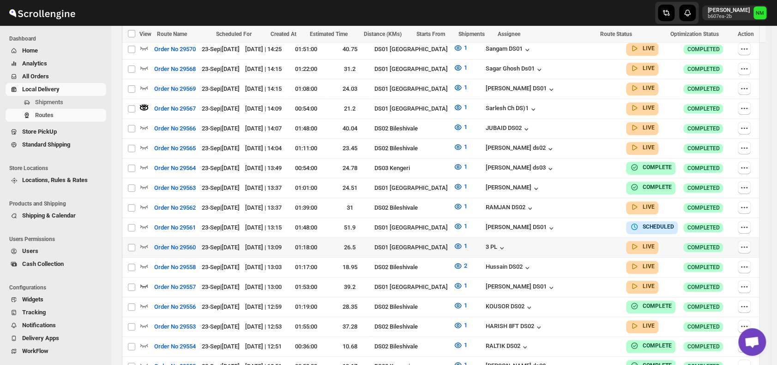
scroll to position [306, 0]
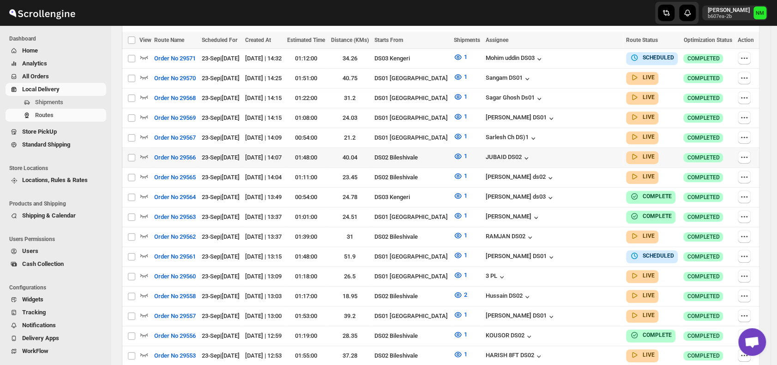
scroll to position [264, 0]
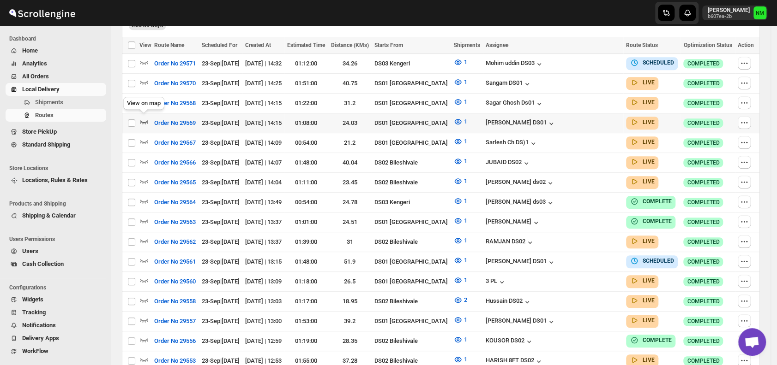
click at [145, 120] on icon "button" at bounding box center [144, 122] width 8 height 4
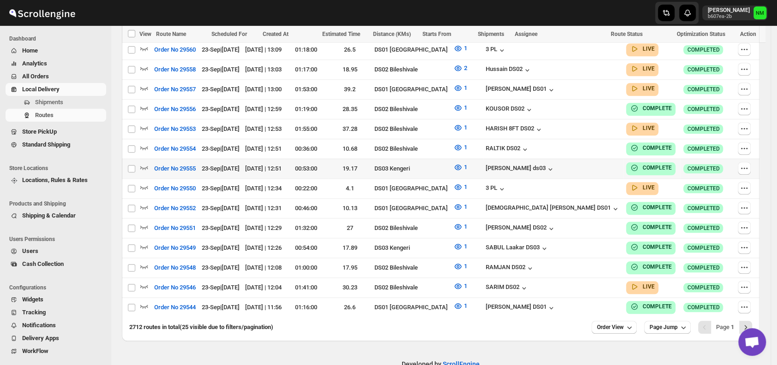
scroll to position [511, 0]
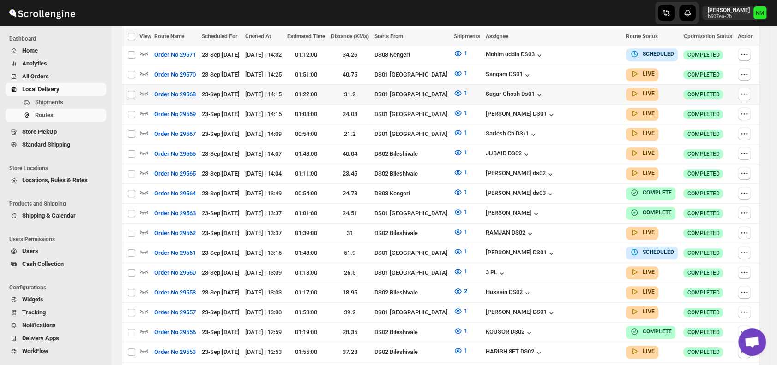
scroll to position [274, 0]
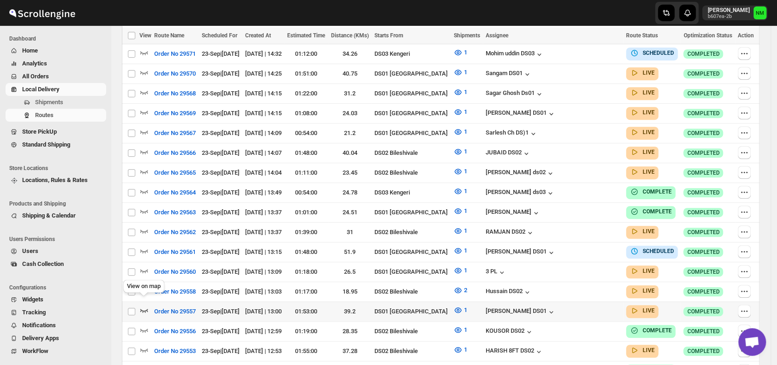
click at [144, 309] on icon "button" at bounding box center [144, 311] width 8 height 4
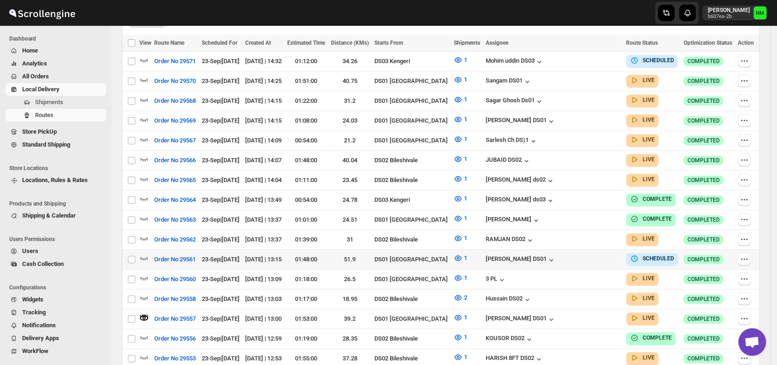
scroll to position [0, 0]
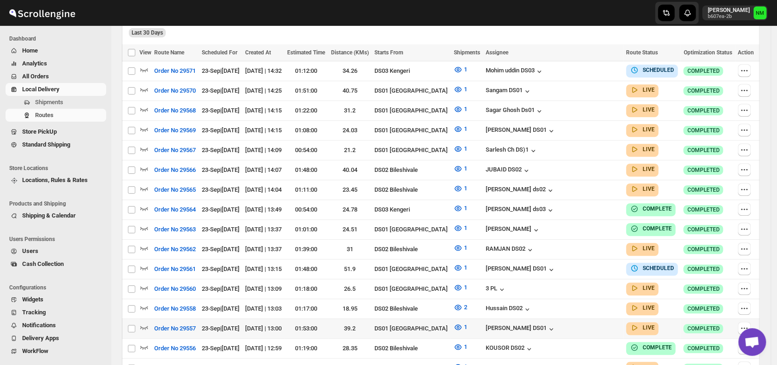
scroll to position [258, 0]
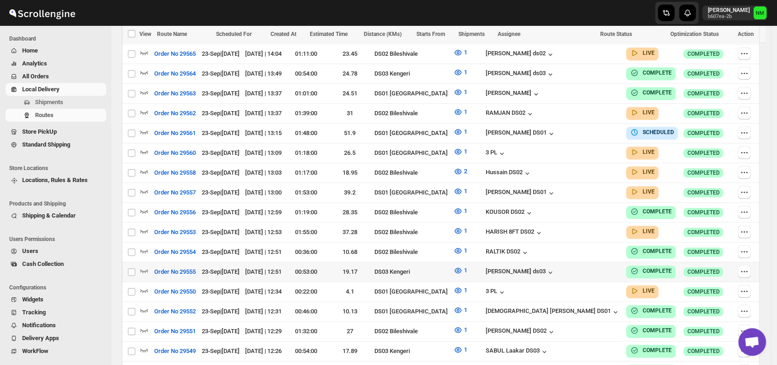
scroll to position [402, 0]
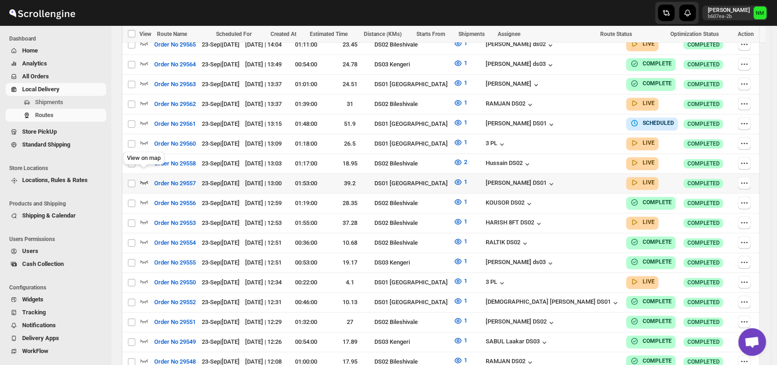
click at [148, 178] on icon "button" at bounding box center [143, 182] width 9 height 9
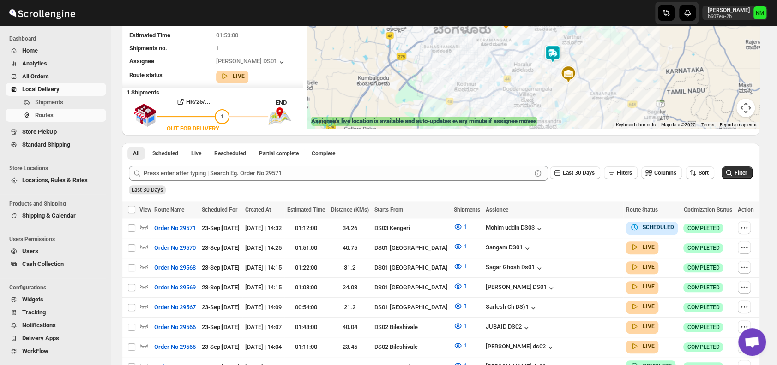
scroll to position [0, 0]
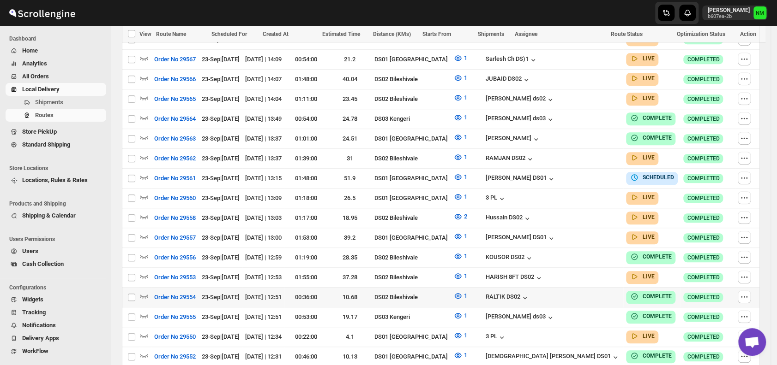
scroll to position [356, 0]
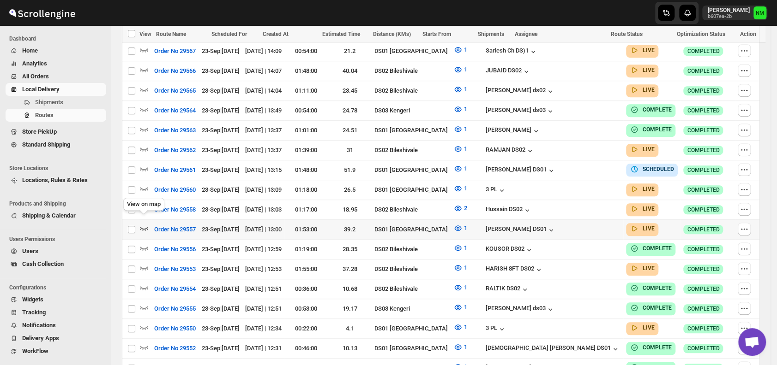
click at [148, 224] on icon "button" at bounding box center [143, 228] width 9 height 9
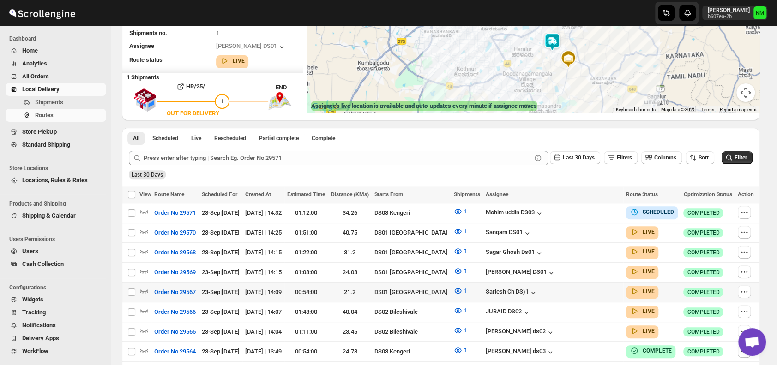
scroll to position [124, 0]
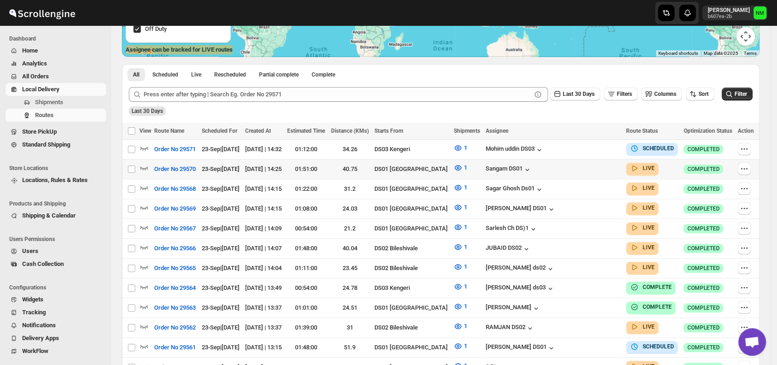
scroll to position [179, 0]
click at [142, 165] on icon "button" at bounding box center [143, 167] width 9 height 9
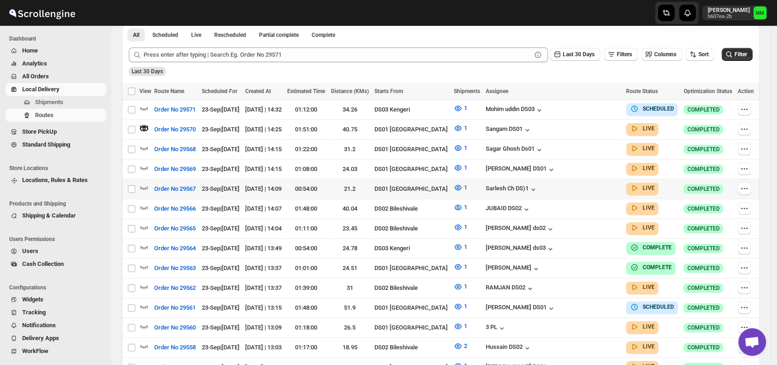
scroll to position [226, 0]
click at [147, 163] on icon "button" at bounding box center [143, 167] width 9 height 9
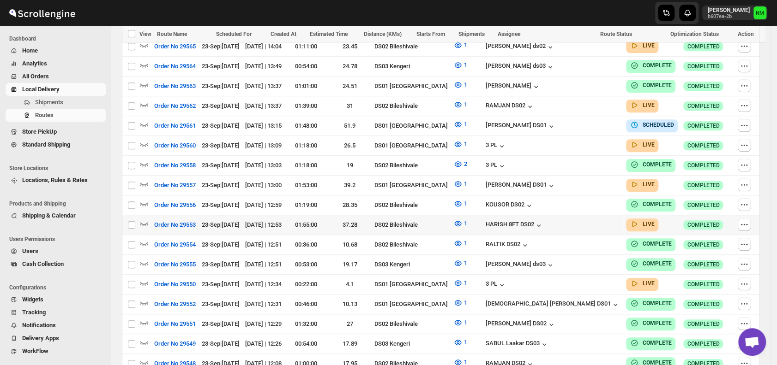
scroll to position [401, 0]
click at [145, 179] on icon "button" at bounding box center [143, 183] width 9 height 9
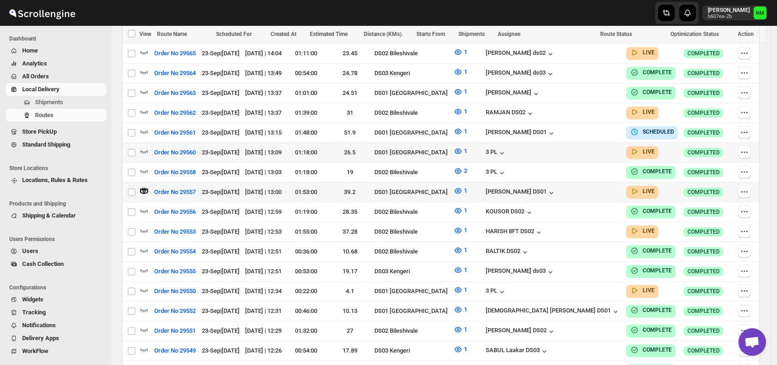
scroll to position [0, 0]
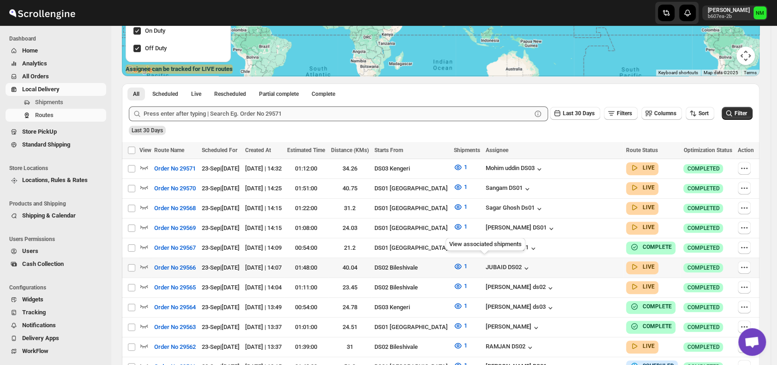
scroll to position [162, 0]
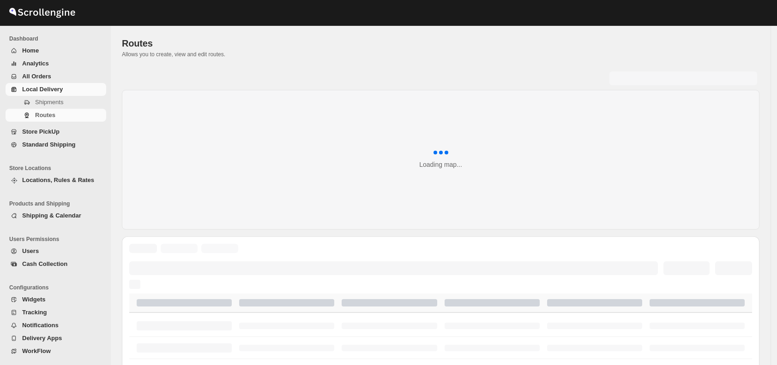
scroll to position [162, 0]
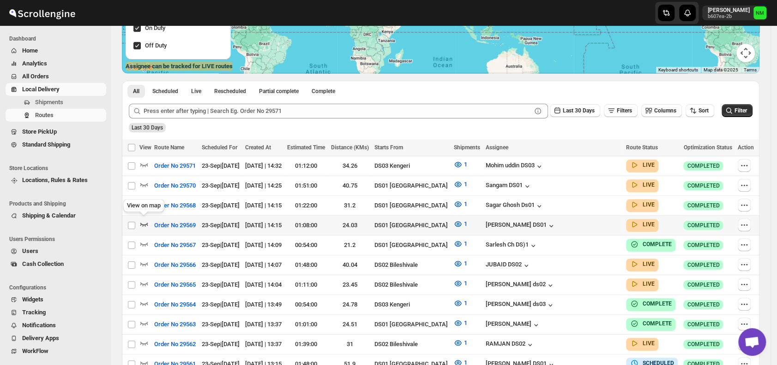
click at [141, 223] on icon "button" at bounding box center [144, 225] width 8 height 4
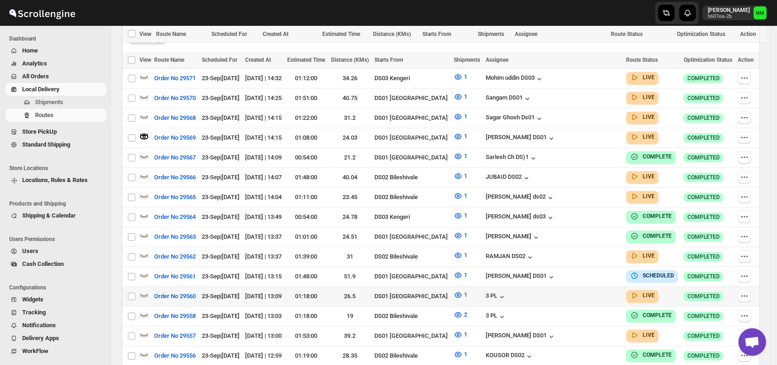
scroll to position [316, 0]
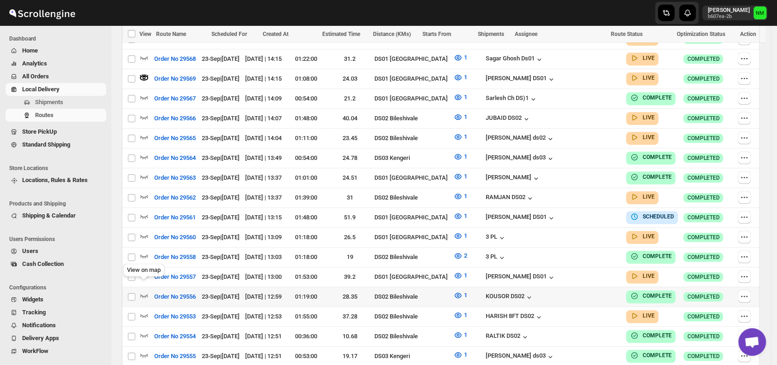
click at [145, 267] on div "View on map" at bounding box center [143, 272] width 45 height 20
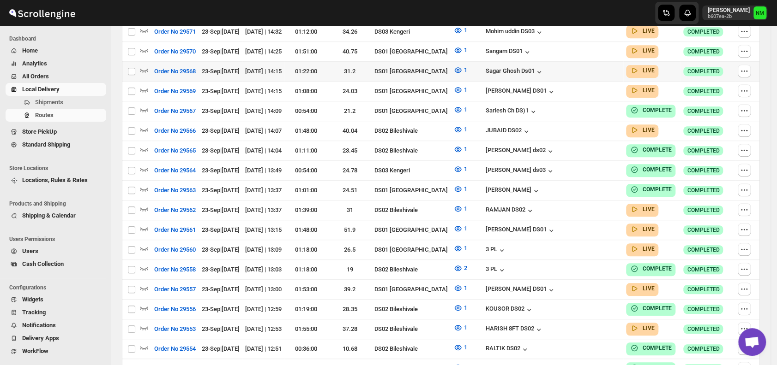
scroll to position [241, 0]
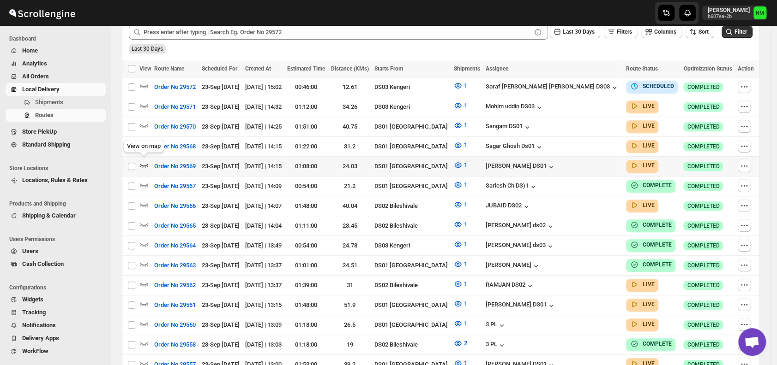
click at [145, 162] on icon "button" at bounding box center [143, 165] width 9 height 9
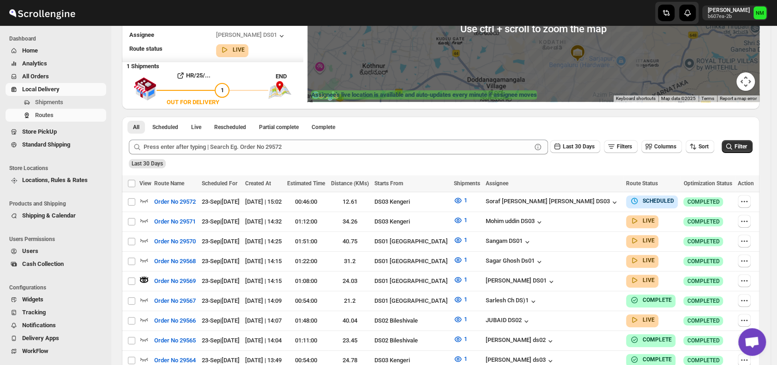
scroll to position [134, 0]
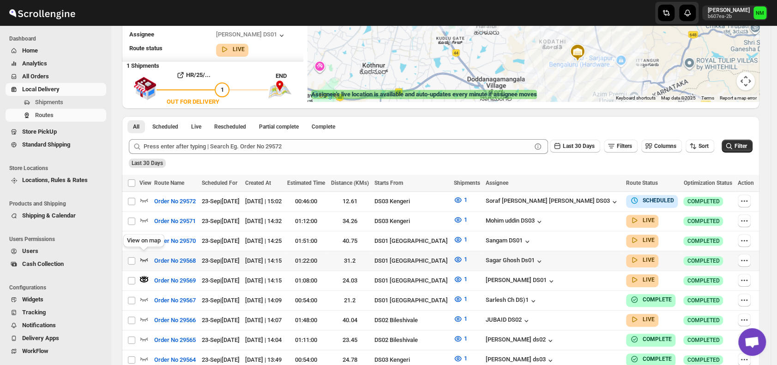
click at [145, 255] on icon "button" at bounding box center [143, 259] width 9 height 9
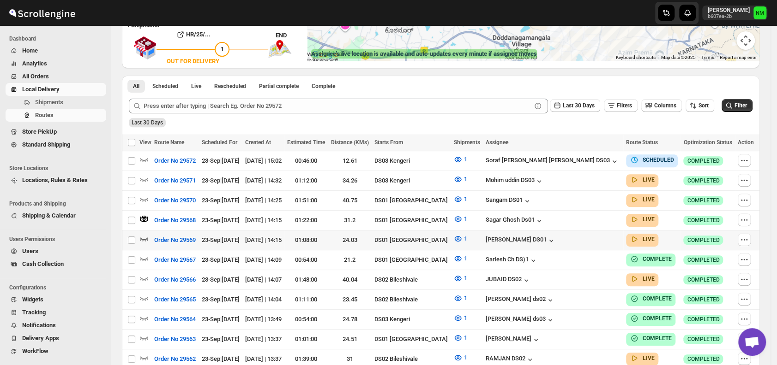
scroll to position [176, 0]
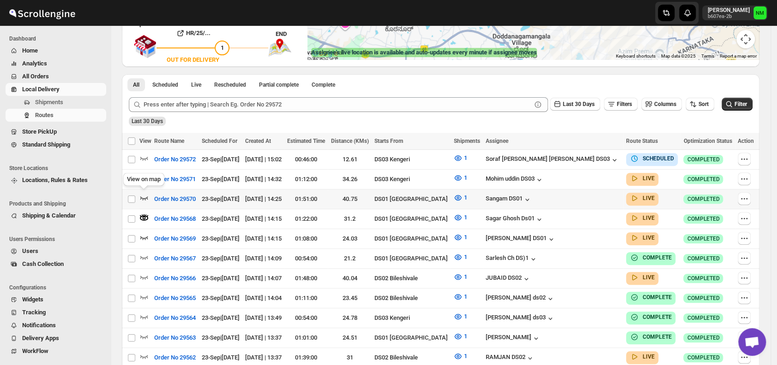
click at [142, 196] on icon "button" at bounding box center [143, 197] width 9 height 9
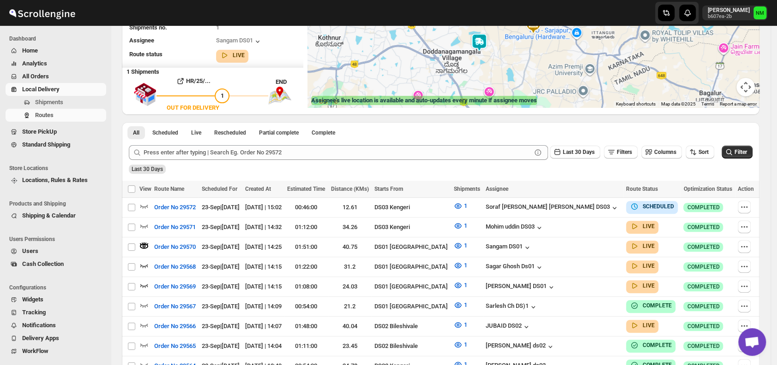
scroll to position [0, 0]
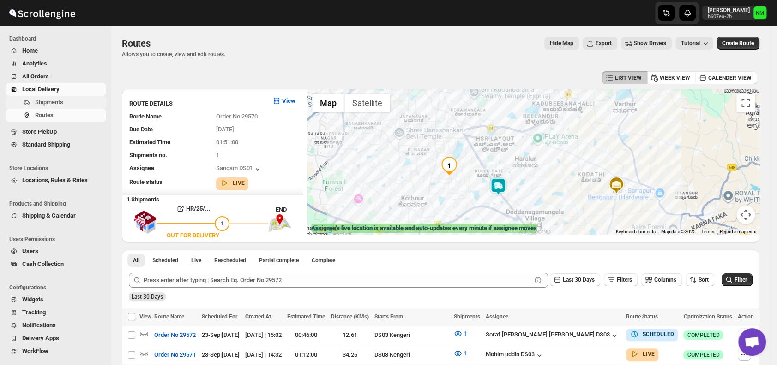
click at [72, 105] on span "Shipments" at bounding box center [69, 102] width 69 height 9
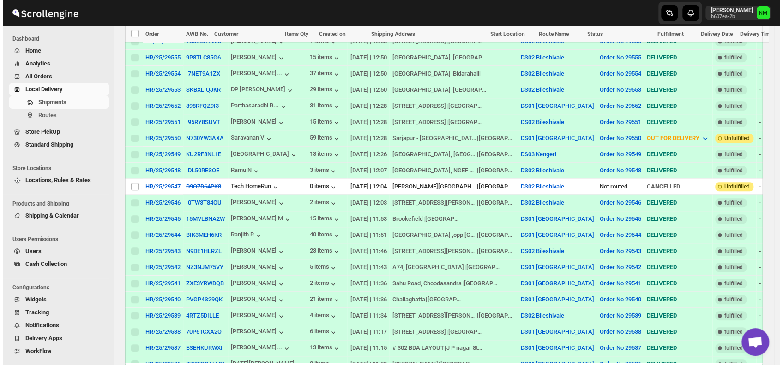
scroll to position [501, 0]
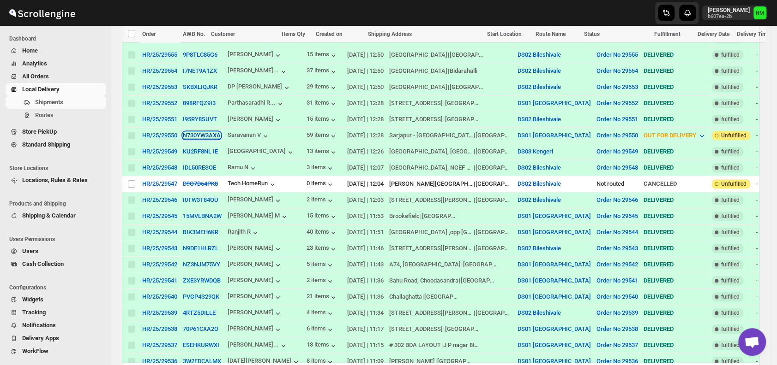
click at [196, 132] on button "N730YW3AXA" at bounding box center [202, 135] width 38 height 7
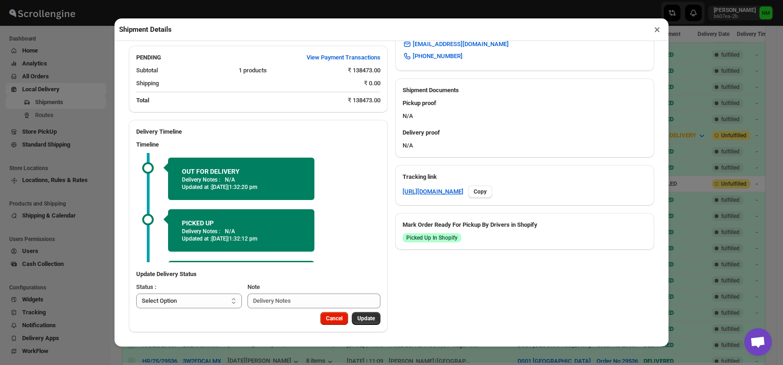
scroll to position [45, 0]
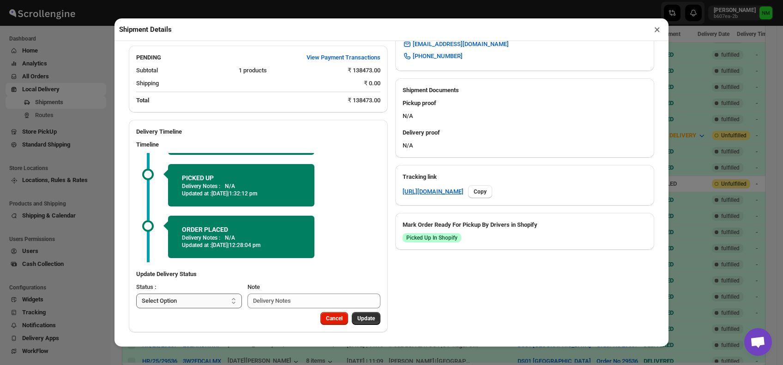
click at [182, 305] on select "Select Option PICKED UP OUT FOR DELIVERY RESCHEDULE DELIVERED CANCELLED" at bounding box center [189, 301] width 106 height 15
select select "DELIVERED"
click at [136, 294] on select "Select Option PICKED UP OUT FOR DELIVERY RESCHEDULE DELIVERED CANCELLED" at bounding box center [189, 301] width 106 height 15
click at [365, 320] on span "Update" at bounding box center [366, 318] width 18 height 7
select select
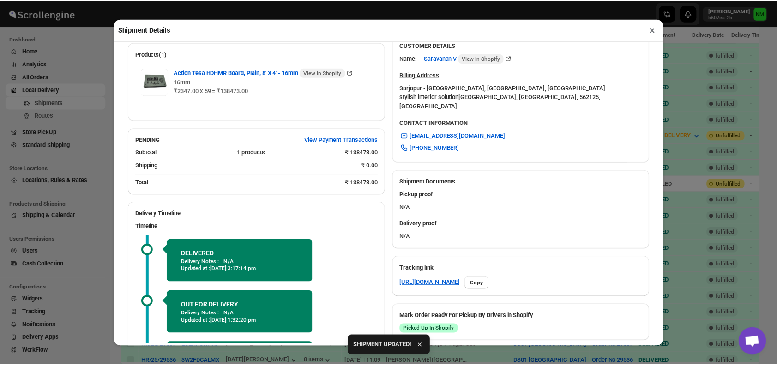
scroll to position [347, 0]
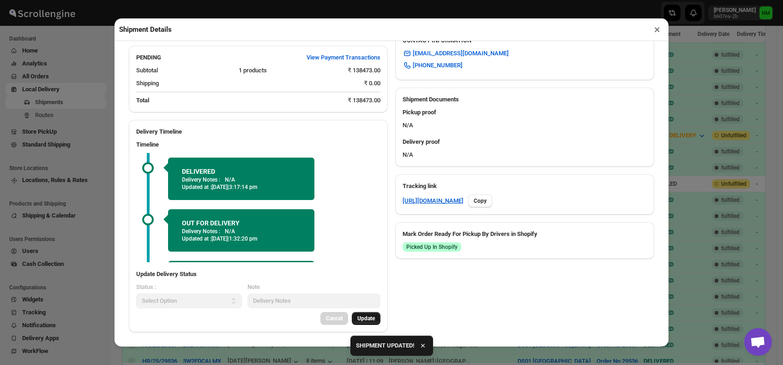
click at [658, 32] on button "×" at bounding box center [656, 29] width 13 height 13
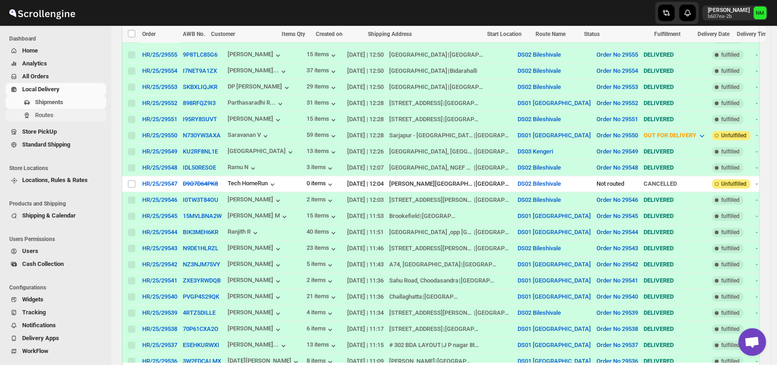
click at [53, 120] on span "Routes" at bounding box center [69, 115] width 69 height 9
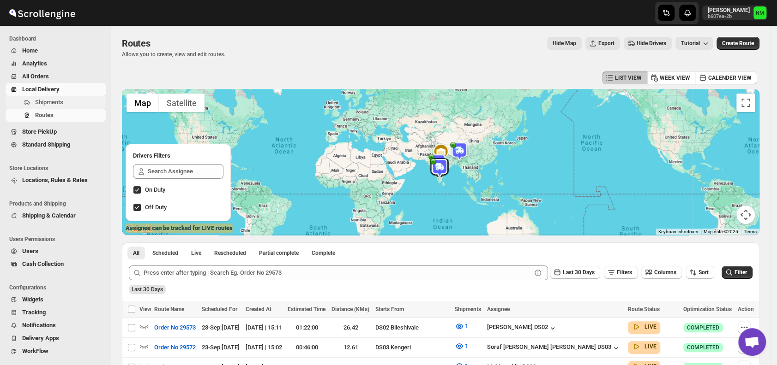
click at [54, 101] on span "Shipments" at bounding box center [49, 102] width 28 height 7
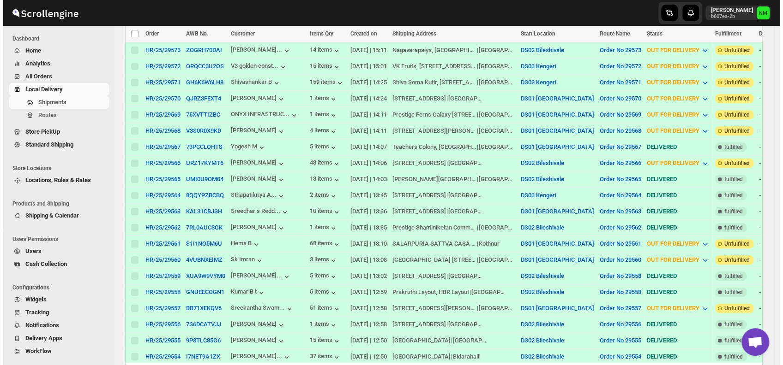
scroll to position [216, 0]
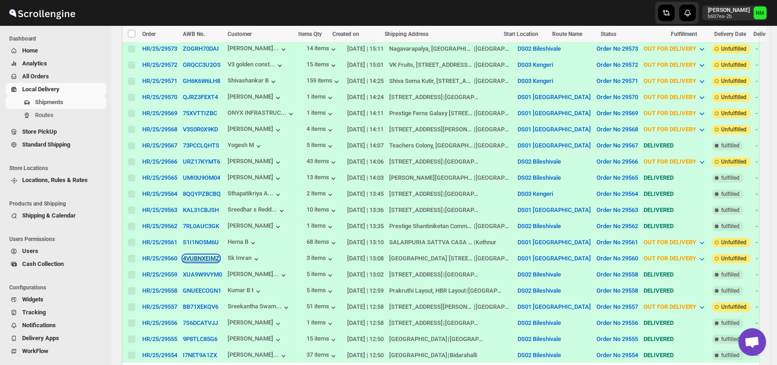
click at [192, 255] on button "4VUBNXEIMZ" at bounding box center [201, 258] width 36 height 7
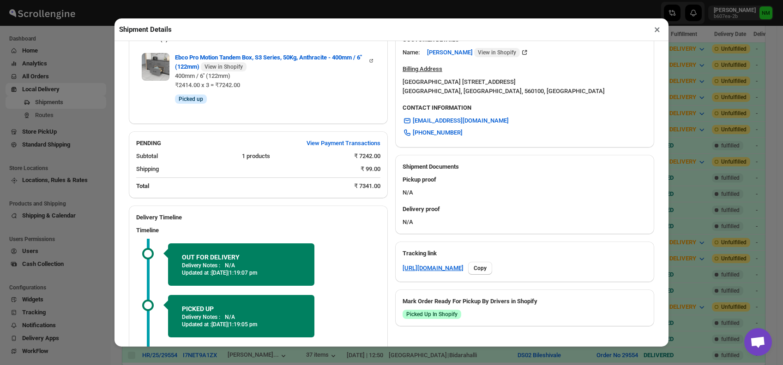
scroll to position [45, 0]
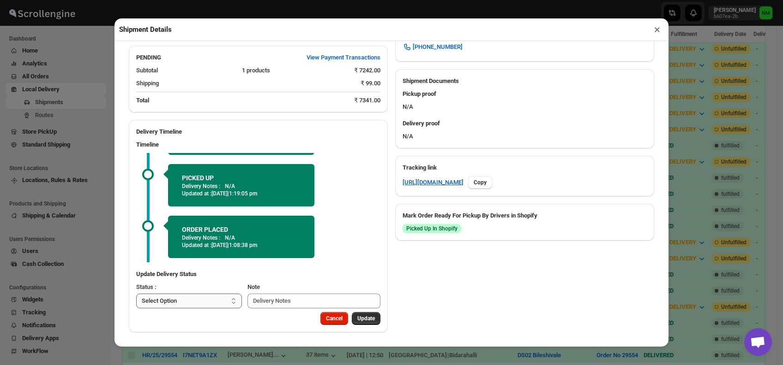
click at [213, 305] on select "Select Option PICKED UP OUT FOR DELIVERY RESCHEDULE DELIVERED CANCELLED" at bounding box center [189, 301] width 106 height 15
select select "DELIVERED"
click at [136, 294] on select "Select Option PICKED UP OUT FOR DELIVERY RESCHEDULE DELIVERED CANCELLED" at bounding box center [189, 301] width 106 height 15
click at [358, 317] on span "Update" at bounding box center [366, 318] width 18 height 7
select select
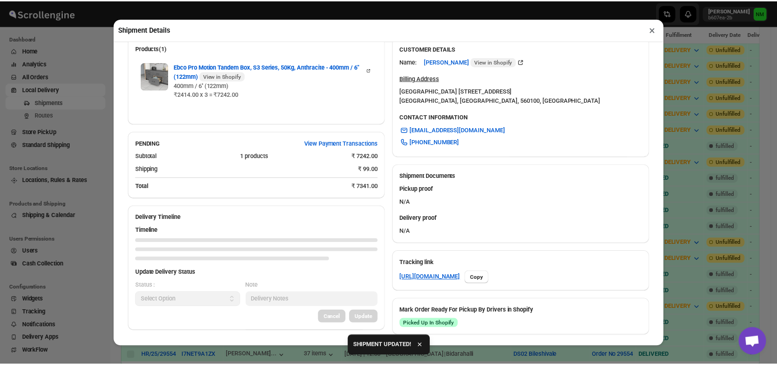
scroll to position [356, 0]
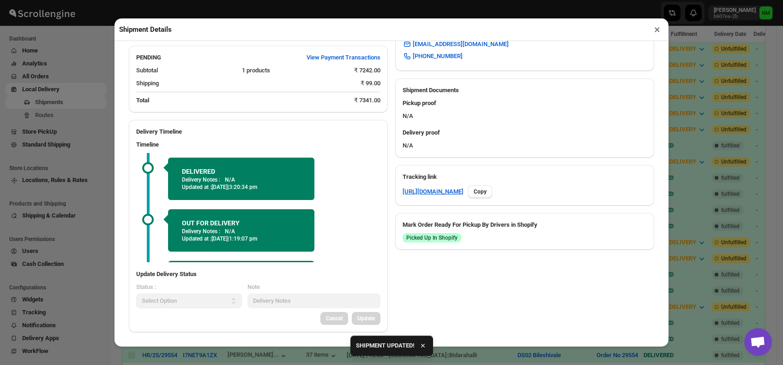
click at [654, 30] on button "×" at bounding box center [656, 29] width 13 height 13
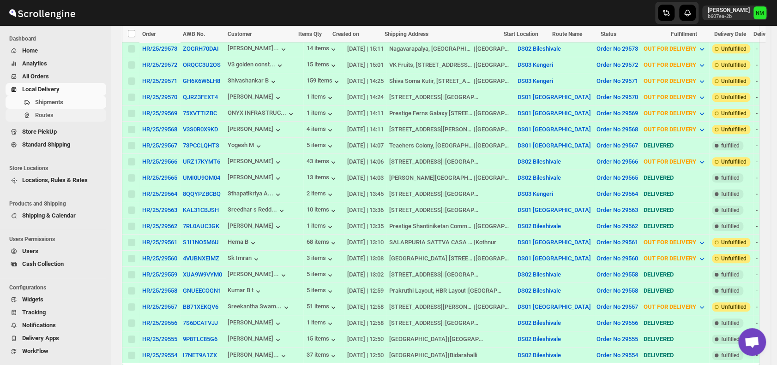
click at [45, 121] on button "Routes" at bounding box center [56, 115] width 101 height 13
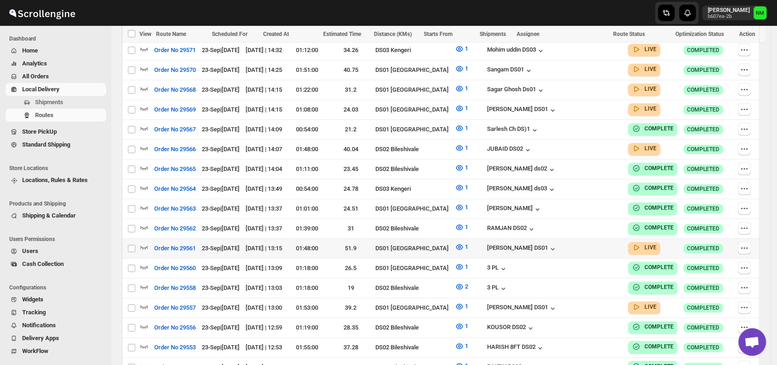
scroll to position [322, 0]
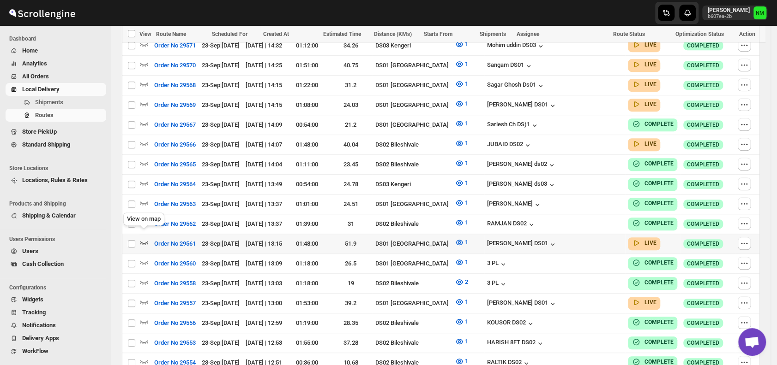
click at [144, 241] on icon "button" at bounding box center [144, 243] width 8 height 4
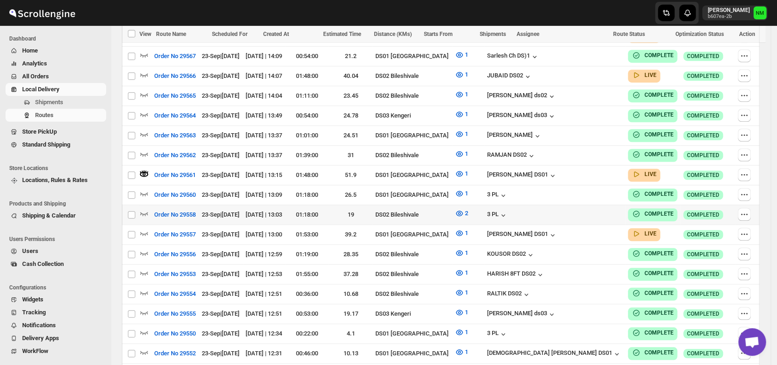
scroll to position [399, 0]
click at [148, 228] on icon "button" at bounding box center [143, 232] width 9 height 9
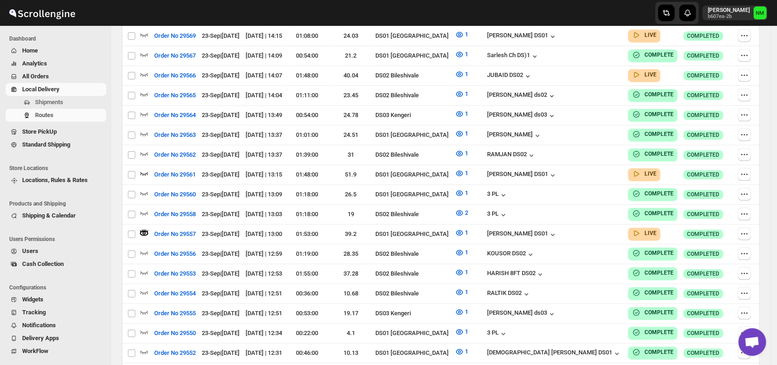
scroll to position [0, 0]
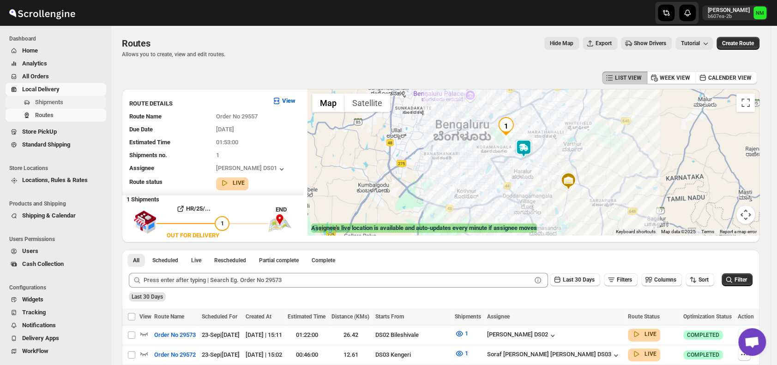
click at [70, 107] on span "Shipments" at bounding box center [69, 102] width 69 height 9
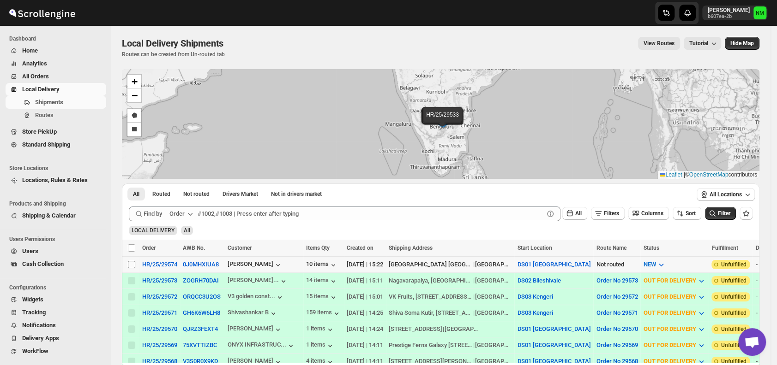
click at [132, 264] on input "Select shipment" at bounding box center [131, 264] width 7 height 7
checkbox input "true"
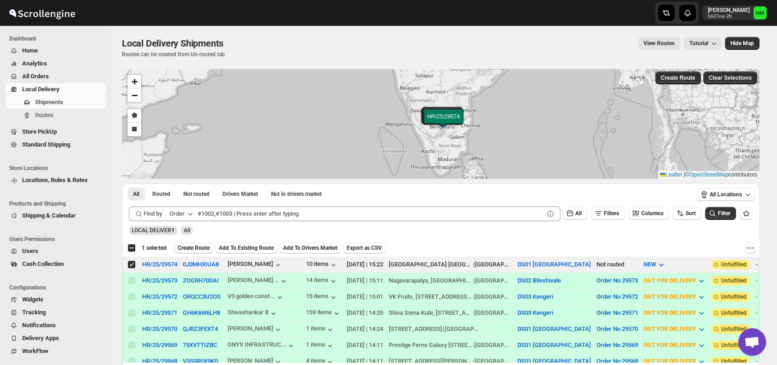
click at [195, 245] on span "Create Route" at bounding box center [194, 248] width 32 height 7
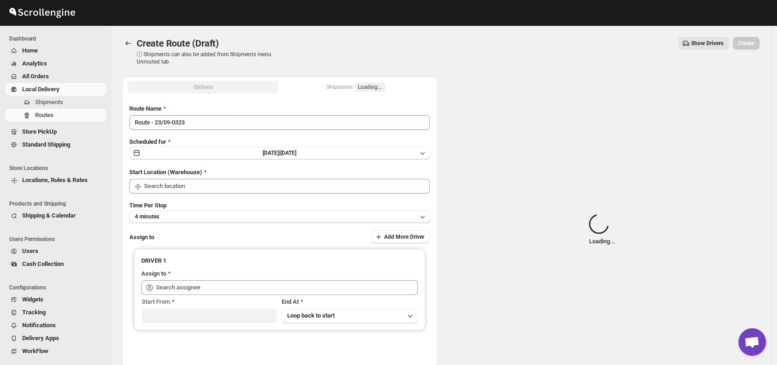
type input "DS01 [GEOGRAPHIC_DATA]"
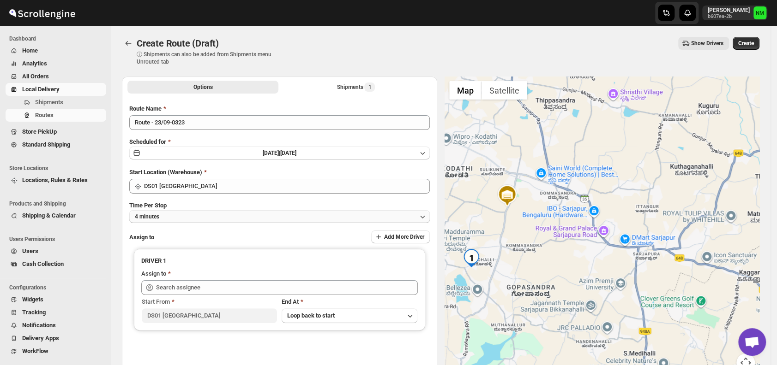
click at [204, 215] on button "4 minutes" at bounding box center [279, 216] width 300 height 13
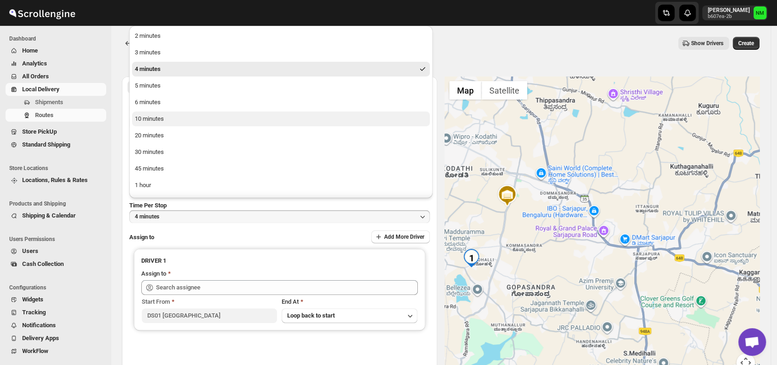
click at [154, 120] on div "10 minutes" at bounding box center [149, 118] width 29 height 9
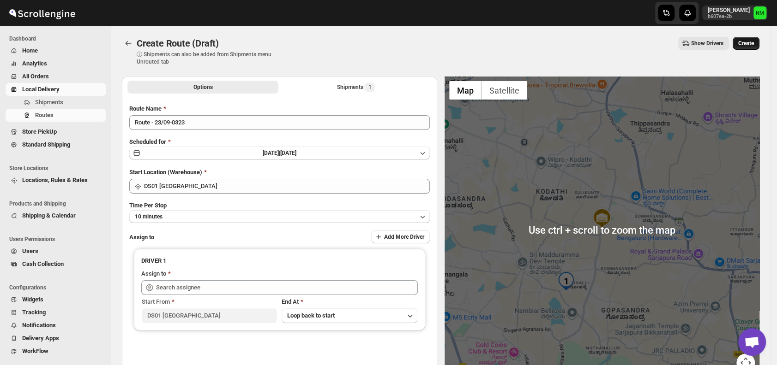
click at [753, 42] on span "Create" at bounding box center [746, 43] width 16 height 7
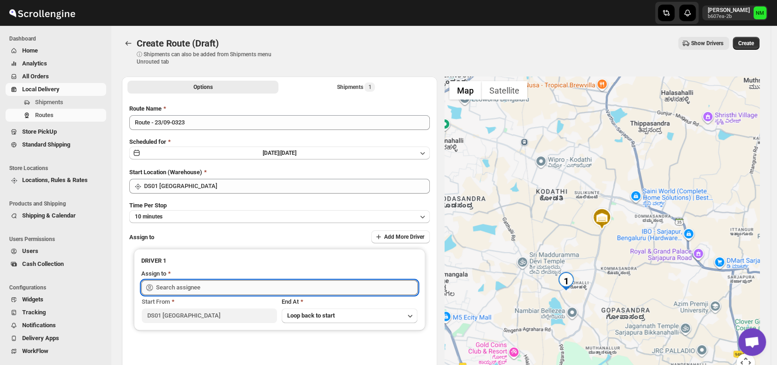
click at [240, 287] on input "text" at bounding box center [287, 288] width 262 height 15
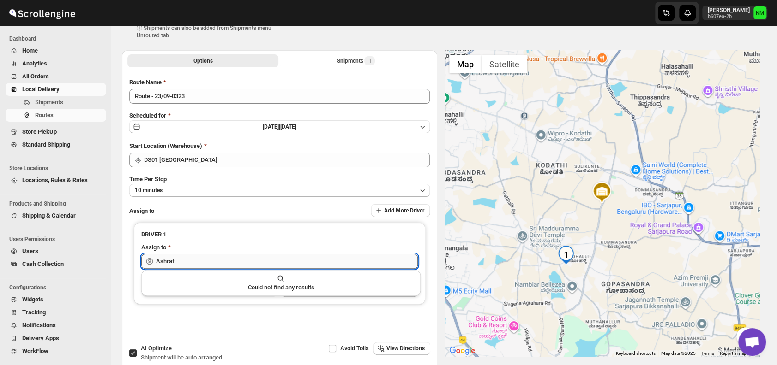
scroll to position [24, 0]
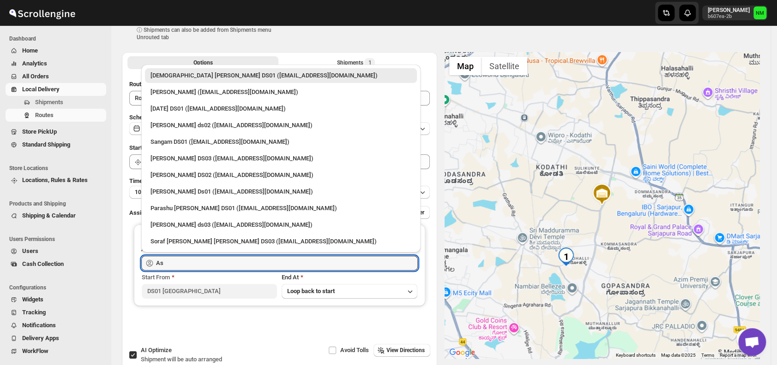
type input "A"
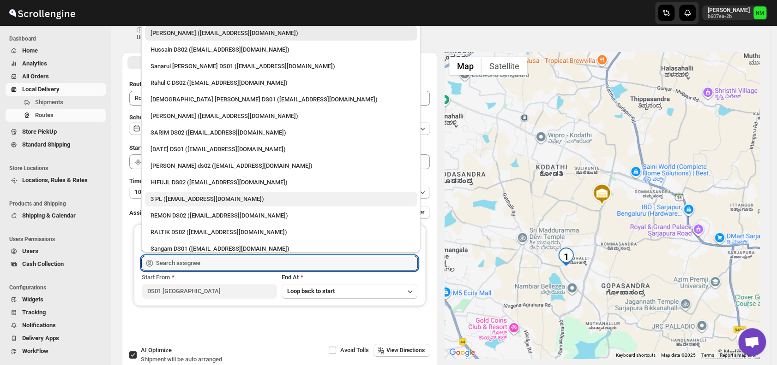
click at [164, 196] on div "3 PL ([EMAIL_ADDRESS][DOMAIN_NAME])" at bounding box center [280, 199] width 261 height 9
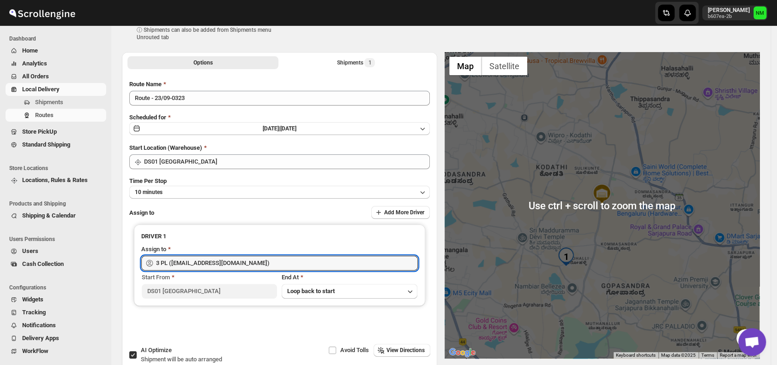
scroll to position [0, 0]
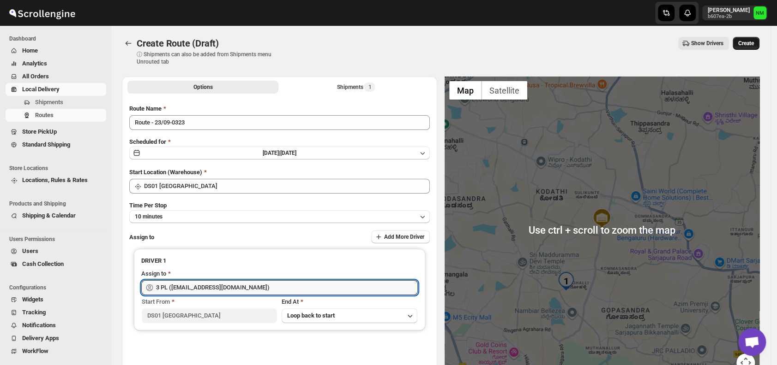
type input "3 PL ([EMAIL_ADDRESS][DOMAIN_NAME])"
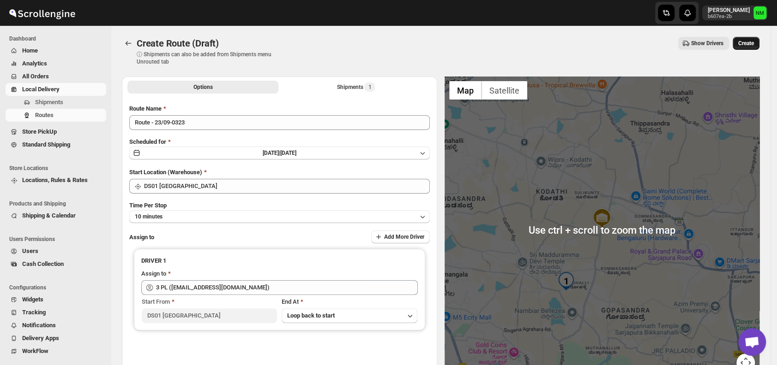
click at [749, 43] on span "Create" at bounding box center [746, 43] width 16 height 7
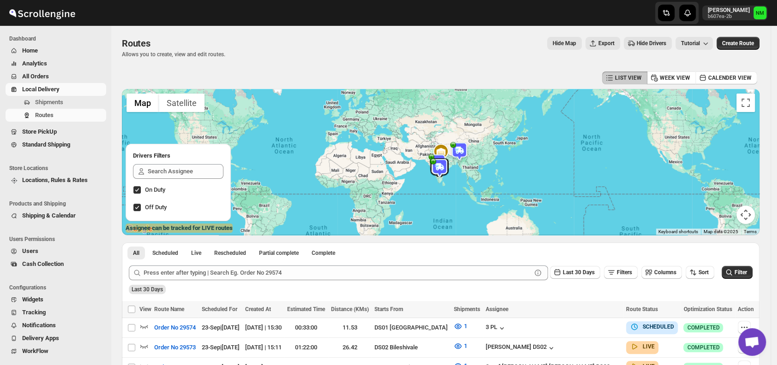
click at [30, 253] on span "Users" at bounding box center [30, 251] width 16 height 7
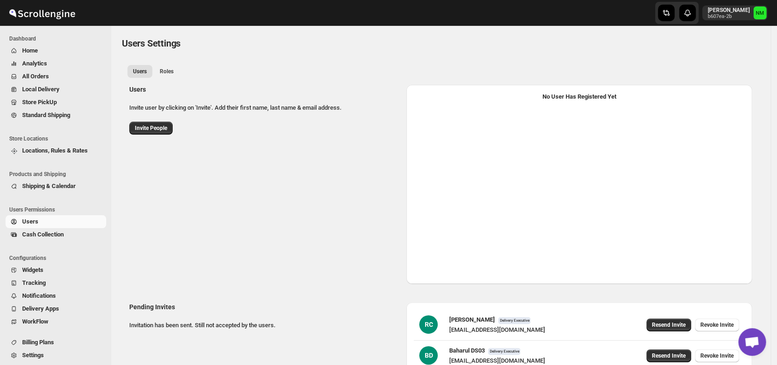
select select "637b767fbaab0276b10c91d5"
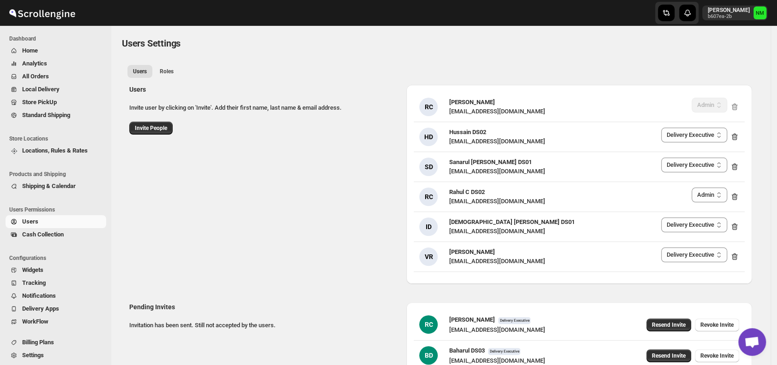
scroll to position [4, 0]
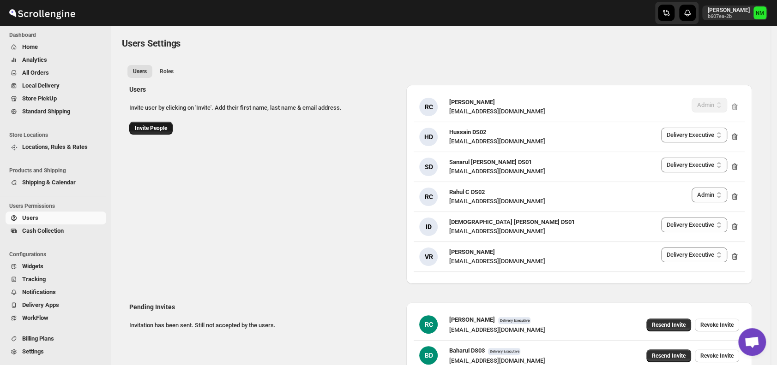
click at [140, 129] on span "Invite People" at bounding box center [151, 128] width 32 height 7
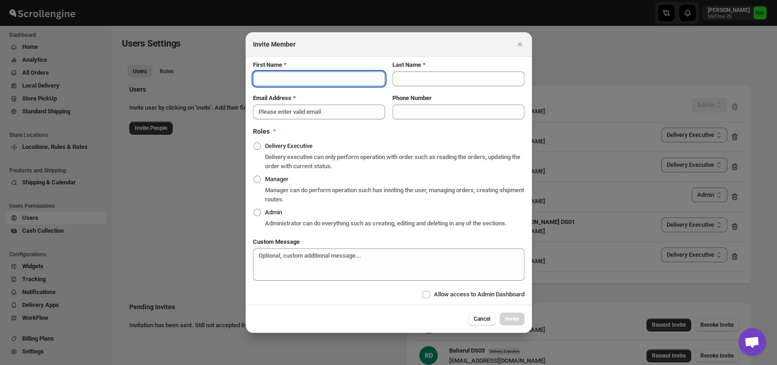
click at [287, 77] on input "First Name" at bounding box center [319, 79] width 132 height 15
type input "Ashraf Ali"
type input "DS01"
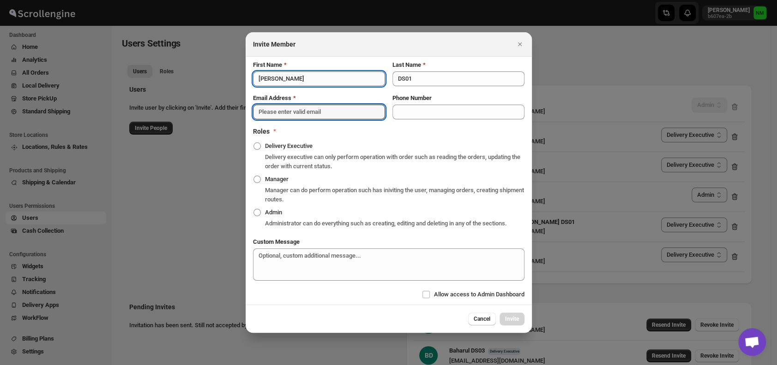
type input "jagowak673@cristout.com"
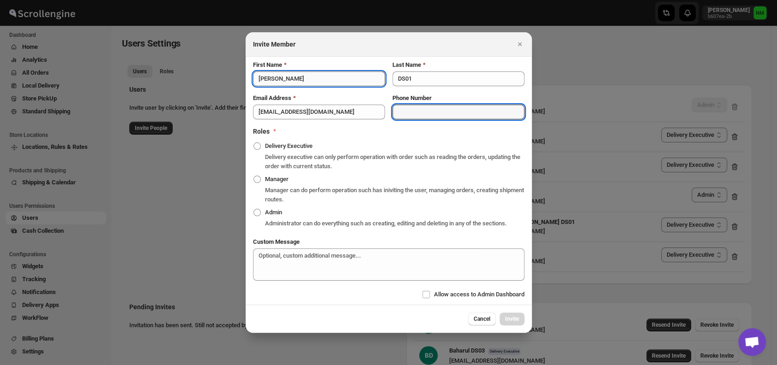
type input "09108651390"
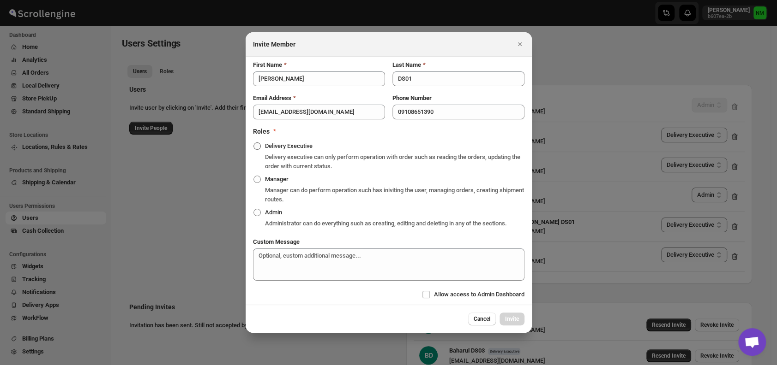
click at [257, 149] on span ":r9tm:" at bounding box center [256, 146] width 7 height 7
click at [254, 143] on input "Delivery Executive" at bounding box center [253, 143] width 0 height 0
radio input "true"
click at [425, 295] on input "Allow access to Admin Dashboard" at bounding box center [425, 294] width 7 height 7
checkbox input "true"
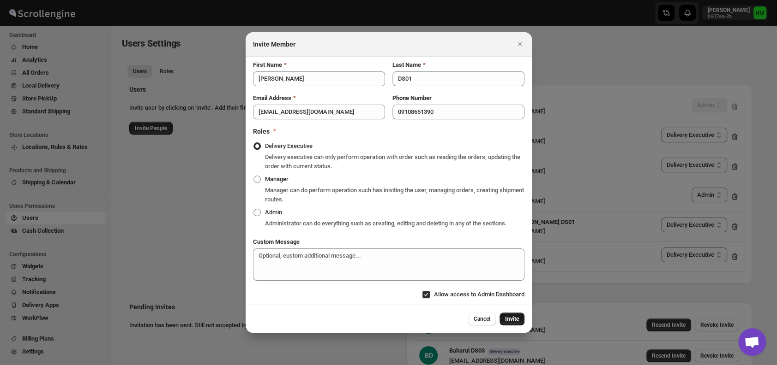
click at [508, 318] on span "Invite" at bounding box center [512, 319] width 14 height 7
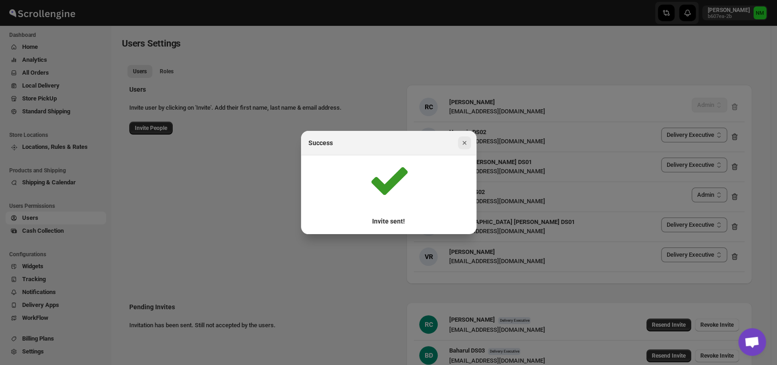
click at [463, 141] on icon "Close" at bounding box center [464, 142] width 9 height 9
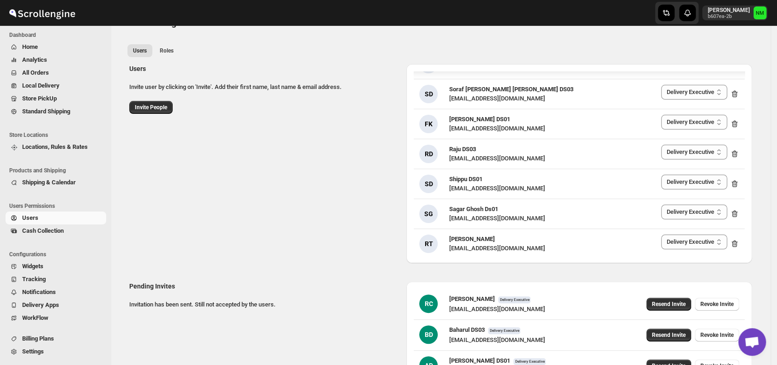
scroll to position [20, 0]
click at [159, 107] on span "Invite People" at bounding box center [151, 108] width 32 height 7
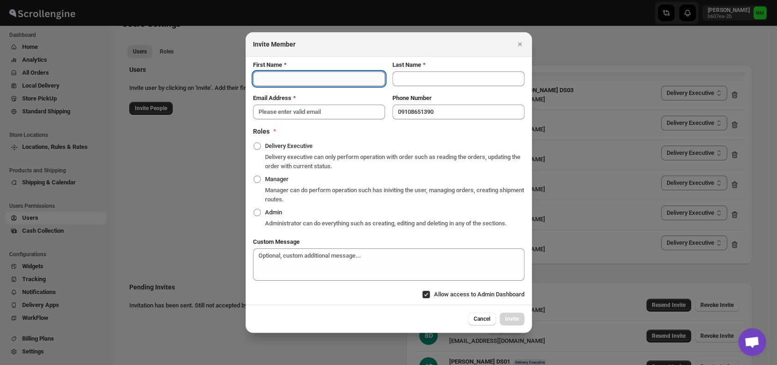
click at [275, 77] on input "First Name" at bounding box center [319, 79] width 132 height 15
type input "Ashraf Ali"
type input "DS01"
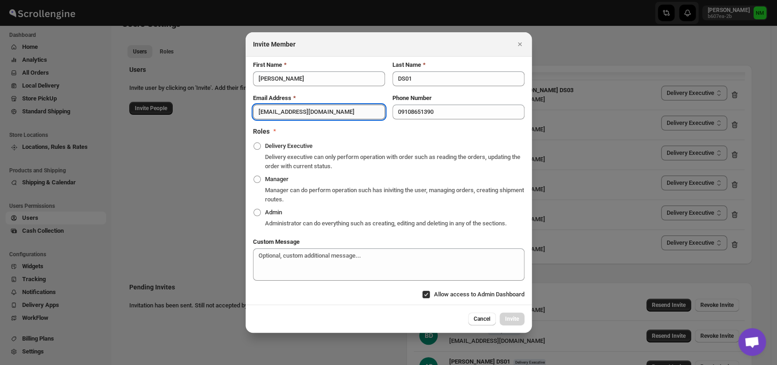
click at [352, 110] on input "jagowak673@cristout.com" at bounding box center [319, 112] width 132 height 15
type input "j"
paste input "matice5369@anysilo.com"
type input "matice5369@anysilo.com"
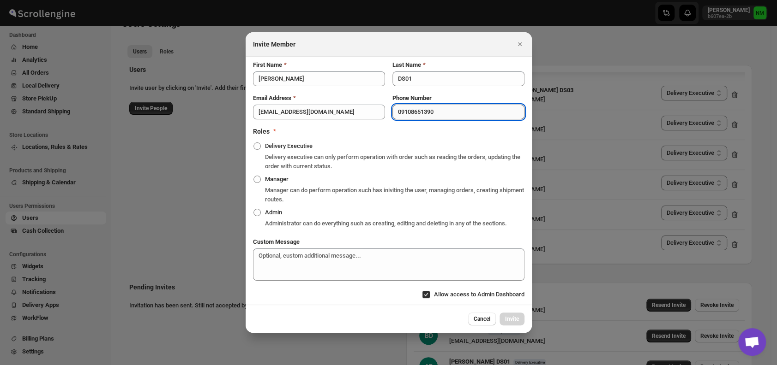
click at [402, 114] on input "09108651390" at bounding box center [458, 112] width 132 height 15
click at [447, 114] on input "9108651390" at bounding box center [458, 112] width 132 height 15
type input "9"
type input "7349357944"
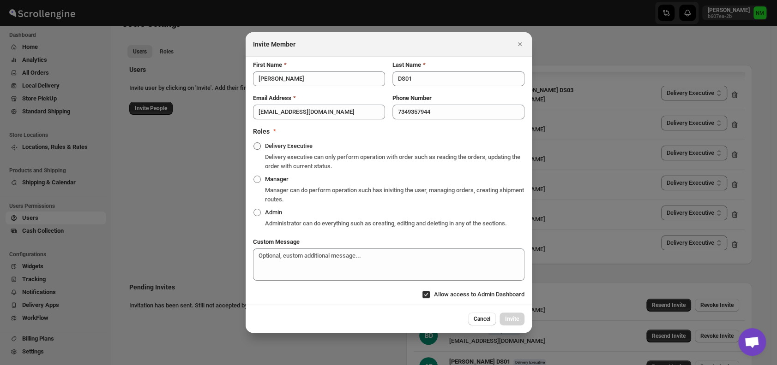
click at [256, 145] on span ":r9tm:" at bounding box center [256, 146] width 7 height 7
click at [254, 143] on input "Delivery Executive" at bounding box center [253, 143] width 0 height 0
radio input "true"
click at [509, 317] on span "Invite" at bounding box center [512, 319] width 14 height 7
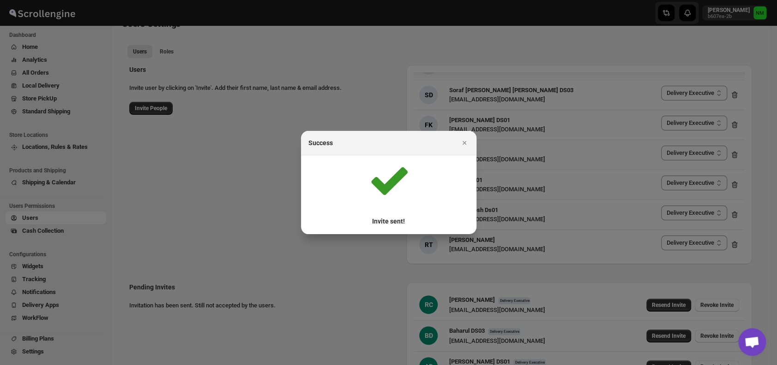
scroll to position [125, 0]
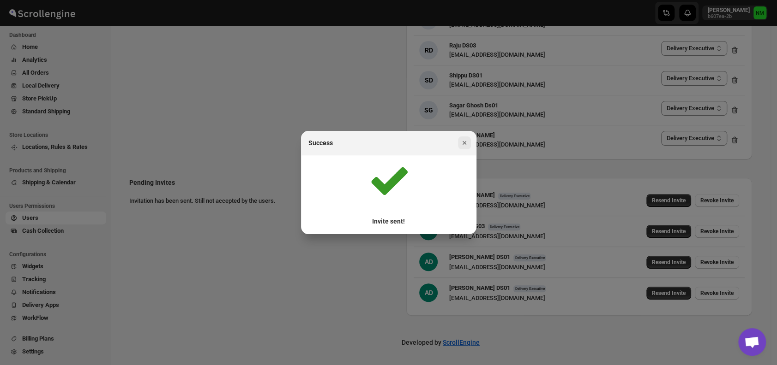
click at [461, 144] on icon "Close" at bounding box center [464, 142] width 9 height 9
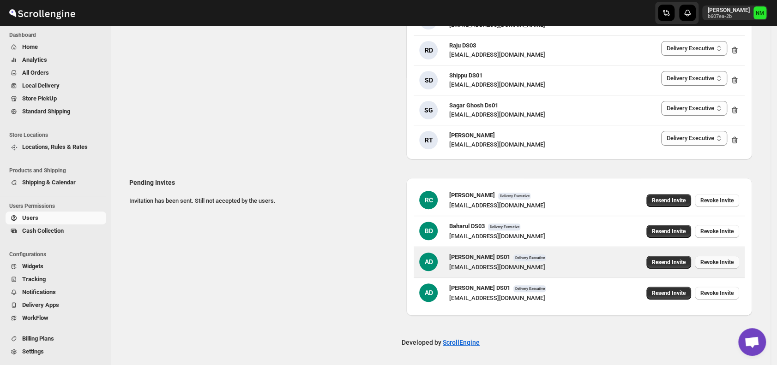
click at [709, 263] on span "Revoke Invite" at bounding box center [716, 262] width 33 height 7
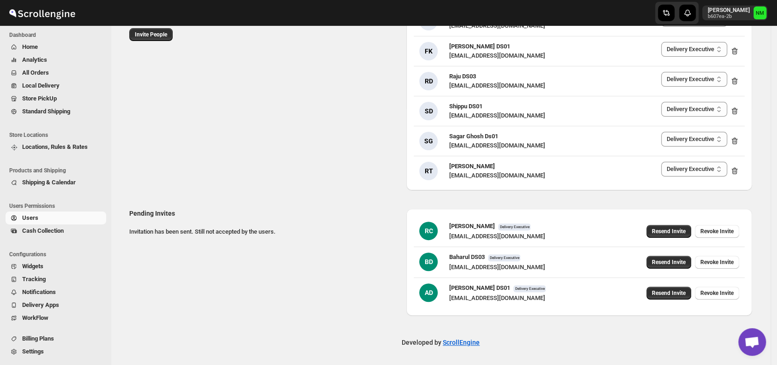
scroll to position [0, 0]
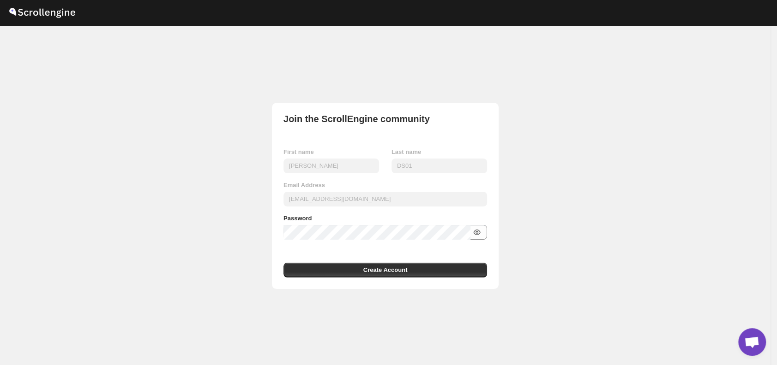
click at [481, 234] on icon "button" at bounding box center [476, 232] width 9 height 9
click at [418, 268] on button "Create Account" at bounding box center [385, 270] width 204 height 15
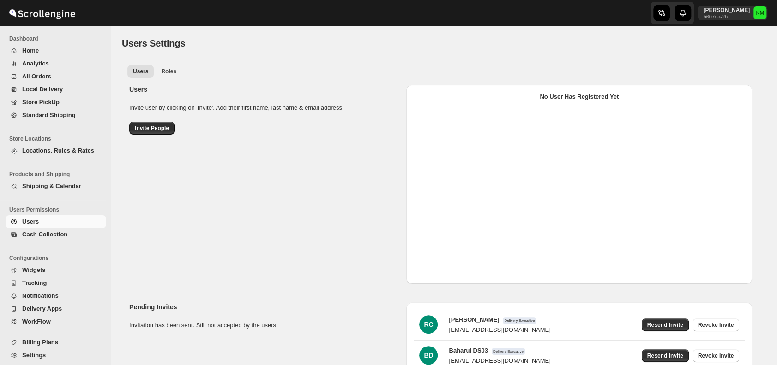
select select "637b767fbaab0276b10c91d5"
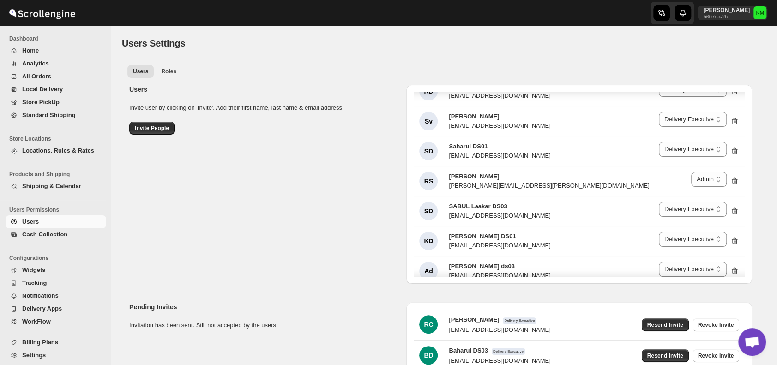
scroll to position [1432, 0]
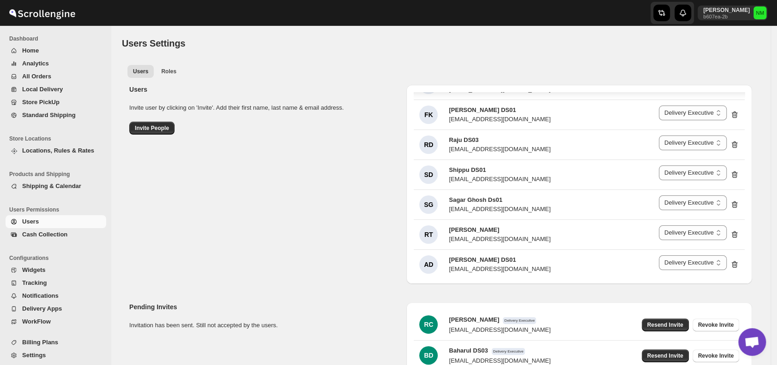
click at [59, 100] on span "Store PickUp" at bounding box center [63, 102] width 82 height 9
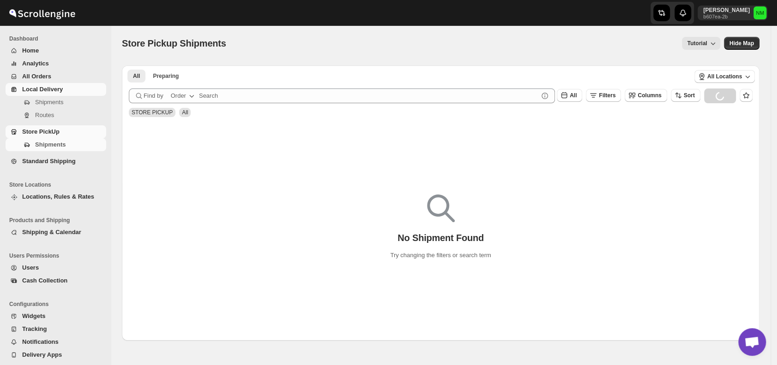
click at [60, 91] on span "Local Delivery" at bounding box center [42, 89] width 41 height 7
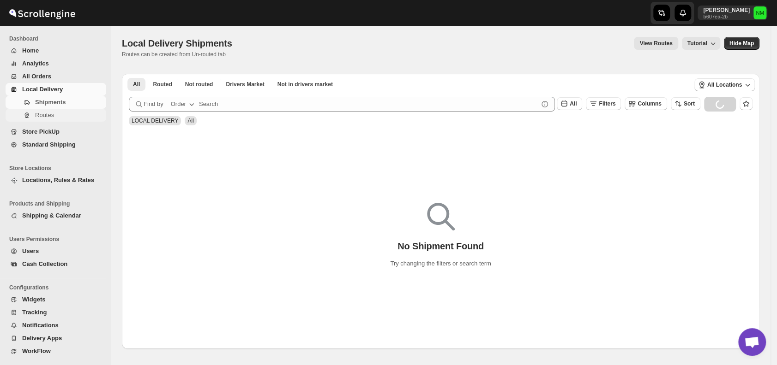
click at [57, 113] on span "Routes" at bounding box center [69, 115] width 69 height 9
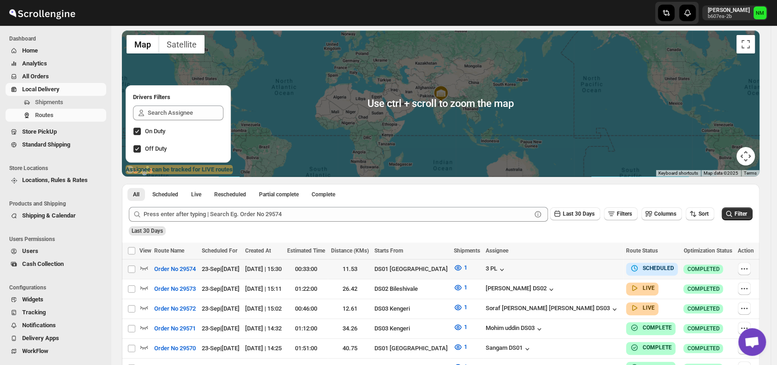
scroll to position [113, 0]
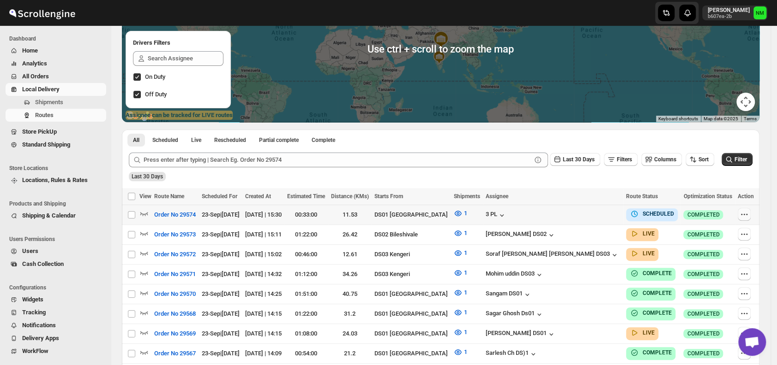
click at [747, 209] on button "button" at bounding box center [743, 214] width 13 height 13
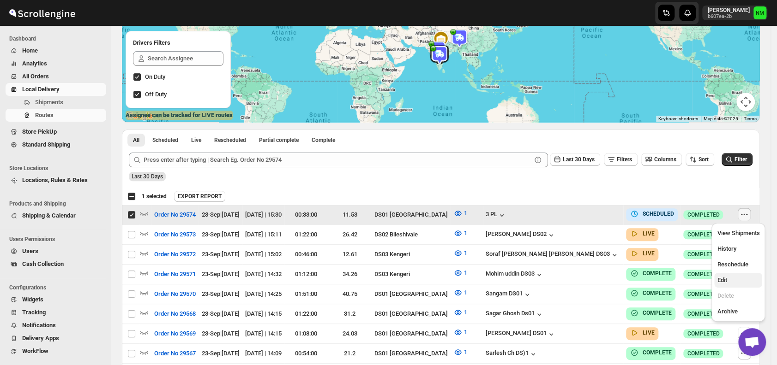
click at [731, 282] on span "Edit" at bounding box center [738, 280] width 42 height 9
checkbox input "false"
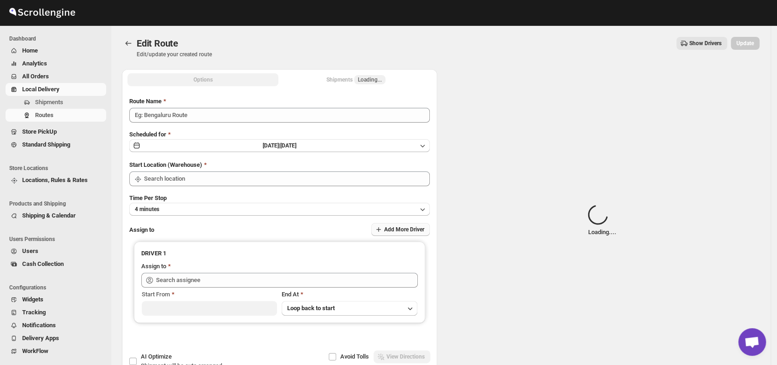
type input "Order No 29574"
type input "DS01 [GEOGRAPHIC_DATA]"
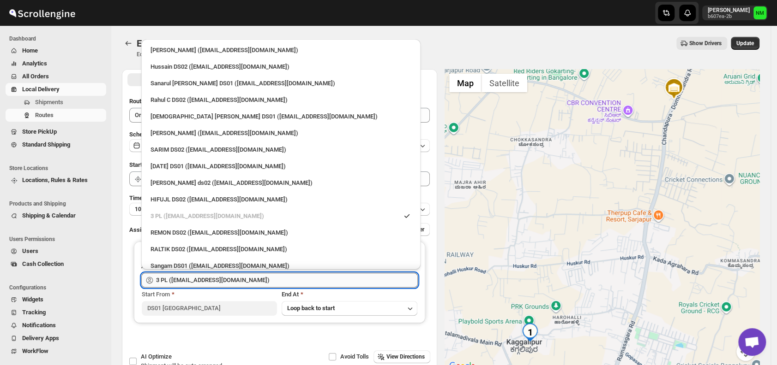
click at [298, 281] on input "3 PL (hello@home-run.co)" at bounding box center [287, 280] width 262 height 15
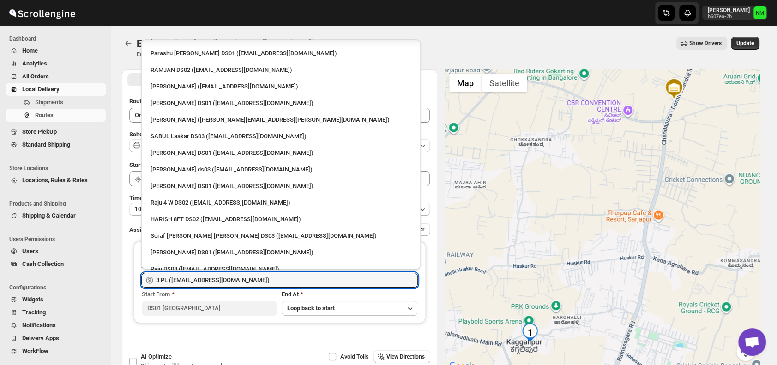
scroll to position [672, 0]
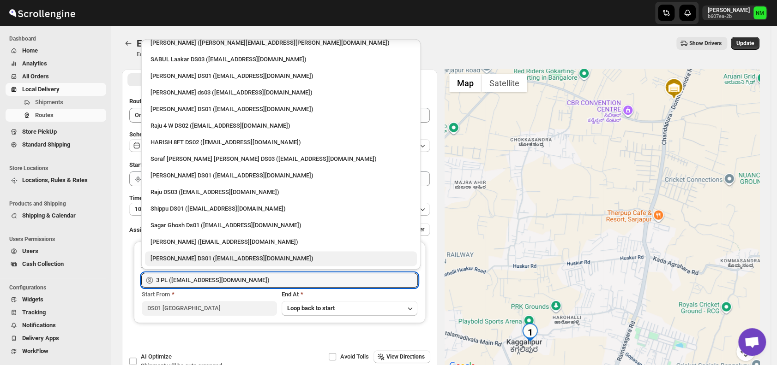
click at [221, 258] on div "Ashraf Ali DS01 (matice5369@anysilo.com)" at bounding box center [280, 258] width 261 height 9
type input "Ashraf Ali DS01 (matice5369@anysilo.com)"
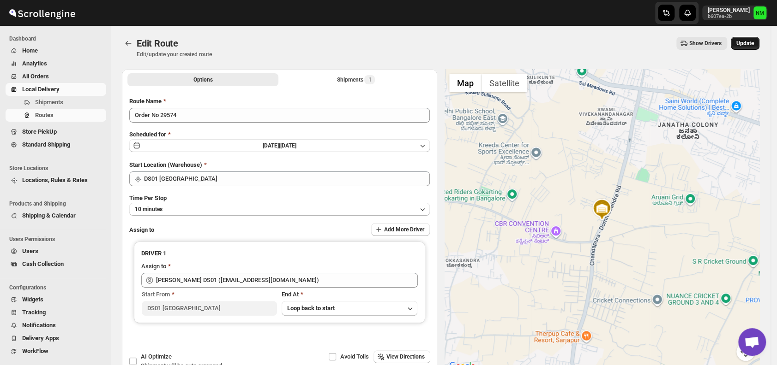
click at [753, 42] on span "Update" at bounding box center [745, 43] width 18 height 7
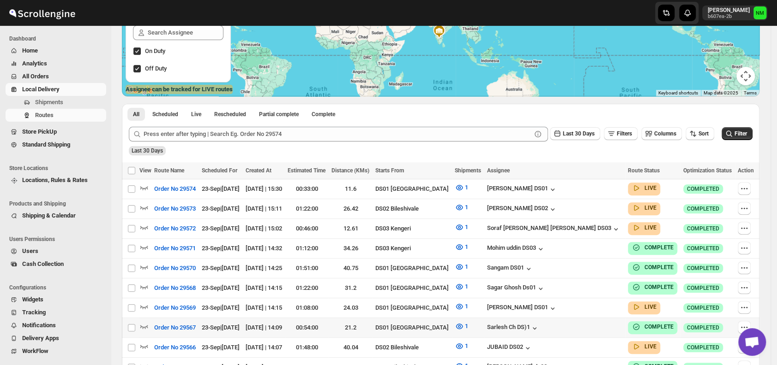
scroll to position [141, 0]
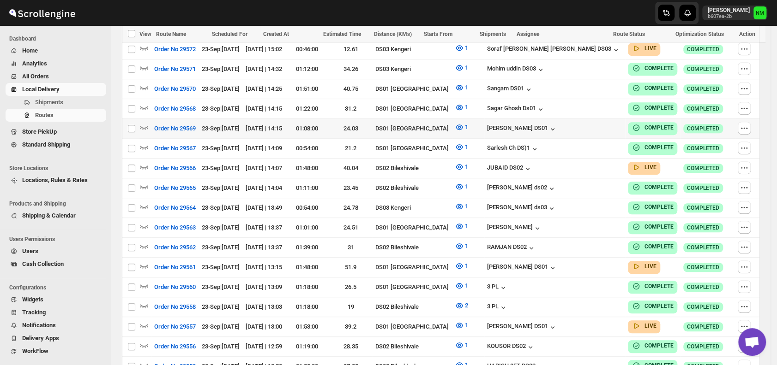
scroll to position [319, 0]
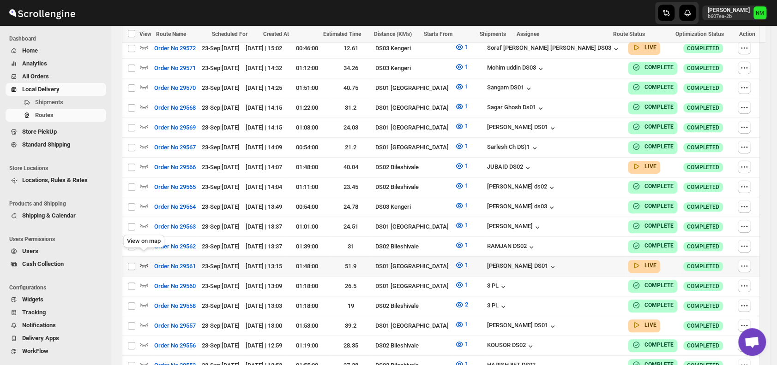
click at [146, 261] on icon "button" at bounding box center [143, 265] width 9 height 9
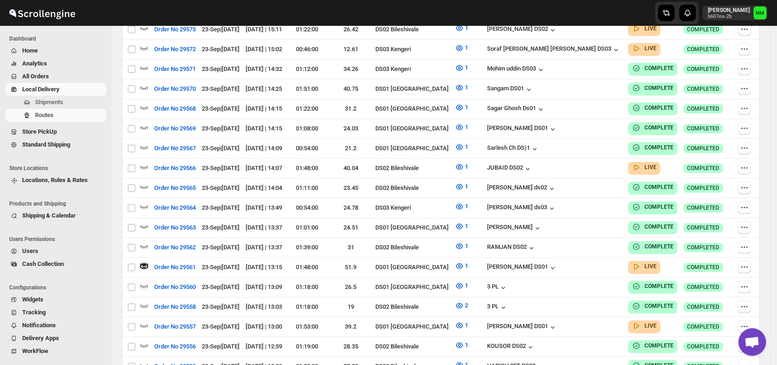
scroll to position [0, 0]
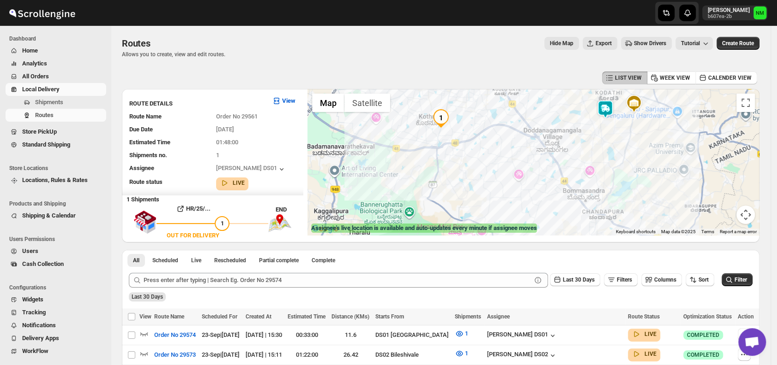
click at [601, 110] on img at bounding box center [605, 109] width 18 height 18
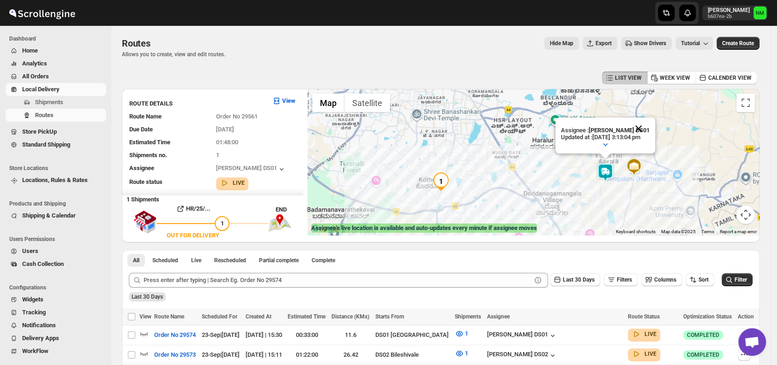
click at [648, 127] on button "Close" at bounding box center [638, 129] width 22 height 22
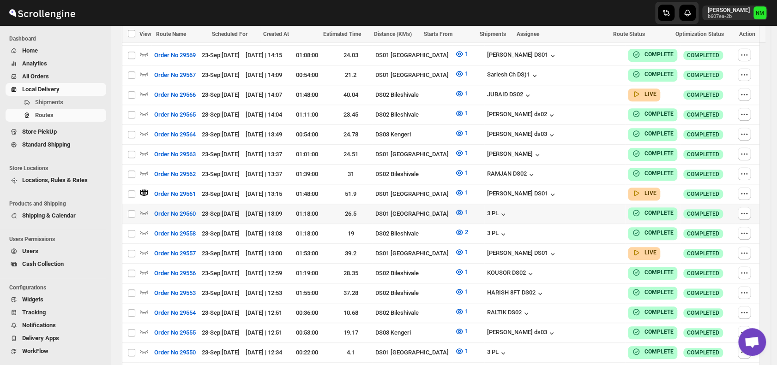
scroll to position [400, 0]
click at [145, 251] on icon "button" at bounding box center [144, 253] width 8 height 4
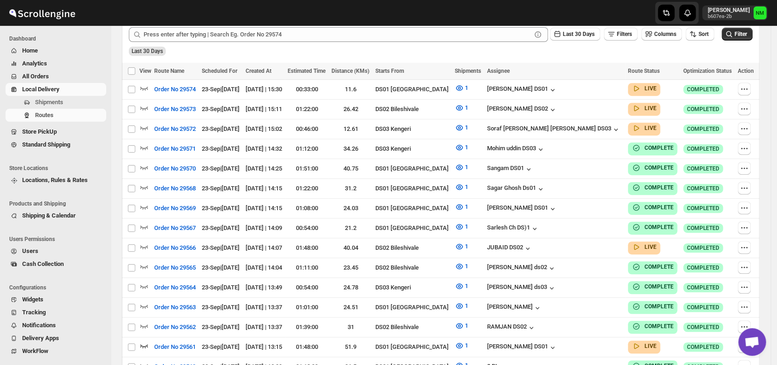
scroll to position [0, 0]
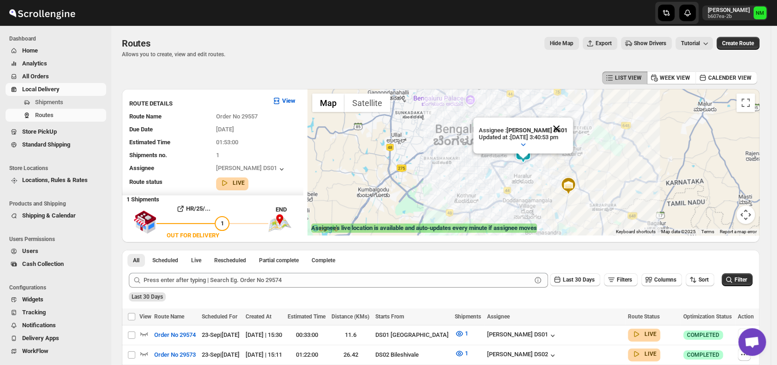
click at [567, 124] on button "Close" at bounding box center [556, 129] width 22 height 22
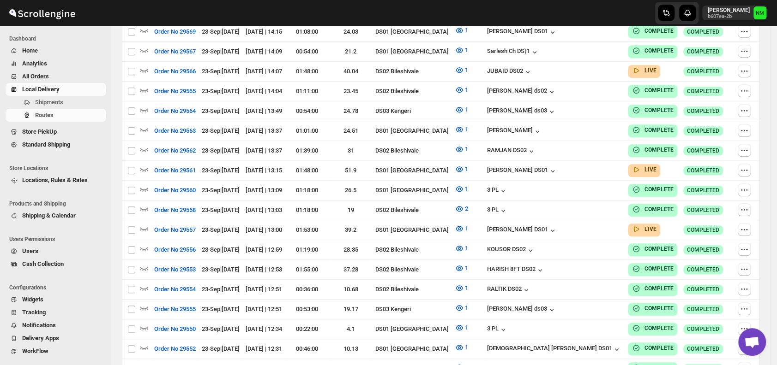
scroll to position [205, 0]
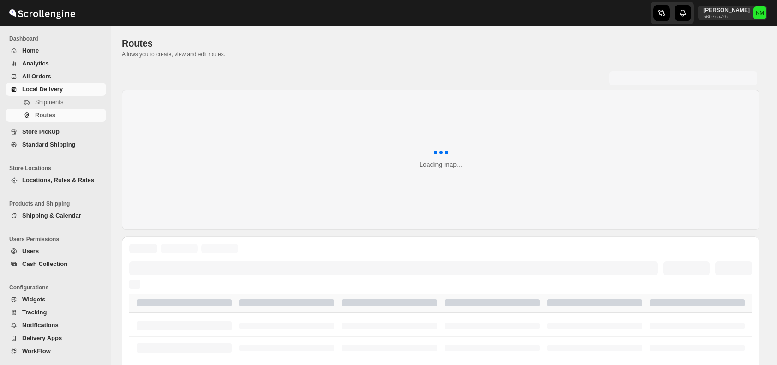
scroll to position [205, 0]
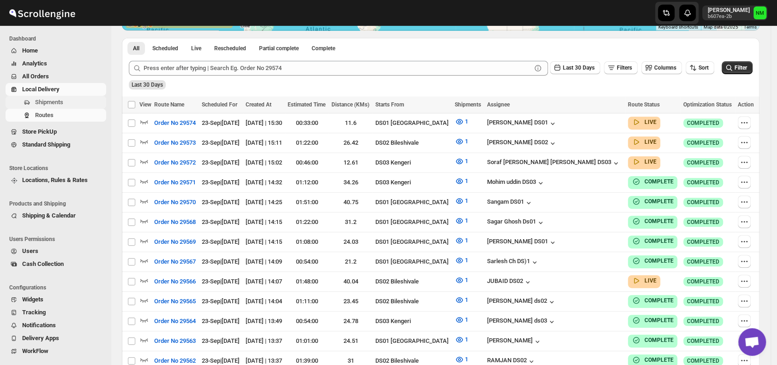
click at [53, 101] on span "Shipments" at bounding box center [49, 102] width 28 height 7
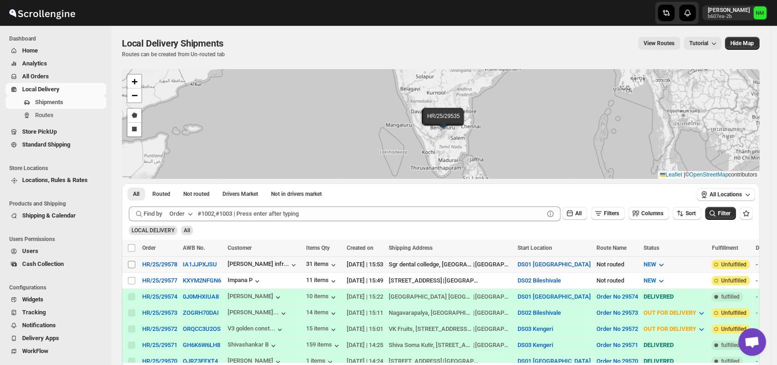
click at [131, 261] on input "Select shipment" at bounding box center [131, 264] width 7 height 7
checkbox input "true"
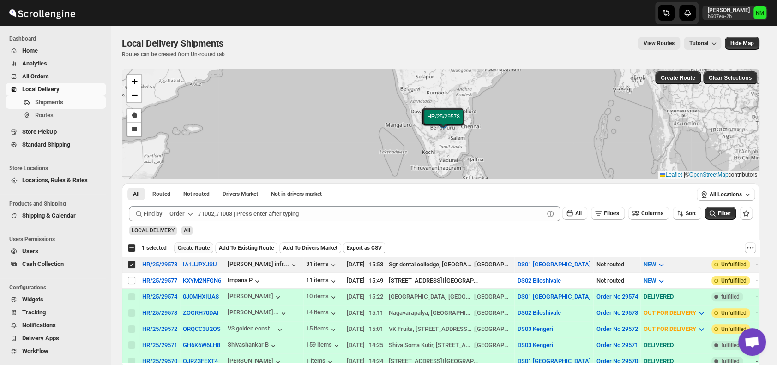
click at [191, 250] on span "Create Route" at bounding box center [194, 248] width 32 height 7
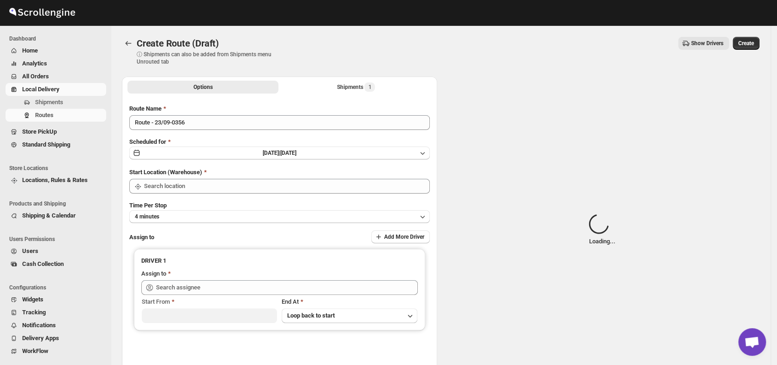
type input "DS01 [GEOGRAPHIC_DATA]"
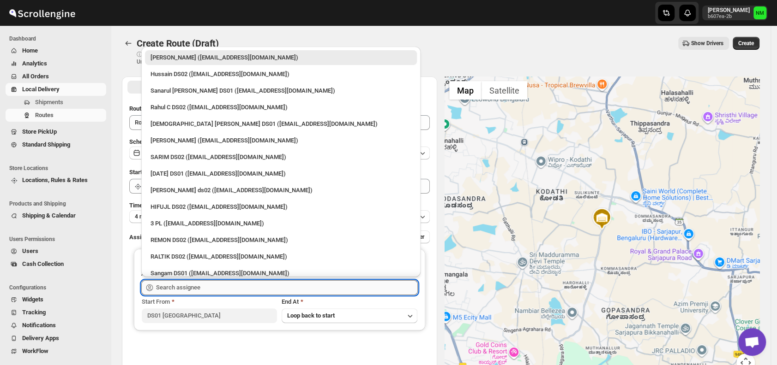
click at [203, 287] on input "text" at bounding box center [287, 288] width 262 height 15
click at [177, 121] on div "[DEMOGRAPHIC_DATA] [PERSON_NAME] DS01 ([EMAIL_ADDRESS][DOMAIN_NAME])" at bounding box center [280, 124] width 261 height 9
type input "[DEMOGRAPHIC_DATA] [PERSON_NAME] DS01 ([EMAIL_ADDRESS][DOMAIN_NAME])"
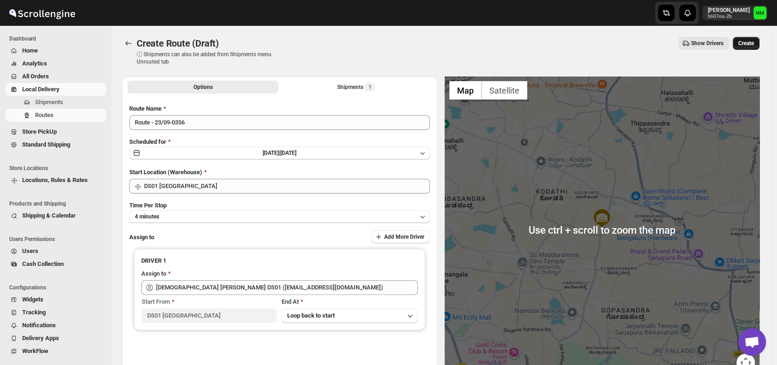
click at [754, 41] on span "Create" at bounding box center [746, 43] width 16 height 7
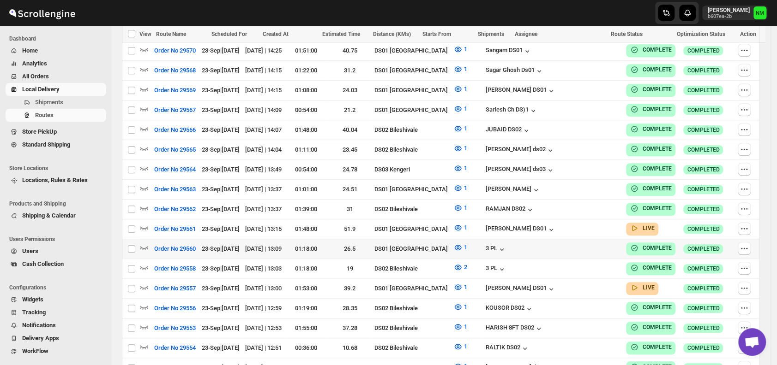
scroll to position [403, 0]
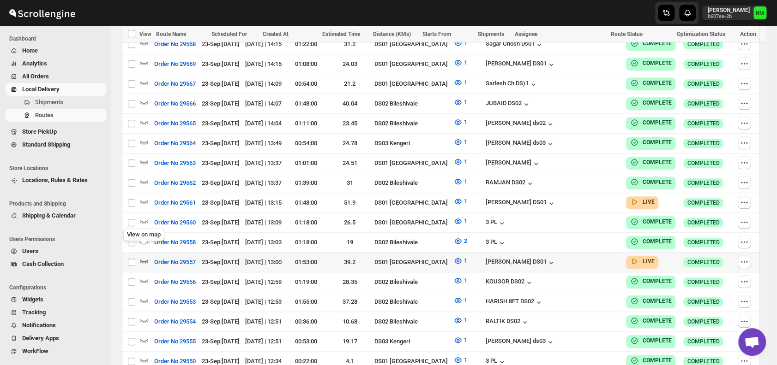
click at [142, 257] on icon "button" at bounding box center [143, 261] width 9 height 9
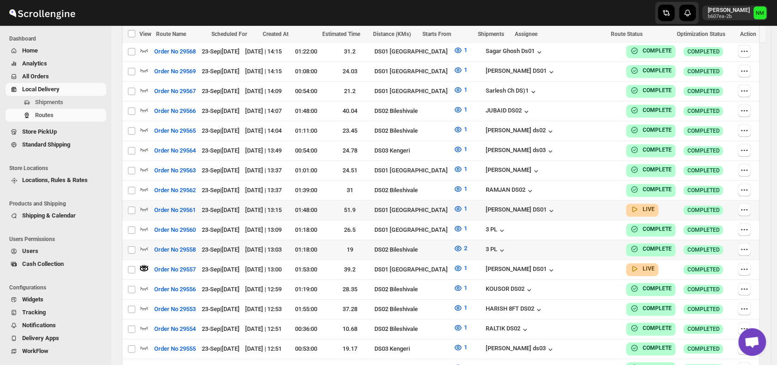
scroll to position [0, 0]
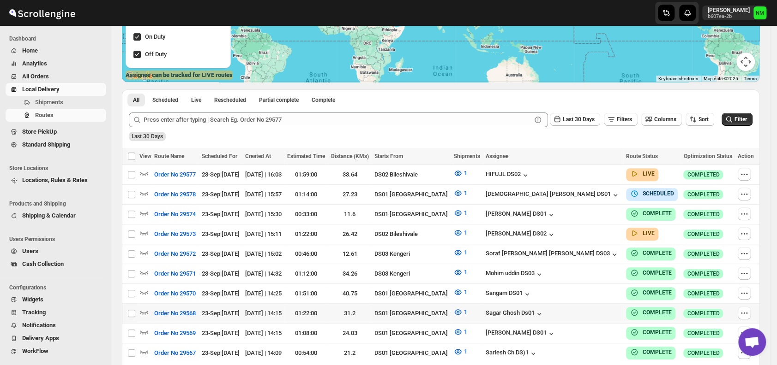
scroll to position [215, 0]
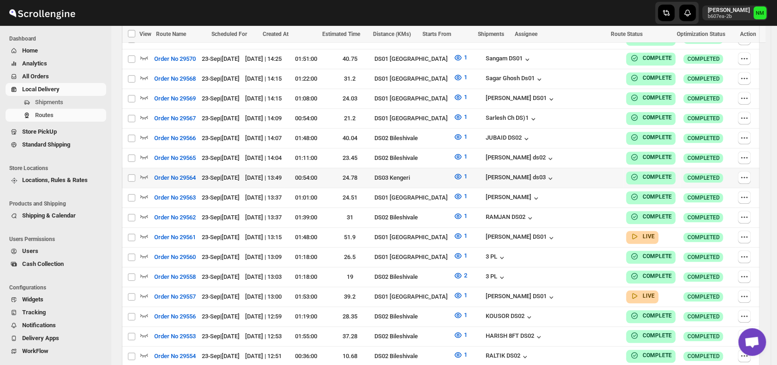
scroll to position [391, 0]
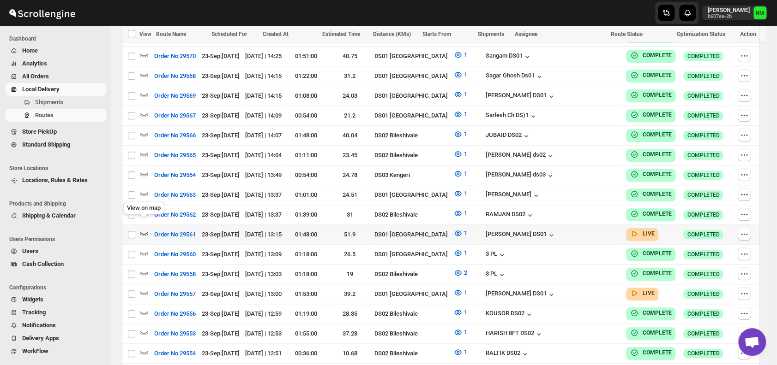
click at [146, 229] on icon "button" at bounding box center [143, 233] width 9 height 9
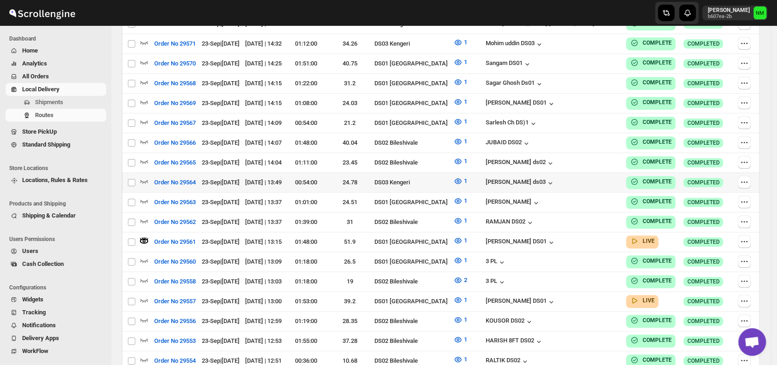
scroll to position [0, 0]
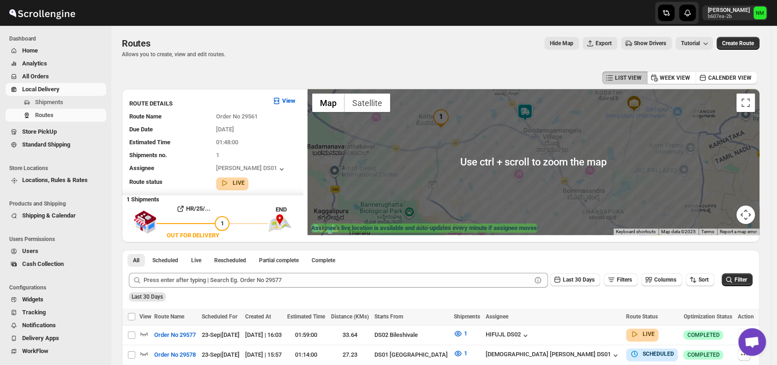
click at [527, 114] on img at bounding box center [524, 112] width 18 height 18
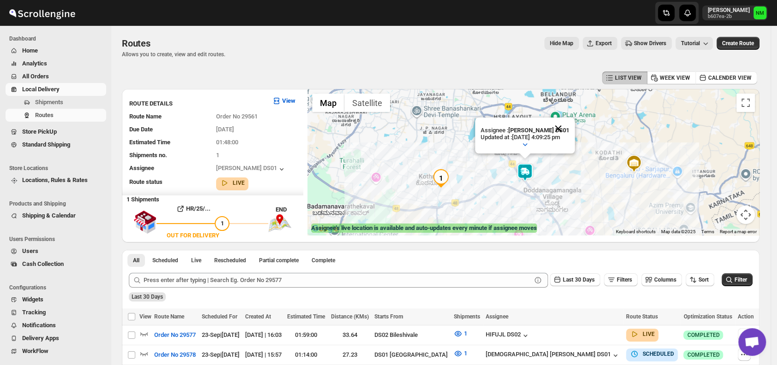
click at [569, 126] on button "Close" at bounding box center [558, 129] width 22 height 22
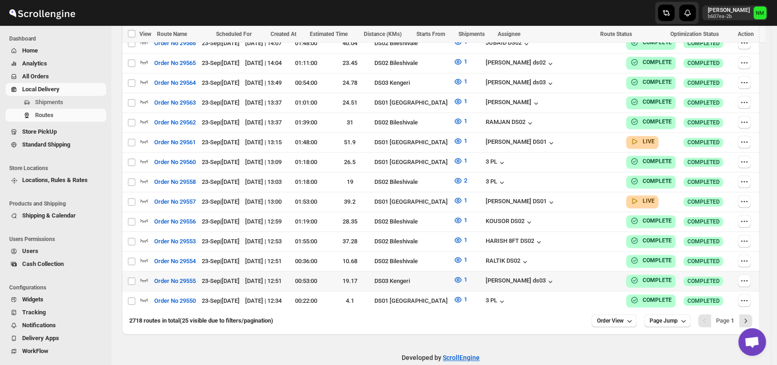
scroll to position [504, 0]
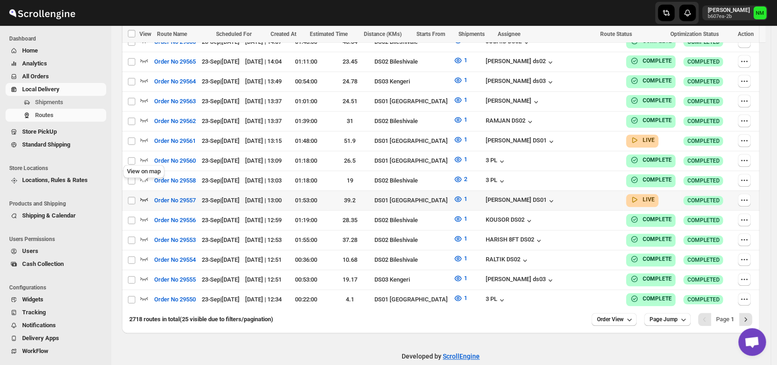
click at [144, 198] on icon "button" at bounding box center [144, 200] width 8 height 4
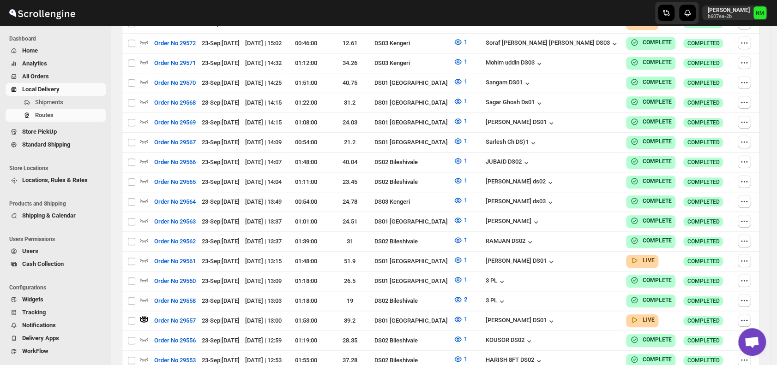
scroll to position [0, 0]
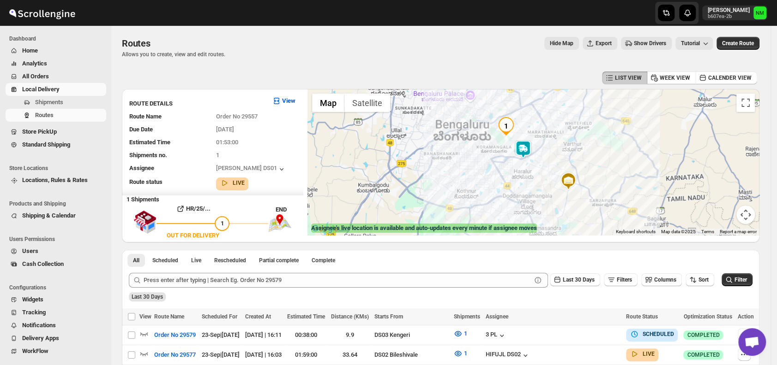
click at [521, 151] on img at bounding box center [523, 149] width 18 height 18
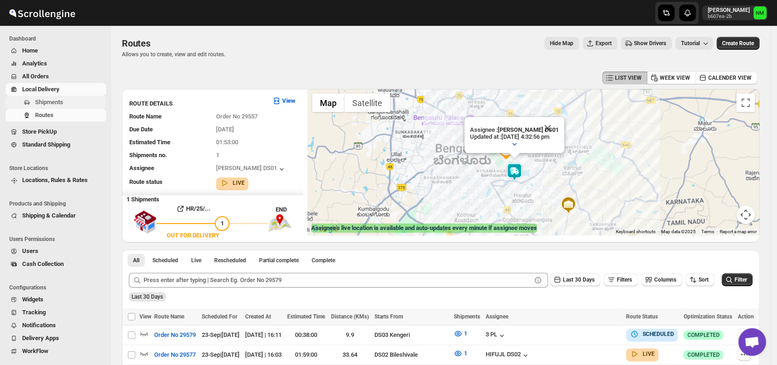
click at [77, 103] on span "Shipments" at bounding box center [69, 102] width 69 height 9
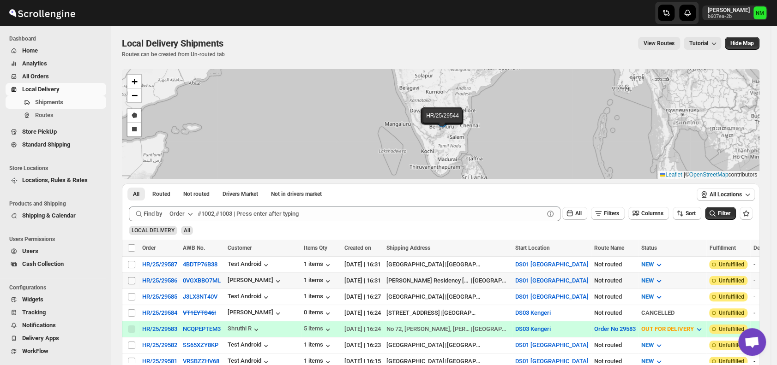
click at [130, 278] on input "Select shipment" at bounding box center [131, 280] width 7 height 7
checkbox input "true"
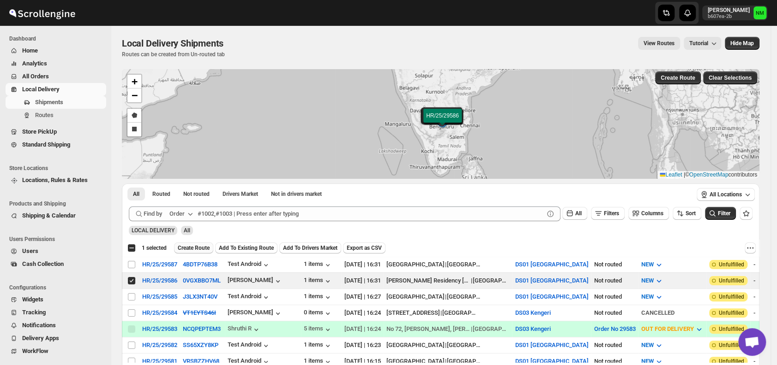
click at [183, 246] on span "Create Route" at bounding box center [194, 248] width 32 height 7
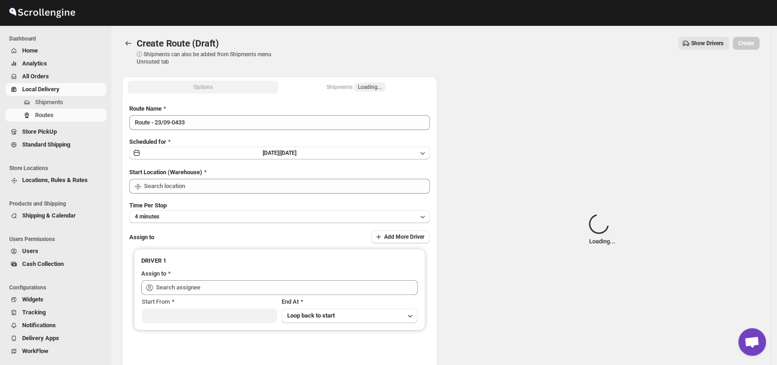
type input "DS01 [GEOGRAPHIC_DATA]"
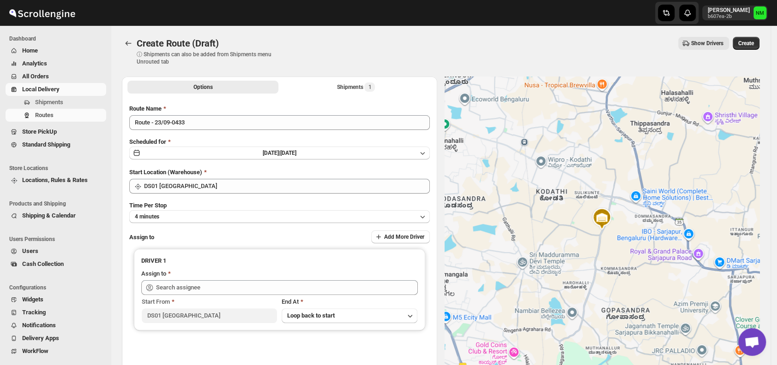
click at [210, 223] on div "Route Name Route - 23/09-0433 Scheduled for Tue Sep 23 2025 | Today Start Locat…" at bounding box center [279, 234] width 300 height 261
drag, startPoint x: 210, startPoint y: 223, endPoint x: 207, endPoint y: 219, distance: 4.9
click at [207, 219] on button "4 minutes" at bounding box center [279, 216] width 300 height 13
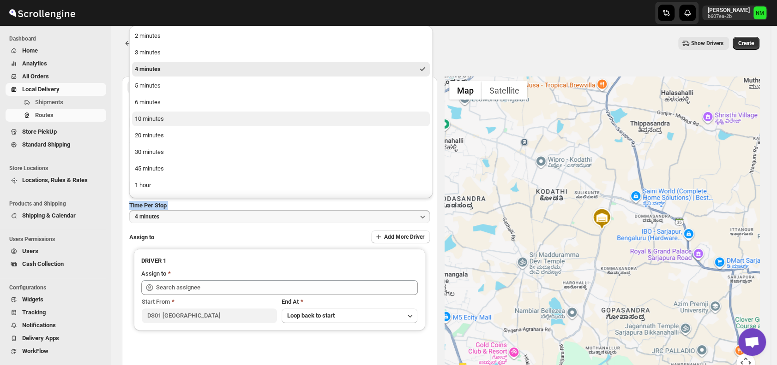
click at [169, 121] on button "10 minutes" at bounding box center [281, 119] width 298 height 15
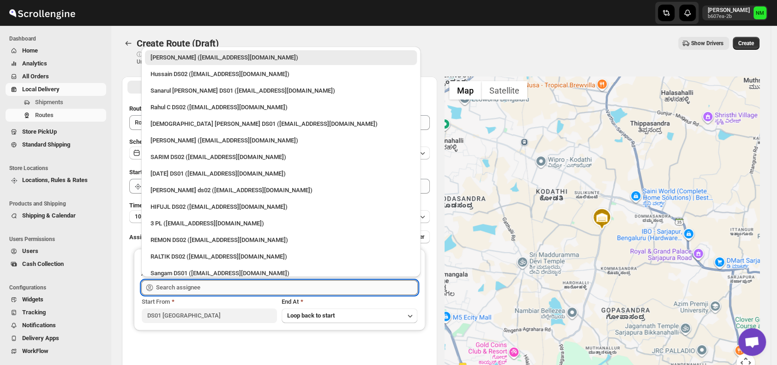
click at [209, 284] on input "text" at bounding box center [287, 288] width 262 height 15
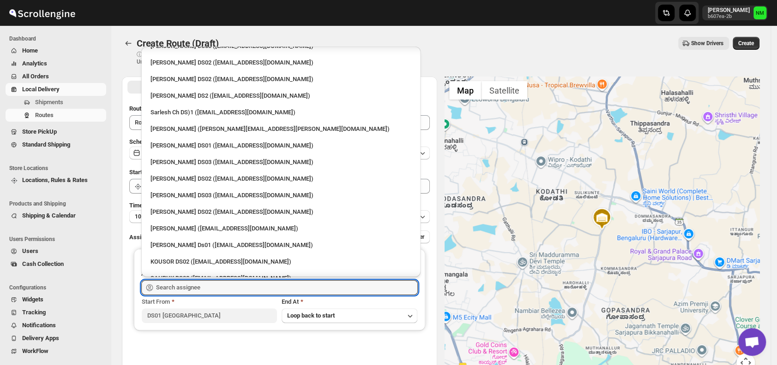
scroll to position [282, 0]
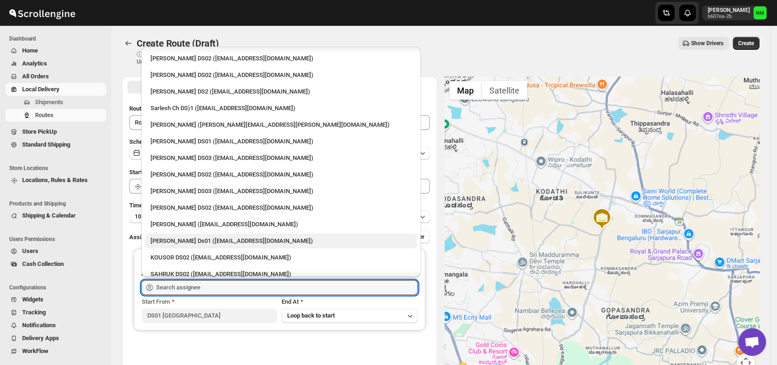
click at [210, 237] on div "[PERSON_NAME] Ds01 ([EMAIL_ADDRESS][DOMAIN_NAME])" at bounding box center [280, 241] width 261 height 9
type input "[PERSON_NAME] Ds01 ([EMAIL_ADDRESS][DOMAIN_NAME])"
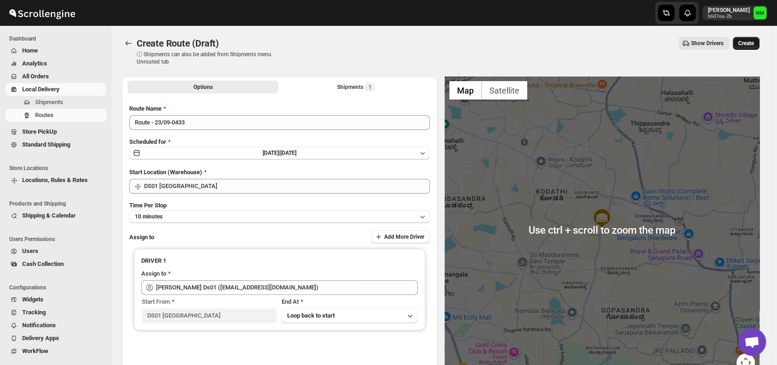
click at [749, 44] on span "Create" at bounding box center [746, 43] width 16 height 7
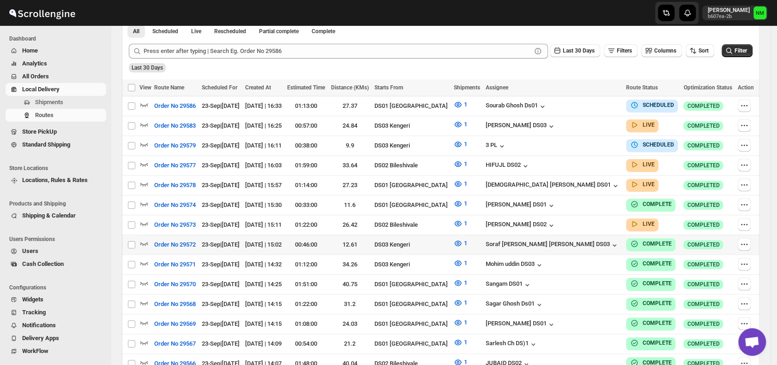
scroll to position [222, 0]
click at [143, 162] on icon "button" at bounding box center [144, 164] width 8 height 4
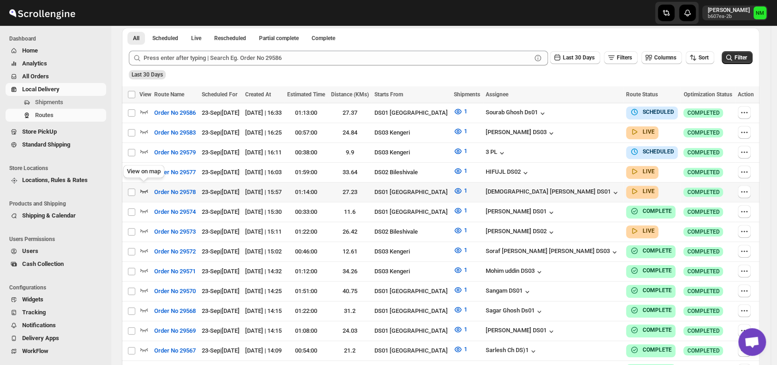
click at [144, 192] on icon "button" at bounding box center [143, 190] width 9 height 9
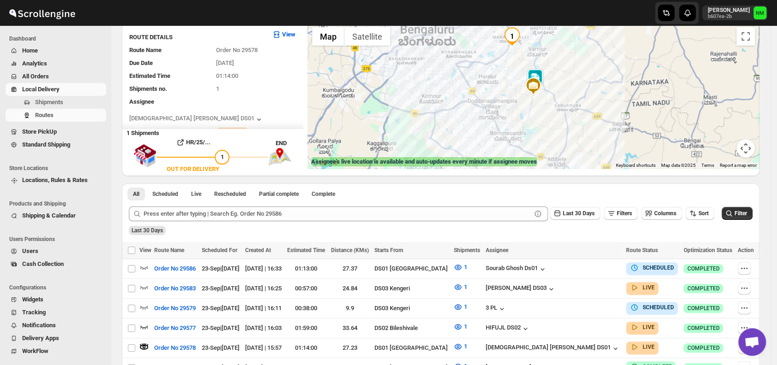
scroll to position [0, 0]
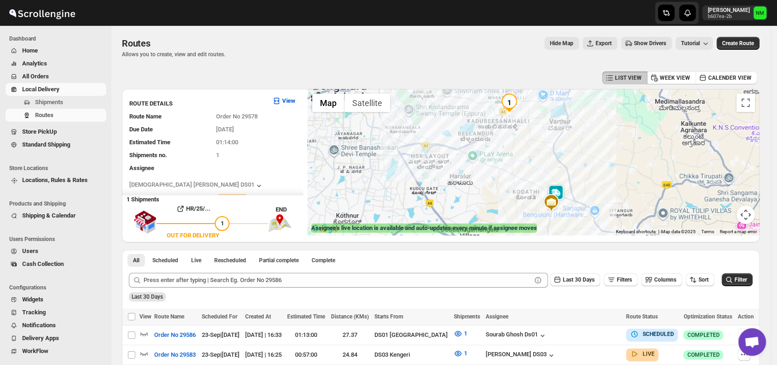
click at [560, 195] on img at bounding box center [551, 203] width 18 height 18
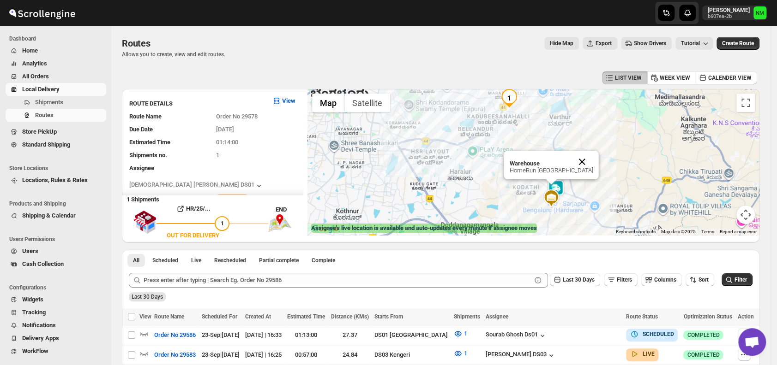
click at [593, 160] on button "Close" at bounding box center [582, 162] width 22 height 22
click at [565, 190] on img at bounding box center [555, 189] width 18 height 18
click at [610, 142] on button "Close" at bounding box center [621, 145] width 22 height 22
click at [53, 99] on span "Shipments" at bounding box center [49, 102] width 28 height 7
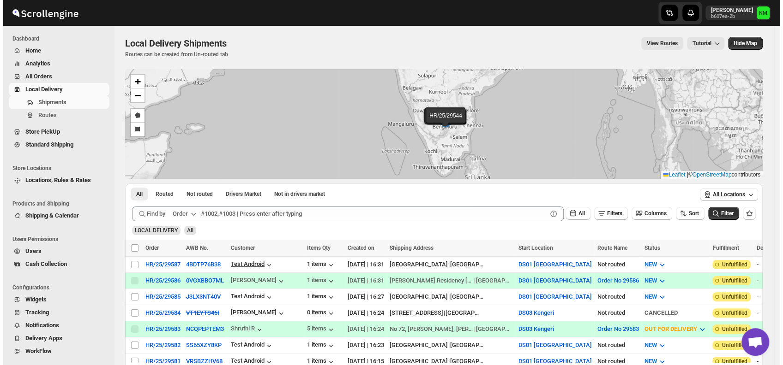
scroll to position [113, 0]
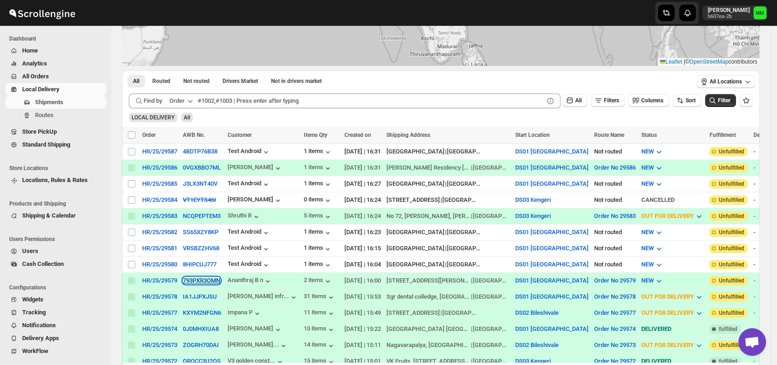
click at [201, 278] on button "793PXR3OMN" at bounding box center [201, 280] width 37 height 7
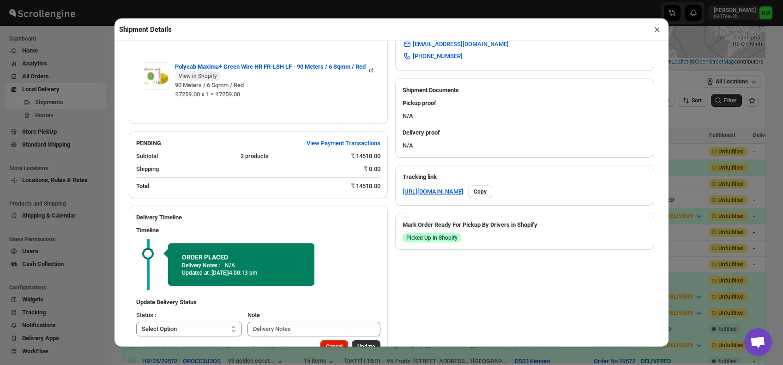
scroll to position [359, 0]
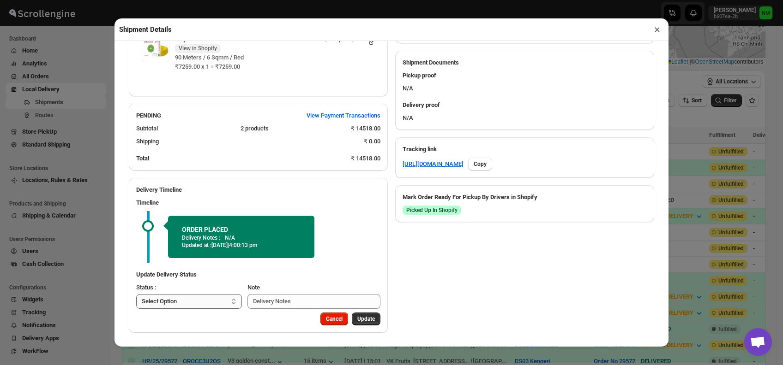
click at [200, 300] on select "Select Option PICKED UP OUT FOR DELIVERY RESCHEDULE DELIVERED CANCELLED" at bounding box center [189, 301] width 106 height 15
select select "PICKED_UP"
click at [136, 294] on select "Select Option PICKED UP OUT FOR DELIVERY RESCHEDULE DELIVERED CANCELLED" at bounding box center [189, 301] width 106 height 15
click at [341, 318] on span "Pick Products" at bounding box center [357, 319] width 35 height 7
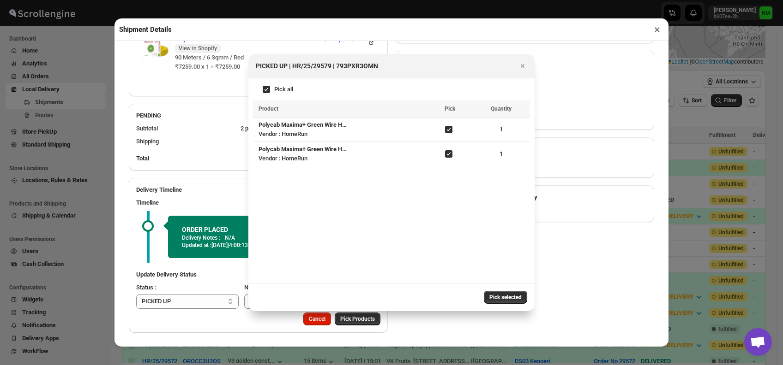
click at [495, 299] on span "Pick selected" at bounding box center [505, 297] width 32 height 7
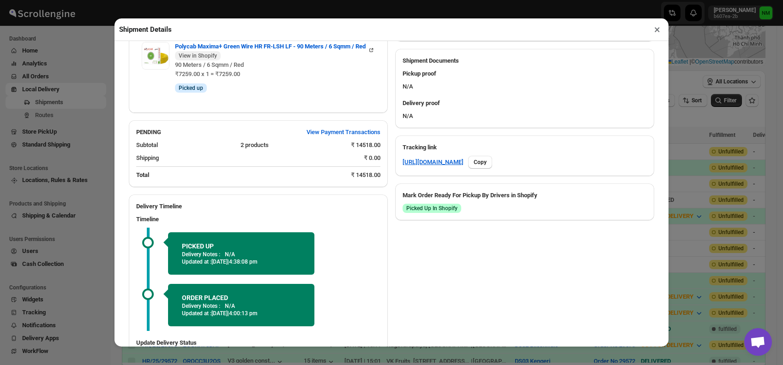
scroll to position [429, 0]
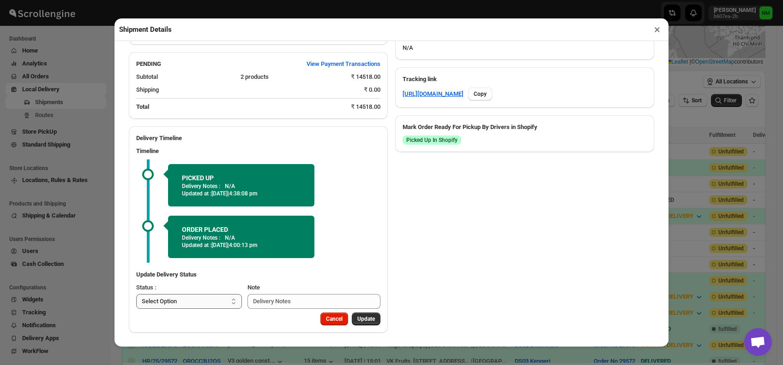
click at [192, 303] on select "Select Option PICKED UP OUT FOR DELIVERY RESCHEDULE DELIVERED CANCELLED" at bounding box center [189, 301] width 106 height 15
select select "OUT_FOR_DELIVERY"
click at [136, 294] on select "Select Option PICKED UP OUT FOR DELIVERY RESCHEDULE DELIVERED CANCELLED" at bounding box center [189, 301] width 106 height 15
click at [357, 317] on span "Update" at bounding box center [366, 319] width 18 height 7
select select
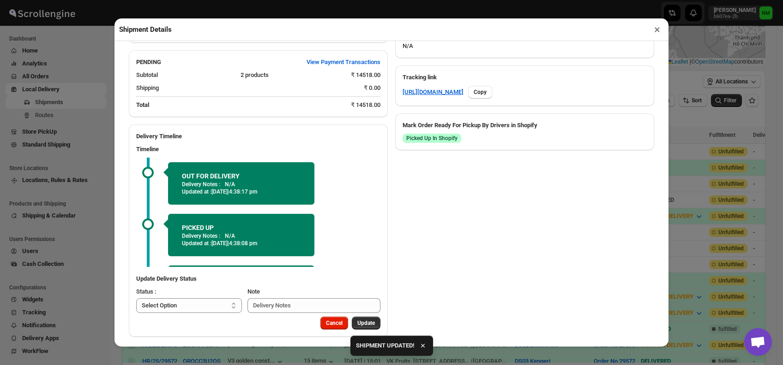
click at [650, 33] on button "×" at bounding box center [656, 29] width 13 height 13
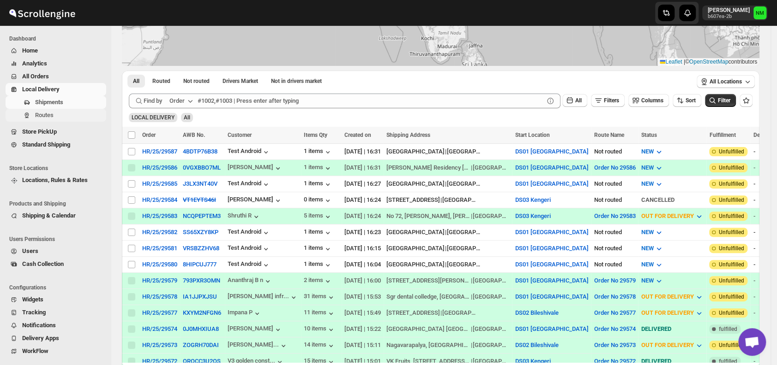
click at [51, 114] on span "Routes" at bounding box center [44, 115] width 18 height 7
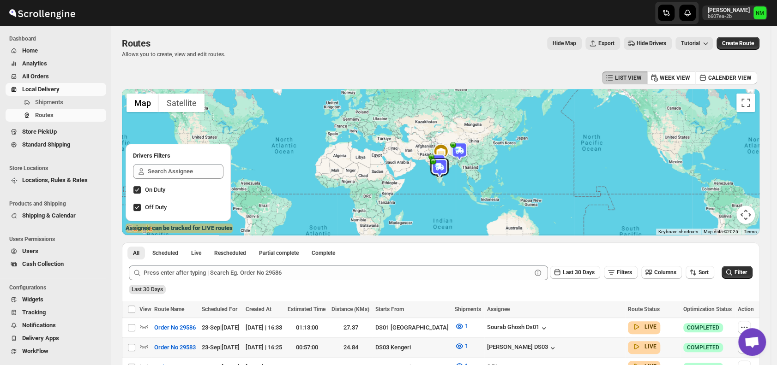
scroll to position [65, 0]
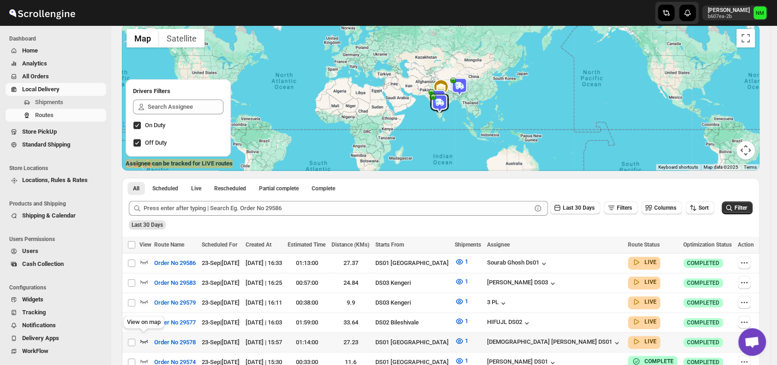
click at [142, 337] on icon "button" at bounding box center [143, 341] width 9 height 9
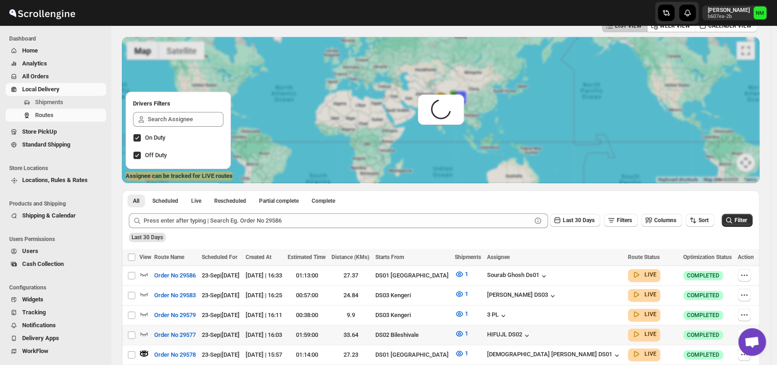
scroll to position [0, 0]
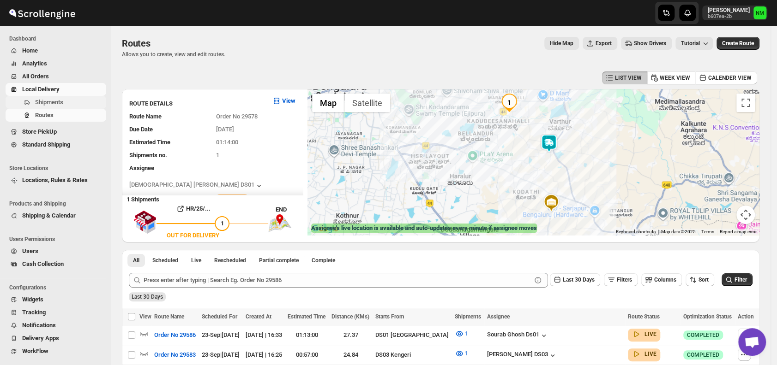
click at [65, 100] on span "Shipments" at bounding box center [69, 102] width 69 height 9
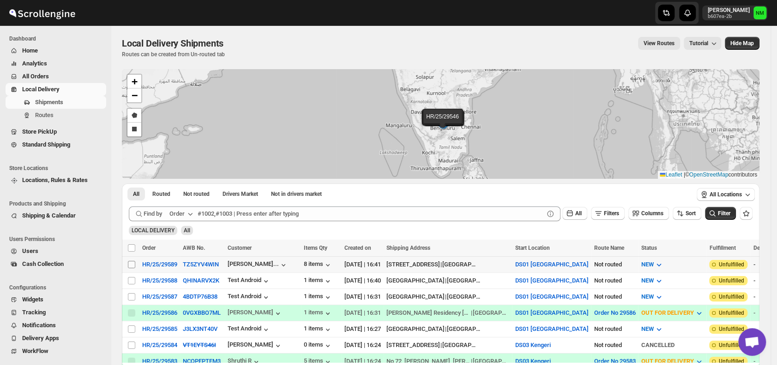
click at [132, 263] on input "Select shipment" at bounding box center [131, 264] width 7 height 7
checkbox input "true"
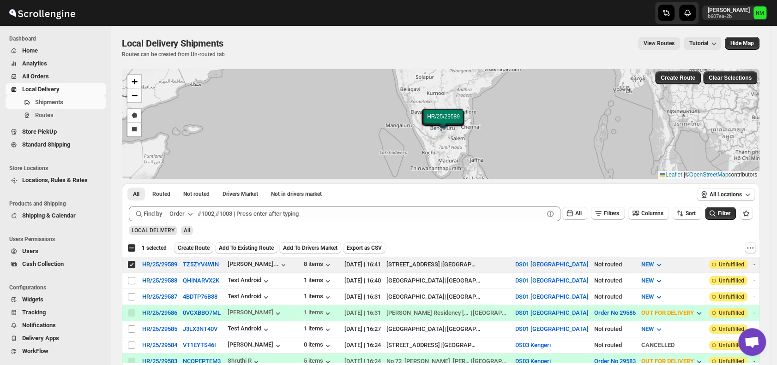
click at [186, 246] on span "Create Route" at bounding box center [194, 248] width 32 height 7
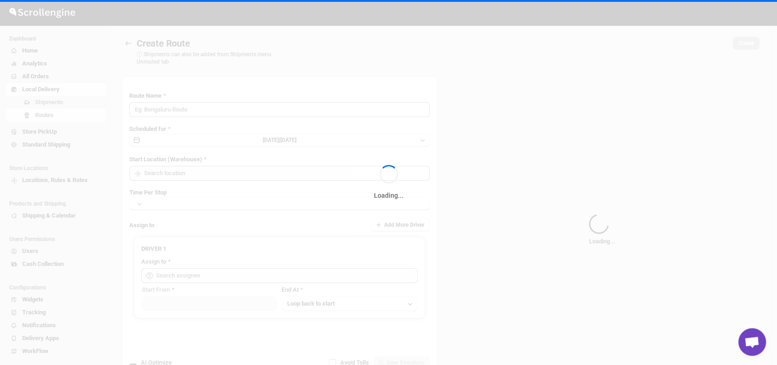
type input "Route - 23/09-0442"
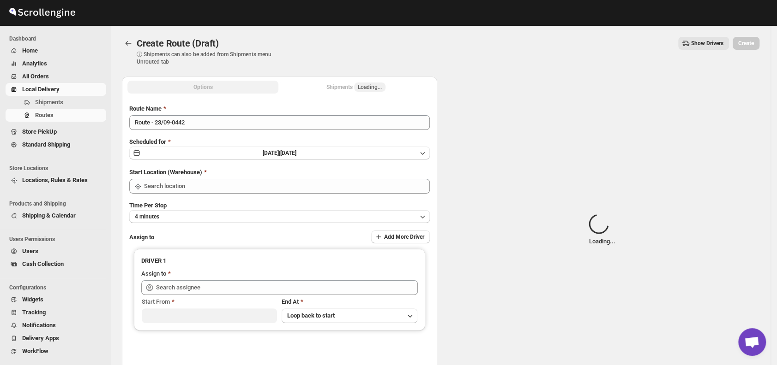
type input "DS01 [GEOGRAPHIC_DATA]"
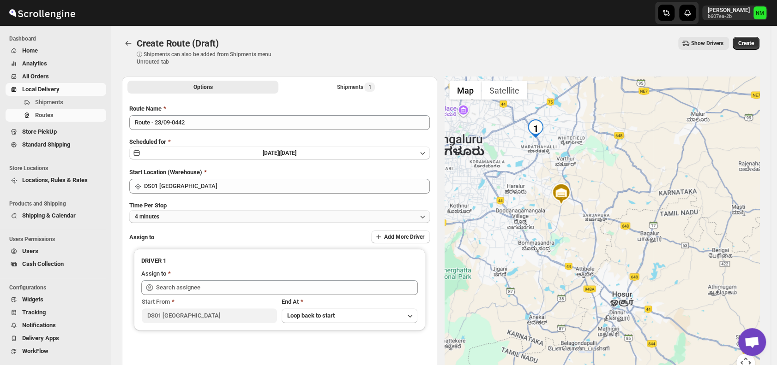
click at [205, 219] on button "4 minutes" at bounding box center [279, 216] width 300 height 13
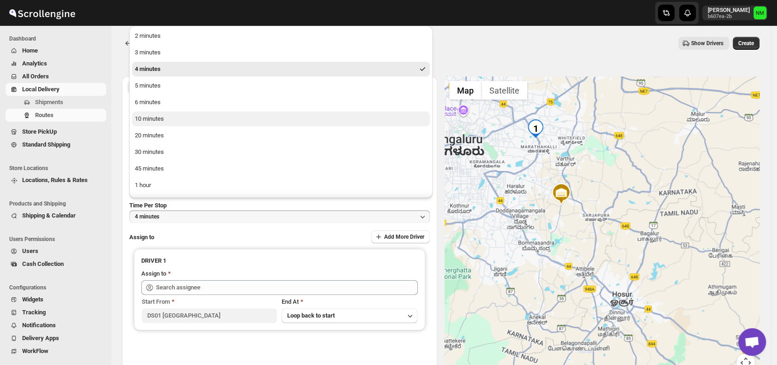
click at [165, 118] on button "10 minutes" at bounding box center [281, 119] width 298 height 15
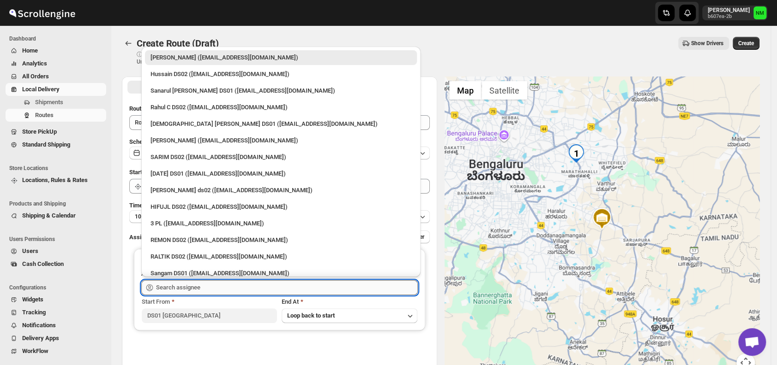
click at [199, 282] on input "text" at bounding box center [287, 288] width 262 height 15
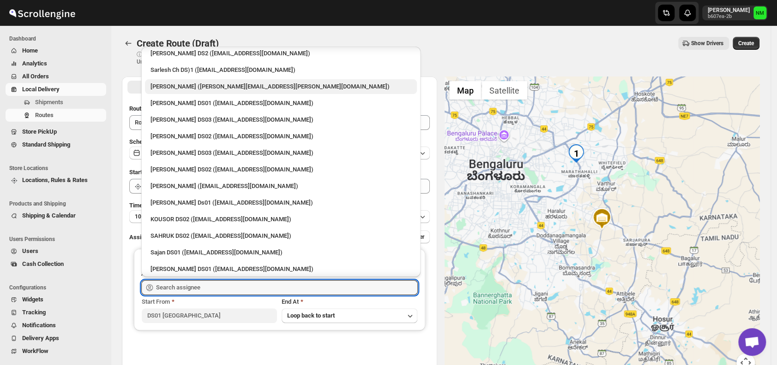
scroll to position [323, 0]
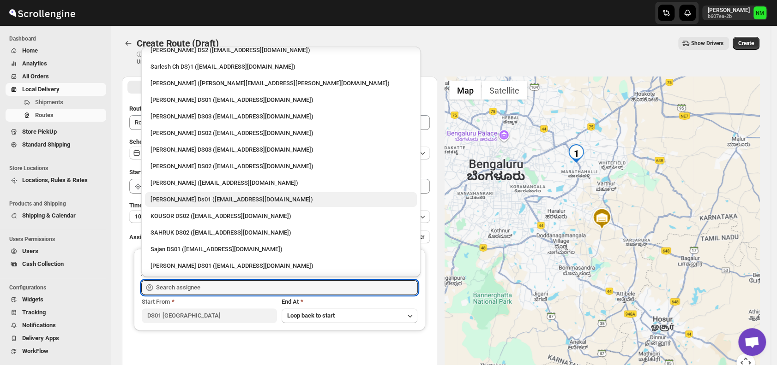
click at [174, 194] on div "[PERSON_NAME] Ds01 ([EMAIL_ADDRESS][DOMAIN_NAME])" at bounding box center [281, 199] width 272 height 15
type input "[PERSON_NAME] Ds01 ([EMAIL_ADDRESS][DOMAIN_NAME])"
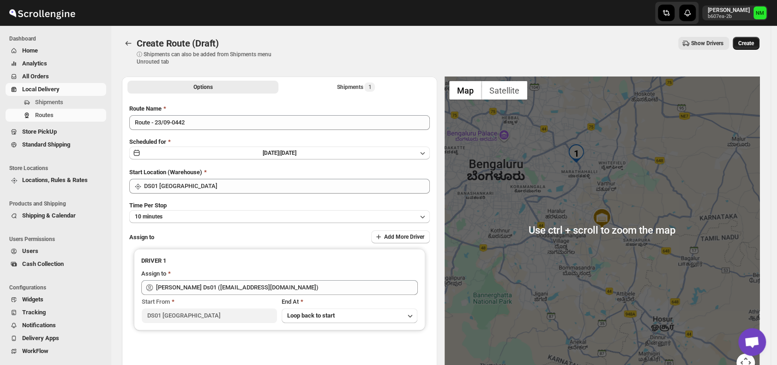
click at [759, 46] on button "Create" at bounding box center [745, 43] width 27 height 13
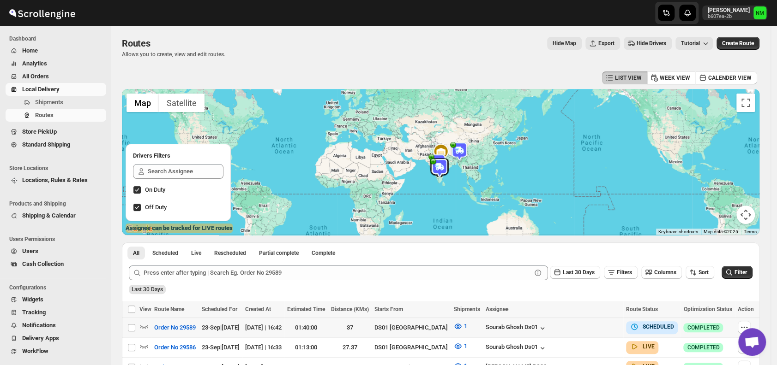
scroll to position [75, 0]
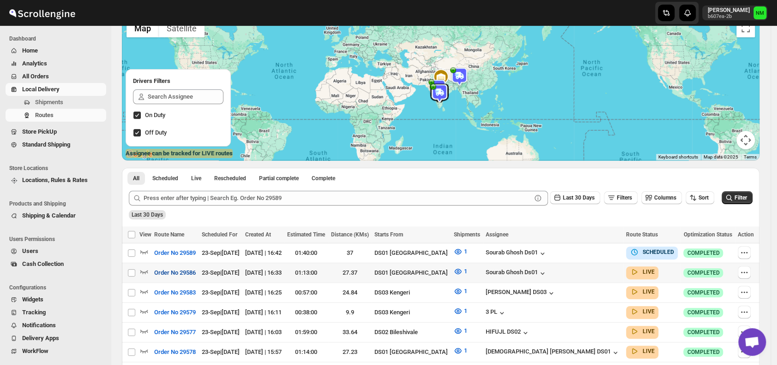
click at [150, 272] on button "Order No 29586" at bounding box center [175, 273] width 53 height 15
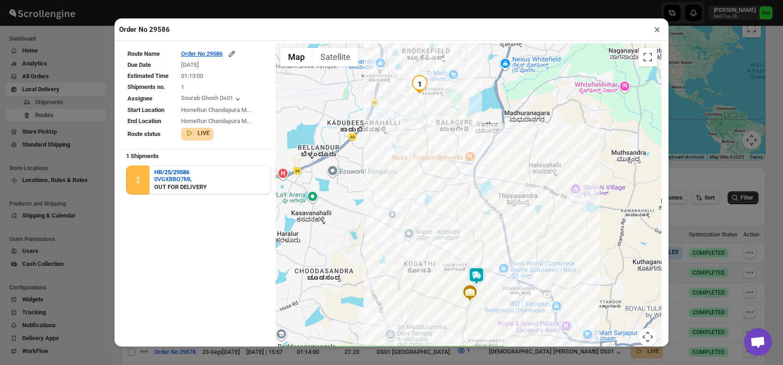
click at [472, 276] on img at bounding box center [476, 276] width 18 height 18
click at [657, 39] on div "Order No 29586 ×" at bounding box center [391, 29] width 554 height 23
click at [654, 34] on button "×" at bounding box center [656, 29] width 13 height 13
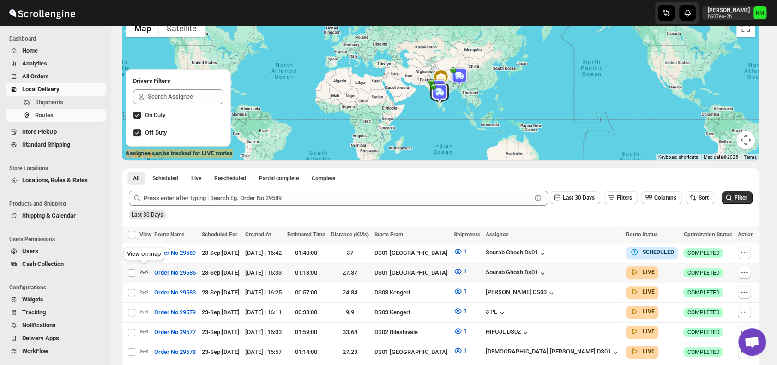
click at [144, 272] on icon "button" at bounding box center [144, 272] width 8 height 4
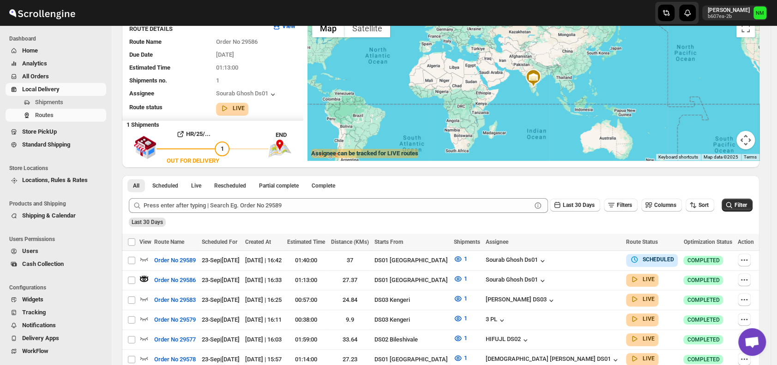
scroll to position [0, 0]
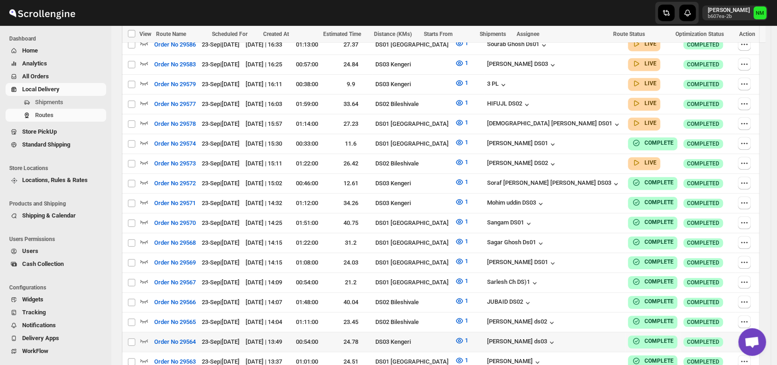
scroll to position [504, 0]
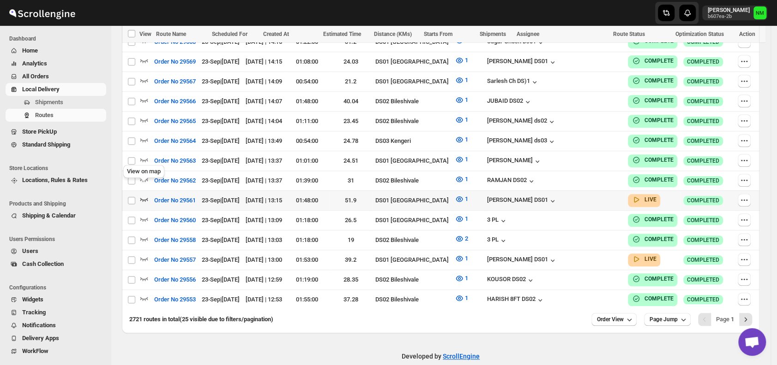
click at [144, 195] on icon "button" at bounding box center [143, 199] width 9 height 9
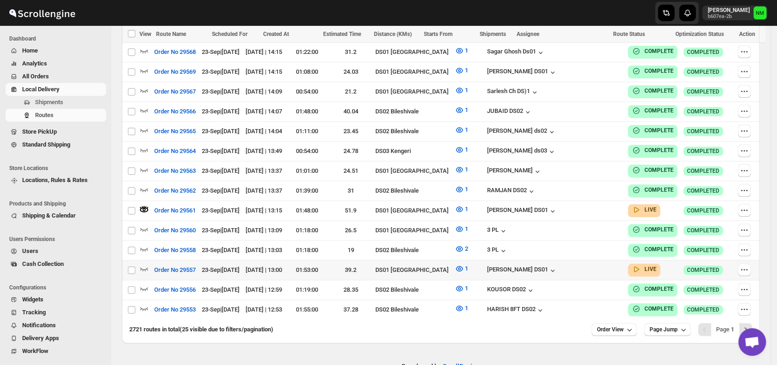
scroll to position [508, 0]
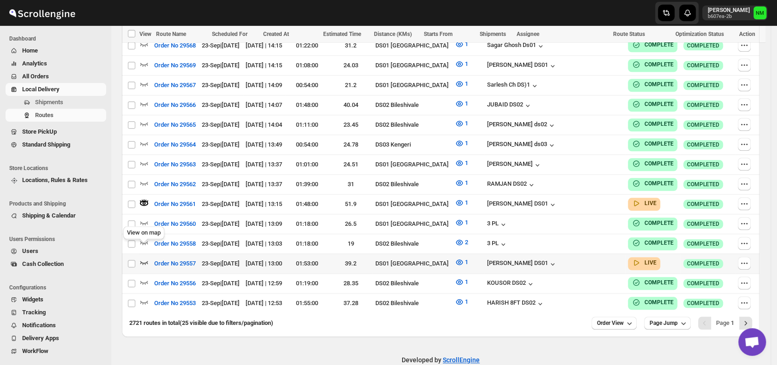
click at [145, 258] on icon "button" at bounding box center [143, 262] width 9 height 9
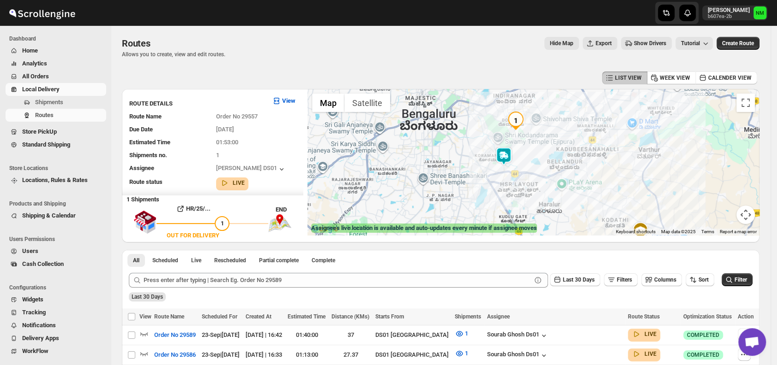
click at [509, 160] on img at bounding box center [503, 156] width 18 height 18
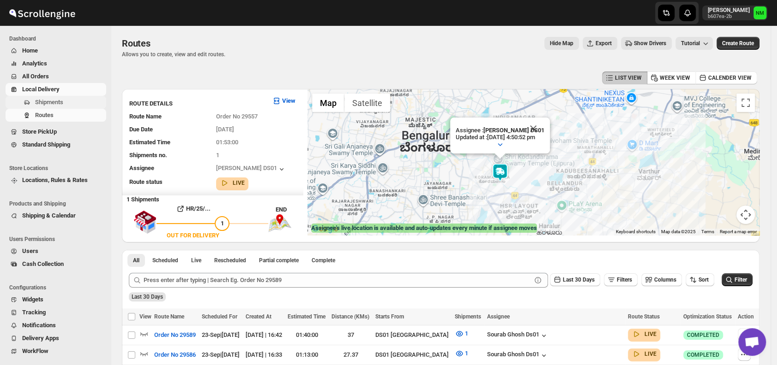
click at [57, 104] on span "Shipments" at bounding box center [49, 102] width 28 height 7
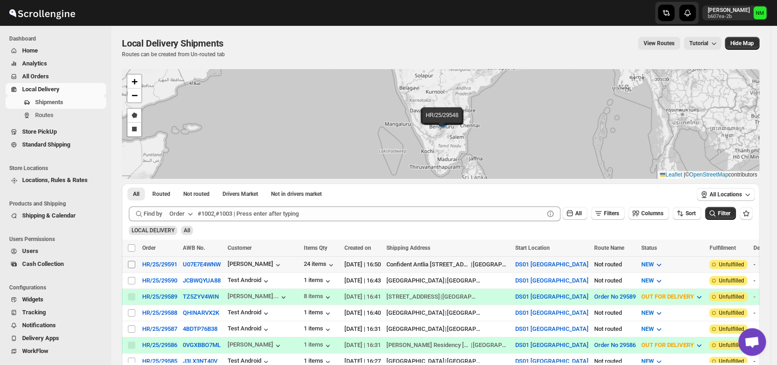
click at [130, 263] on input "Select shipment" at bounding box center [131, 264] width 7 height 7
checkbox input "true"
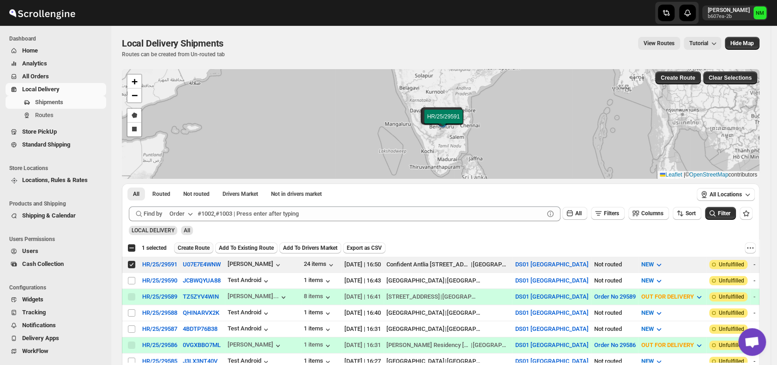
click at [185, 248] on span "Create Route" at bounding box center [194, 248] width 32 height 7
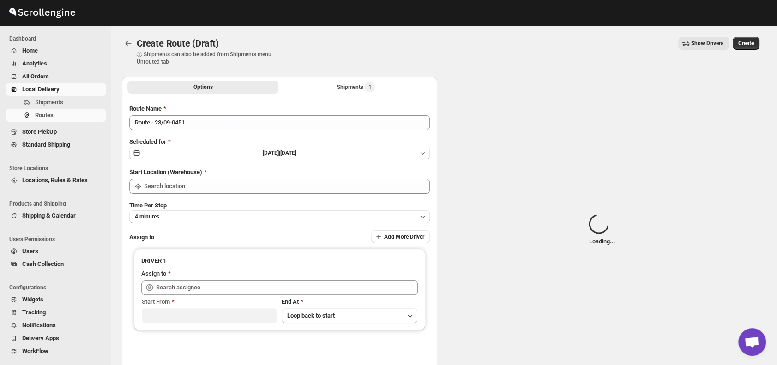
type input "DS01 [GEOGRAPHIC_DATA]"
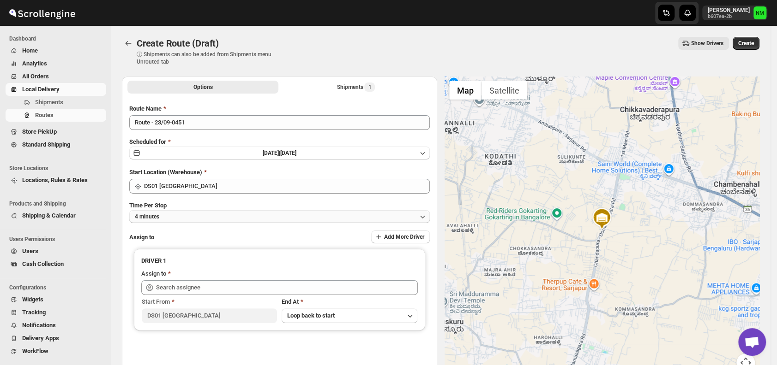
click at [191, 219] on button "4 minutes" at bounding box center [279, 216] width 300 height 13
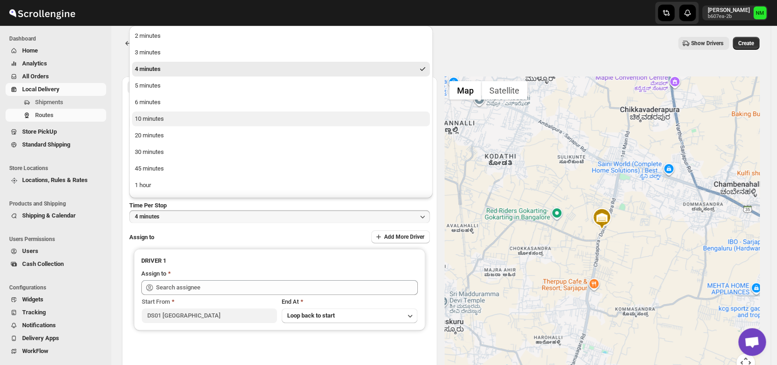
click at [176, 118] on button "10 minutes" at bounding box center [281, 119] width 298 height 15
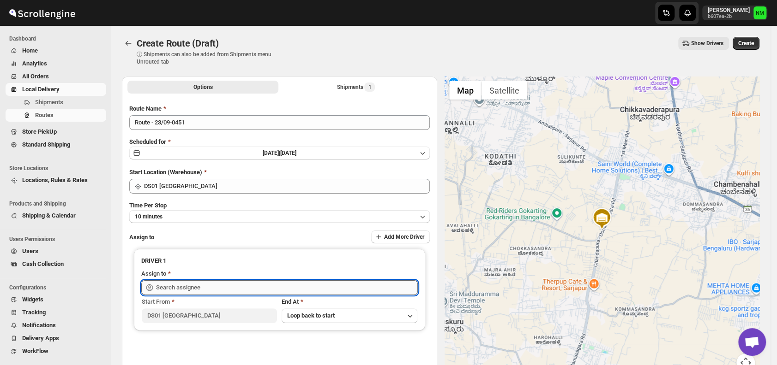
click at [204, 282] on input "text" at bounding box center [287, 288] width 262 height 15
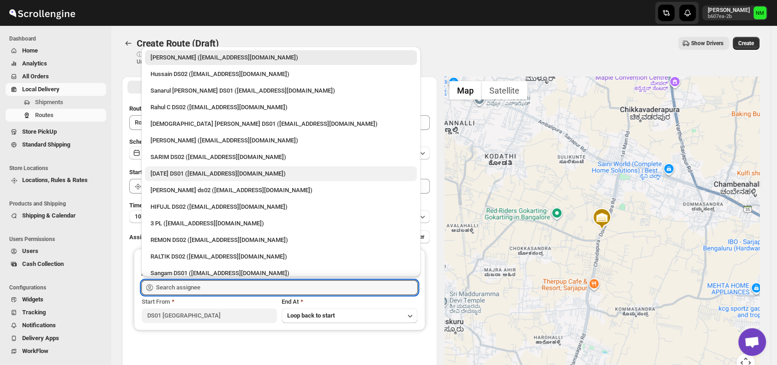
click at [164, 173] on div "Raja DS01 (gasecig398@owlny.com)" at bounding box center [280, 173] width 261 height 9
type input "Raja DS01 (gasecig398@owlny.com)"
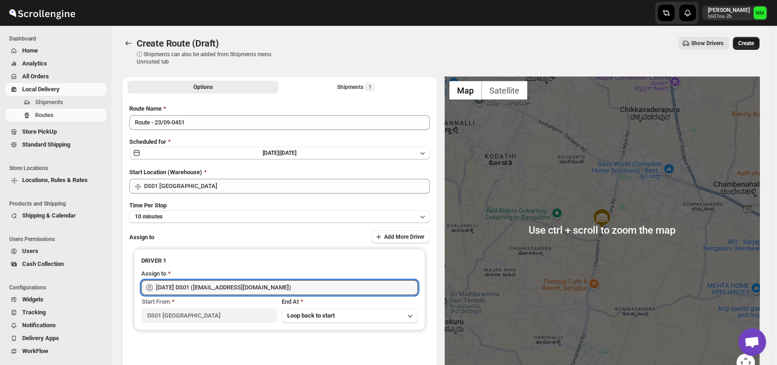
click at [749, 44] on span "Create" at bounding box center [746, 43] width 16 height 7
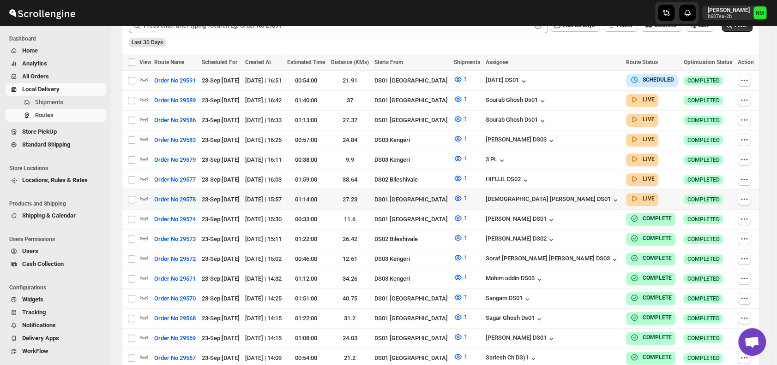
scroll to position [248, 0]
click at [143, 193] on icon "button" at bounding box center [143, 197] width 9 height 9
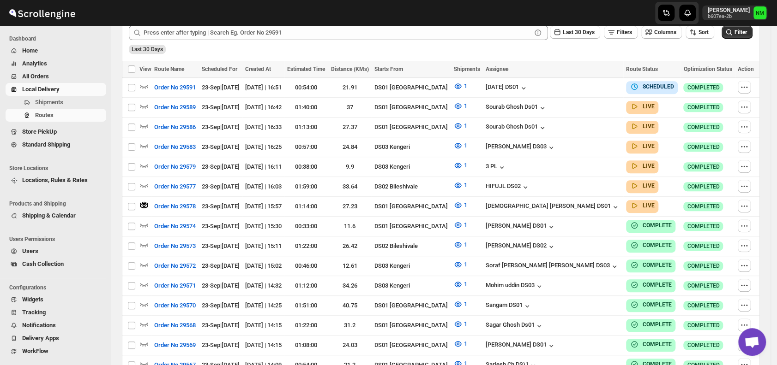
scroll to position [0, 0]
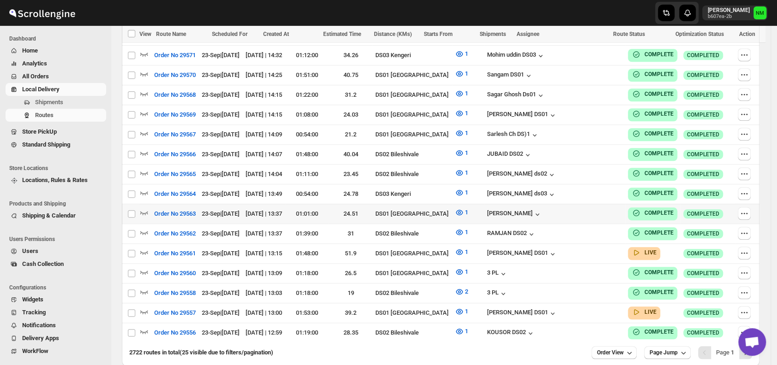
scroll to position [477, 0]
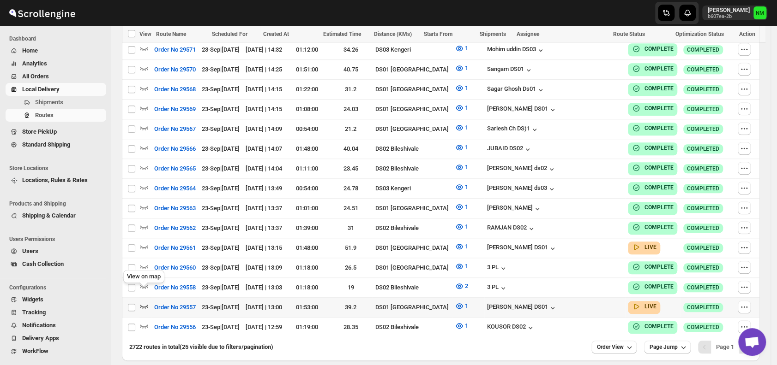
click at [144, 302] on icon "button" at bounding box center [143, 306] width 9 height 9
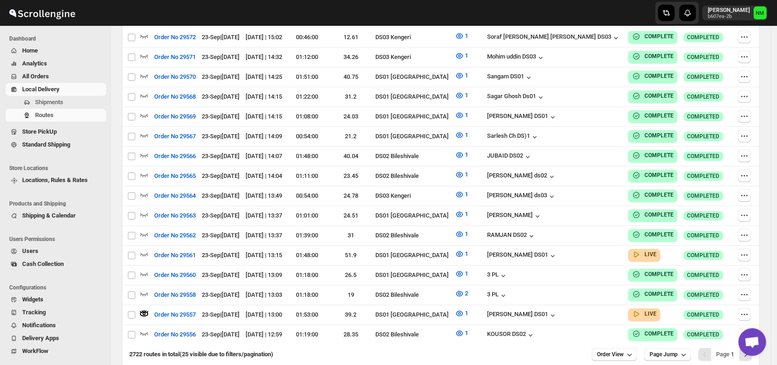
scroll to position [0, 0]
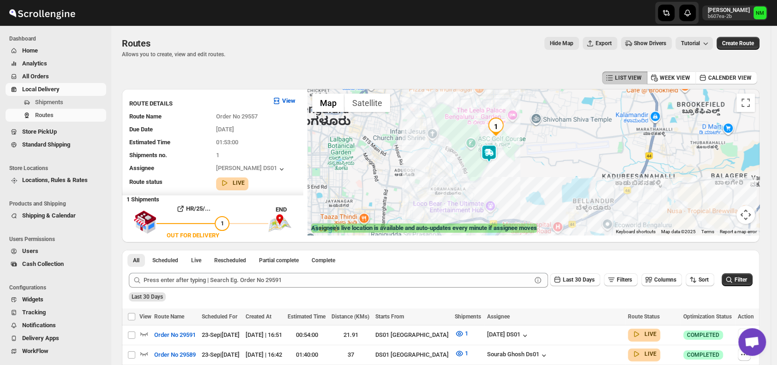
click at [485, 156] on img at bounding box center [488, 153] width 18 height 18
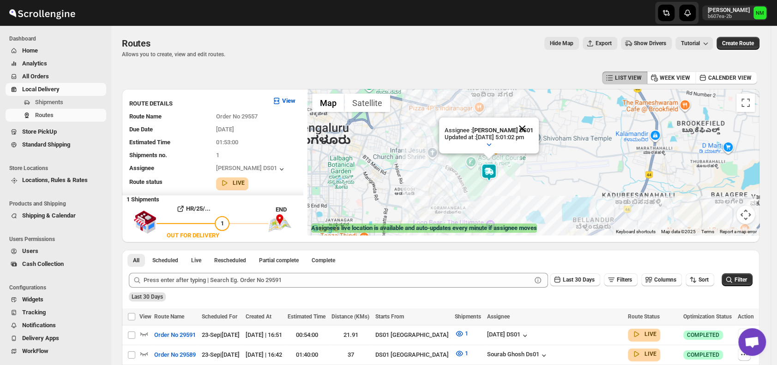
click at [533, 126] on button "Close" at bounding box center [522, 129] width 22 height 22
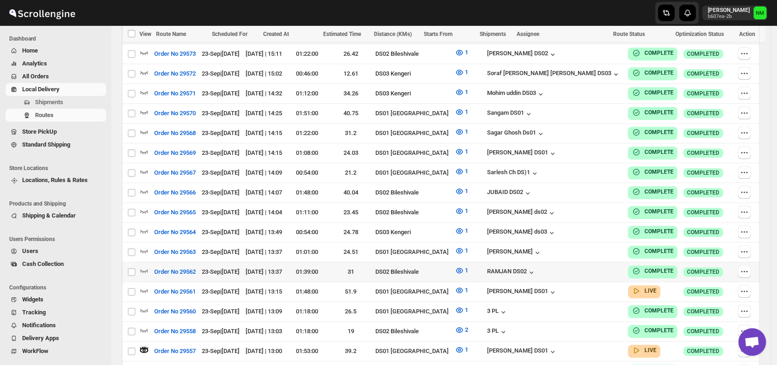
scroll to position [458, 0]
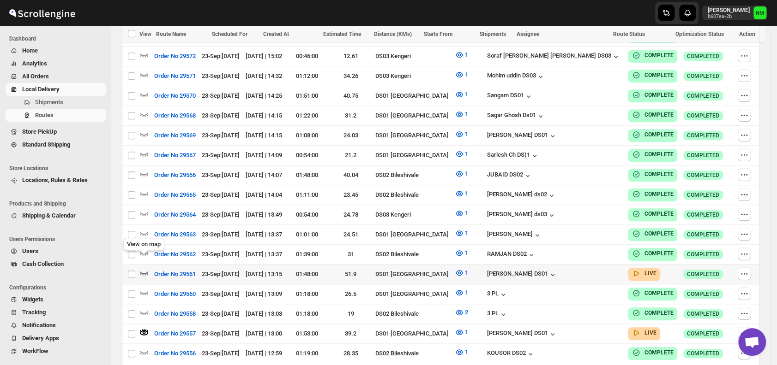
click at [144, 269] on icon "button" at bounding box center [143, 273] width 9 height 9
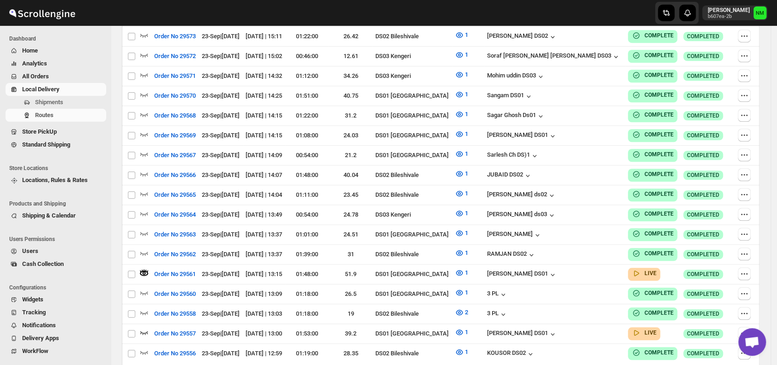
scroll to position [0, 0]
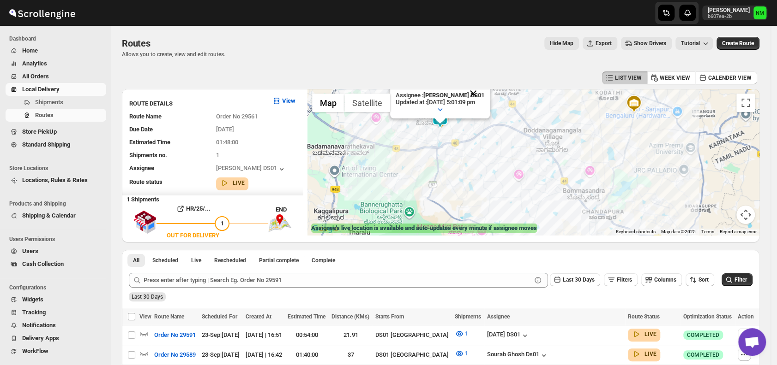
click at [484, 92] on button "Close" at bounding box center [473, 94] width 22 height 22
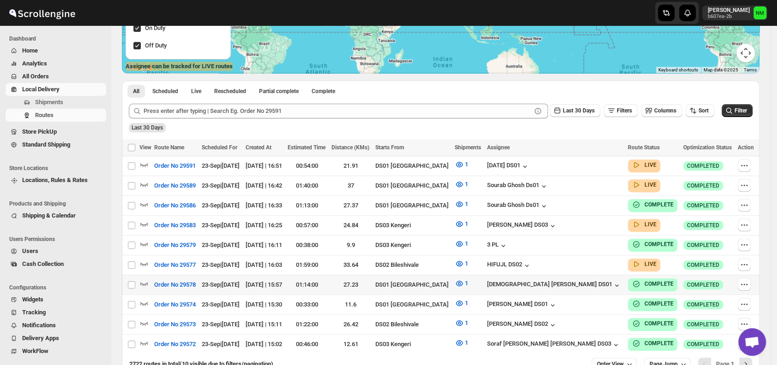
scroll to position [215, 0]
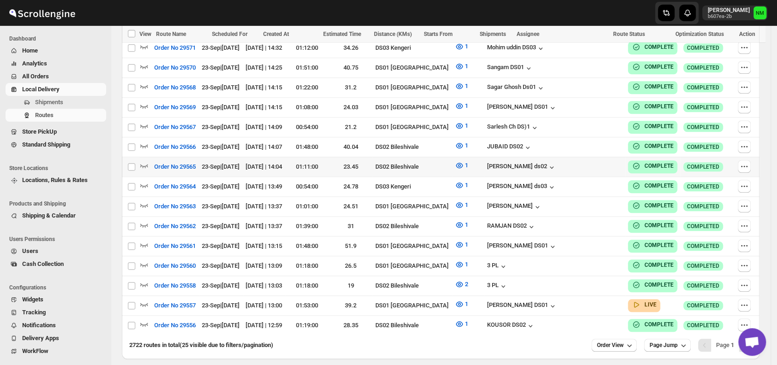
scroll to position [484, 0]
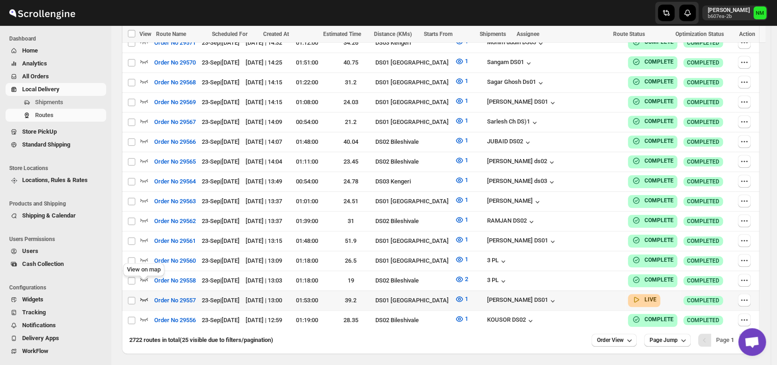
click at [148, 295] on icon "button" at bounding box center [143, 299] width 9 height 9
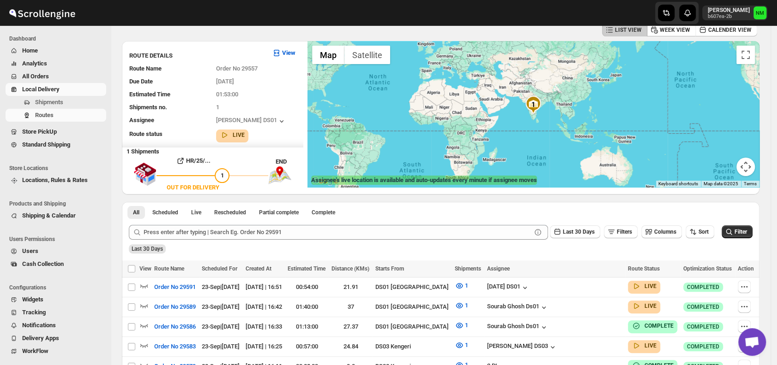
scroll to position [0, 0]
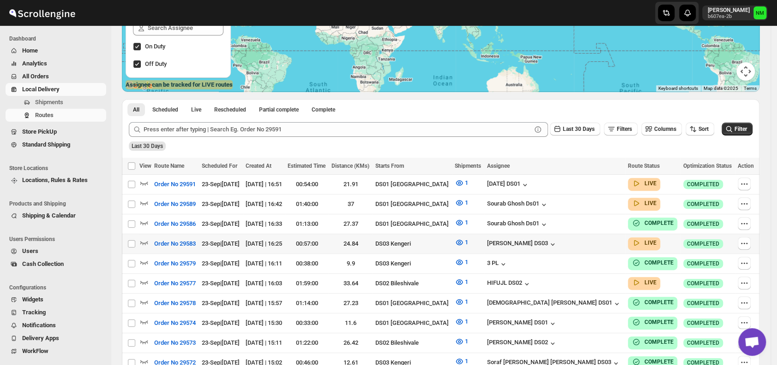
scroll to position [145, 0]
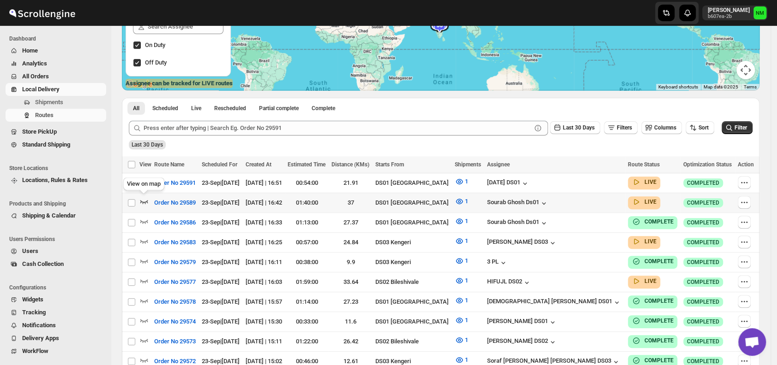
click at [144, 203] on icon "button" at bounding box center [144, 202] width 8 height 4
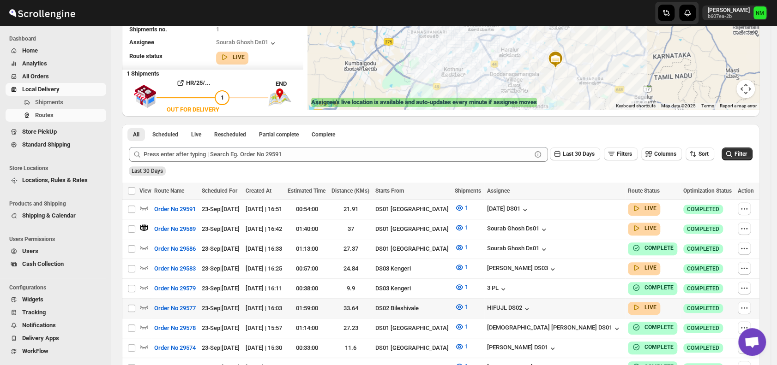
scroll to position [127, 0]
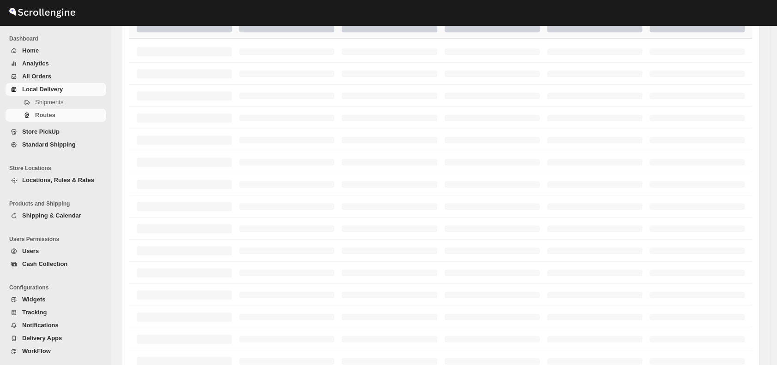
scroll to position [127, 0]
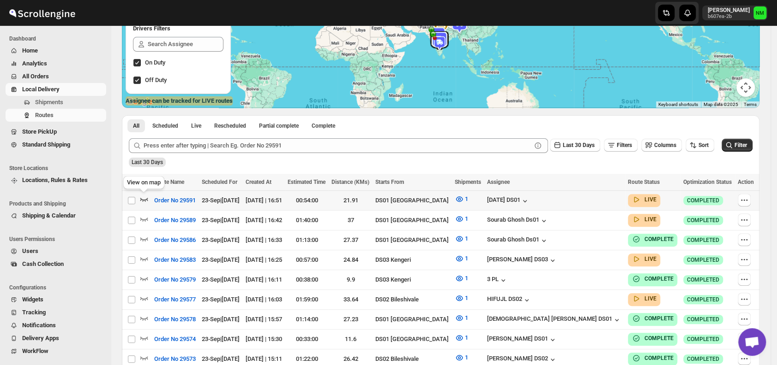
click at [148, 199] on icon "button" at bounding box center [143, 199] width 9 height 9
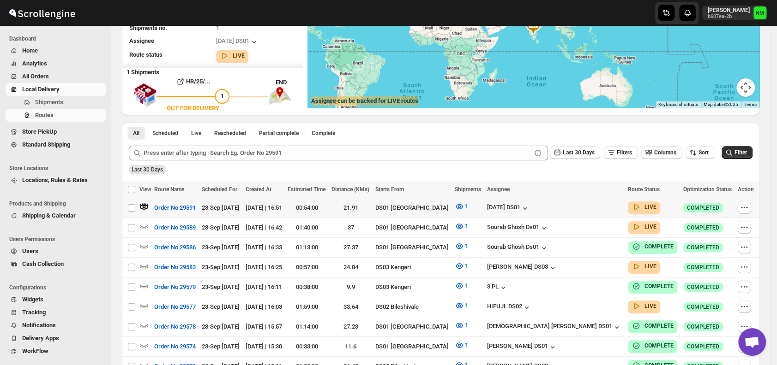
scroll to position [0, 0]
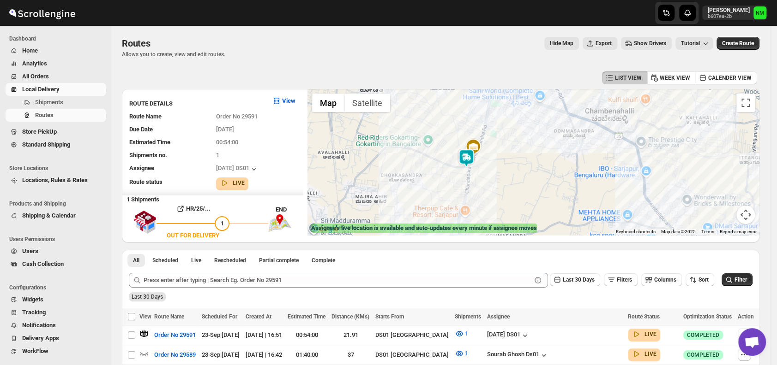
click at [472, 162] on img at bounding box center [466, 158] width 18 height 18
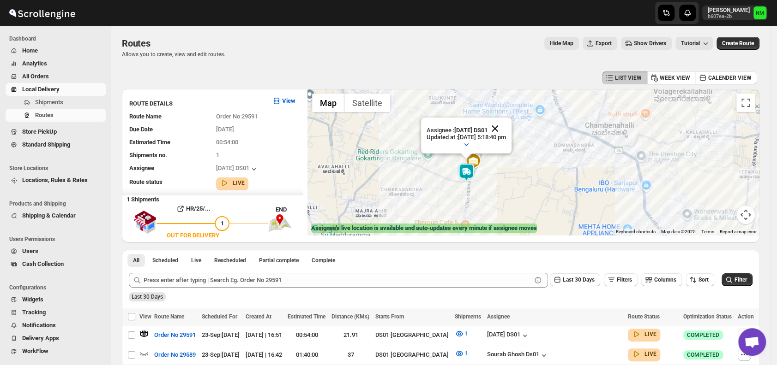
click at [506, 125] on button "Close" at bounding box center [495, 129] width 22 height 22
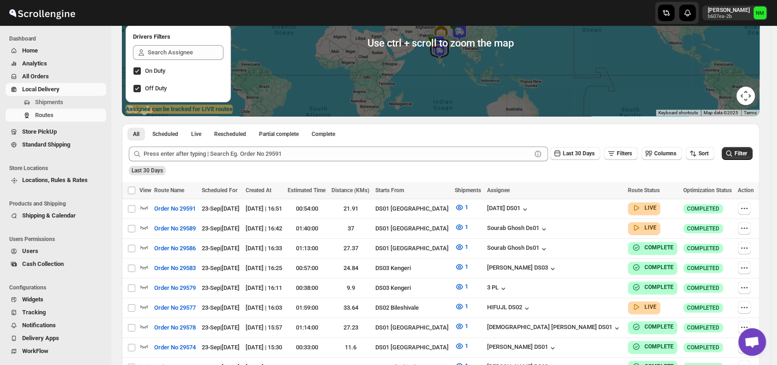
scroll to position [120, 0]
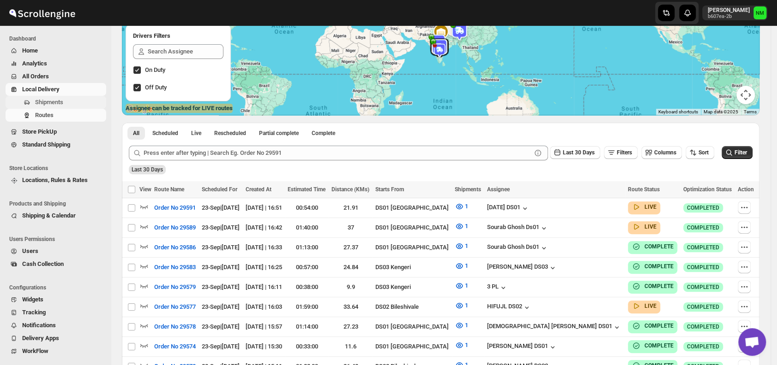
click at [47, 104] on span "Shipments" at bounding box center [49, 102] width 28 height 7
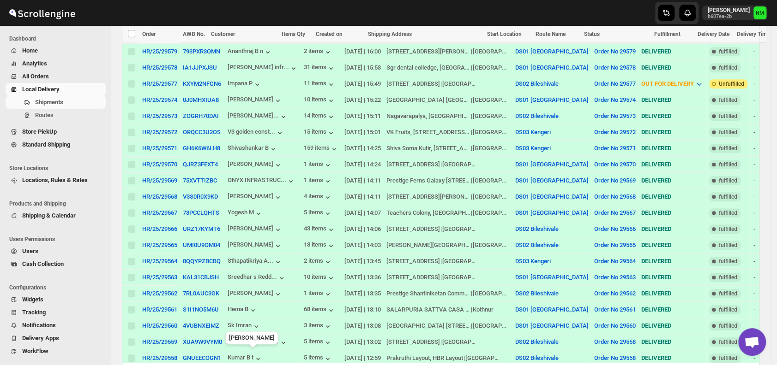
scroll to position [621, 0]
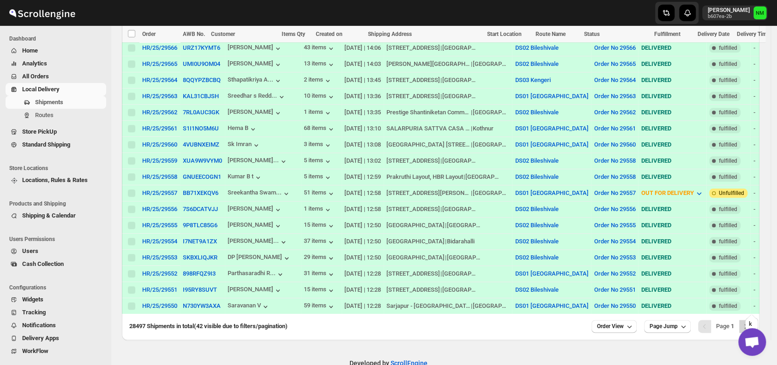
click at [750, 322] on icon "Next" at bounding box center [745, 326] width 9 height 9
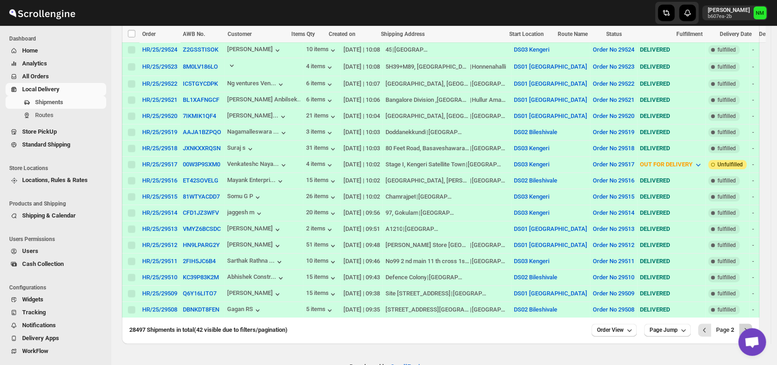
click at [752, 324] on button "Next" at bounding box center [745, 330] width 13 height 13
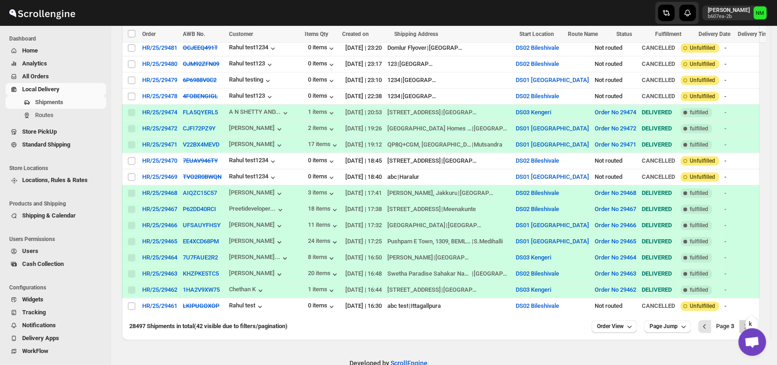
click at [750, 322] on icon "Next" at bounding box center [745, 326] width 9 height 9
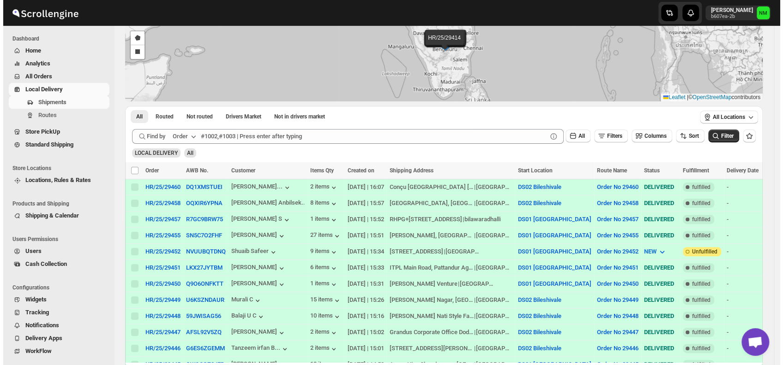
scroll to position [80, 0]
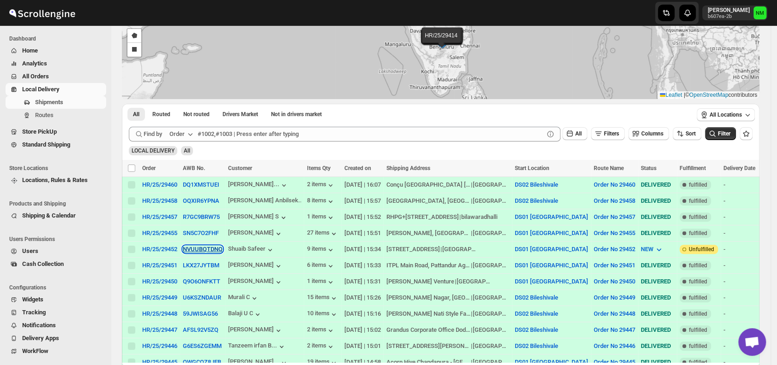
click at [196, 246] on button "NVUUBQTDNQ" at bounding box center [203, 249] width 40 height 7
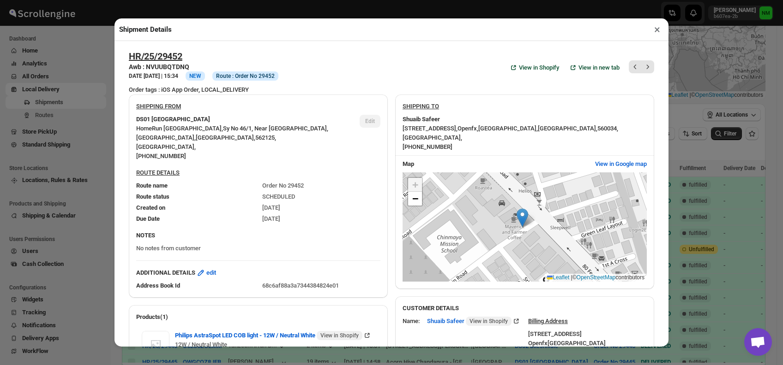
scroll to position [299, 0]
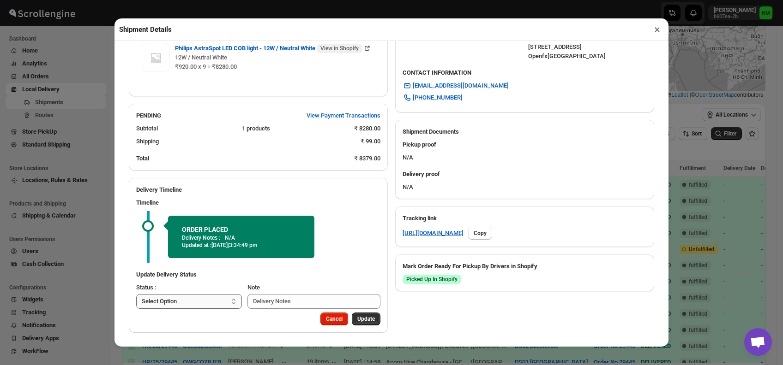
click at [206, 296] on select "Select Option PICKED UP OUT FOR DELIVERY RESCHEDULE DELIVERED CANCELLED" at bounding box center [189, 301] width 106 height 15
select select "PICKED_UP"
click at [136, 294] on select "Select Option PICKED UP OUT FOR DELIVERY RESCHEDULE DELIVERED CANCELLED" at bounding box center [189, 301] width 106 height 15
click at [358, 315] on button "Pick Products" at bounding box center [358, 319] width 46 height 13
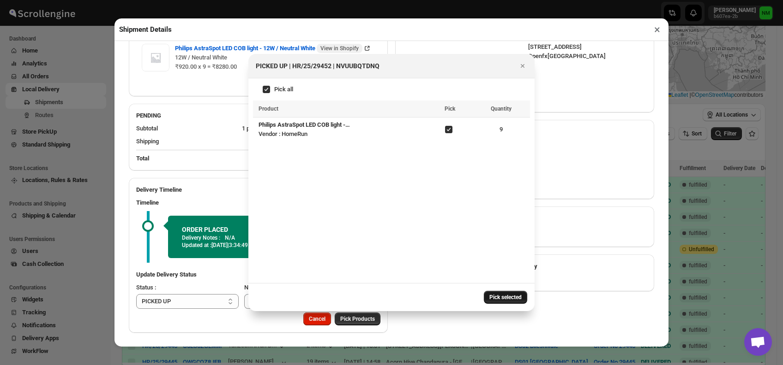
click at [497, 295] on span "Pick selected" at bounding box center [505, 297] width 32 height 7
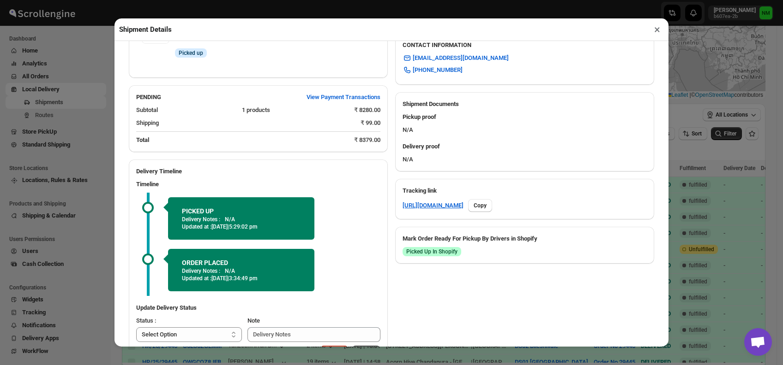
scroll to position [359, 0]
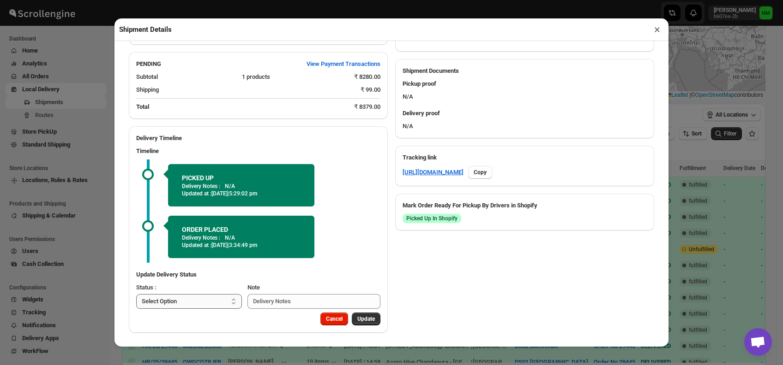
click at [209, 302] on select "Select Option PICKED UP OUT FOR DELIVERY RESCHEDULE DELIVERED CANCELLED" at bounding box center [189, 301] width 106 height 15
select select "OUT_FOR_DELIVERY"
click at [136, 294] on select "Select Option PICKED UP OUT FOR DELIVERY RESCHEDULE DELIVERED CANCELLED" at bounding box center [189, 301] width 106 height 15
click at [357, 316] on span "Update" at bounding box center [366, 319] width 18 height 7
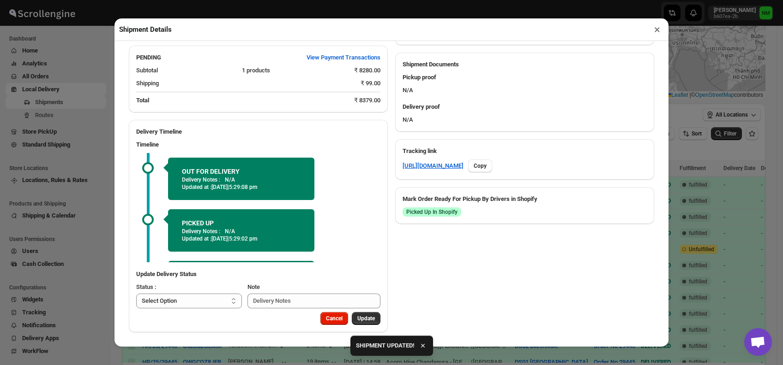
scroll to position [45, 0]
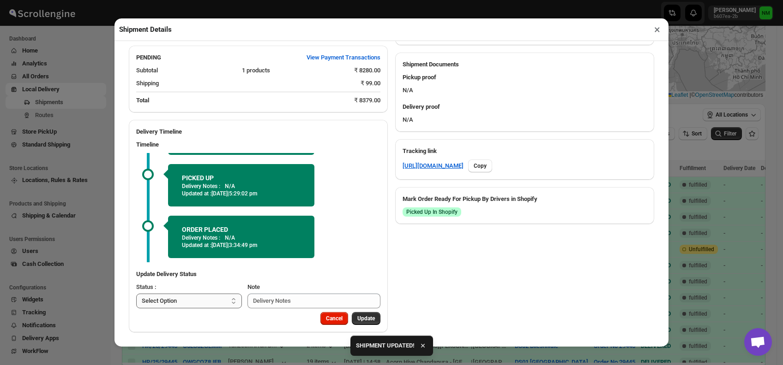
click at [196, 309] on select "Select Option PICKED UP OUT FOR DELIVERY RESCHEDULE DELIVERED CANCELLED" at bounding box center [189, 301] width 106 height 15
select select "DELIVERED"
click at [136, 300] on select "Select Option PICKED UP OUT FOR DELIVERY RESCHEDULE DELIVERED CANCELLED" at bounding box center [189, 301] width 106 height 15
click at [361, 323] on span "Update" at bounding box center [366, 318] width 18 height 7
select select
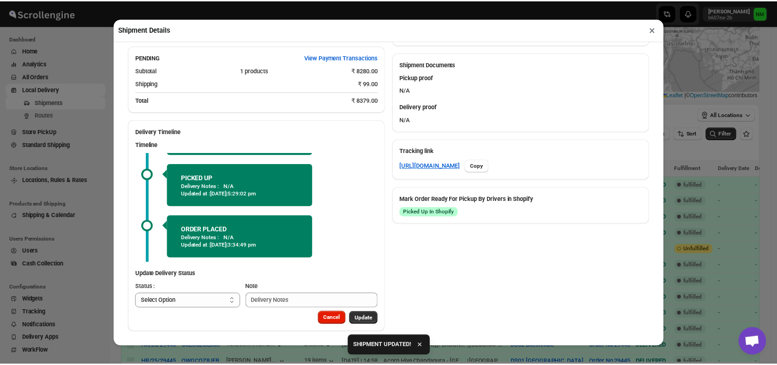
scroll to position [273, 0]
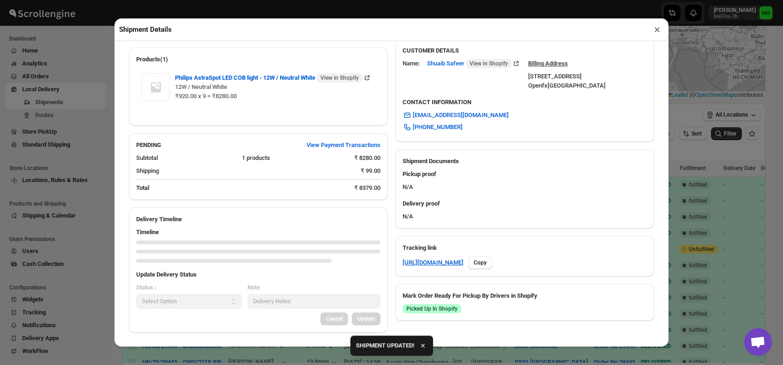
click at [656, 33] on button "×" at bounding box center [656, 29] width 13 height 13
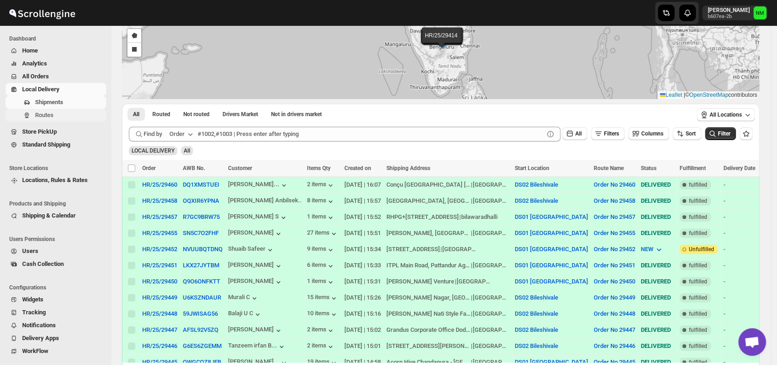
click at [47, 114] on span "Routes" at bounding box center [44, 115] width 18 height 7
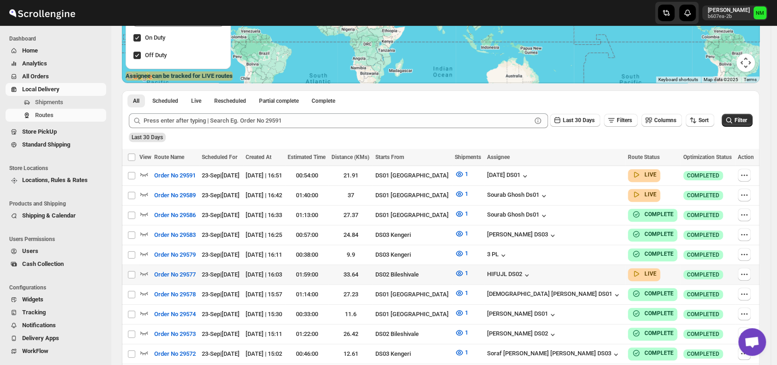
scroll to position [160, 0]
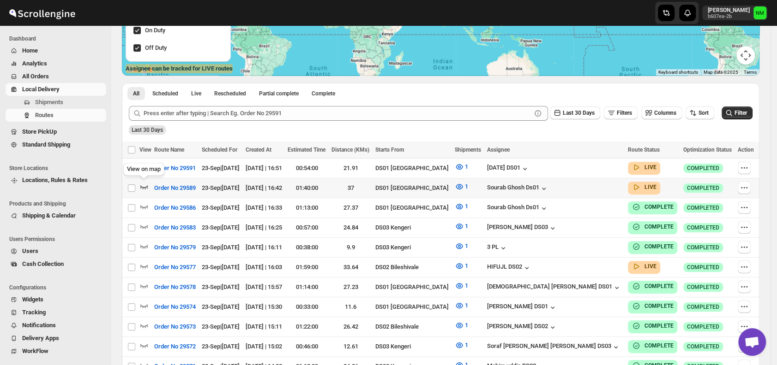
click at [144, 187] on icon "button" at bounding box center [143, 186] width 9 height 9
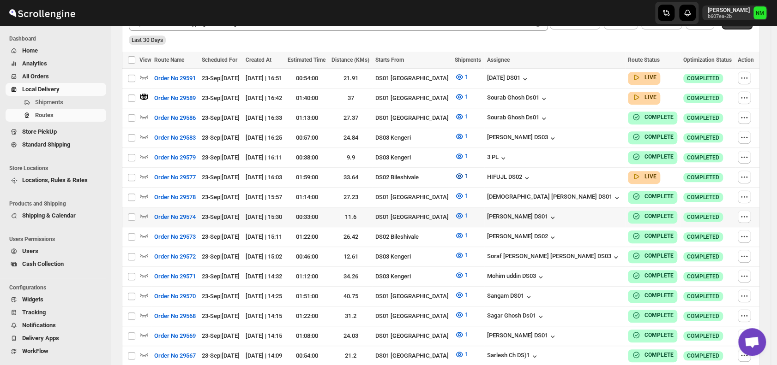
scroll to position [256, 0]
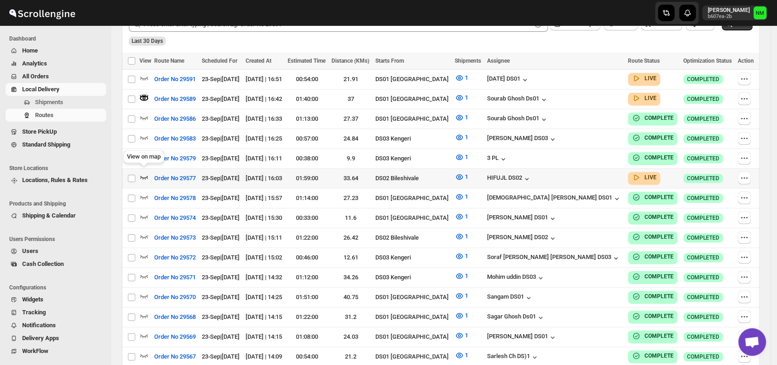
click at [147, 176] on icon "button" at bounding box center [144, 178] width 8 height 4
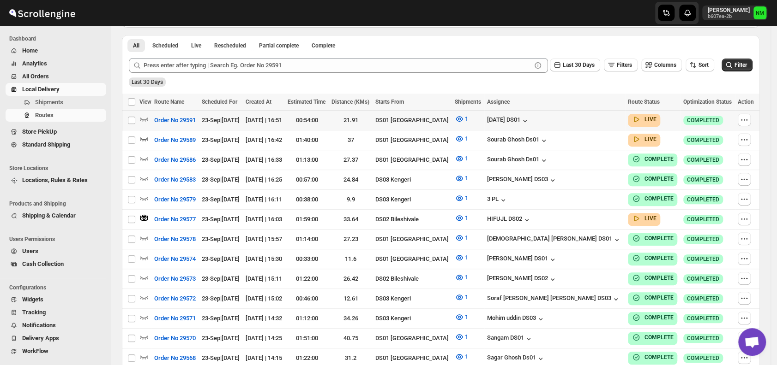
scroll to position [217, 0]
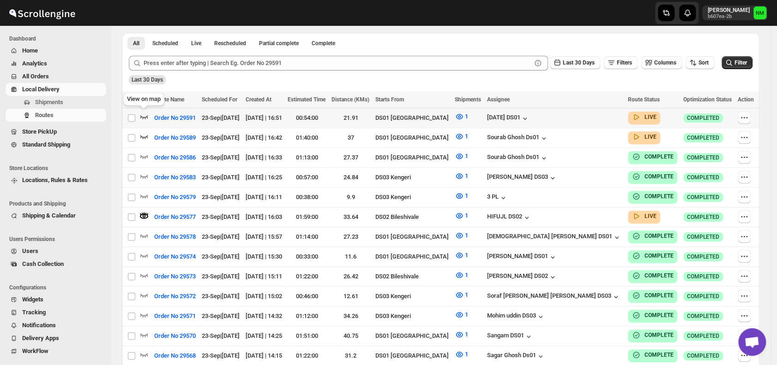
click at [144, 115] on icon "button" at bounding box center [143, 116] width 9 height 9
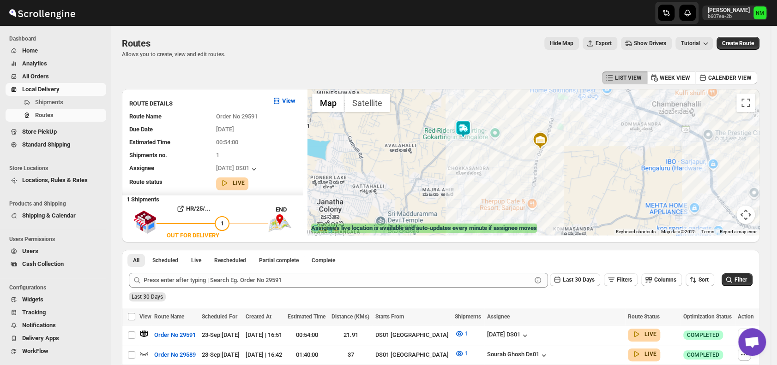
click at [467, 129] on img at bounding box center [463, 129] width 18 height 18
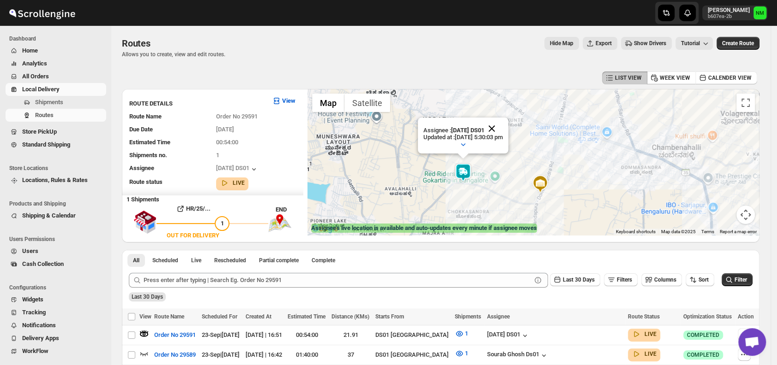
click at [503, 130] on button "Close" at bounding box center [491, 129] width 22 height 22
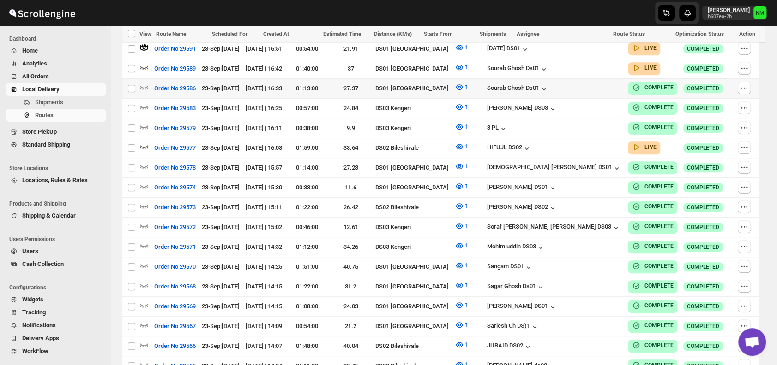
scroll to position [511, 0]
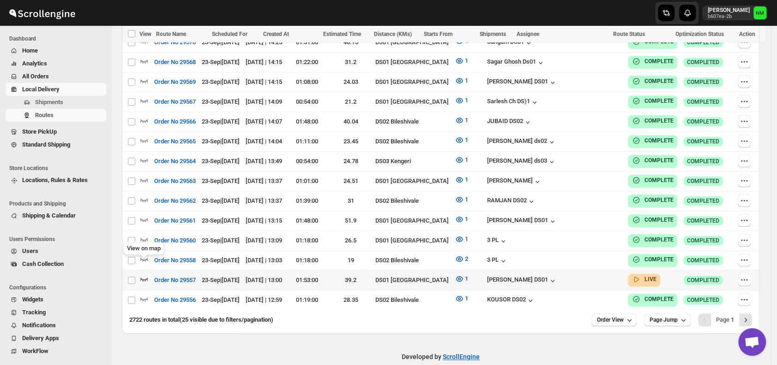
click at [144, 275] on icon "button" at bounding box center [143, 279] width 9 height 9
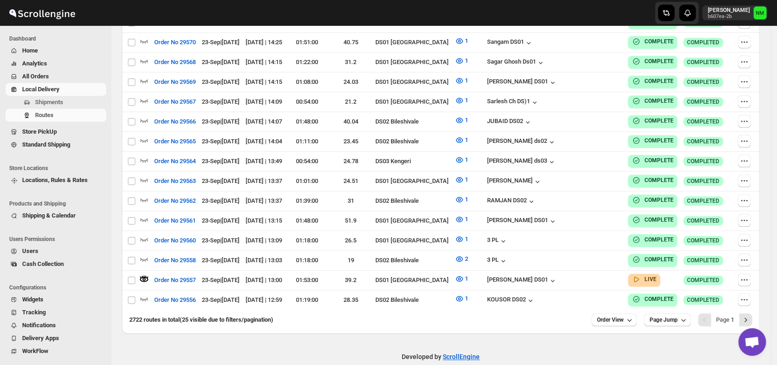
scroll to position [0, 0]
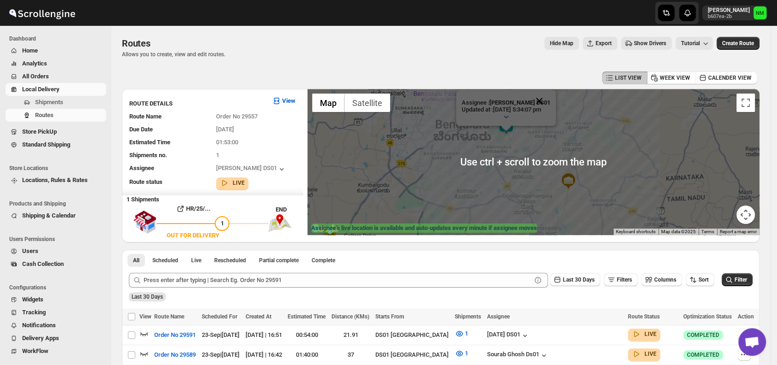
click at [550, 100] on button "Close" at bounding box center [539, 101] width 22 height 22
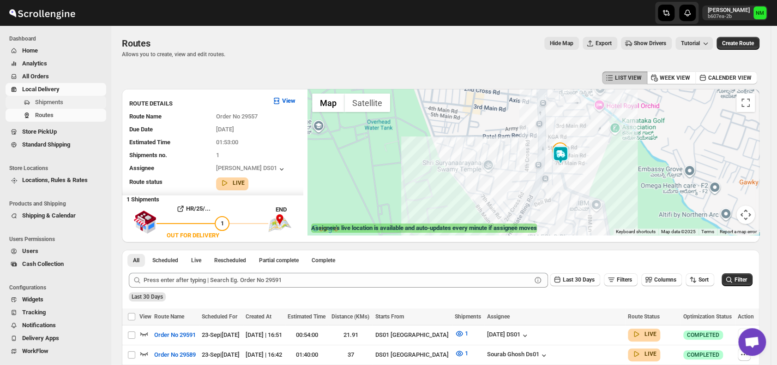
click at [57, 100] on span "Shipments" at bounding box center [49, 102] width 28 height 7
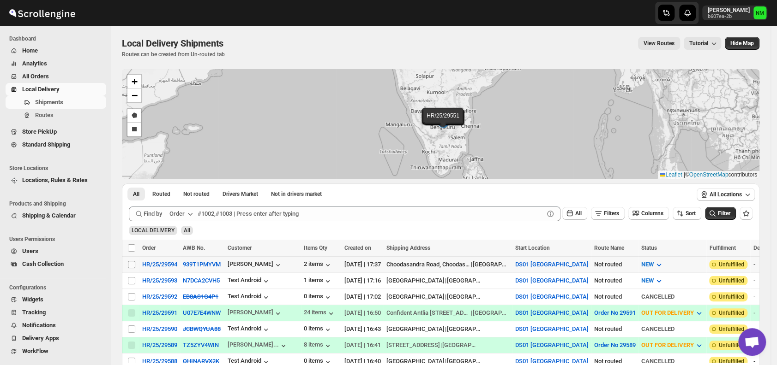
click at [134, 265] on input "Select shipment" at bounding box center [131, 264] width 7 height 7
checkbox input "true"
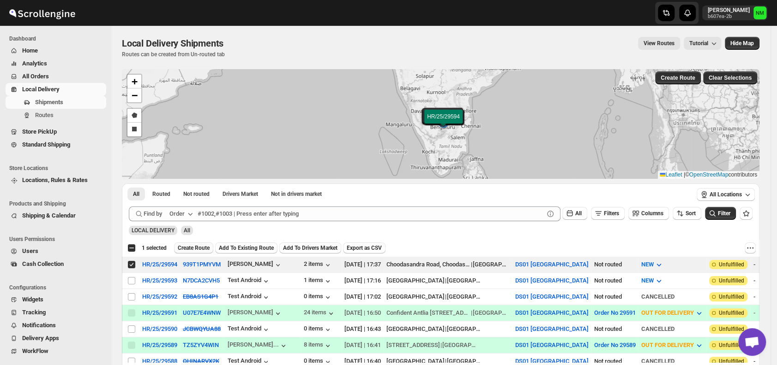
click at [192, 250] on span "Create Route" at bounding box center [194, 248] width 32 height 7
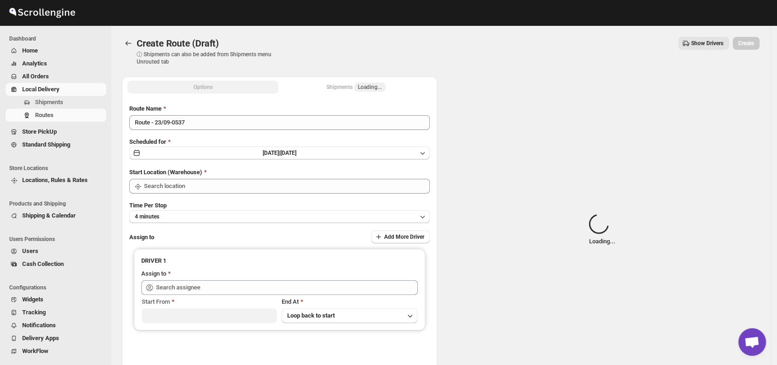
type input "DS01 [GEOGRAPHIC_DATA]"
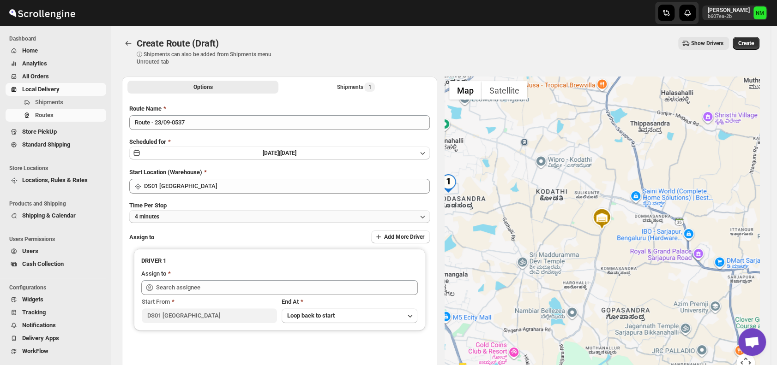
click at [181, 214] on button "4 minutes" at bounding box center [279, 216] width 300 height 13
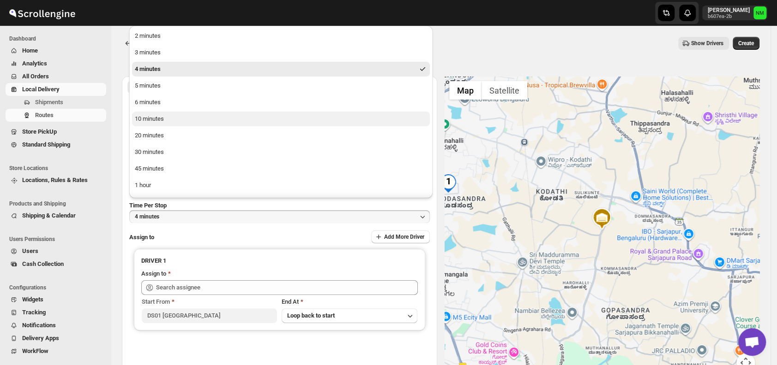
click at [165, 119] on button "10 minutes" at bounding box center [281, 119] width 298 height 15
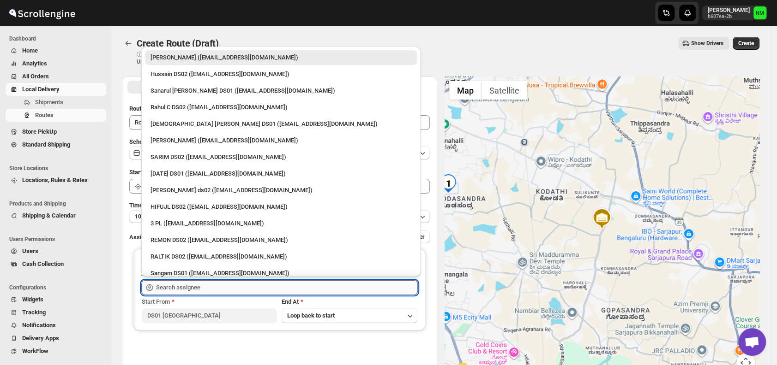
click at [257, 287] on input "text" at bounding box center [287, 288] width 262 height 15
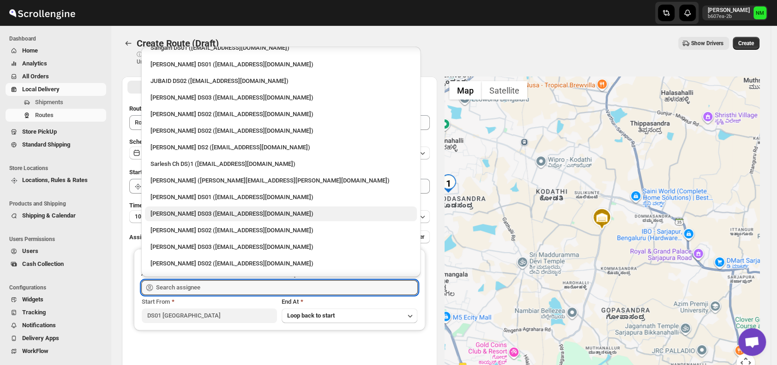
scroll to position [228, 0]
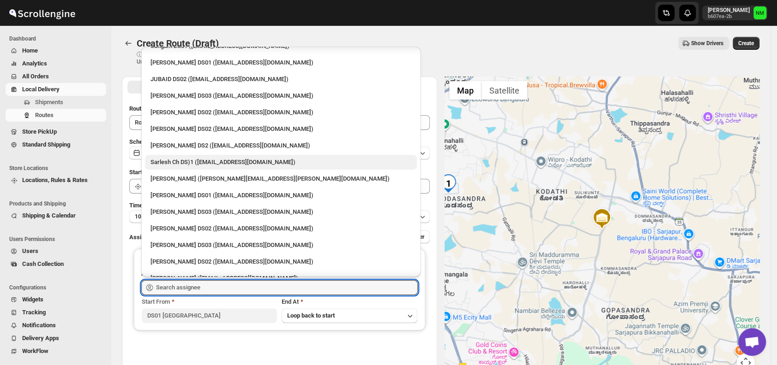
click at [180, 162] on div "Sarlesh Ch DS)1 (vinapi9521@jazipo.com)" at bounding box center [280, 162] width 261 height 9
type input "Sarlesh Ch DS)1 (vinapi9521@jazipo.com)"
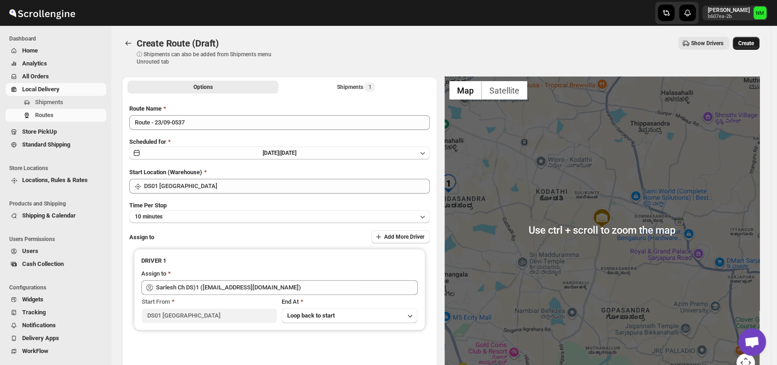
click at [753, 43] on span "Create" at bounding box center [746, 43] width 16 height 7
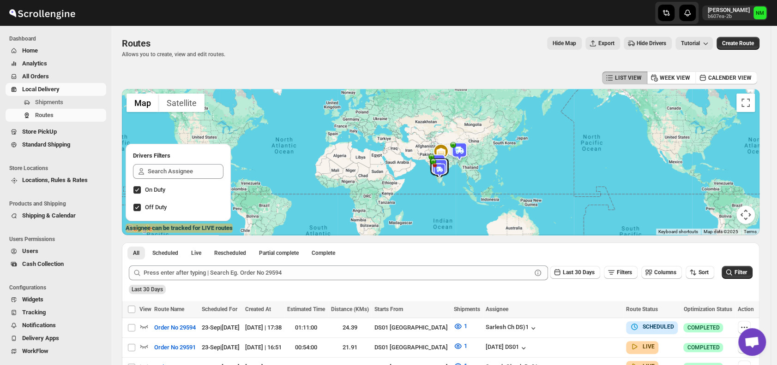
scroll to position [57, 0]
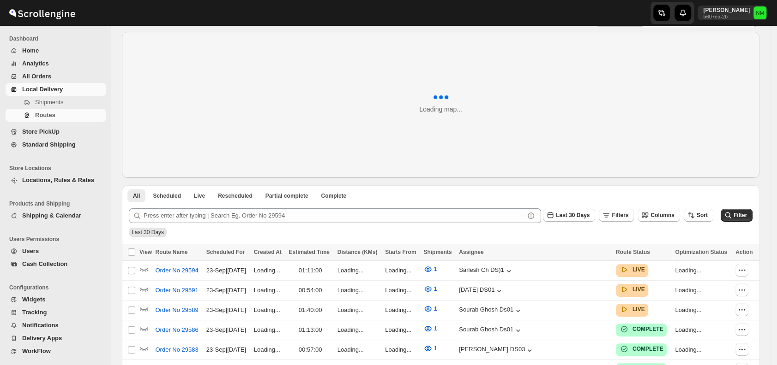
scroll to position [48, 0]
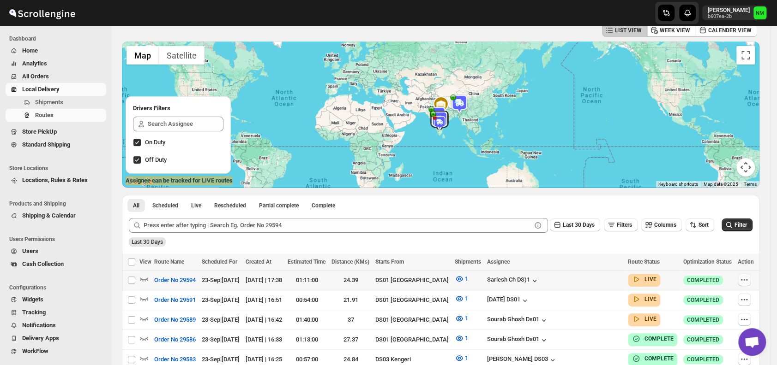
click at [742, 284] on icon "button" at bounding box center [743, 280] width 9 height 9
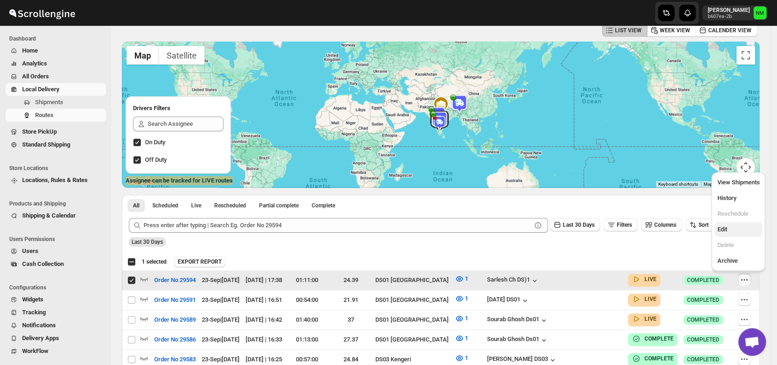
click at [726, 228] on span "Edit" at bounding box center [722, 229] width 10 height 7
checkbox input "false"
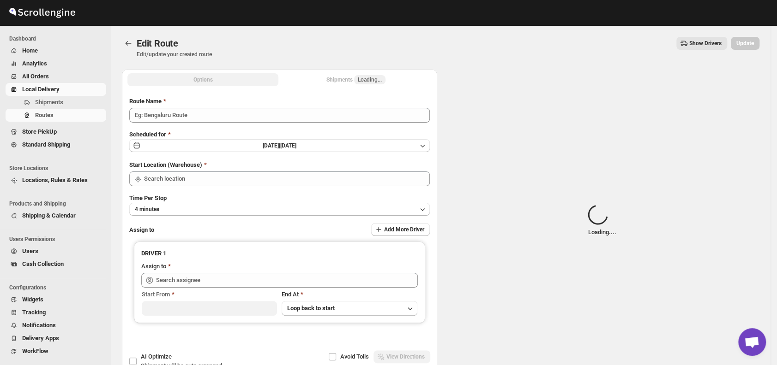
type input "Order No 29594"
type input "DS01 [GEOGRAPHIC_DATA]"
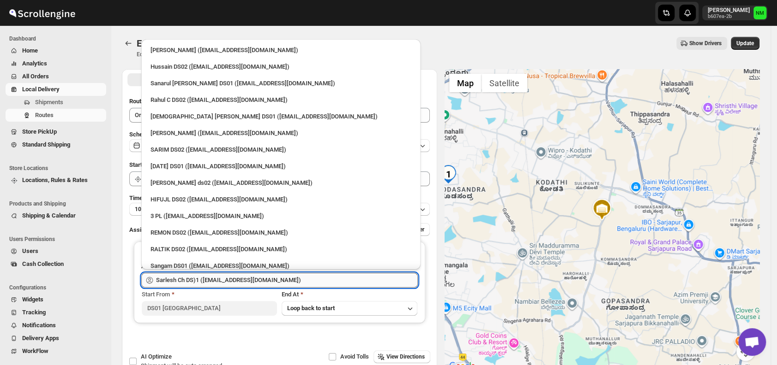
click at [284, 284] on input "Sarlesh Ch DS)1 ([EMAIL_ADDRESS][DOMAIN_NAME])" at bounding box center [287, 280] width 262 height 15
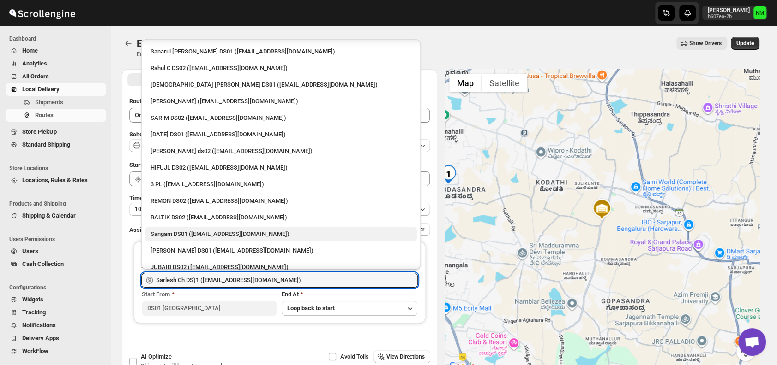
scroll to position [33, 0]
click at [193, 228] on div "Sangam DS01 ([EMAIL_ADDRESS][DOMAIN_NAME])" at bounding box center [281, 233] width 272 height 15
type input "Sangam DS01 ([EMAIL_ADDRESS][DOMAIN_NAME])"
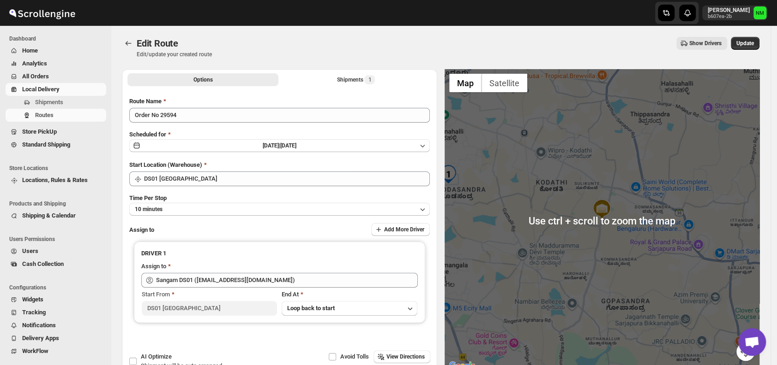
click at [744, 52] on div "Edit Route Edit/update your created route Show Drivers More actions Show Driver…" at bounding box center [440, 47] width 637 height 21
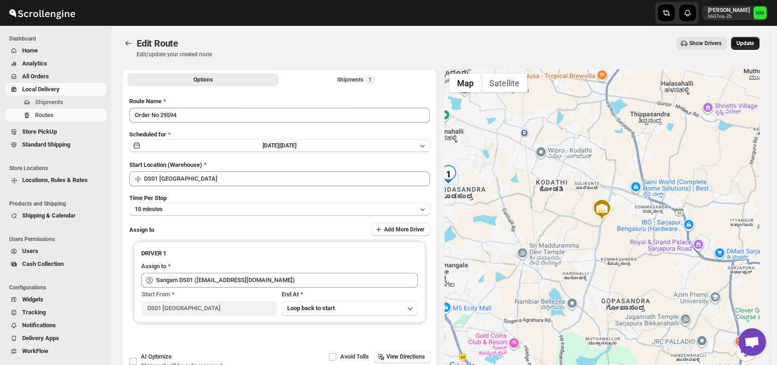
click at [753, 42] on span "Update" at bounding box center [745, 43] width 18 height 7
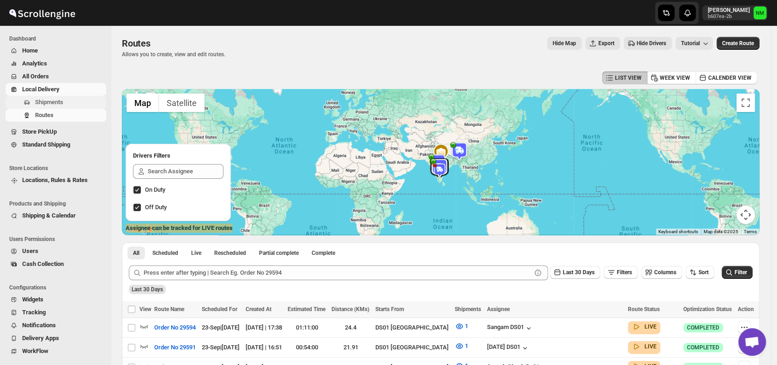
click at [57, 105] on span "Shipments" at bounding box center [49, 102] width 28 height 7
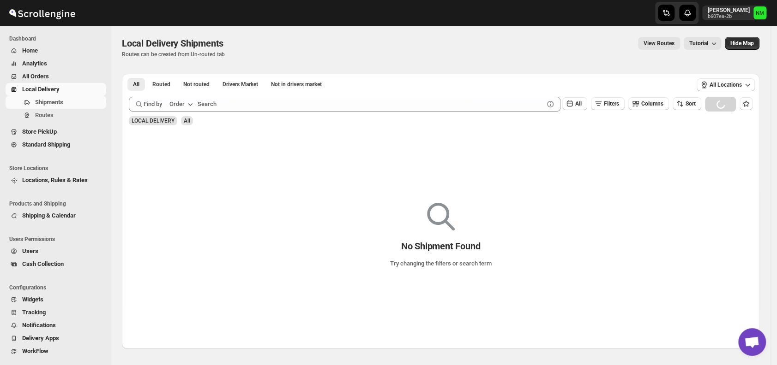
click at [43, 75] on span "All Orders" at bounding box center [35, 76] width 27 height 7
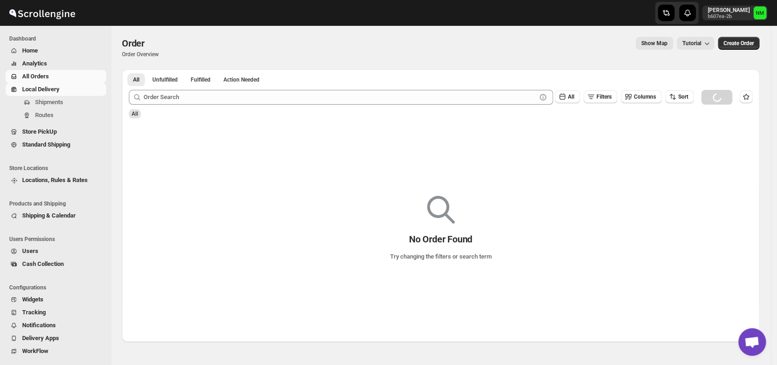
click at [48, 89] on span "Local Delivery" at bounding box center [40, 89] width 37 height 7
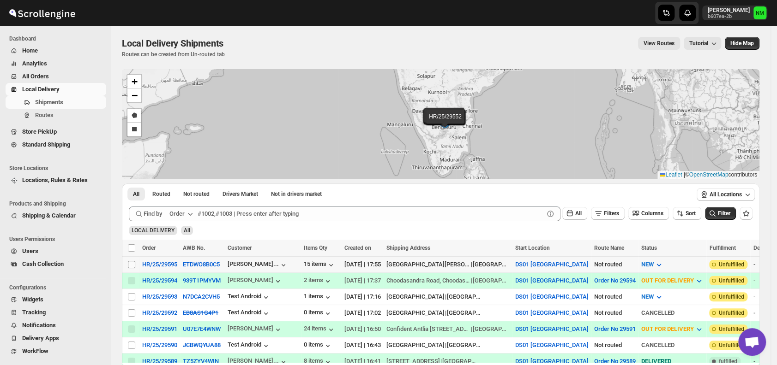
click at [130, 265] on input "Select shipment" at bounding box center [131, 264] width 7 height 7
checkbox input "true"
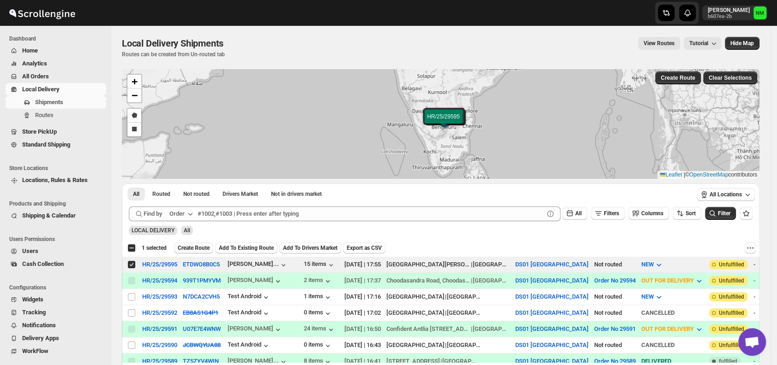
click at [195, 248] on span "Create Route" at bounding box center [194, 248] width 32 height 7
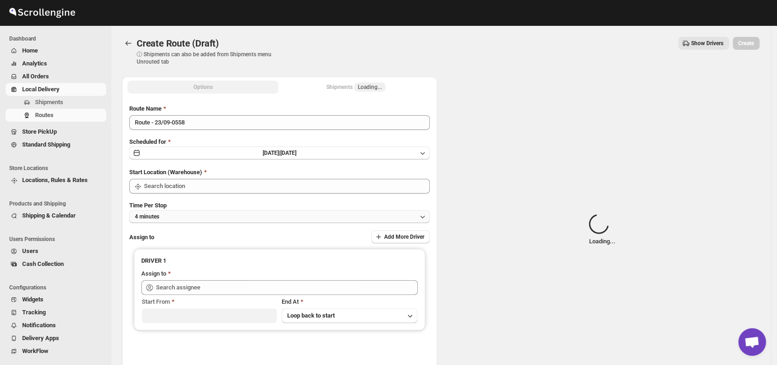
type input "DS01 [GEOGRAPHIC_DATA]"
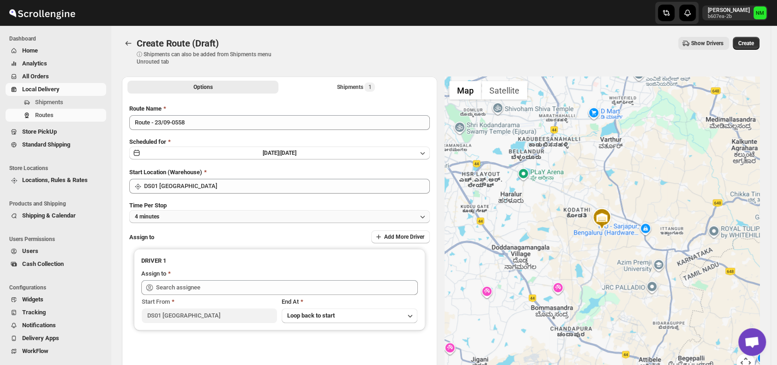
click at [220, 214] on button "4 minutes" at bounding box center [279, 216] width 300 height 13
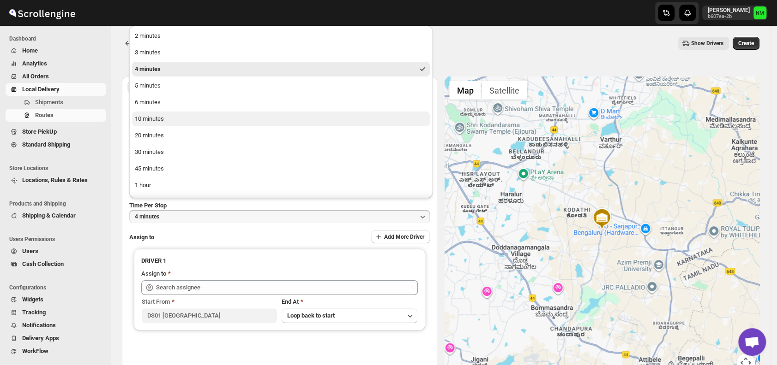
click at [171, 119] on button "10 minutes" at bounding box center [281, 119] width 298 height 15
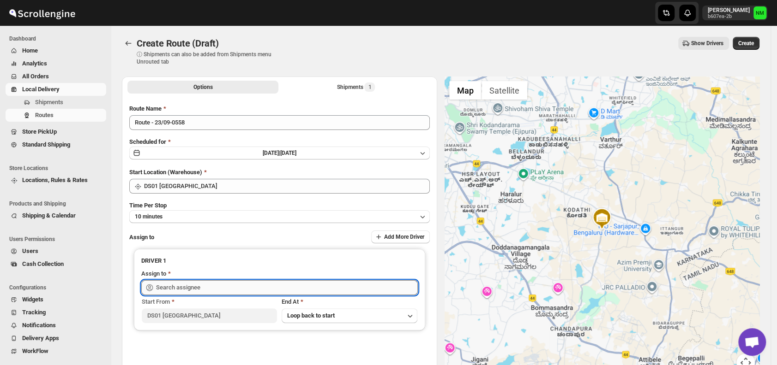
click at [201, 282] on input "text" at bounding box center [287, 288] width 262 height 15
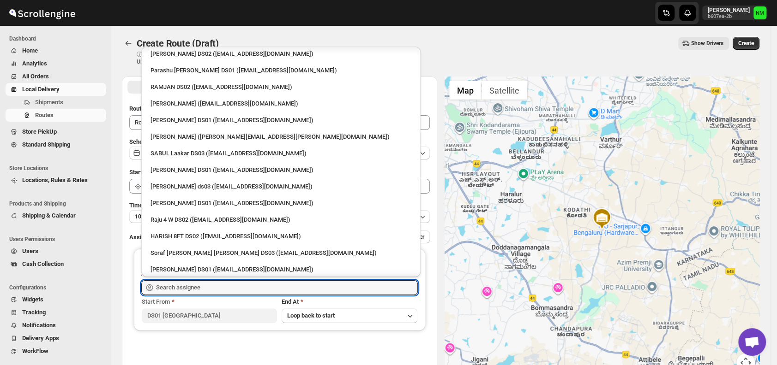
scroll to position [688, 0]
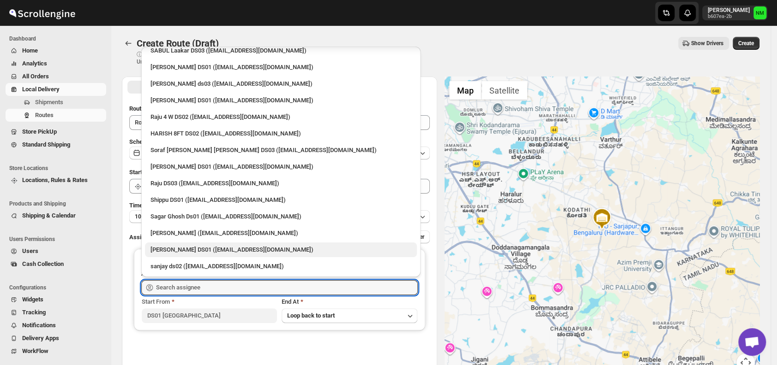
click at [181, 247] on div "[PERSON_NAME] DS01 ([EMAIL_ADDRESS][DOMAIN_NAME])" at bounding box center [280, 250] width 261 height 9
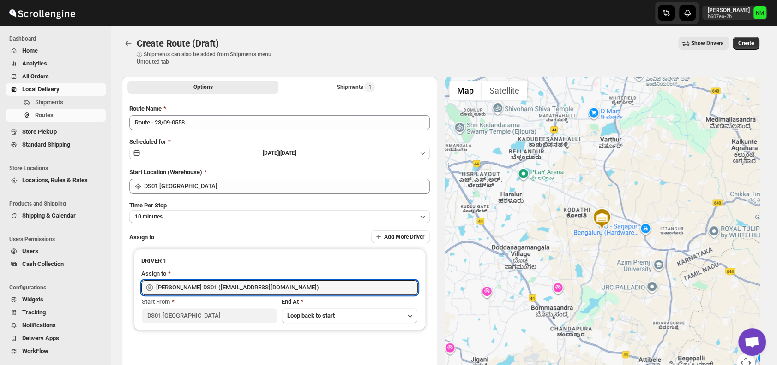
type input "[PERSON_NAME] DS01 ([EMAIL_ADDRESS][DOMAIN_NAME])"
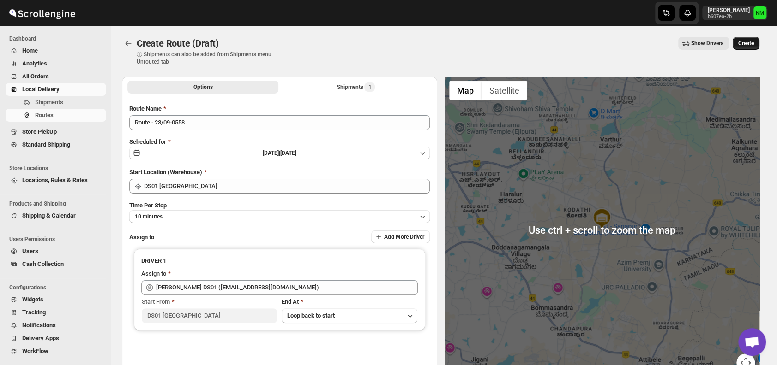
click at [753, 42] on span "Create" at bounding box center [746, 43] width 16 height 7
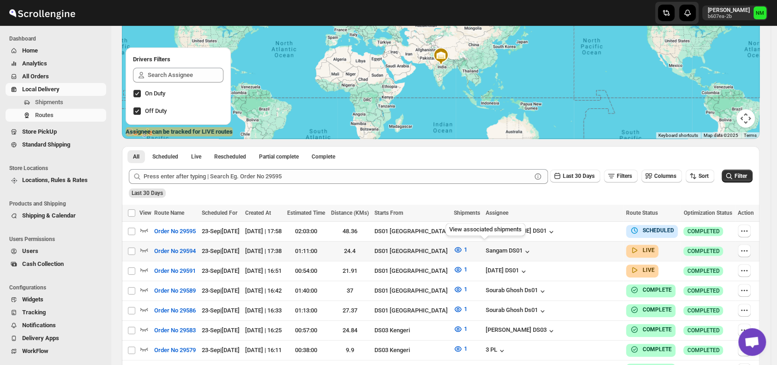
scroll to position [97, 0]
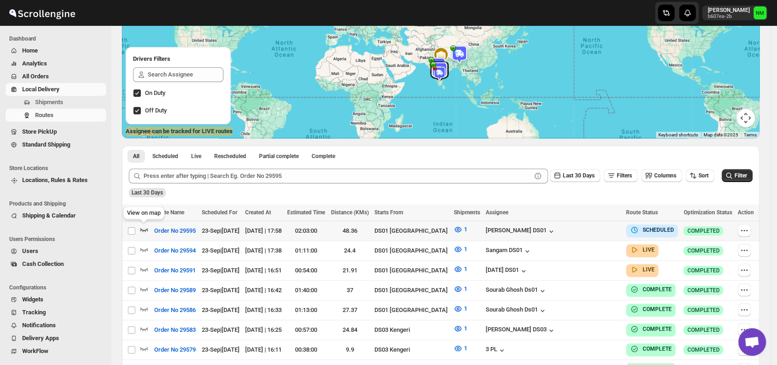
click at [146, 228] on icon "button" at bounding box center [143, 229] width 9 height 9
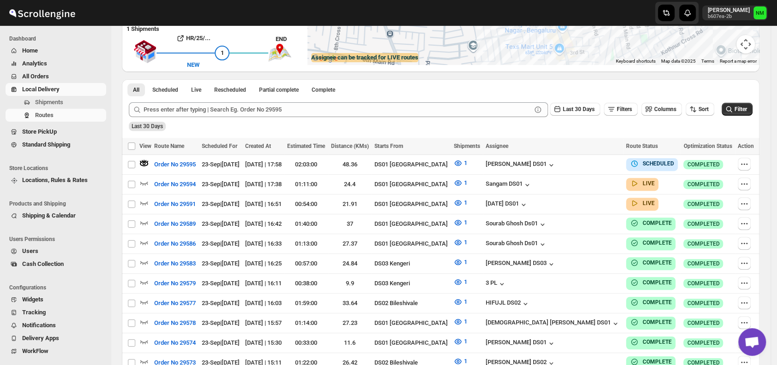
scroll to position [174, 0]
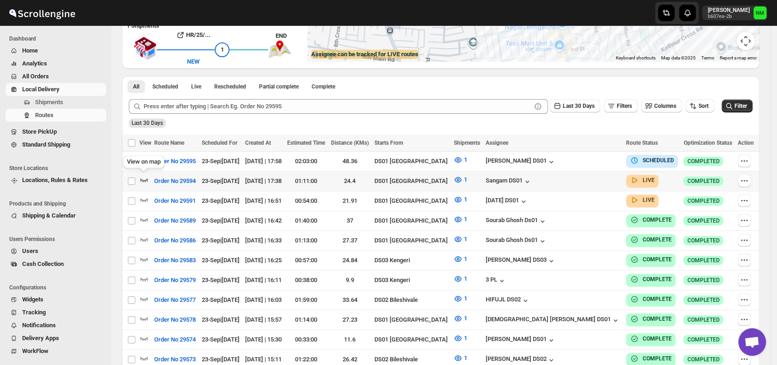
click at [146, 177] on icon "button" at bounding box center [143, 179] width 9 height 9
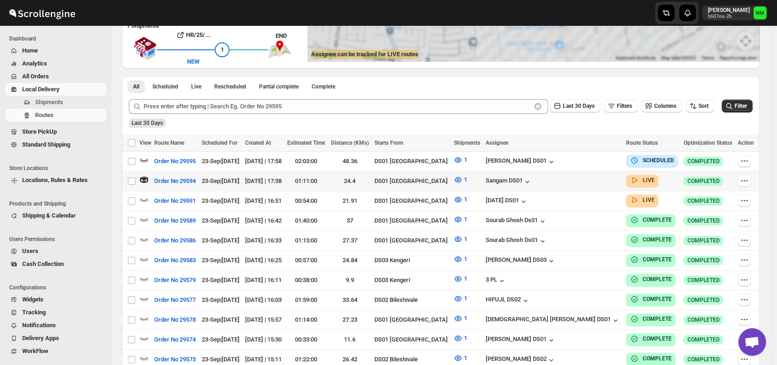
scroll to position [0, 0]
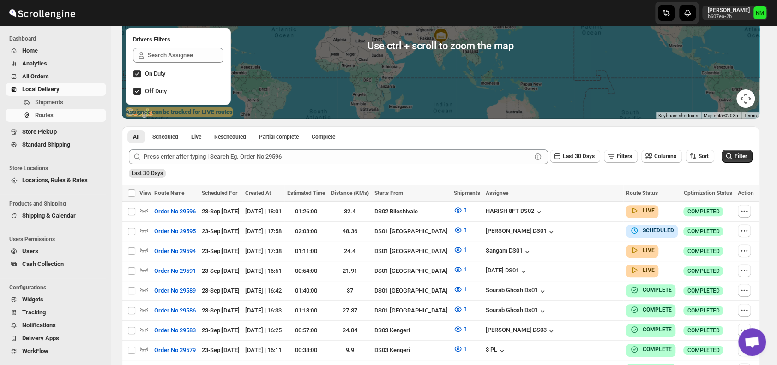
scroll to position [117, 0]
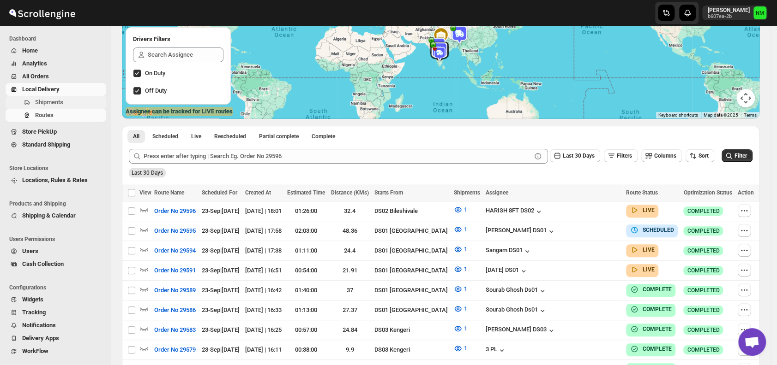
click at [66, 102] on span "Shipments" at bounding box center [69, 102] width 69 height 9
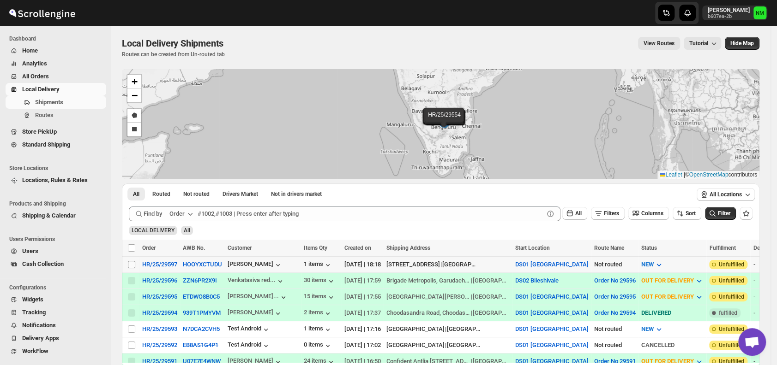
click at [129, 265] on input "Select shipment" at bounding box center [131, 264] width 7 height 7
checkbox input "true"
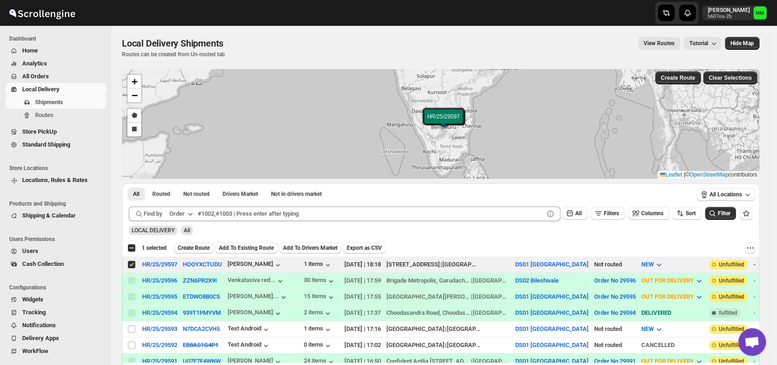
click at [190, 250] on span "Create Route" at bounding box center [194, 248] width 32 height 7
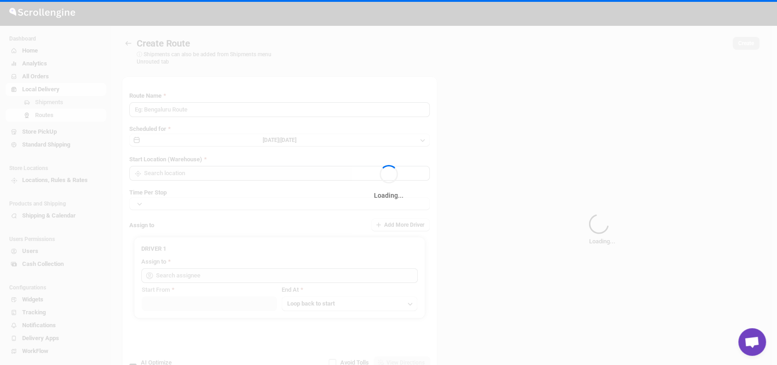
type input "Route - 23/09-0626"
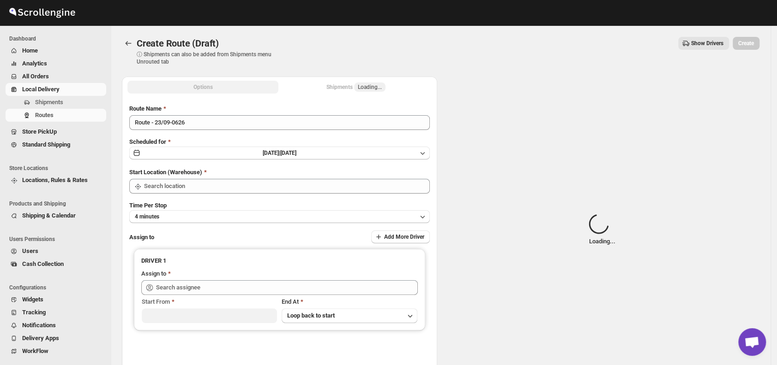
type input "DS01 [GEOGRAPHIC_DATA]"
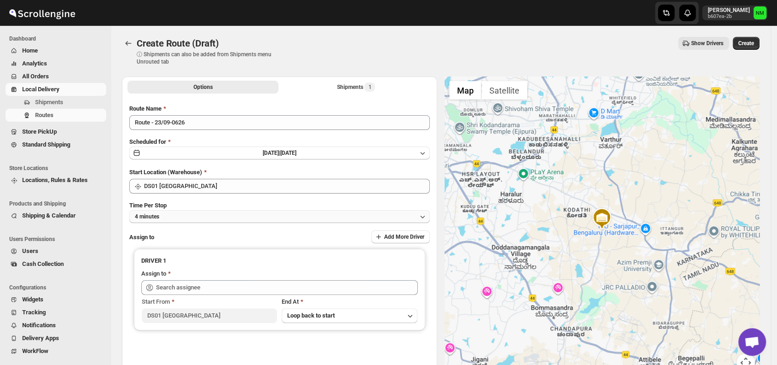
click at [178, 220] on button "4 minutes" at bounding box center [279, 216] width 300 height 13
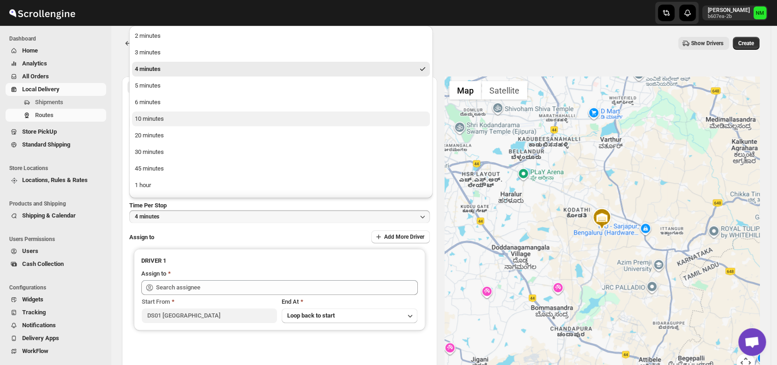
click at [162, 116] on div "10 minutes" at bounding box center [149, 118] width 29 height 9
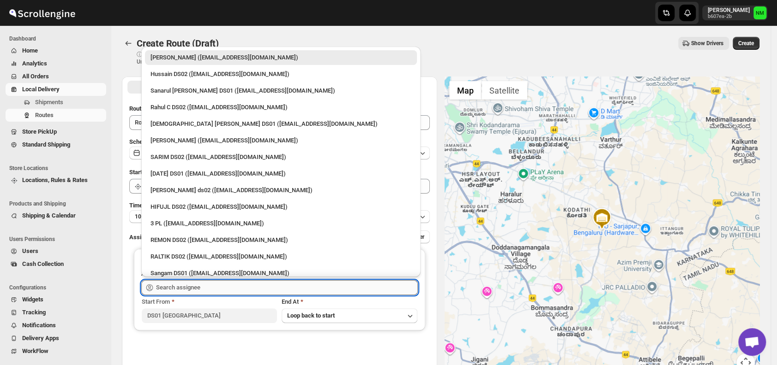
click at [207, 283] on input "text" at bounding box center [287, 288] width 262 height 15
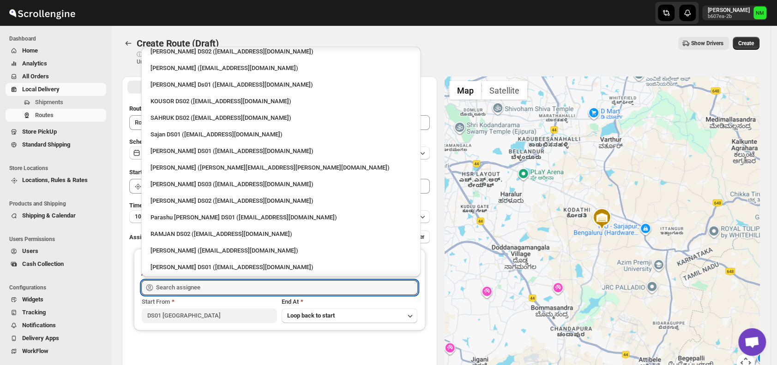
scroll to position [442, 0]
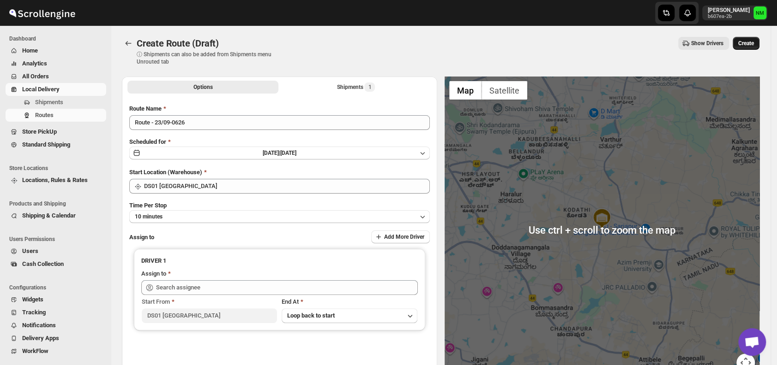
click at [746, 46] on span "Create" at bounding box center [746, 43] width 16 height 7
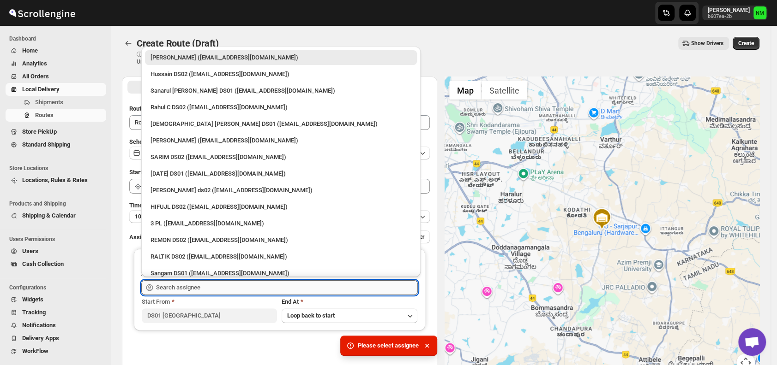
click at [184, 290] on input "text" at bounding box center [287, 288] width 262 height 15
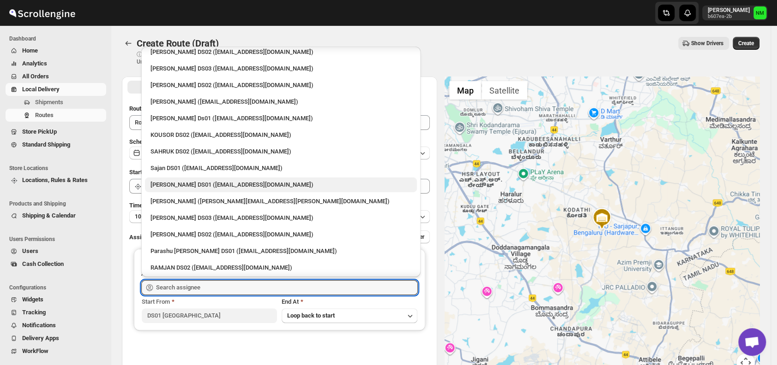
scroll to position [405, 0]
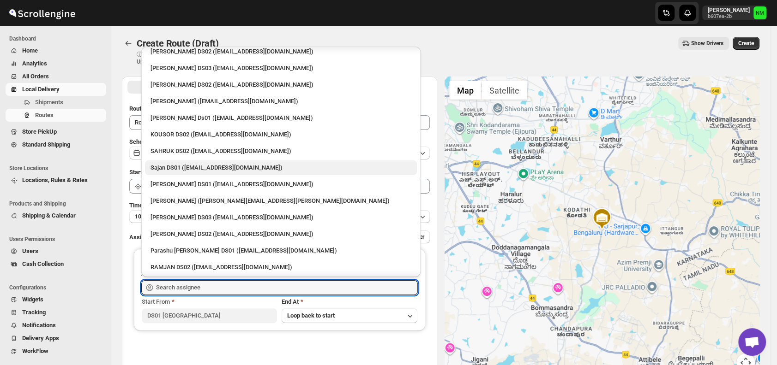
click at [174, 170] on div "Sajan DS01 (lofadat883@coderdir.com)" at bounding box center [280, 167] width 261 height 9
type input "Sajan DS01 (lofadat883@coderdir.com)"
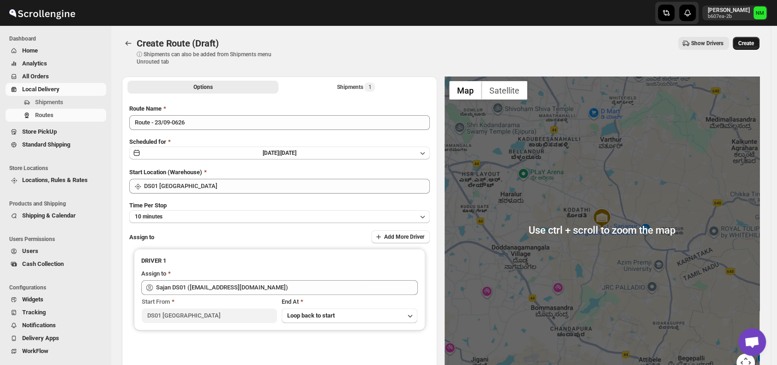
click at [746, 42] on span "Create" at bounding box center [746, 43] width 16 height 7
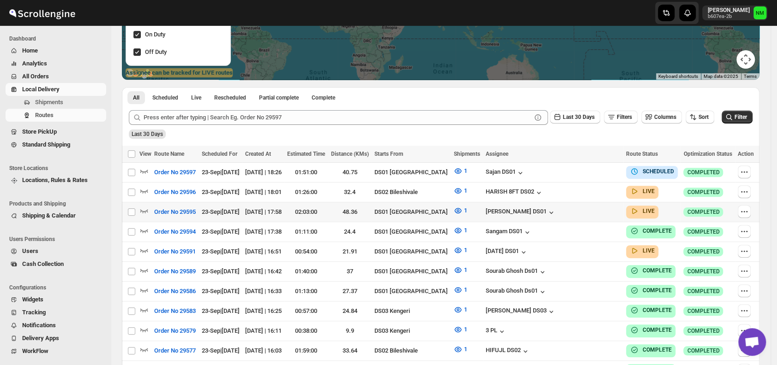
scroll to position [156, 0]
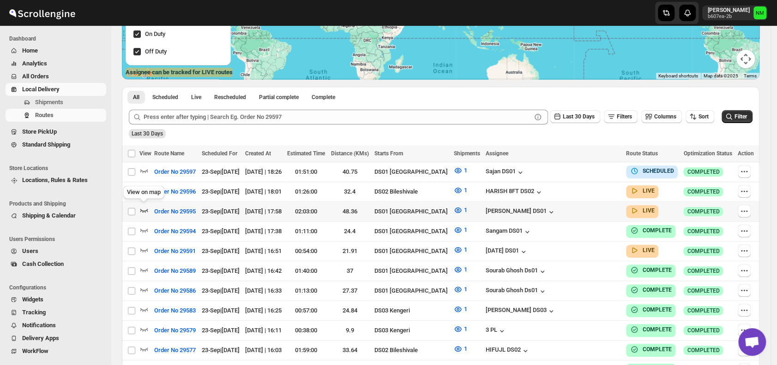
click at [148, 207] on icon "button" at bounding box center [143, 210] width 9 height 9
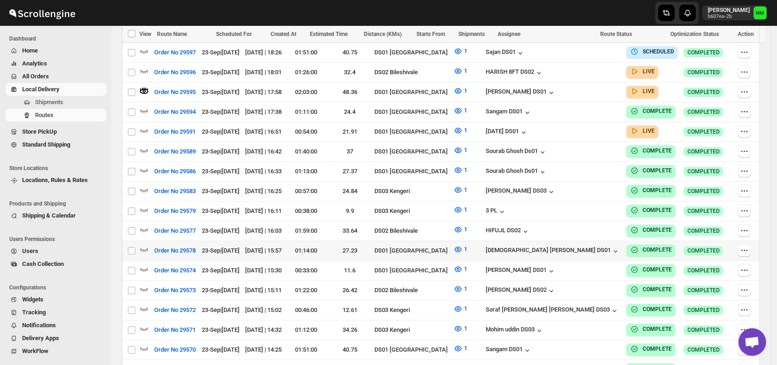
scroll to position [297, 0]
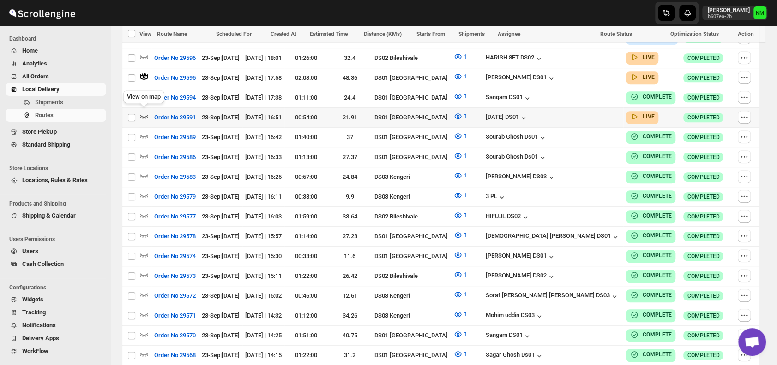
click at [145, 115] on icon "button" at bounding box center [144, 117] width 8 height 4
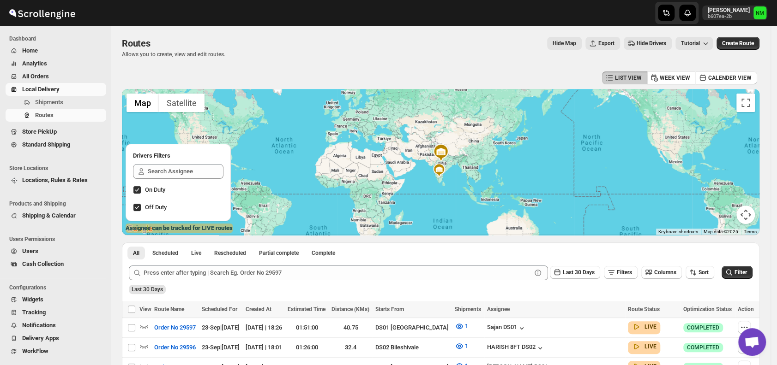
scroll to position [109, 0]
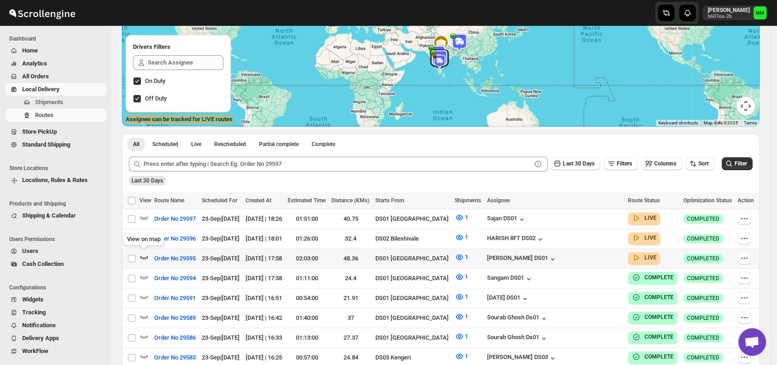
click at [141, 258] on icon "button" at bounding box center [143, 257] width 9 height 9
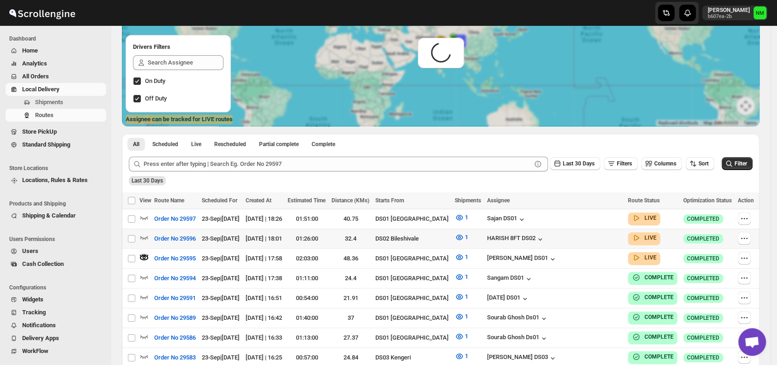
scroll to position [0, 0]
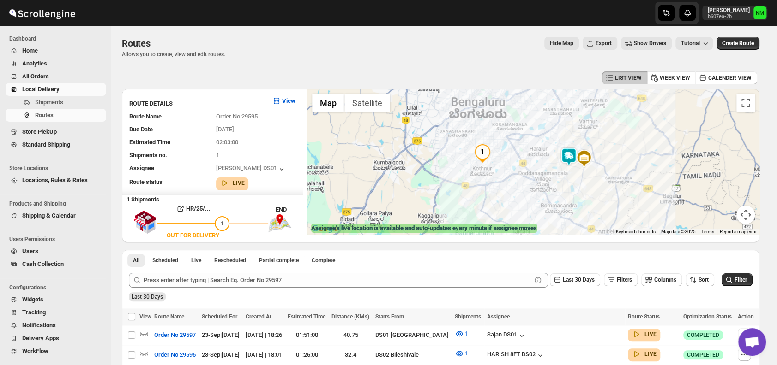
click at [580, 156] on img at bounding box center [584, 159] width 18 height 18
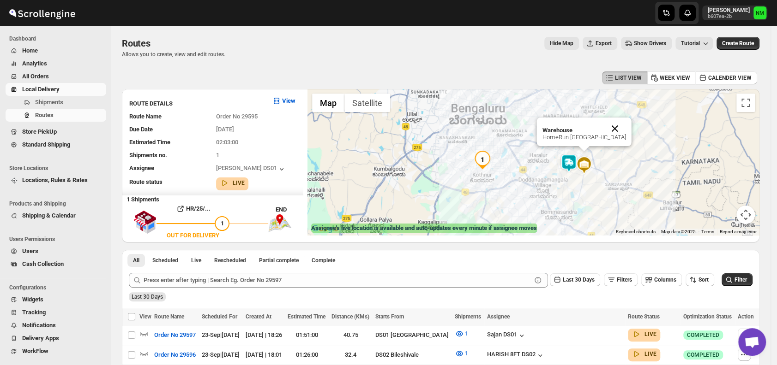
click at [626, 122] on button "Close" at bounding box center [615, 129] width 22 height 22
click at [572, 162] on img at bounding box center [568, 163] width 18 height 18
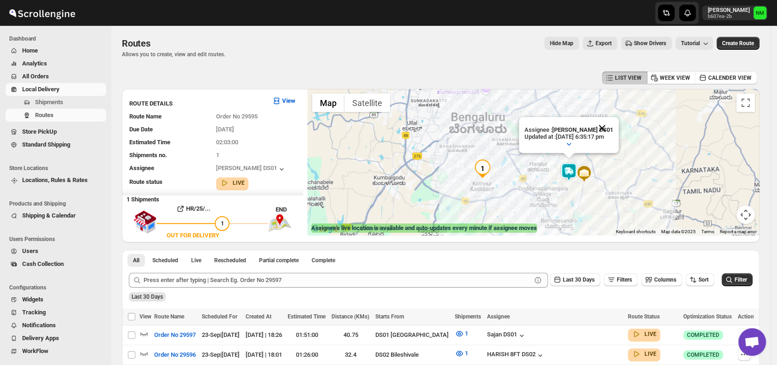
click at [611, 129] on button "Close" at bounding box center [602, 128] width 22 height 22
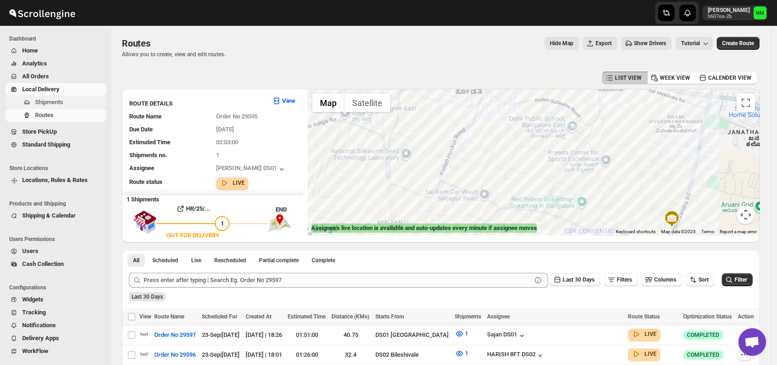
click at [36, 104] on span "Shipments" at bounding box center [49, 102] width 28 height 7
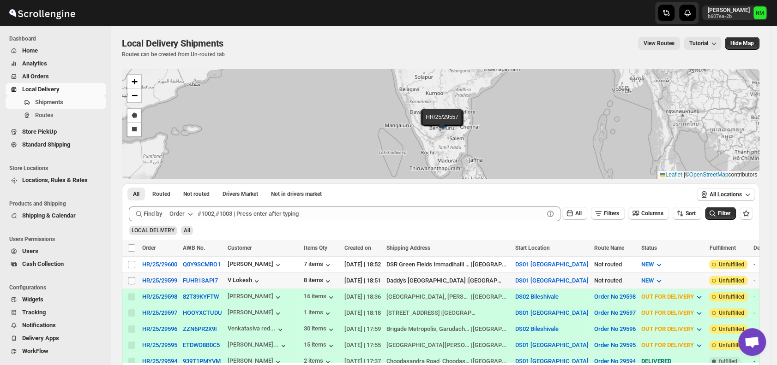
click at [133, 277] on input "Select shipment" at bounding box center [131, 280] width 7 height 7
checkbox input "true"
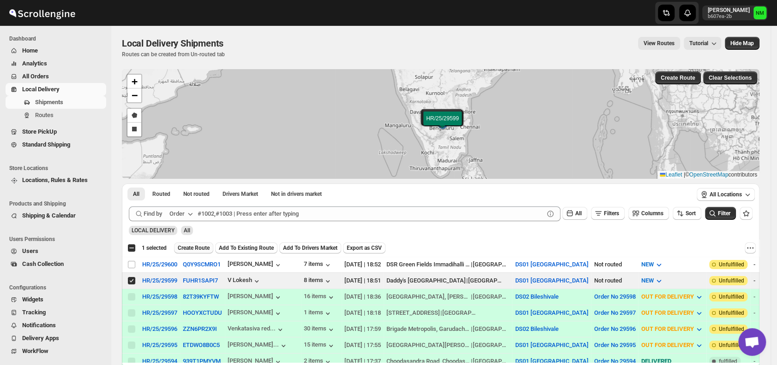
click at [210, 246] on button "Create Route" at bounding box center [193, 248] width 39 height 11
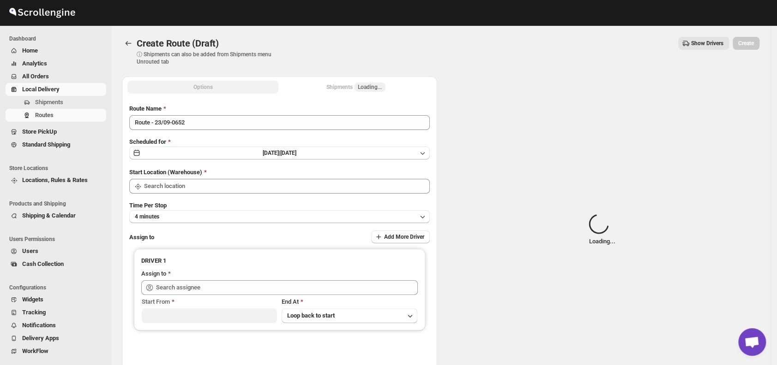
type input "DS01 [GEOGRAPHIC_DATA]"
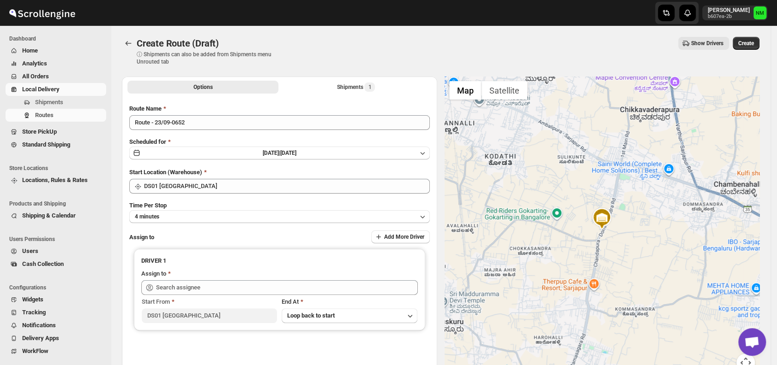
click at [194, 224] on div "Route Name Route - 23/09-0652 Scheduled for Tue Sep 23 2025 | Today Start Locat…" at bounding box center [279, 234] width 300 height 261
click at [188, 213] on button "4 minutes" at bounding box center [279, 216] width 300 height 13
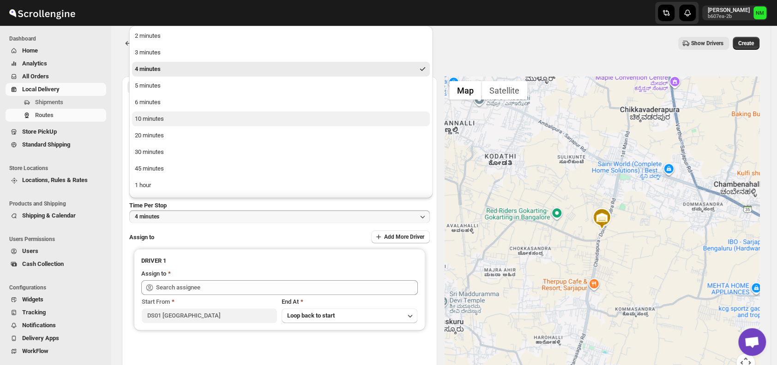
click at [147, 114] on button "10 minutes" at bounding box center [281, 119] width 298 height 15
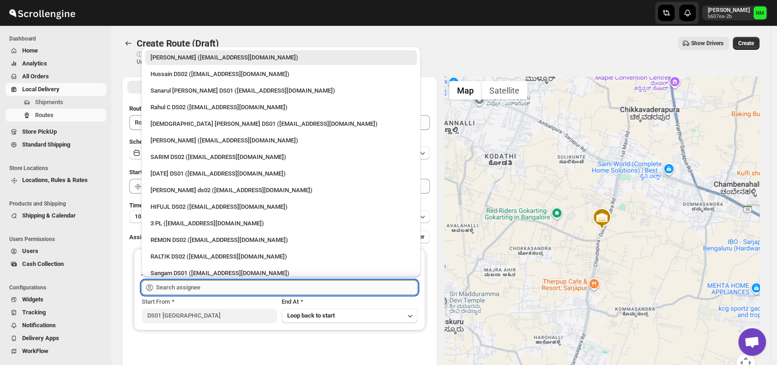
click at [218, 287] on input "text" at bounding box center [287, 288] width 262 height 15
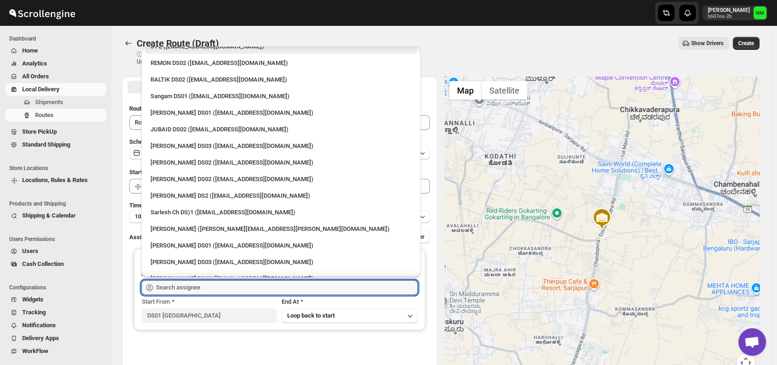
scroll to position [178, 0]
click at [246, 225] on div "Sanjay chetri (sanjay.chetri@home-run.co)" at bounding box center [280, 228] width 261 height 9
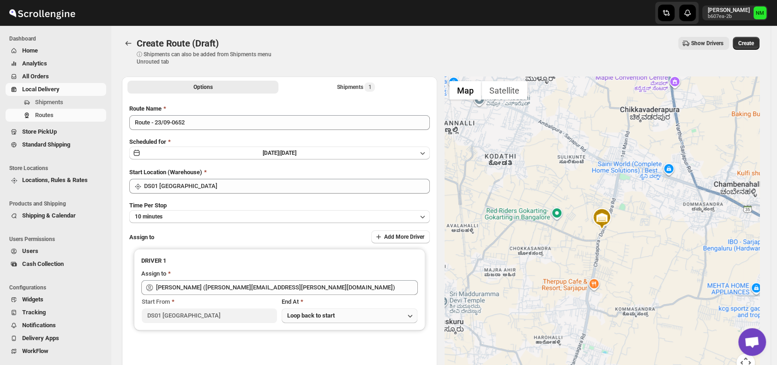
click at [369, 314] on button "Loop back to start" at bounding box center [349, 316] width 135 height 15
click at [365, 312] on button "Loop back to start" at bounding box center [349, 316] width 135 height 15
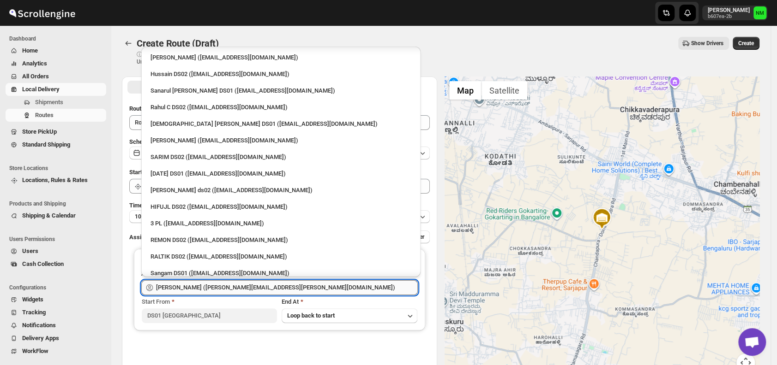
click at [291, 287] on input "Sanjay chetri (sanjay.chetri@home-run.co)" at bounding box center [287, 288] width 262 height 15
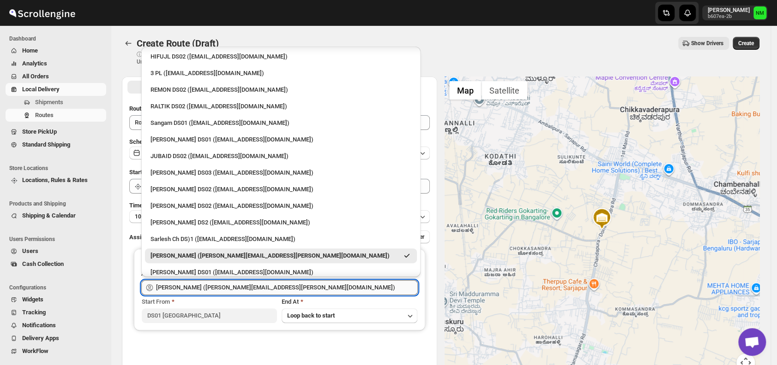
click at [291, 287] on input "Sanjay chetri (sanjay.chetri@home-run.co)" at bounding box center [287, 288] width 262 height 15
click at [293, 266] on div "Siraj Uddin DS01 (sopom53870@leabro.com)" at bounding box center [281, 272] width 272 height 15
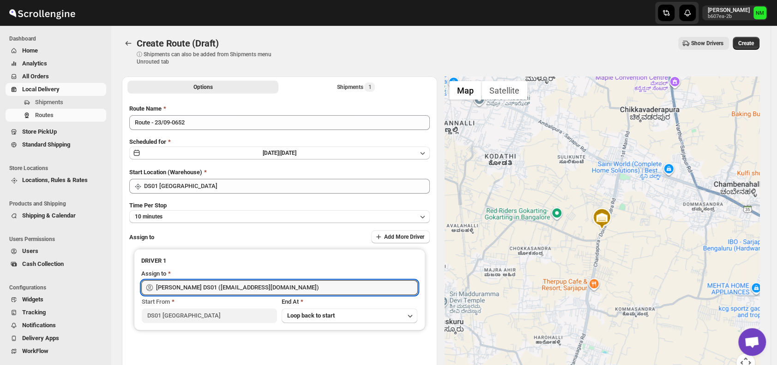
scroll to position [46, 0]
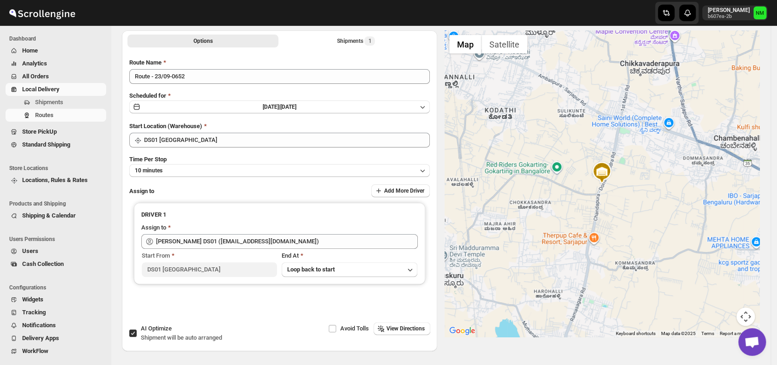
click at [293, 266] on span "Loop back to start" at bounding box center [311, 269] width 48 height 7
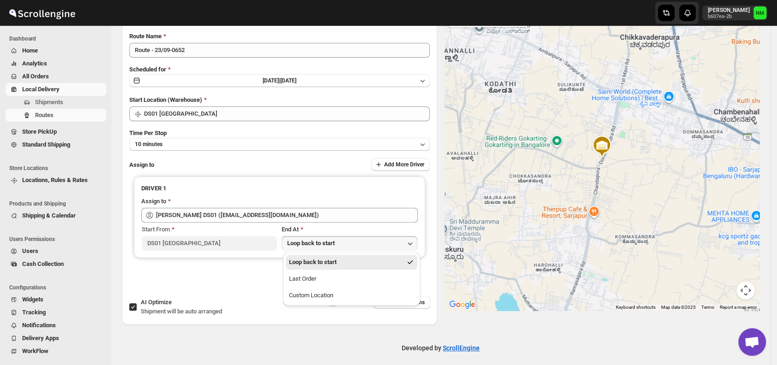
scroll to position [73, 0]
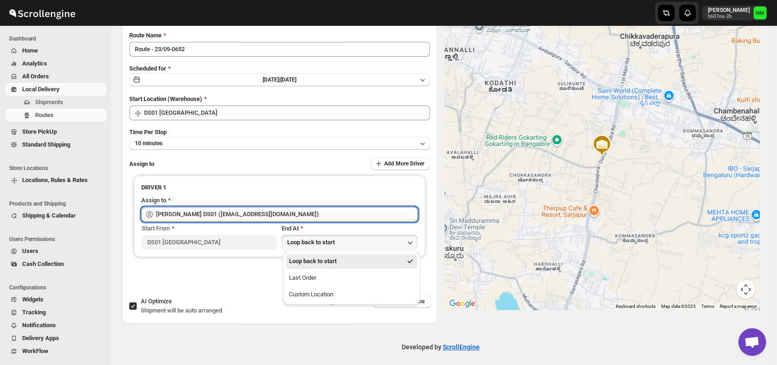
click at [282, 216] on input "Siraj Uddin DS01 (sopom53870@leabro.com)" at bounding box center [287, 214] width 262 height 15
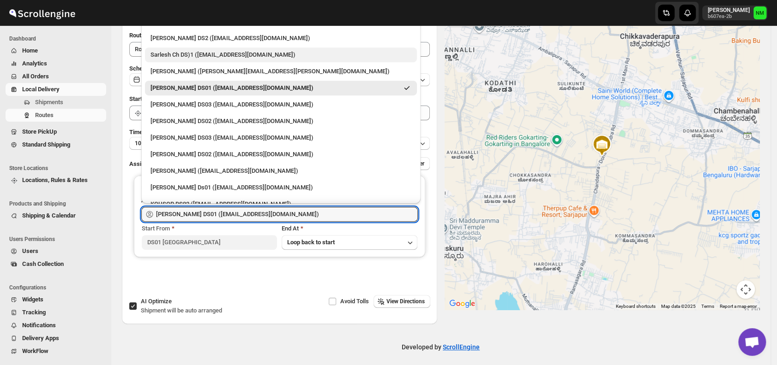
scroll to position [290, 0]
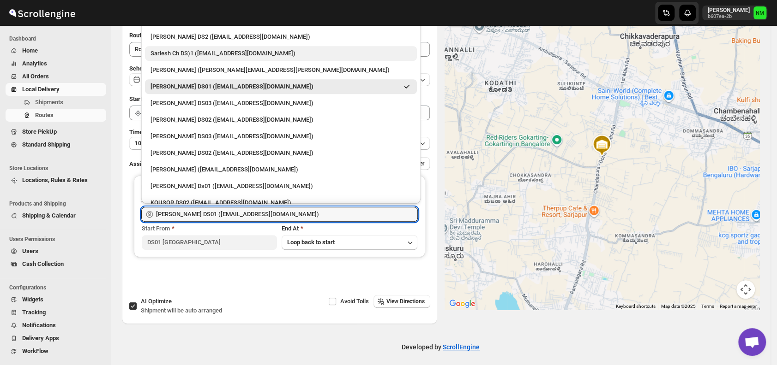
click at [199, 53] on div "Sarlesh Ch DS)1 (vinapi9521@jazipo.com)" at bounding box center [280, 53] width 261 height 9
type input "Sarlesh Ch DS)1 (vinapi9521@jazipo.com)"
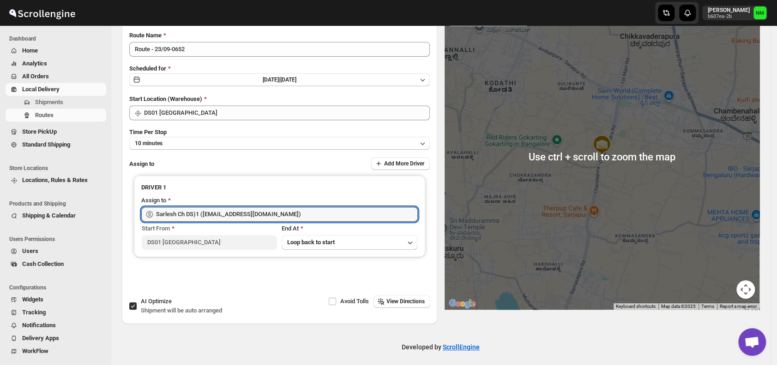
scroll to position [0, 0]
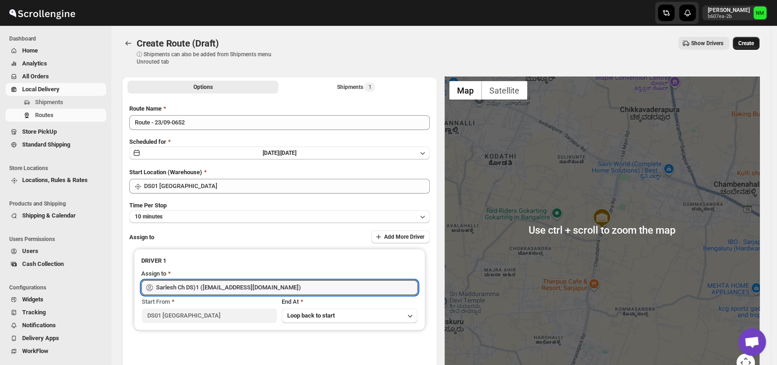
click at [746, 40] on span "Create" at bounding box center [746, 43] width 16 height 7
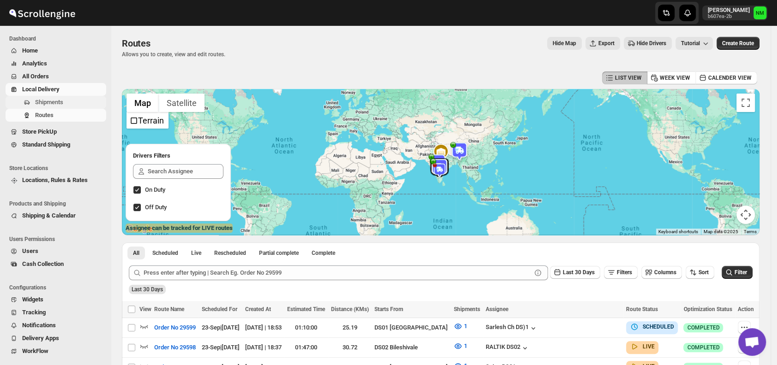
click at [54, 102] on span "Shipments" at bounding box center [49, 102] width 28 height 7
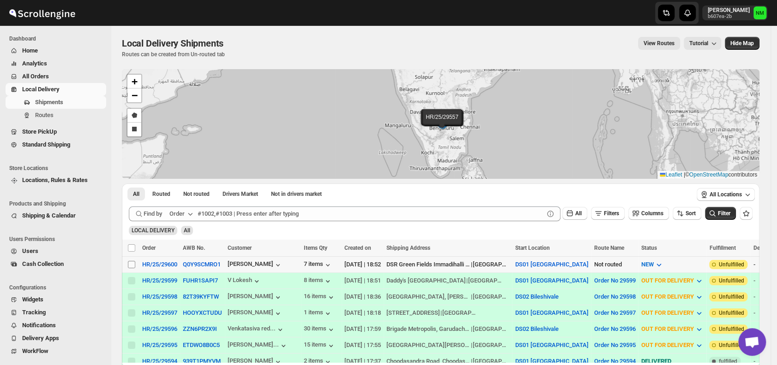
click at [132, 264] on input "Select shipment" at bounding box center [131, 264] width 7 height 7
checkbox input "true"
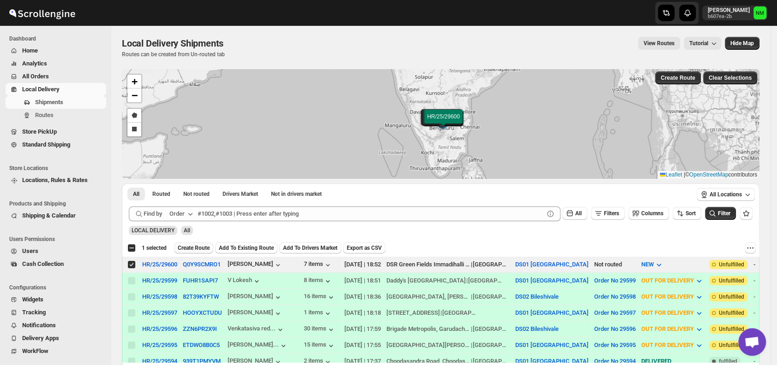
click at [183, 249] on span "Create Route" at bounding box center [194, 248] width 32 height 7
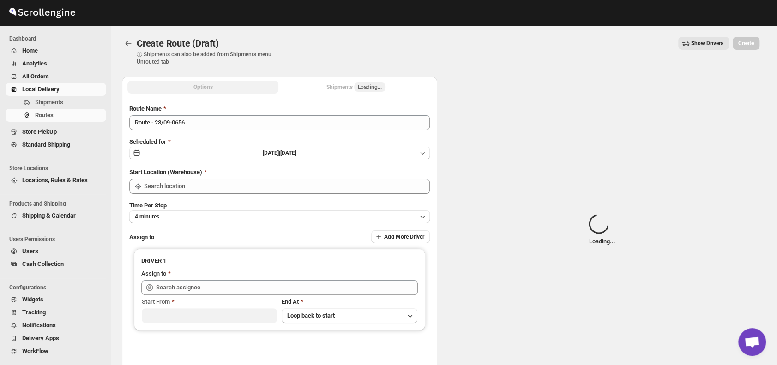
type input "DS01 [GEOGRAPHIC_DATA]"
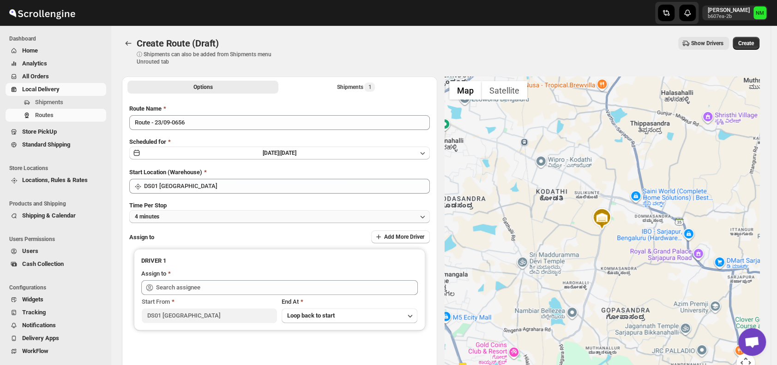
click at [190, 216] on button "4 minutes" at bounding box center [279, 216] width 300 height 13
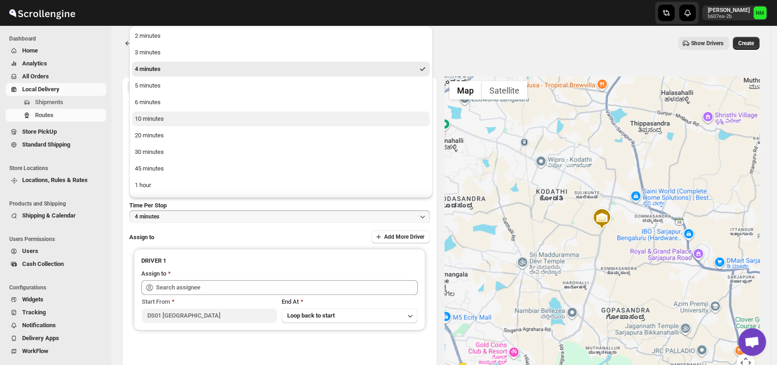
click at [160, 122] on div "10 minutes" at bounding box center [149, 118] width 29 height 9
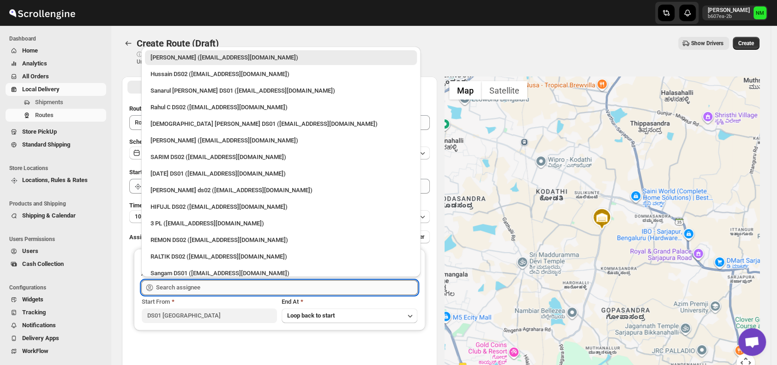
click at [214, 294] on input "text" at bounding box center [287, 288] width 262 height 15
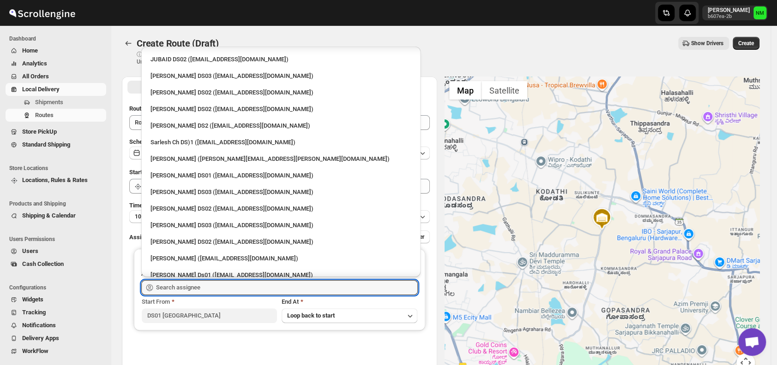
scroll to position [252, 0]
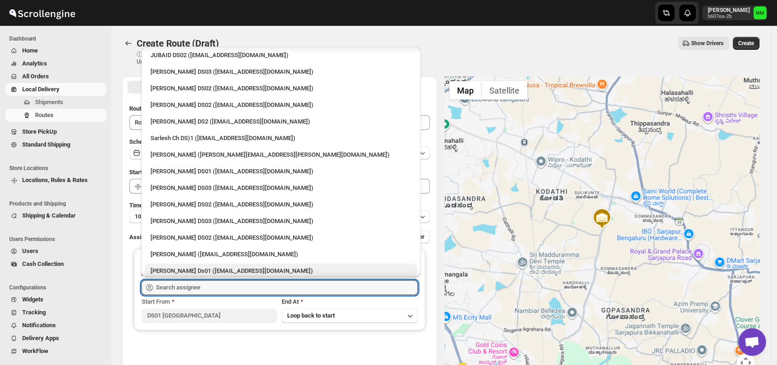
click at [170, 267] on div "Sourab Ghosh Ds01 (xadira4890@asimarif.com)" at bounding box center [280, 271] width 261 height 9
type input "Sourab Ghosh Ds01 (xadira4890@asimarif.com)"
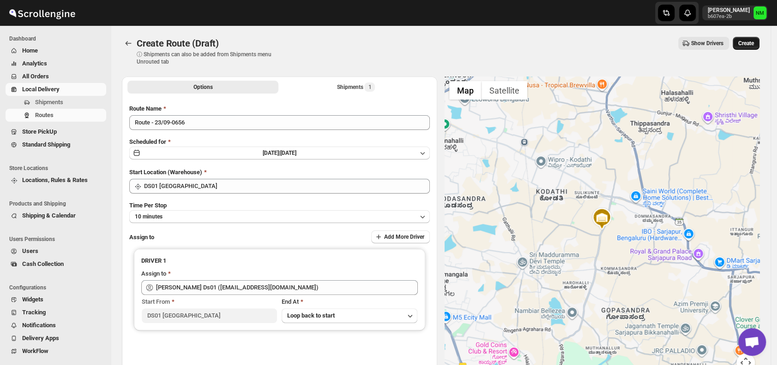
click at [753, 46] on span "Create" at bounding box center [746, 43] width 16 height 7
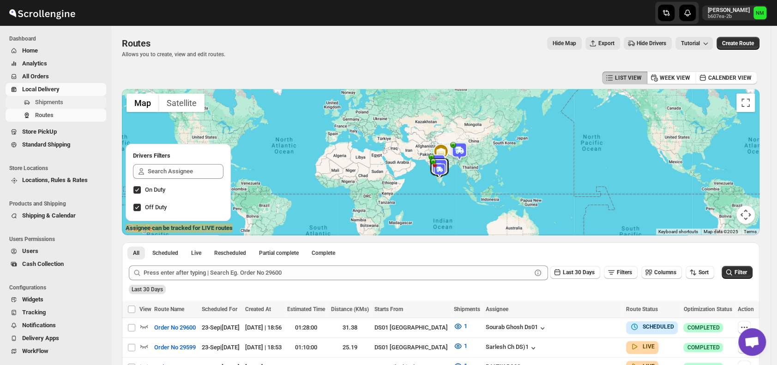
click at [59, 102] on span "Shipments" at bounding box center [49, 102] width 28 height 7
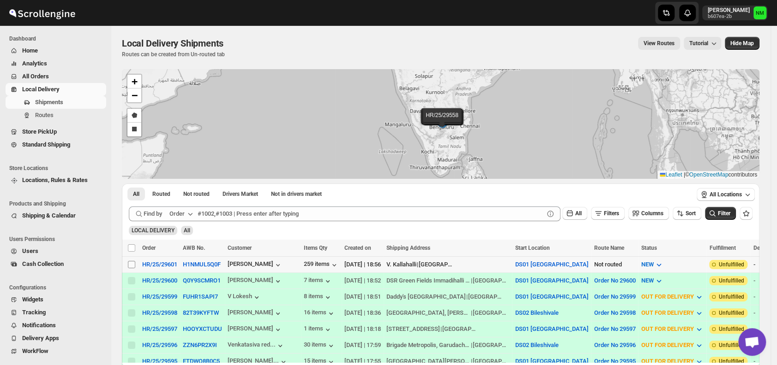
click at [129, 262] on input "Select shipment" at bounding box center [131, 264] width 7 height 7
checkbox input "true"
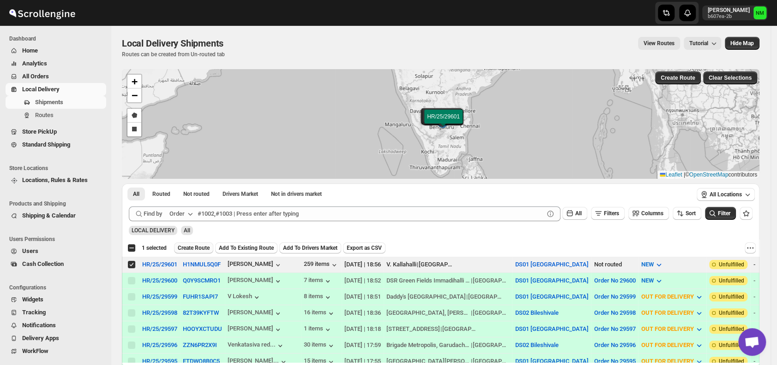
click at [188, 249] on span "Create Route" at bounding box center [194, 248] width 32 height 7
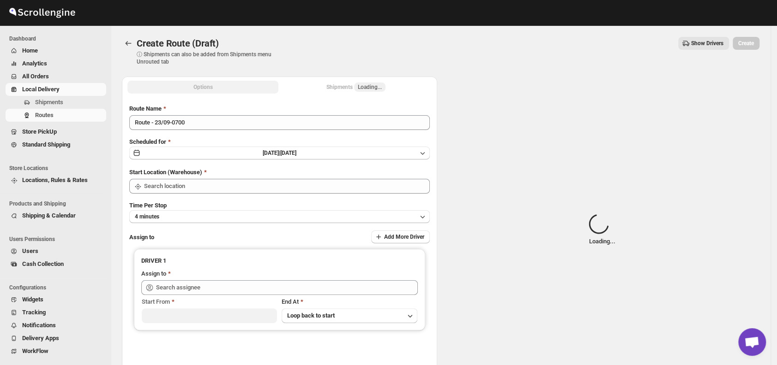
type input "DS01 [GEOGRAPHIC_DATA]"
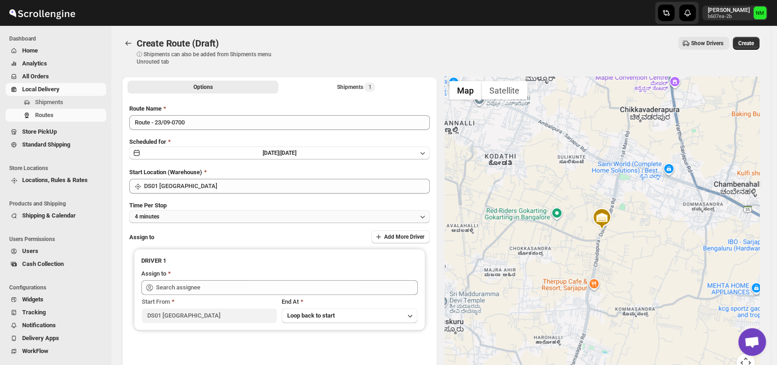
click at [192, 218] on button "4 minutes" at bounding box center [279, 216] width 300 height 13
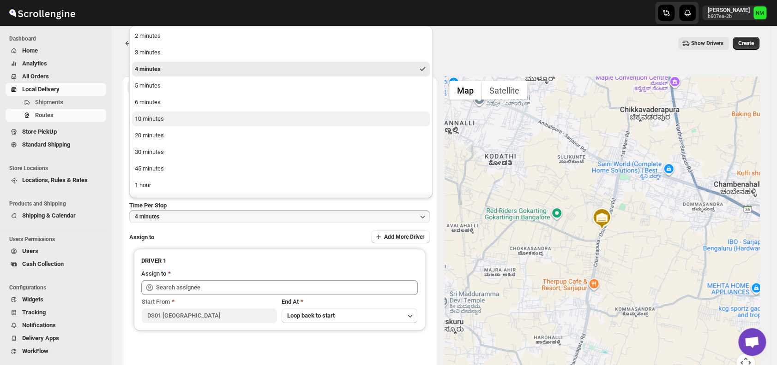
click at [163, 125] on button "10 minutes" at bounding box center [281, 119] width 298 height 15
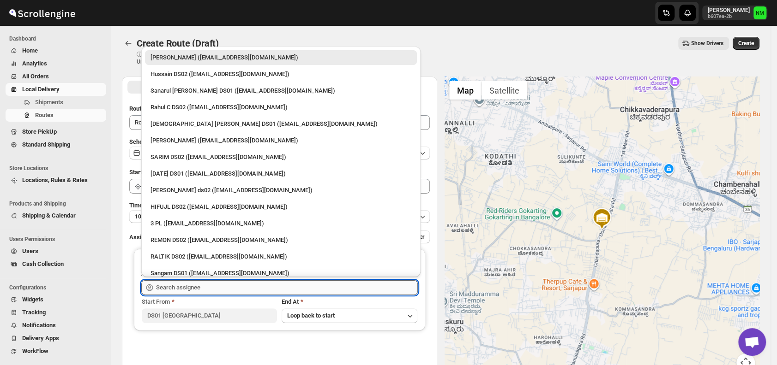
click at [225, 293] on input "text" at bounding box center [287, 288] width 262 height 15
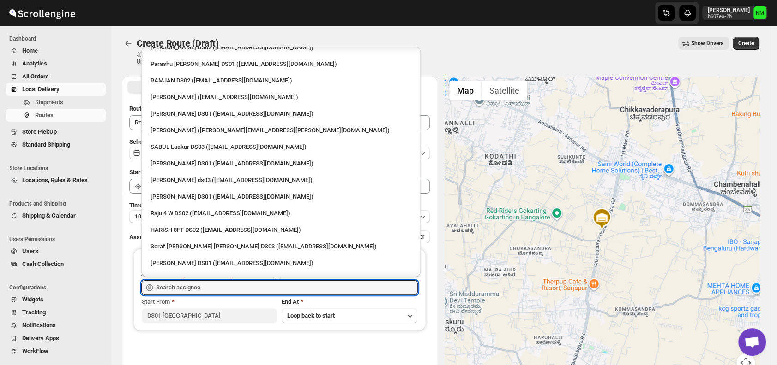
scroll to position [688, 0]
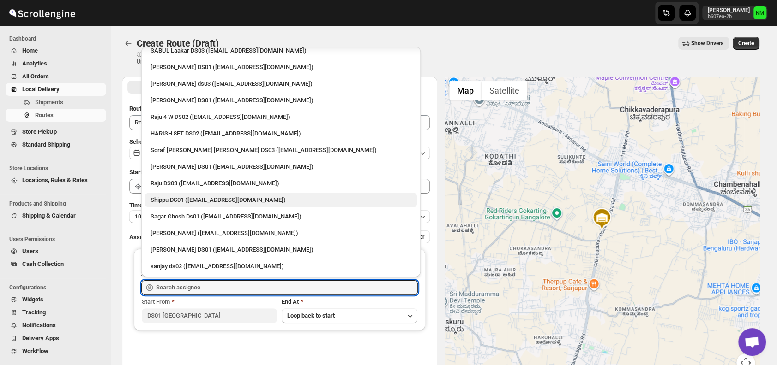
click at [166, 202] on div "Shippu DS01 (lahaye5487@certve.com)" at bounding box center [280, 200] width 261 height 9
type input "Shippu DS01 (lahaye5487@certve.com)"
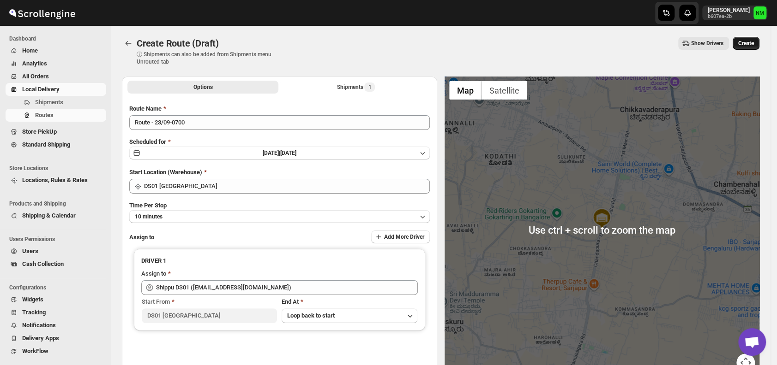
click at [750, 48] on button "Create" at bounding box center [745, 43] width 27 height 13
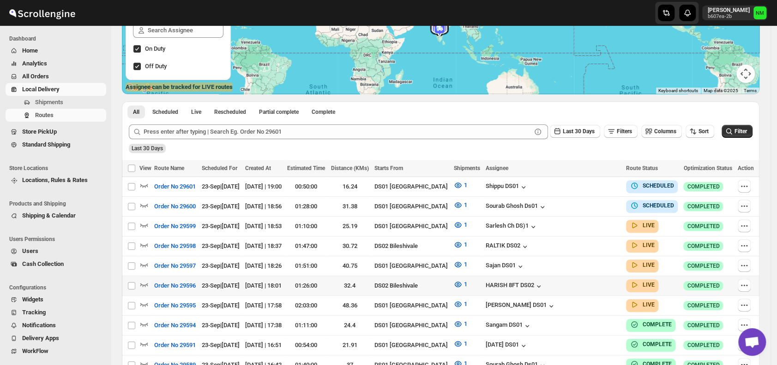
scroll to position [205, 0]
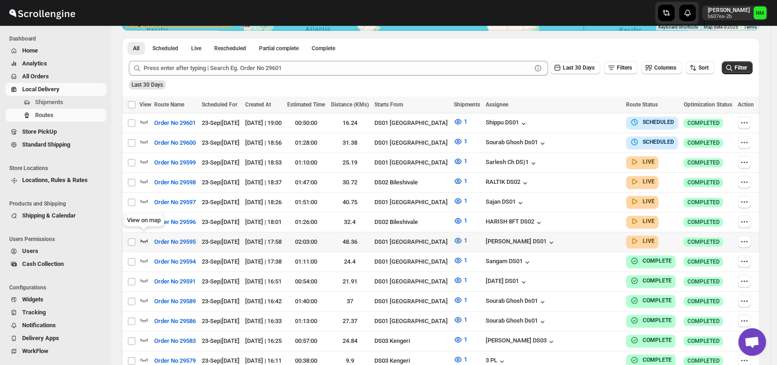
click at [141, 236] on icon "button" at bounding box center [143, 240] width 9 height 9
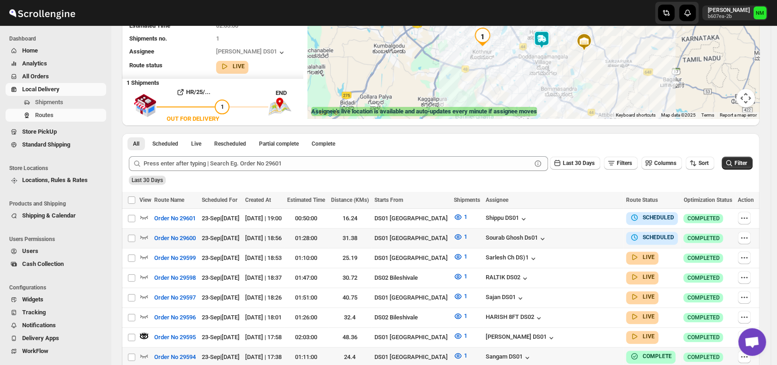
scroll to position [121, 0]
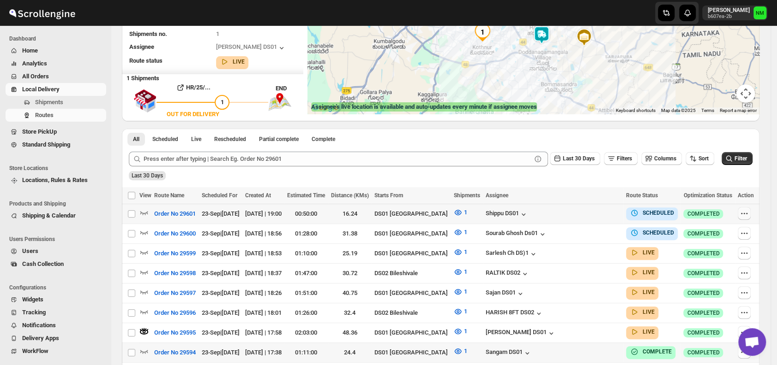
click at [747, 213] on icon "button" at bounding box center [746, 213] width 1 height 1
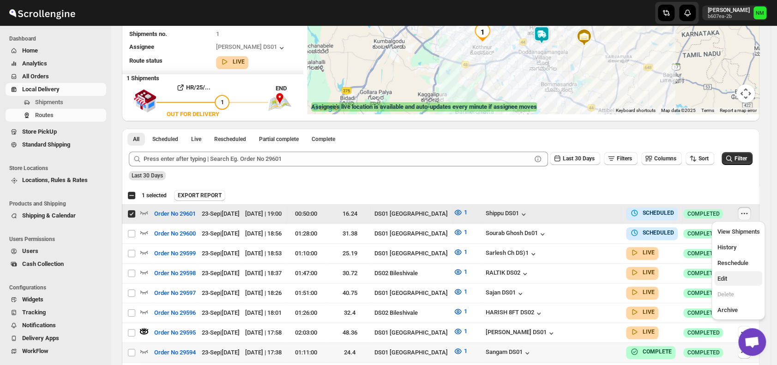
click at [730, 275] on span "Edit" at bounding box center [738, 279] width 42 height 9
checkbox input "false"
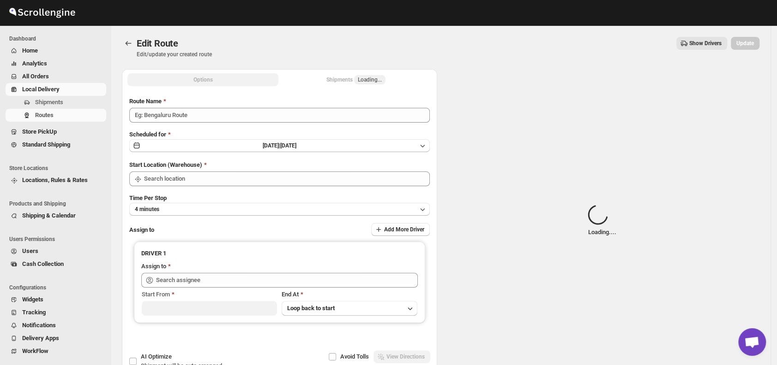
type input "Order No 29601"
type input "DS01 [GEOGRAPHIC_DATA]"
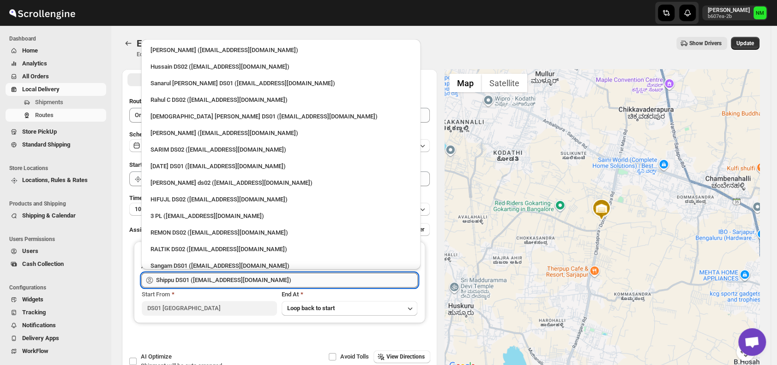
click at [290, 279] on input "Shippu DS01 (lahaye5487@certve.com)" at bounding box center [287, 280] width 262 height 15
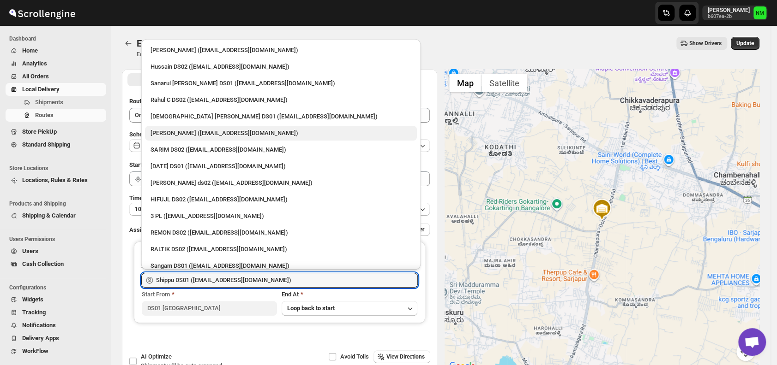
click at [176, 130] on div "Vikas Rathod (lolegiy458@nalwan.com)" at bounding box center [280, 133] width 261 height 9
type input "Vikas Rathod (lolegiy458@nalwan.com)"
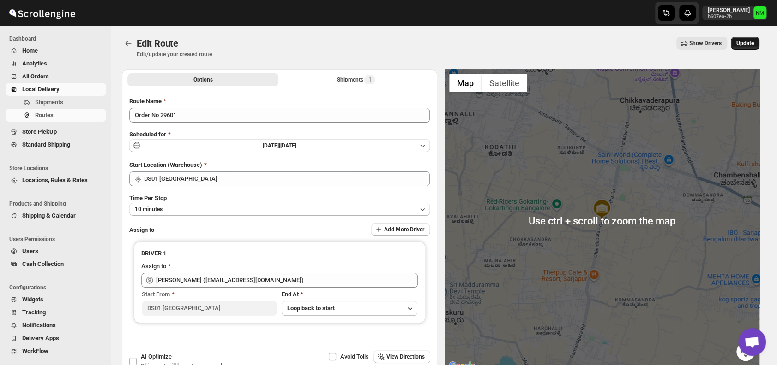
click at [751, 39] on button "Update" at bounding box center [745, 43] width 29 height 13
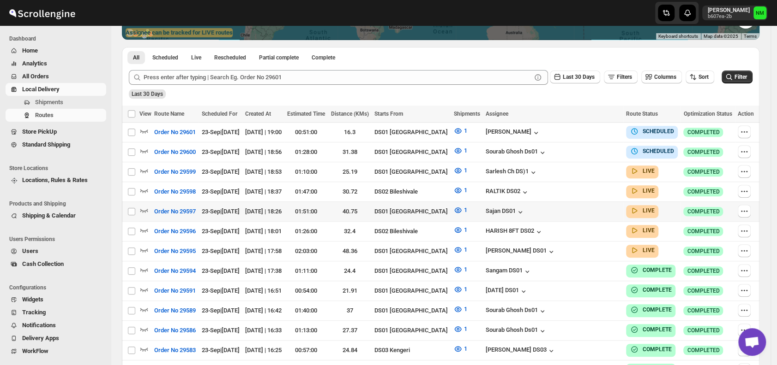
scroll to position [198, 0]
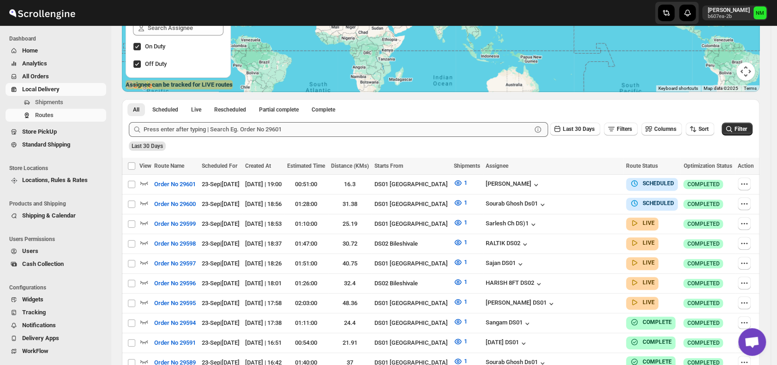
scroll to position [142, 0]
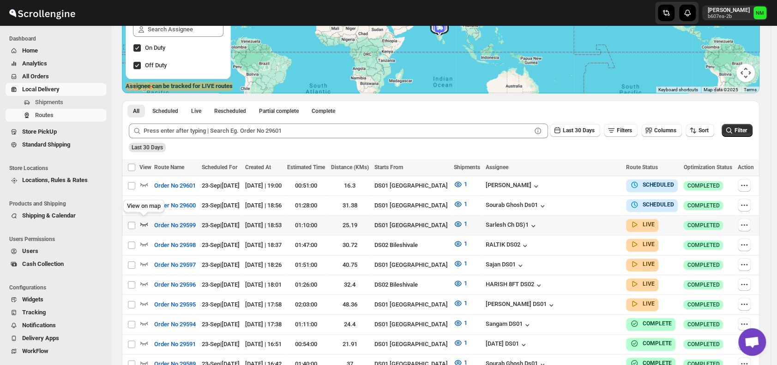
click at [141, 220] on icon "button" at bounding box center [143, 224] width 9 height 9
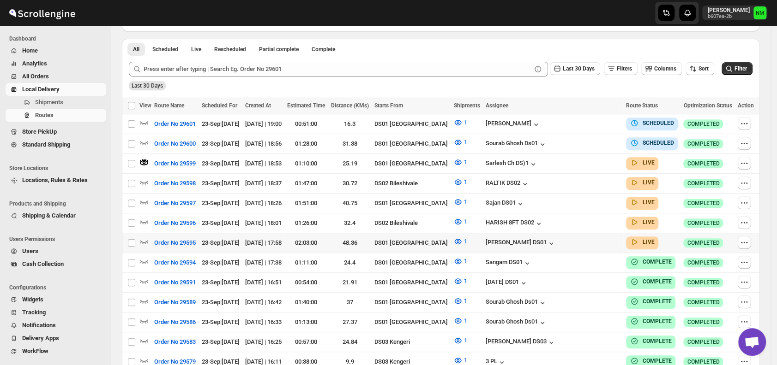
scroll to position [213, 0]
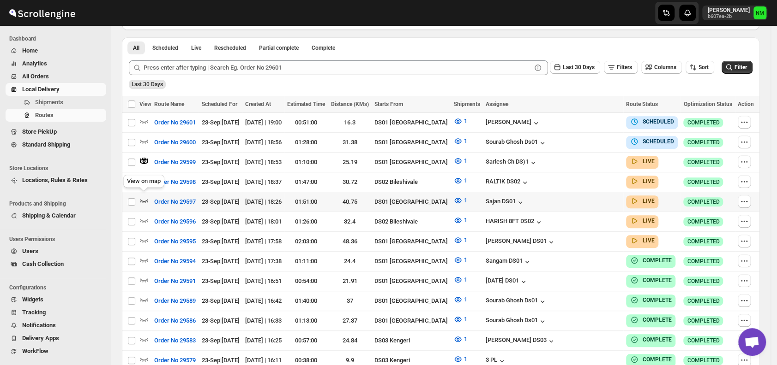
click at [145, 197] on icon "button" at bounding box center [143, 200] width 9 height 9
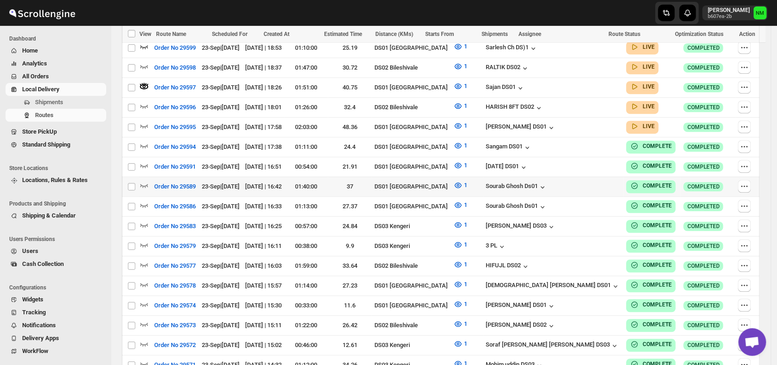
scroll to position [332, 0]
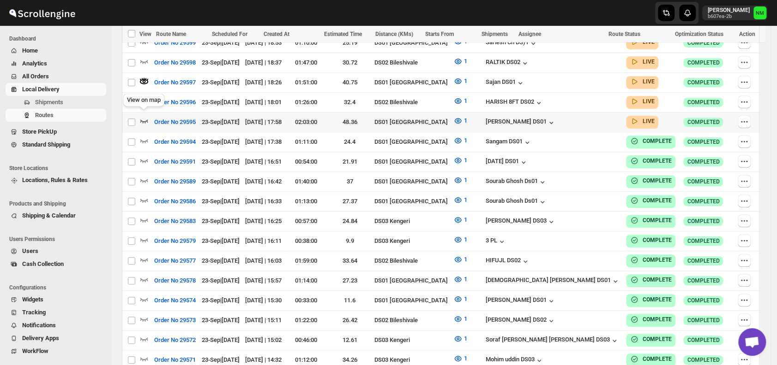
click at [146, 116] on icon "button" at bounding box center [143, 120] width 9 height 9
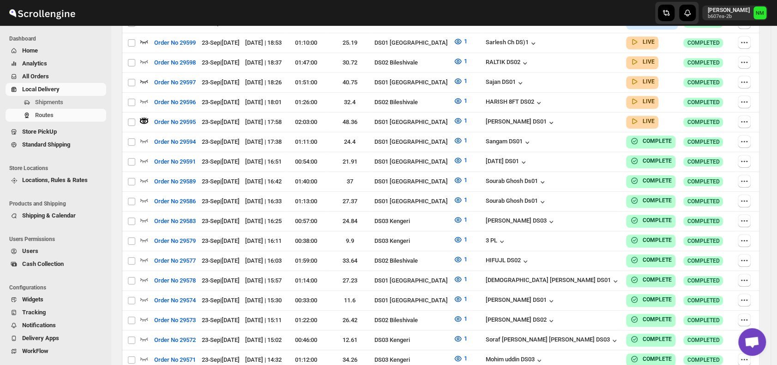
scroll to position [0, 0]
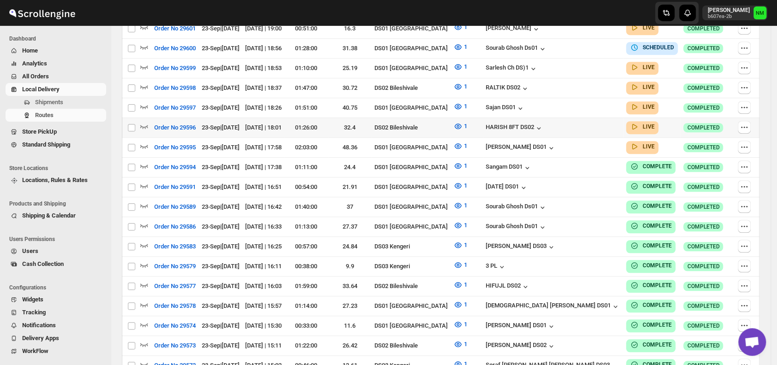
scroll to position [268, 0]
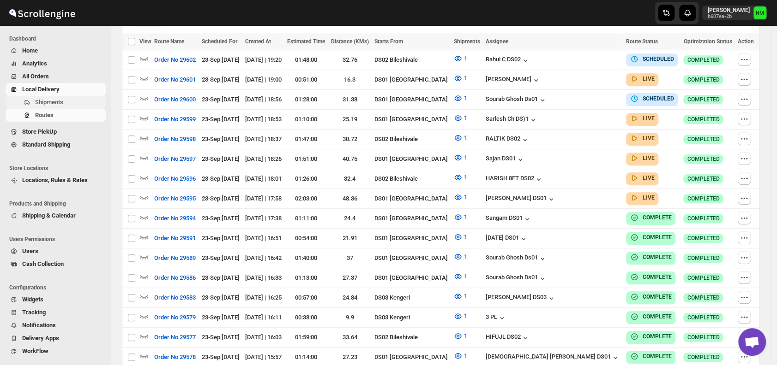
click at [61, 100] on span "Shipments" at bounding box center [49, 102] width 28 height 7
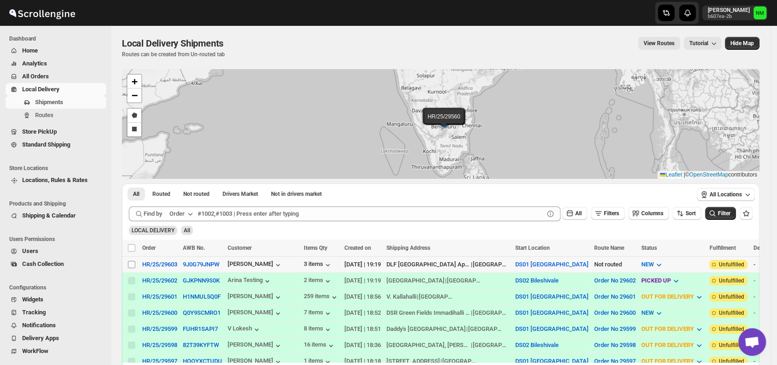
click at [131, 265] on input "Select shipment" at bounding box center [131, 264] width 7 height 7
checkbox input "true"
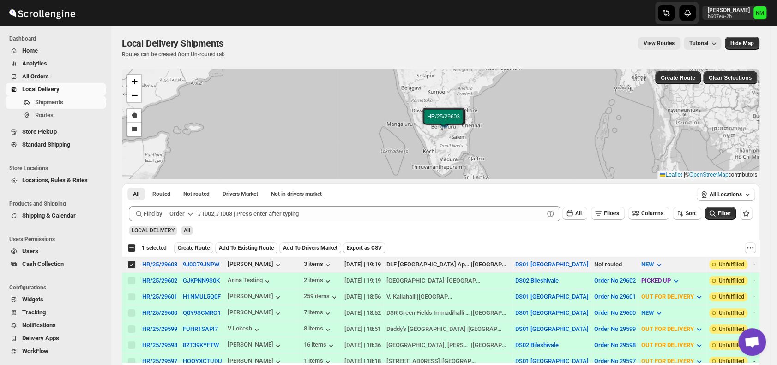
click at [184, 248] on span "Create Route" at bounding box center [194, 248] width 32 height 7
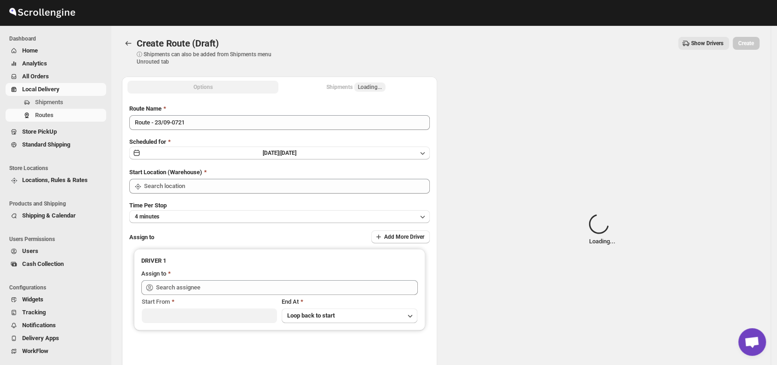
type input "DS01 [GEOGRAPHIC_DATA]"
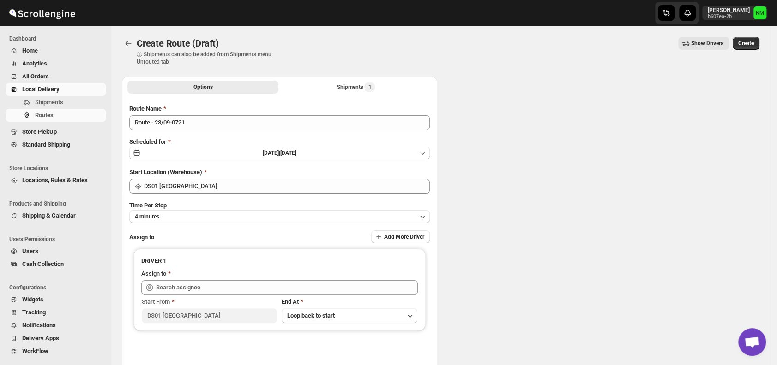
type input "DS01 [GEOGRAPHIC_DATA]"
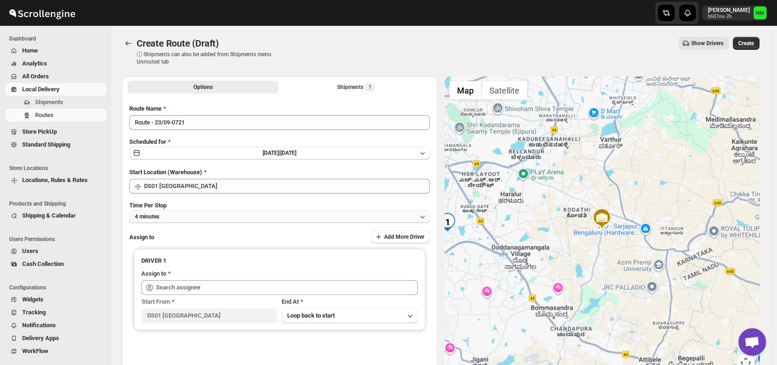
click at [212, 216] on button "4 minutes" at bounding box center [279, 216] width 300 height 13
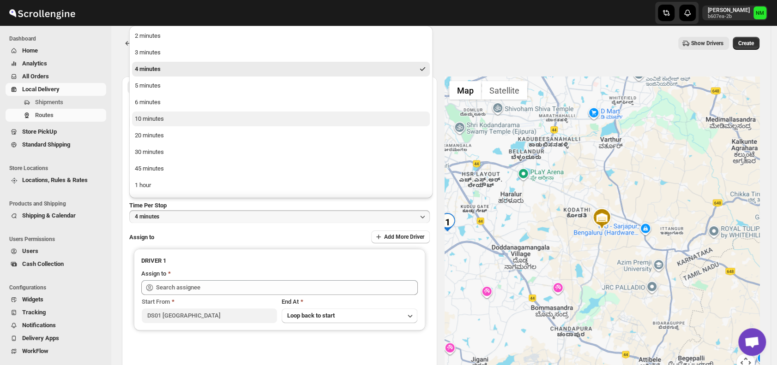
click at [169, 122] on button "10 minutes" at bounding box center [281, 119] width 298 height 15
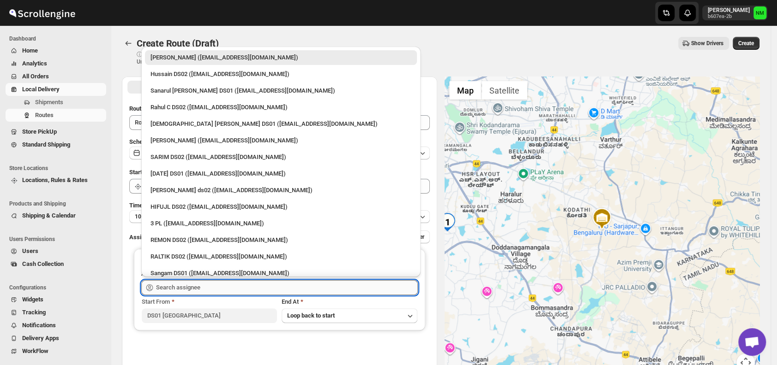
click at [215, 283] on input "text" at bounding box center [287, 288] width 262 height 15
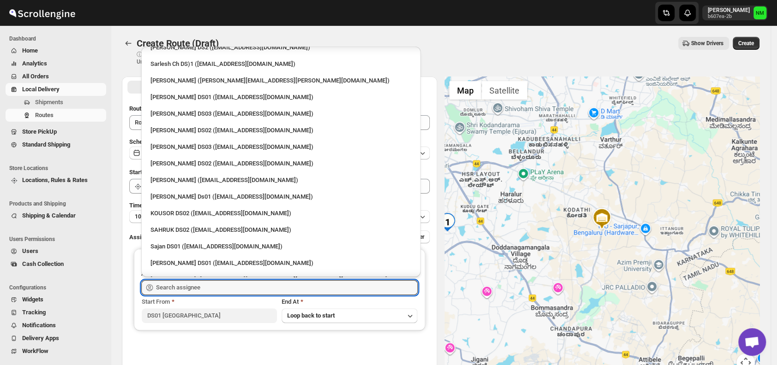
scroll to position [339, 0]
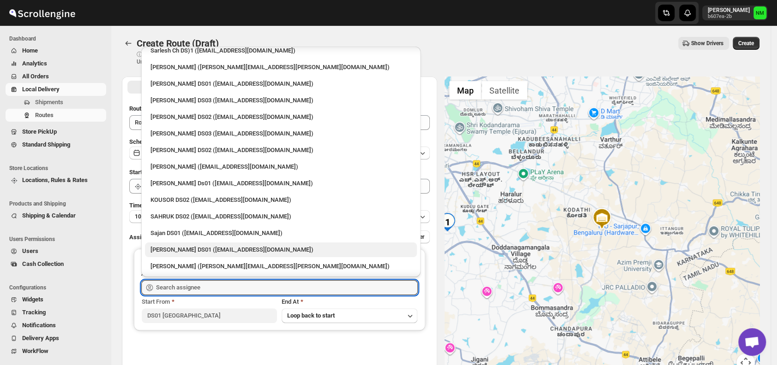
click at [191, 253] on div "Jubed DS01 (gedoc78193@dariolo.com)" at bounding box center [280, 250] width 261 height 9
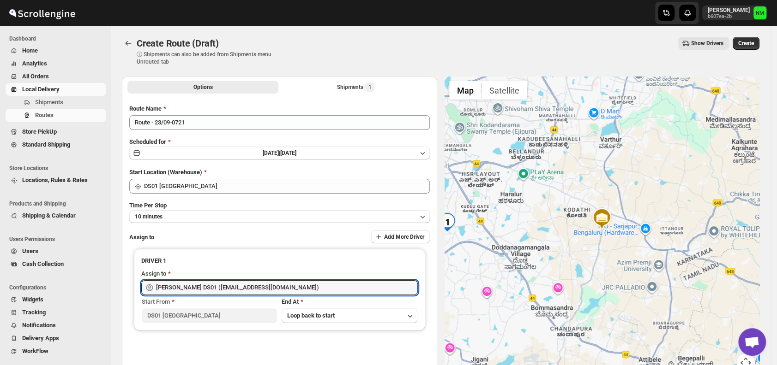
type input "Jubed DS01 (gedoc78193@dariolo.com)"
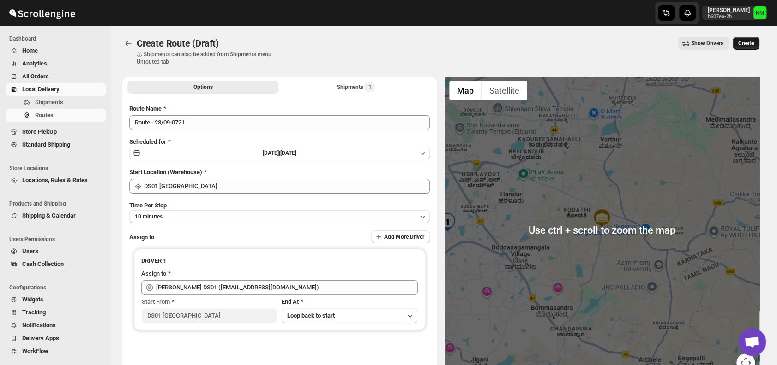
click at [750, 43] on span "Create" at bounding box center [746, 43] width 16 height 7
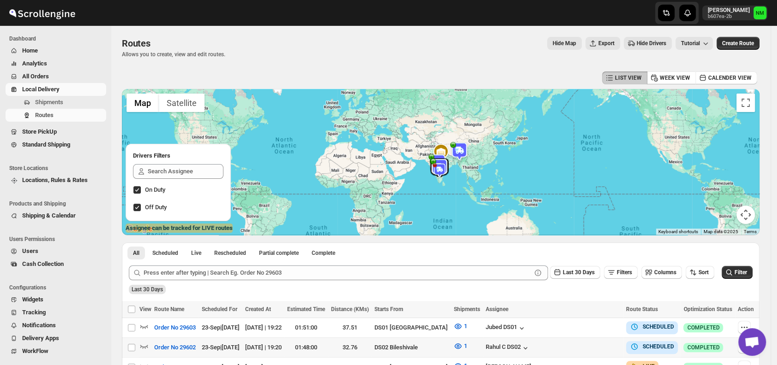
scroll to position [113, 0]
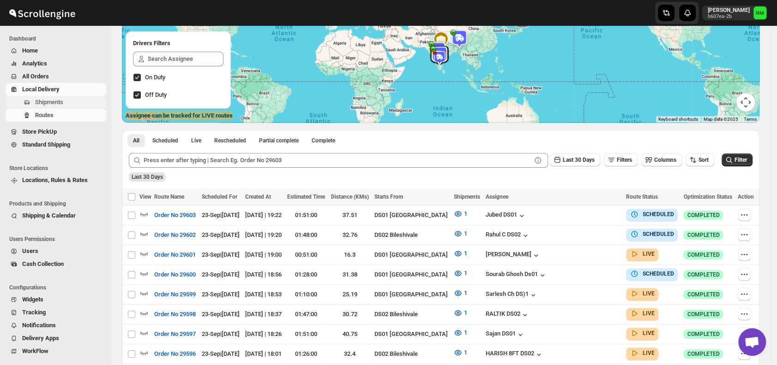
click at [54, 103] on span "Shipments" at bounding box center [49, 102] width 28 height 7
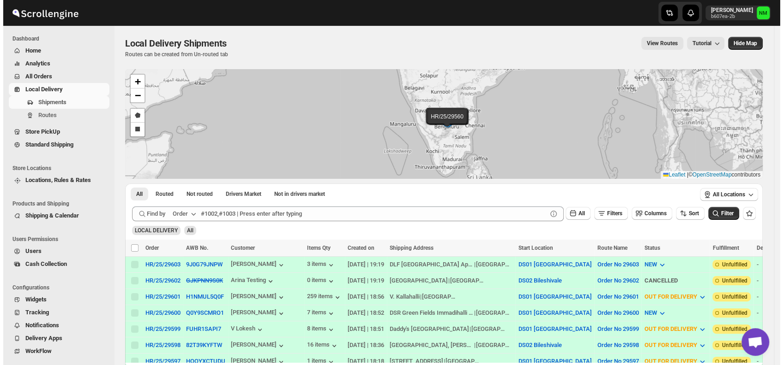
scroll to position [159, 0]
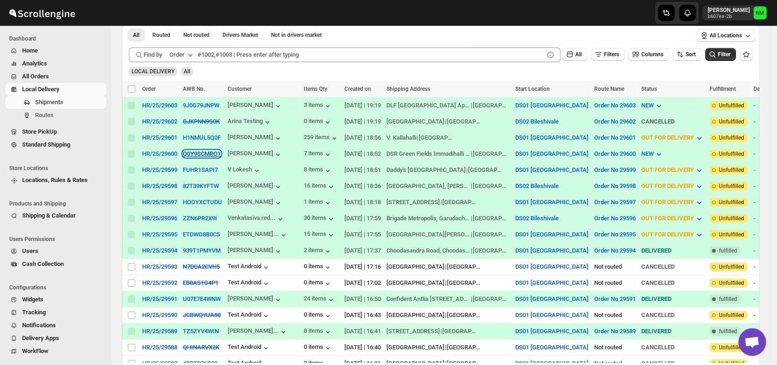
click at [187, 151] on button "Q0Y9SCMRO1" at bounding box center [202, 153] width 38 height 7
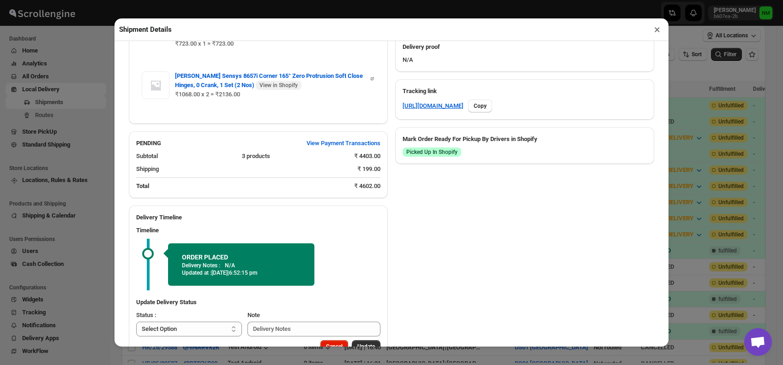
scroll to position [470, 0]
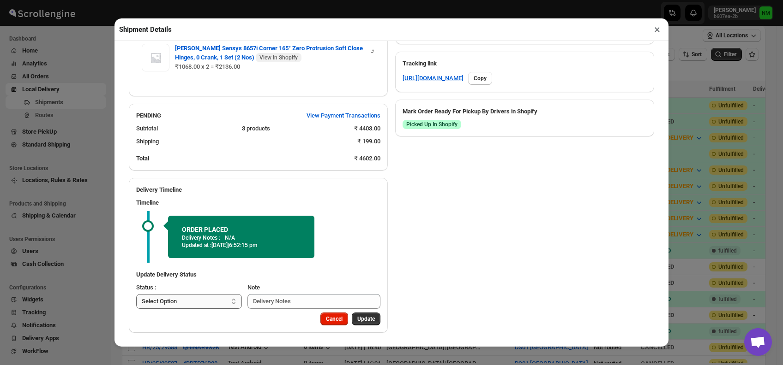
click at [209, 299] on select "Select Option PICKED UP OUT FOR DELIVERY RESCHEDULE DELIVERED CANCELLED" at bounding box center [189, 301] width 106 height 15
select select "PICKED_UP"
click at [136, 294] on select "Select Option PICKED UP OUT FOR DELIVERY RESCHEDULE DELIVERED CANCELLED" at bounding box center [189, 301] width 106 height 15
click at [346, 316] on span "Pick Products" at bounding box center [357, 319] width 35 height 7
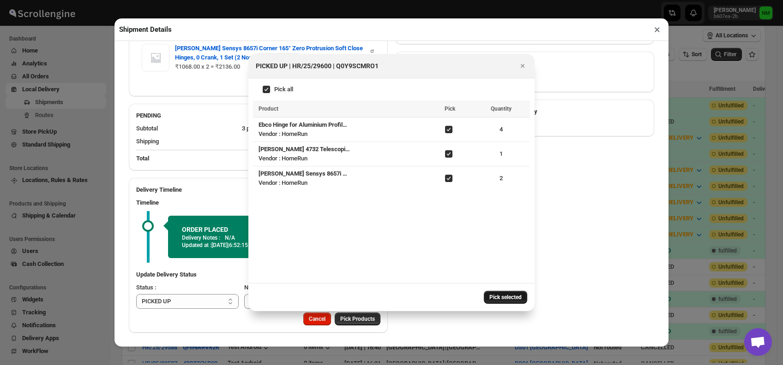
click at [498, 296] on span "Pick selected" at bounding box center [505, 297] width 32 height 7
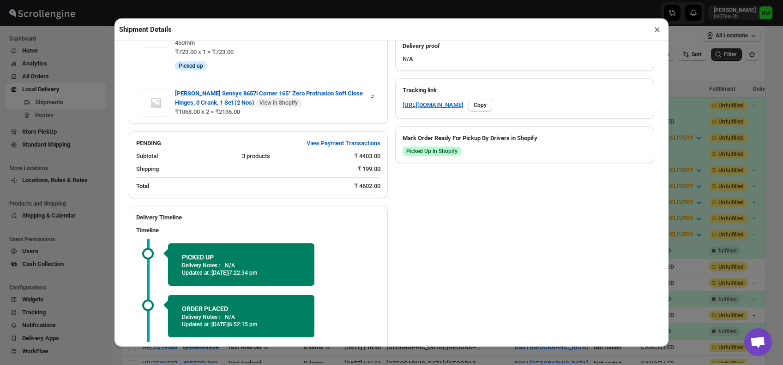
scroll to position [523, 0]
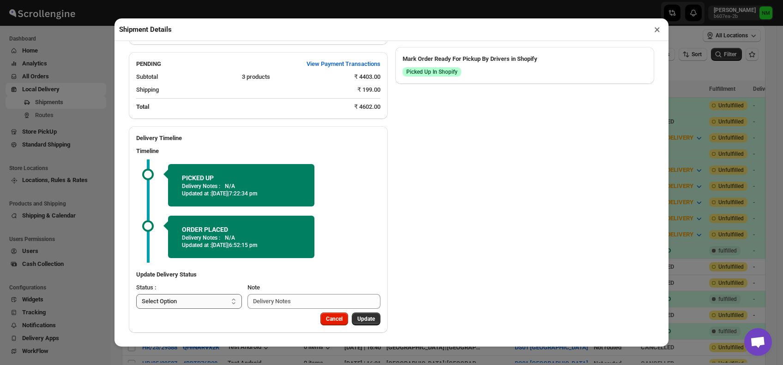
click at [201, 298] on select "Select Option PICKED UP OUT FOR DELIVERY RESCHEDULE DELIVERED CANCELLED" at bounding box center [189, 301] width 106 height 15
select select "OUT_FOR_DELIVERY"
click at [136, 294] on select "Select Option PICKED UP OUT FOR DELIVERY RESCHEDULE DELIVERED CANCELLED" at bounding box center [189, 301] width 106 height 15
click at [358, 314] on button "Update" at bounding box center [366, 319] width 29 height 13
select select
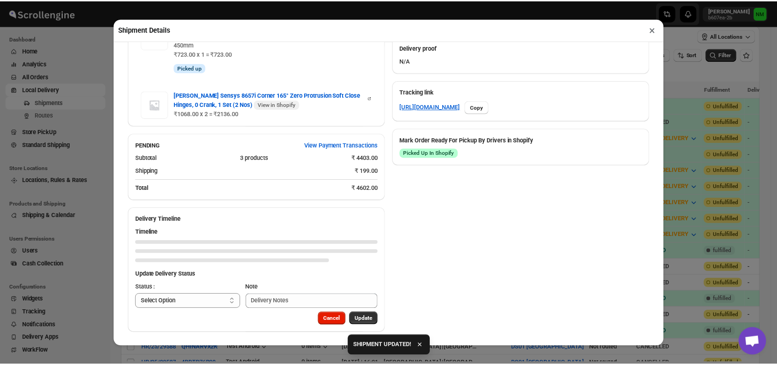
scroll to position [442, 0]
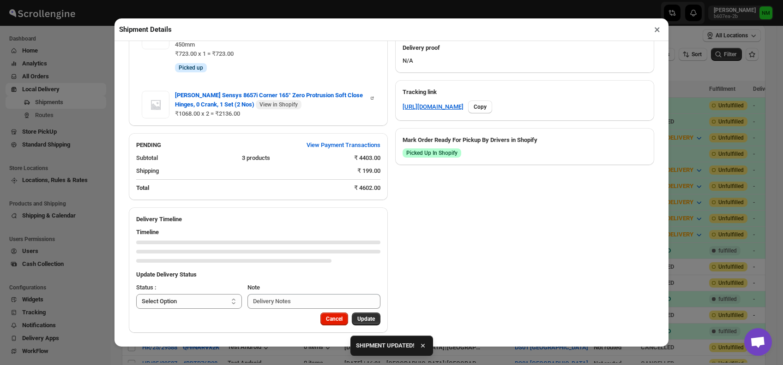
click at [657, 30] on button "×" at bounding box center [656, 29] width 13 height 13
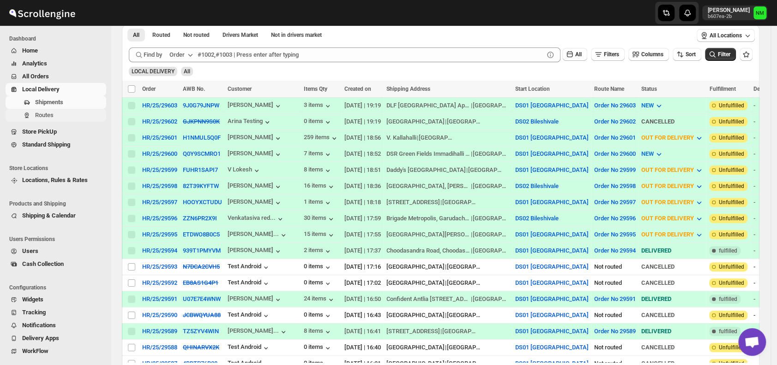
click at [50, 112] on span "Routes" at bounding box center [44, 115] width 18 height 7
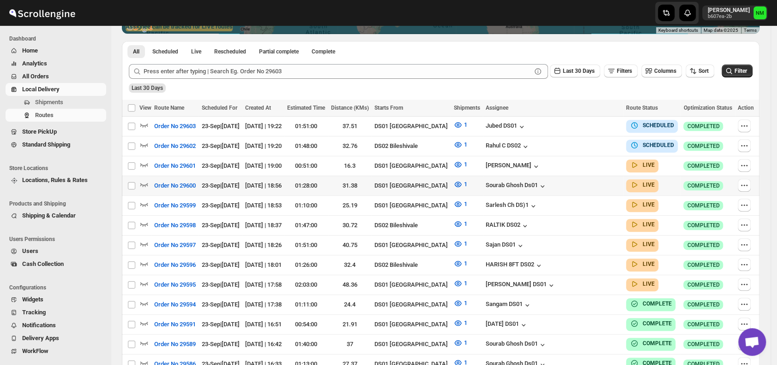
scroll to position [203, 0]
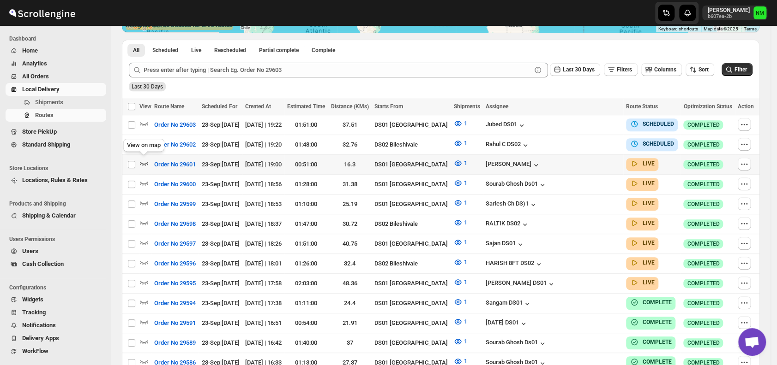
click at [144, 161] on icon "button" at bounding box center [143, 163] width 9 height 9
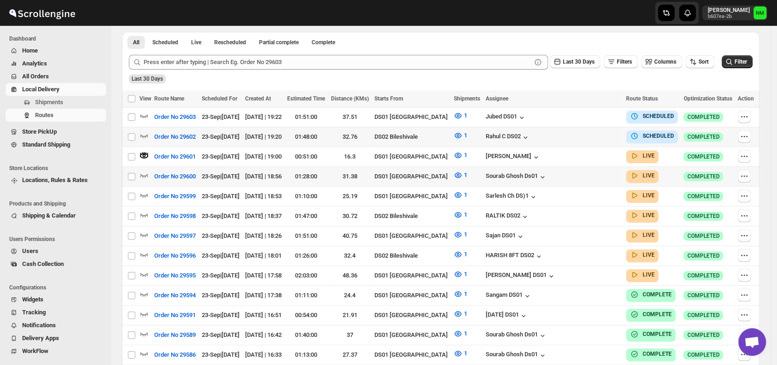
scroll to position [219, 0]
click at [141, 174] on icon "button" at bounding box center [143, 174] width 9 height 9
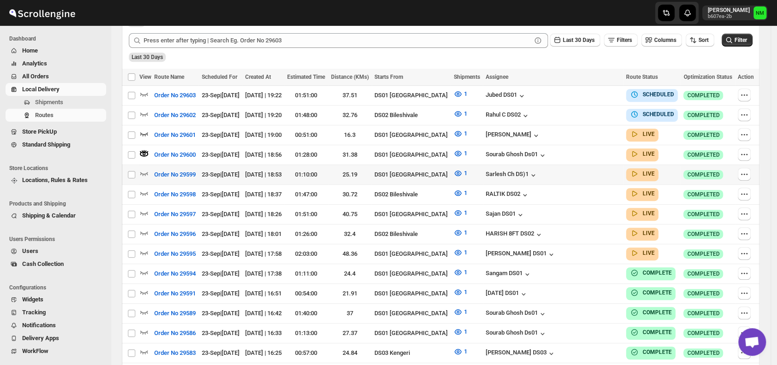
scroll to position [241, 0]
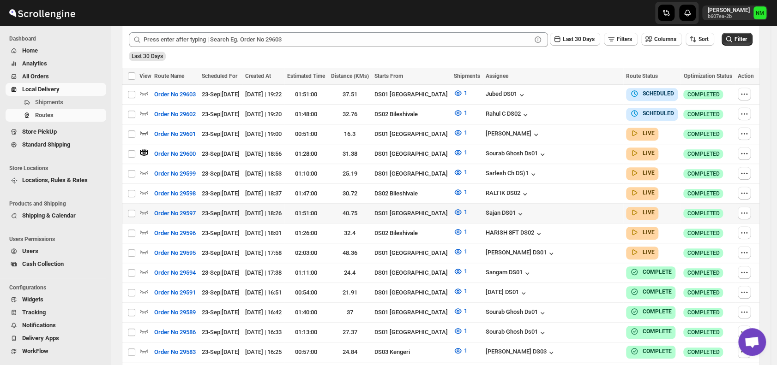
click at [149, 208] on div at bounding box center [145, 214] width 12 height 12
click at [145, 208] on icon "button" at bounding box center [143, 212] width 9 height 9
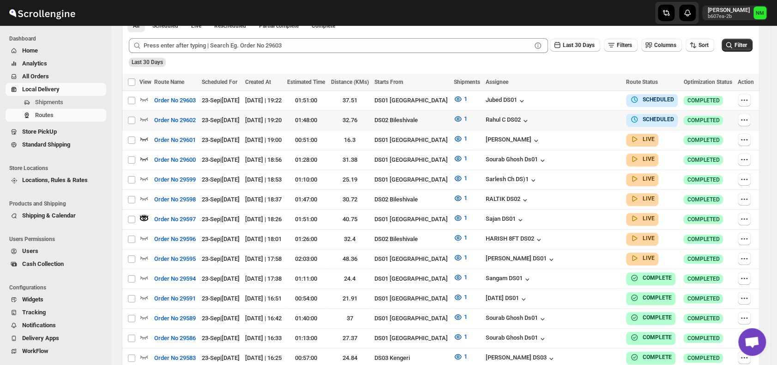
scroll to position [237, 0]
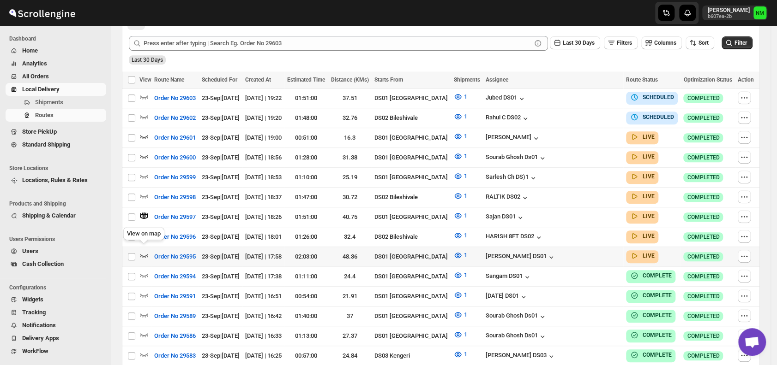
click at [144, 254] on icon "button" at bounding box center [144, 256] width 8 height 4
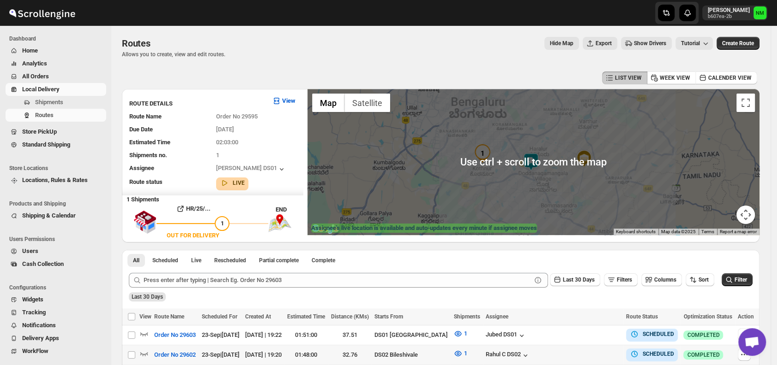
click at [533, 166] on img at bounding box center [530, 162] width 18 height 18
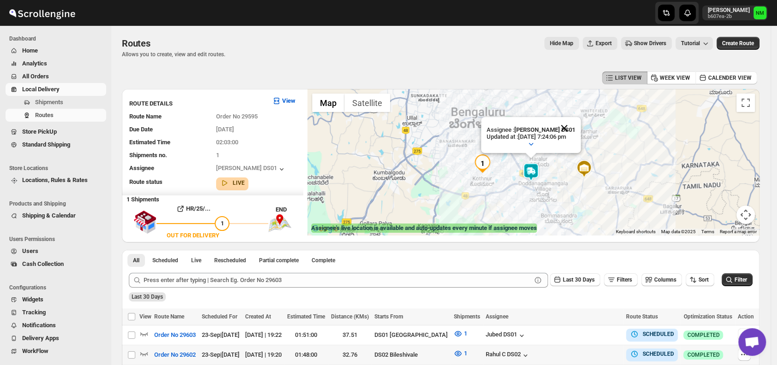
click at [575, 123] on button "Close" at bounding box center [564, 128] width 22 height 22
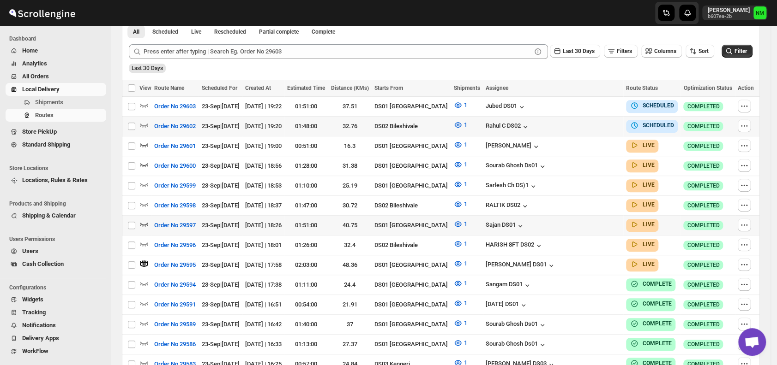
scroll to position [237, 0]
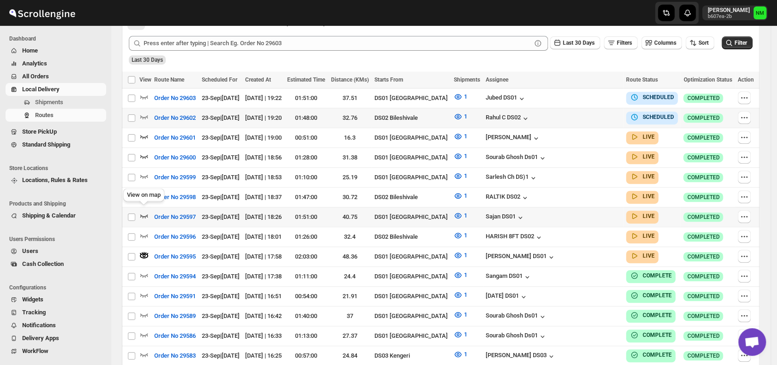
click at [145, 211] on icon "button" at bounding box center [143, 215] width 9 height 9
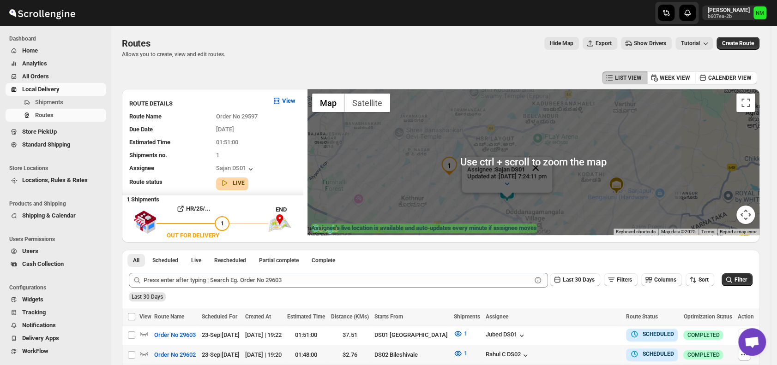
click at [546, 166] on button "Close" at bounding box center [535, 168] width 22 height 22
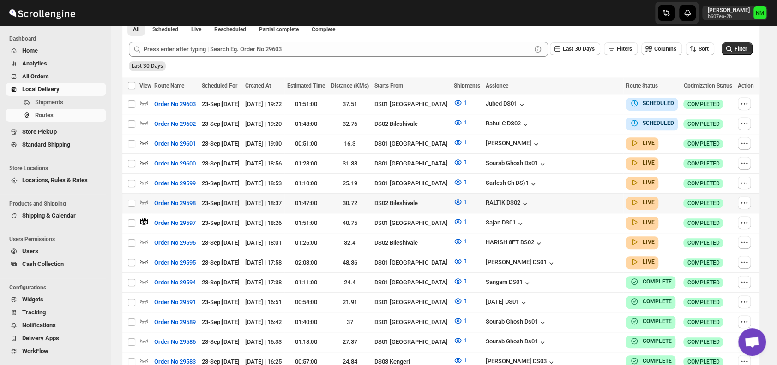
scroll to position [234, 0]
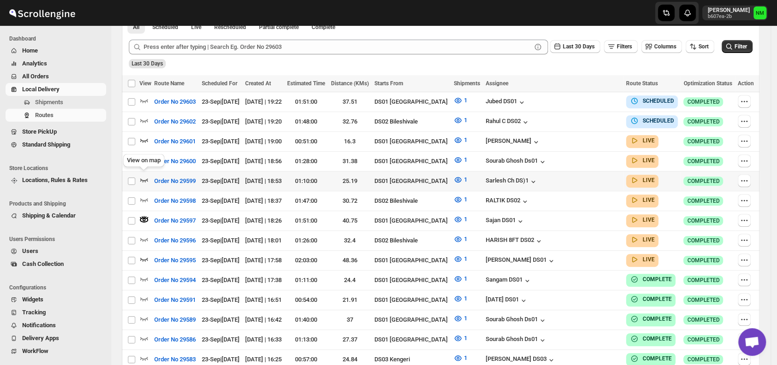
click at [147, 175] on icon "button" at bounding box center [143, 179] width 9 height 9
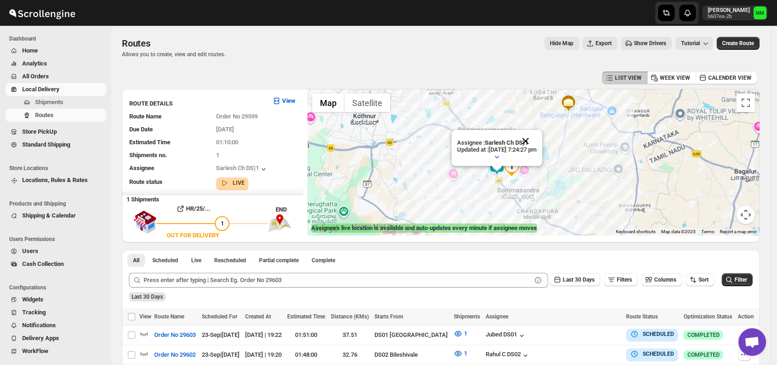
click at [536, 138] on button "Close" at bounding box center [525, 141] width 22 height 22
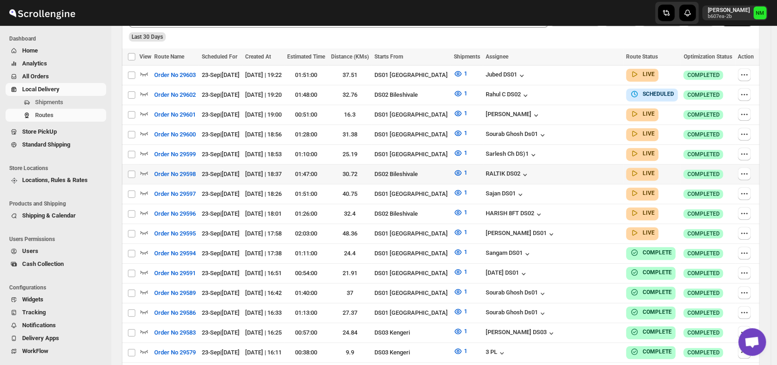
scroll to position [253, 0]
click at [144, 111] on icon "button" at bounding box center [143, 112] width 9 height 9
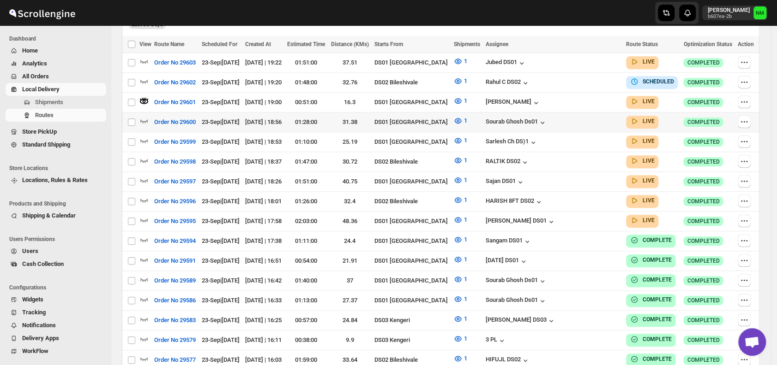
scroll to position [273, 0]
click at [147, 116] on icon "button" at bounding box center [143, 120] width 9 height 9
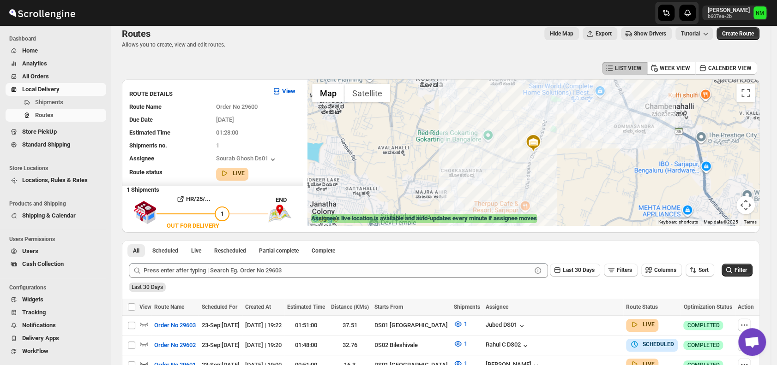
scroll to position [0, 0]
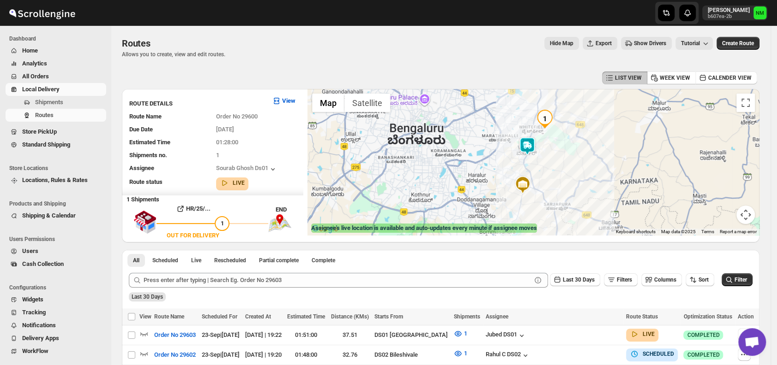
click at [528, 141] on img at bounding box center [527, 146] width 18 height 18
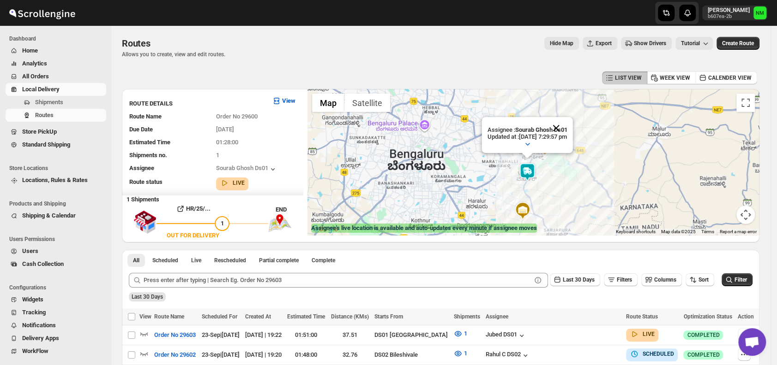
click at [567, 127] on button "Close" at bounding box center [556, 128] width 22 height 22
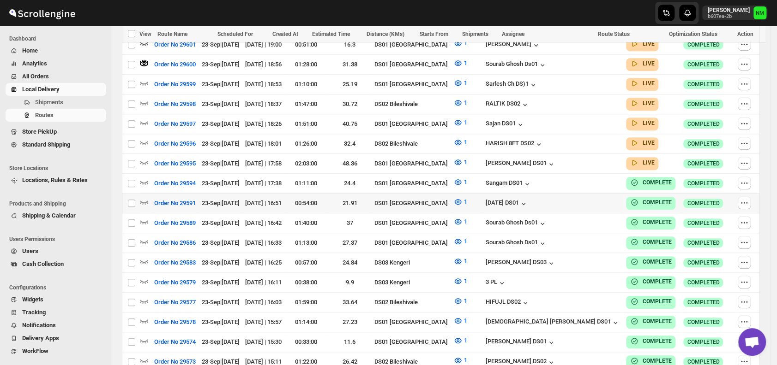
scroll to position [331, 0]
click at [144, 157] on icon "button" at bounding box center [143, 161] width 9 height 9
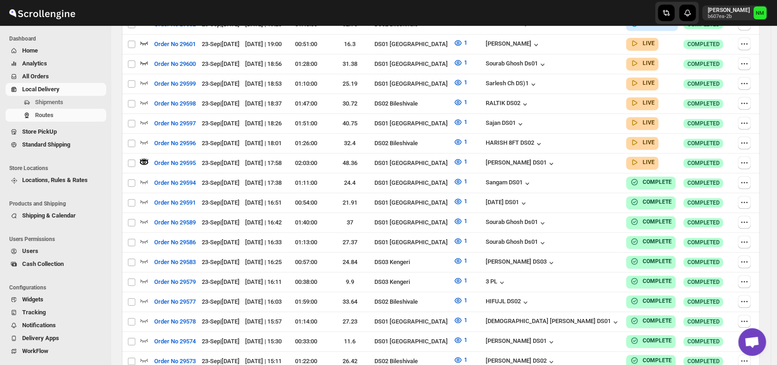
scroll to position [0, 0]
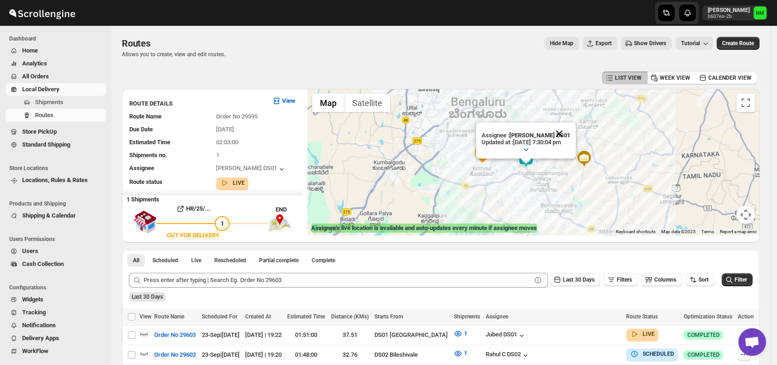
click at [570, 131] on button "Close" at bounding box center [559, 134] width 22 height 22
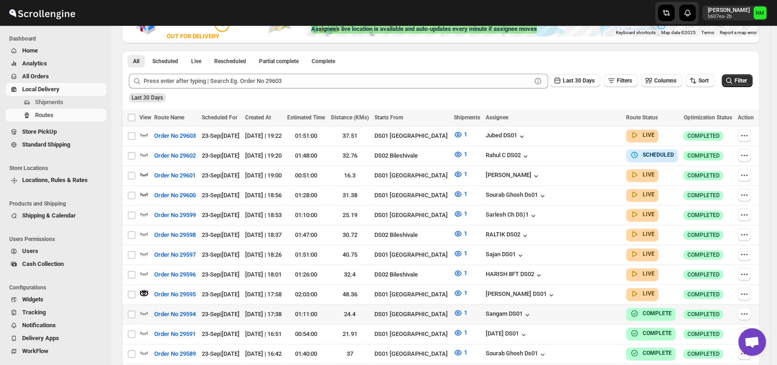
scroll to position [201, 0]
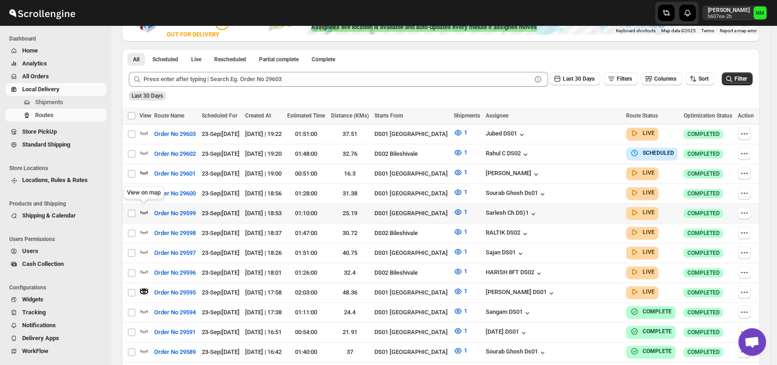
click at [141, 211] on icon "button" at bounding box center [144, 213] width 8 height 4
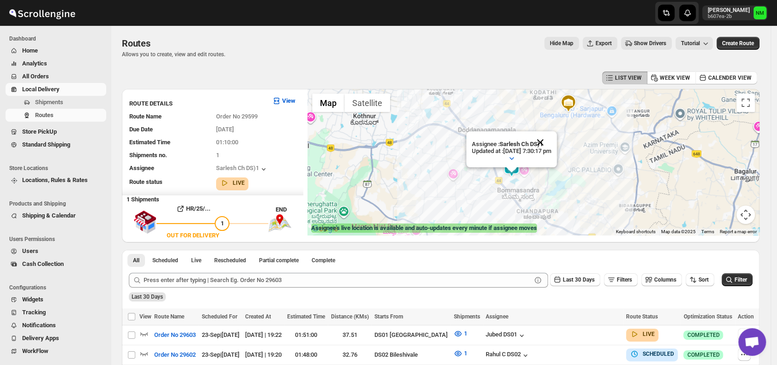
click at [551, 144] on button "Close" at bounding box center [540, 143] width 22 height 22
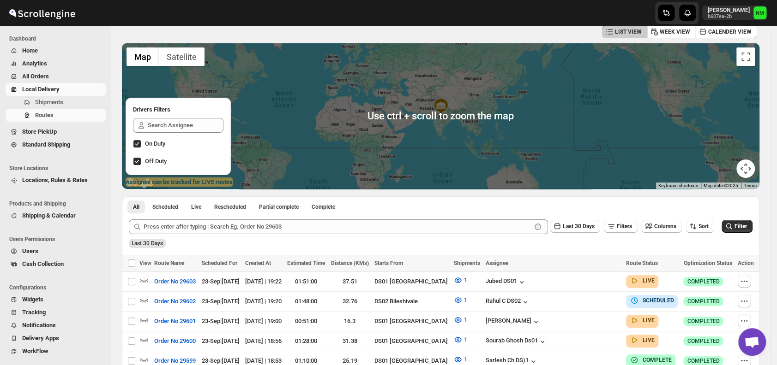
scroll to position [207, 0]
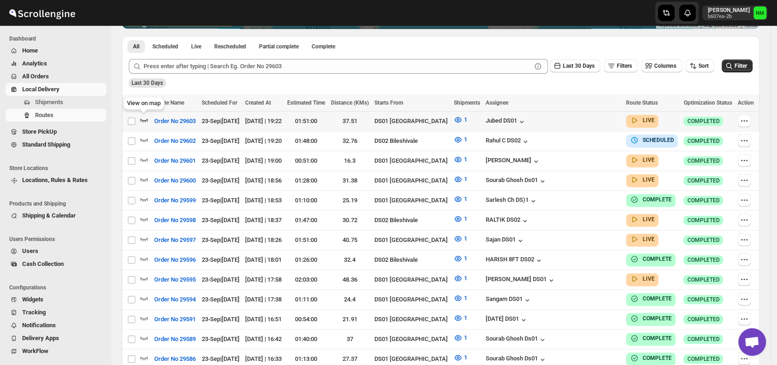
click at [144, 120] on icon "button" at bounding box center [144, 121] width 8 height 4
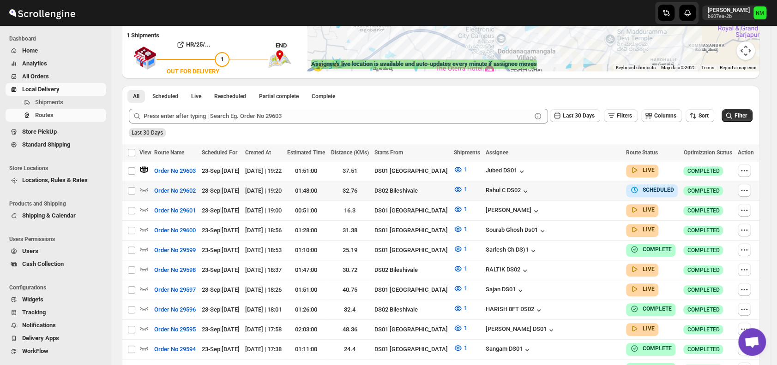
scroll to position [174, 0]
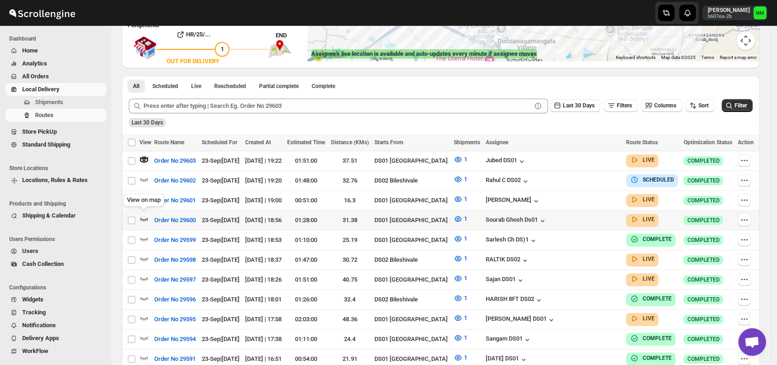
click at [143, 216] on icon "button" at bounding box center [143, 219] width 9 height 9
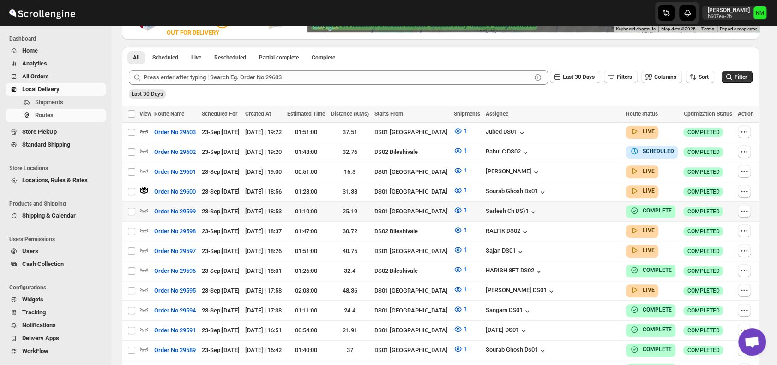
scroll to position [204, 0]
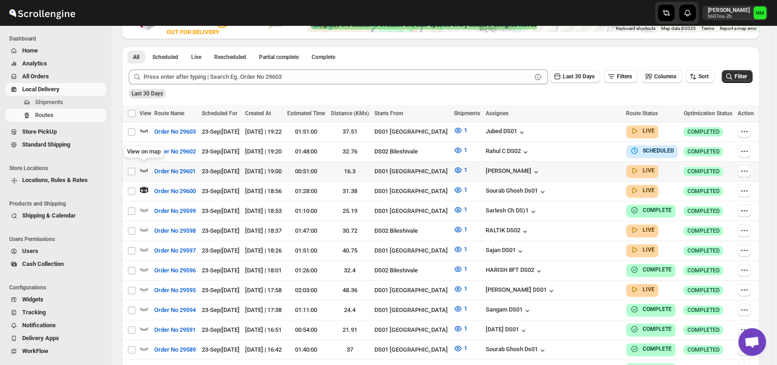
click at [145, 169] on icon "button" at bounding box center [144, 171] width 8 height 4
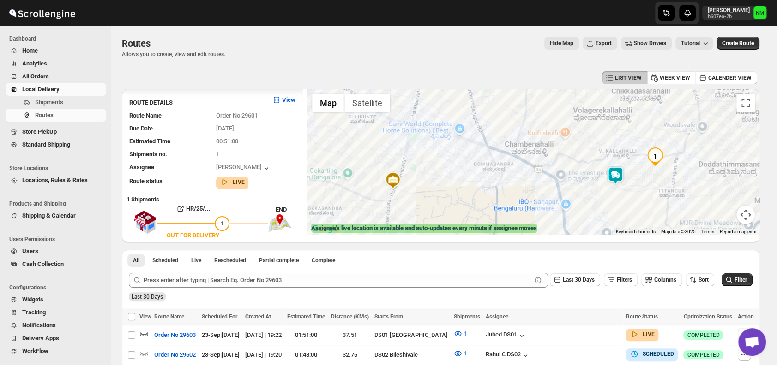
click at [621, 177] on img at bounding box center [615, 176] width 18 height 18
click at [655, 129] on button "Close" at bounding box center [644, 132] width 22 height 22
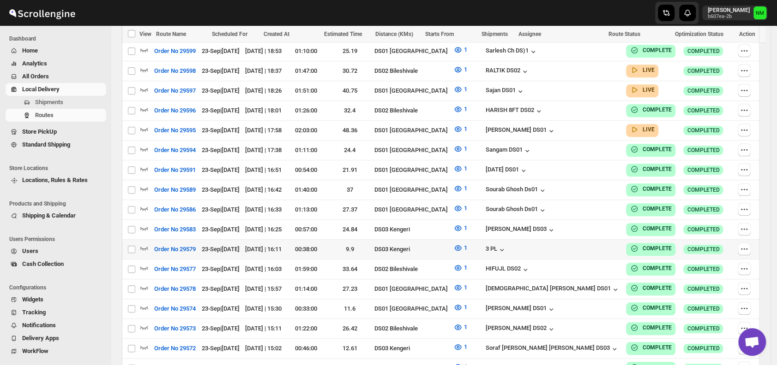
scroll to position [362, 0]
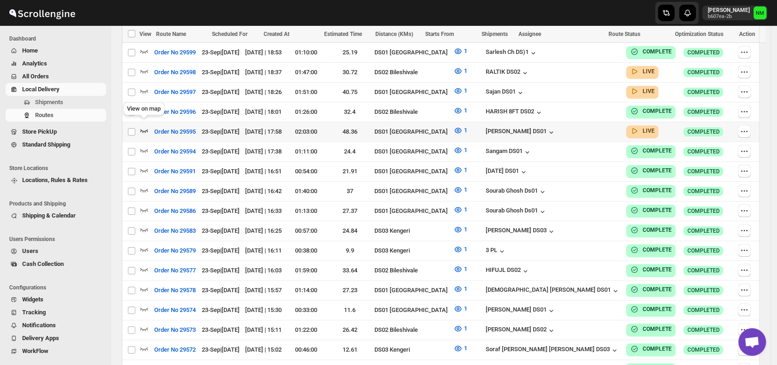
click at [147, 129] on icon "button" at bounding box center [144, 131] width 8 height 4
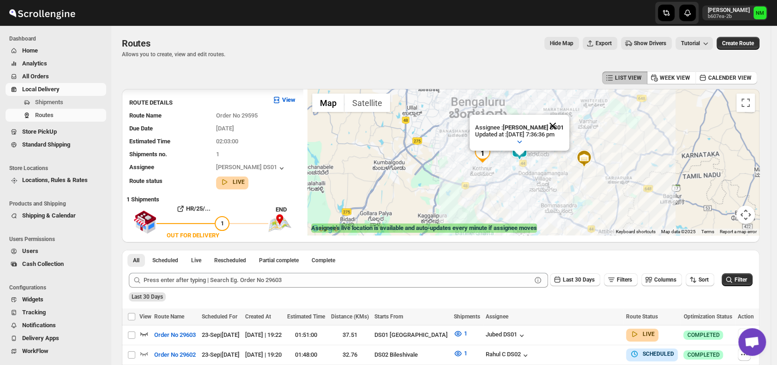
click at [563, 123] on button "Close" at bounding box center [552, 126] width 22 height 22
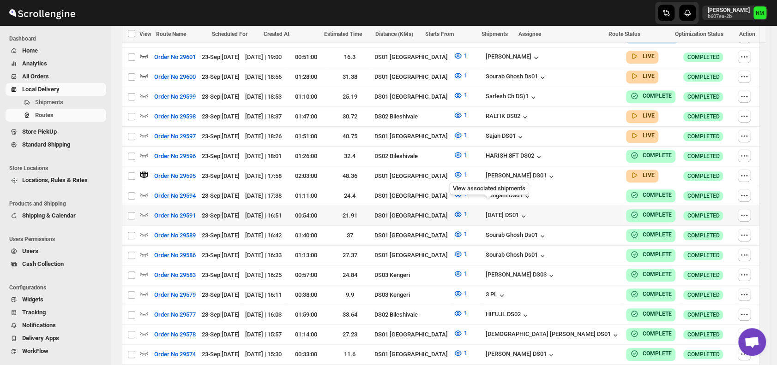
scroll to position [319, 0]
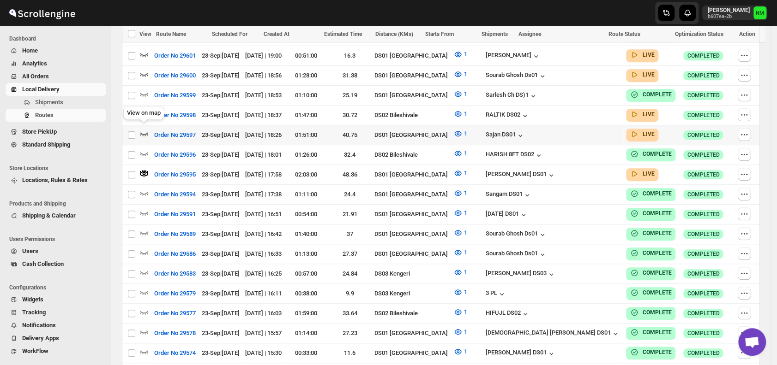
click at [145, 129] on icon "button" at bounding box center [143, 133] width 9 height 9
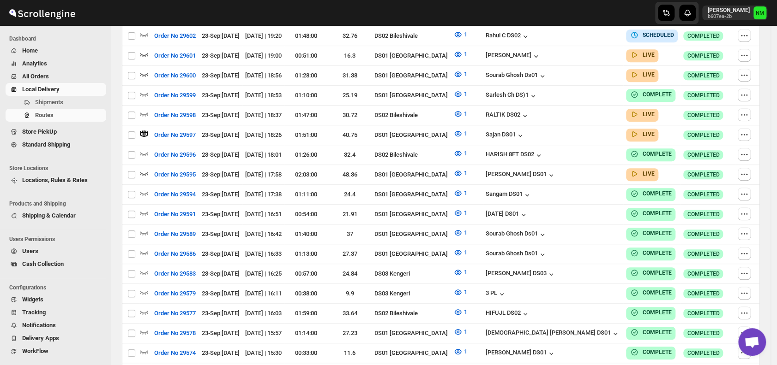
scroll to position [0, 0]
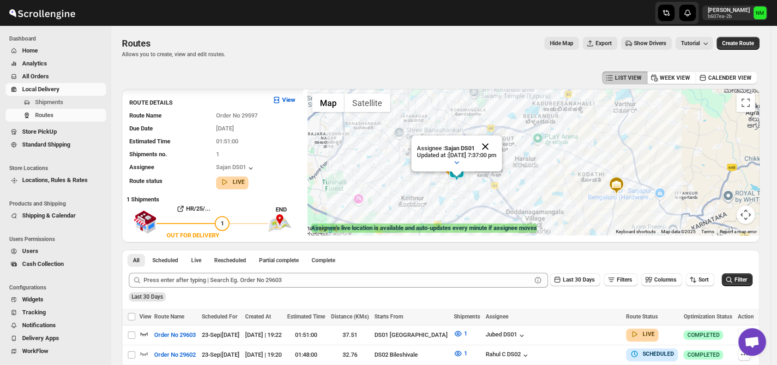
click at [496, 146] on button "Close" at bounding box center [485, 147] width 22 height 22
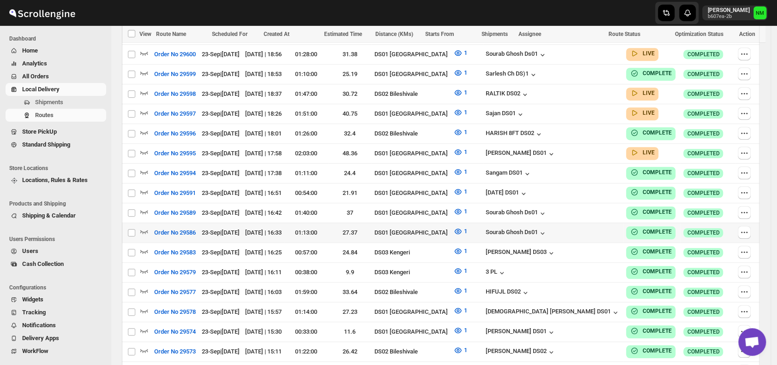
scroll to position [334, 0]
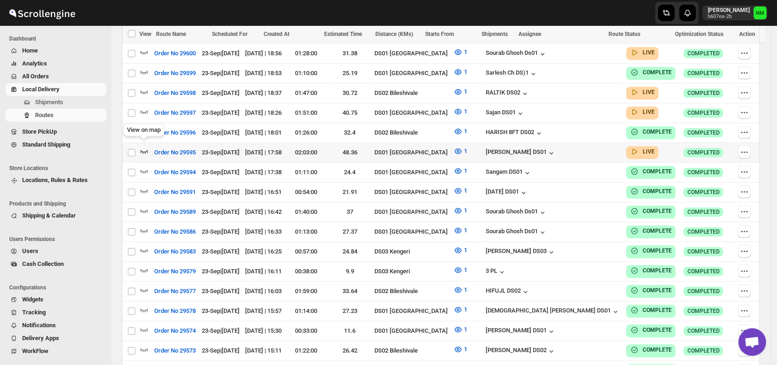
click at [144, 147] on icon "button" at bounding box center [143, 151] width 9 height 9
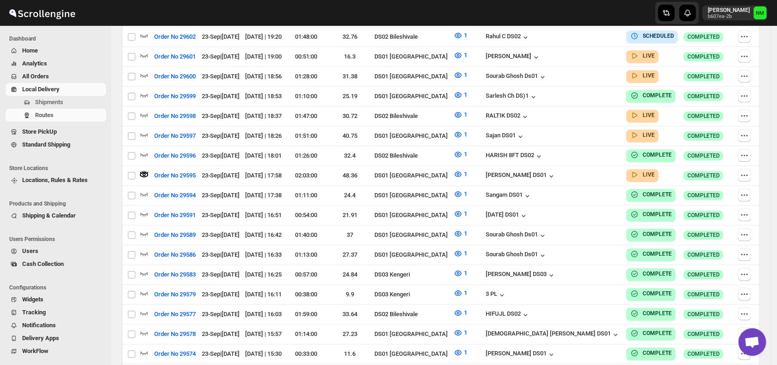
scroll to position [0, 0]
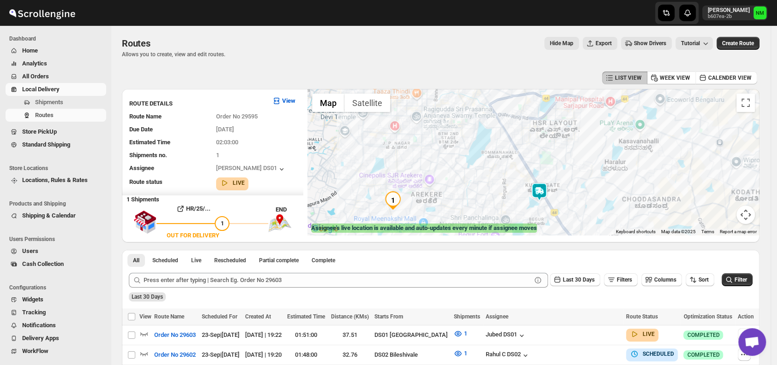
click at [544, 193] on img at bounding box center [539, 192] width 18 height 18
click at [583, 151] on button "Close" at bounding box center [572, 148] width 22 height 22
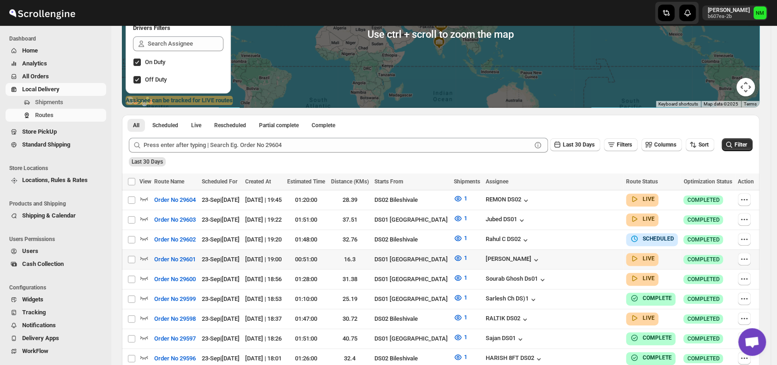
scroll to position [151, 0]
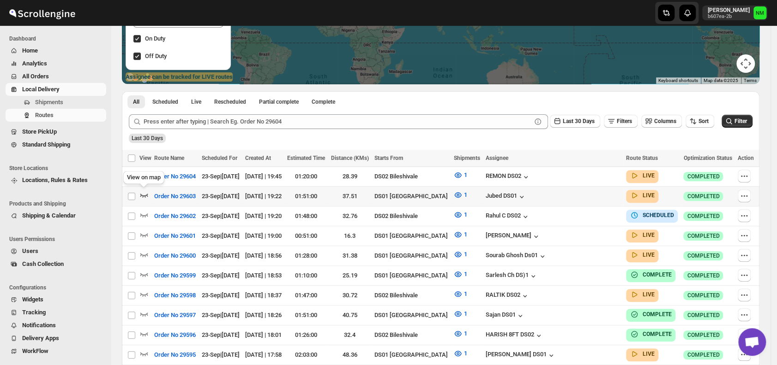
click at [143, 196] on icon "button" at bounding box center [144, 196] width 8 height 4
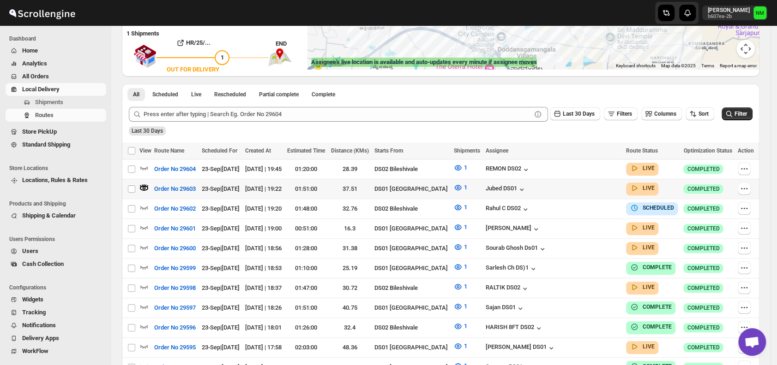
scroll to position [167, 0]
click at [145, 225] on icon "button" at bounding box center [143, 226] width 9 height 9
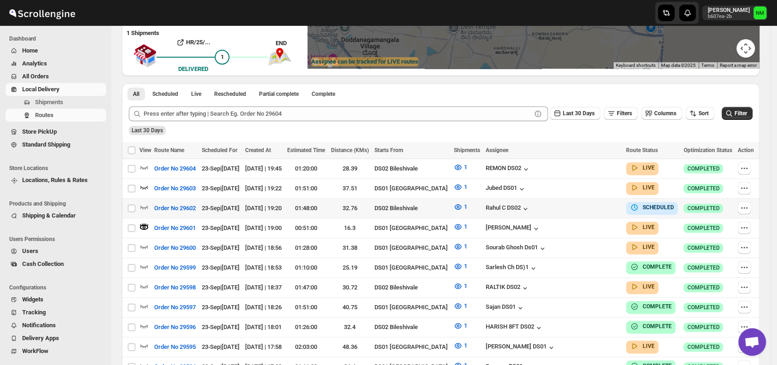
scroll to position [0, 0]
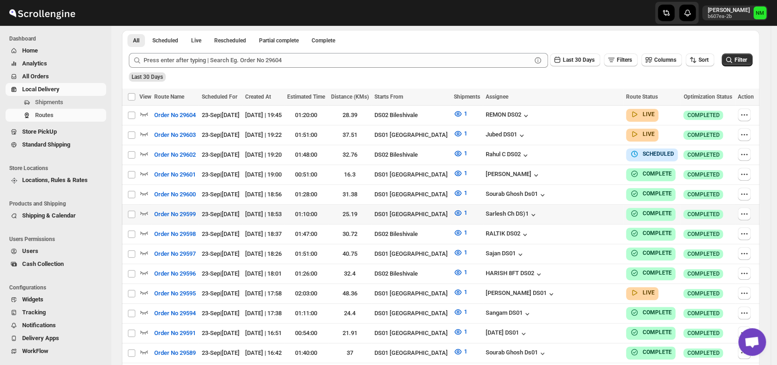
scroll to position [214, 0]
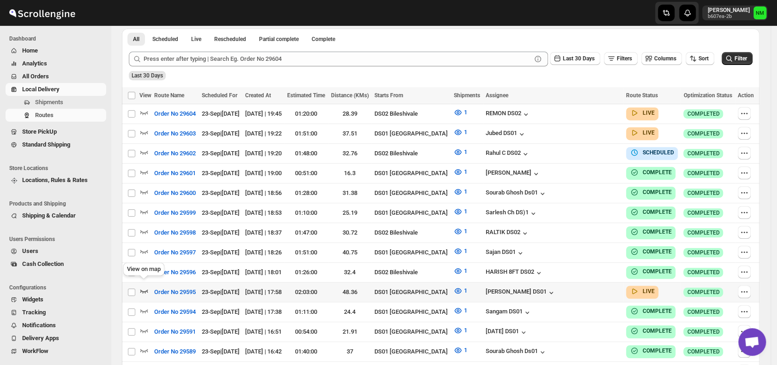
click at [144, 288] on icon "button" at bounding box center [143, 291] width 9 height 9
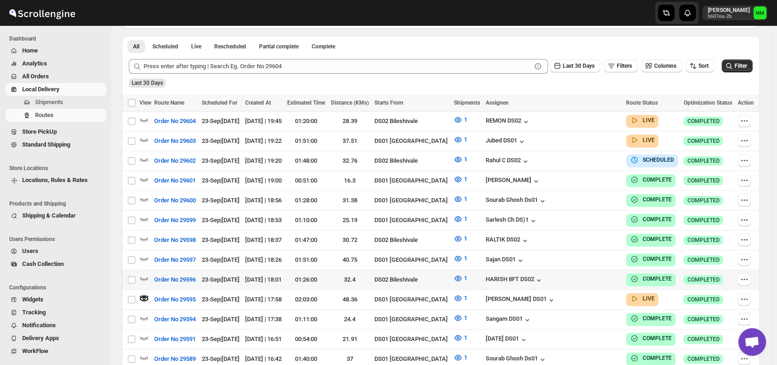
scroll to position [0, 0]
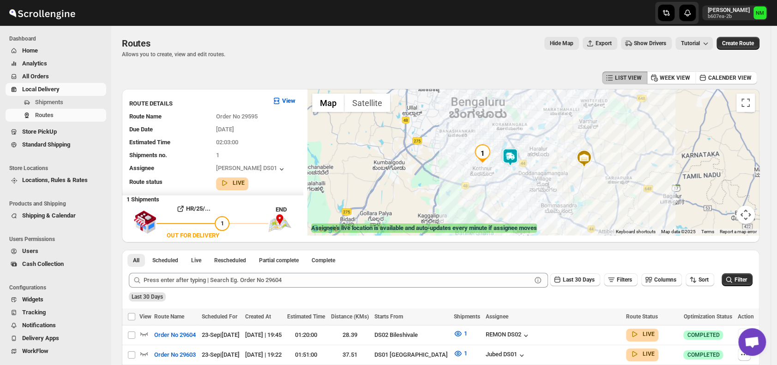
click at [513, 164] on img at bounding box center [510, 157] width 18 height 18
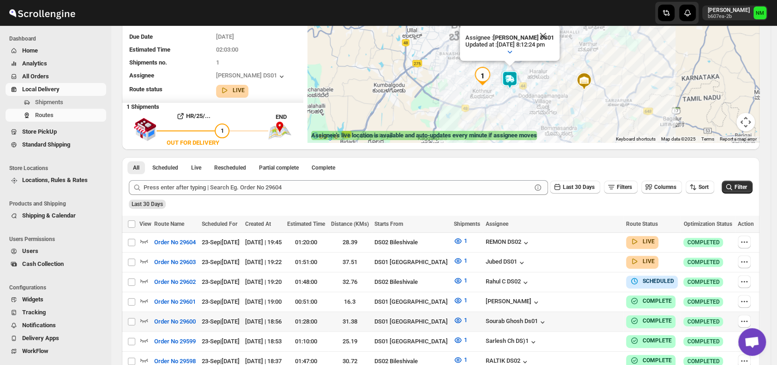
scroll to position [93, 0]
click at [147, 259] on icon "button" at bounding box center [144, 261] width 8 height 4
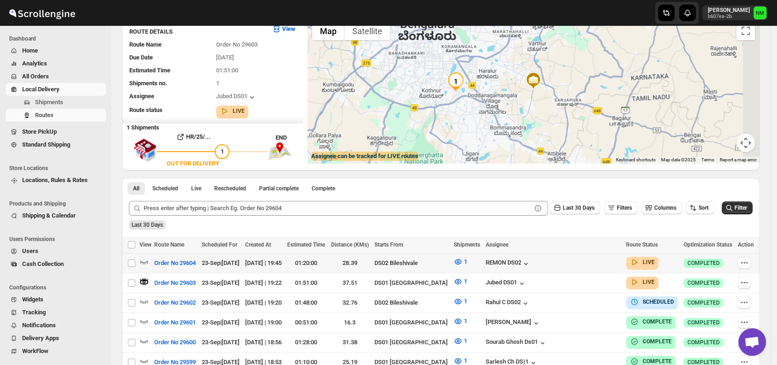
scroll to position [0, 0]
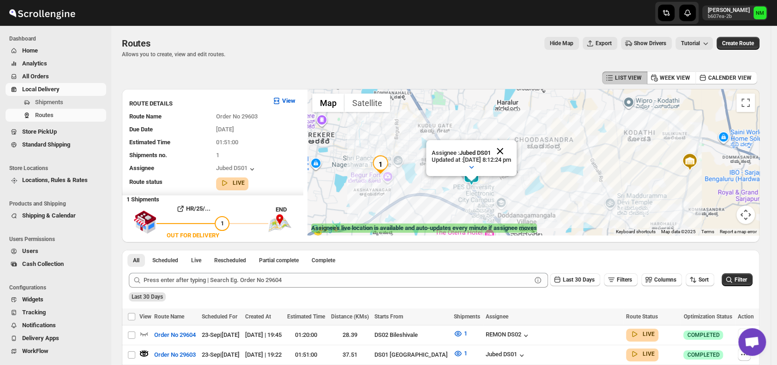
click at [511, 150] on button "Close" at bounding box center [500, 151] width 22 height 22
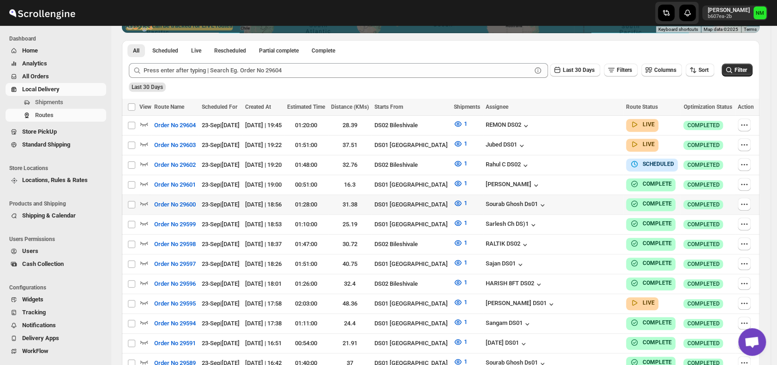
scroll to position [203, 0]
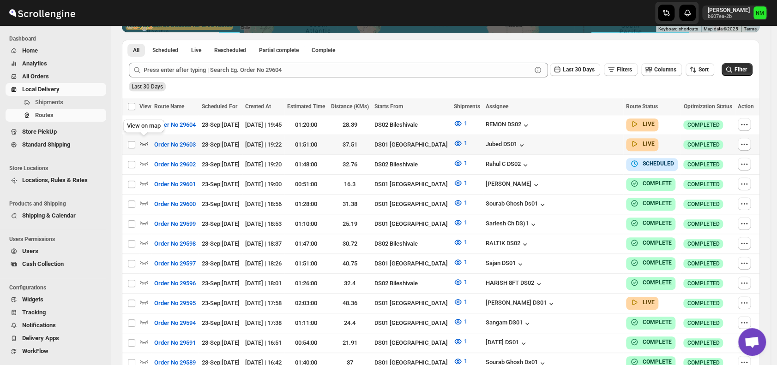
click at [141, 140] on icon "button" at bounding box center [143, 143] width 9 height 9
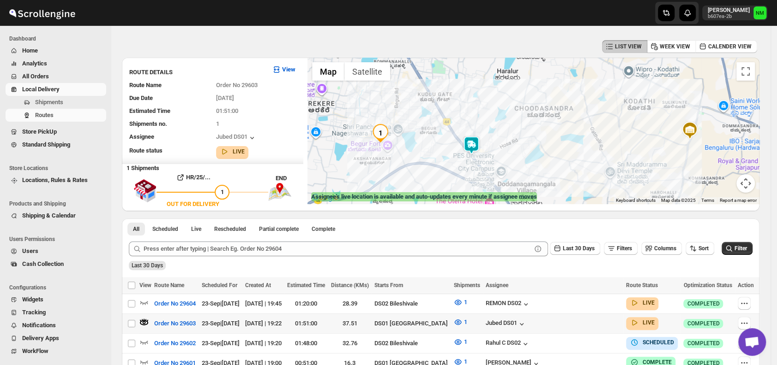
scroll to position [92, 0]
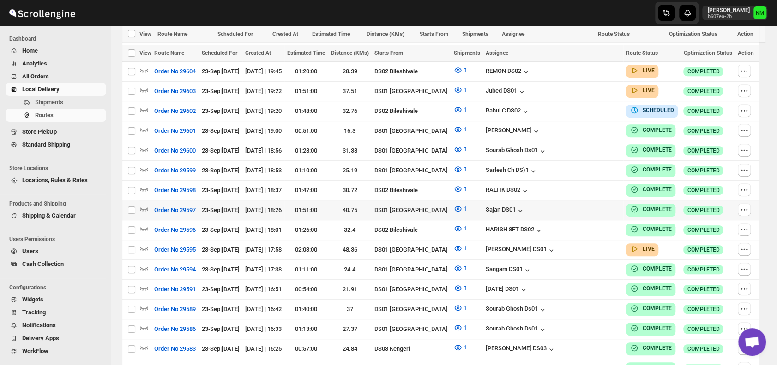
scroll to position [283, 0]
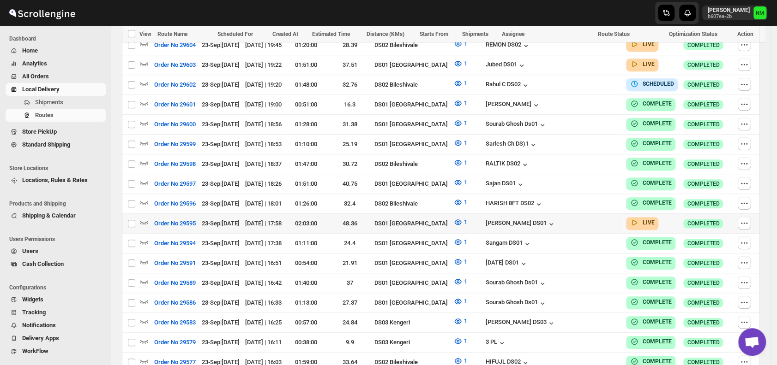
click at [150, 218] on div at bounding box center [145, 224] width 12 height 12
click at [143, 221] on icon "button" at bounding box center [144, 223] width 8 height 4
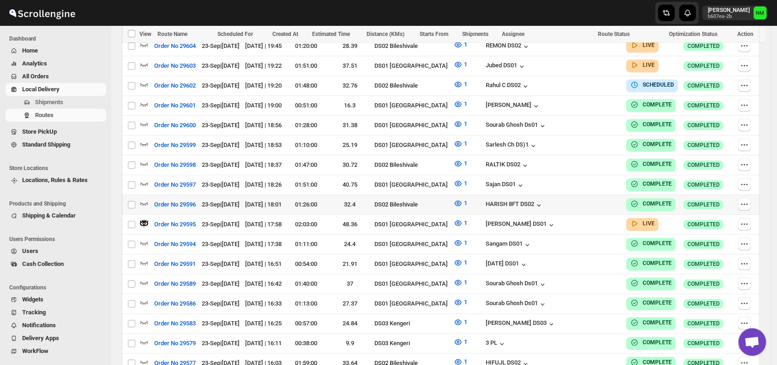
scroll to position [0, 0]
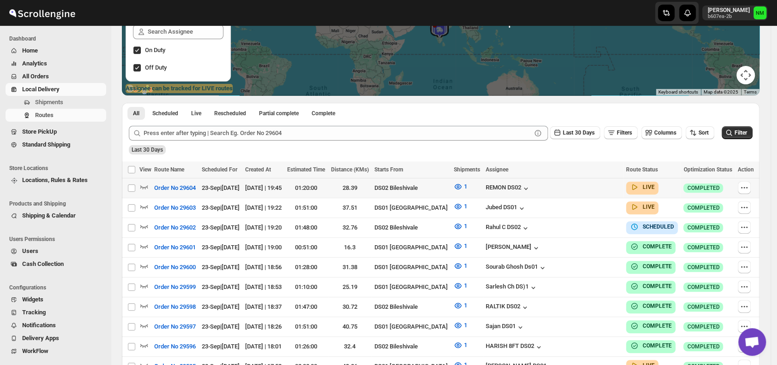
scroll to position [140, 0]
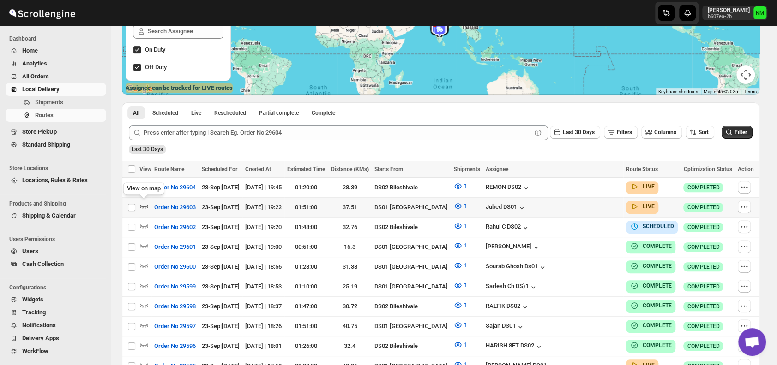
click at [146, 209] on icon "button" at bounding box center [143, 206] width 9 height 9
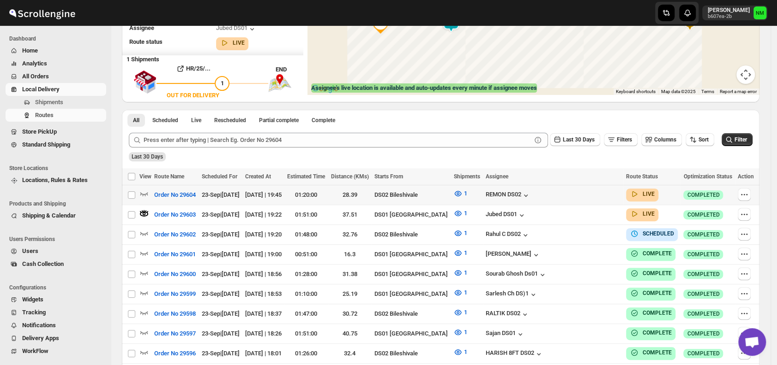
scroll to position [0, 0]
